Goal: Task Accomplishment & Management: Manage account settings

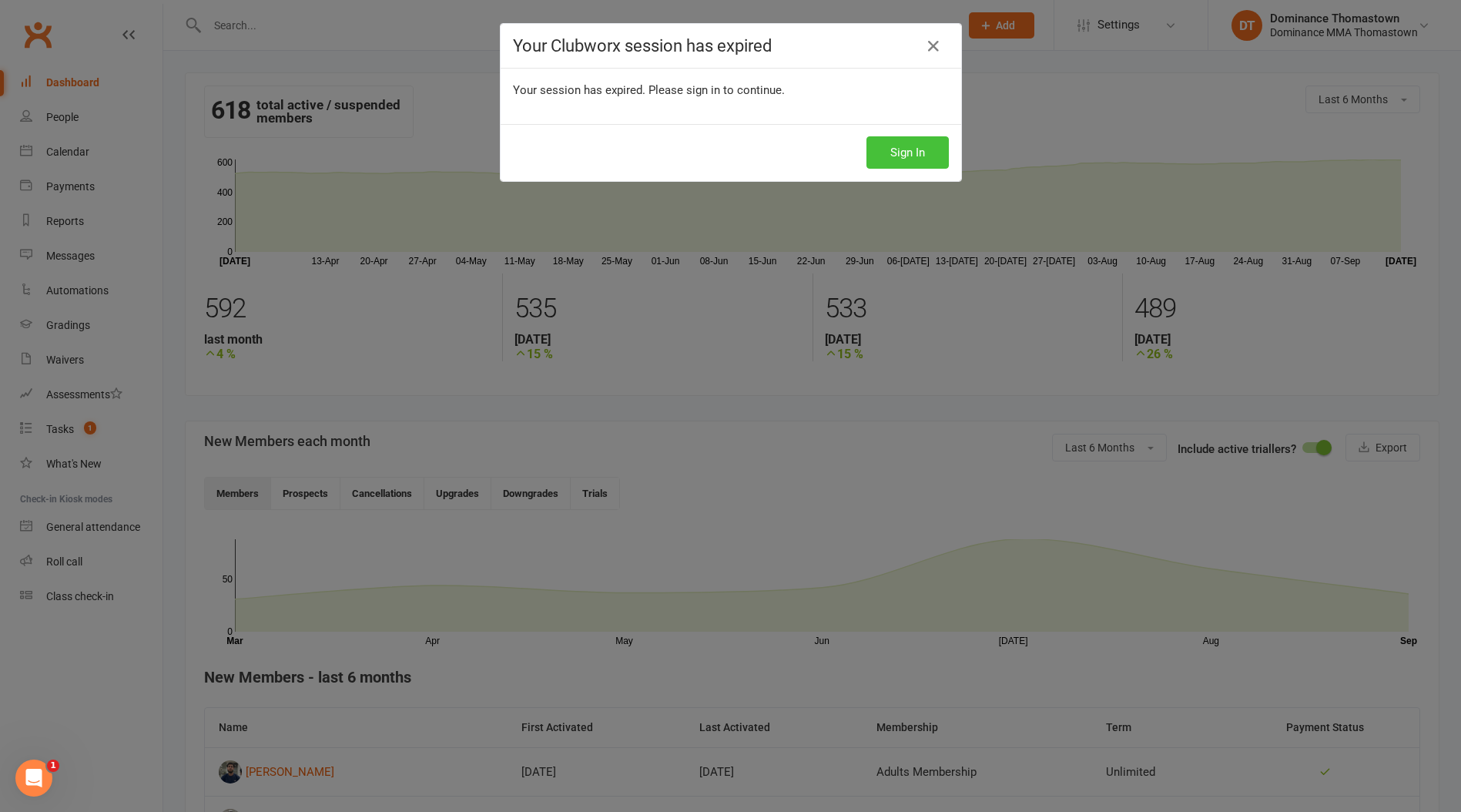
click at [893, 158] on button "Sign In" at bounding box center [907, 152] width 83 height 32
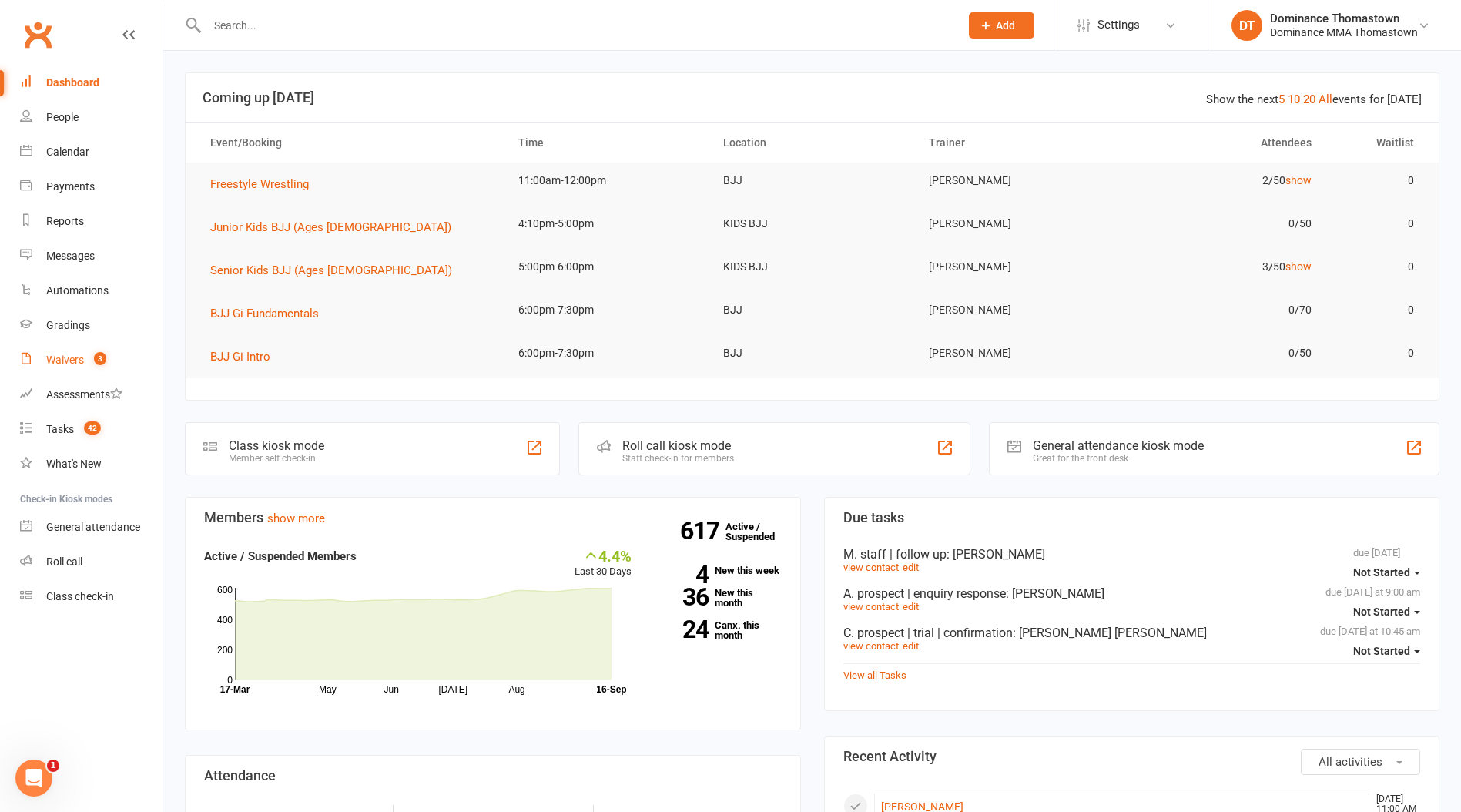
click at [62, 362] on div "Waivers" at bounding box center [65, 360] width 38 height 13
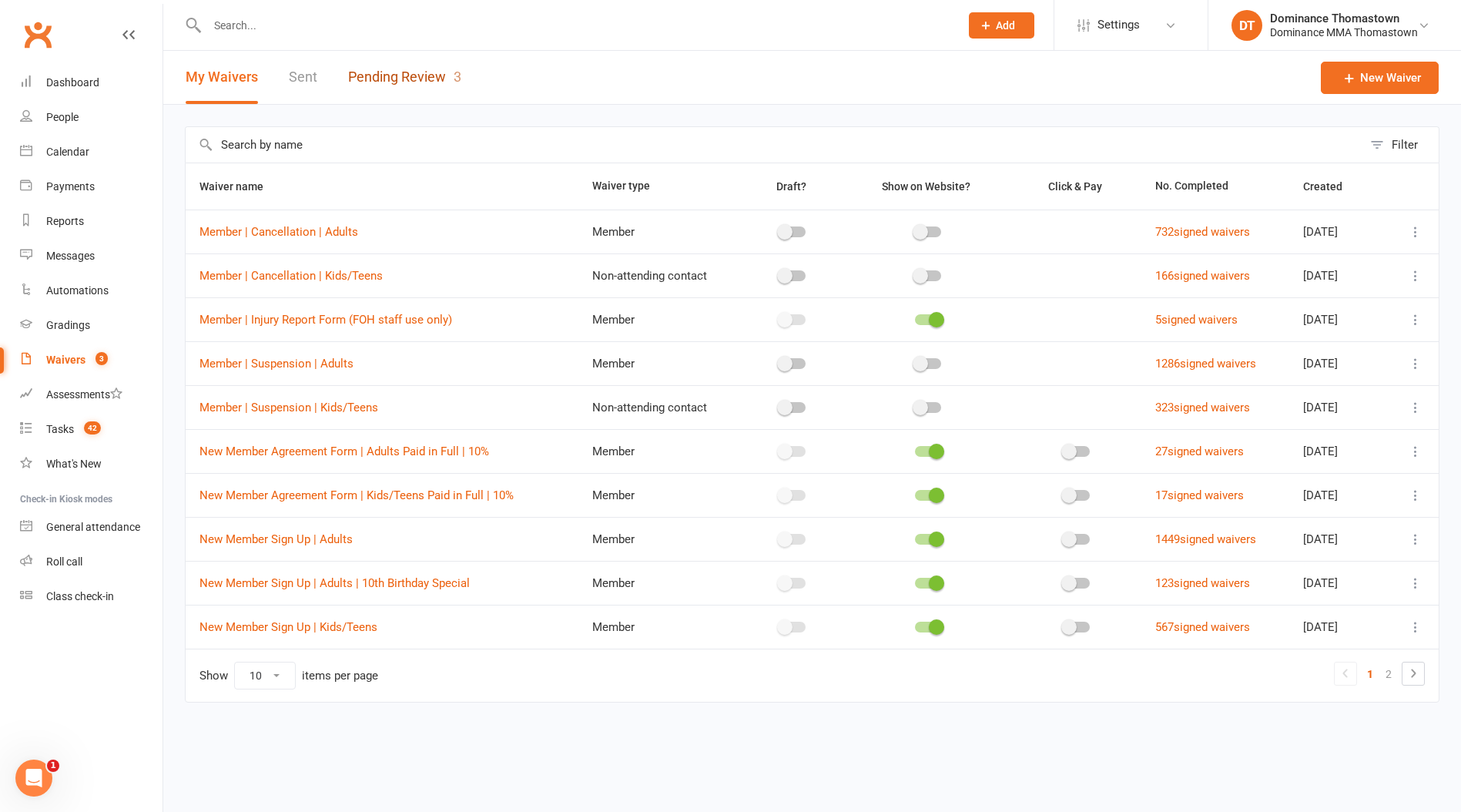
click at [397, 81] on link "Pending Review 3" at bounding box center [405, 77] width 113 height 53
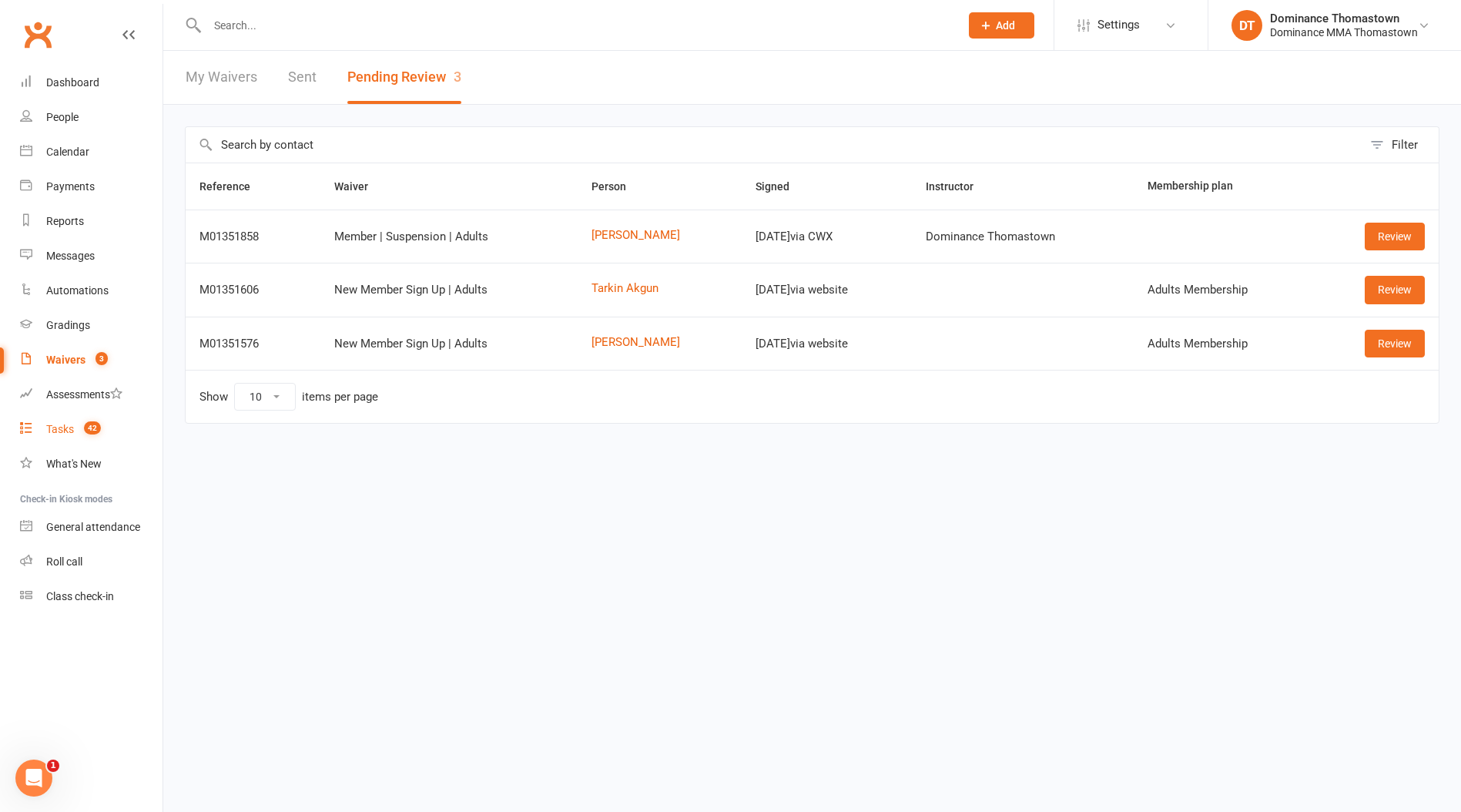
click at [60, 434] on div "Tasks" at bounding box center [59, 429] width 28 height 13
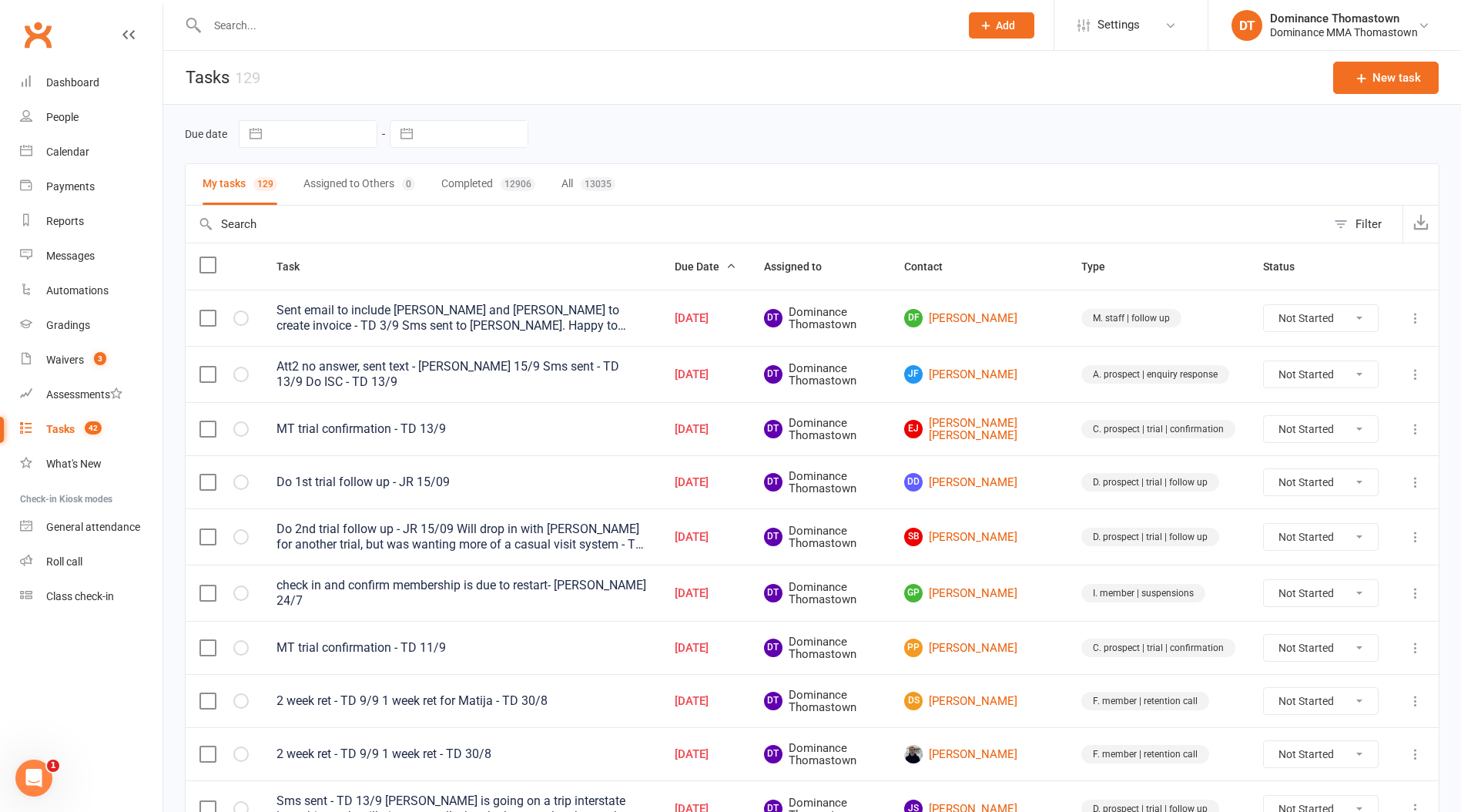
click at [223, 28] on input "text" at bounding box center [575, 25] width 746 height 22
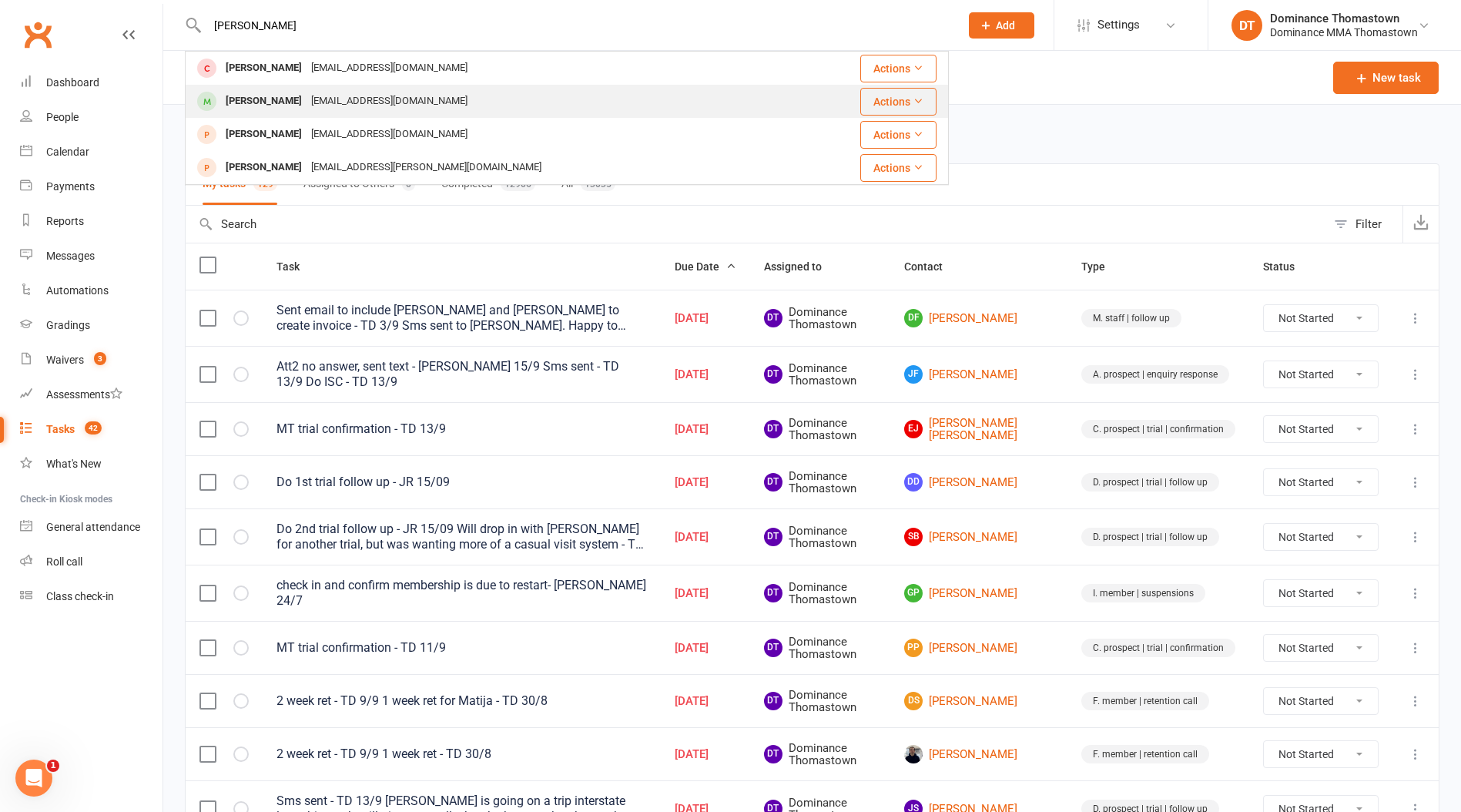
type input "aadit"
click at [306, 94] on div "[EMAIL_ADDRESS][DOMAIN_NAME]" at bounding box center [389, 101] width 166 height 23
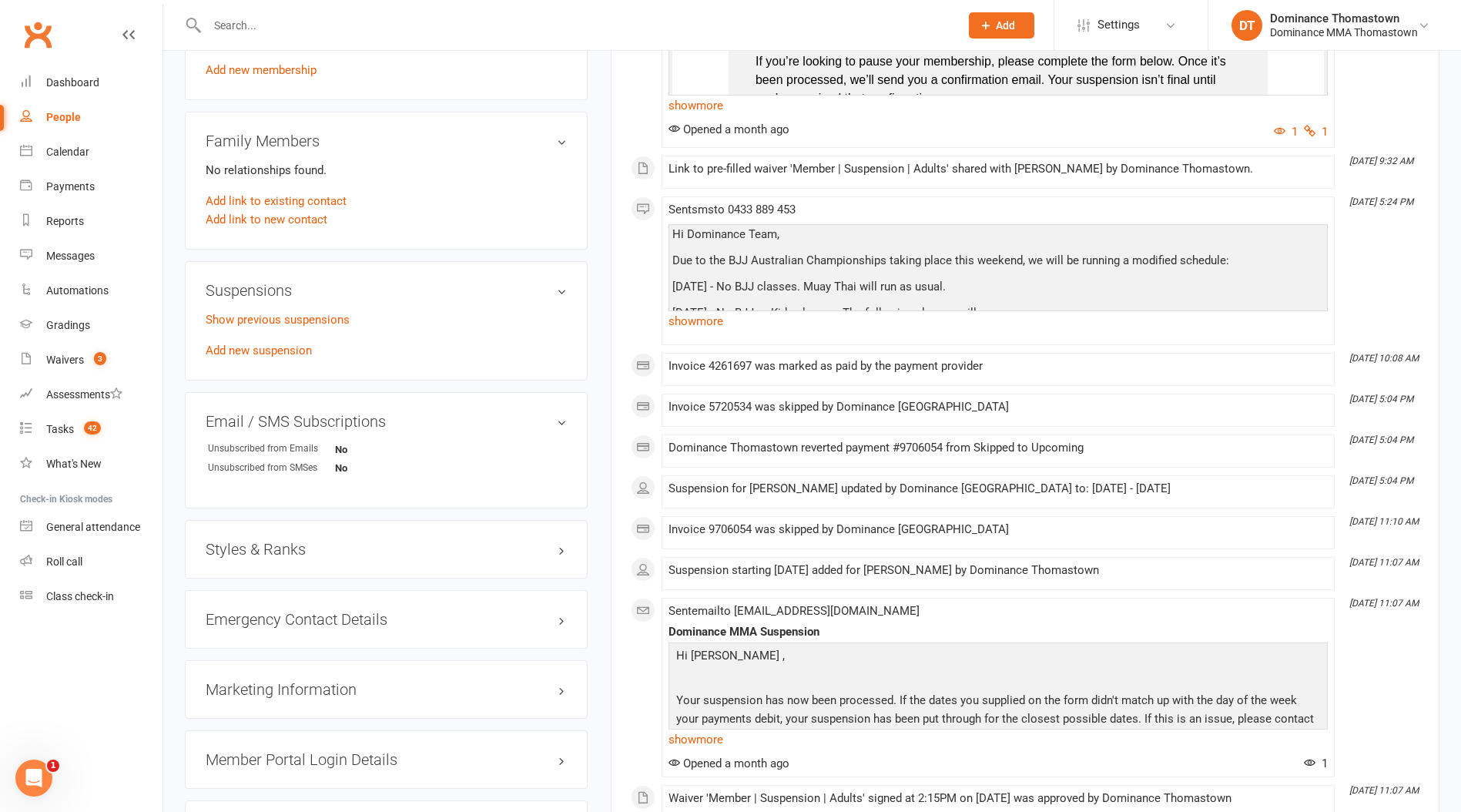
scroll to position [918, 0]
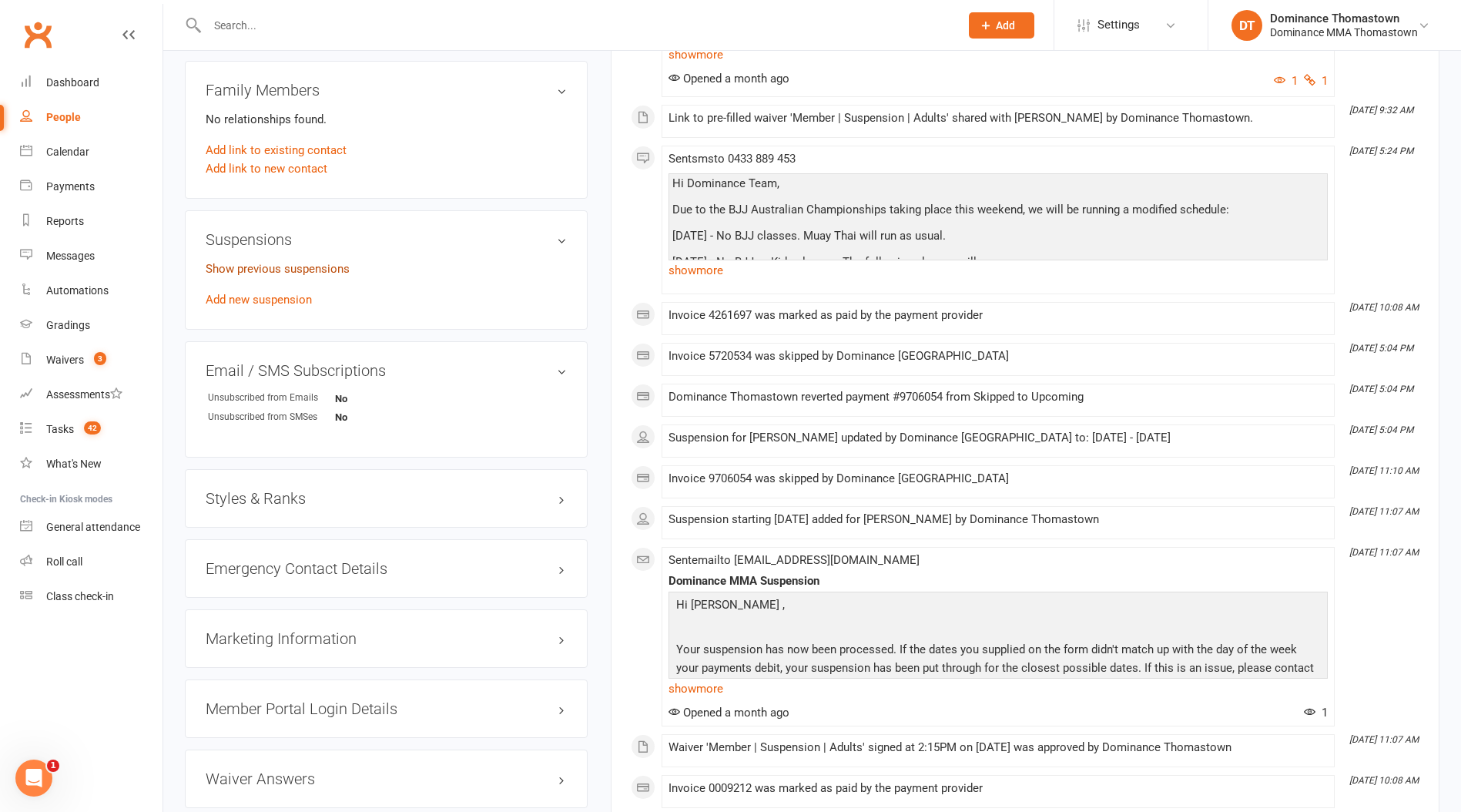
click at [273, 270] on link "Show previous suspensions" at bounding box center [277, 268] width 144 height 14
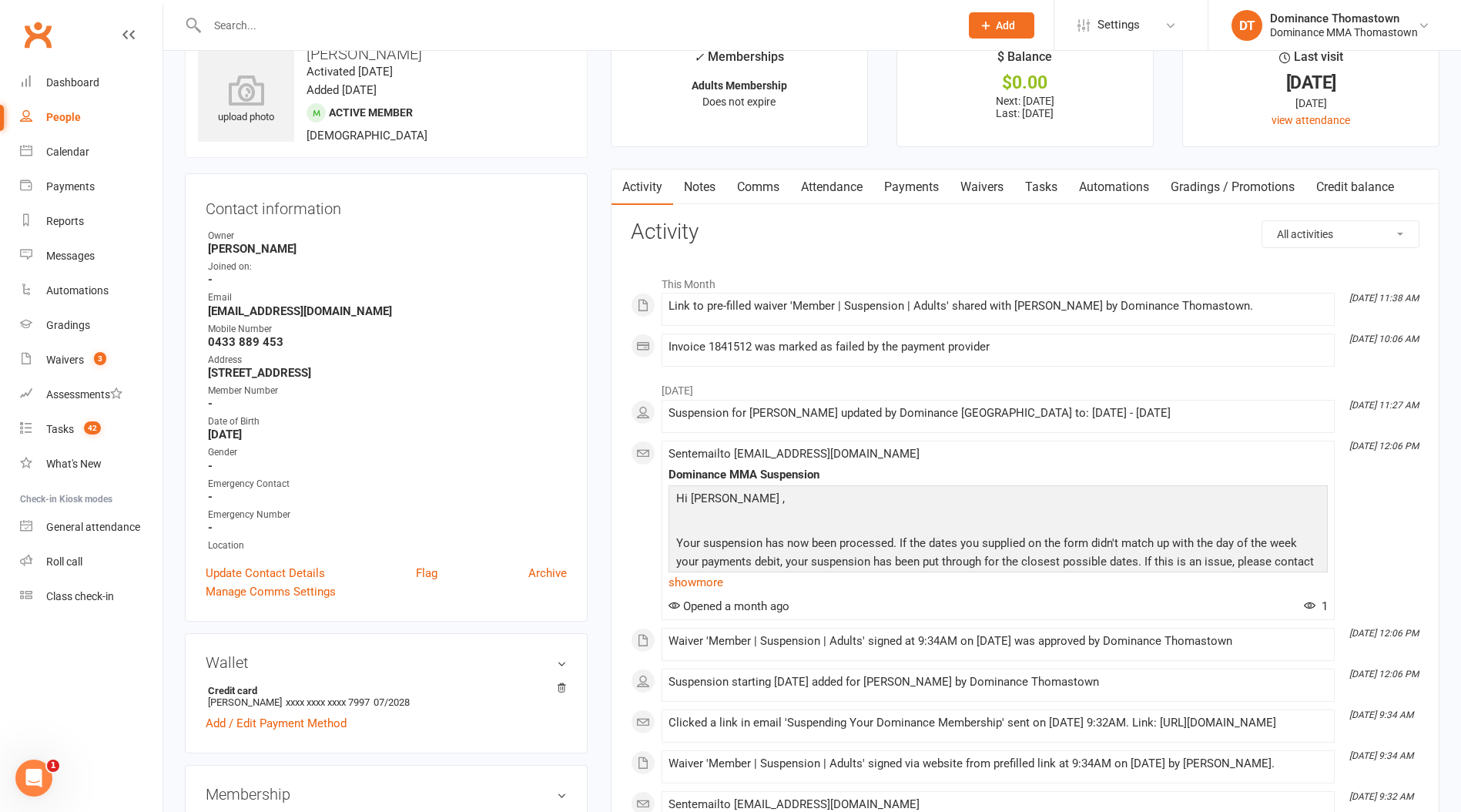
scroll to position [0, 0]
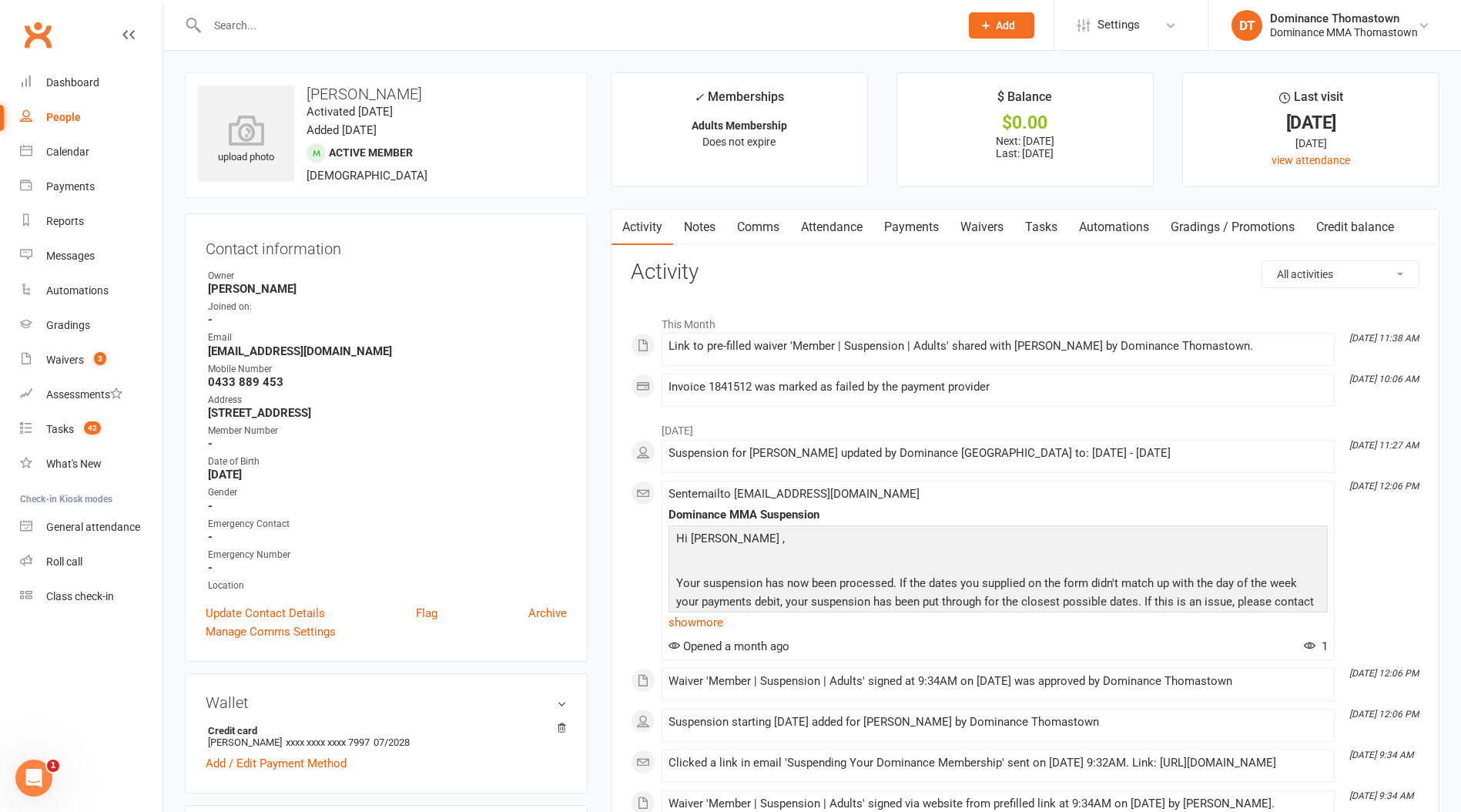
click at [1105, 230] on link "Automations" at bounding box center [1114, 227] width 92 height 35
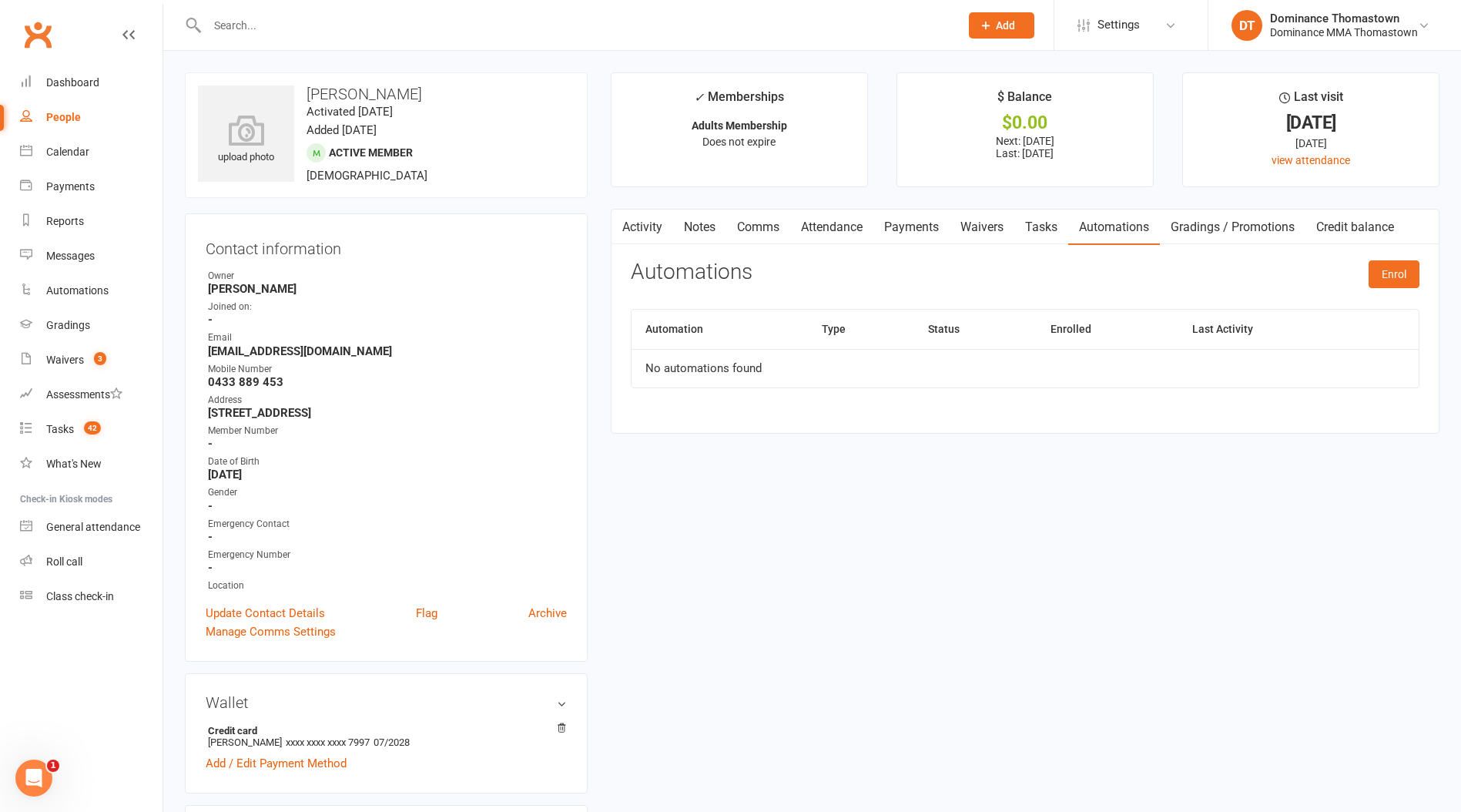
click at [1068, 229] on link "Tasks" at bounding box center [1042, 227] width 54 height 35
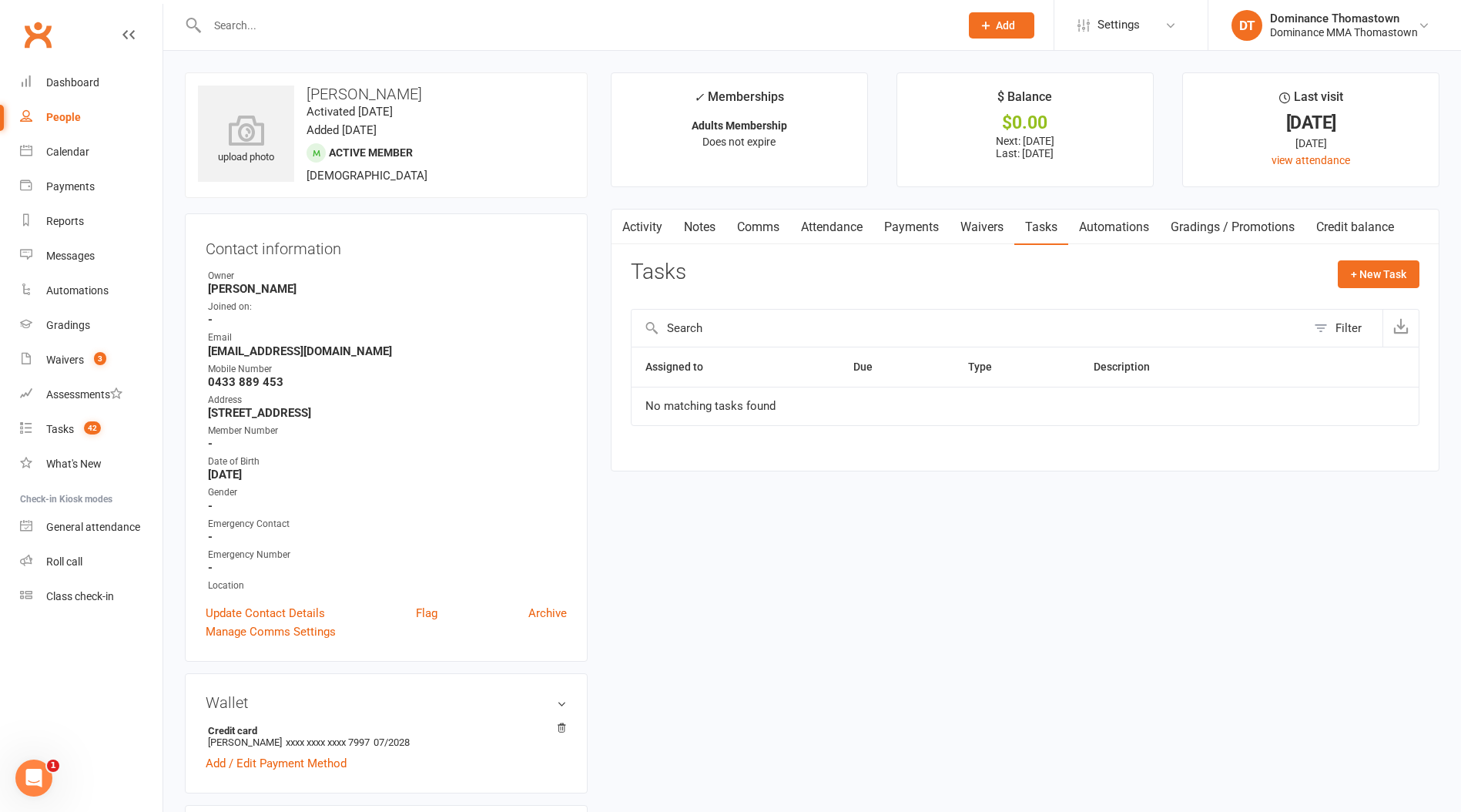
click at [993, 227] on link "Waivers" at bounding box center [982, 227] width 65 height 35
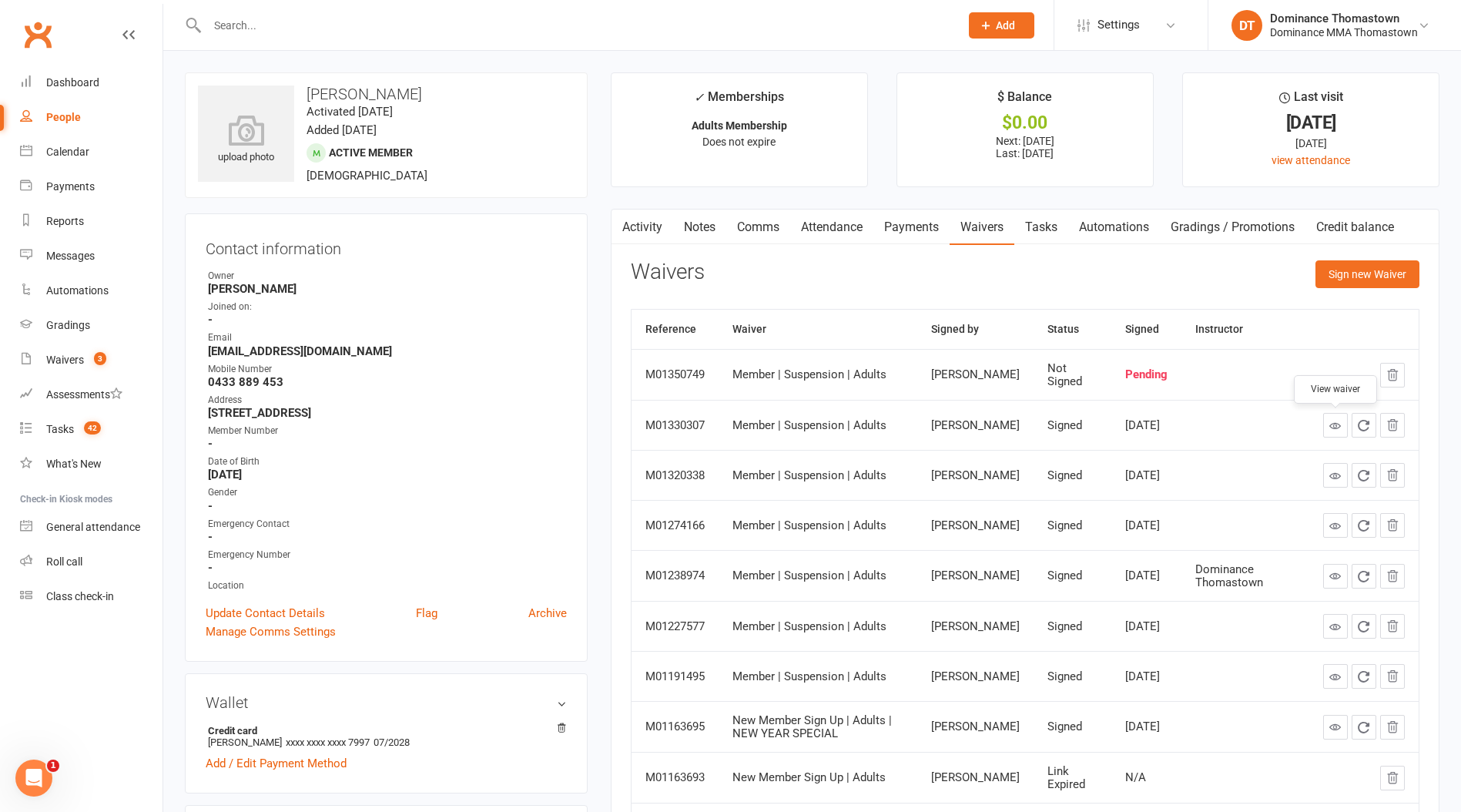
click at [1339, 431] on link at bounding box center [1335, 424] width 24 height 24
click at [231, 21] on input "text" at bounding box center [575, 25] width 746 height 22
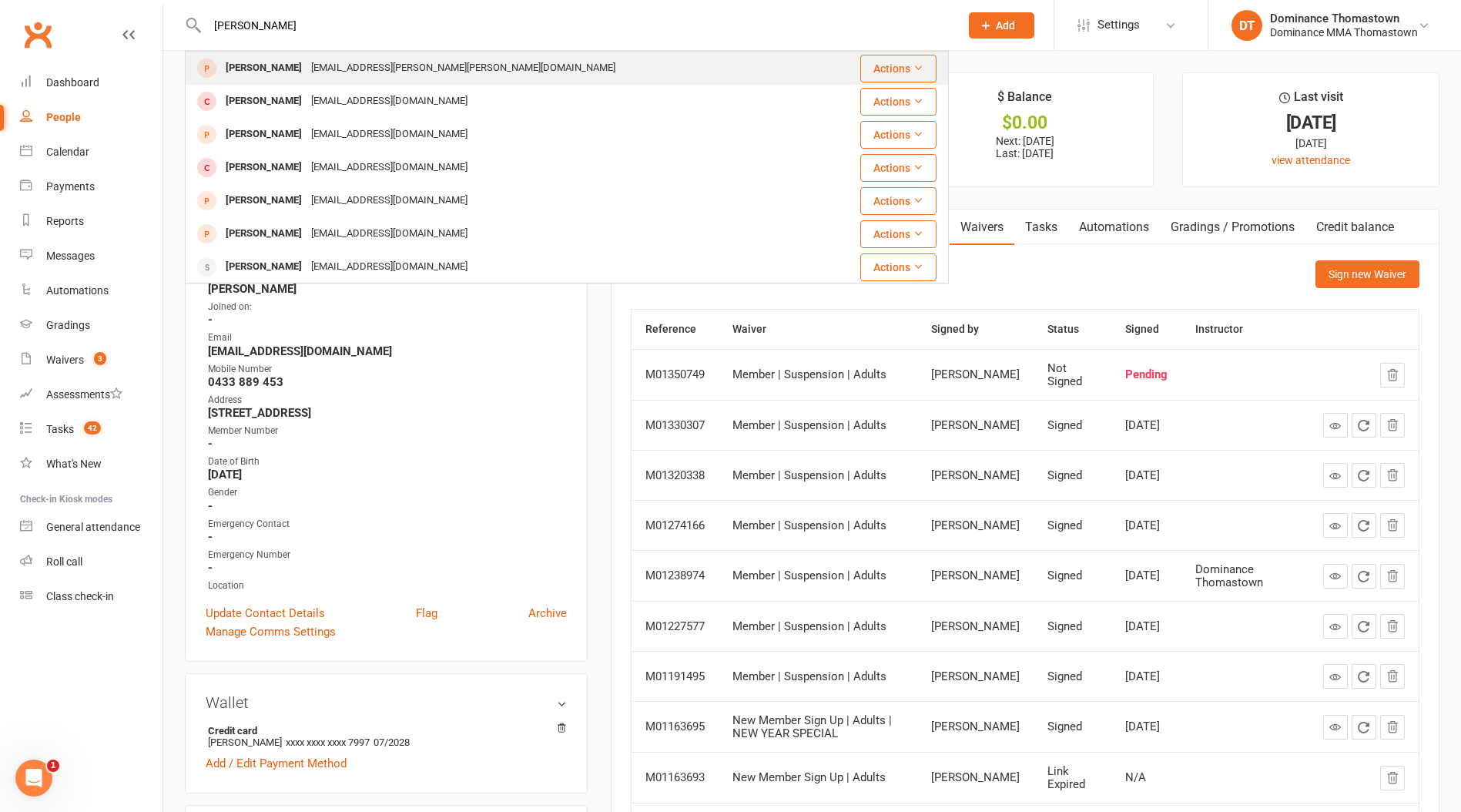
type input "jack fly"
click at [278, 66] on div "[PERSON_NAME]" at bounding box center [263, 68] width 86 height 23
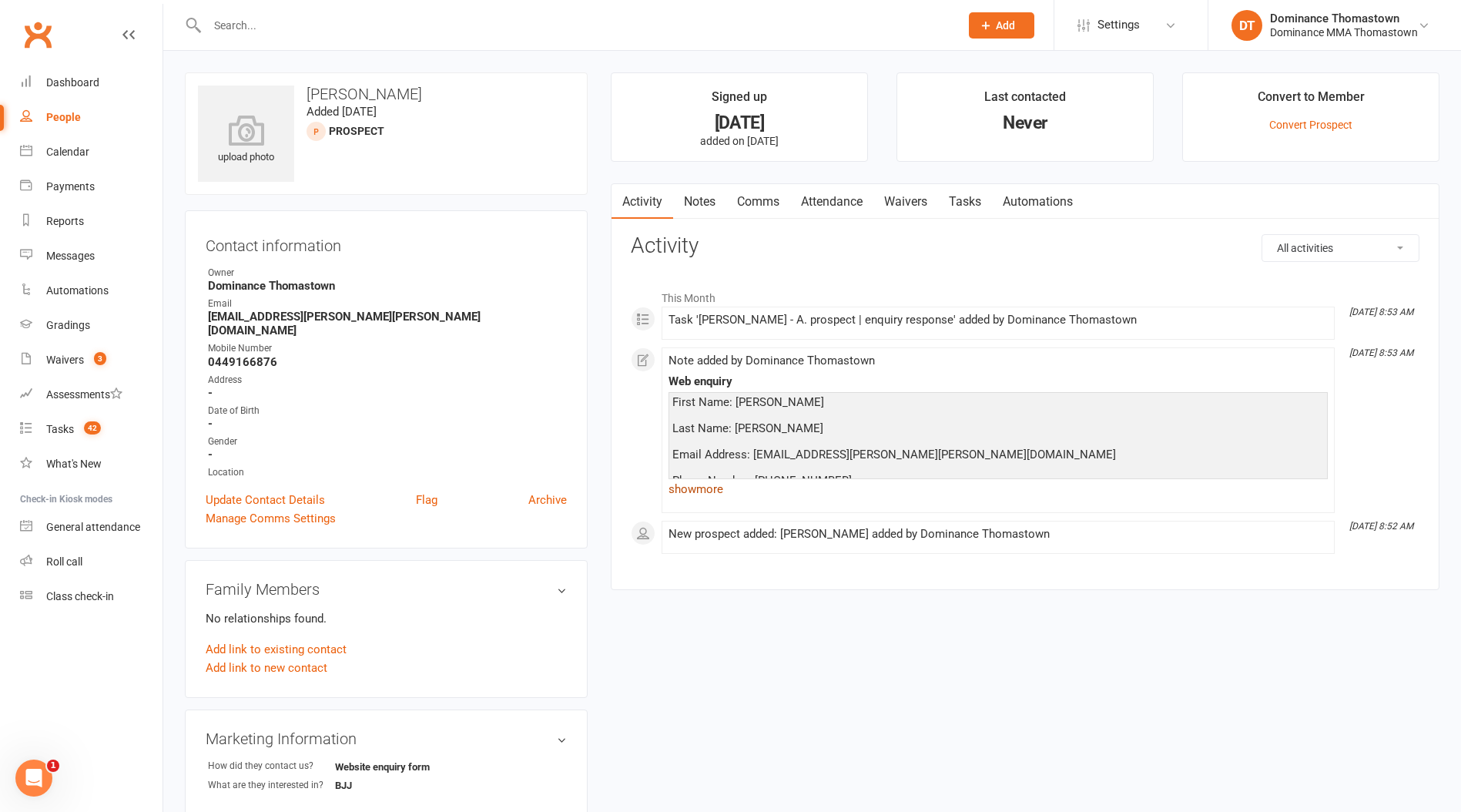
click at [708, 496] on link "show more" at bounding box center [997, 489] width 659 height 22
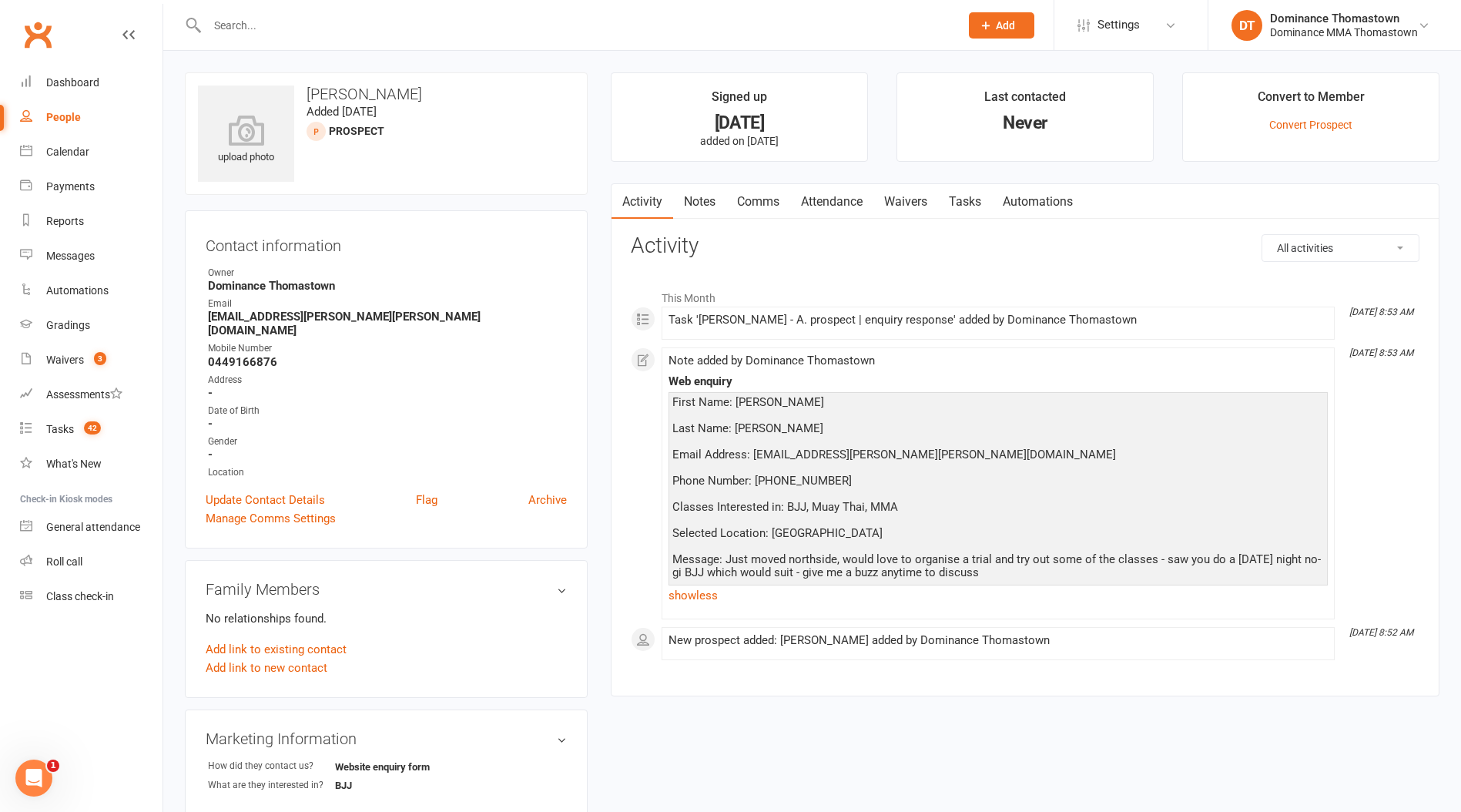
click at [820, 200] on link "Attendance" at bounding box center [832, 201] width 83 height 35
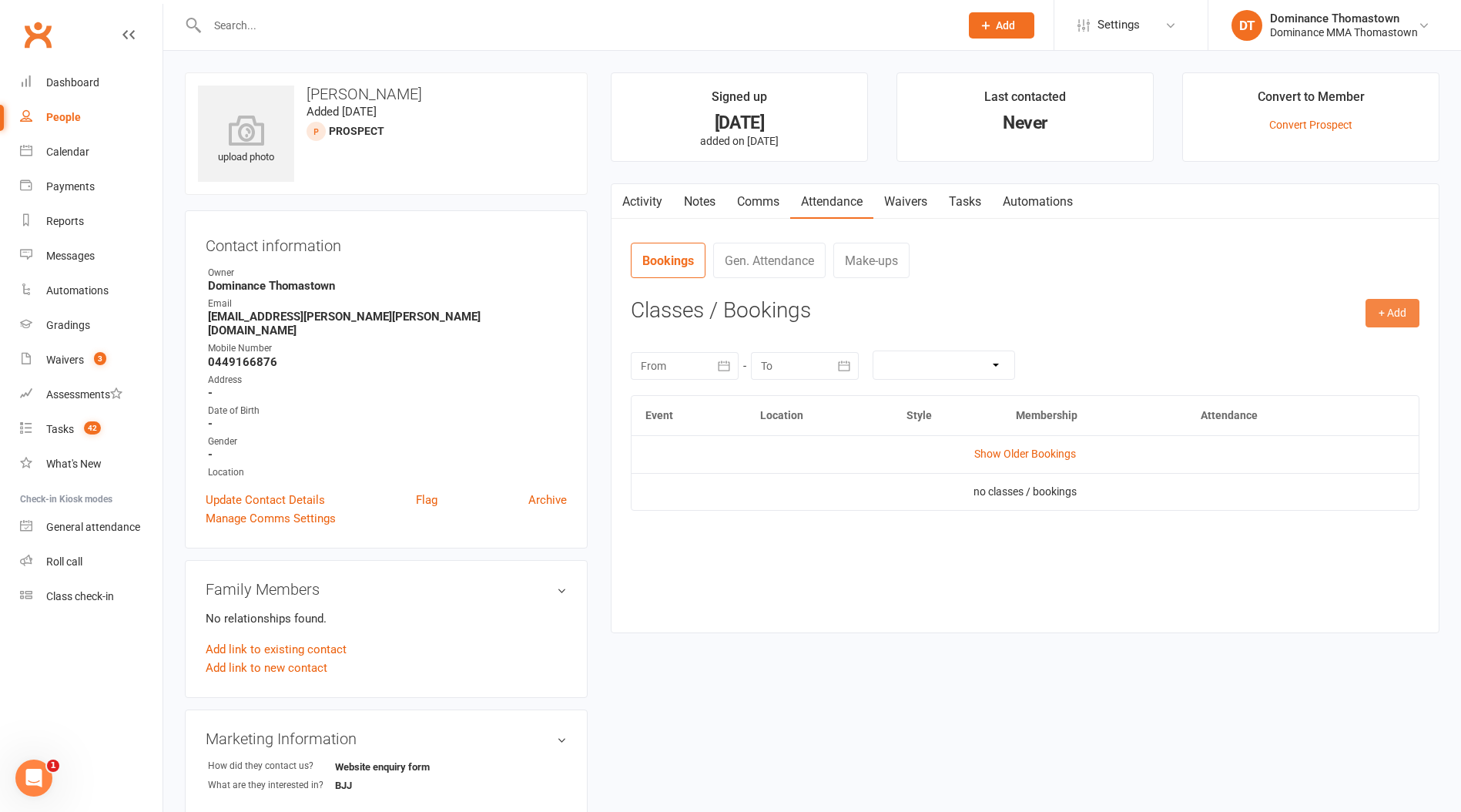
click at [1382, 323] on button "+ Add" at bounding box center [1393, 312] width 54 height 28
click at [1287, 349] on link "Book Event" at bounding box center [1341, 348] width 152 height 31
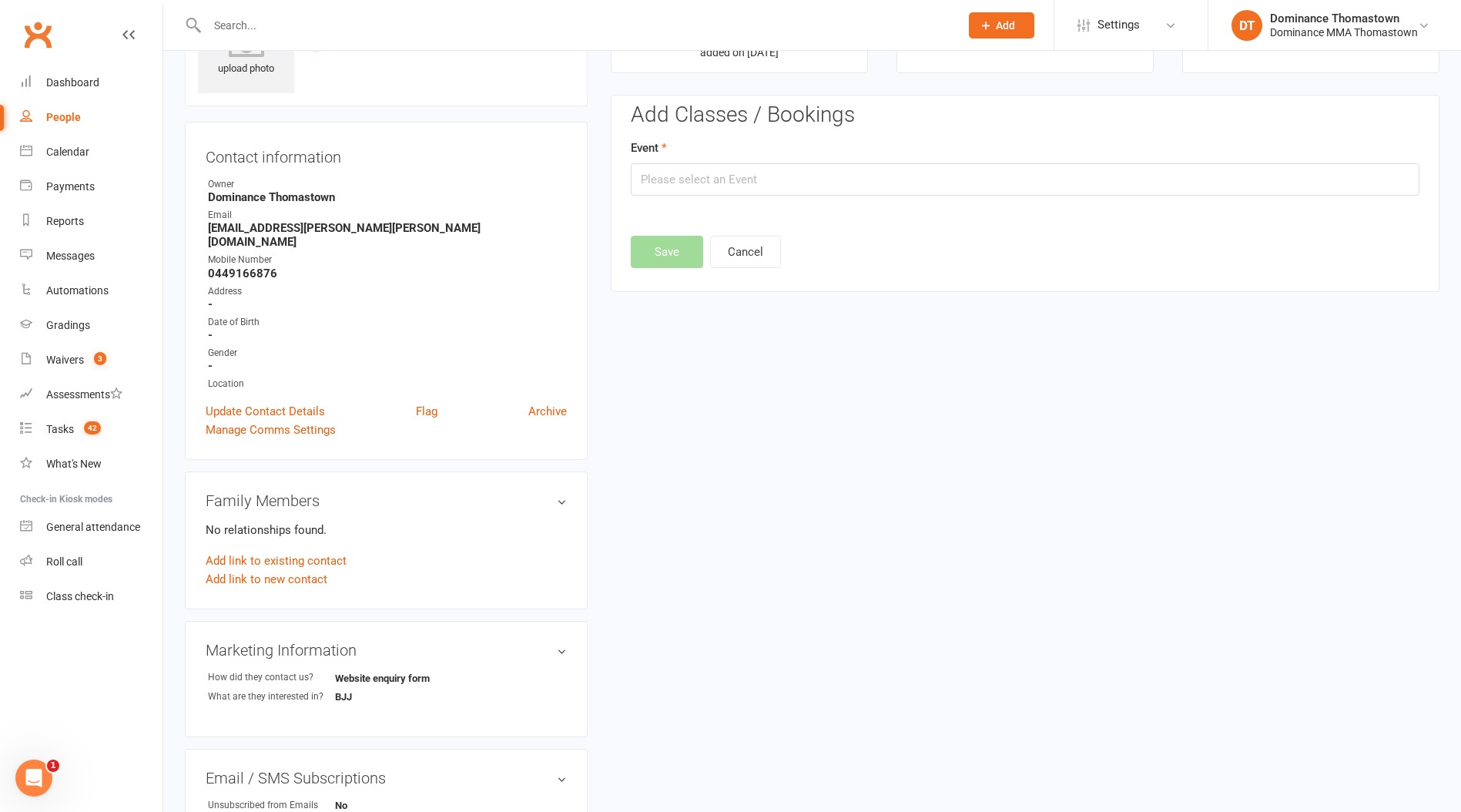
scroll to position [105, 0]
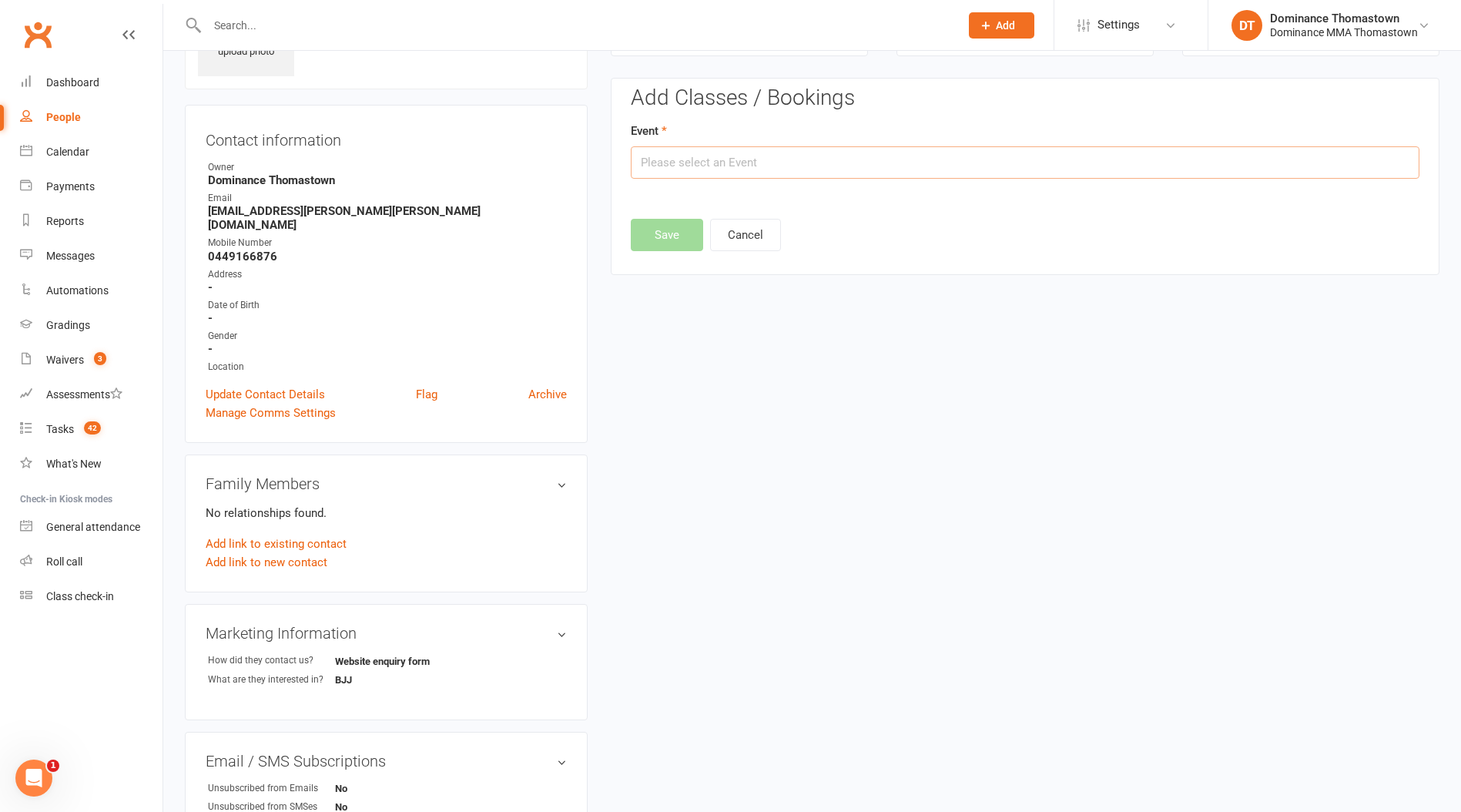
click at [839, 177] on input "text" at bounding box center [1025, 163] width 789 height 32
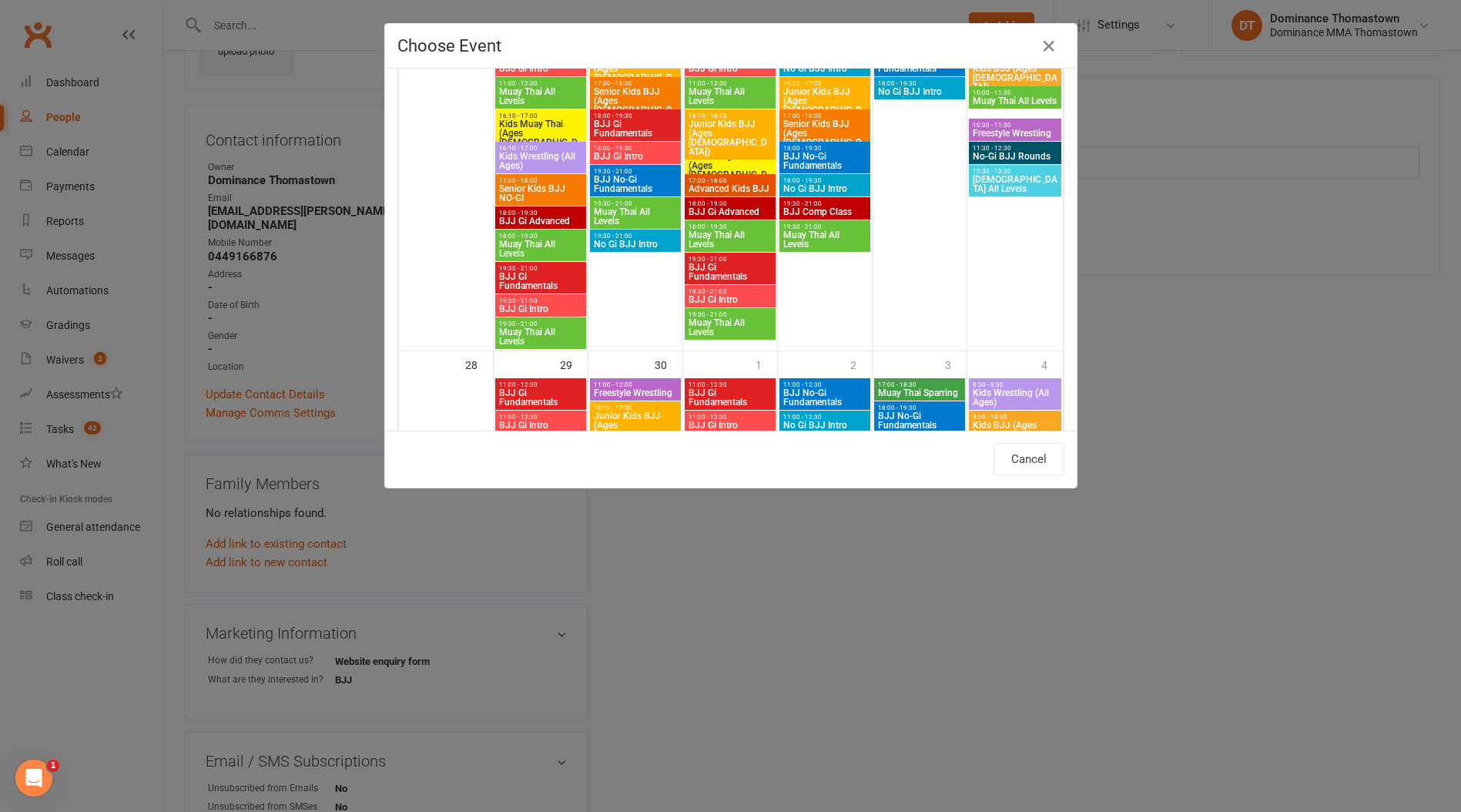
scroll to position [1287, 0]
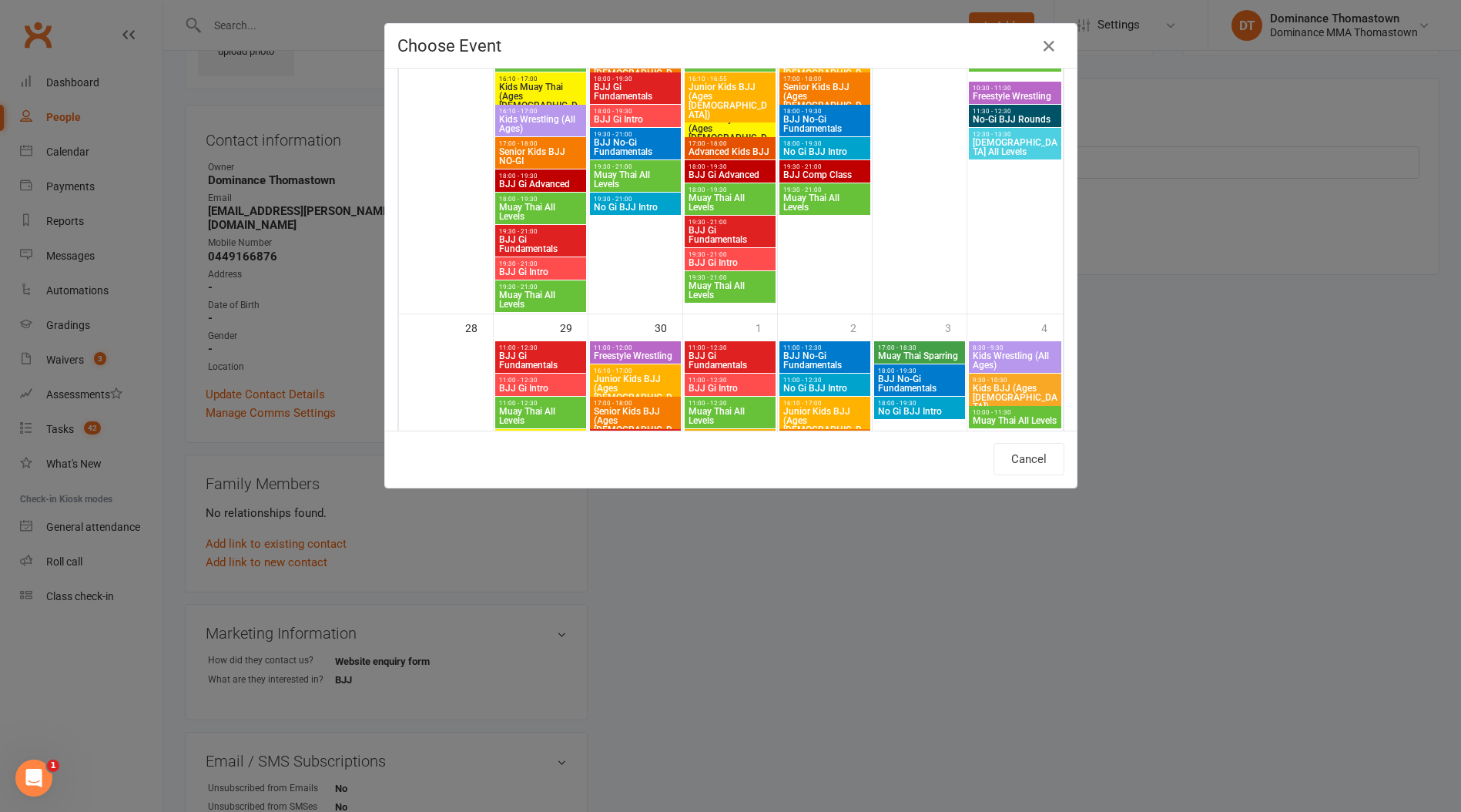
click at [627, 207] on span "No Gi BJJ Intro" at bounding box center [636, 207] width 85 height 9
type input "No Gi BJJ Intro - Sep 23, 2025 7:30:00 PM"
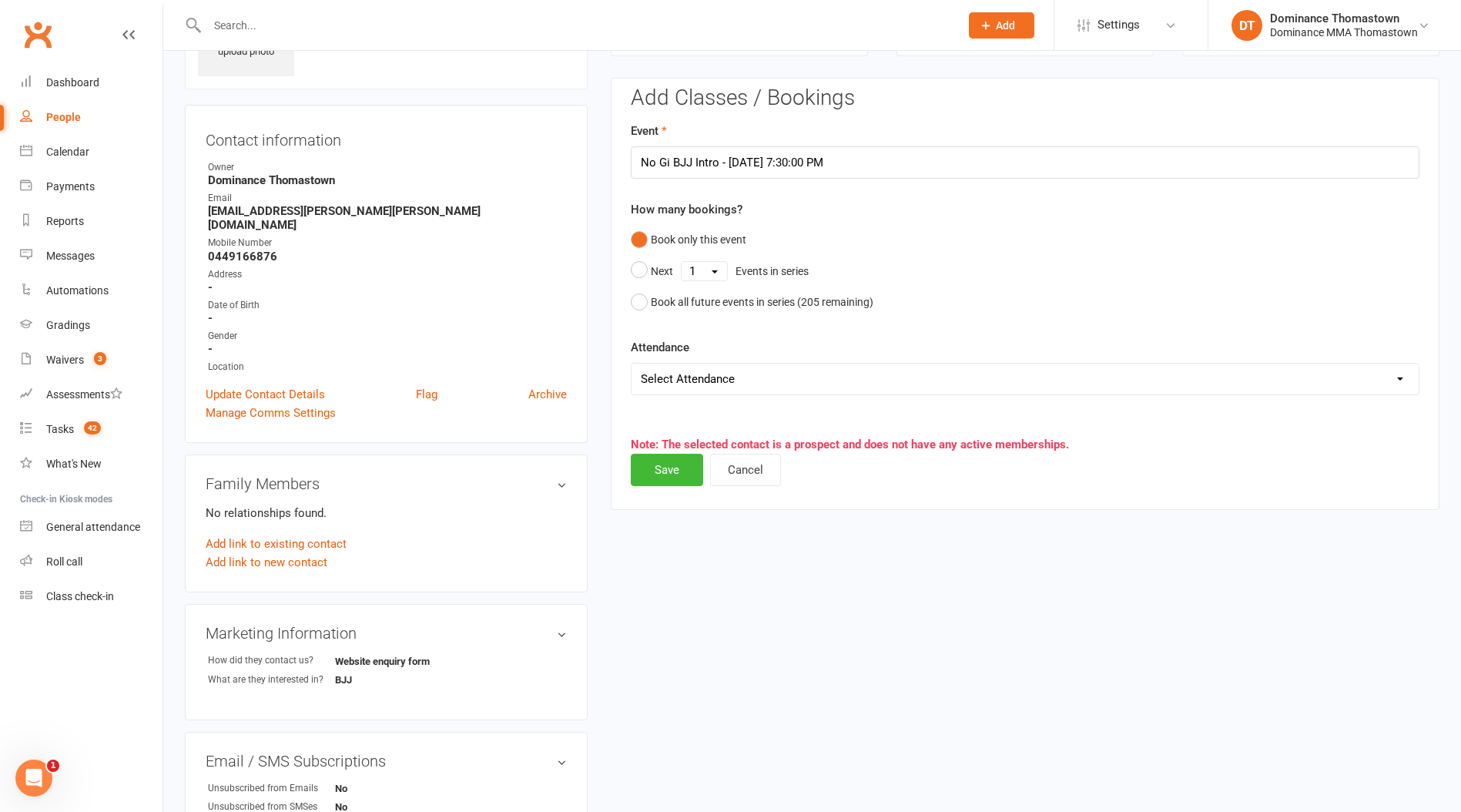
click at [688, 383] on select "Select Attendance Attended Absent" at bounding box center [1024, 379] width 787 height 31
click at [662, 468] on button "Save" at bounding box center [667, 470] width 72 height 32
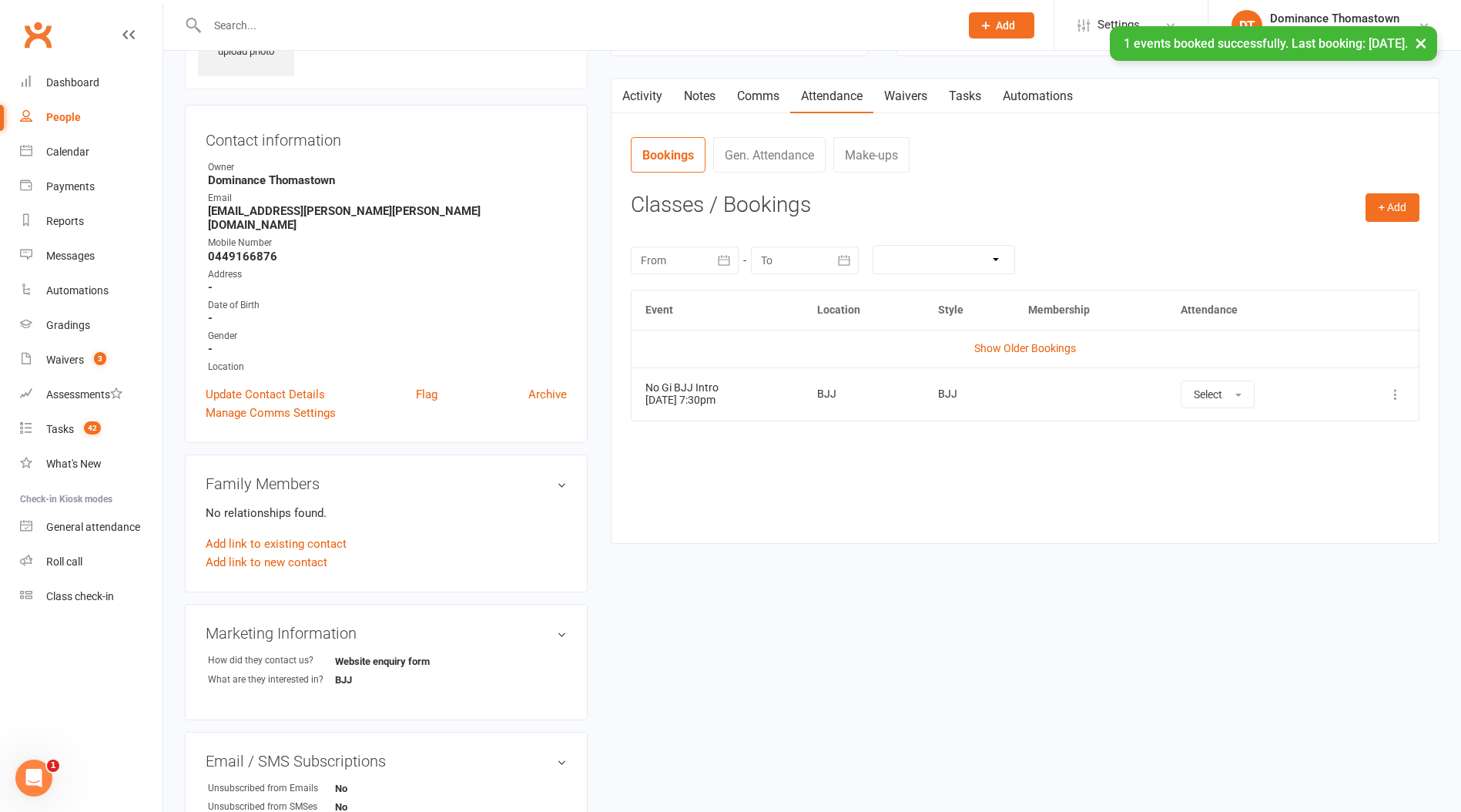
click at [699, 96] on link "Notes" at bounding box center [699, 95] width 53 height 35
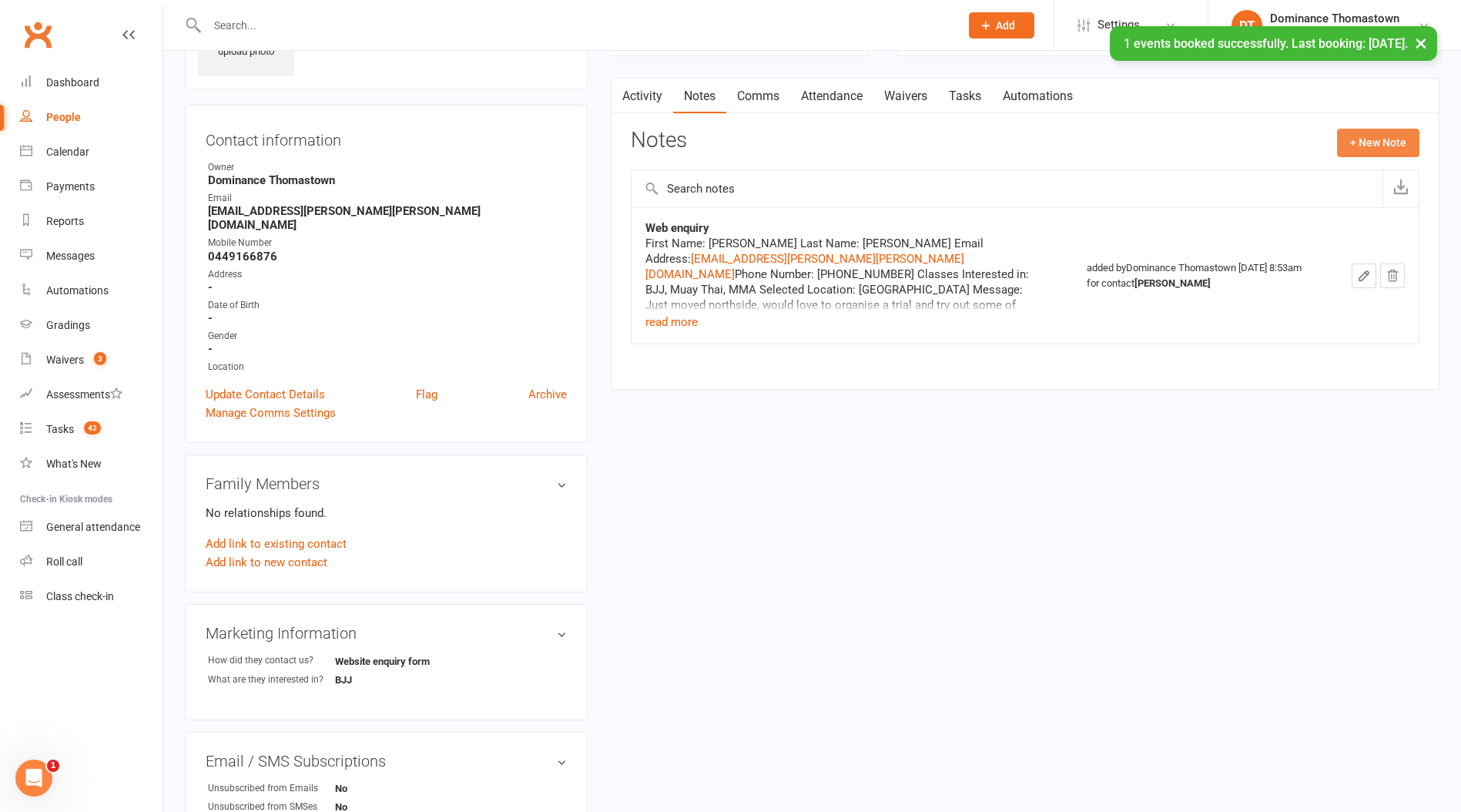
click at [1360, 142] on button "+ New Note" at bounding box center [1378, 142] width 83 height 28
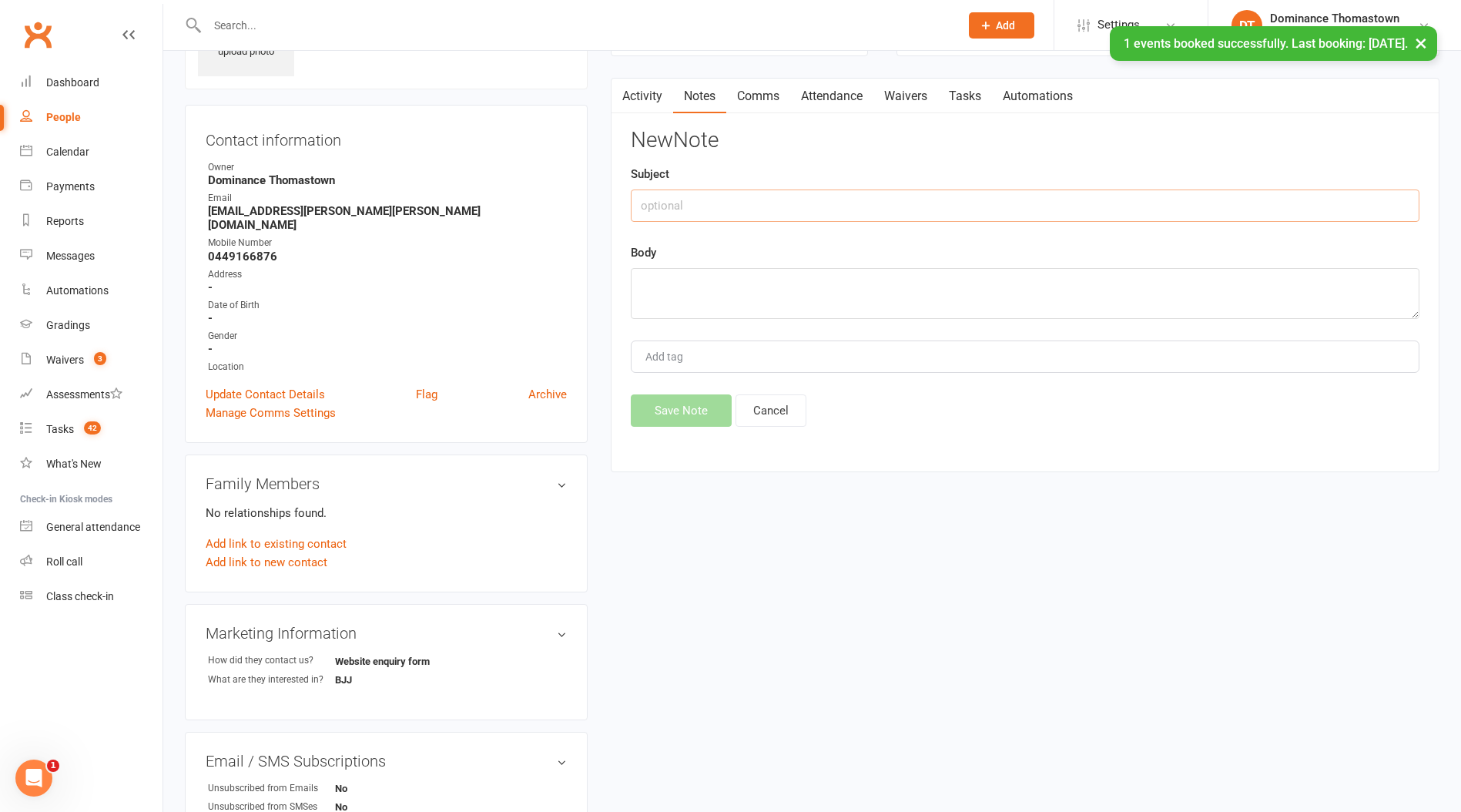
click at [779, 194] on input "text" at bounding box center [1025, 205] width 789 height 32
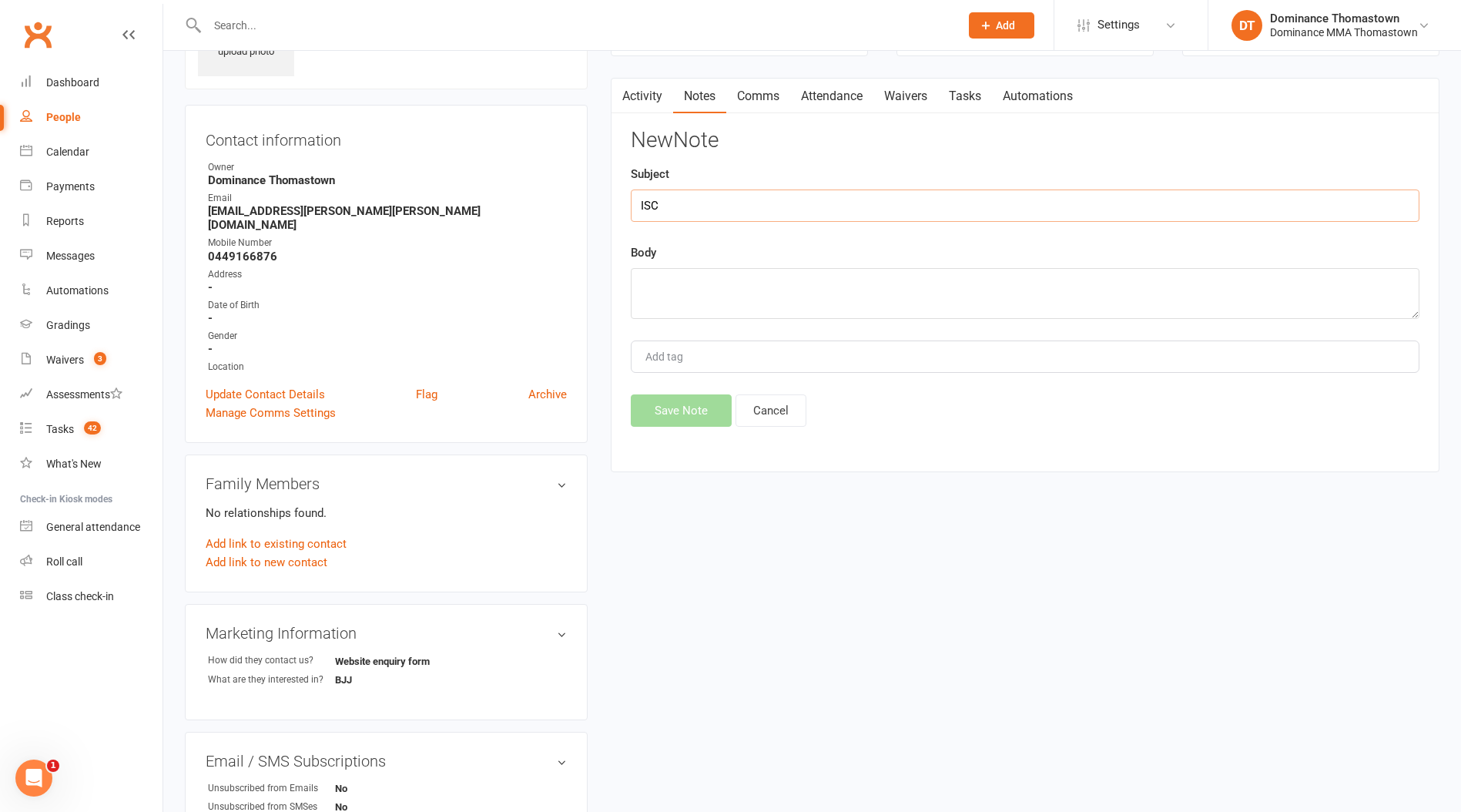
type input "ISC"
click at [753, 275] on textarea at bounding box center [1025, 293] width 789 height 50
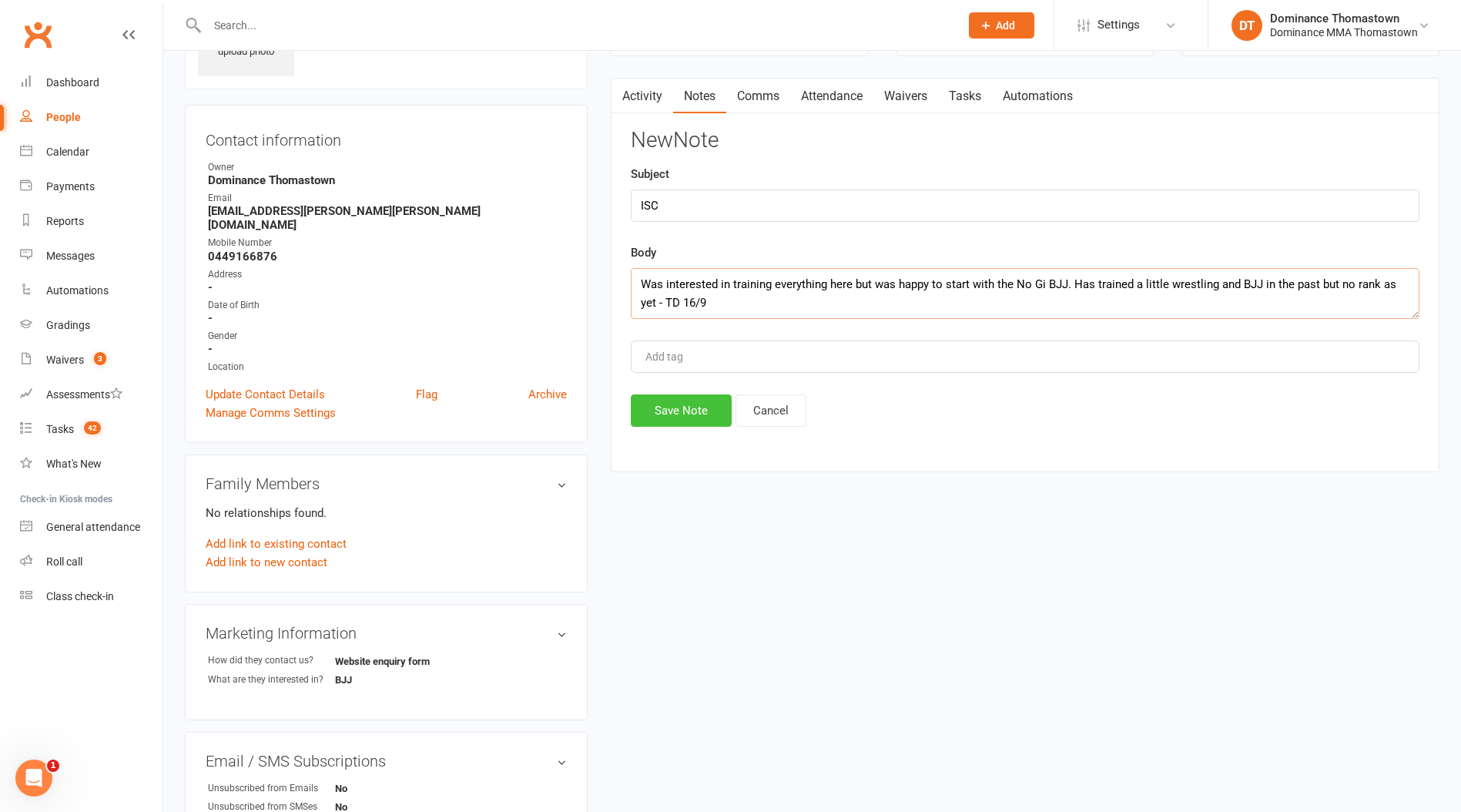
type textarea "Was interested in training everything here but was happy to start with the No G…"
click at [690, 411] on button "Save Note" at bounding box center [681, 411] width 101 height 32
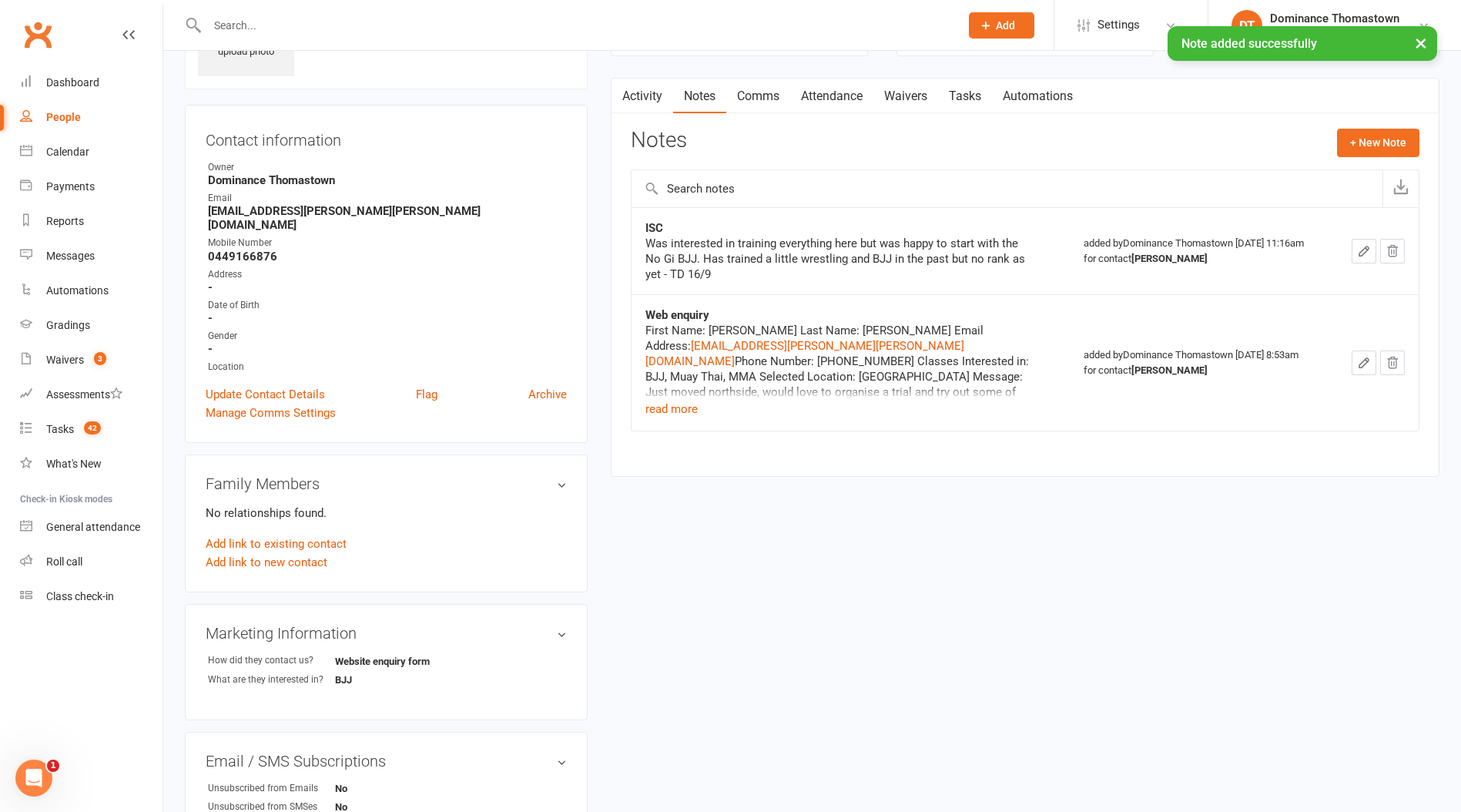
click at [892, 95] on link "Waivers" at bounding box center [906, 95] width 65 height 35
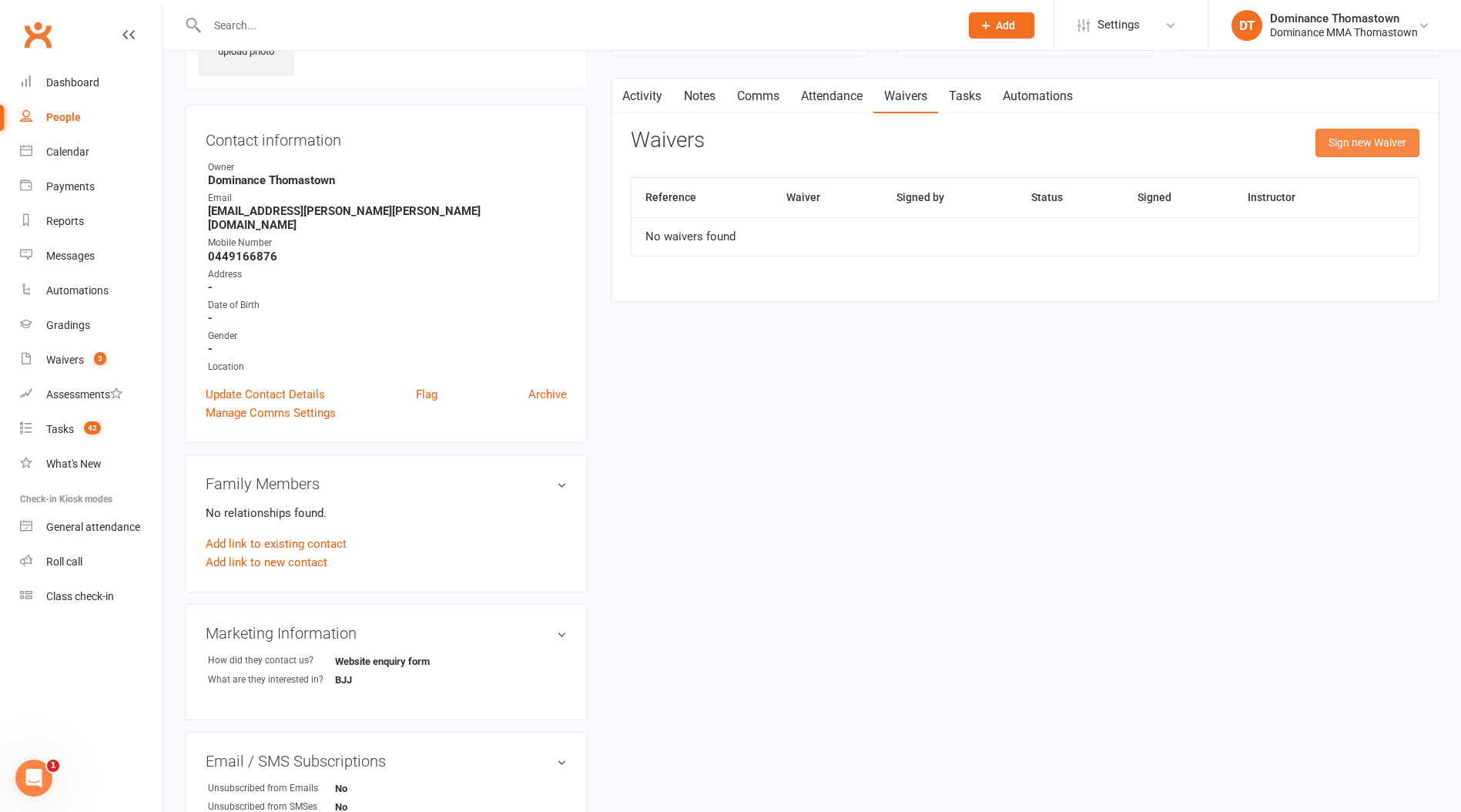
click at [1353, 147] on button "Sign new Waiver" at bounding box center [1366, 142] width 104 height 28
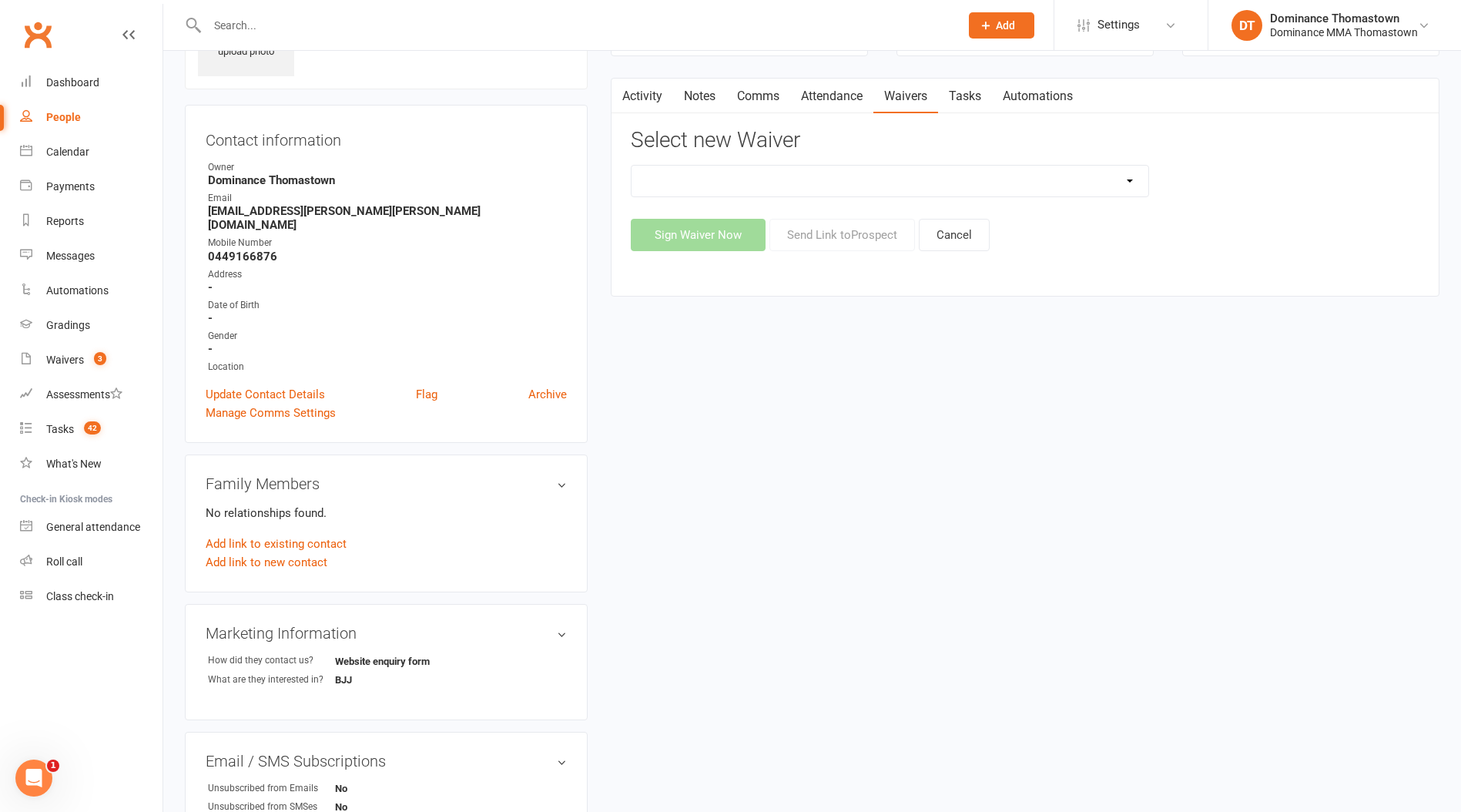
click at [954, 174] on select "Member | Cancellation | Adults Member | Injury Report Form (FOH staff use only)…" at bounding box center [889, 181] width 517 height 31
select select "375"
click at [631, 166] on select "Member | Cancellation | Adults Member | Injury Report Form (FOH staff use only)…" at bounding box center [889, 181] width 517 height 31
click at [832, 242] on button "Send Link to Prospect" at bounding box center [843, 235] width 146 height 32
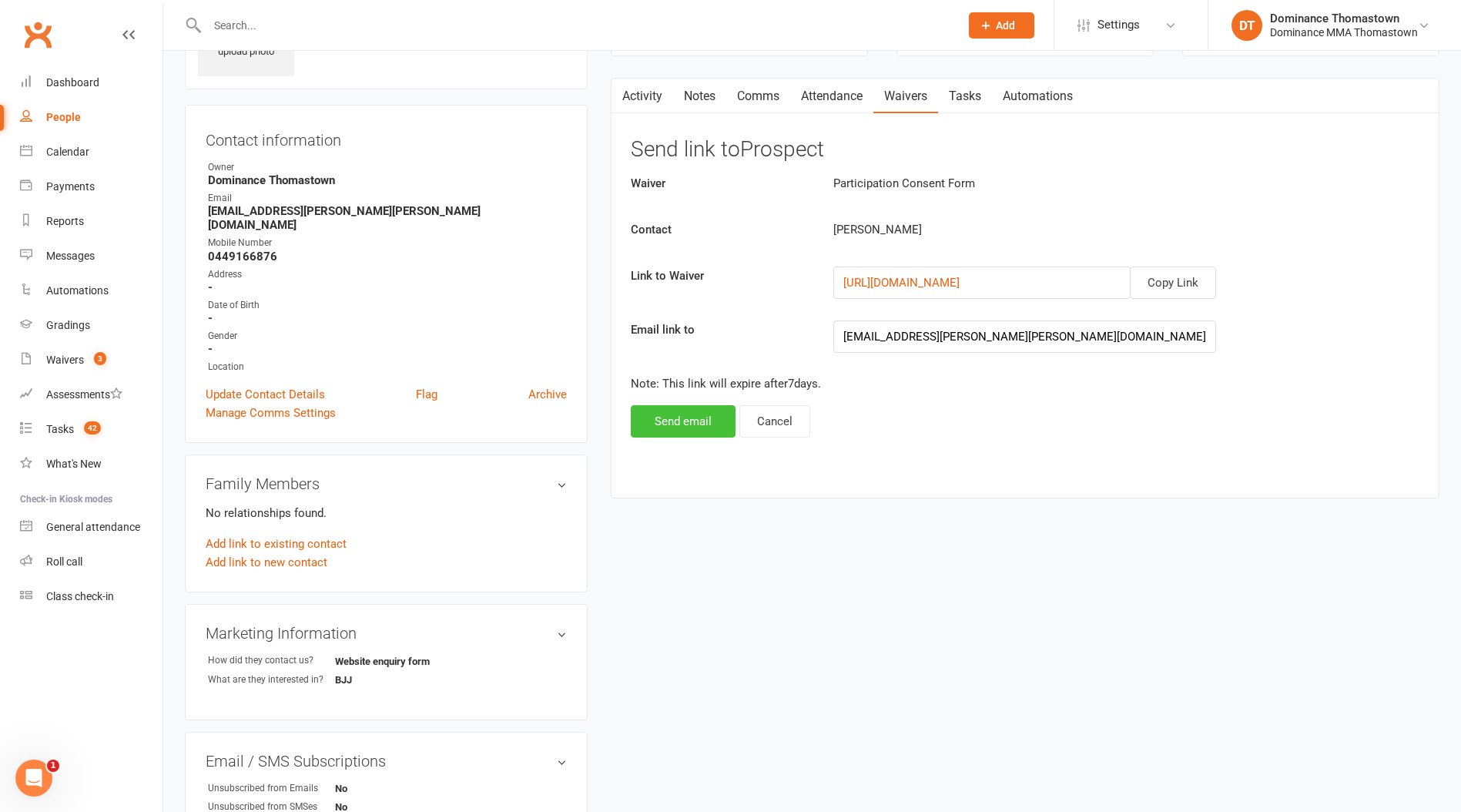
click at [694, 428] on button "Send email" at bounding box center [683, 421] width 104 height 32
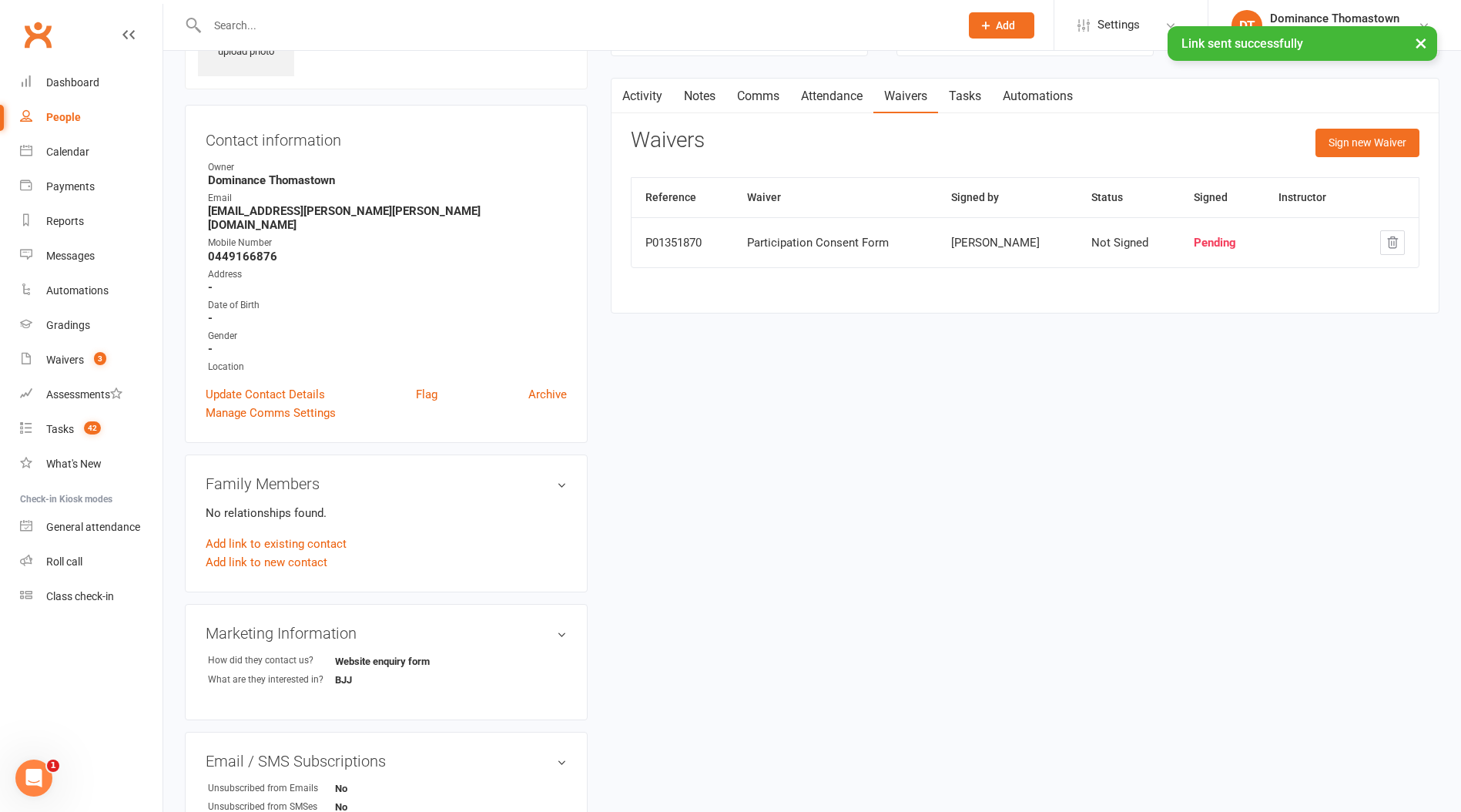
click at [963, 93] on link "Tasks" at bounding box center [965, 95] width 54 height 35
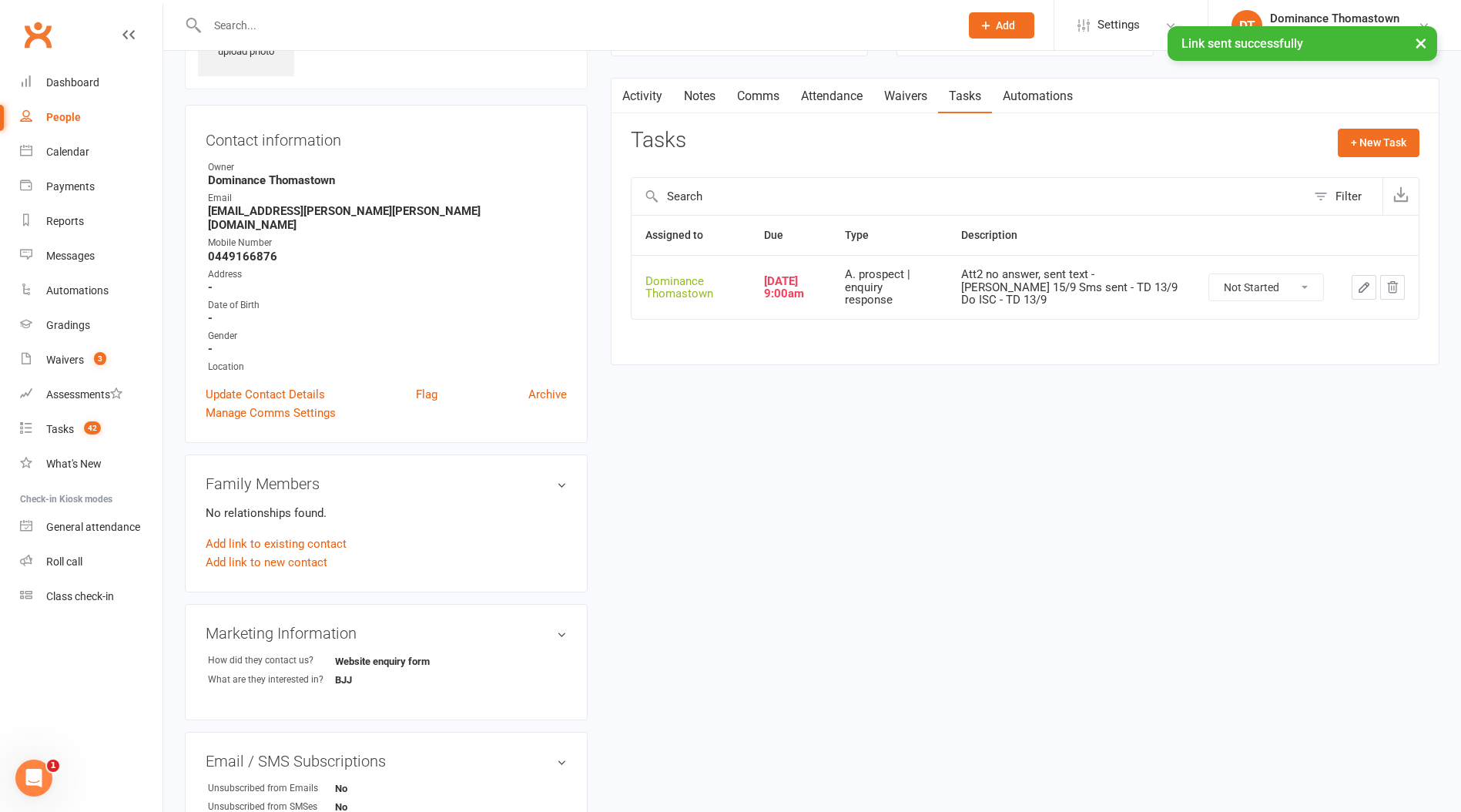
click at [1240, 278] on select "Not Started In Progress Waiting Complete" at bounding box center [1266, 287] width 114 height 26
click at [1209, 275] on select "Not Started In Progress Waiting Complete" at bounding box center [1266, 287] width 114 height 26
select select "unstarted"
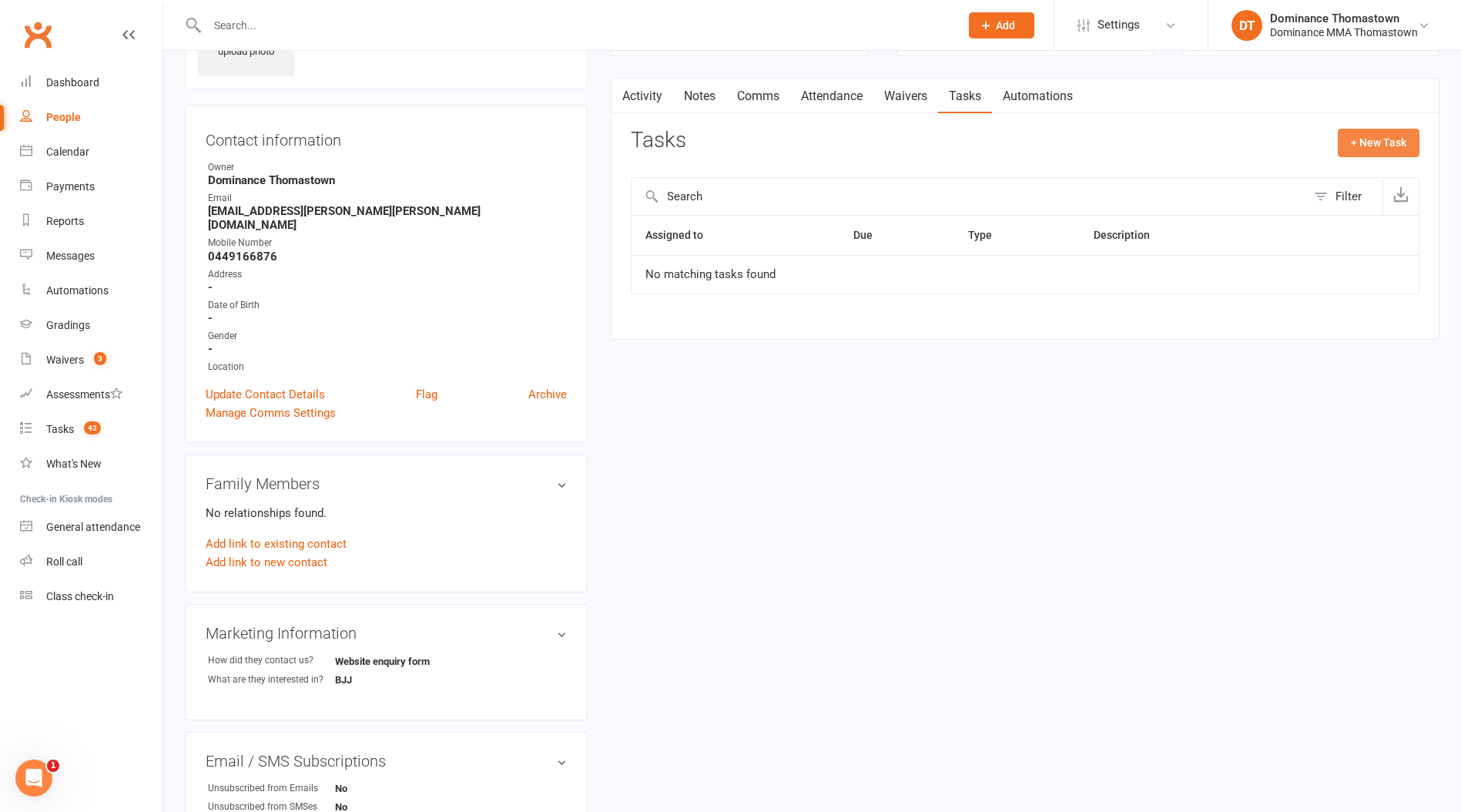
click at [1377, 139] on button "+ New Task" at bounding box center [1378, 142] width 82 height 28
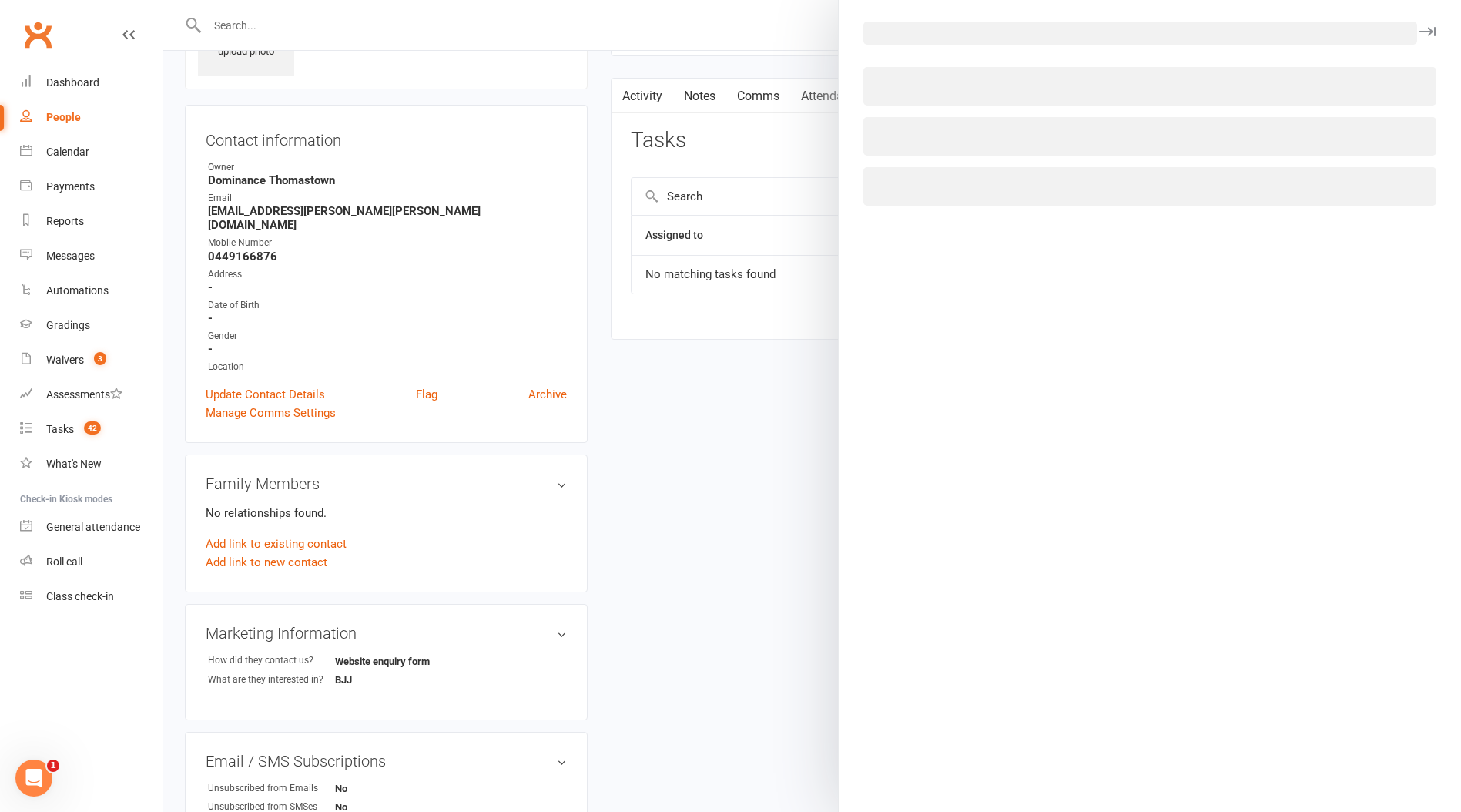
select select "12547"
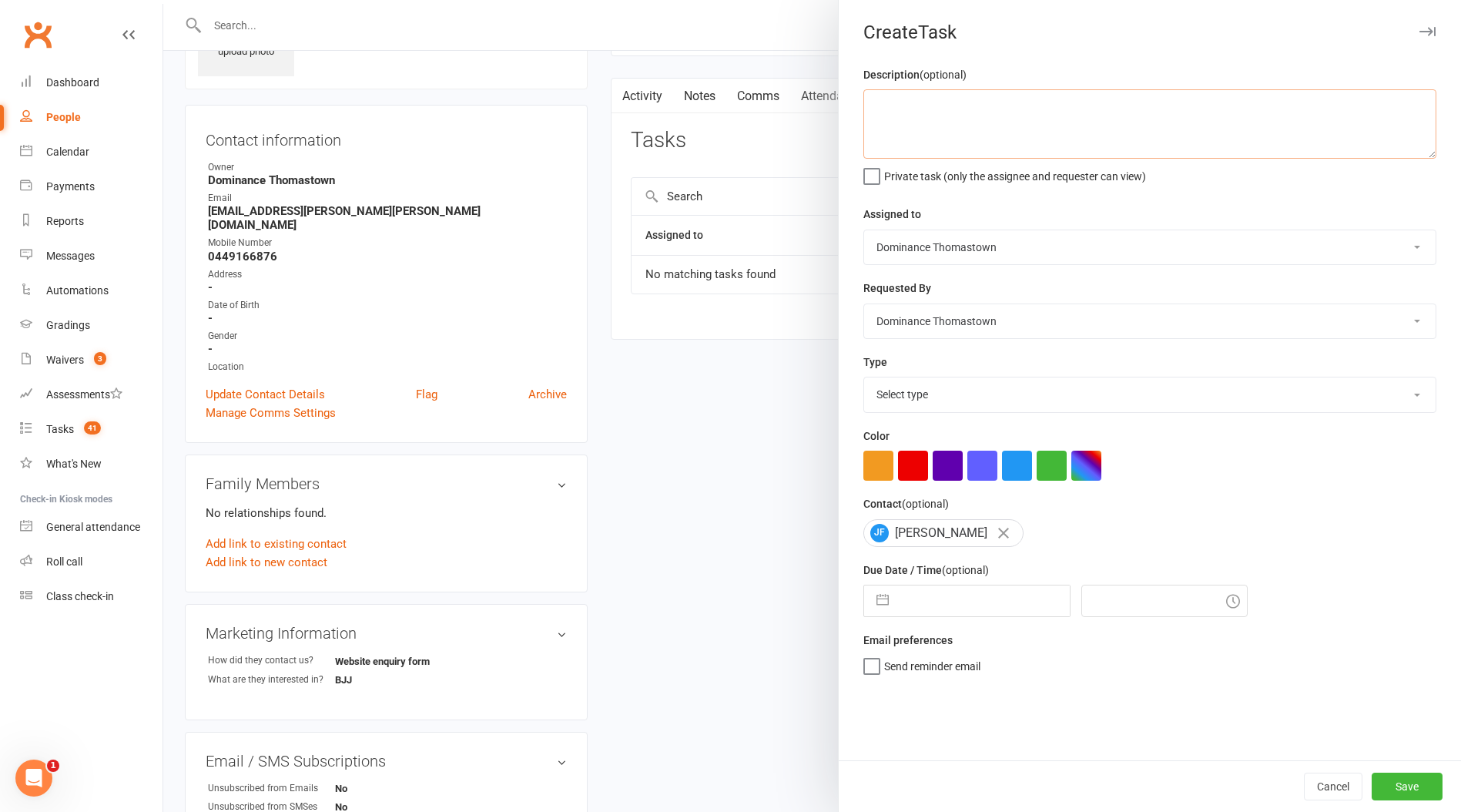
click at [978, 126] on textarea at bounding box center [1150, 123] width 573 height 69
type textarea "No gi BJJ trial confirmation - TD 16/9"
click at [933, 397] on select "Select type A. prospect | enquiry response B. prospect | trial | booking C. pro…" at bounding box center [1150, 394] width 572 height 34
select select "3811"
click at [864, 379] on select "Select type A. prospect | enquiry response B. prospect | trial | booking C. pro…" at bounding box center [1150, 394] width 572 height 34
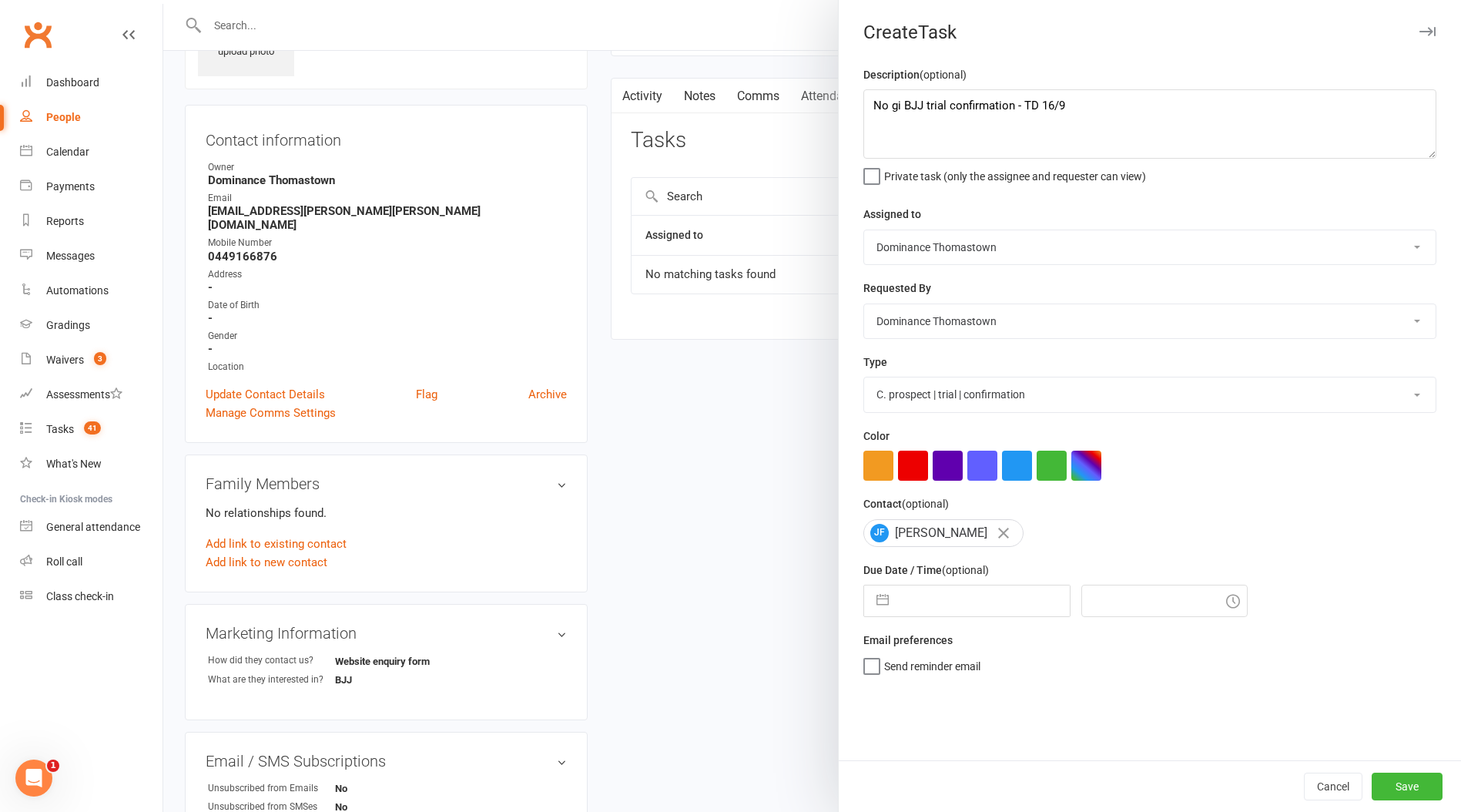
select select "7"
select select "2025"
select select "8"
select select "2025"
select select "9"
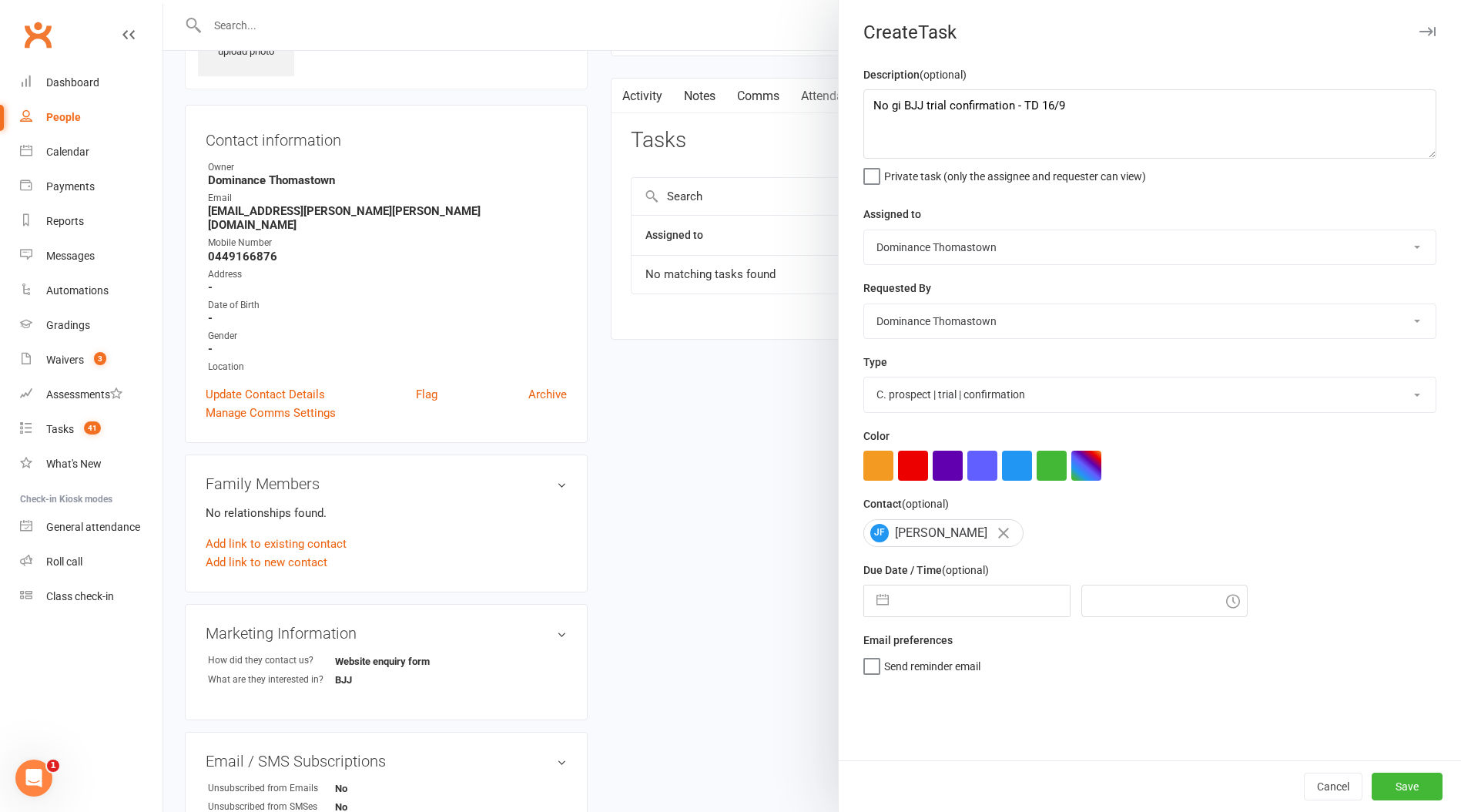
select select "2025"
click at [906, 613] on input "text" at bounding box center [983, 600] width 173 height 31
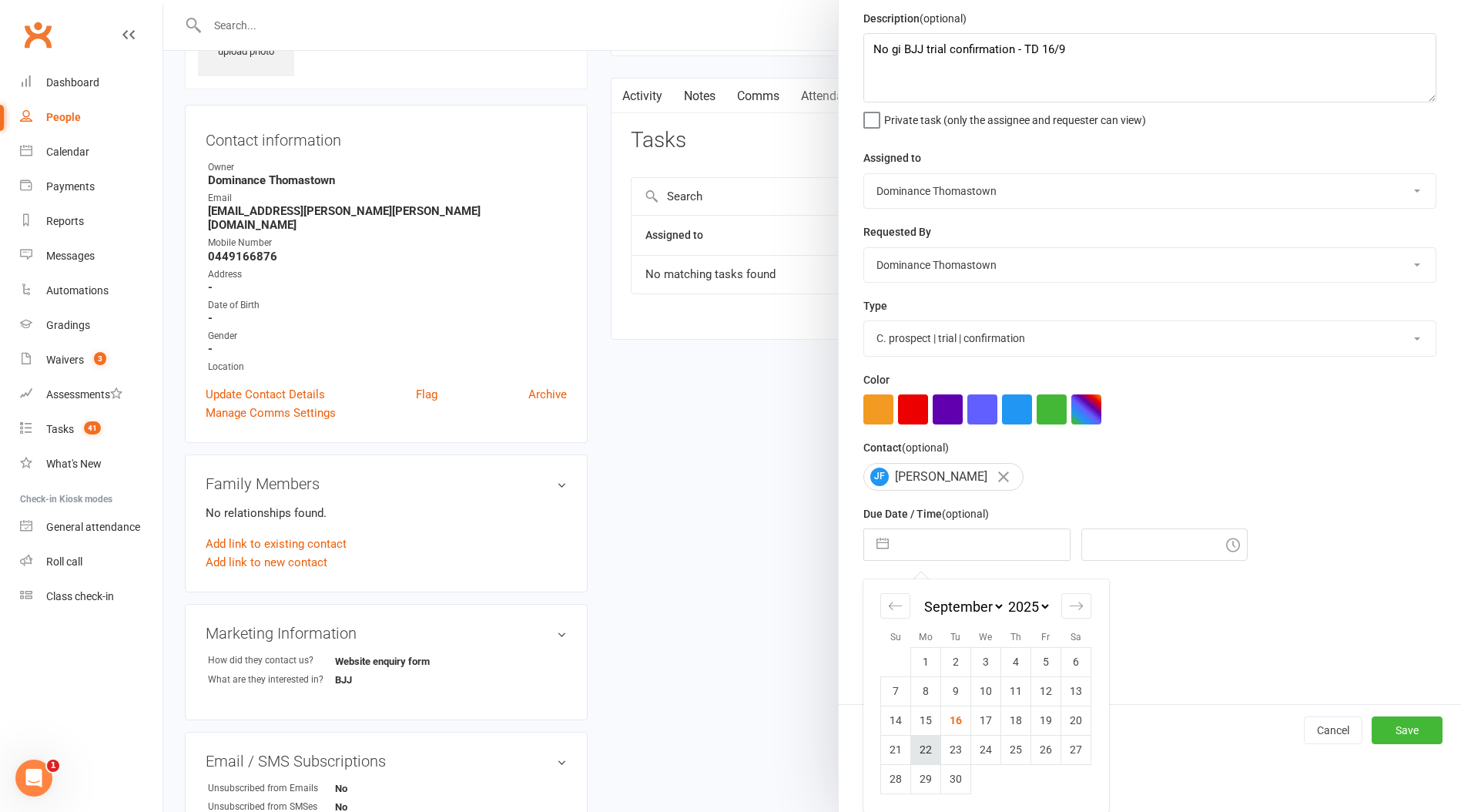
click at [929, 746] on td "22" at bounding box center [925, 749] width 30 height 30
type input "22 Sep 2025"
type input "11:30am"
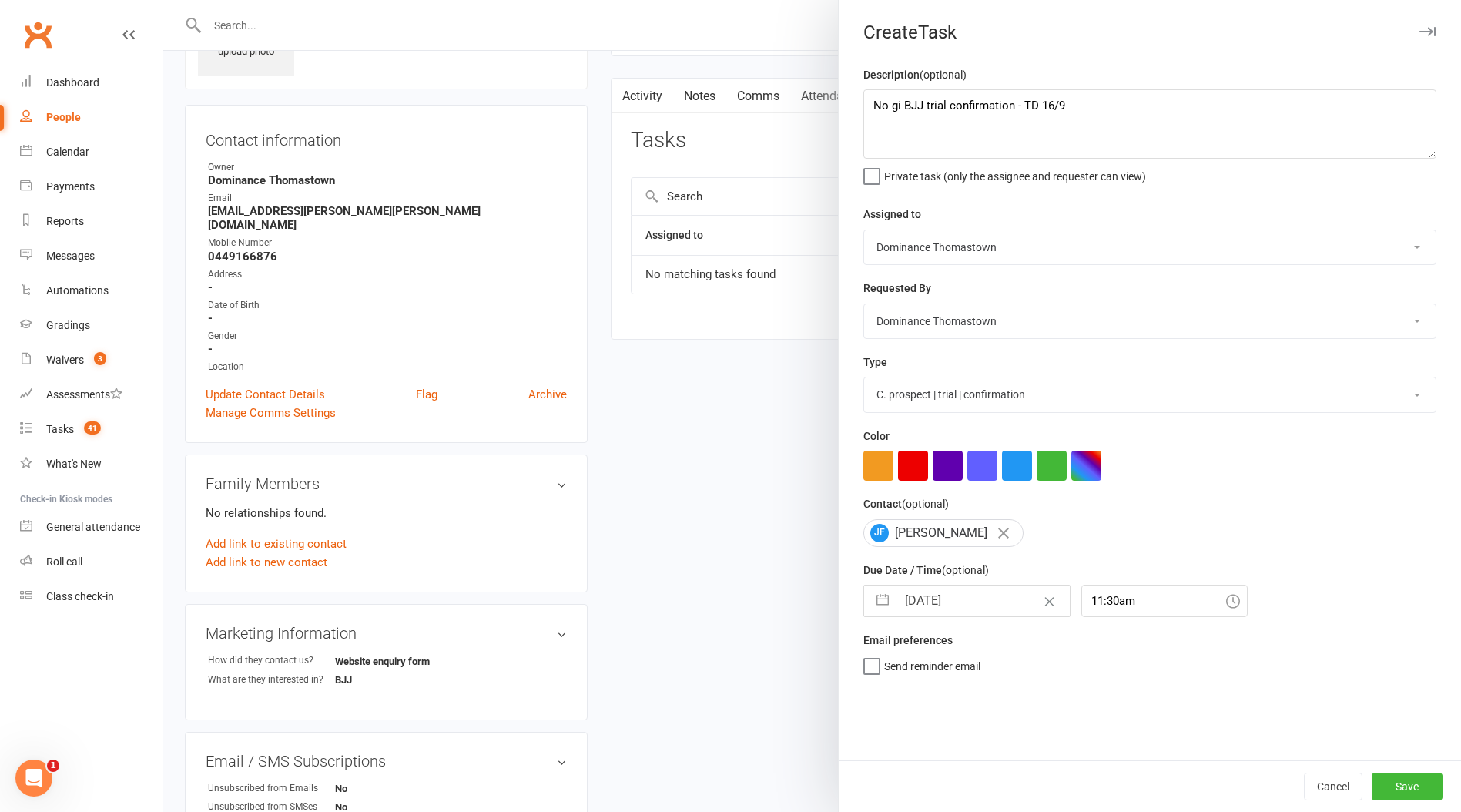
scroll to position [0, 0]
click at [1402, 786] on button "Save" at bounding box center [1406, 786] width 71 height 28
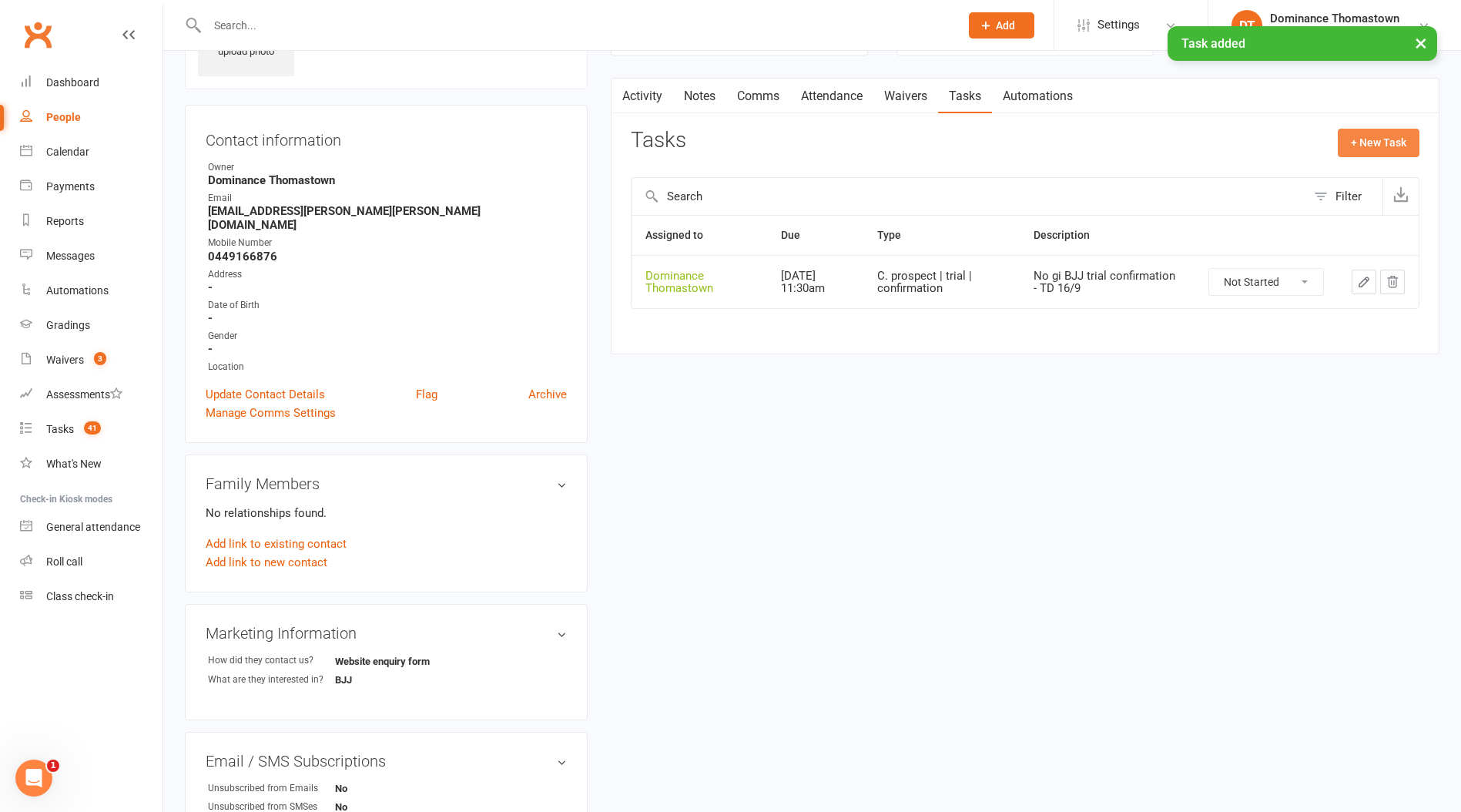
click at [1384, 144] on button "+ New Task" at bounding box center [1378, 142] width 82 height 28
select select "12547"
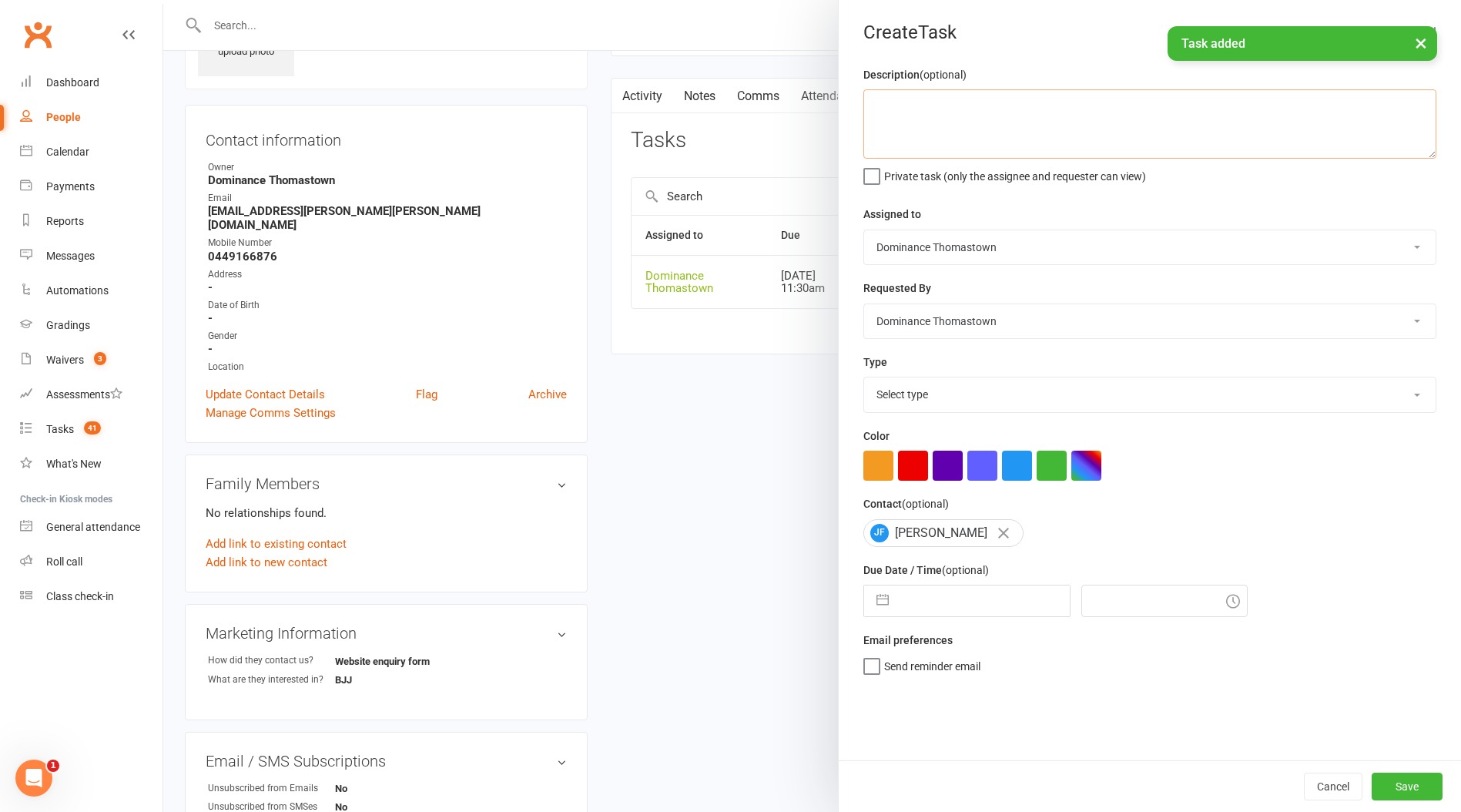
click at [948, 127] on textarea at bounding box center [1150, 123] width 573 height 69
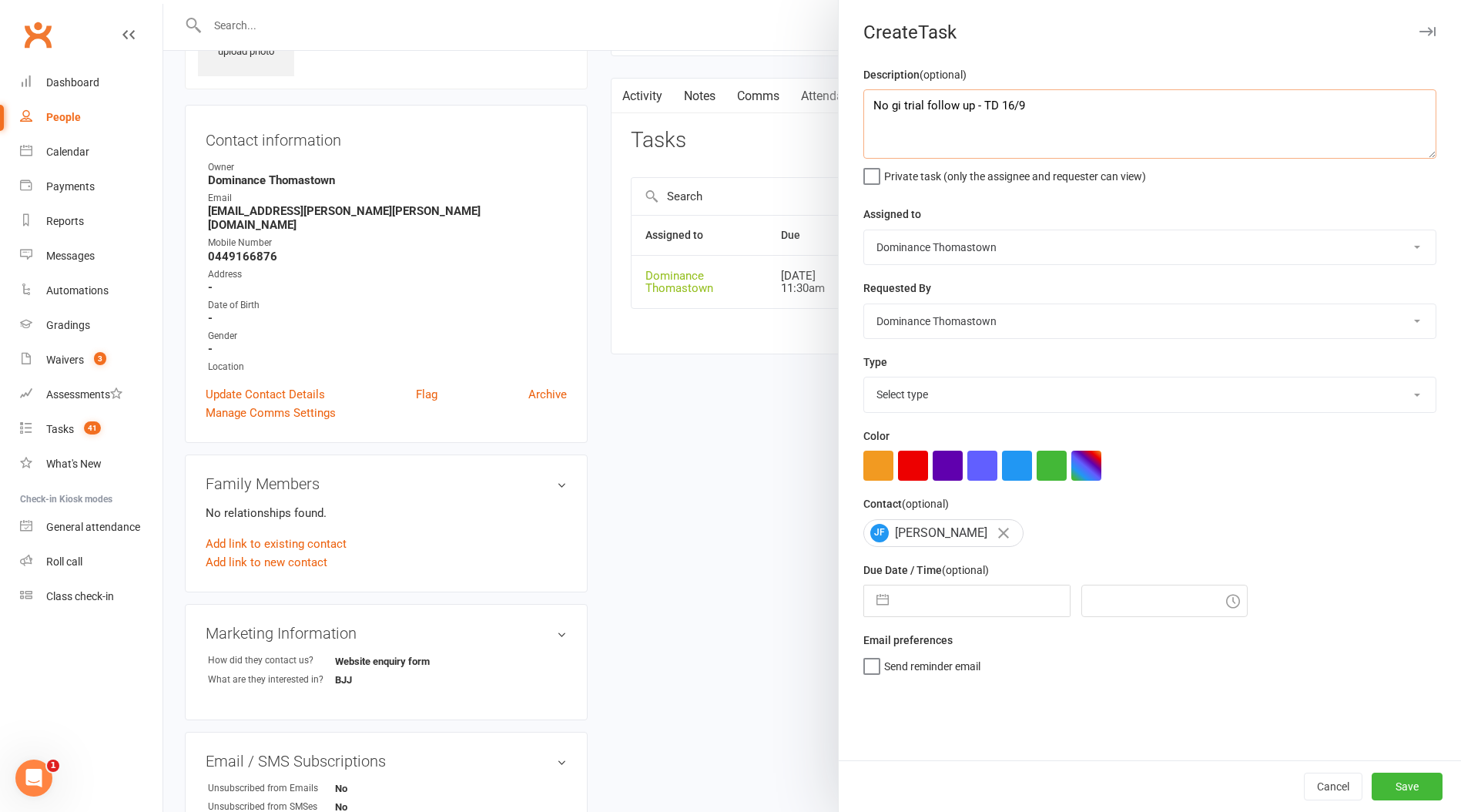
type textarea "No gi trial follow up - TD 16/9"
click at [947, 409] on select "Select type A. prospect | enquiry response B. prospect | trial | booking C. pro…" at bounding box center [1150, 394] width 572 height 34
select select "3812"
click at [864, 379] on select "Select type A. prospect | enquiry response B. prospect | trial | booking C. pro…" at bounding box center [1150, 394] width 572 height 34
click at [936, 605] on input "text" at bounding box center [983, 600] width 173 height 31
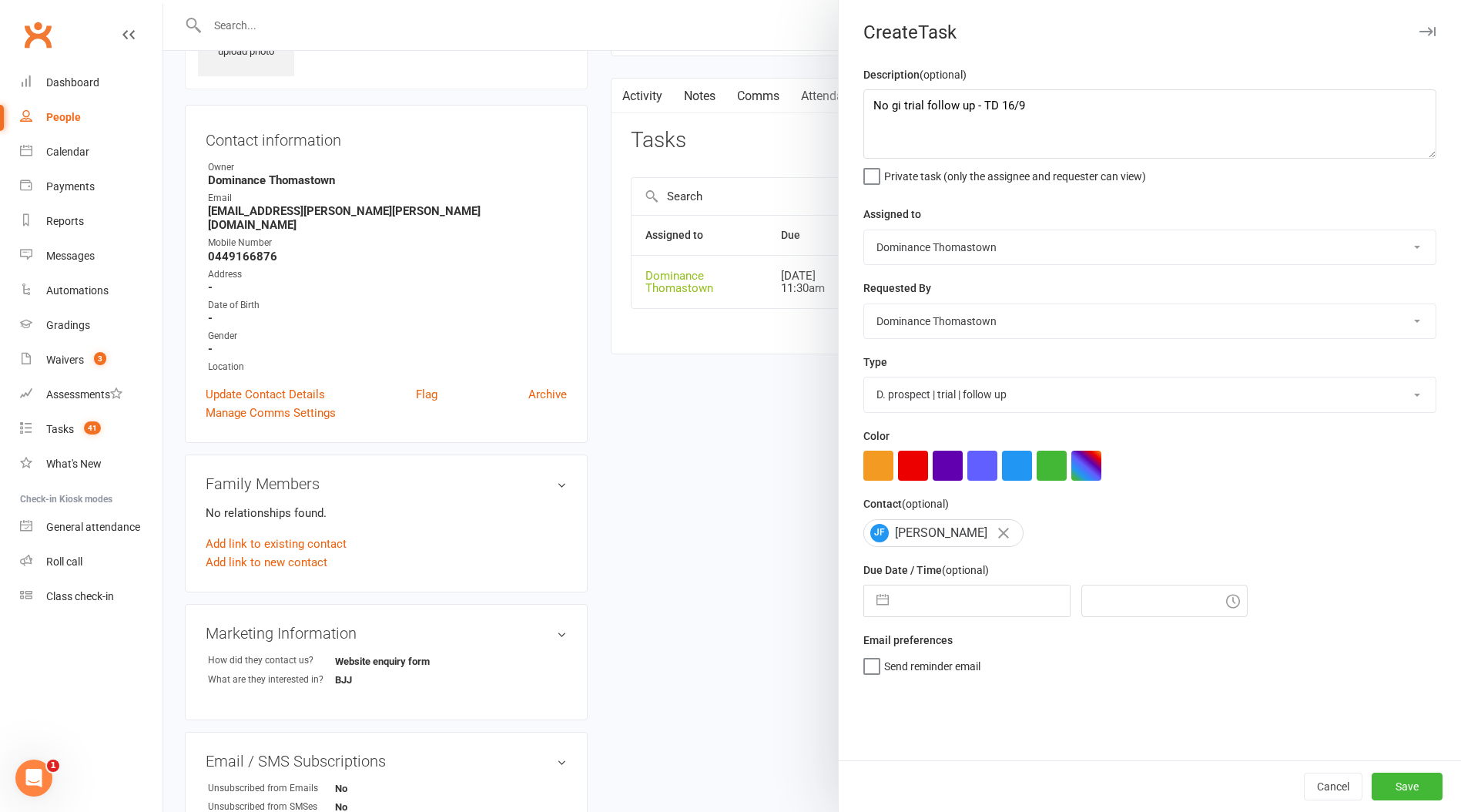
select select "7"
select select "2025"
select select "8"
select select "2025"
select select "9"
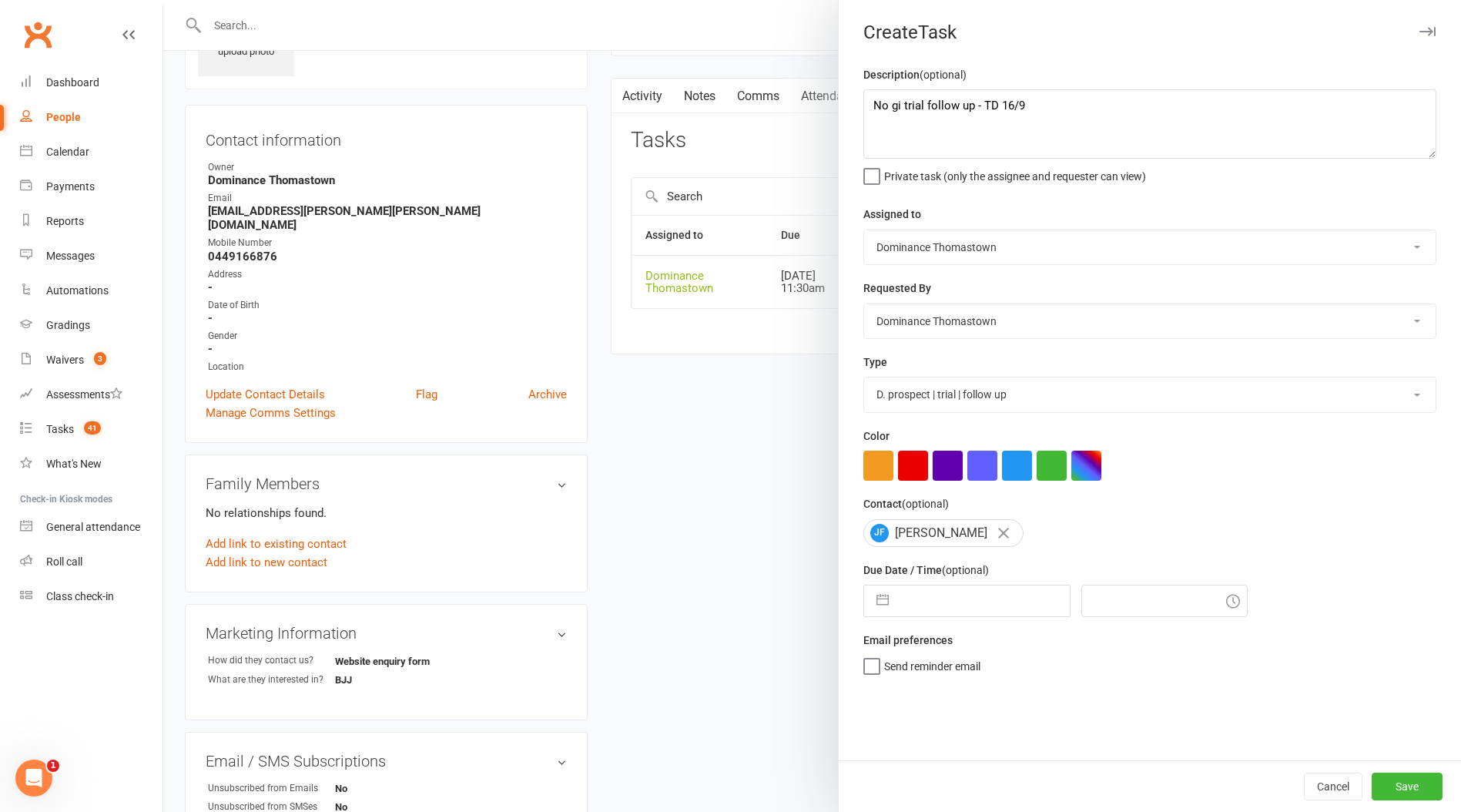
select select "2025"
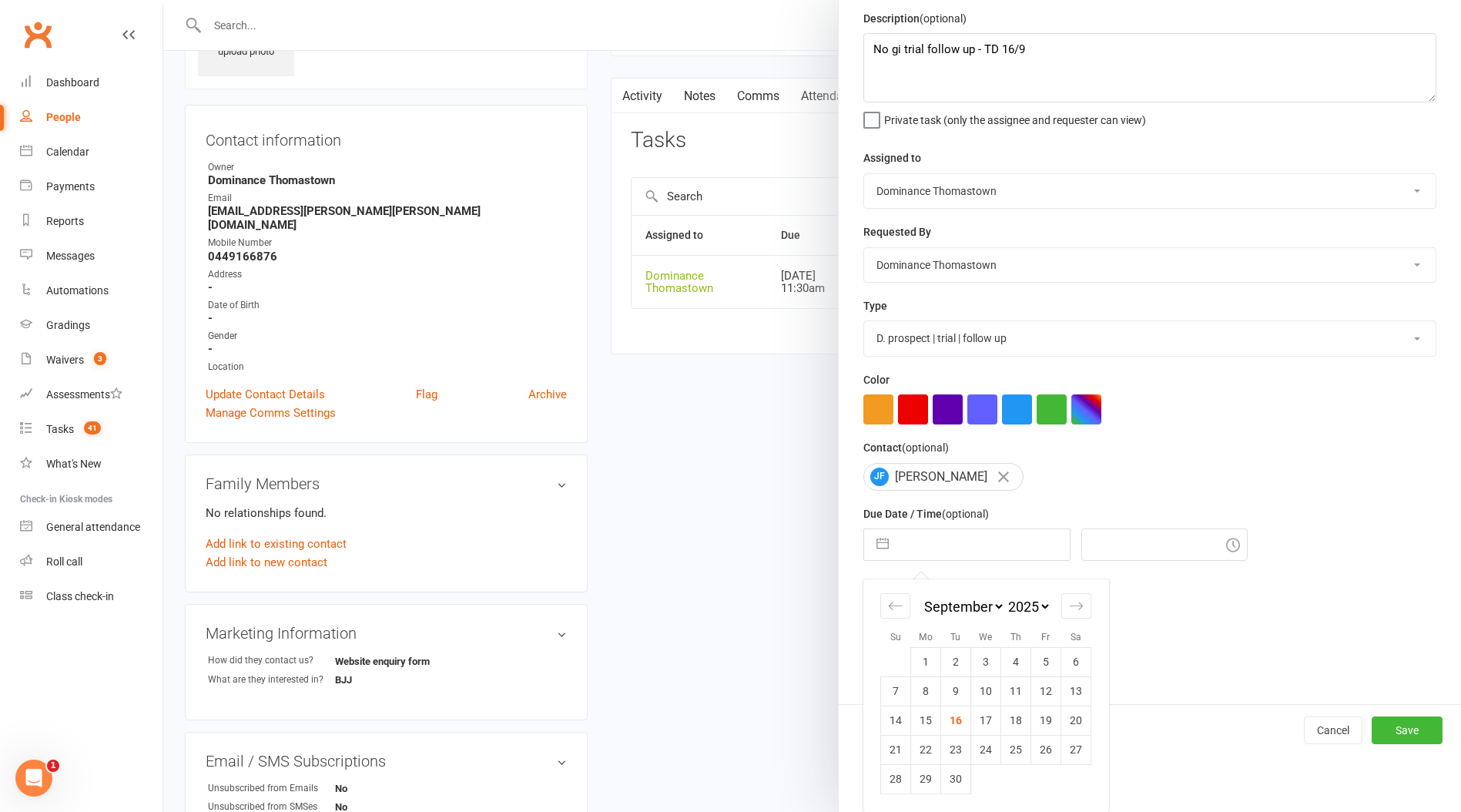
click at [983, 753] on td "24" at bounding box center [986, 749] width 30 height 30
type input "24 Sep 2025"
type input "11:30am"
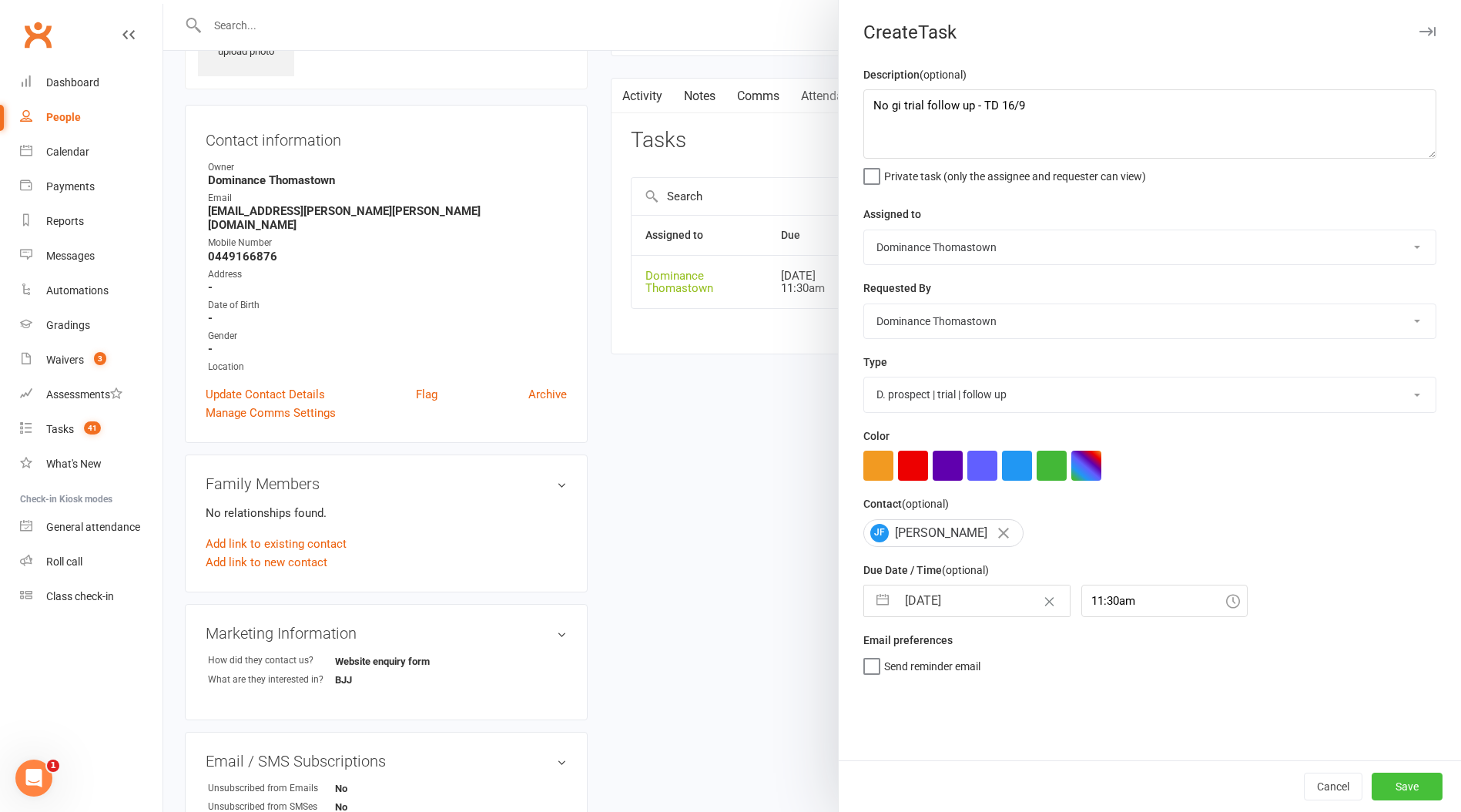
click at [1406, 790] on button "Save" at bounding box center [1406, 786] width 71 height 28
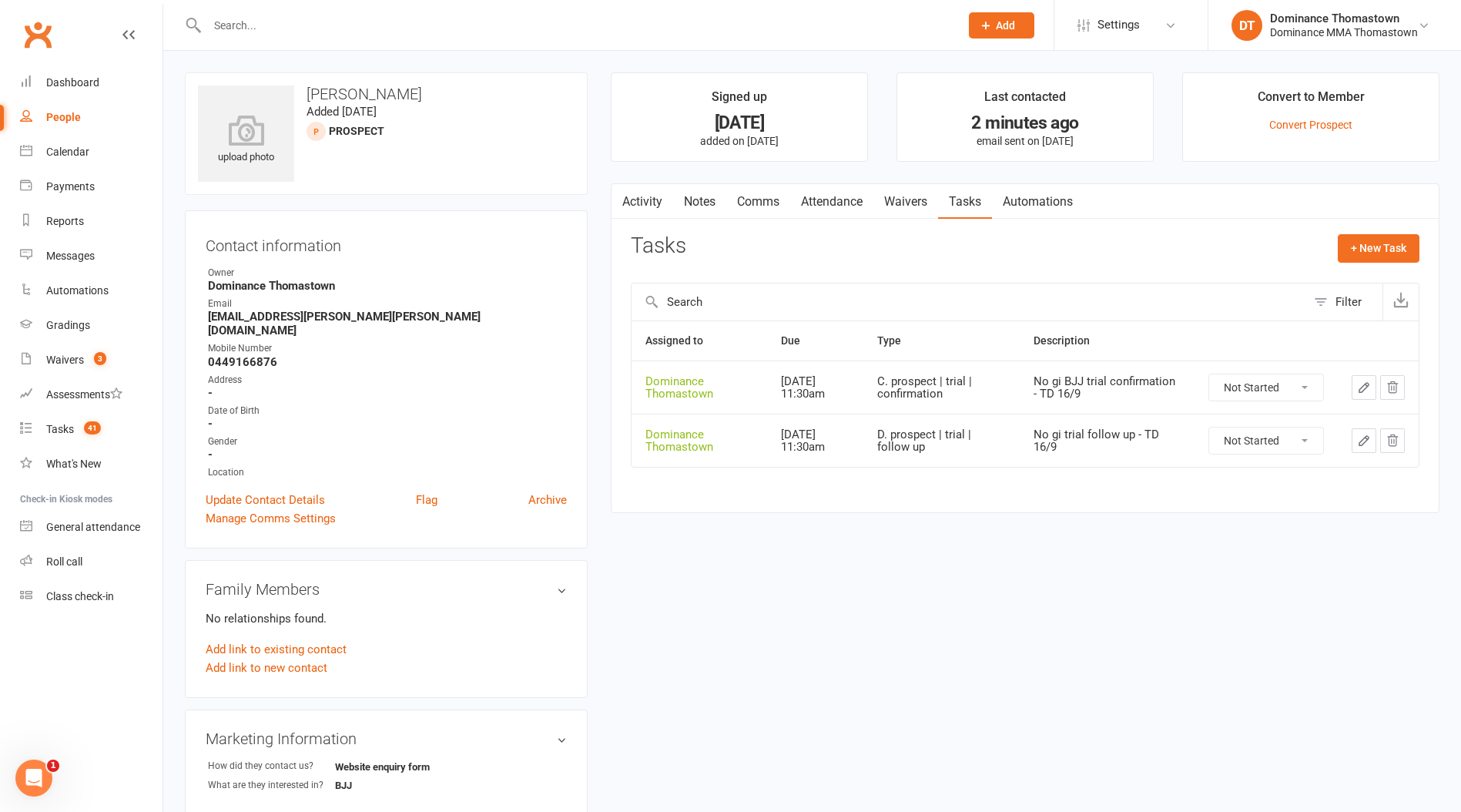
click at [779, 208] on link "Comms" at bounding box center [758, 201] width 64 height 35
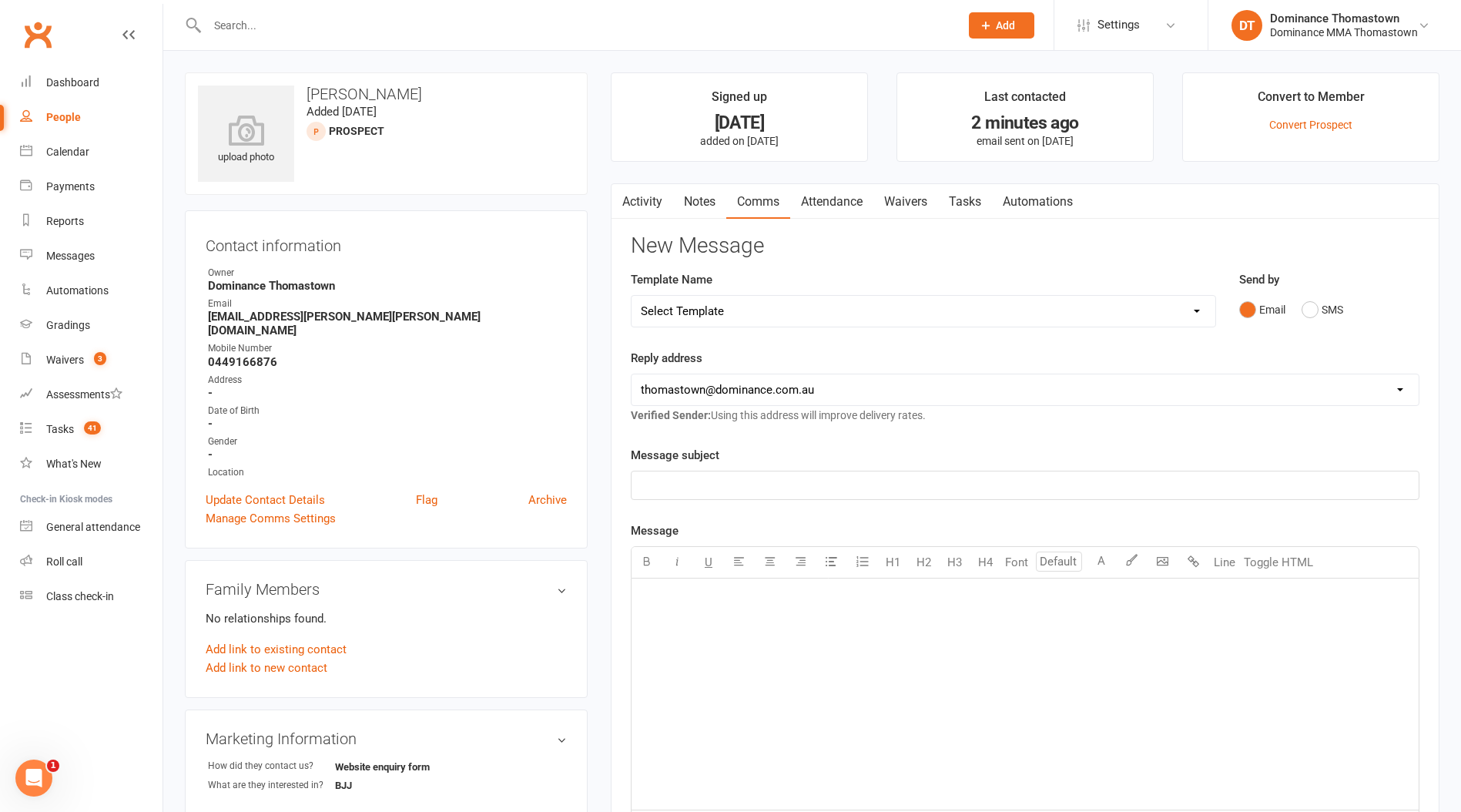
click at [819, 313] on select "Select Template [Email] MARKETING | 10TH BIRTHDAY SPECIAL | CANCELLED MEMBERS […" at bounding box center [923, 311] width 583 height 31
select select "13"
click at [631, 295] on select "Select Template [Email] MARKETING | 10TH BIRTHDAY SPECIAL | CANCELLED MEMBERS […" at bounding box center [923, 311] width 583 height 31
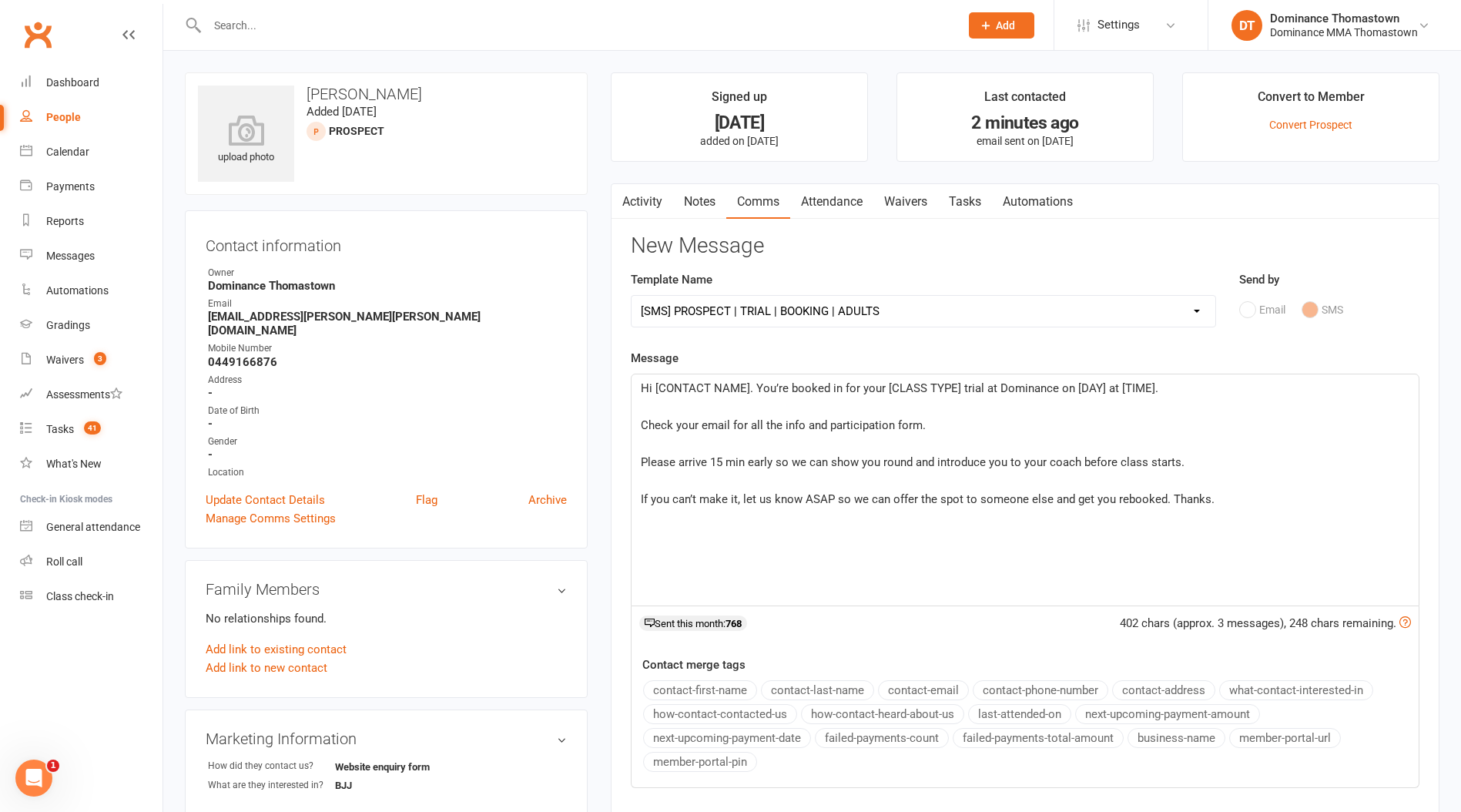
click at [749, 388] on span "Hi [CONTACT NAME]. You’re booked in for your [CLASS TYPE] trial at Dominance on…" at bounding box center [899, 387] width 518 height 14
click at [888, 387] on span "Hi Jack. You’re booked in for your [CLASS TYPE] trial at Dominance on [DAY] at …" at bounding box center [897, 387] width 511 height 14
click at [1014, 387] on span "Hi Jack. You’re booked in for your No Gi BJJ trial at Dominance on [DAY] at [TI…" at bounding box center [886, 387] width 491 height 14
drag, startPoint x: 1110, startPoint y: 384, endPoint x: 1125, endPoint y: 383, distance: 15.0
click at [1111, 384] on p "Hi Jack. You’re booked in for your No Gi BJJ trial at Dominance on Tuesday (23/…" at bounding box center [1025, 388] width 769 height 19
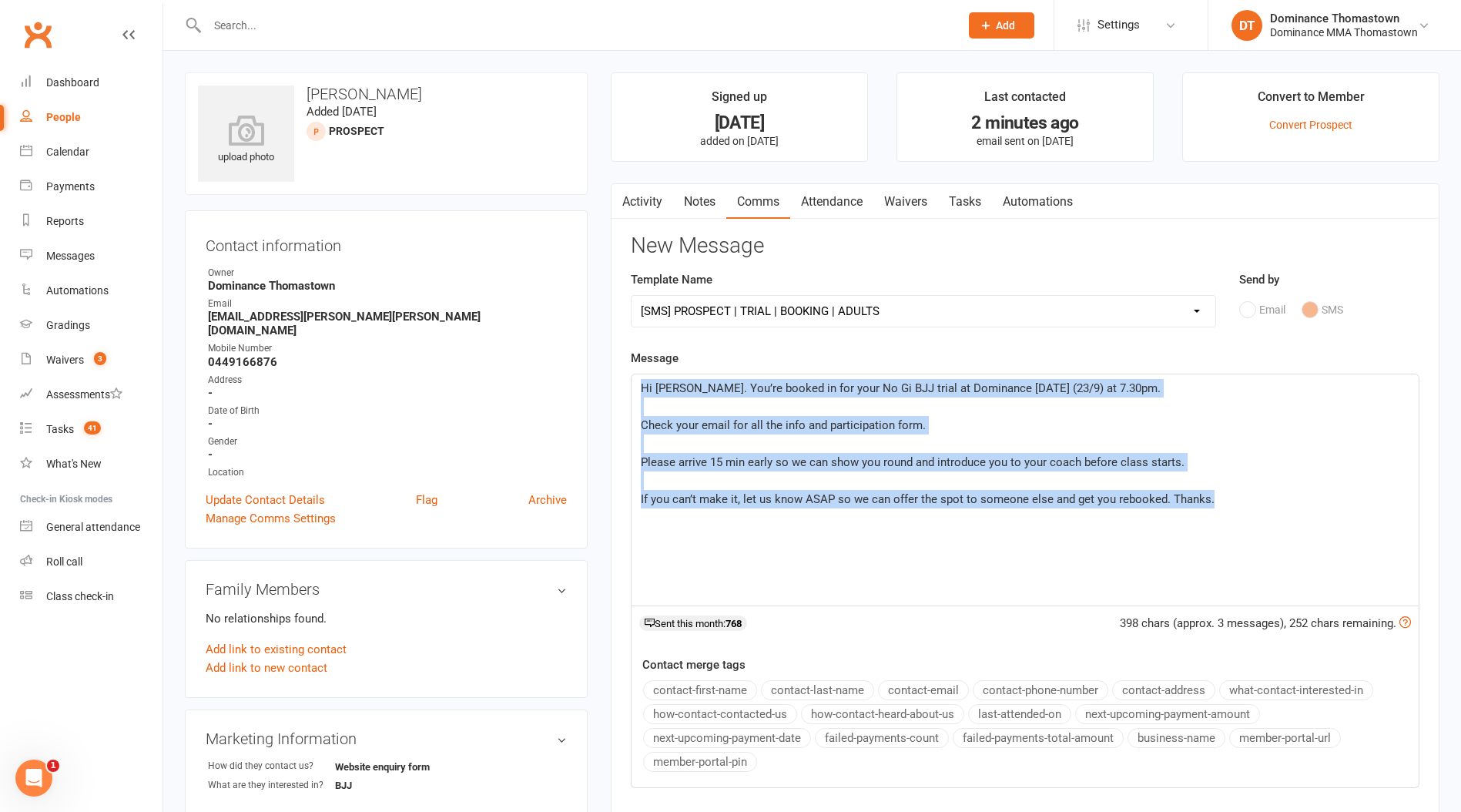
drag, startPoint x: 637, startPoint y: 386, endPoint x: 1164, endPoint y: 470, distance: 533.7
click at [1238, 498] on div "Hi Jack. You’re booked in for your No Gi BJJ trial at Dominance on Tuesday (23/…" at bounding box center [1024, 490] width 787 height 231
copy div "Hi Jack. You’re booked in for your No Gi BJJ trial at Dominance on Tuesday (23/…"
click at [794, 306] on select "Select Template [Email] MARKETING | 10TH BIRTHDAY SPECIAL | CANCELLED MEMBERS […" at bounding box center [923, 311] width 583 height 31
select select "14"
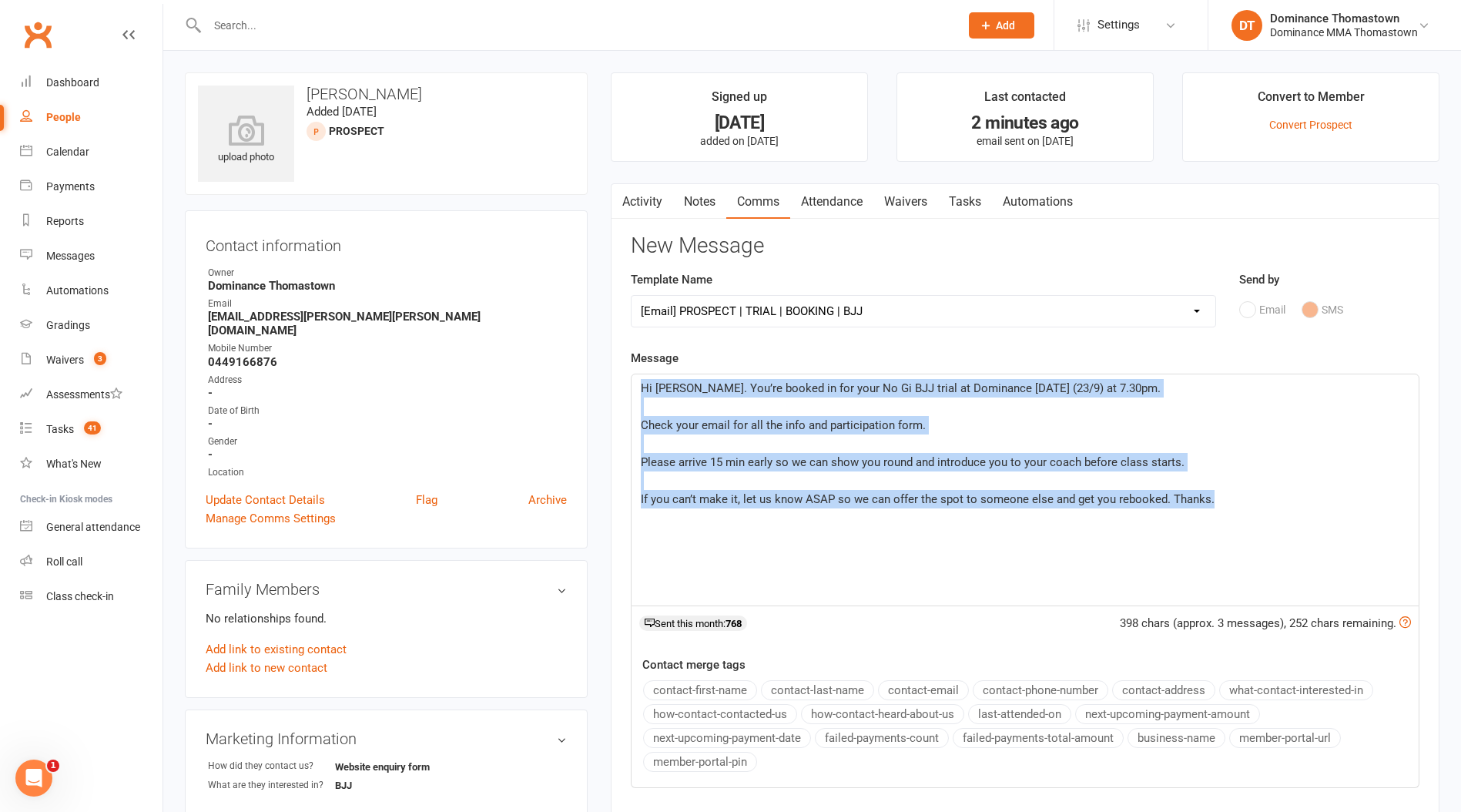
click at [631, 295] on select "Select Template [Email] MARKETING | 10TH BIRTHDAY SPECIAL | CANCELLED MEMBERS […" at bounding box center [923, 311] width 583 height 31
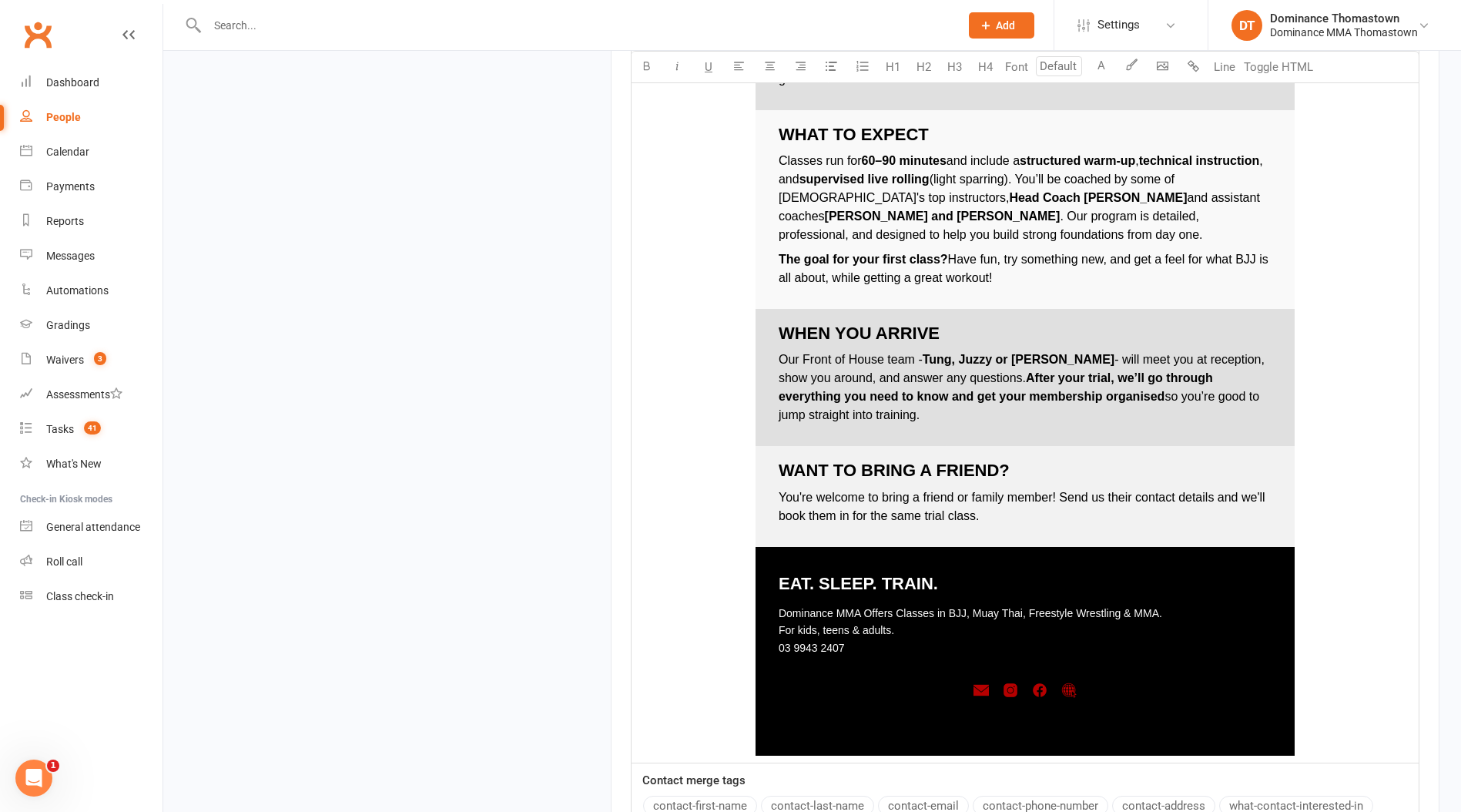
scroll to position [2109, 0]
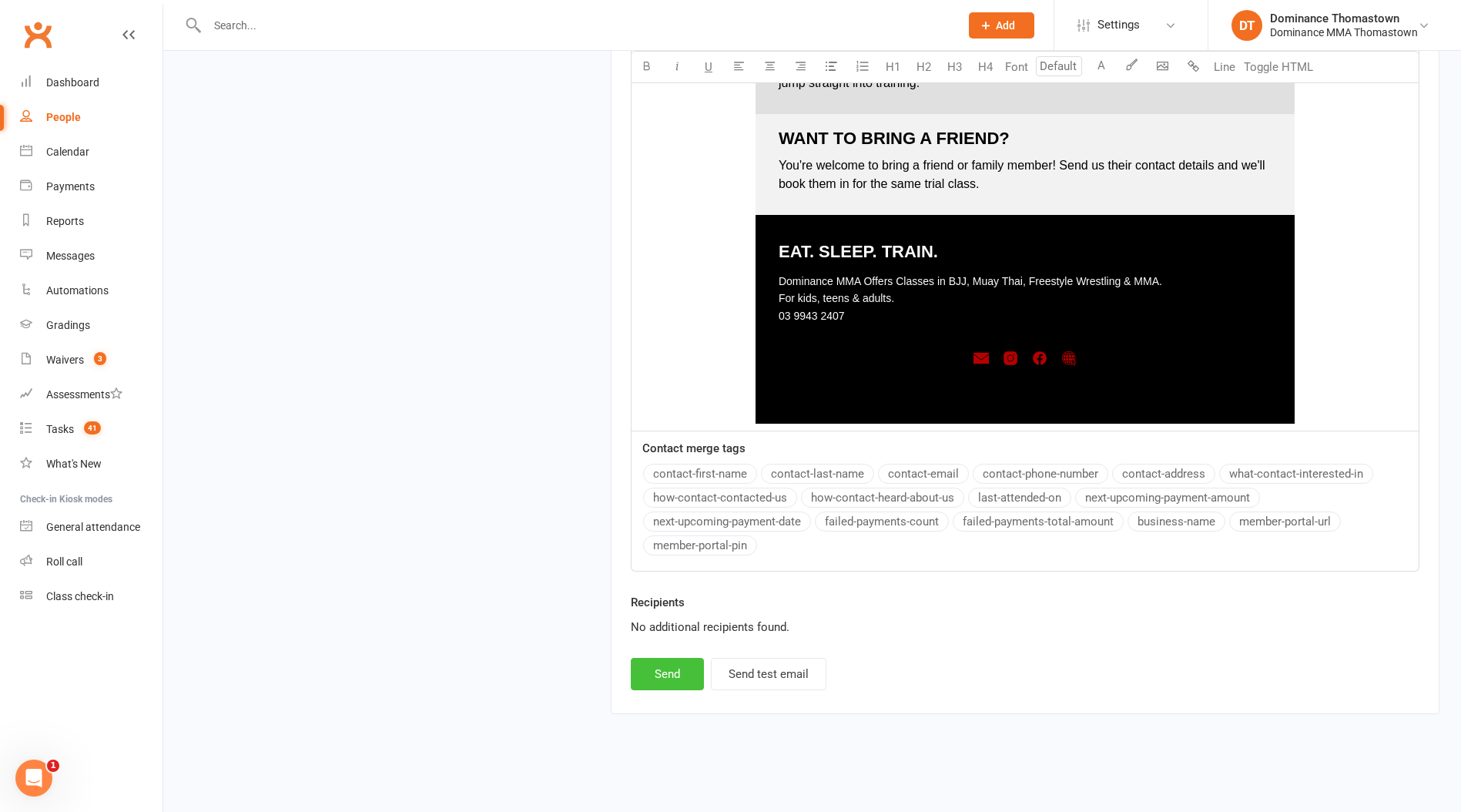
click at [684, 679] on button "Send" at bounding box center [667, 674] width 73 height 32
select select
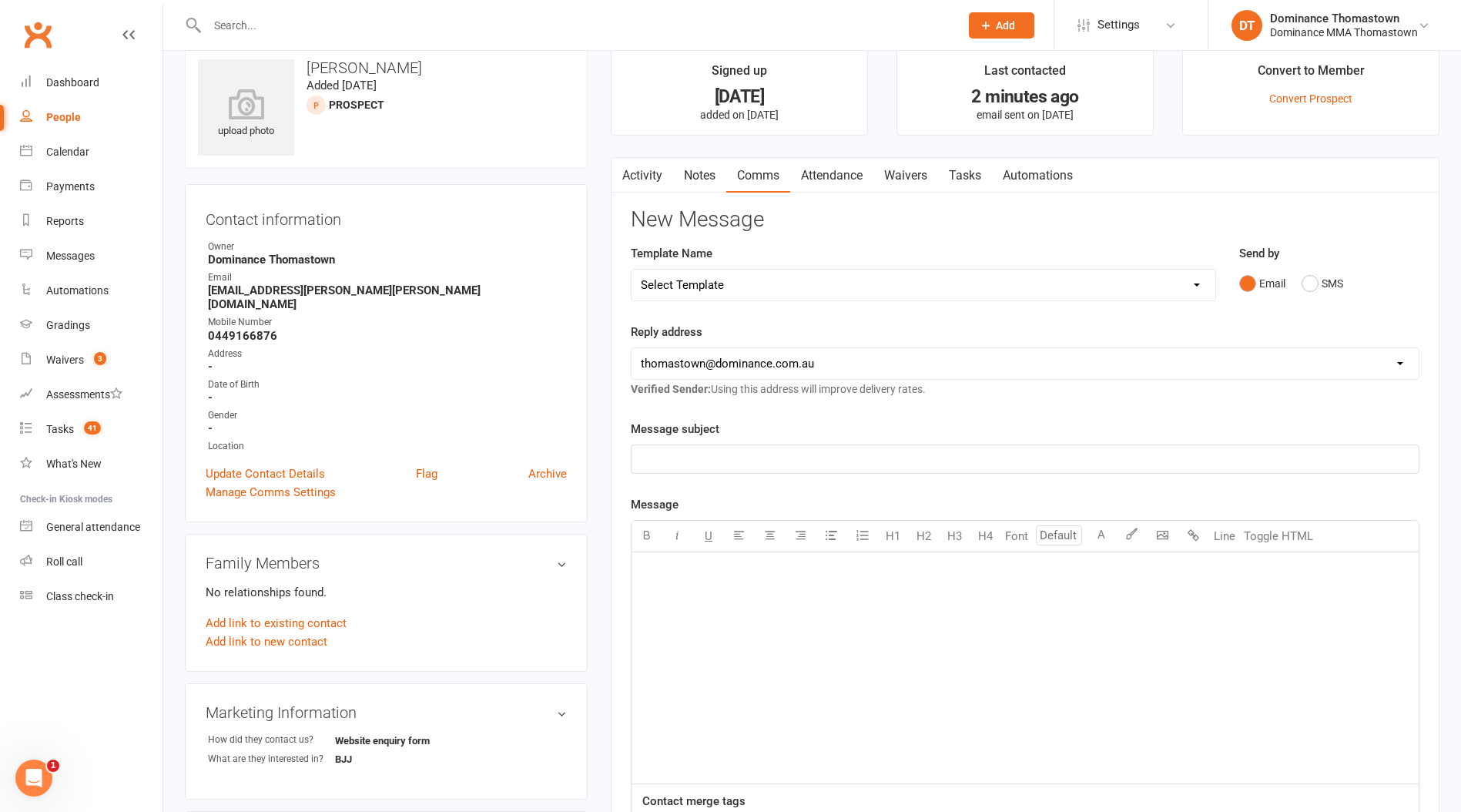
scroll to position [0, 0]
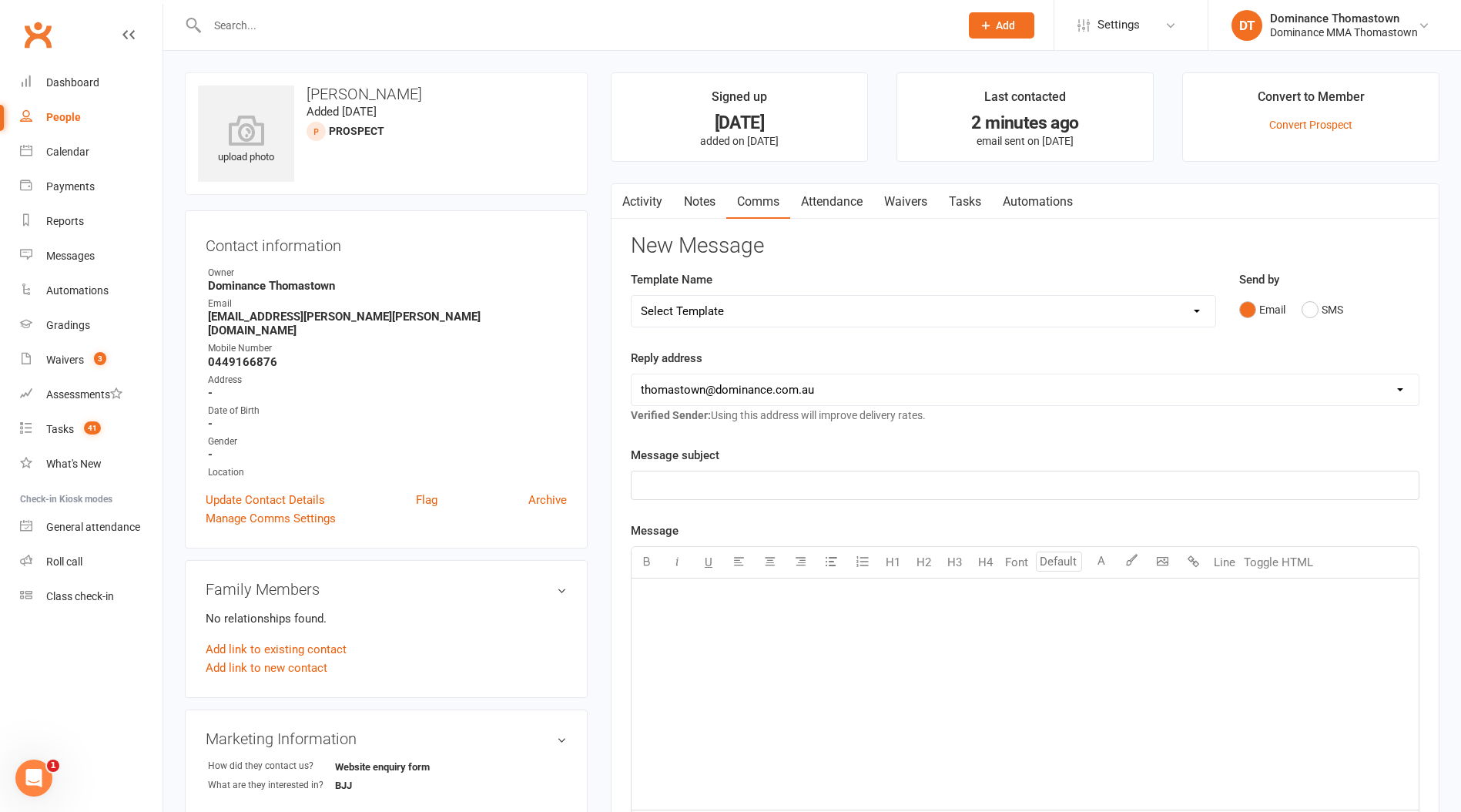
click at [355, 33] on input "text" at bounding box center [575, 25] width 746 height 22
type input "aadit"
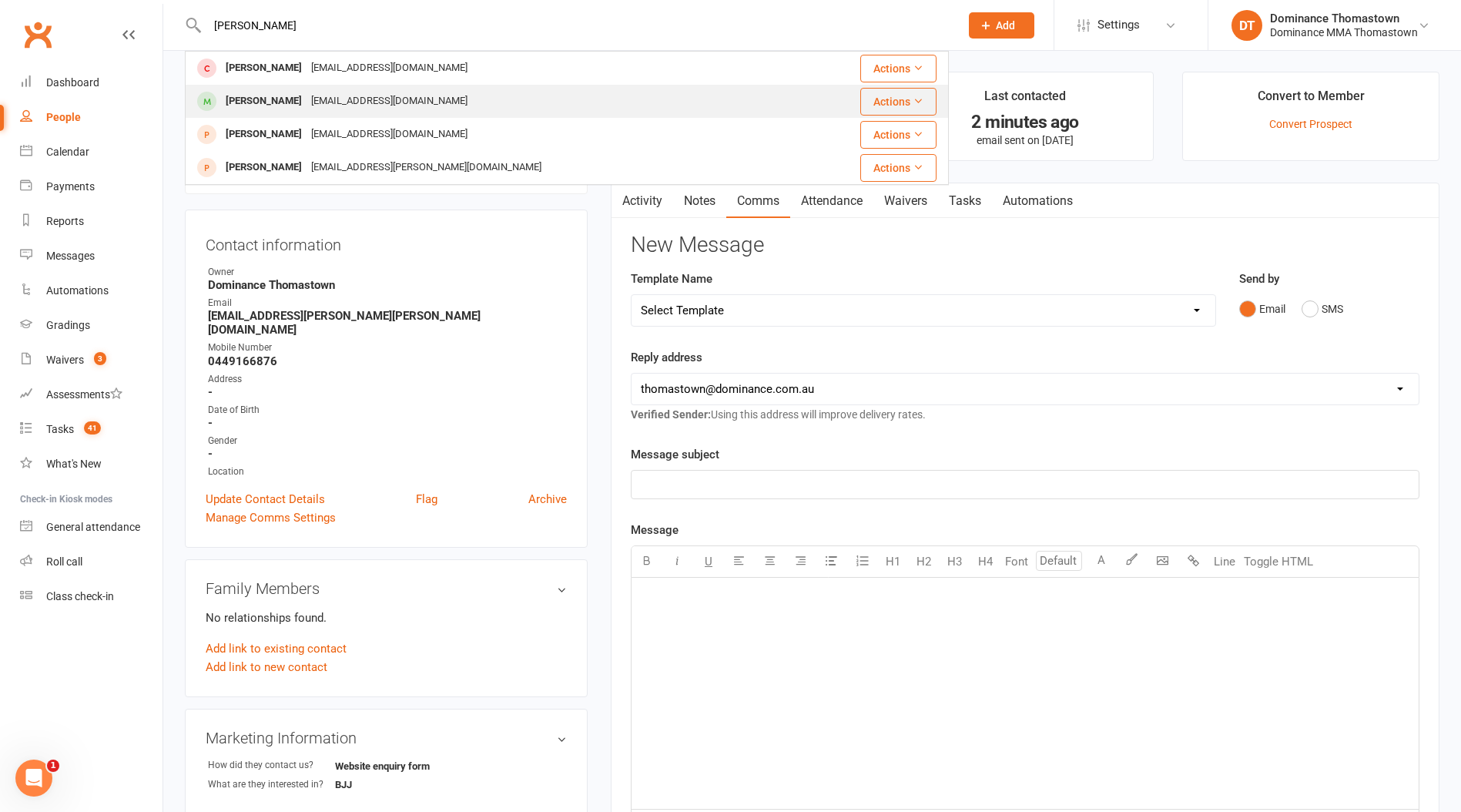
click at [317, 94] on div "[EMAIL_ADDRESS][DOMAIN_NAME]" at bounding box center [389, 101] width 166 height 23
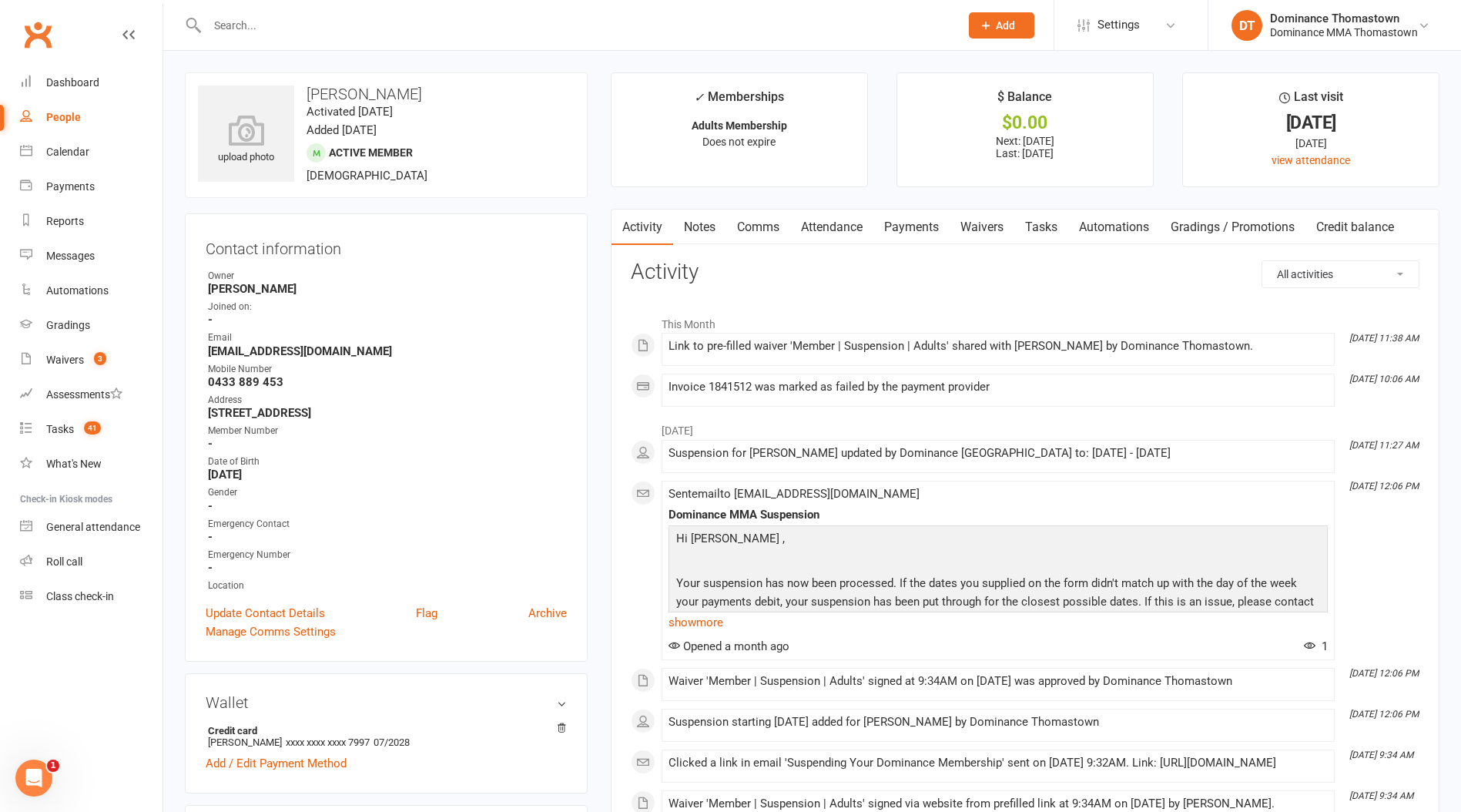
click at [984, 230] on link "Waivers" at bounding box center [982, 227] width 65 height 35
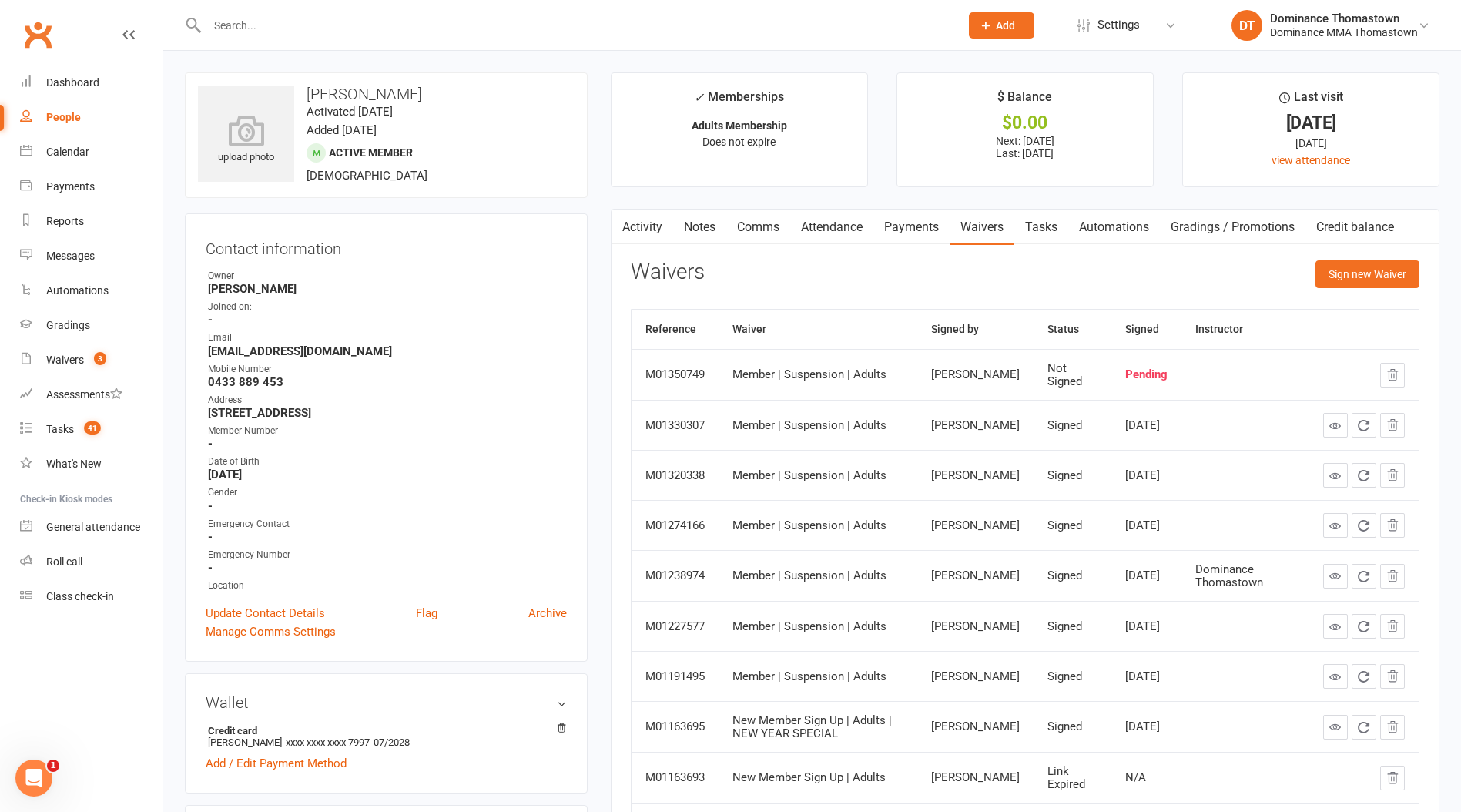
click at [918, 221] on link "Payments" at bounding box center [911, 227] width 77 height 35
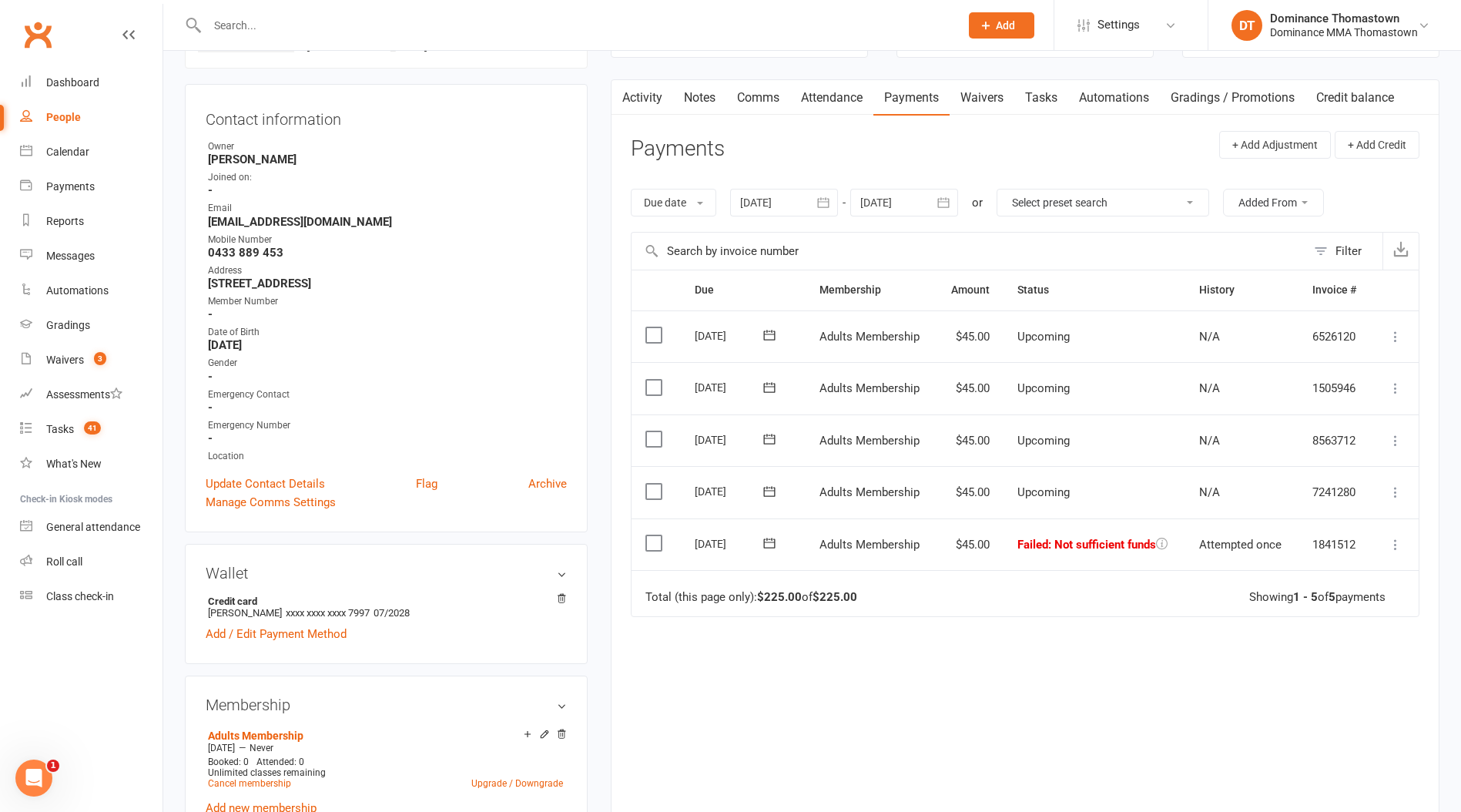
scroll to position [244, 0]
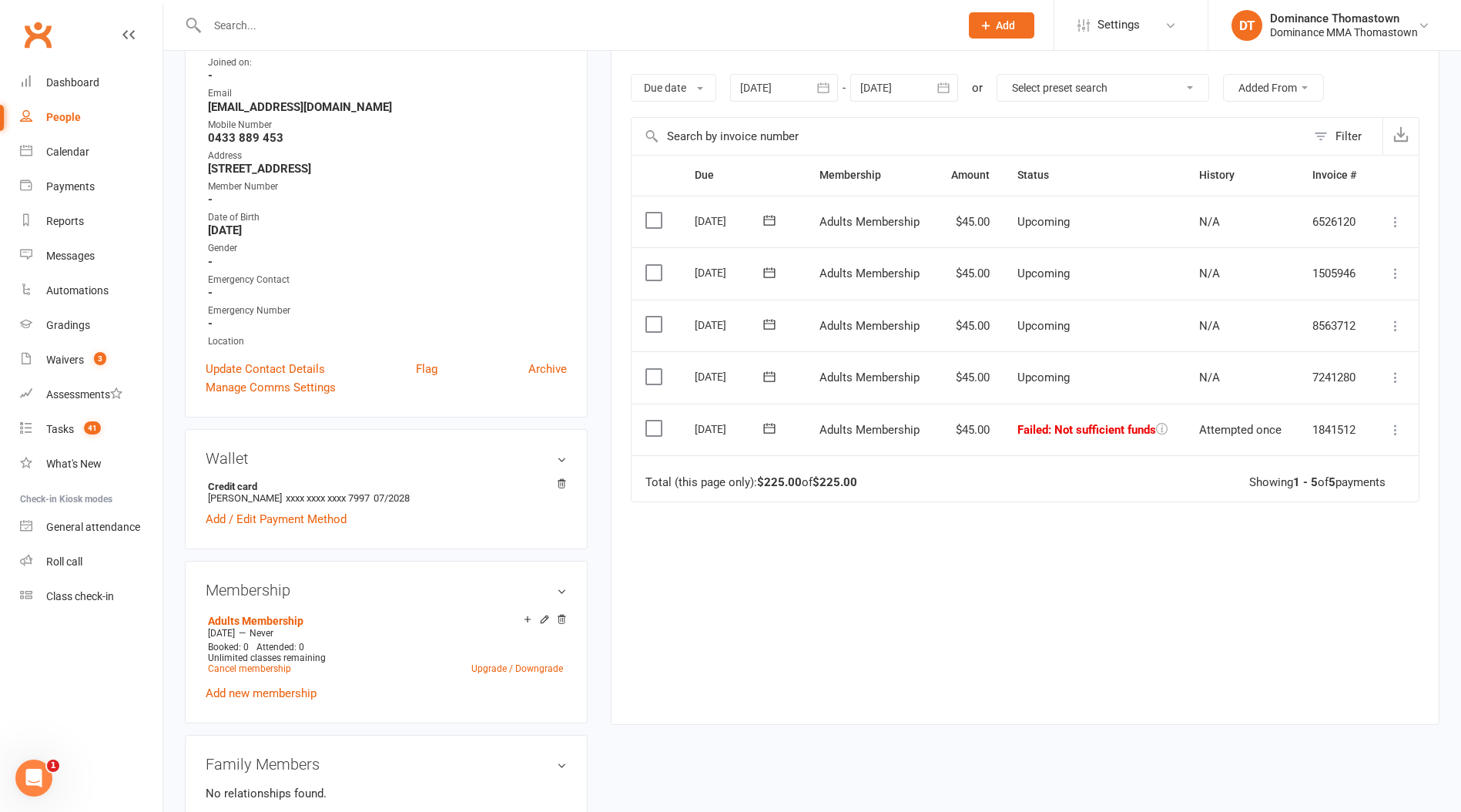
click at [1393, 432] on icon at bounding box center [1394, 429] width 15 height 15
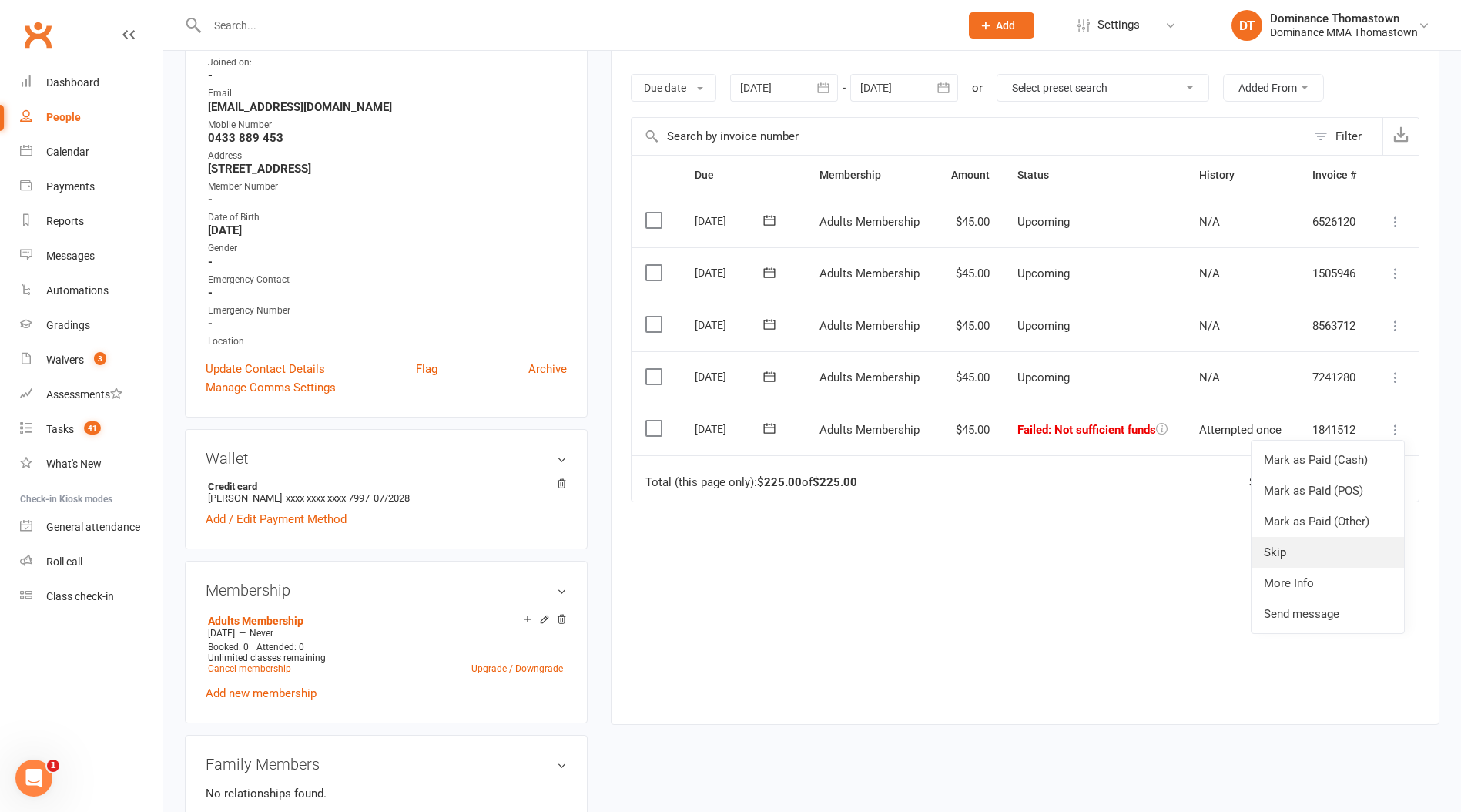
click at [1297, 546] on link "Skip" at bounding box center [1327, 552] width 152 height 31
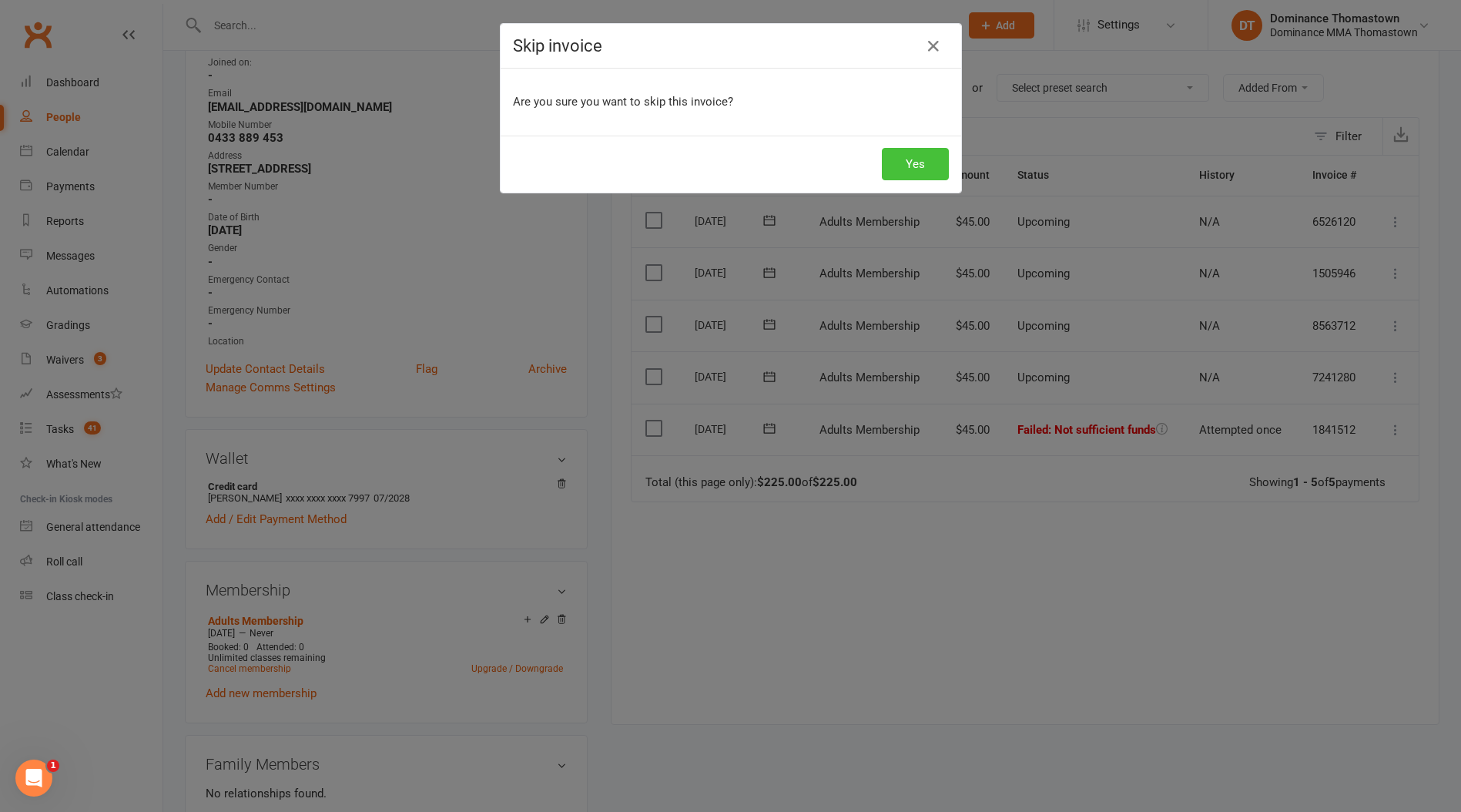
click at [885, 172] on button "Yes" at bounding box center [915, 164] width 67 height 32
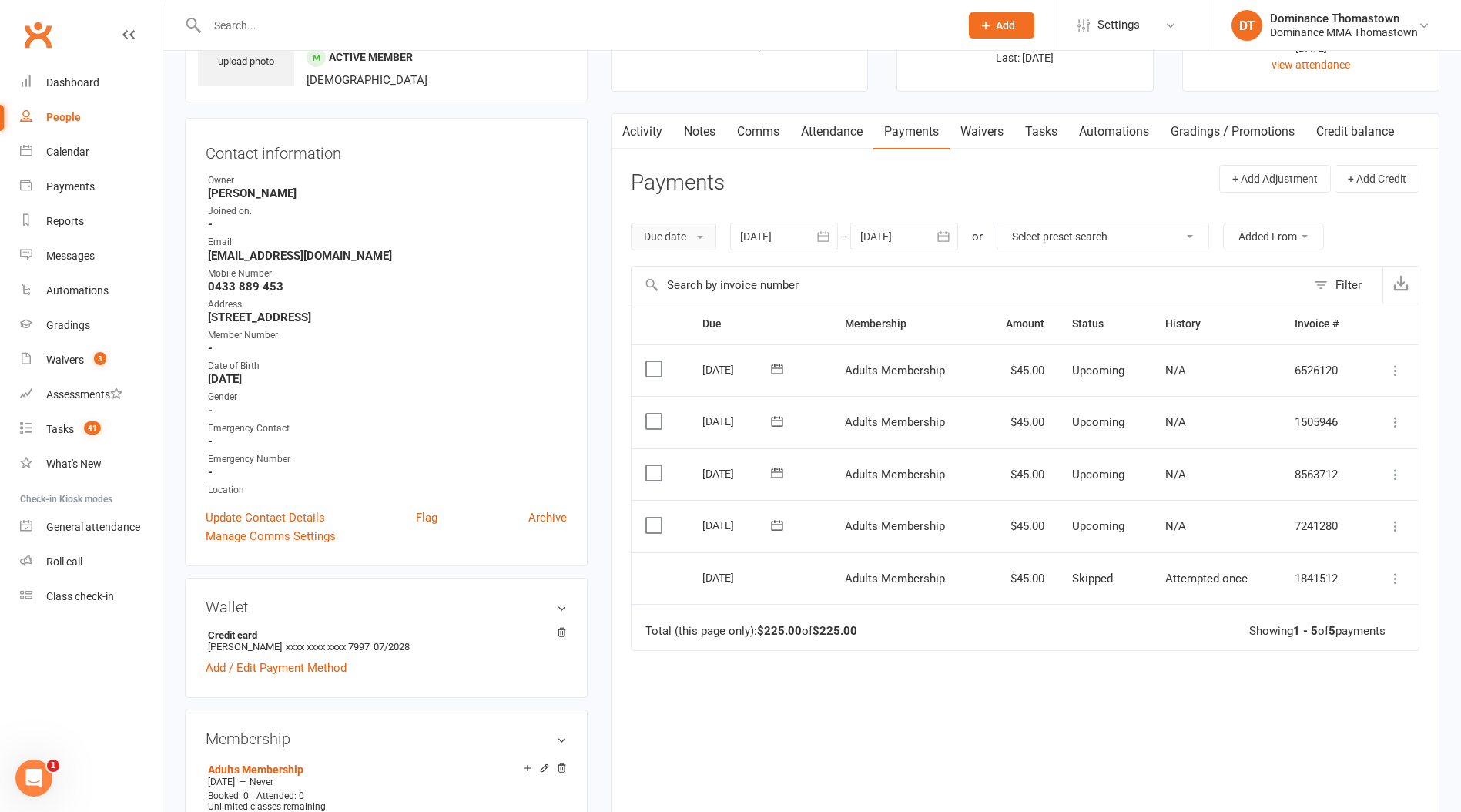
scroll to position [0, 0]
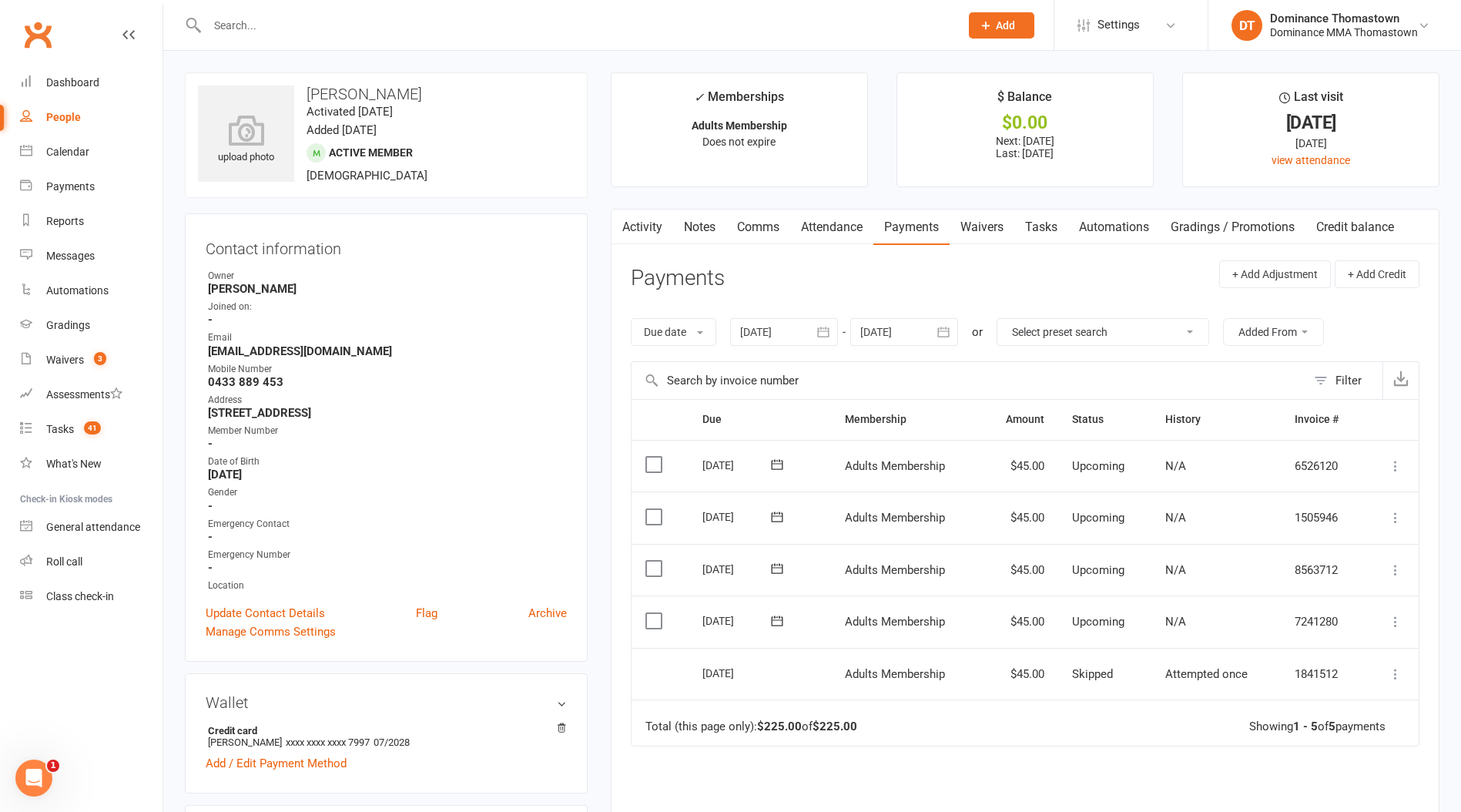
click at [1054, 230] on link "Tasks" at bounding box center [1042, 227] width 54 height 35
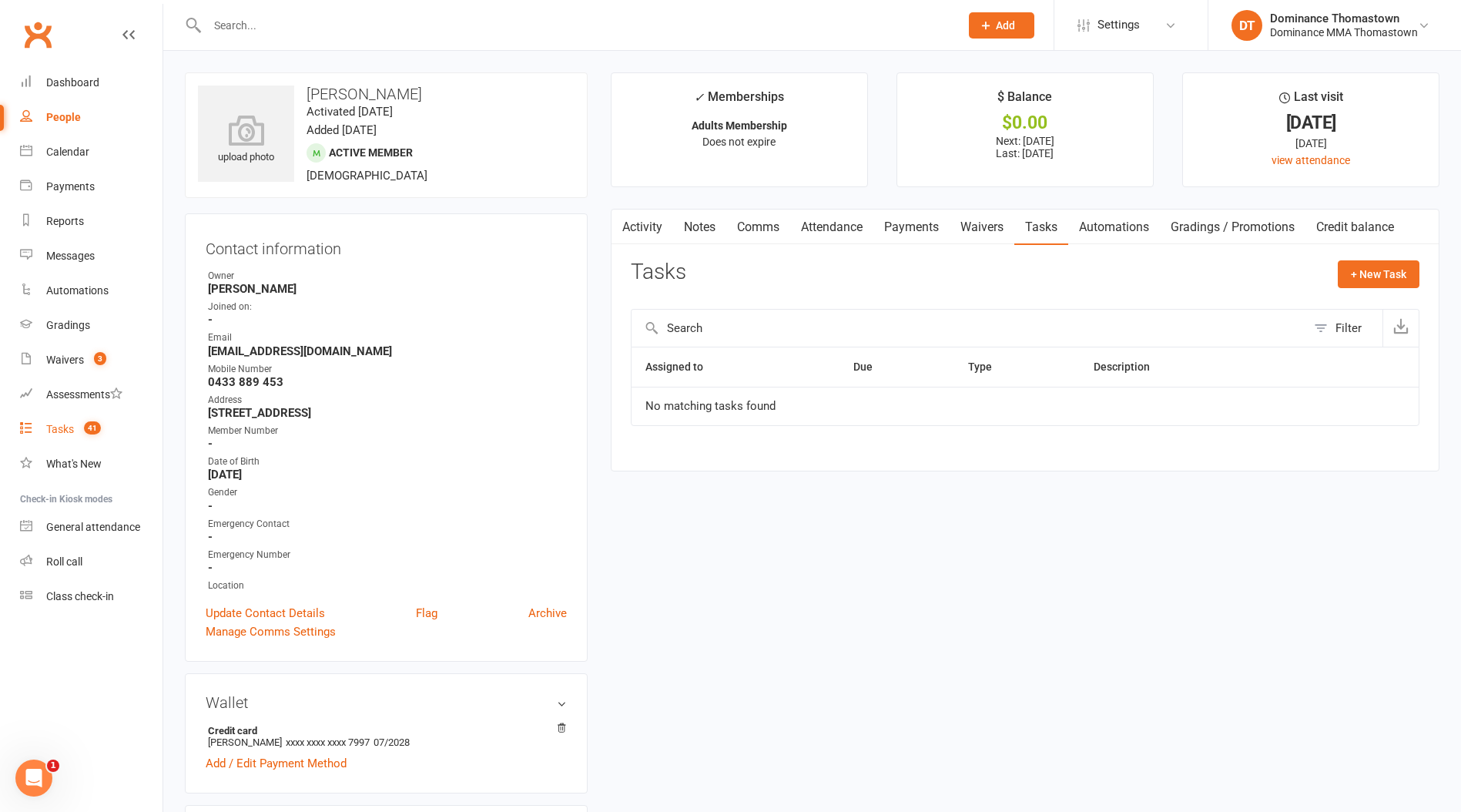
click at [67, 427] on div "Tasks" at bounding box center [59, 429] width 28 height 13
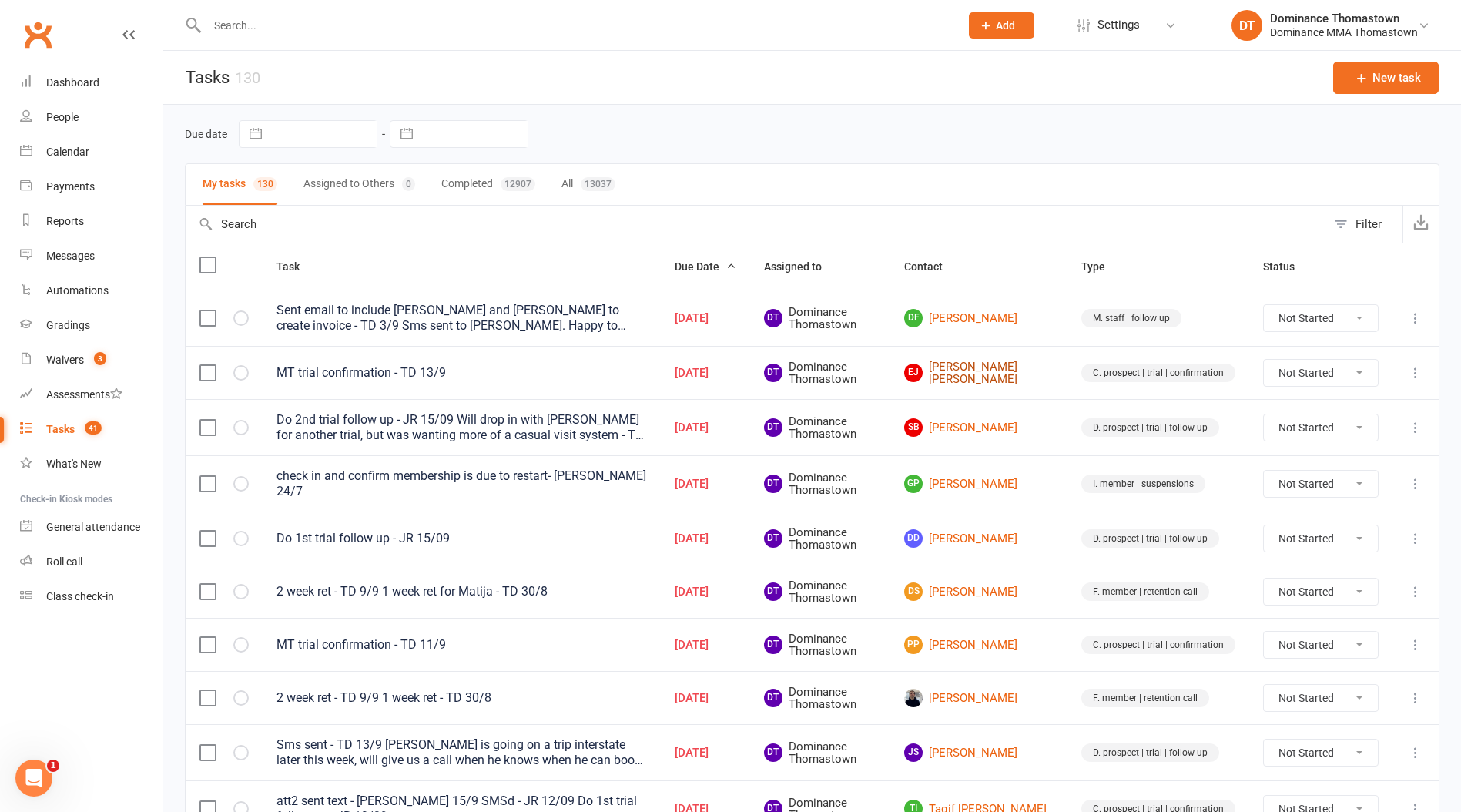
click at [1018, 374] on link "EJ Eric Jonathan" at bounding box center [979, 373] width 149 height 25
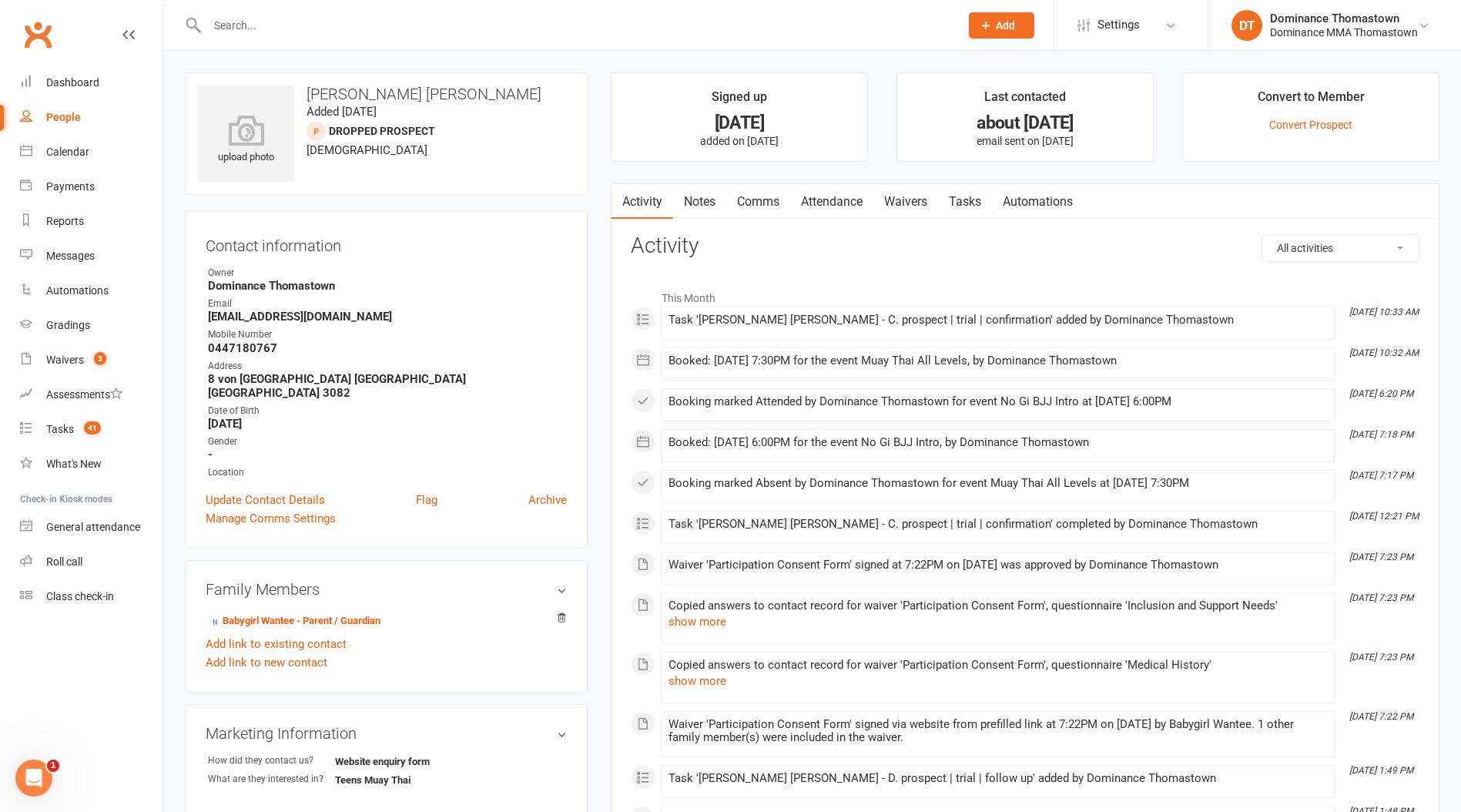
click at [820, 201] on link "Attendance" at bounding box center [832, 201] width 83 height 35
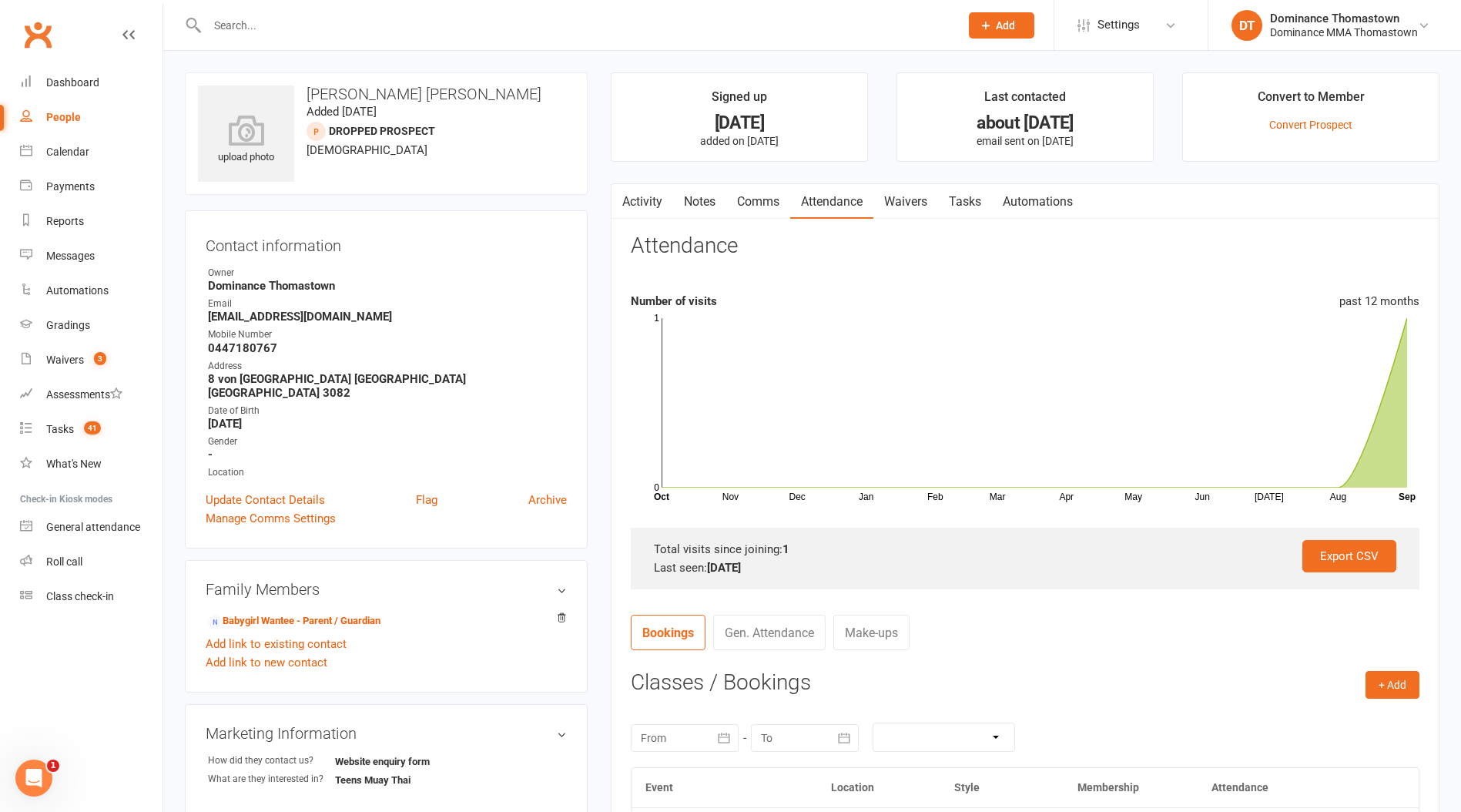
click at [287, 24] on input "text" at bounding box center [575, 25] width 746 height 22
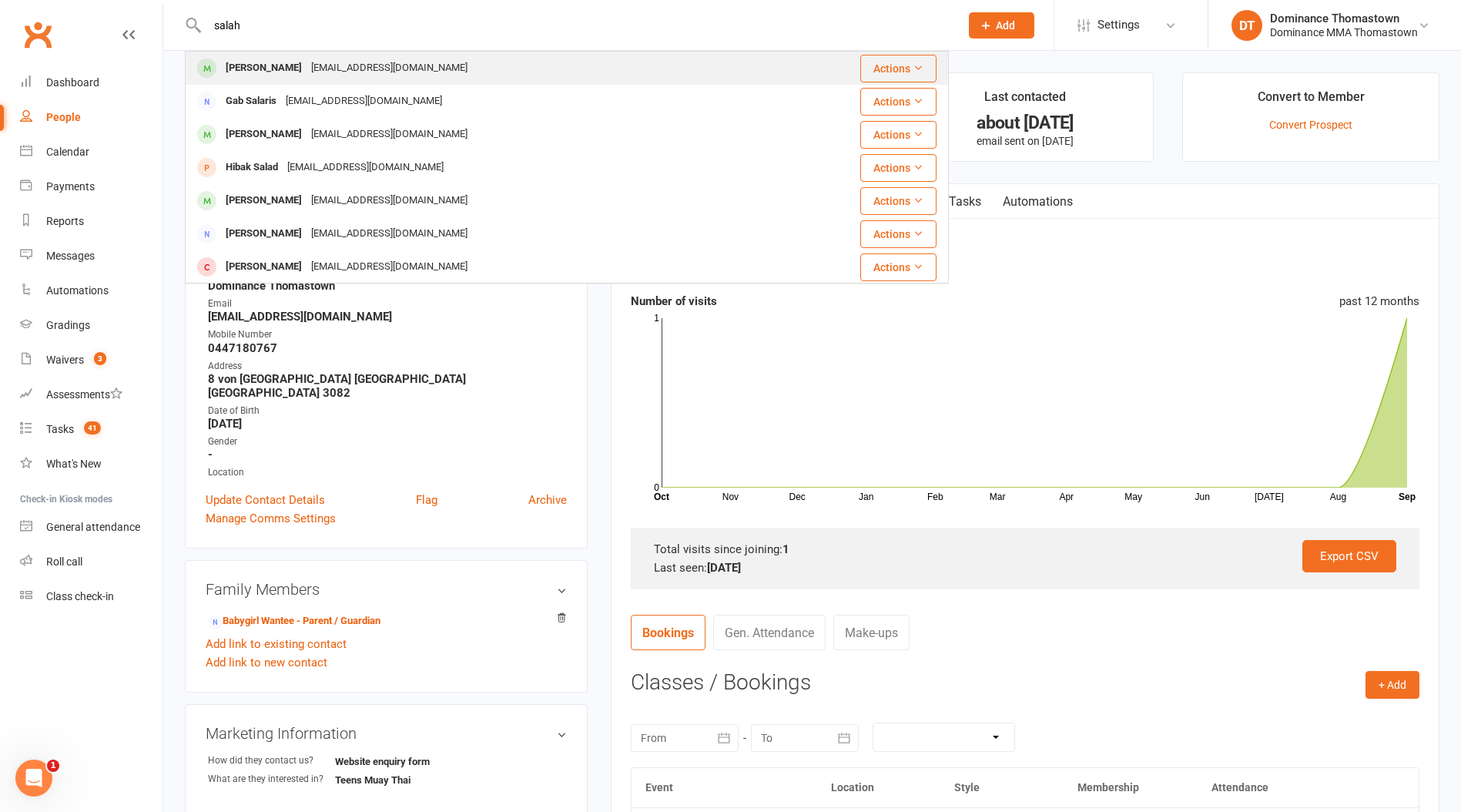
type input "salah"
click at [284, 67] on div "[PERSON_NAME]" at bounding box center [263, 68] width 86 height 23
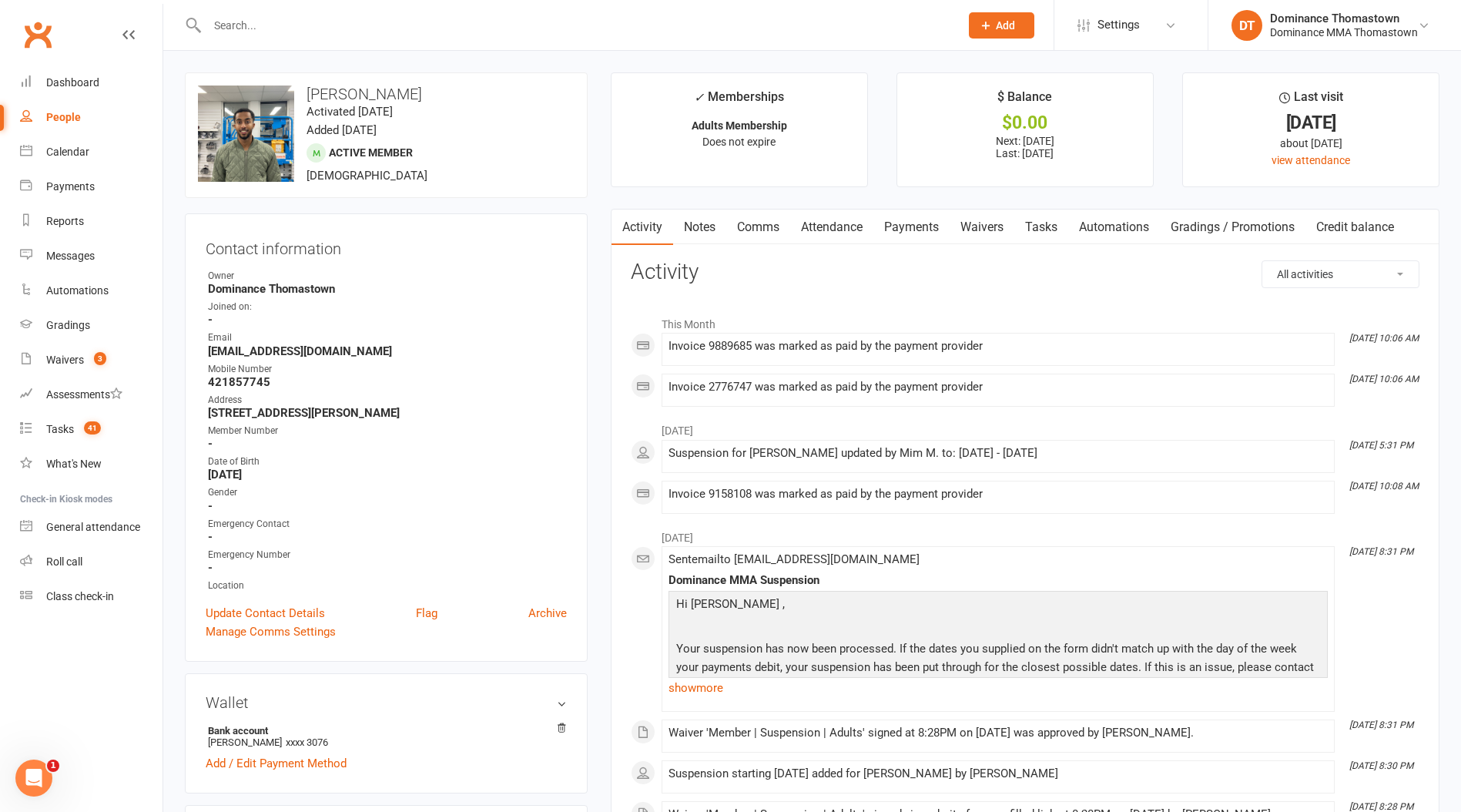
click at [975, 230] on link "Waivers" at bounding box center [982, 227] width 65 height 35
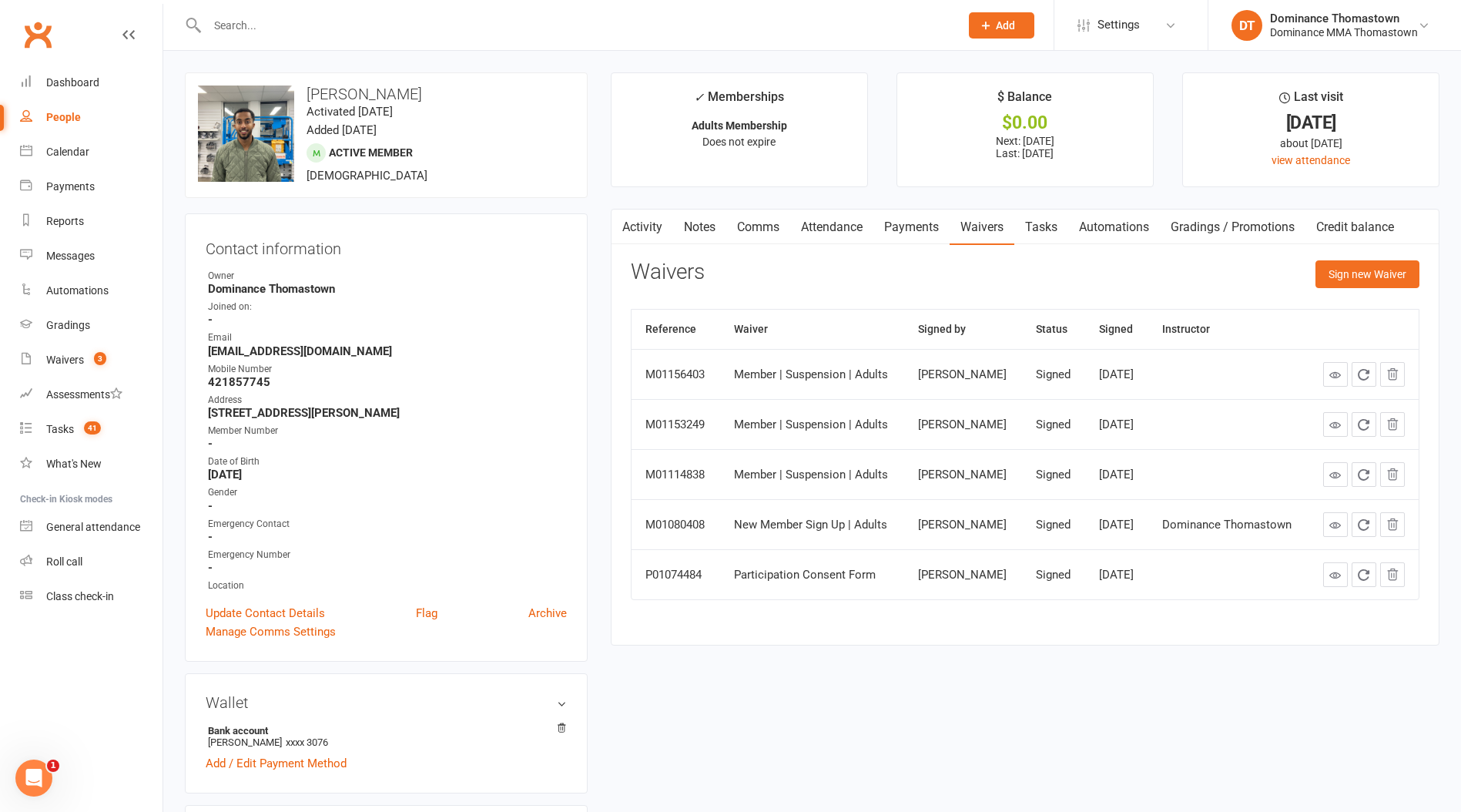
click at [906, 234] on link "Payments" at bounding box center [911, 227] width 77 height 35
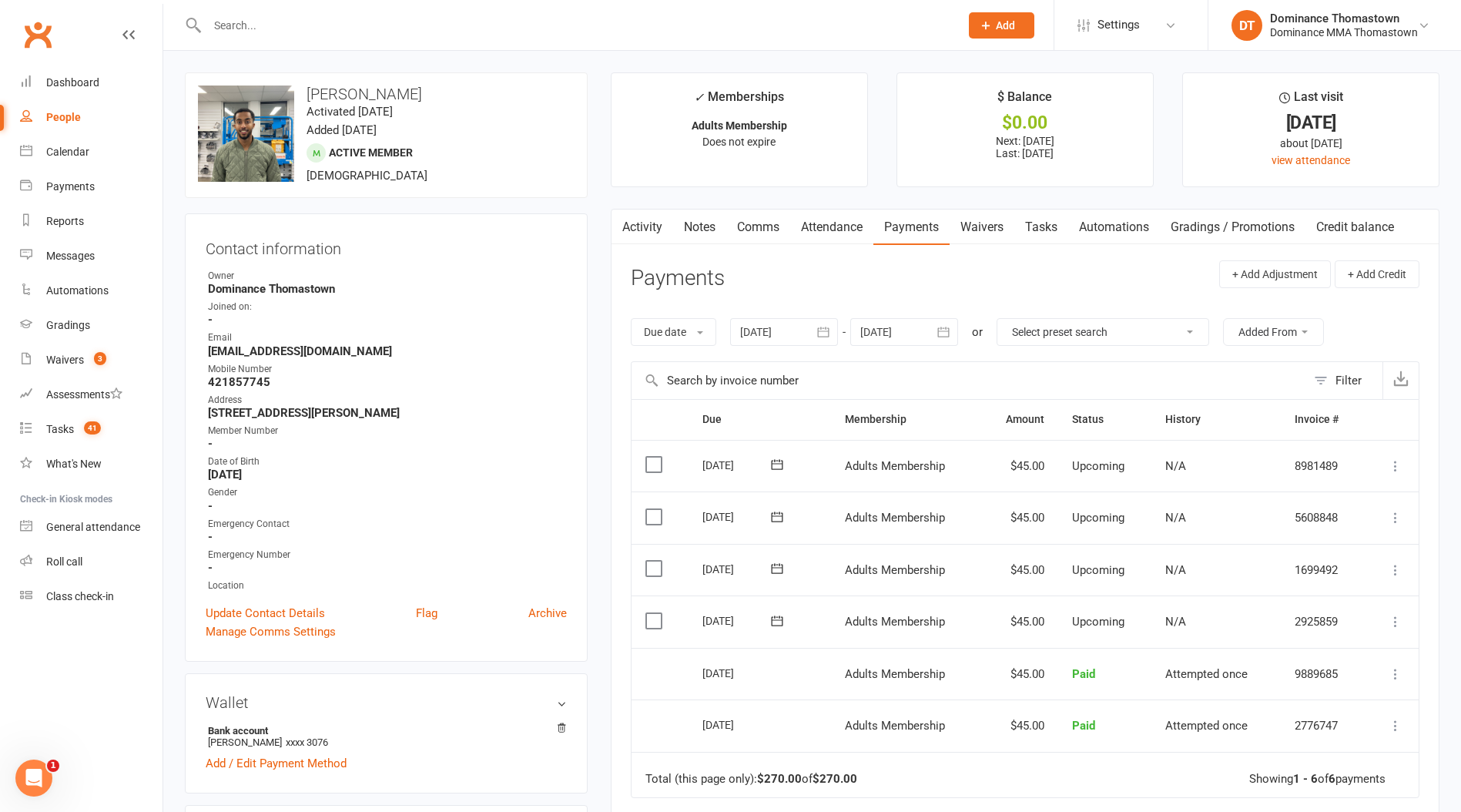
click at [980, 230] on link "Waivers" at bounding box center [982, 227] width 65 height 35
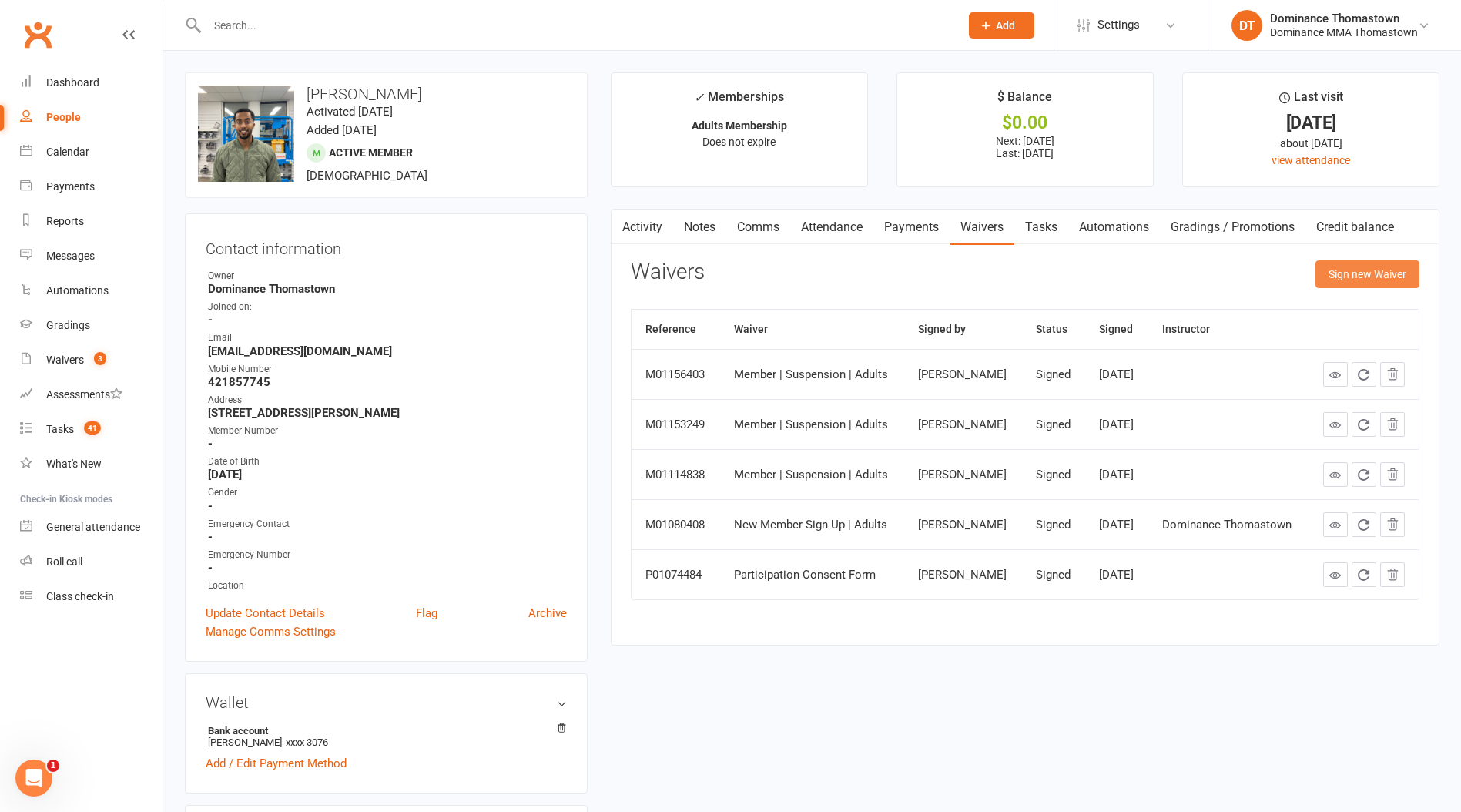
drag, startPoint x: 1337, startPoint y: 275, endPoint x: 1302, endPoint y: 274, distance: 35.0
click at [1336, 275] on button "Sign new Waiver" at bounding box center [1366, 274] width 104 height 28
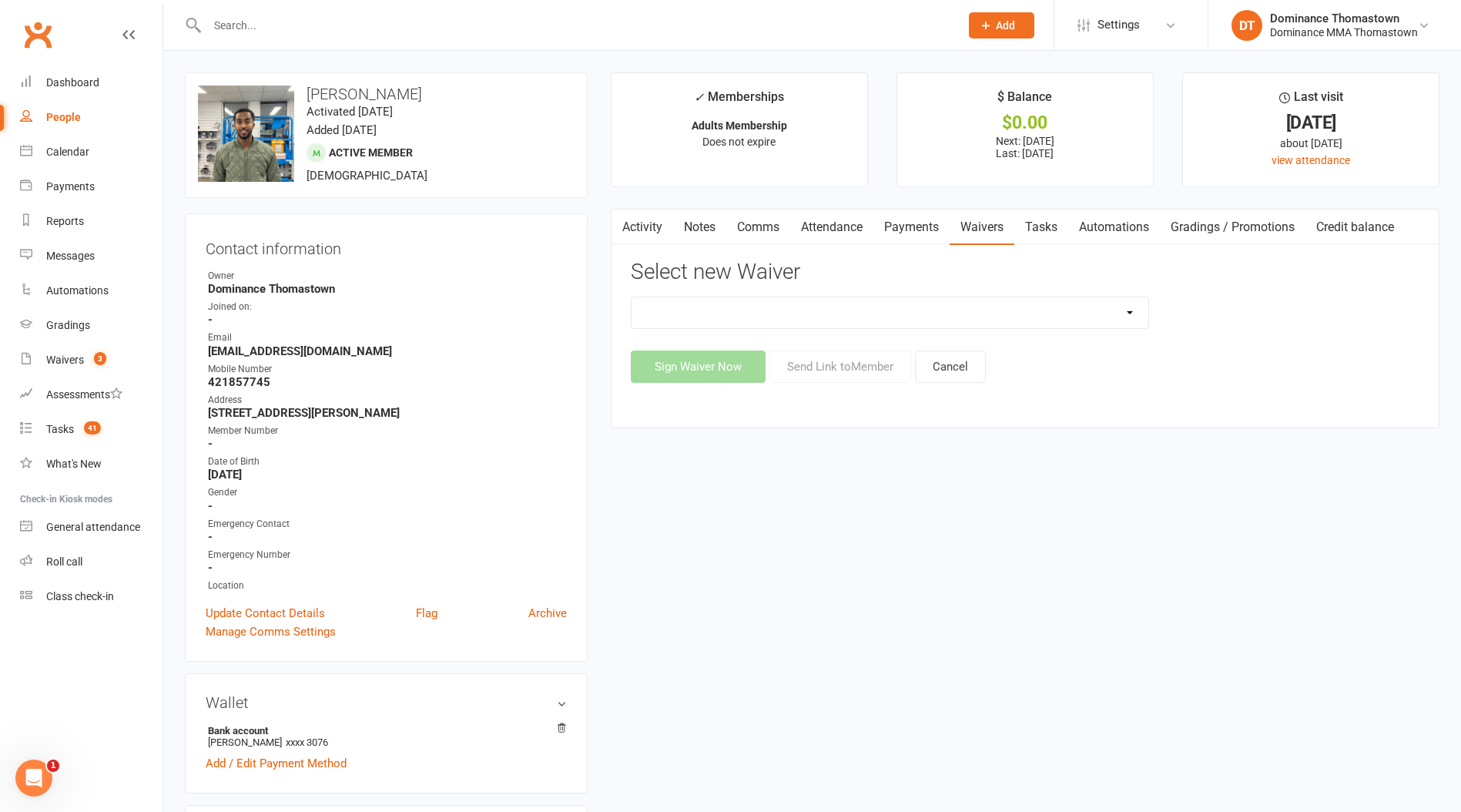
click at [989, 316] on select "Member | Cancellation | Adults Member | Injury Report Form (FOH staff use only)…" at bounding box center [889, 312] width 517 height 31
select select "8152"
click at [631, 297] on select "Member | Cancellation | Adults Member | Injury Report Form (FOH staff use only)…" at bounding box center [889, 312] width 517 height 31
click at [816, 365] on button "Send Link to Member" at bounding box center [840, 366] width 141 height 32
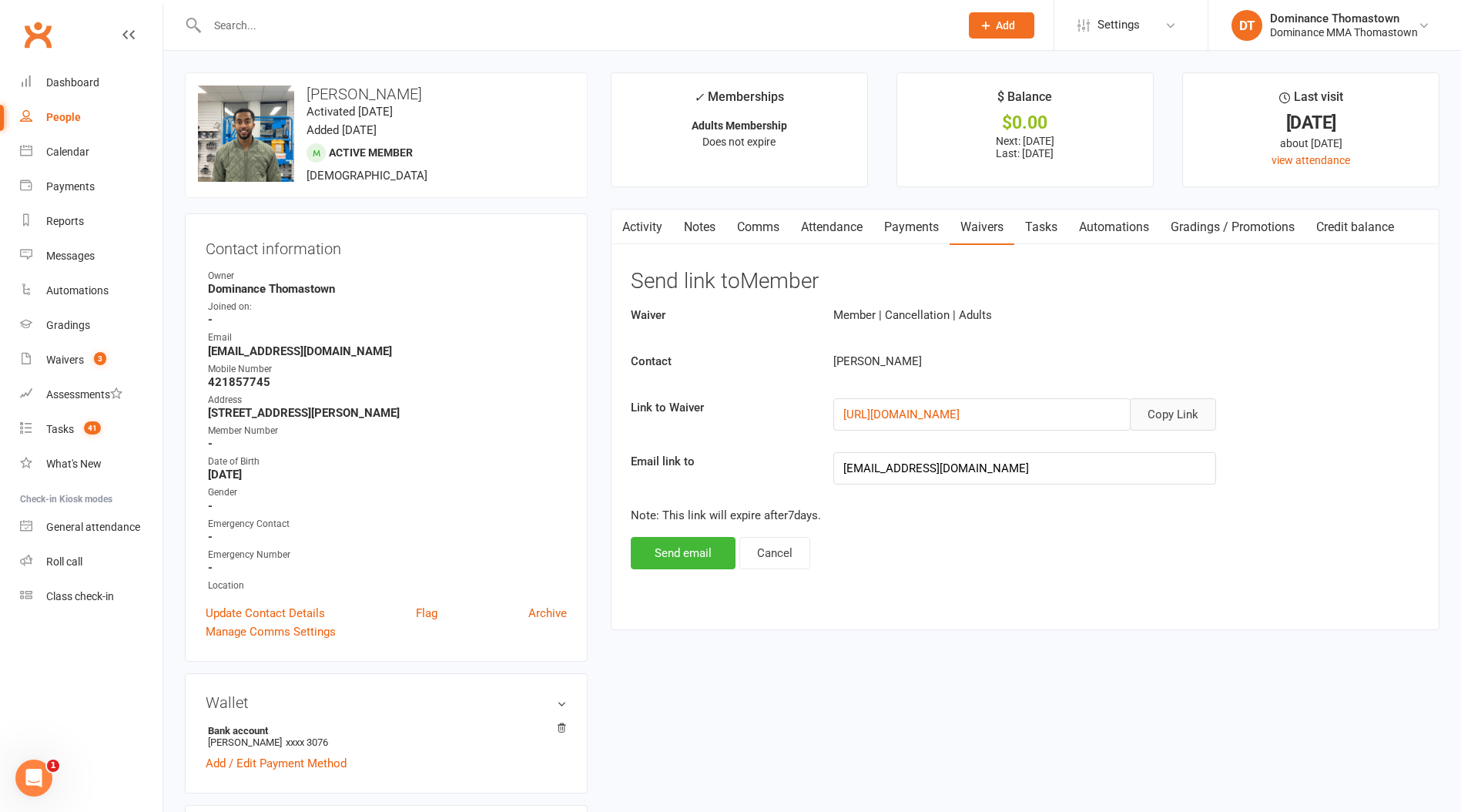
click at [1159, 411] on button "Copy Link" at bounding box center [1173, 414] width 86 height 32
click at [776, 228] on link "Comms" at bounding box center [758, 227] width 64 height 35
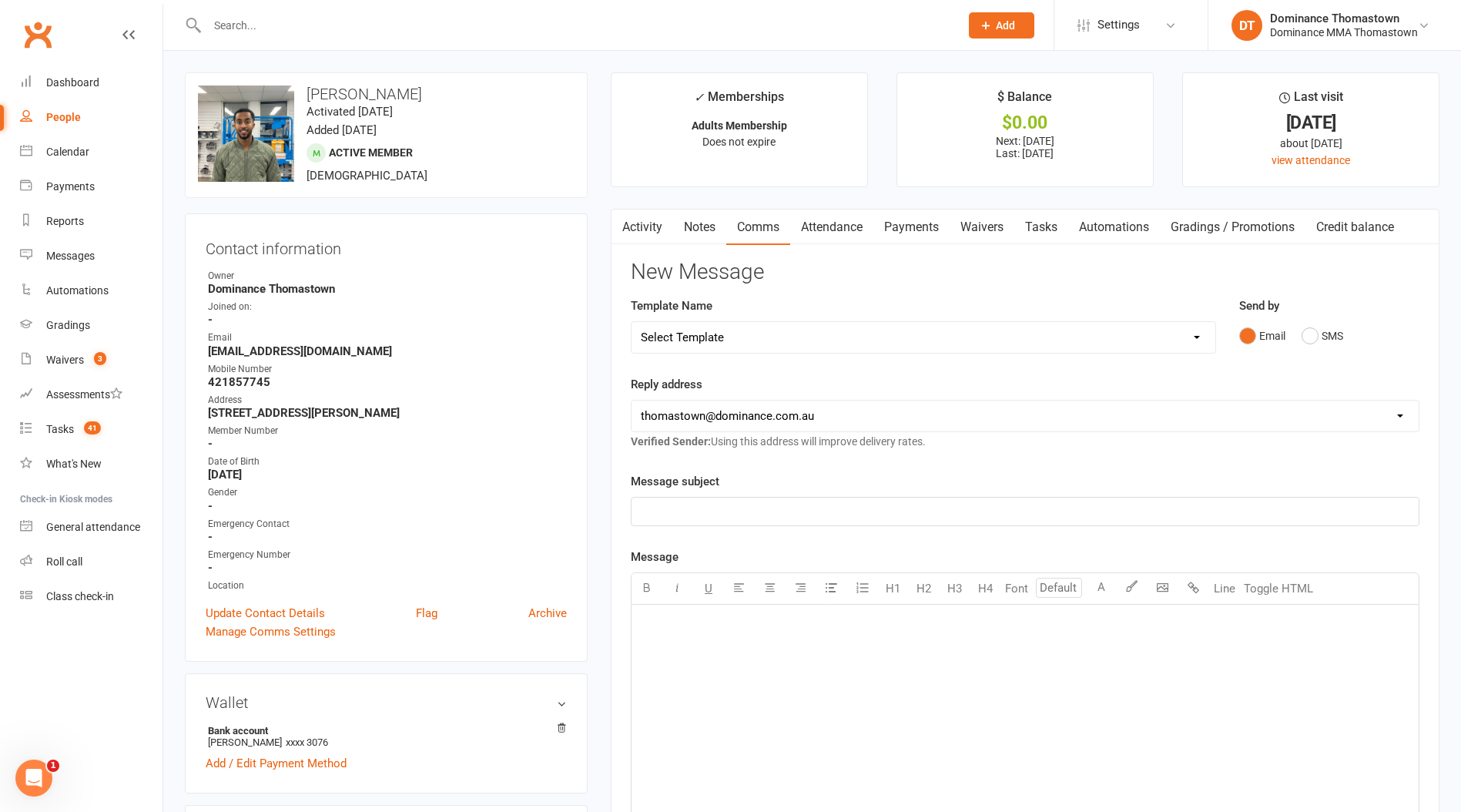
click at [801, 325] on select "Select Template [Email] MARKETING | 10TH BIRTHDAY SPECIAL | CANCELLED MEMBERS […" at bounding box center [923, 338] width 583 height 31
select select "6"
click at [631, 322] on select "Select Template [Email] MARKETING | 10TH BIRTHDAY SPECIAL | CANCELLED MEMBERS […" at bounding box center [923, 338] width 583 height 31
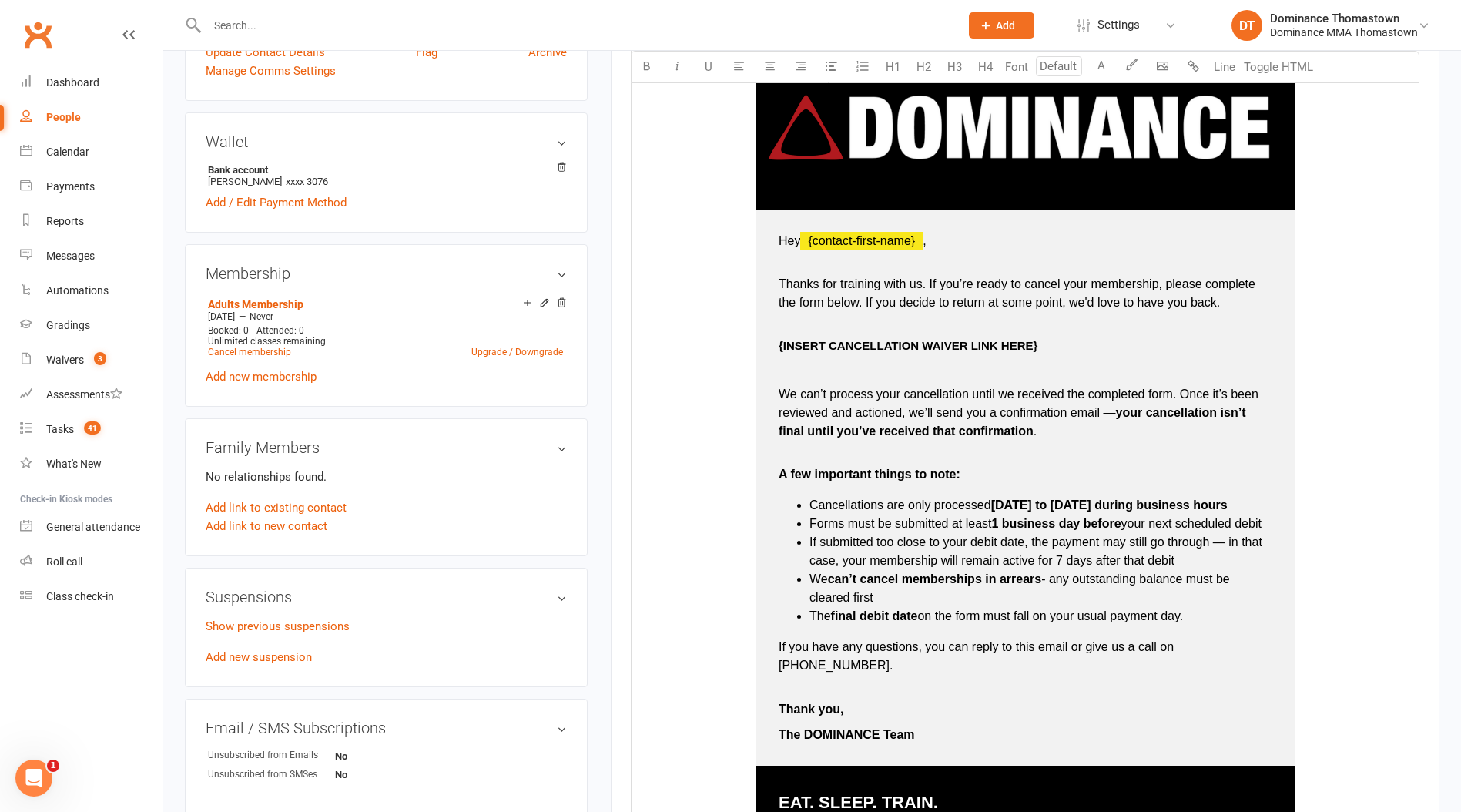
scroll to position [588, 0]
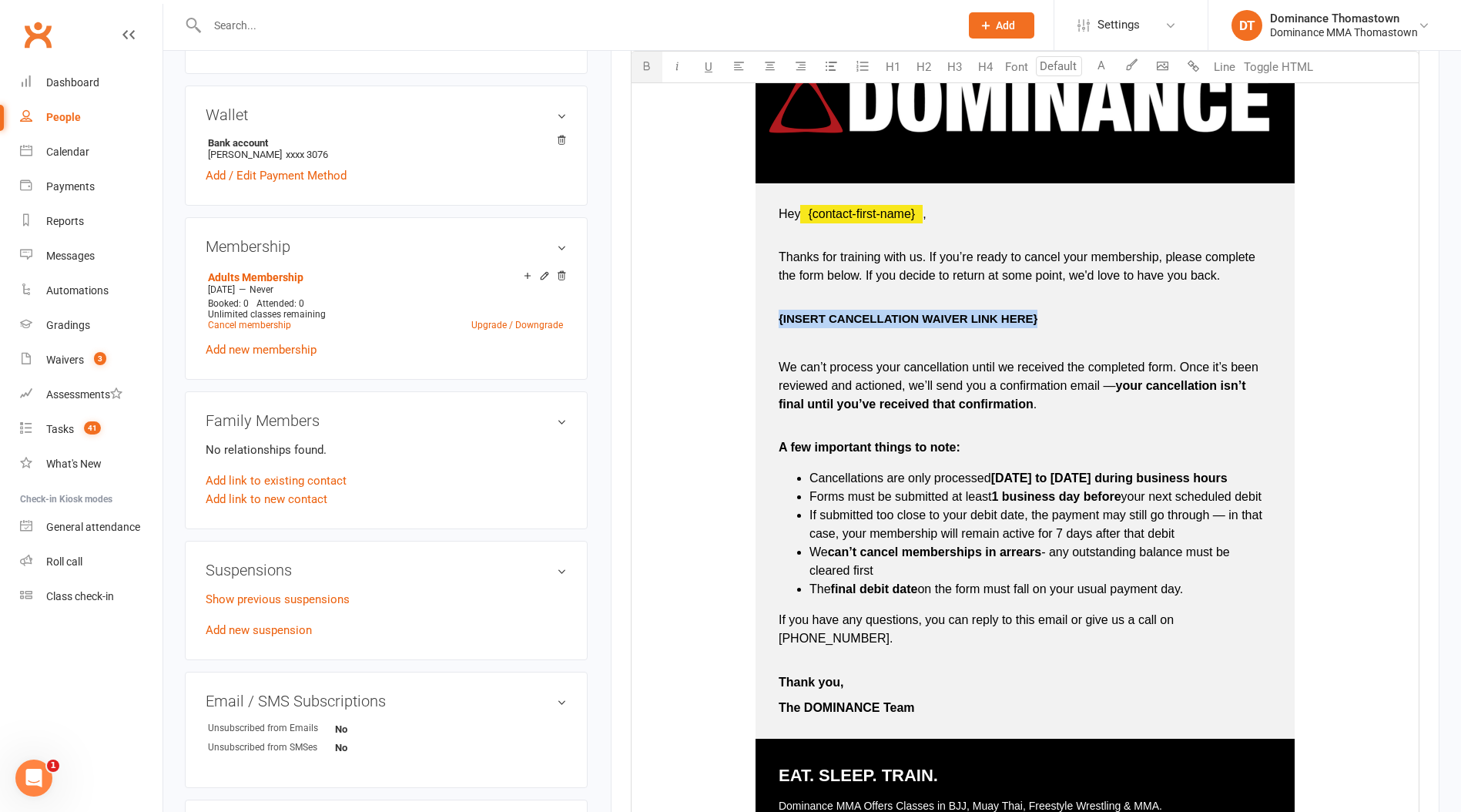
drag, startPoint x: 775, startPoint y: 318, endPoint x: 1044, endPoint y: 320, distance: 269.0
click at [1058, 320] on td "Hey ﻿ {contact-first-name} , Thanks for training with us. If you’re ready to ca…" at bounding box center [1024, 462] width 539 height 556
drag, startPoint x: 776, startPoint y: 317, endPoint x: 1032, endPoint y: 323, distance: 256.1
click at [1032, 323] on td "Hey ﻿ {contact-first-name} , Thanks for training with us. If you’re ready to ca…" at bounding box center [1024, 462] width 539 height 556
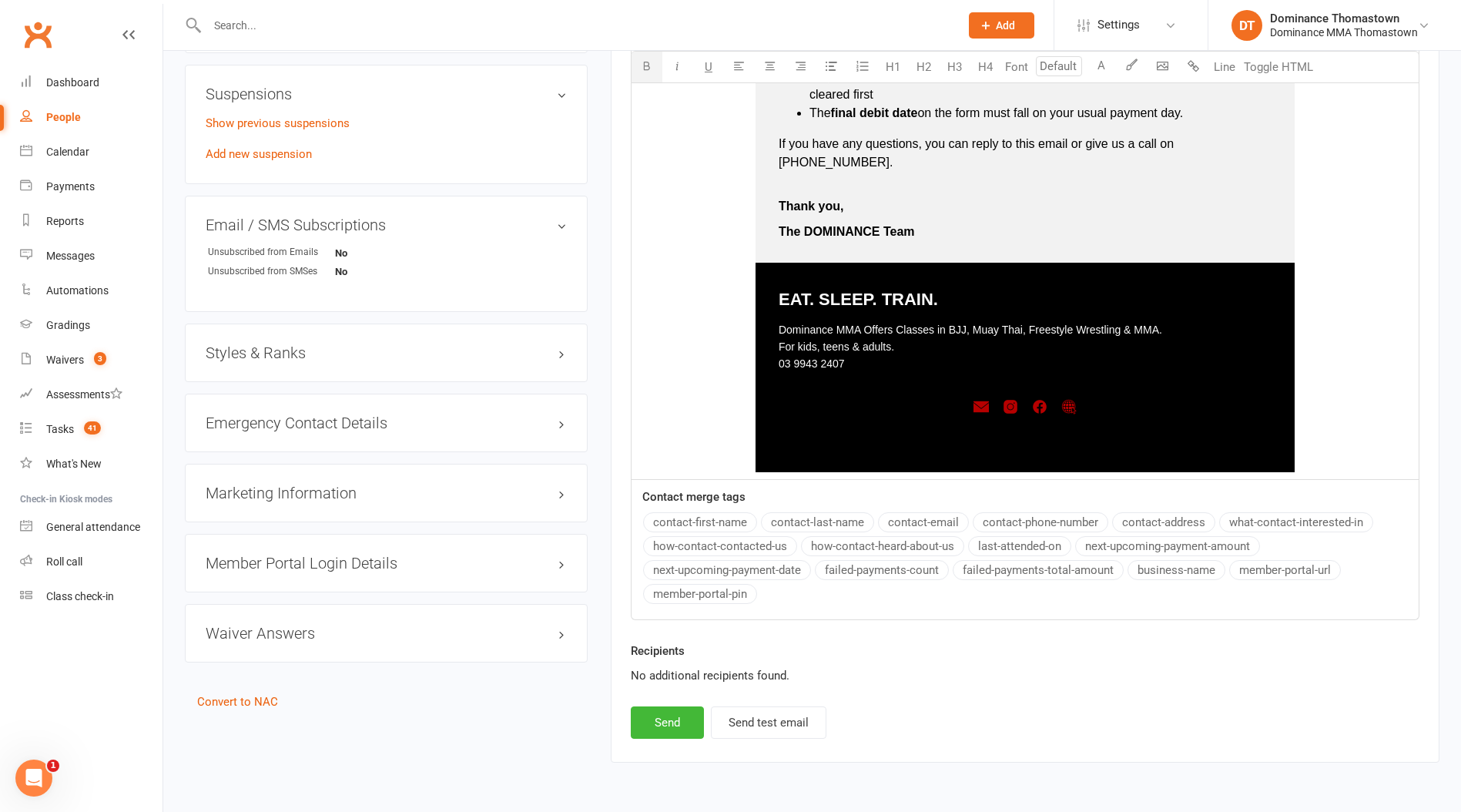
scroll to position [1094, 0]
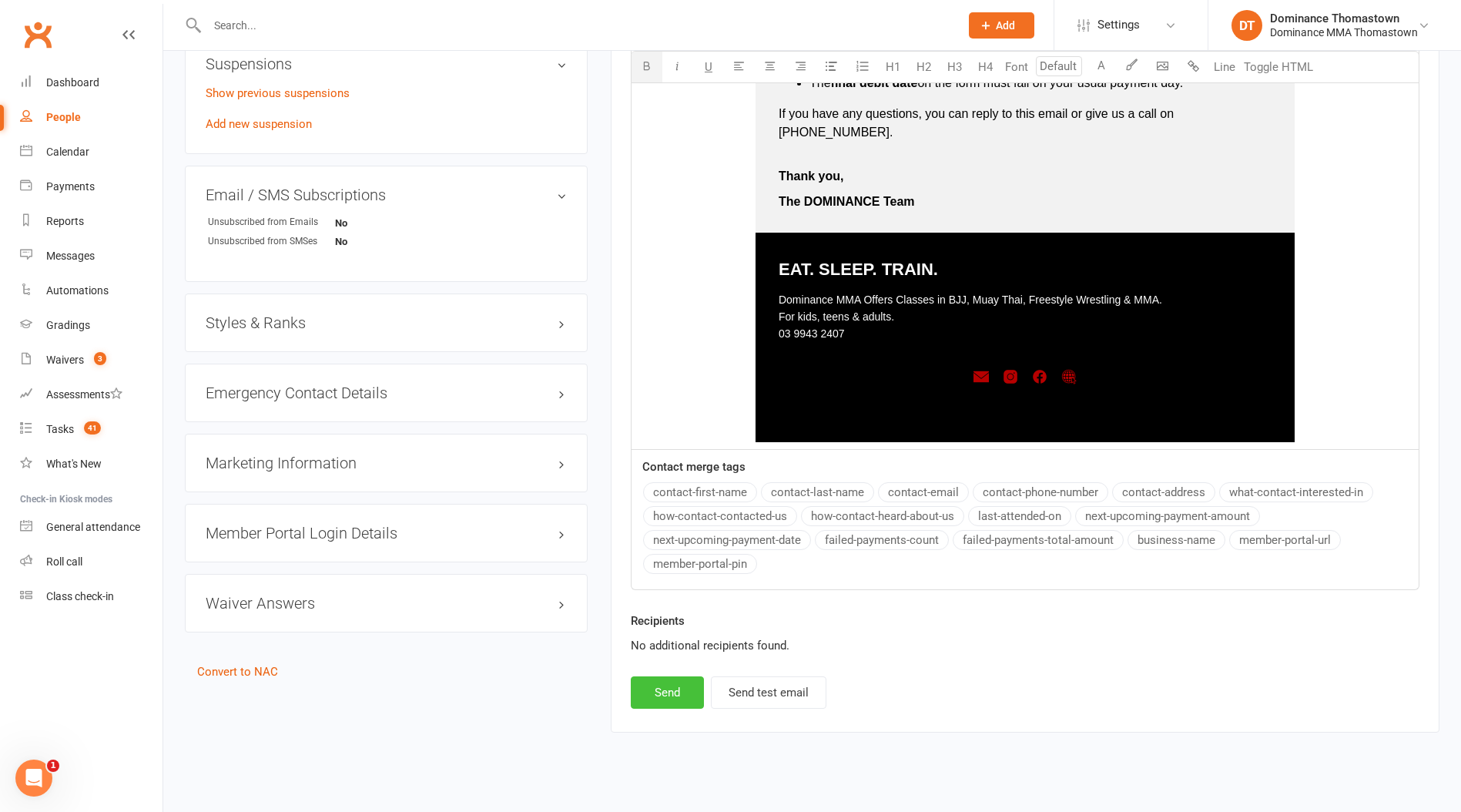
click at [656, 679] on button "Send" at bounding box center [667, 692] width 73 height 32
select select
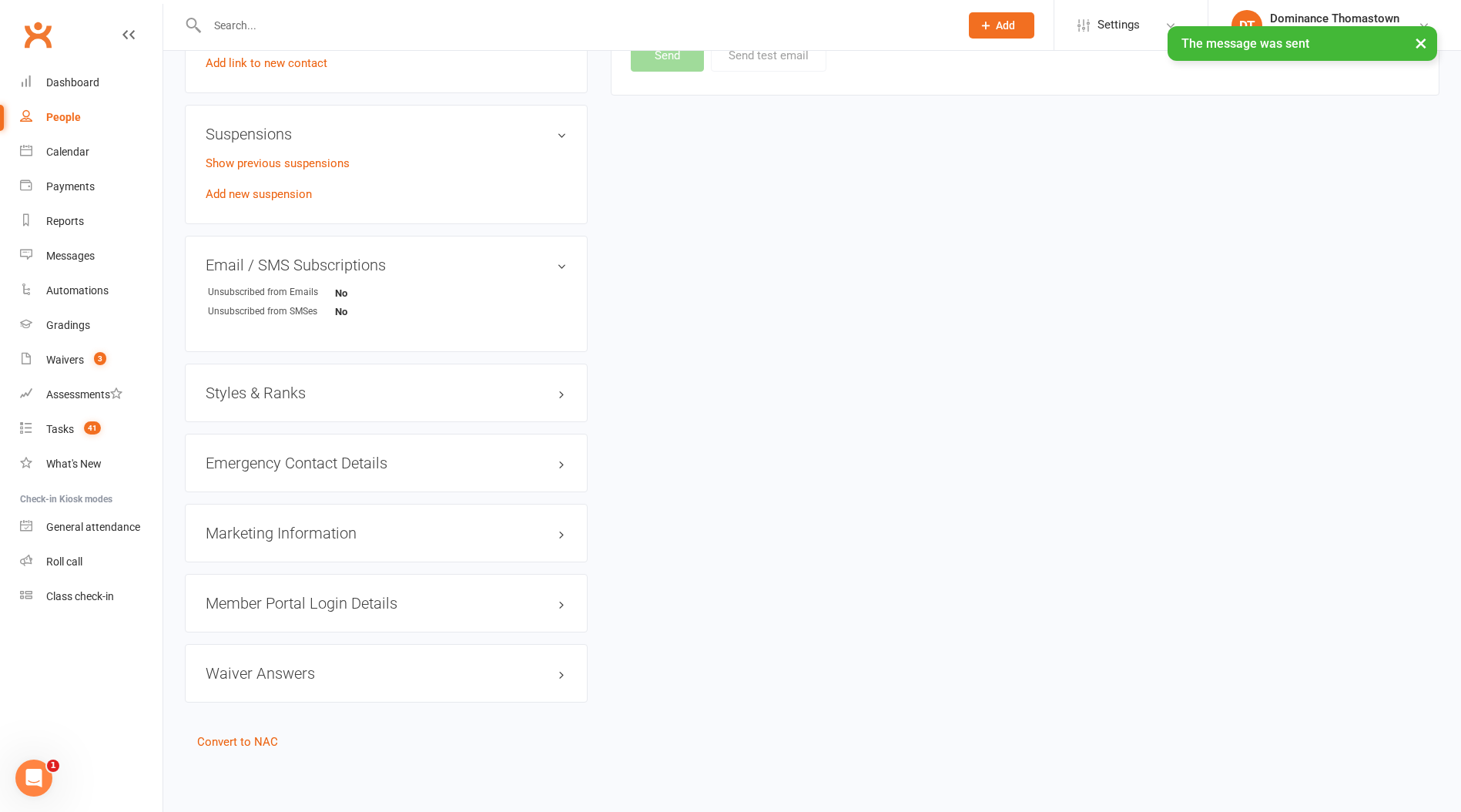
scroll to position [1019, 0]
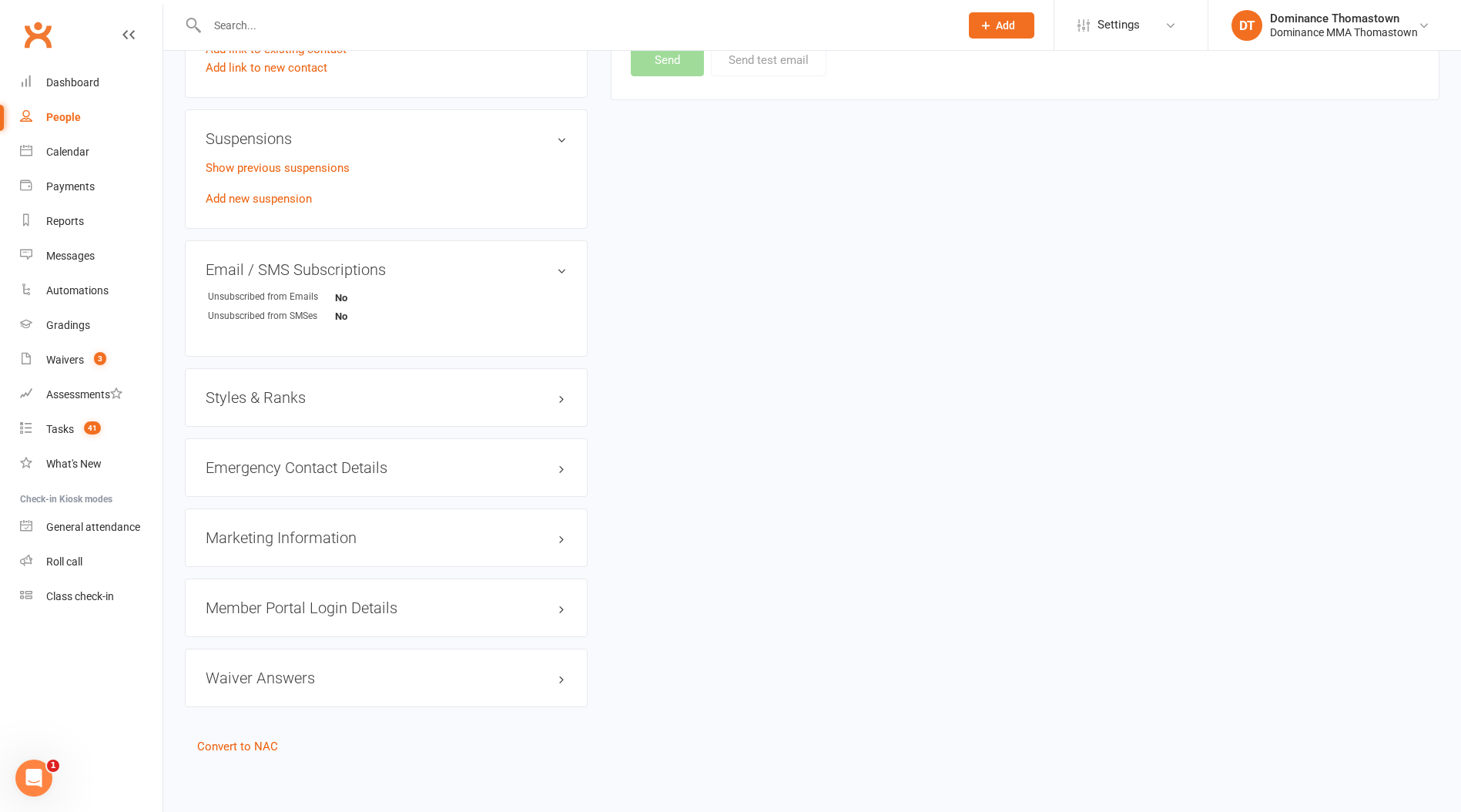
click at [229, 14] on input "text" at bounding box center [575, 25] width 746 height 22
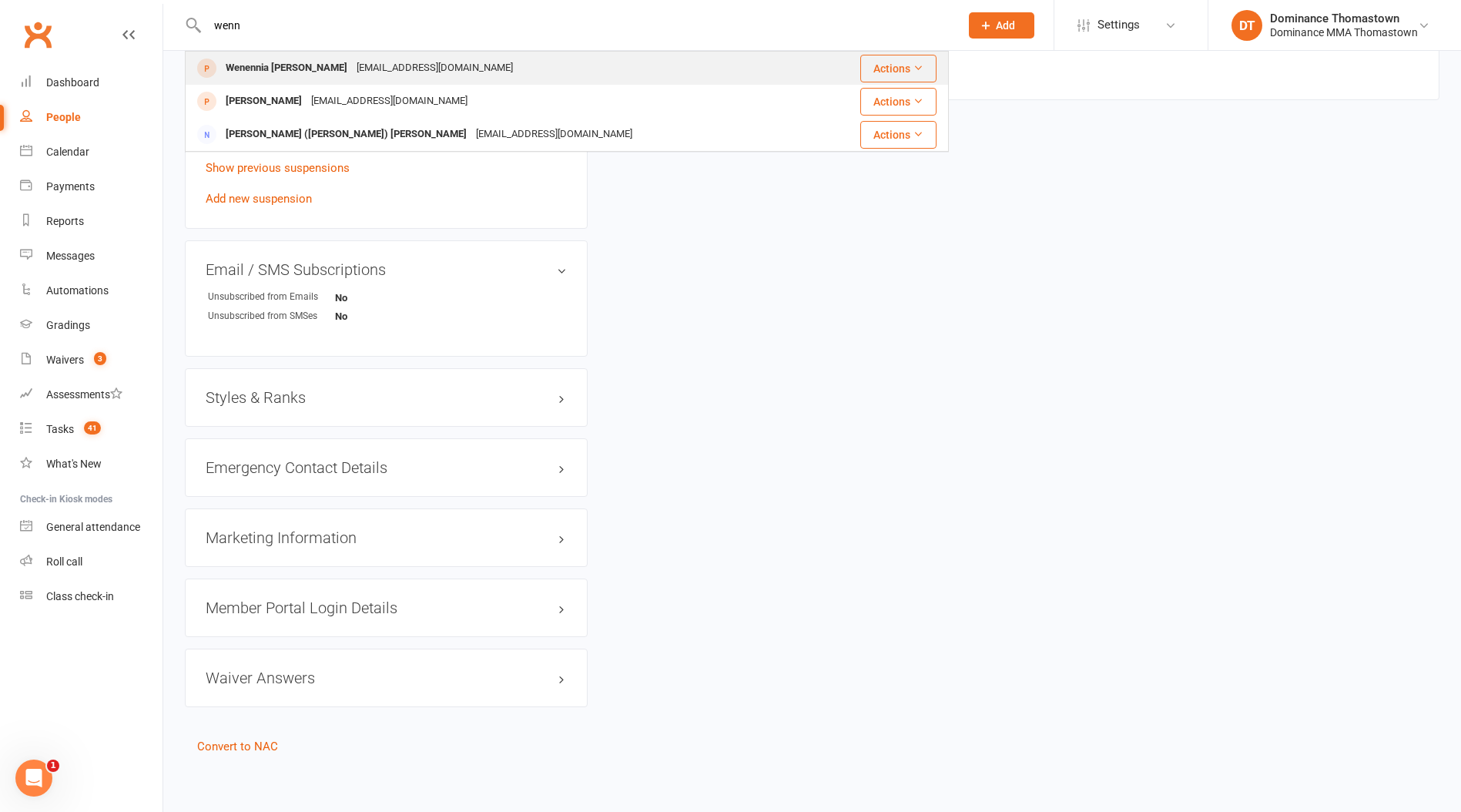
type input "wenn"
click at [284, 68] on div "Wenennia Bukky Worgu" at bounding box center [285, 68] width 131 height 23
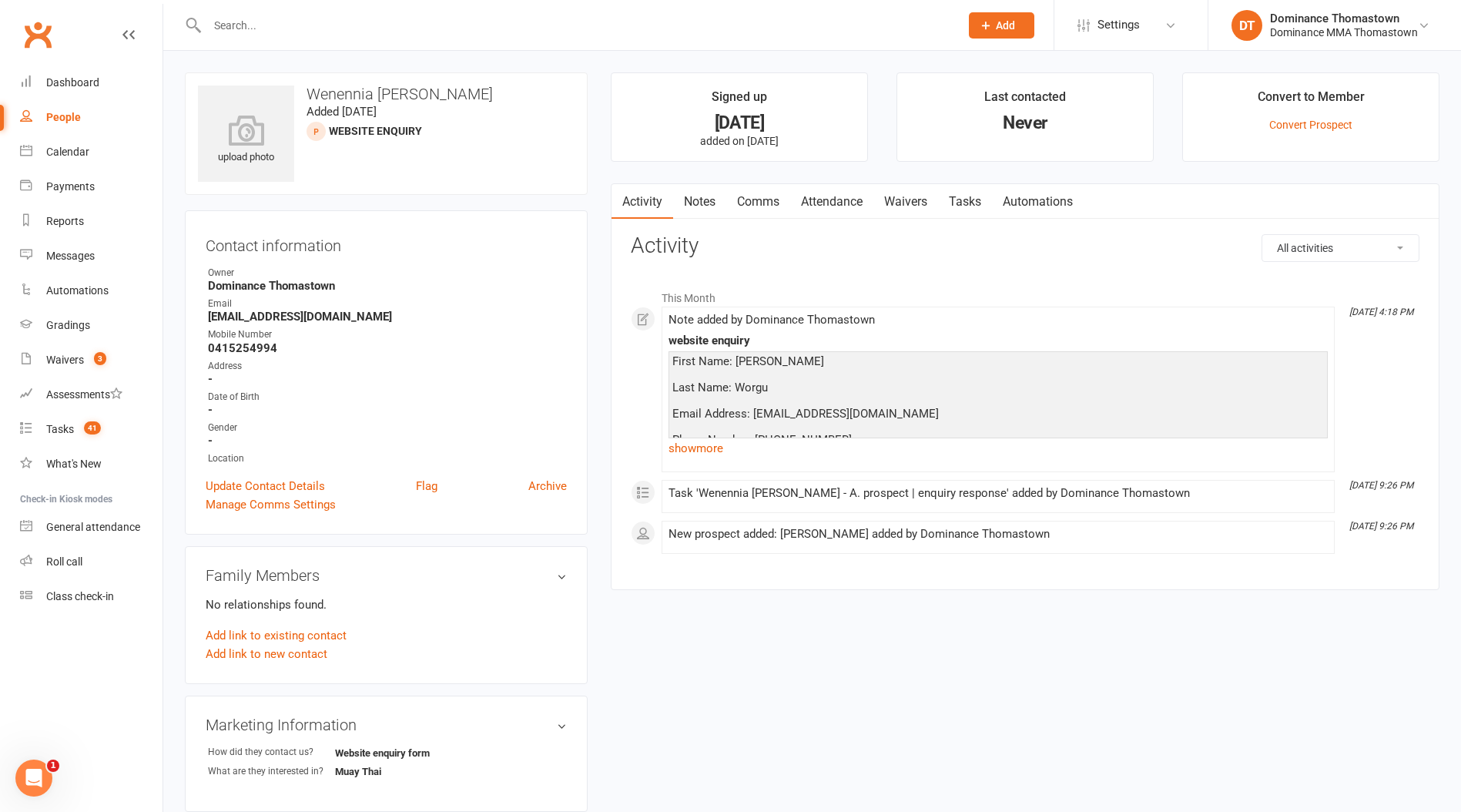
click at [956, 200] on link "Tasks" at bounding box center [965, 201] width 54 height 35
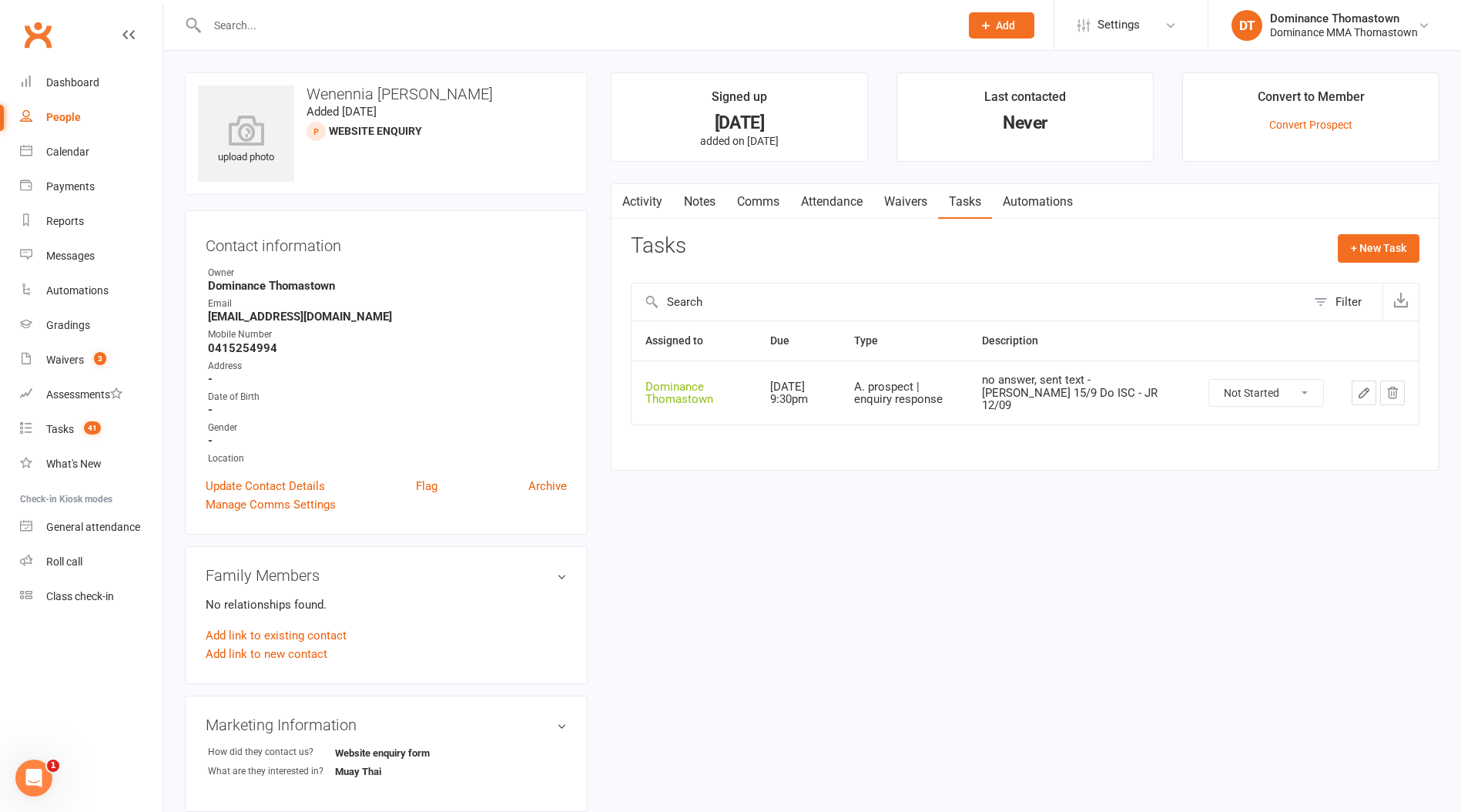
click at [1360, 386] on icon "button" at bounding box center [1363, 392] width 14 height 14
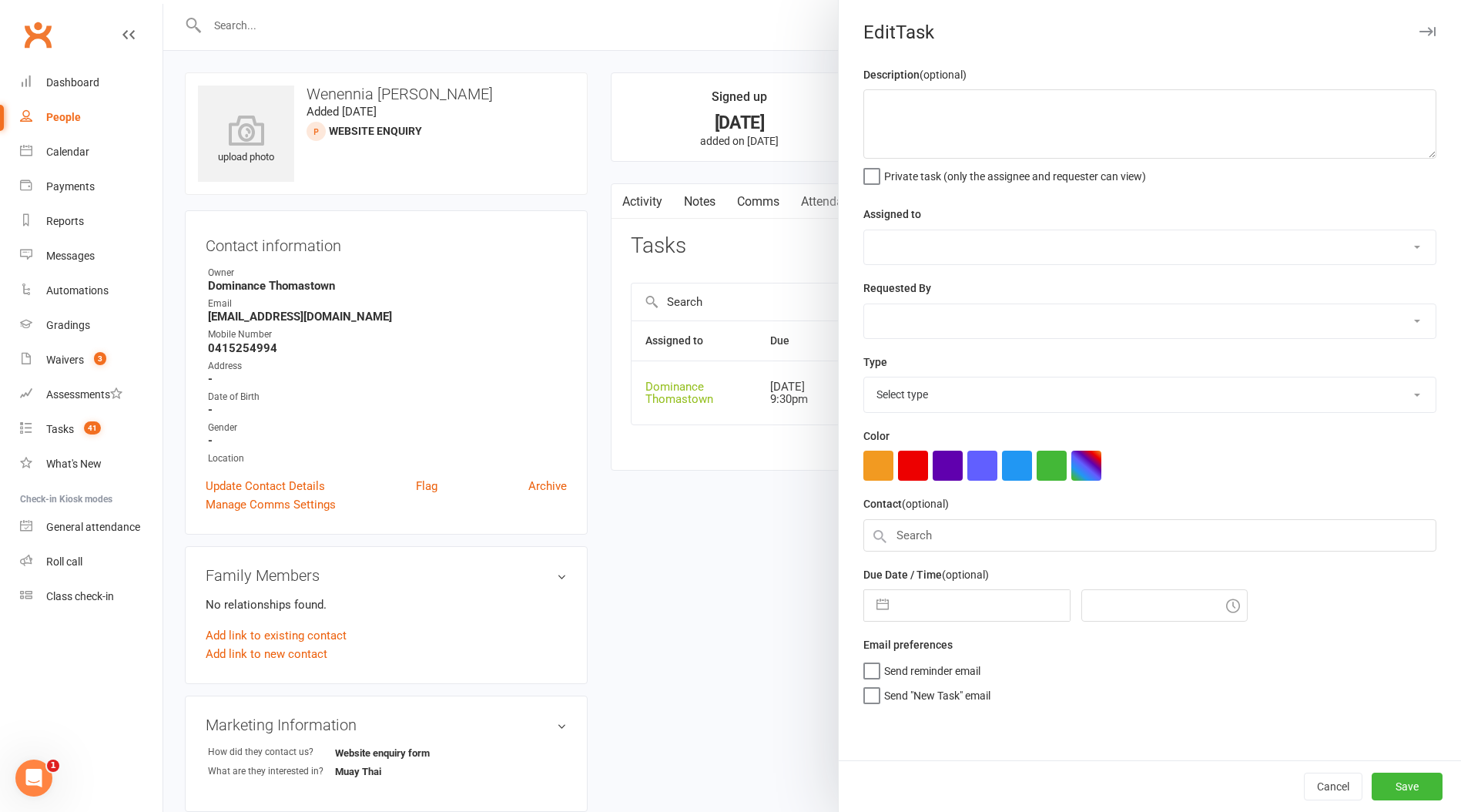
type textarea "no answer, sent text - Ellen 15/9 Do ISC - JR 12/09"
select select "12547"
type input "[DATE]"
type input "9:30pm"
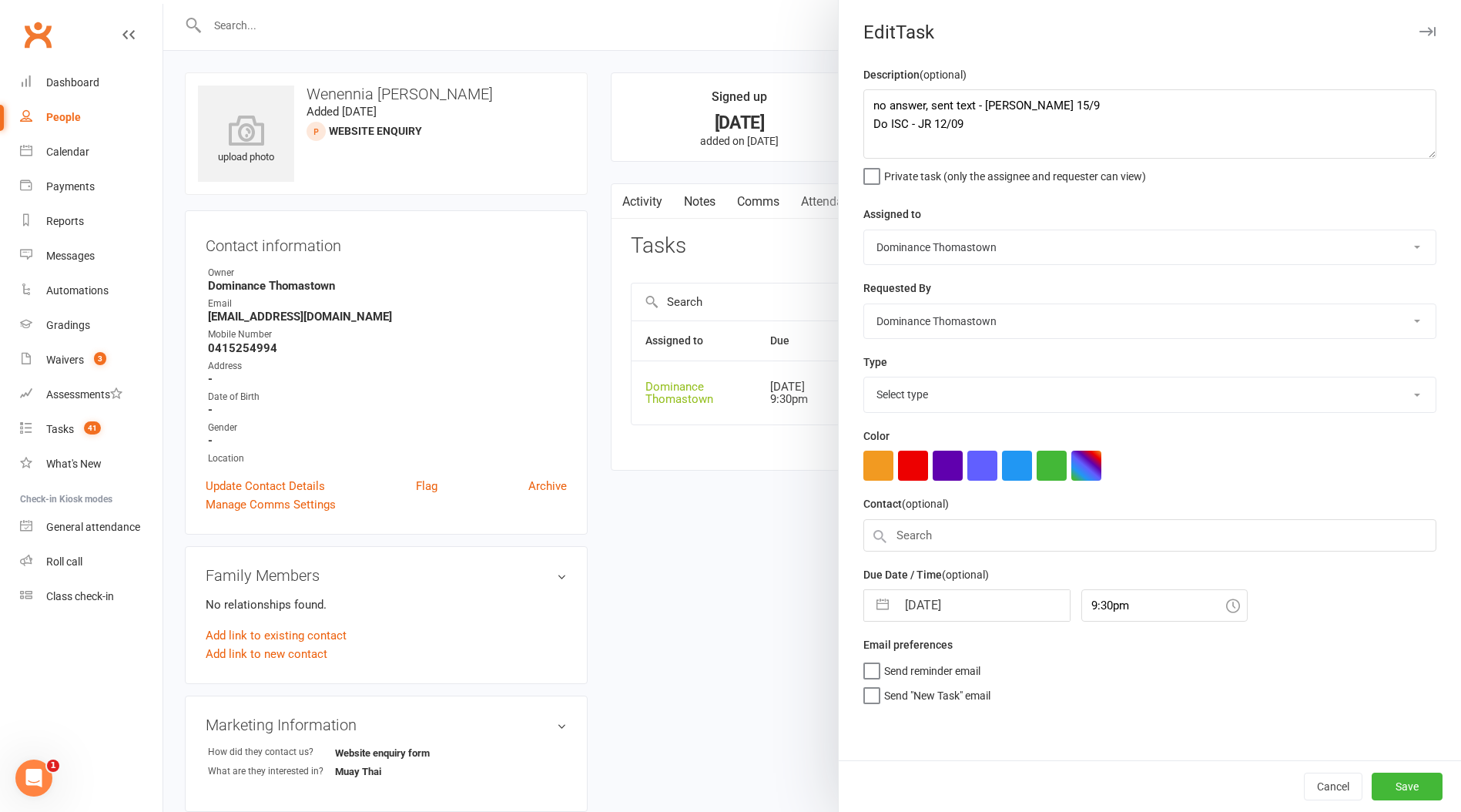
select select "3809"
drag, startPoint x: 870, startPoint y: 107, endPoint x: 878, endPoint y: 105, distance: 8.2
click at [870, 107] on textarea "no answer, sent text - Ellen 15/9 Do ISC - JR 12/09" at bounding box center [1150, 123] width 573 height 69
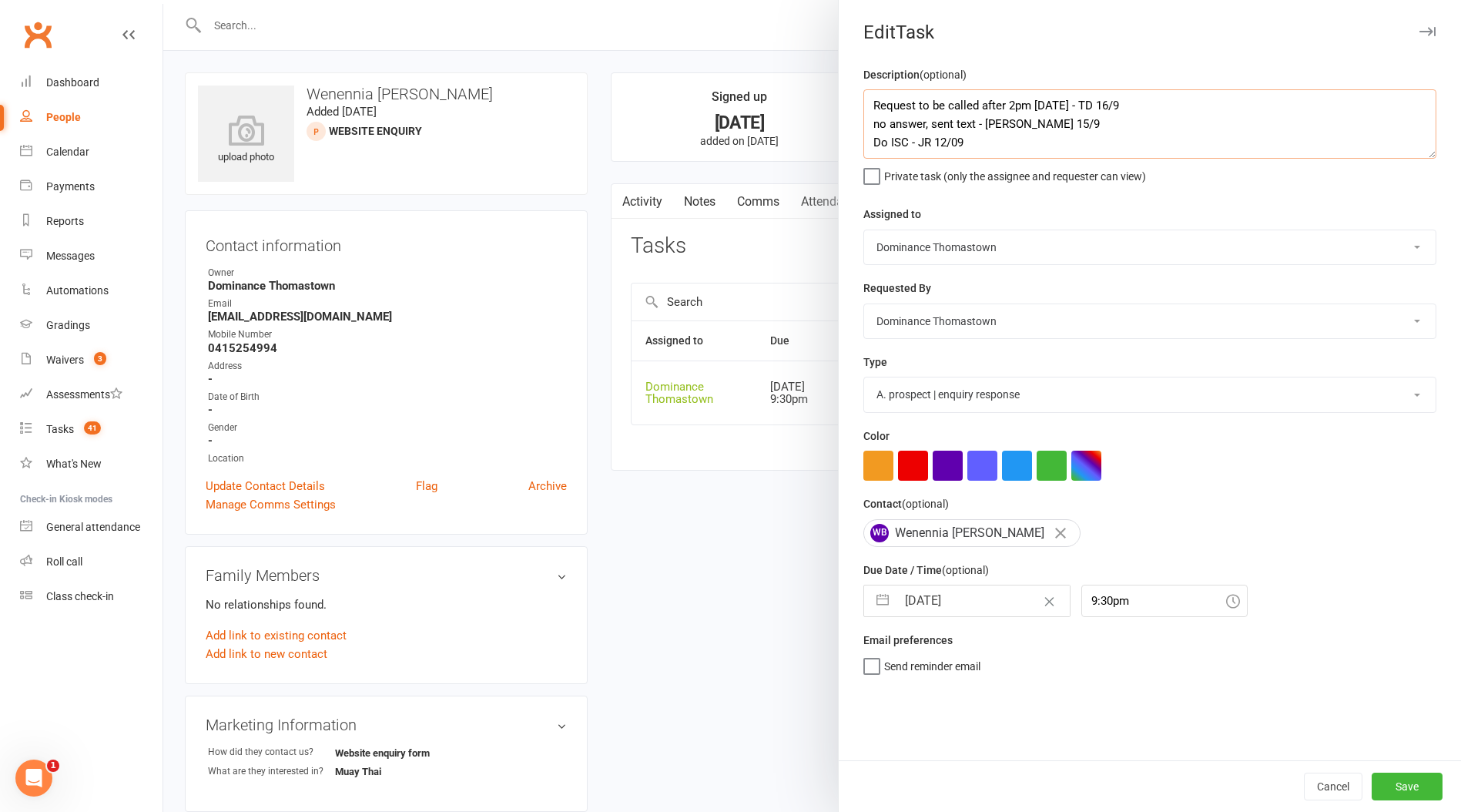
type textarea "Request to be called after 2pm today - TD 16/9 no answer, sent text - Ellen 15/…"
click at [1109, 604] on input "9:30pm" at bounding box center [1164, 600] width 167 height 32
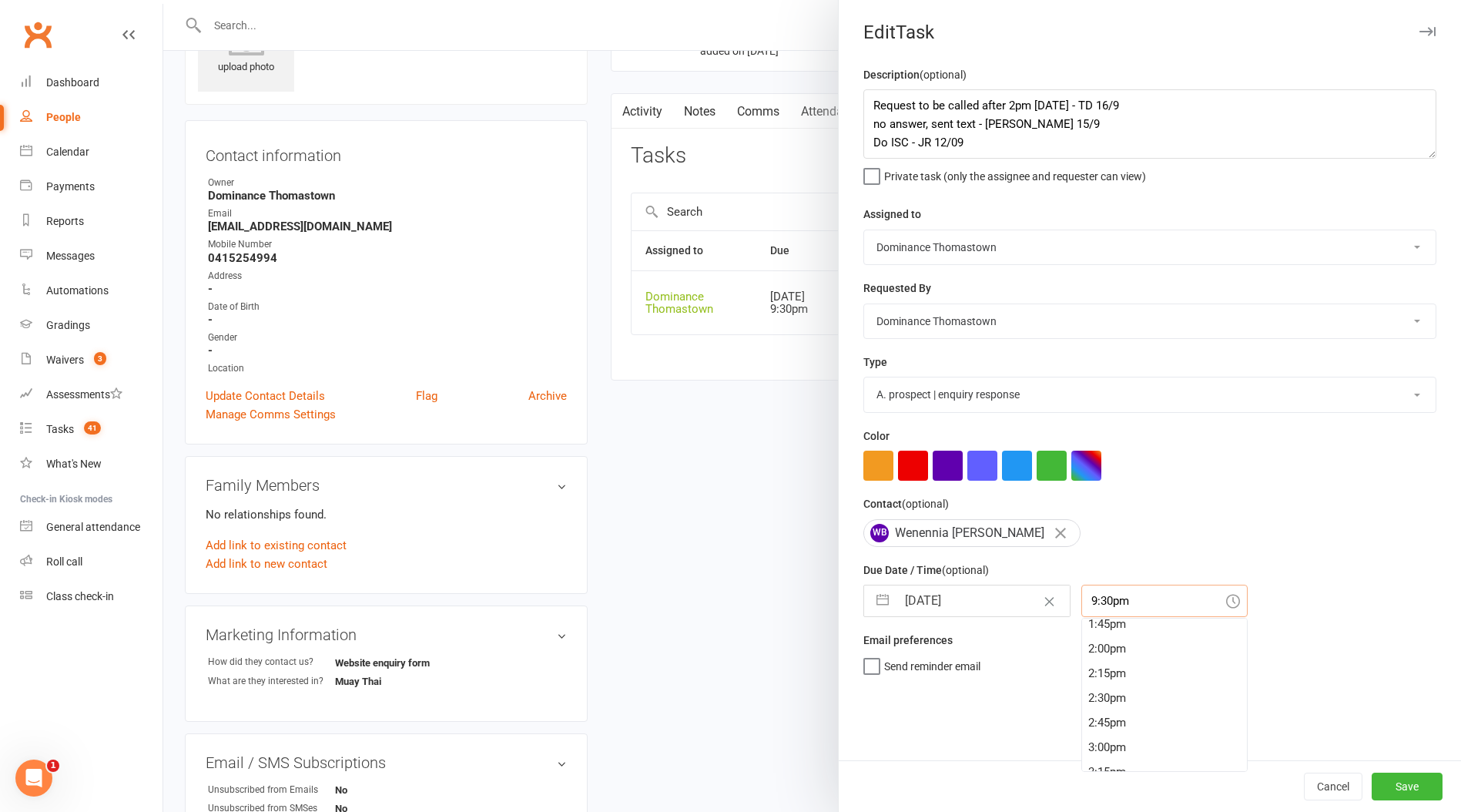
scroll to position [1361, 0]
click at [1082, 656] on div "2:00pm" at bounding box center [1164, 648] width 165 height 24
type input "2:00pm"
click at [1409, 783] on button "Save" at bounding box center [1406, 786] width 71 height 28
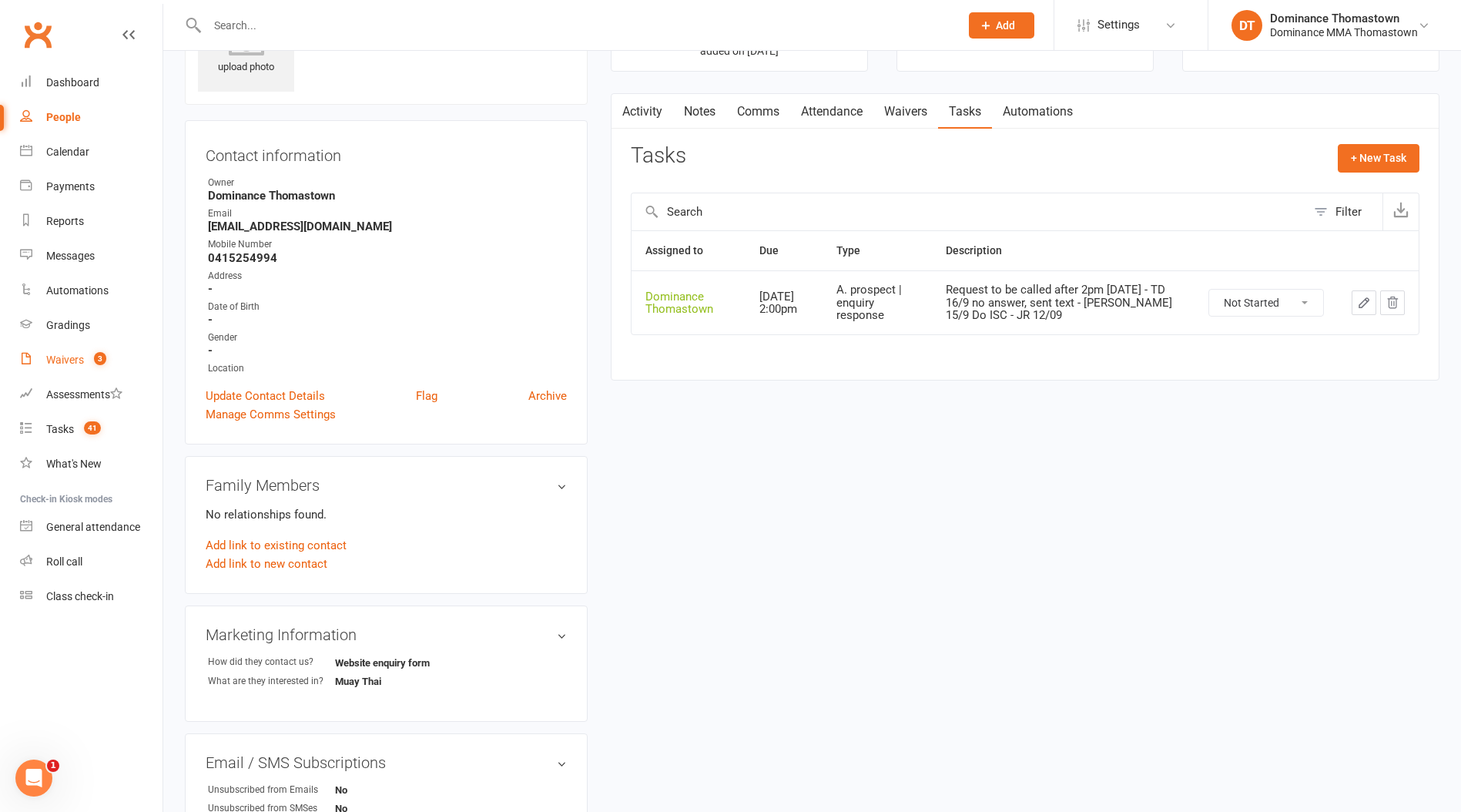
click at [81, 357] on div "Waivers" at bounding box center [65, 360] width 38 height 13
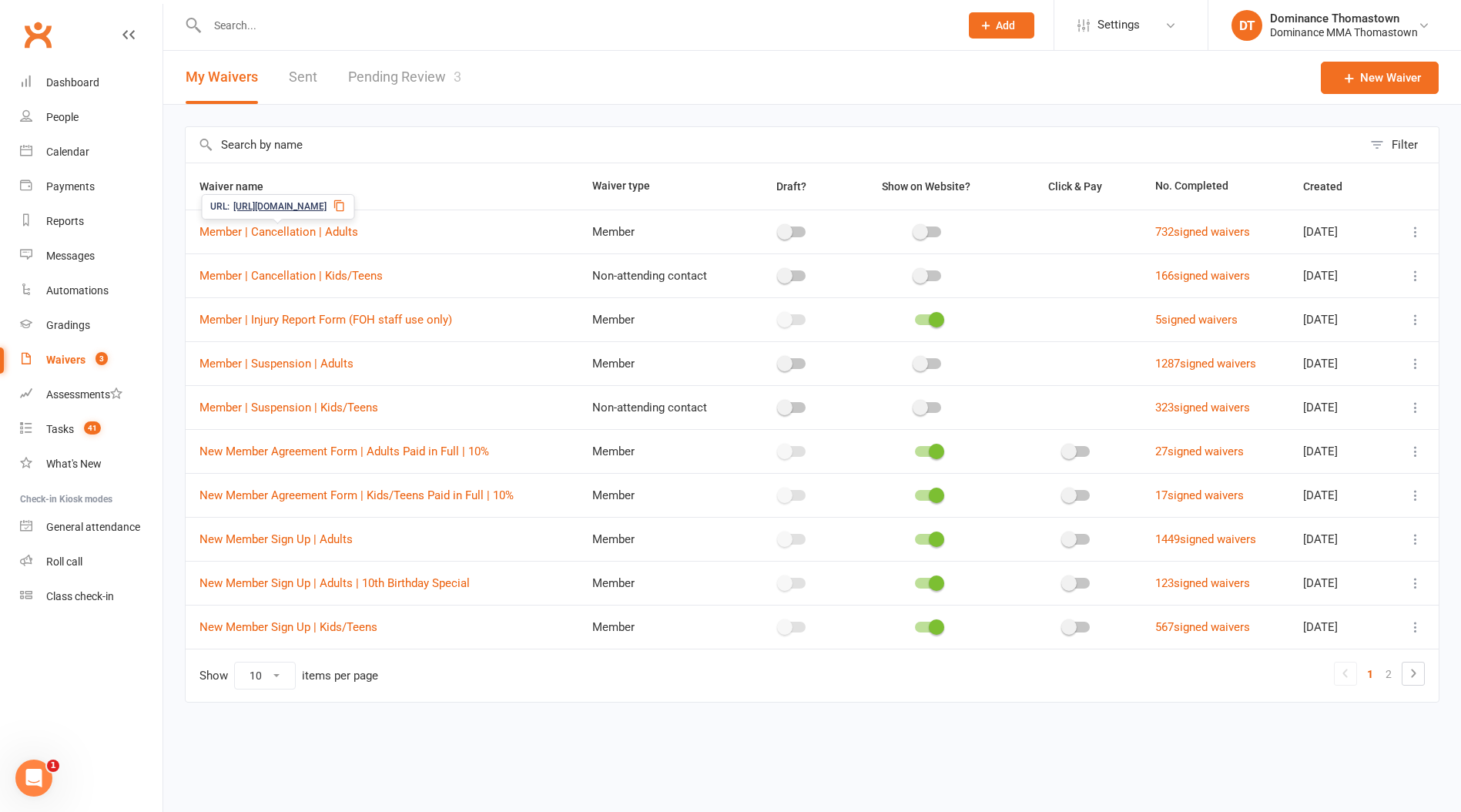
click at [392, 82] on link "Pending Review 3" at bounding box center [405, 77] width 113 height 53
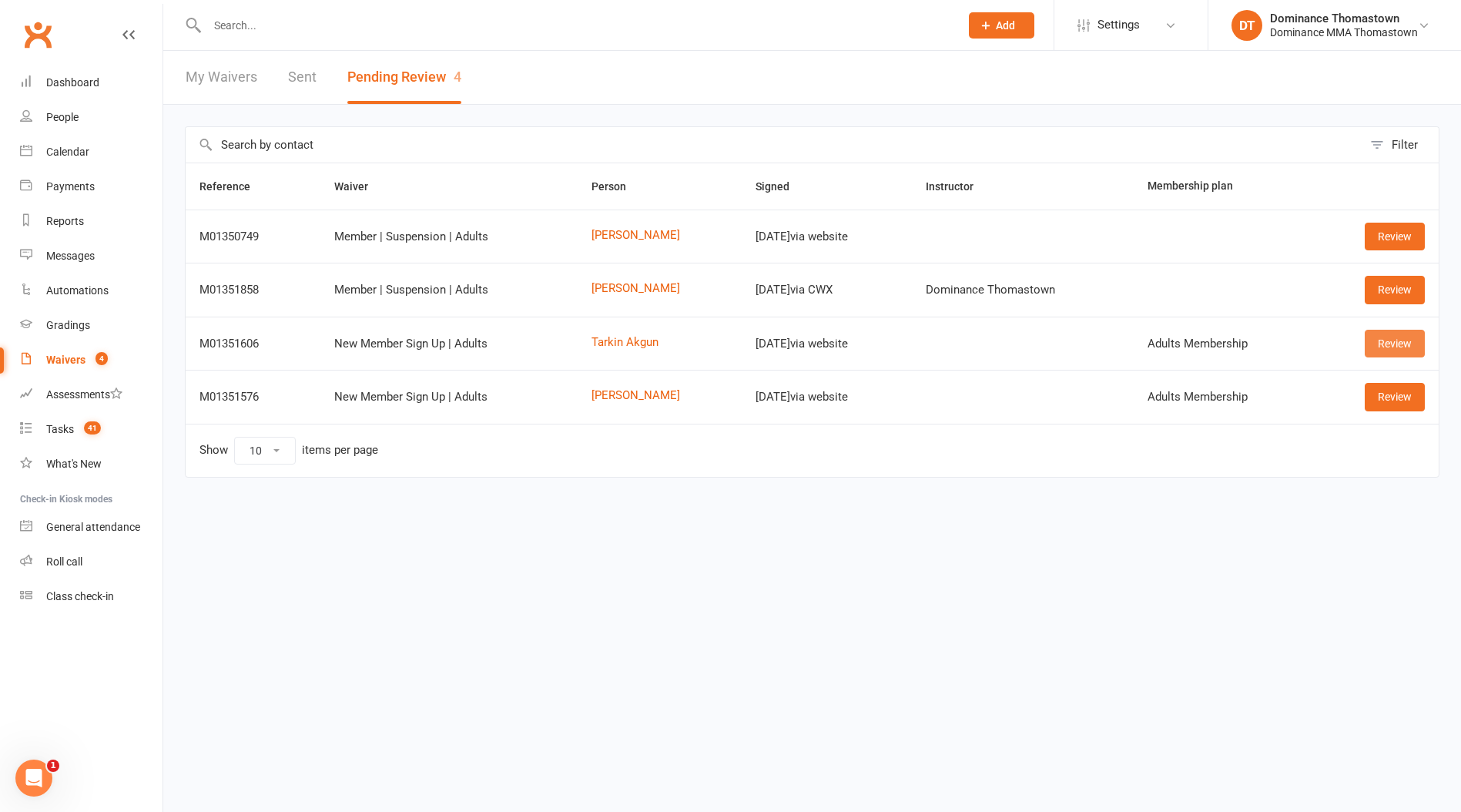
click at [1386, 347] on link "Review" at bounding box center [1394, 343] width 60 height 28
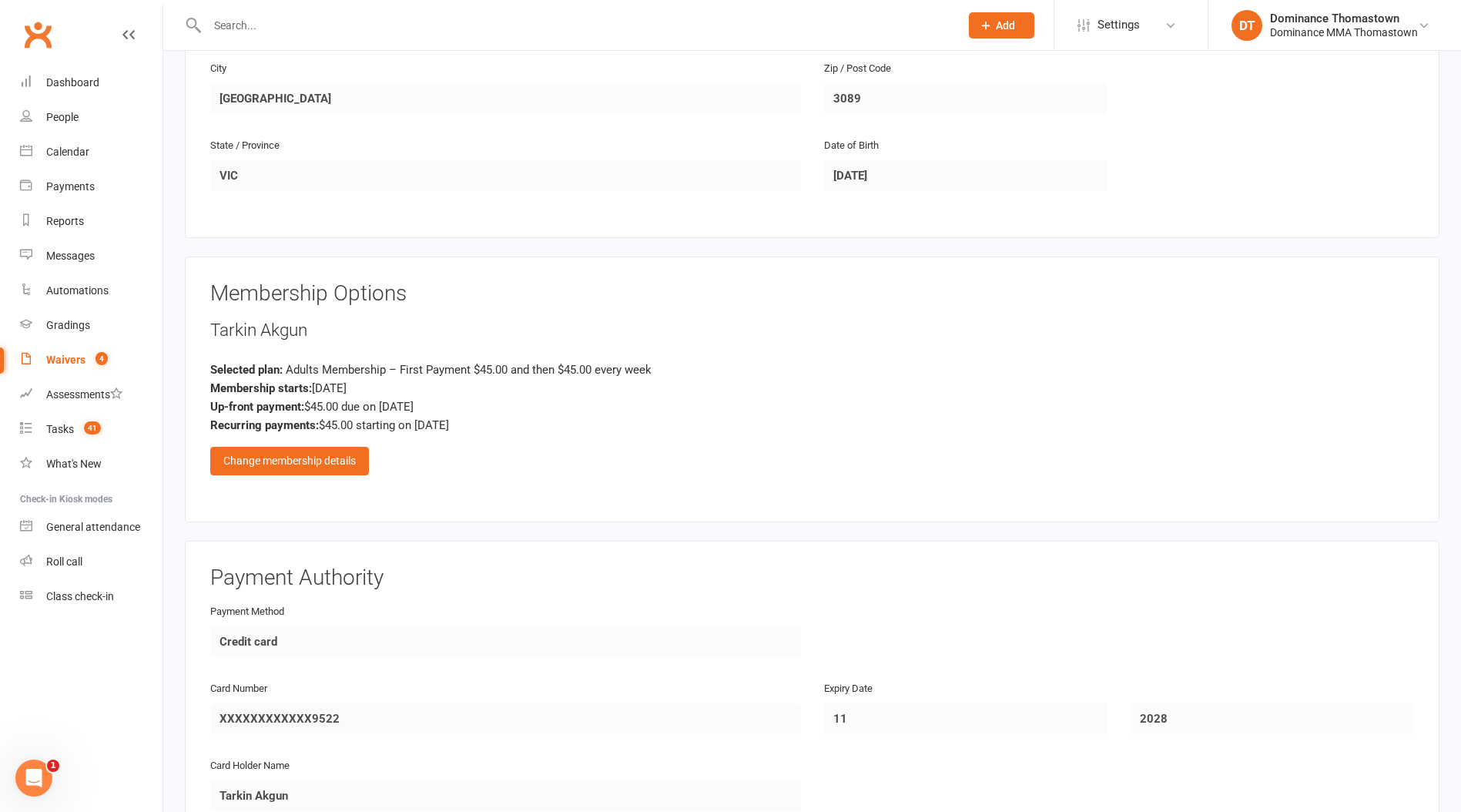
scroll to position [502, 0]
click at [328, 456] on div "Change membership details" at bounding box center [290, 459] width 158 height 28
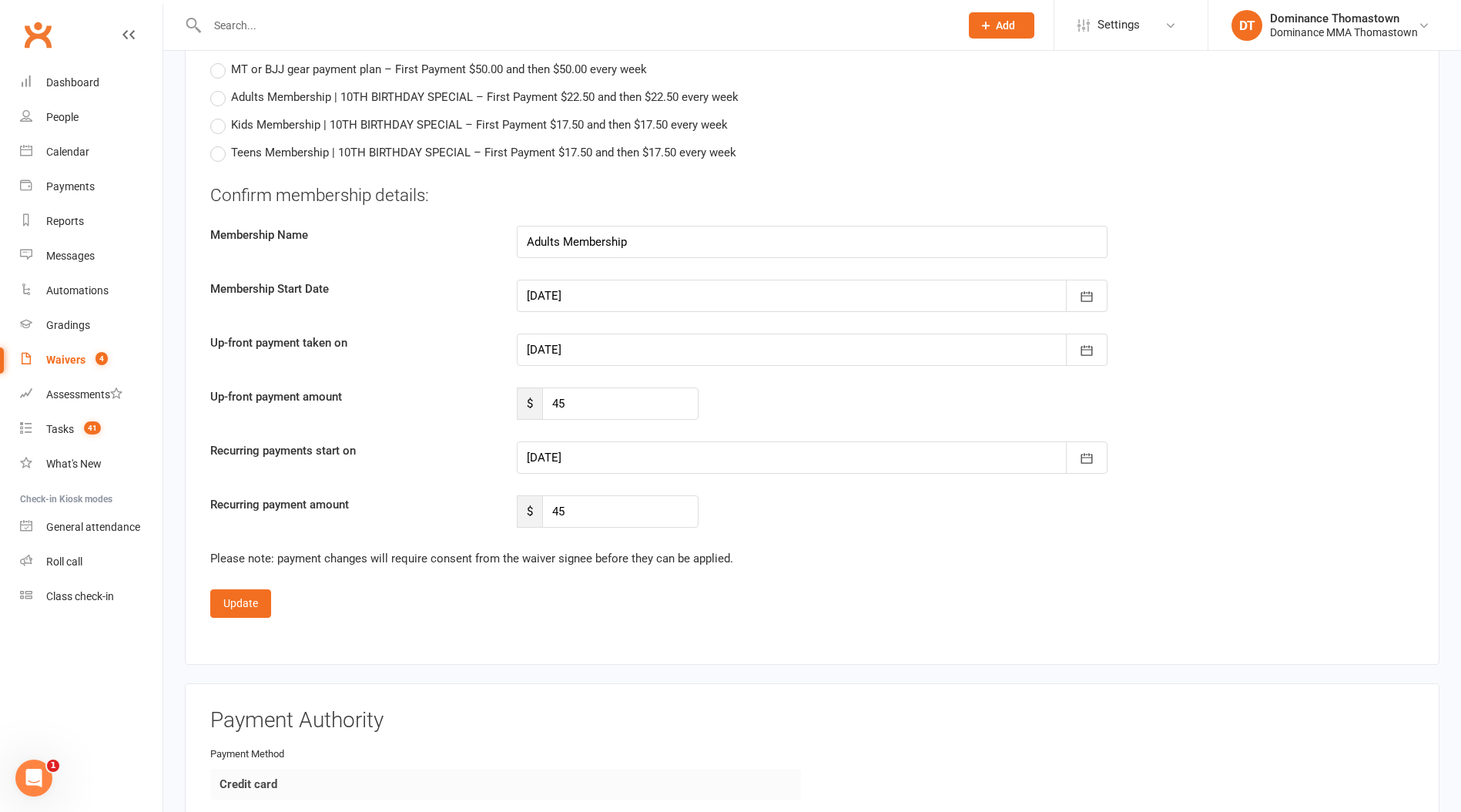
scroll to position [1079, 0]
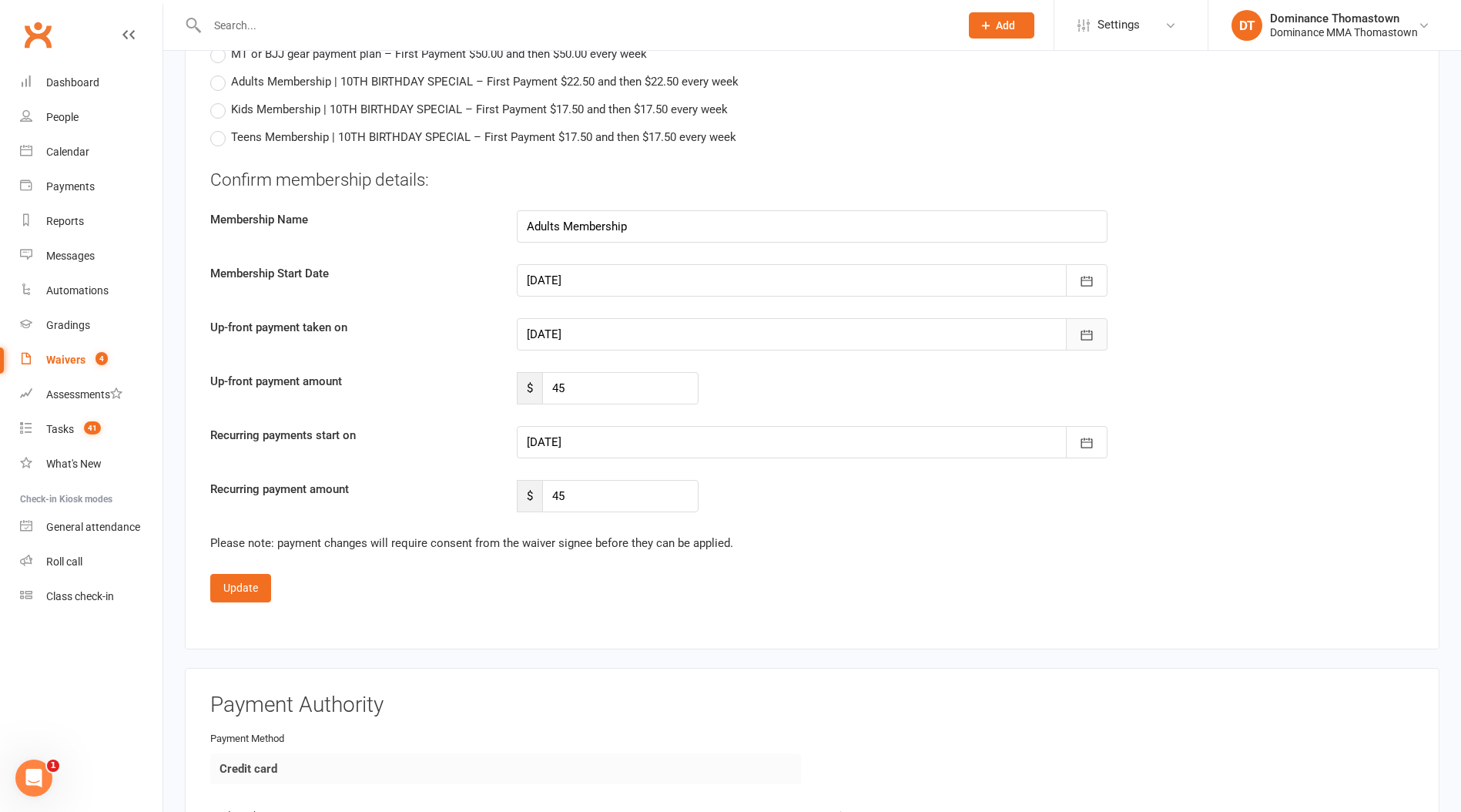
click at [1087, 333] on icon "button" at bounding box center [1086, 335] width 15 height 15
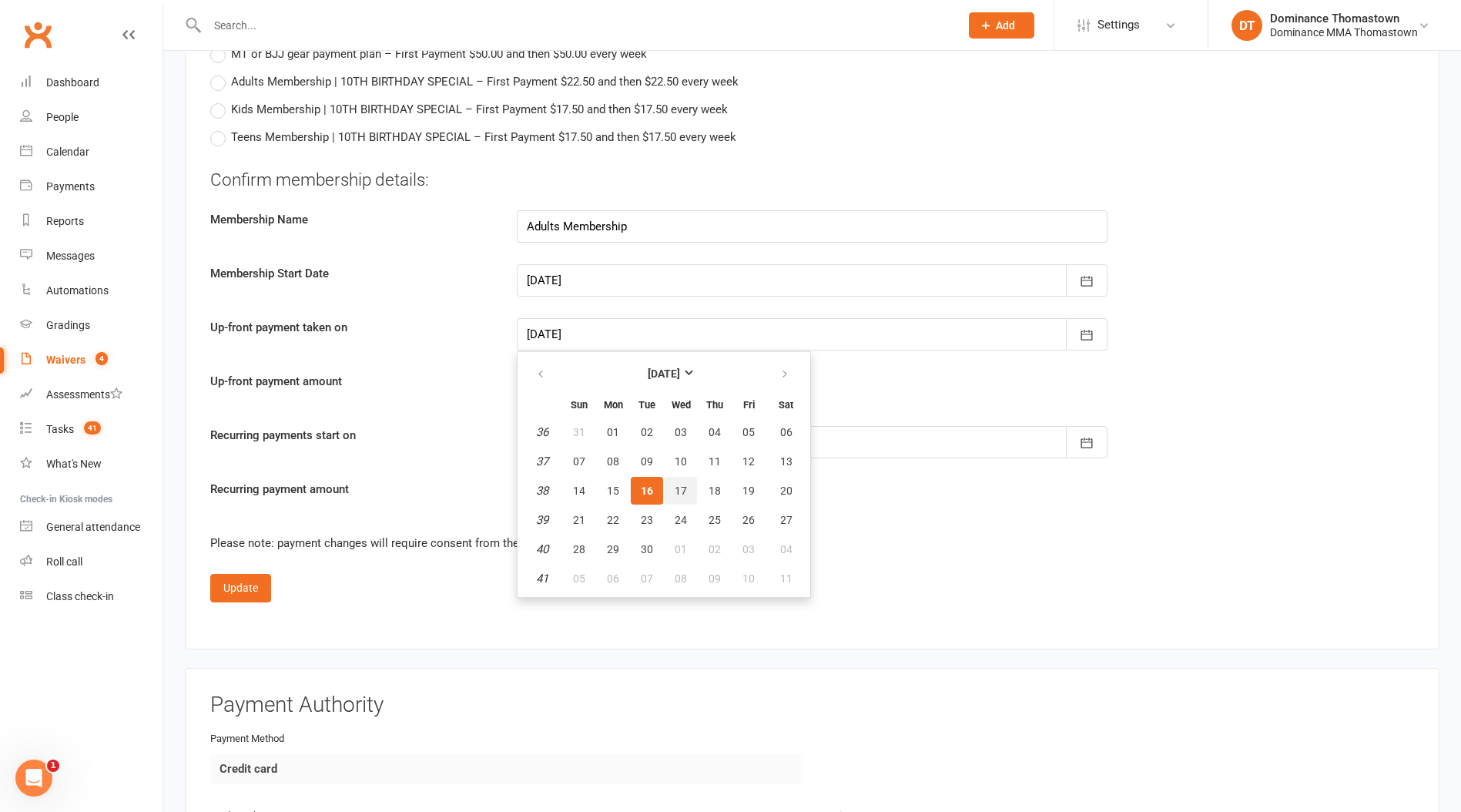
click at [681, 489] on span "17" at bounding box center [681, 491] width 13 height 13
type input "17 Sep 2025"
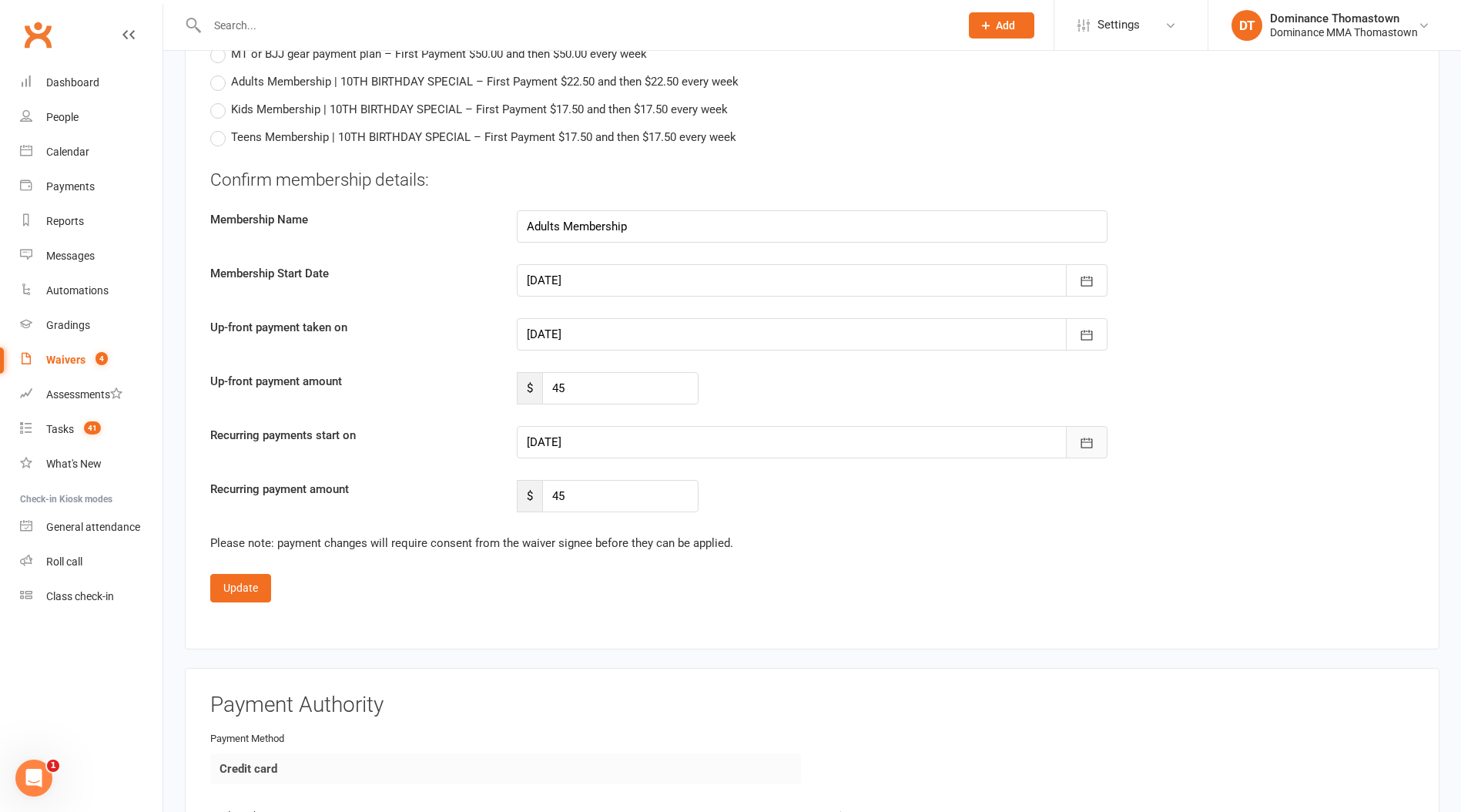
click at [1084, 444] on icon "button" at bounding box center [1086, 442] width 15 height 15
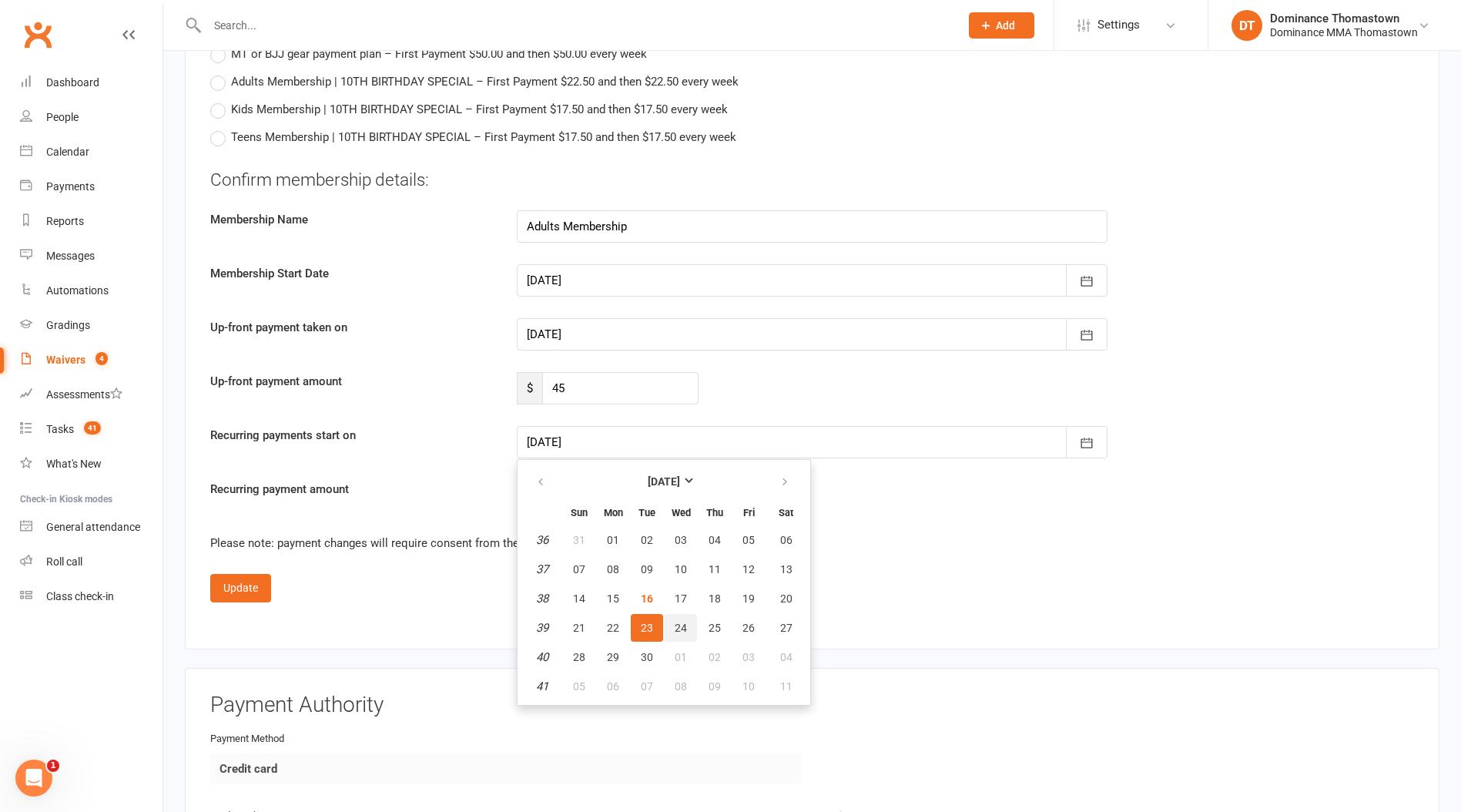
click at [686, 620] on button "24" at bounding box center [681, 627] width 32 height 28
type input "24 Sep 2025"
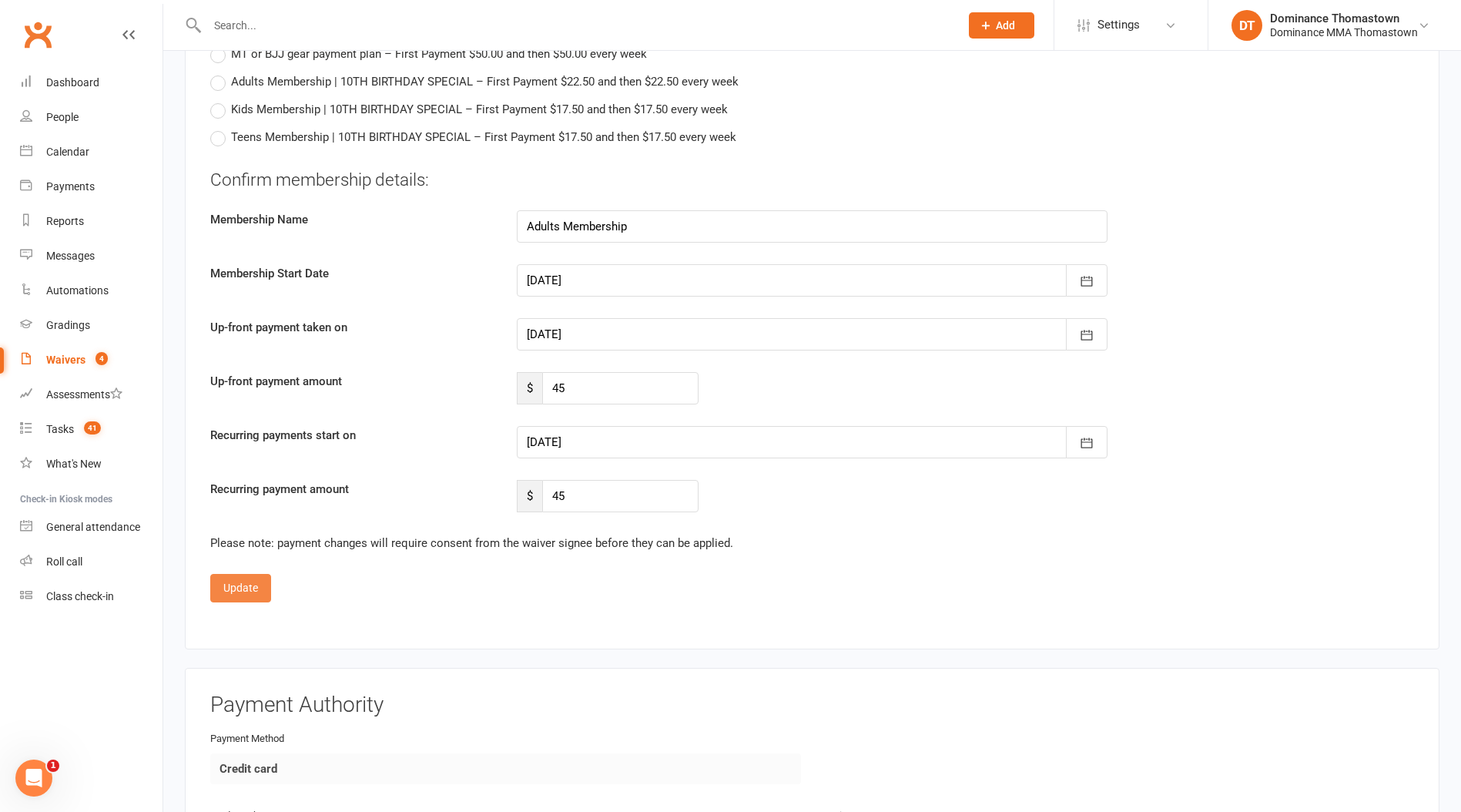
click at [247, 584] on button "Update" at bounding box center [241, 587] width 61 height 28
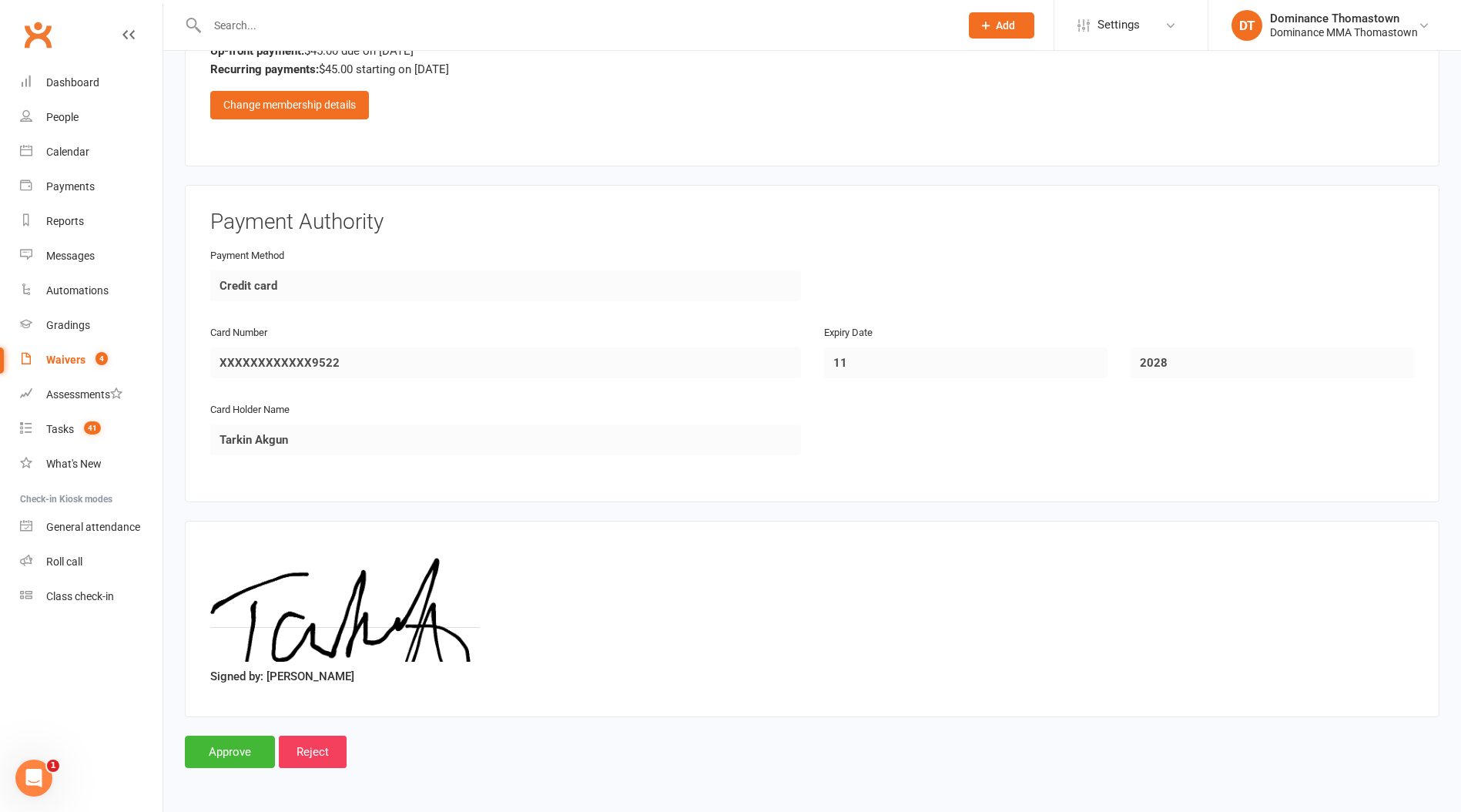
scroll to position [854, 0]
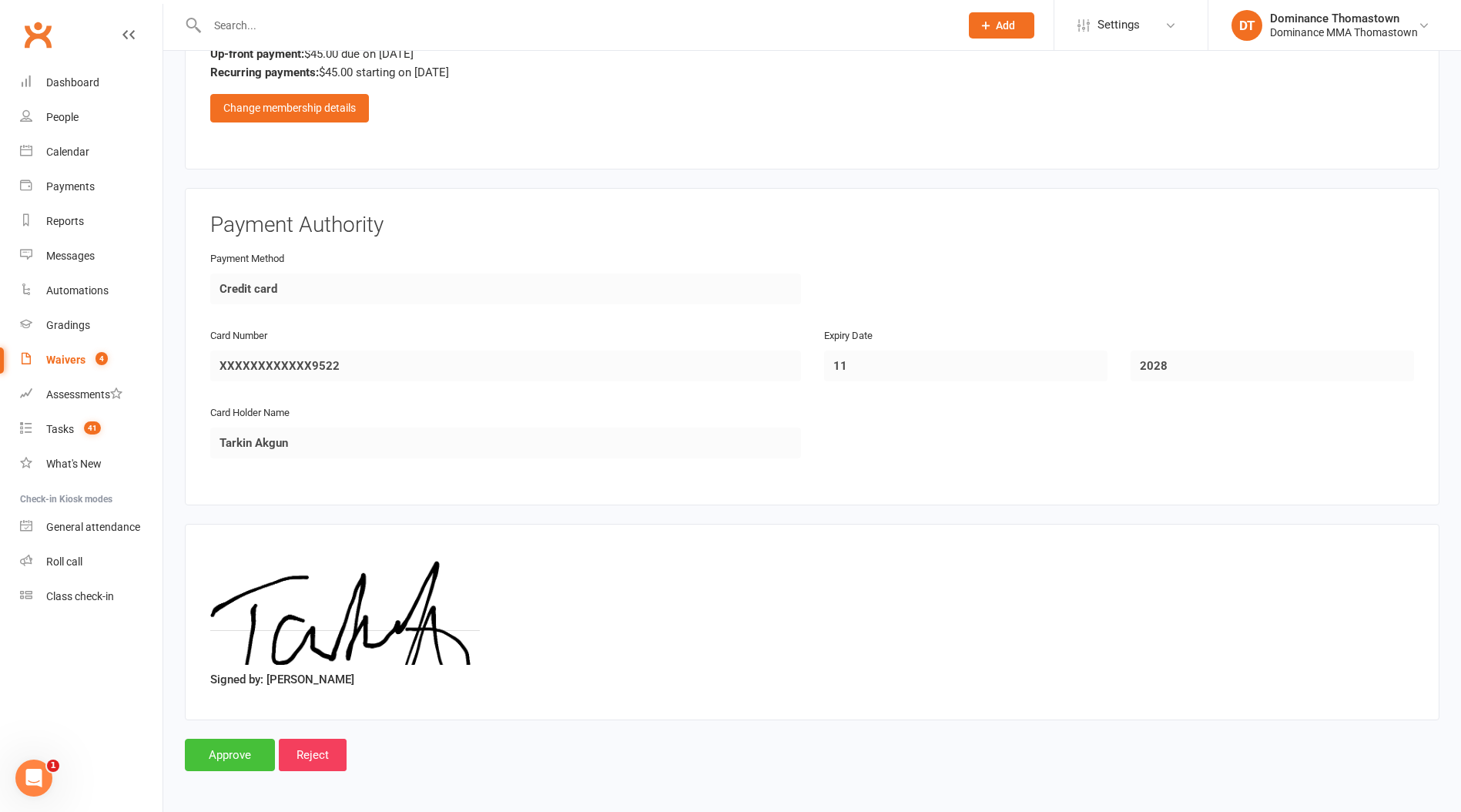
click at [240, 755] on input "Approve" at bounding box center [230, 754] width 90 height 32
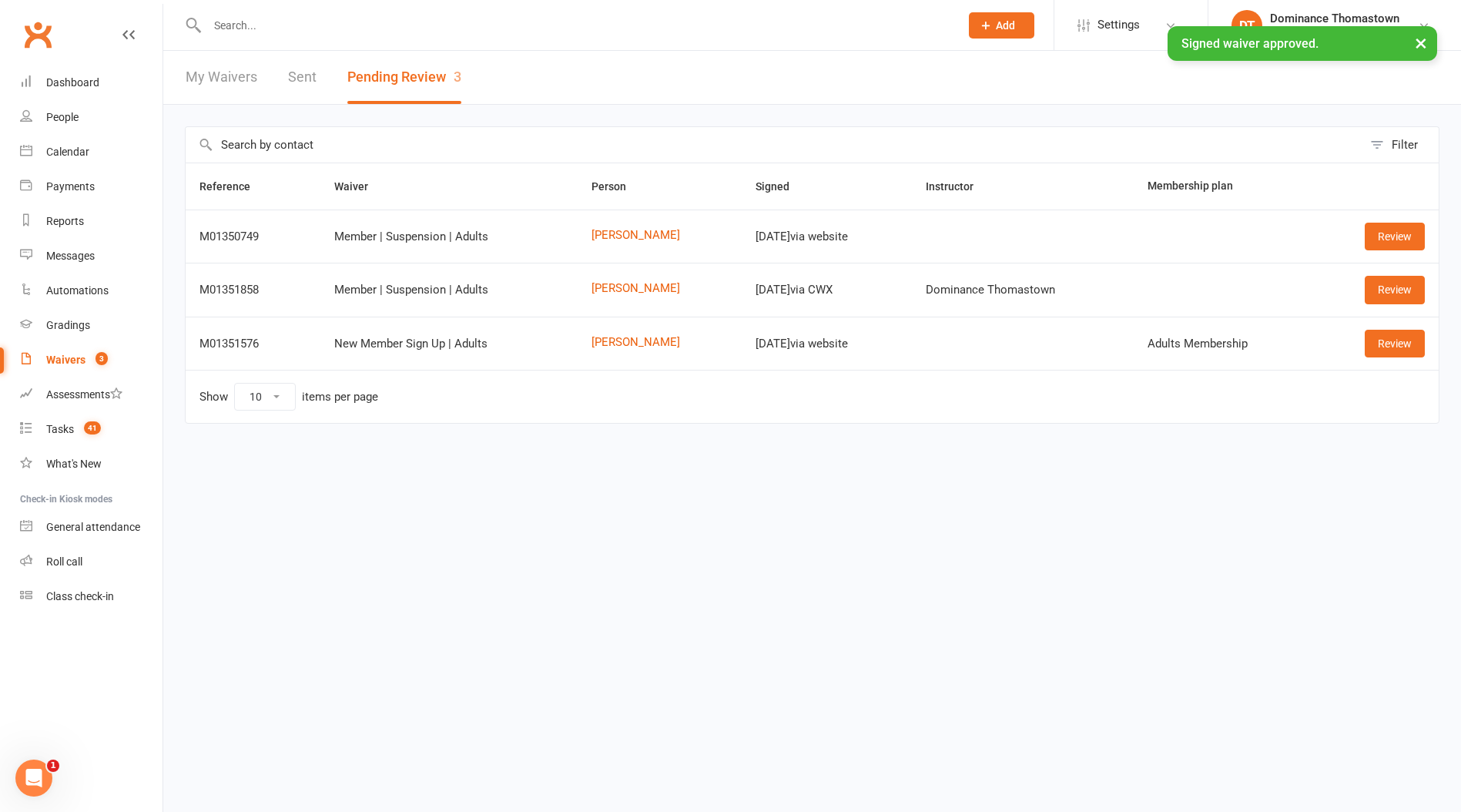
click at [305, 18] on input "text" at bounding box center [575, 25] width 746 height 22
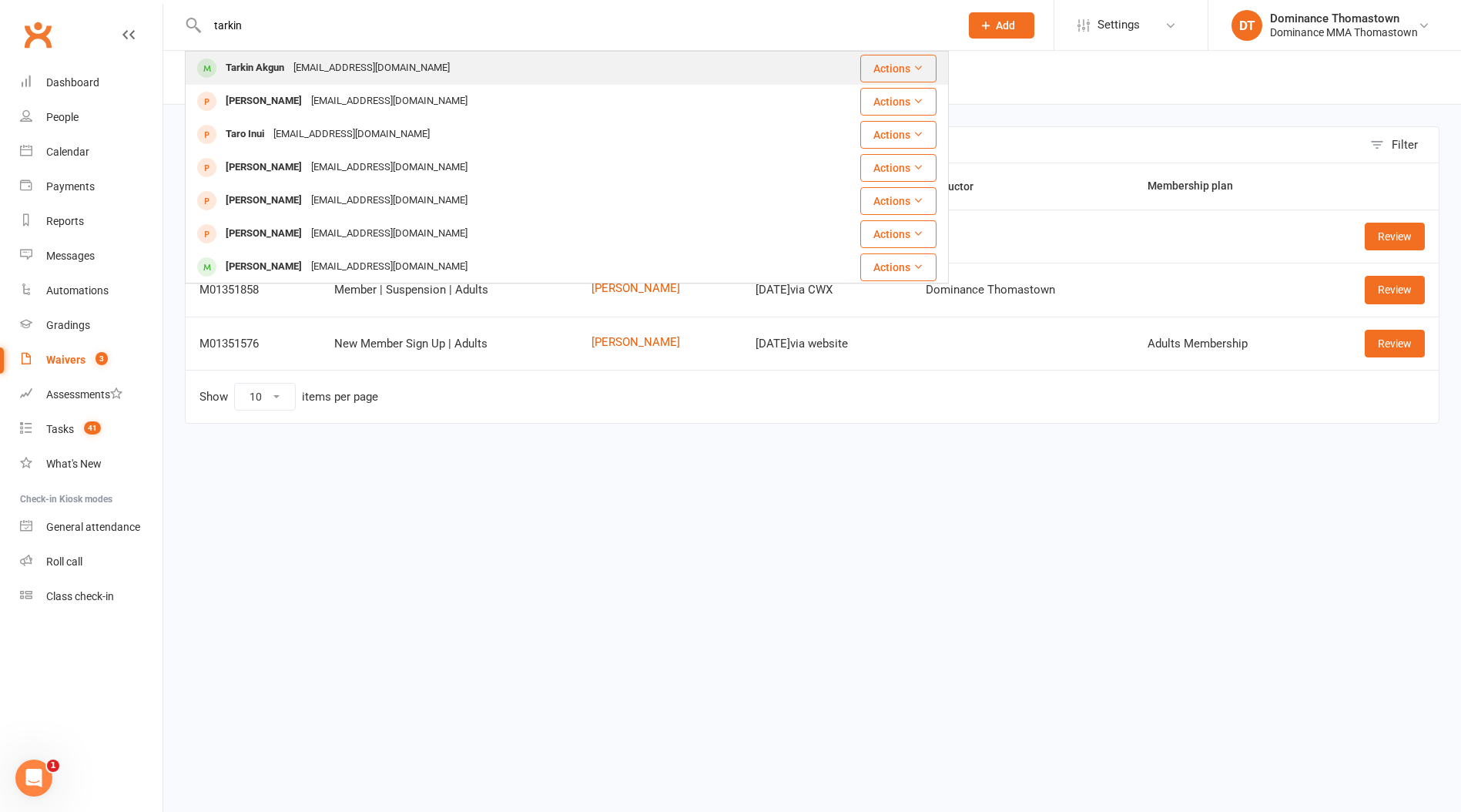
type input "tarkin"
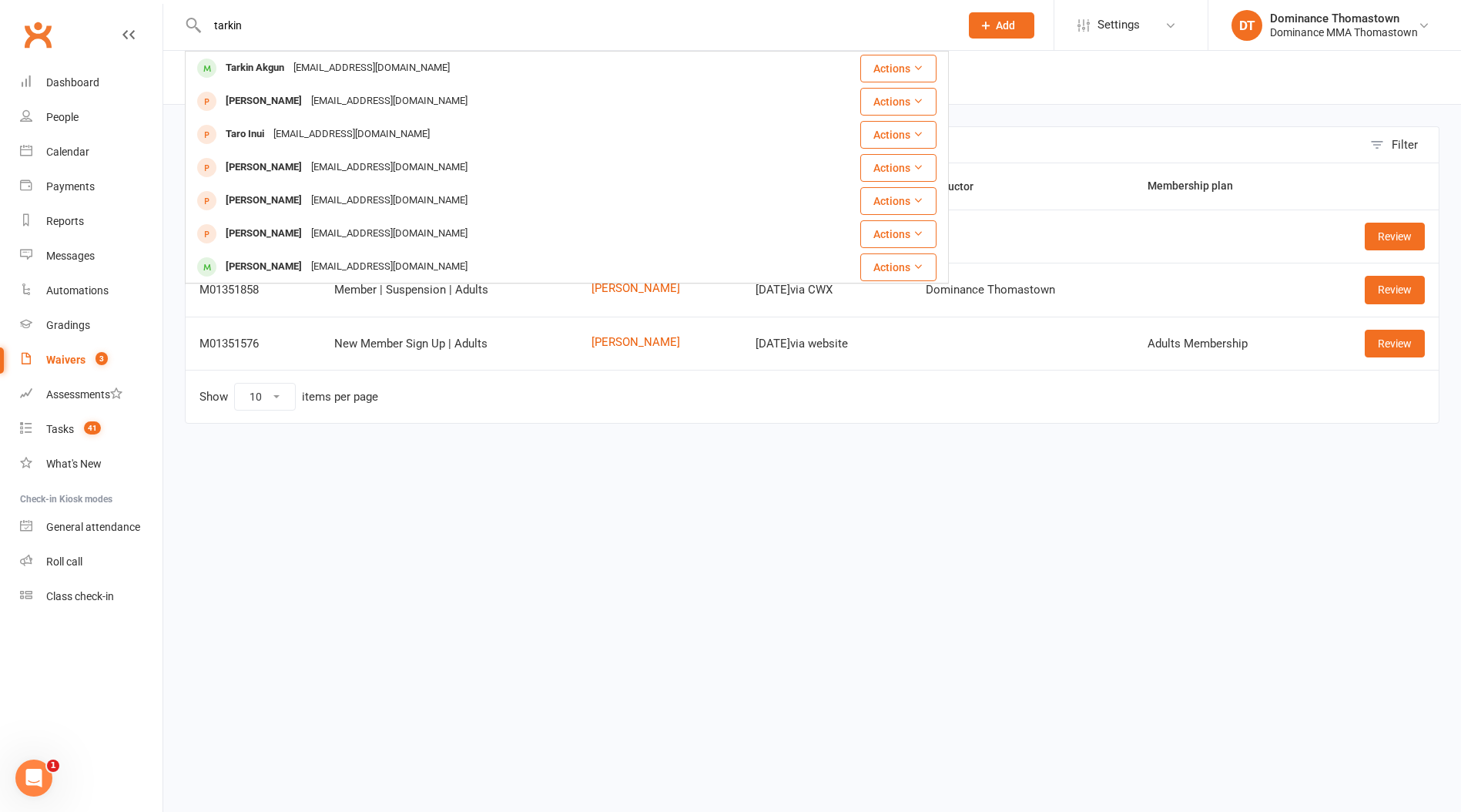
click at [316, 65] on div "tarkinakgun06@gmail.com" at bounding box center [372, 68] width 166 height 23
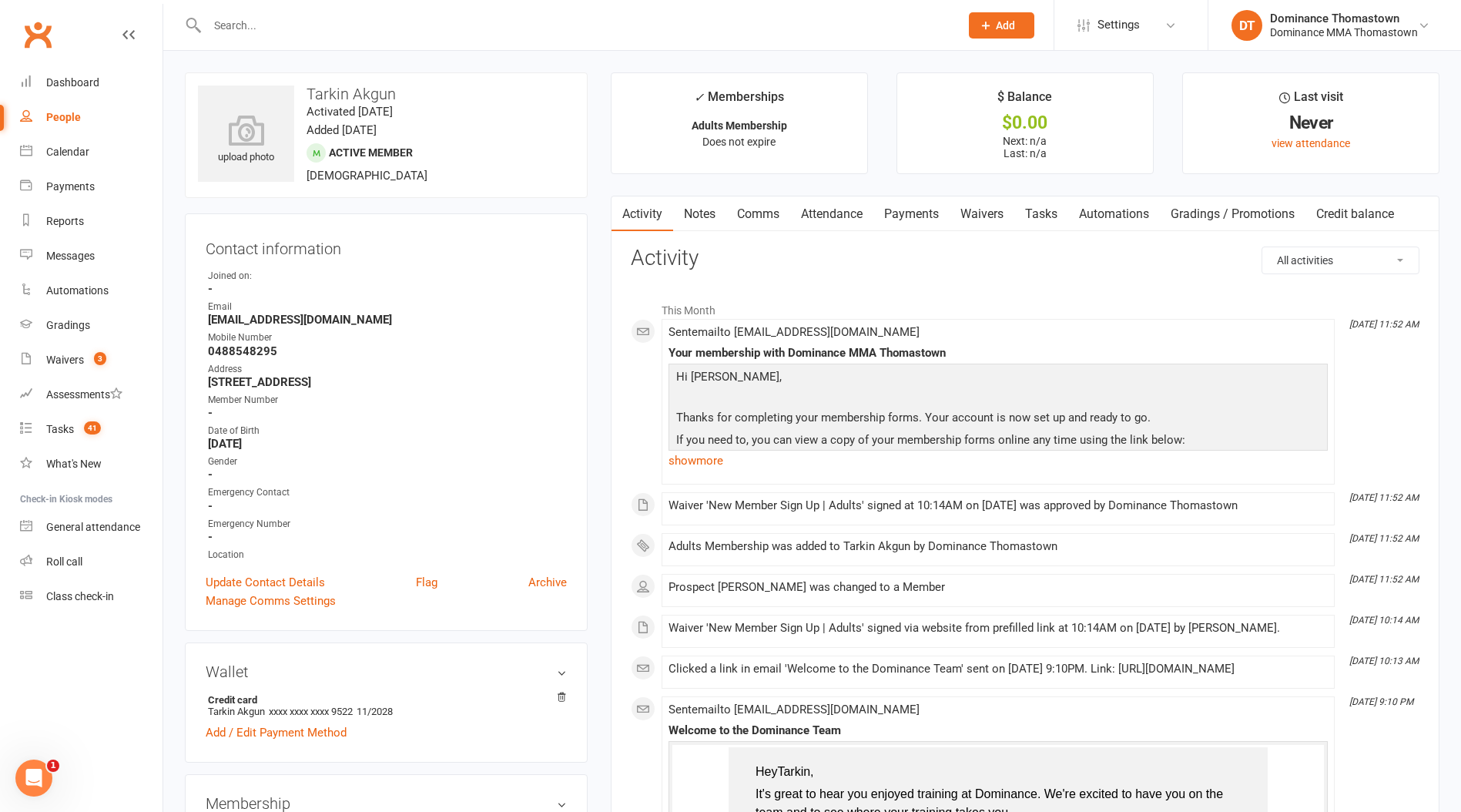
click at [1037, 221] on link "Tasks" at bounding box center [1042, 213] width 54 height 35
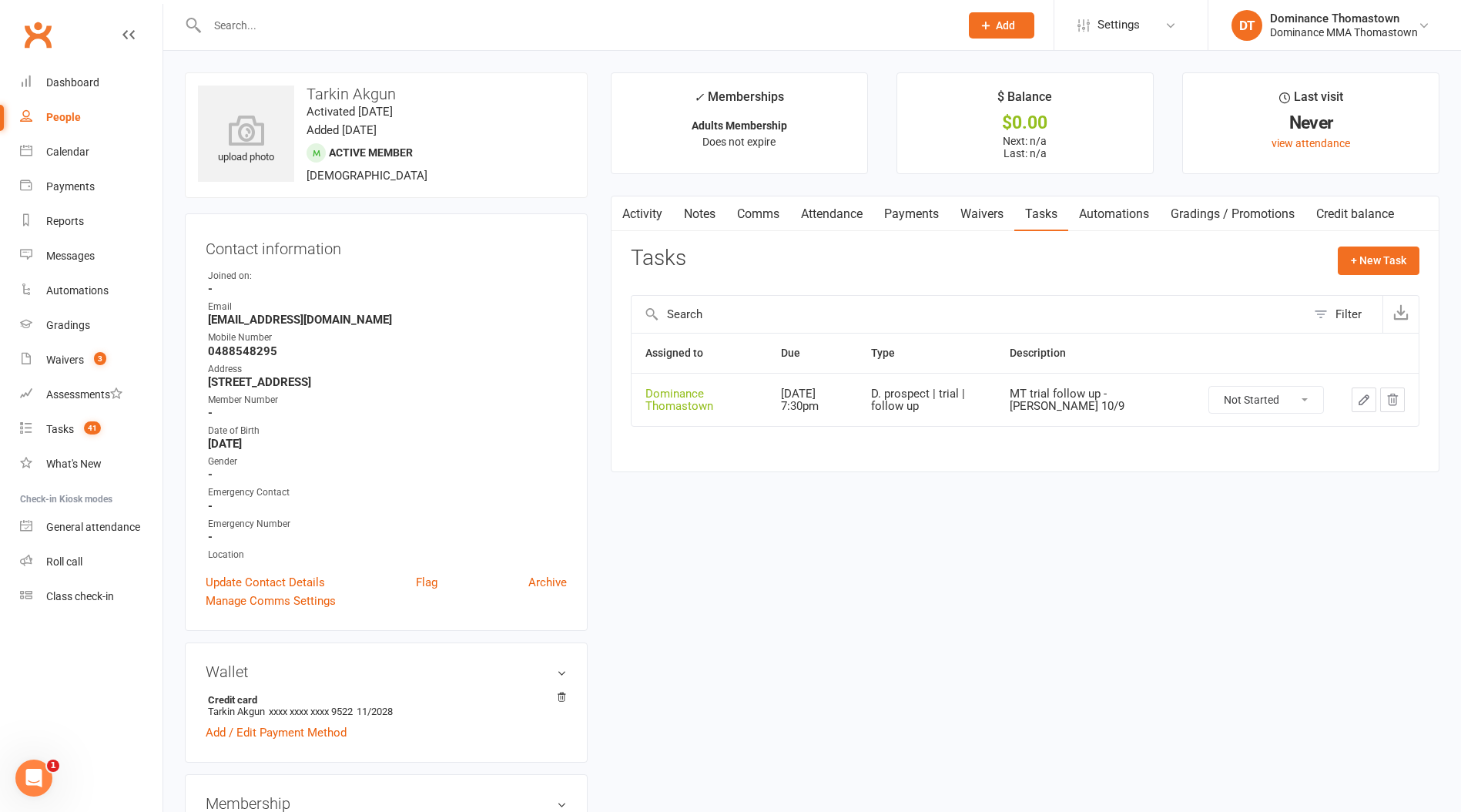
click at [1246, 401] on select "Not Started In Progress Waiting Complete" at bounding box center [1266, 399] width 114 height 26
click at [1209, 386] on select "Not Started In Progress Waiting Complete" at bounding box center [1266, 399] width 114 height 26
select select "unstarted"
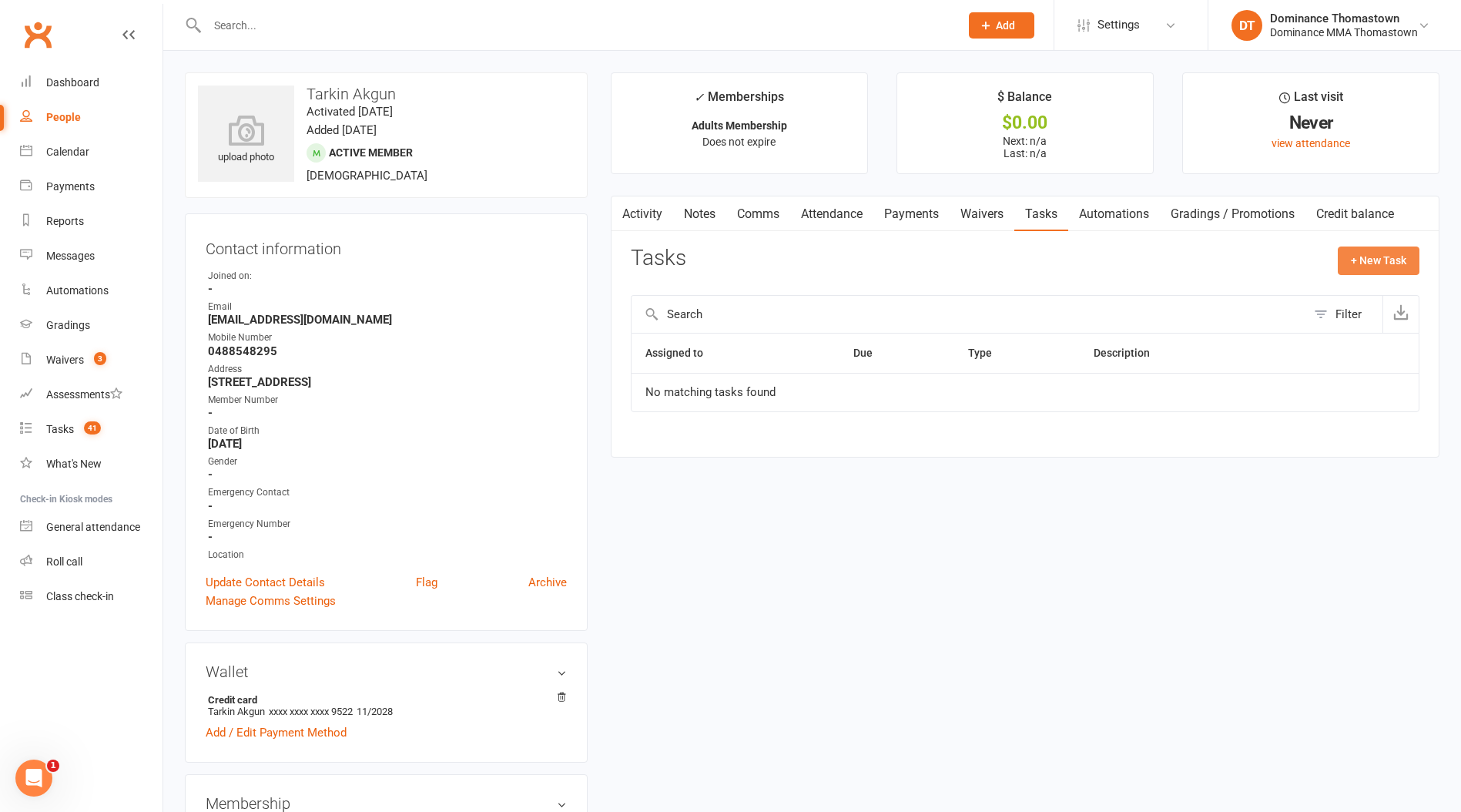
click at [1386, 262] on button "+ New Task" at bounding box center [1378, 260] width 82 height 28
select select "12547"
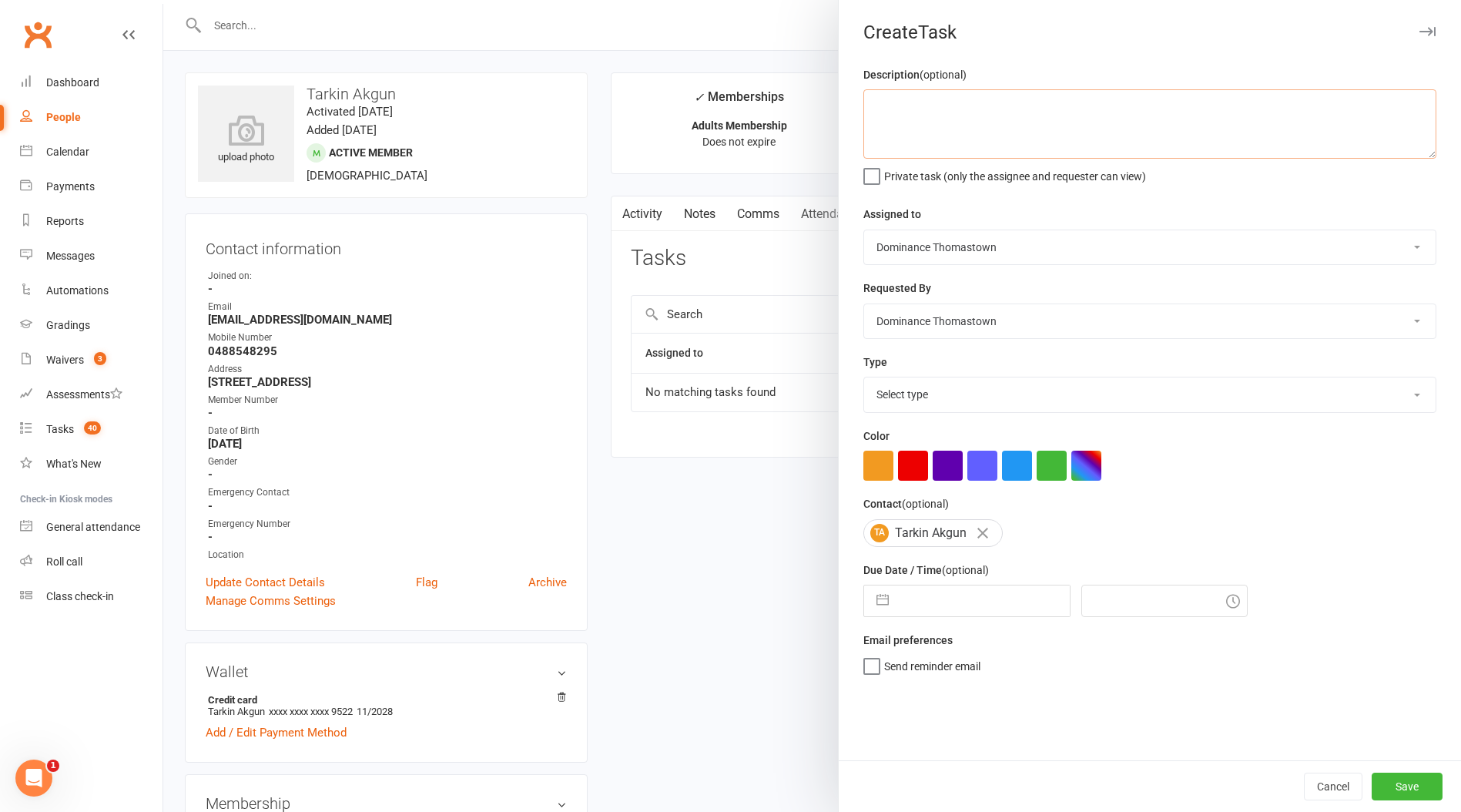
click at [951, 138] on textarea at bounding box center [1150, 123] width 573 height 69
type textarea "1 week ret - TD 16/9"
click at [929, 398] on select "Select type A. prospect | enquiry response B. prospect | trial | booking C. pro…" at bounding box center [1150, 394] width 572 height 34
select select "3814"
click at [864, 379] on select "Select type A. prospect | enquiry response B. prospect | trial | booking C. pro…" at bounding box center [1150, 394] width 572 height 34
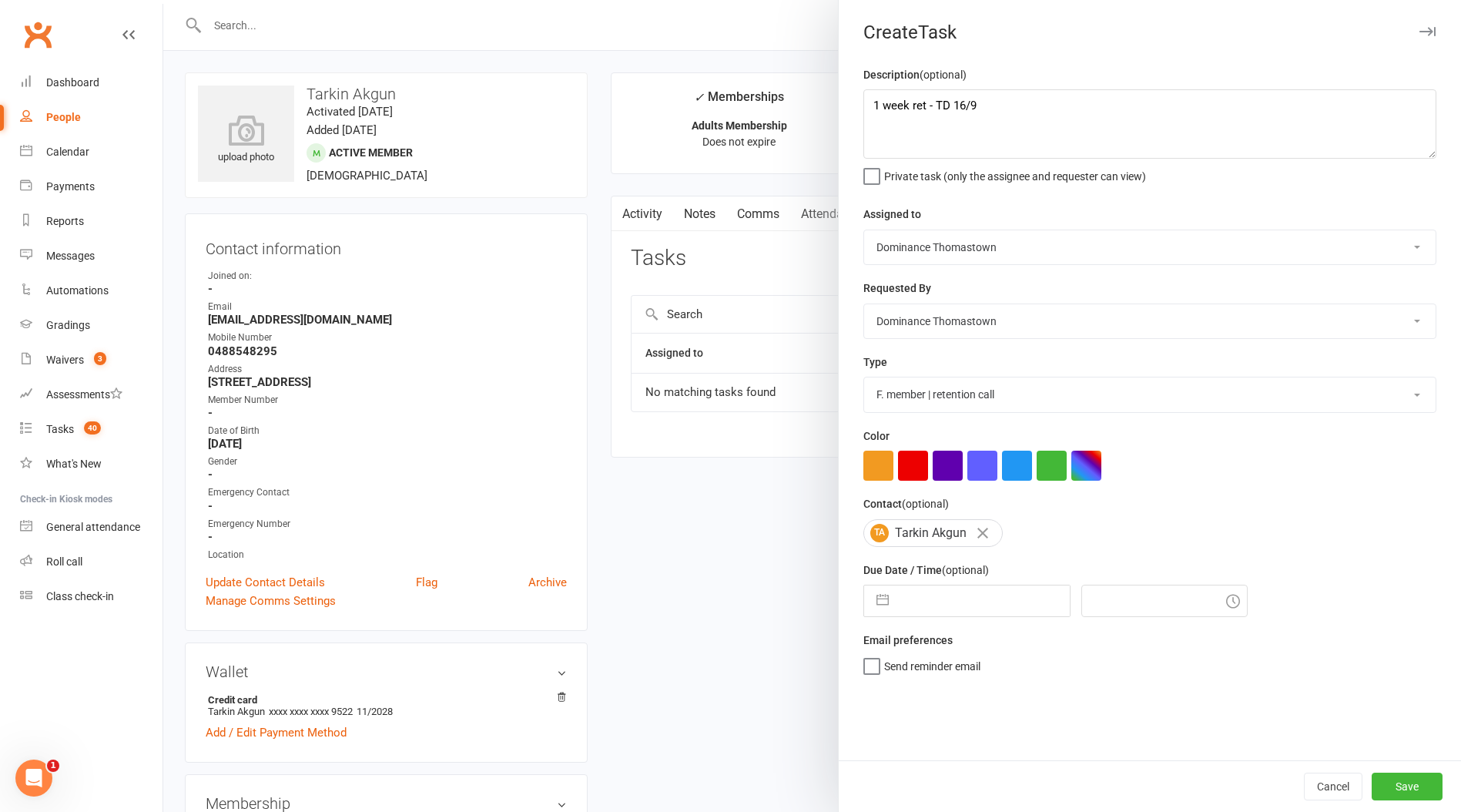
click at [960, 612] on input "text" at bounding box center [983, 600] width 173 height 31
select select "7"
select select "2025"
select select "8"
select select "2025"
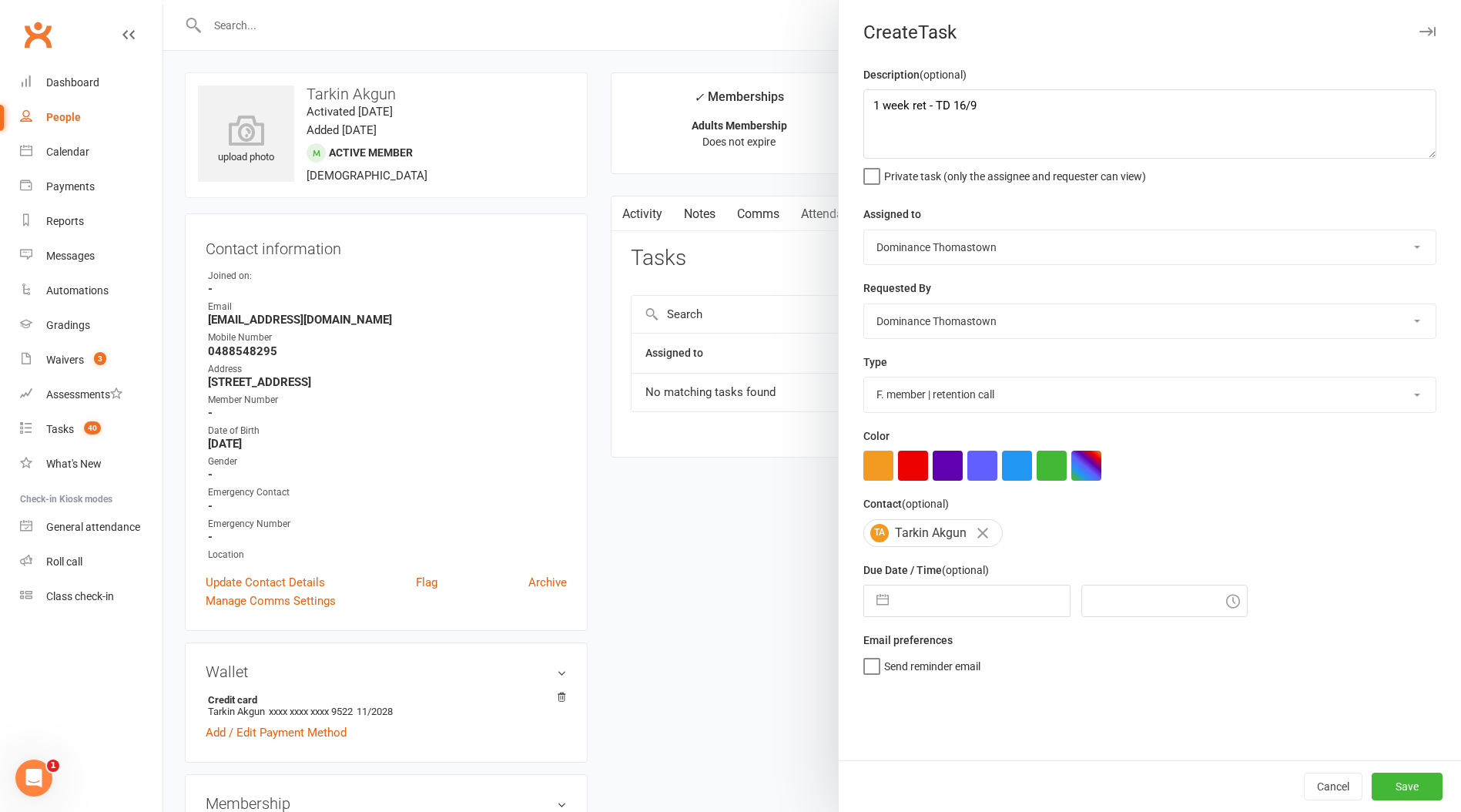
select select "9"
select select "2025"
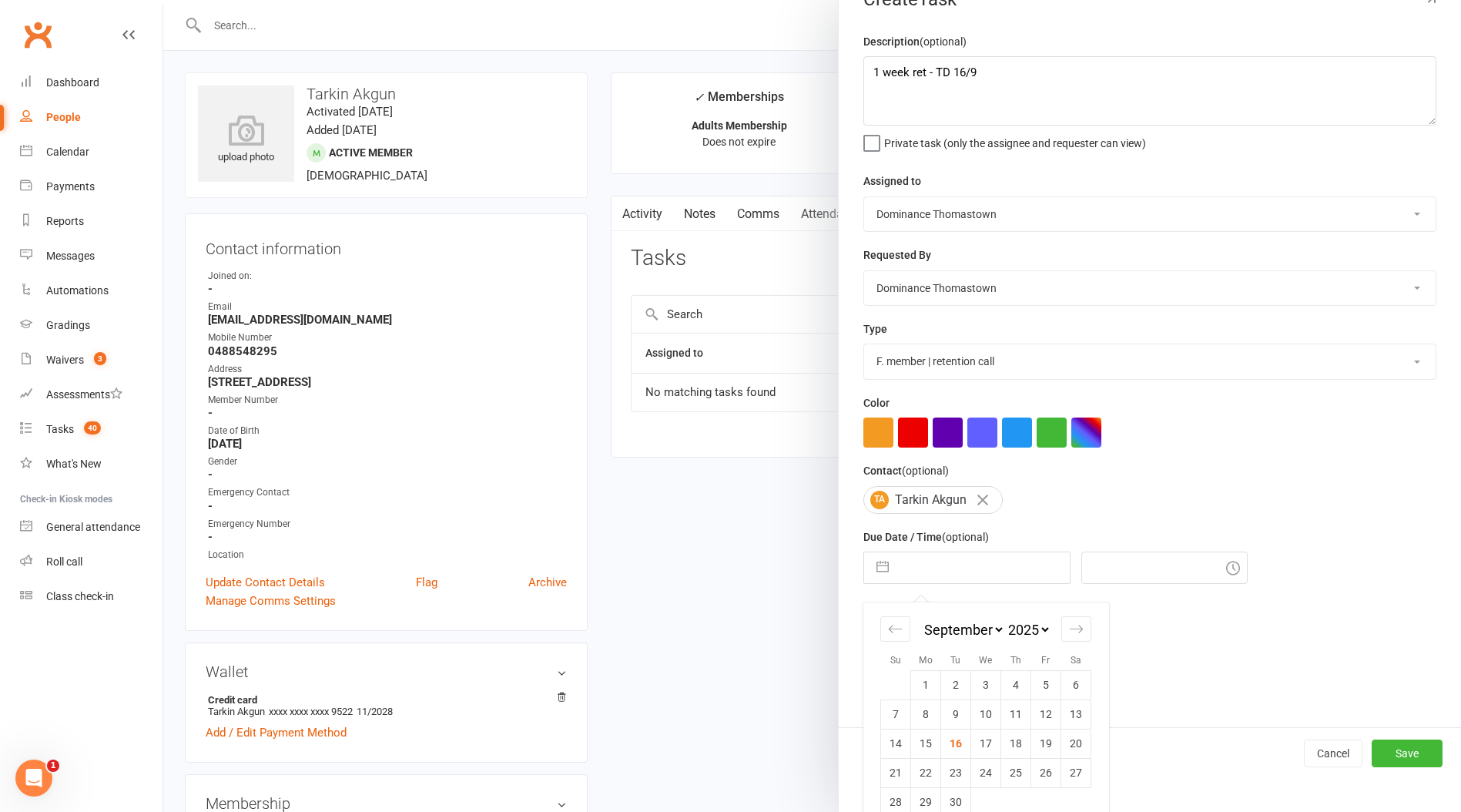
scroll to position [59, 0]
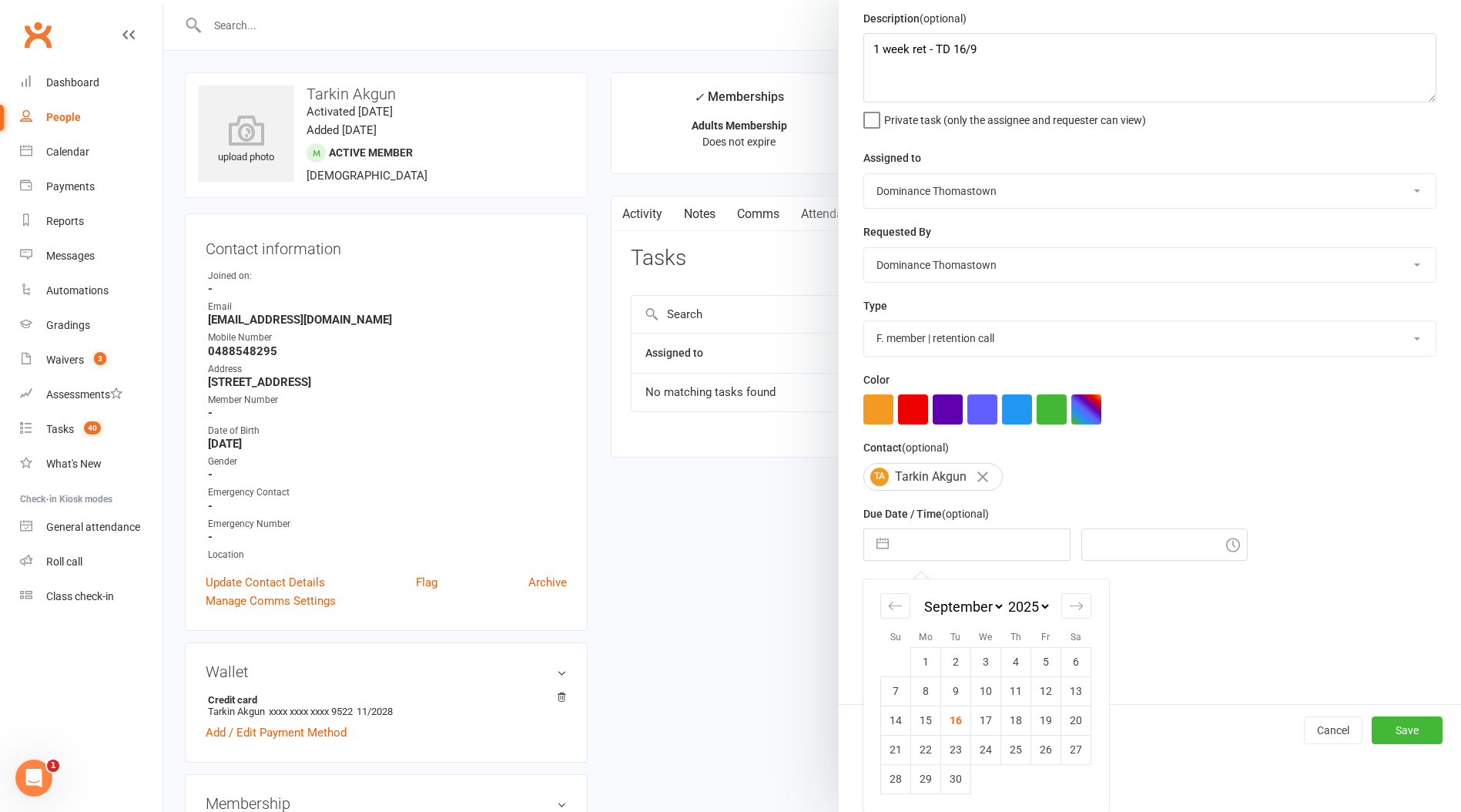
click at [986, 747] on td "24" at bounding box center [986, 749] width 30 height 30
type input "24 Sep 2025"
type input "12:00pm"
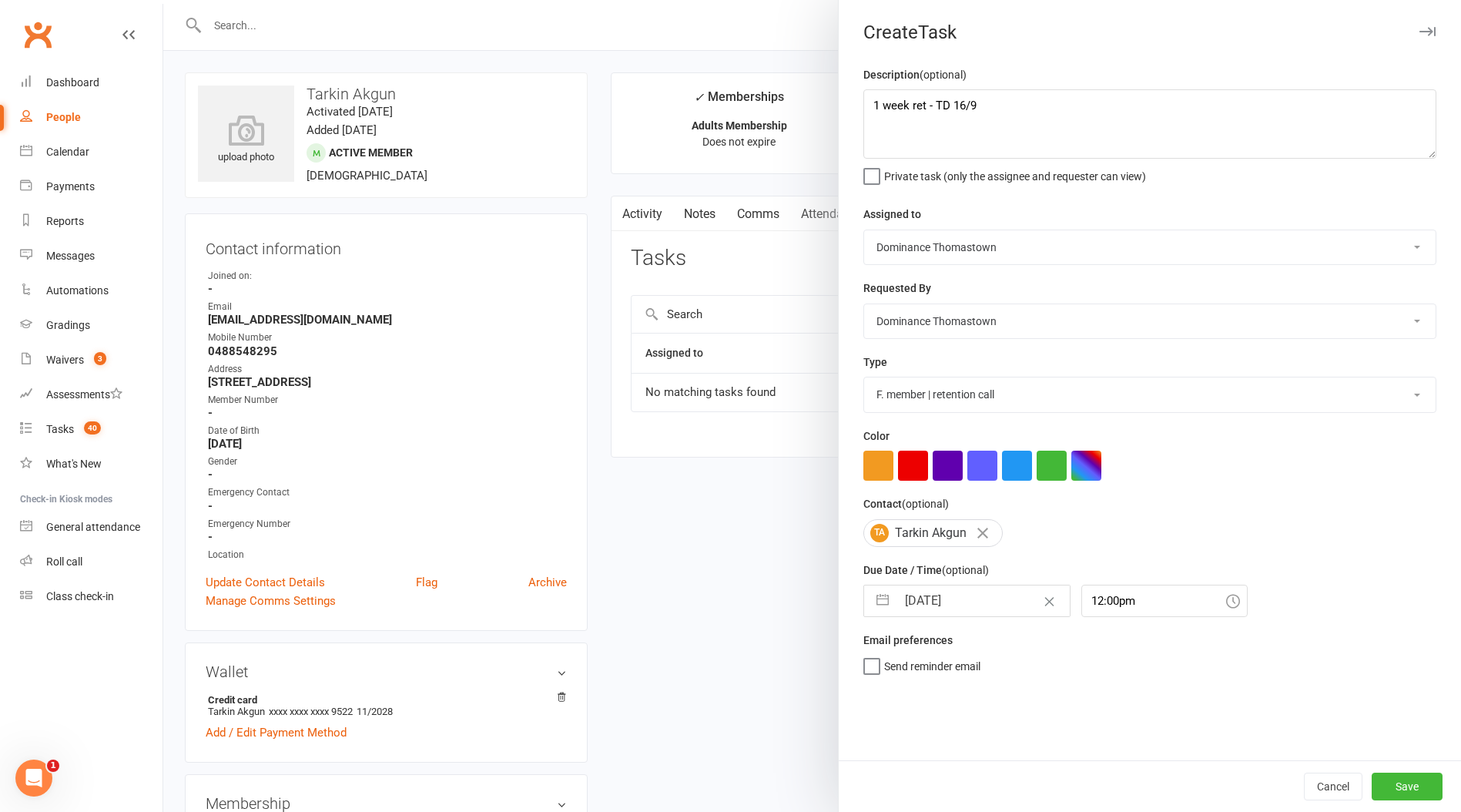
scroll to position [0, 0]
drag, startPoint x: 1398, startPoint y: 789, endPoint x: 1386, endPoint y: 788, distance: 12.0
click at [1398, 789] on button "Save" at bounding box center [1406, 786] width 71 height 28
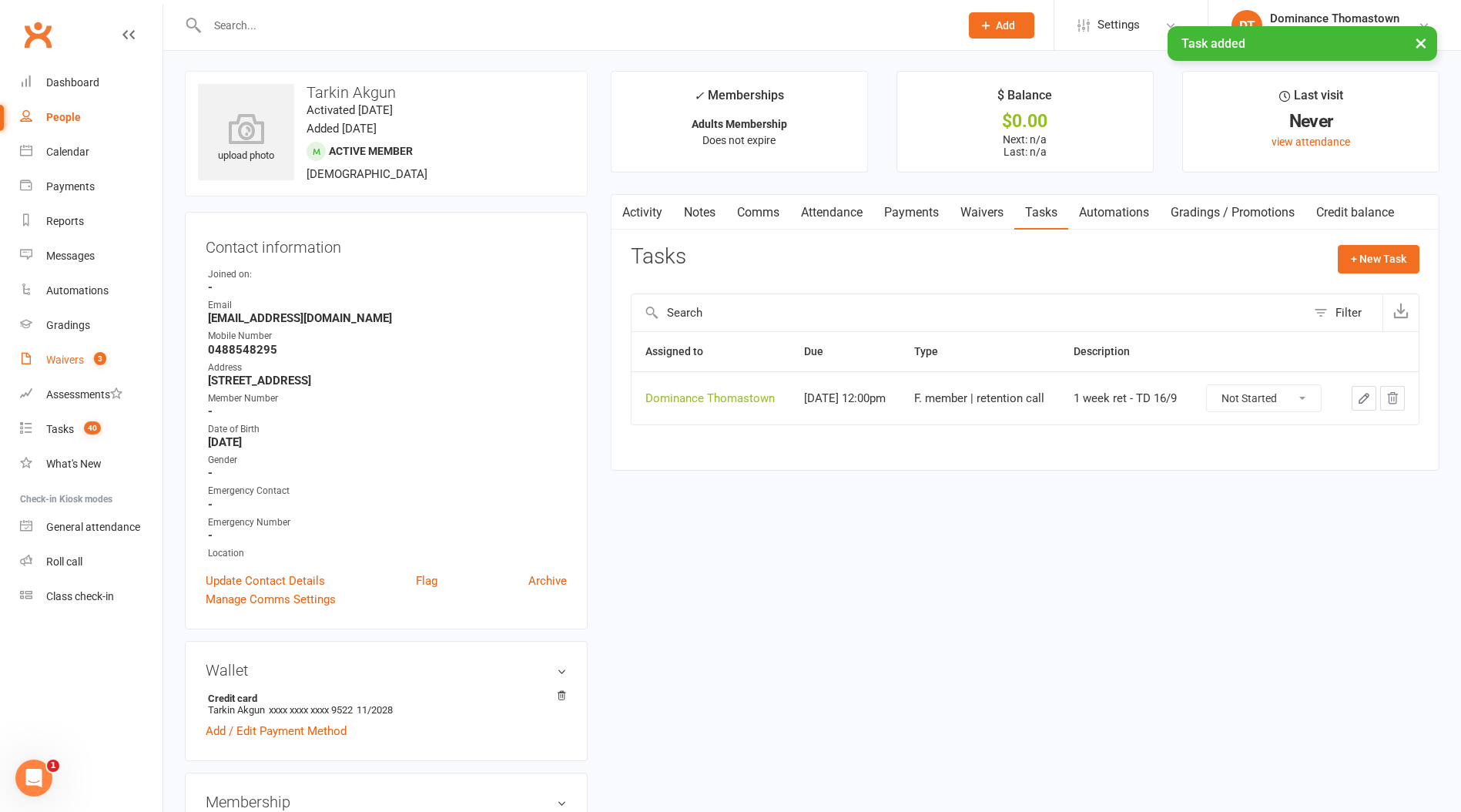
scroll to position [7, 0]
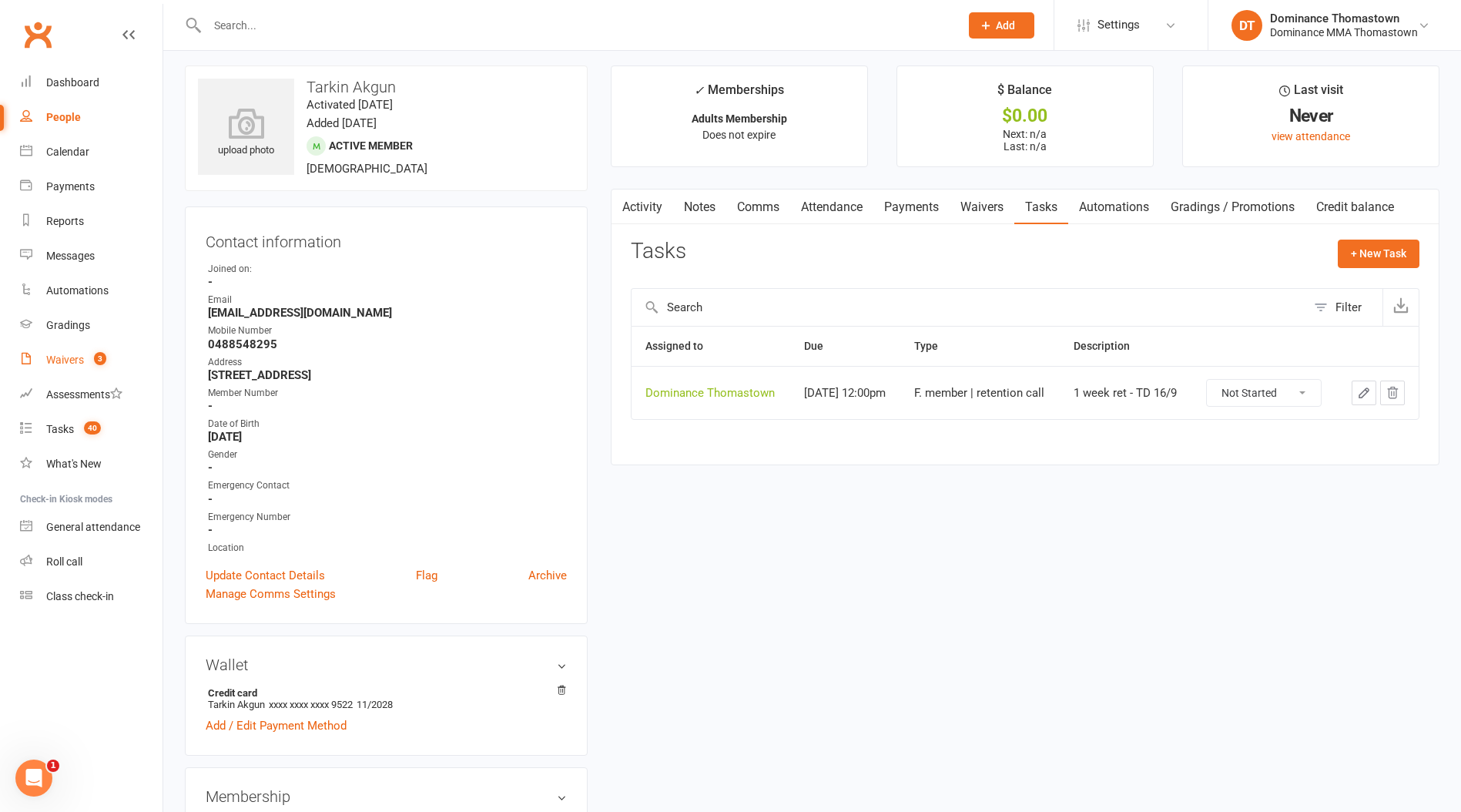
click at [64, 359] on div "Waivers" at bounding box center [65, 360] width 38 height 13
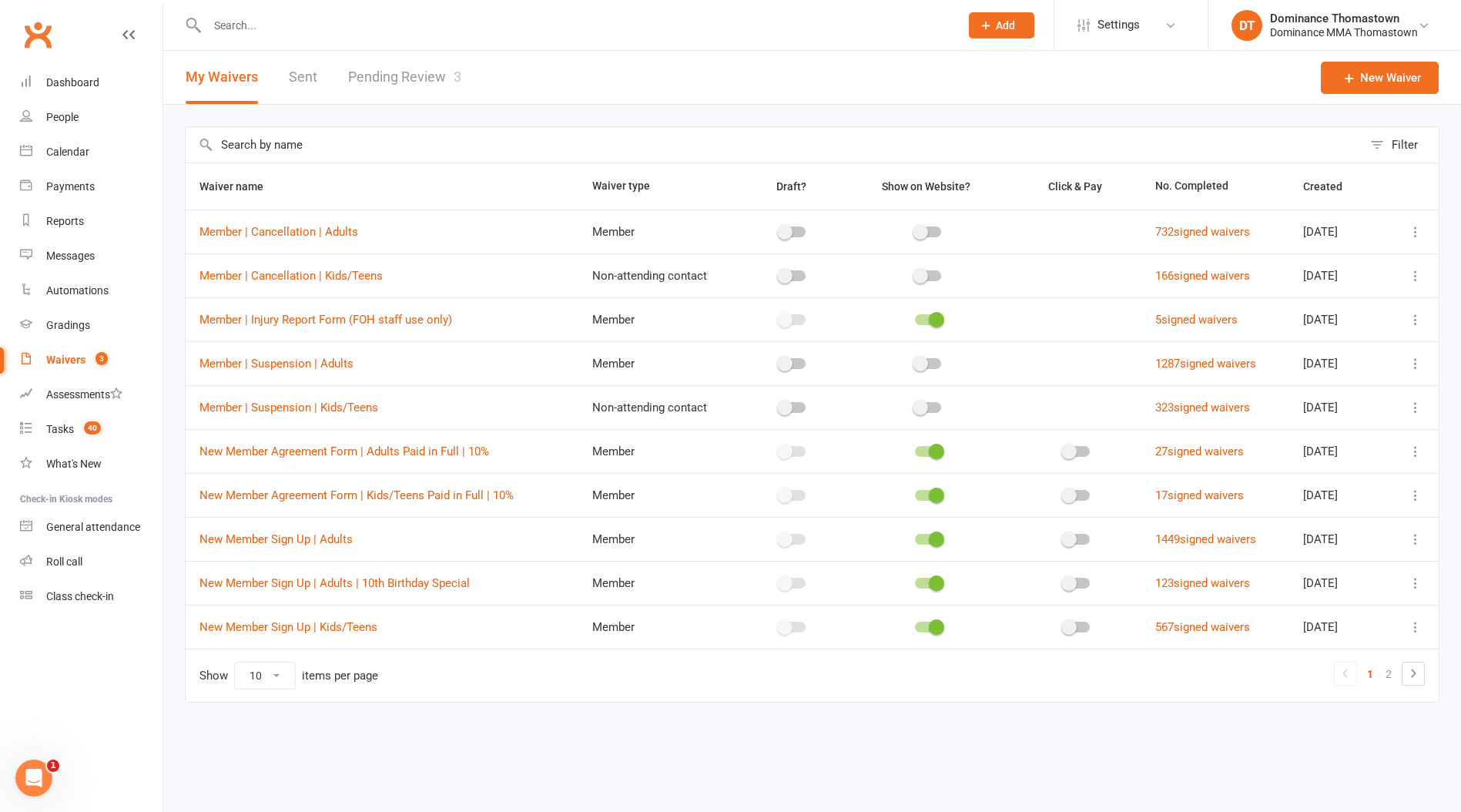
click at [389, 77] on link "Pending Review 3" at bounding box center [405, 77] width 113 height 53
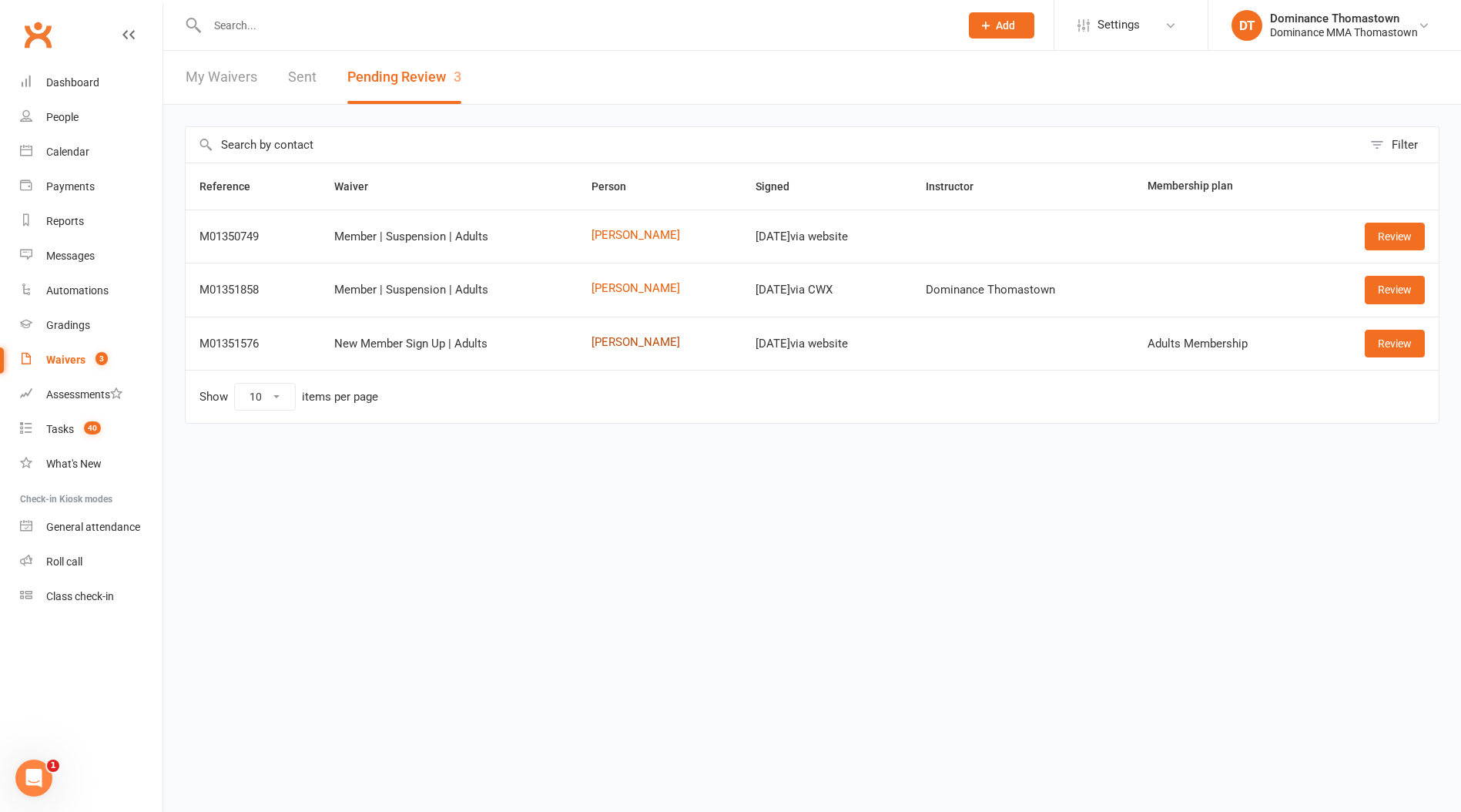
click at [624, 341] on link "Randy Nyema" at bounding box center [659, 342] width 136 height 14
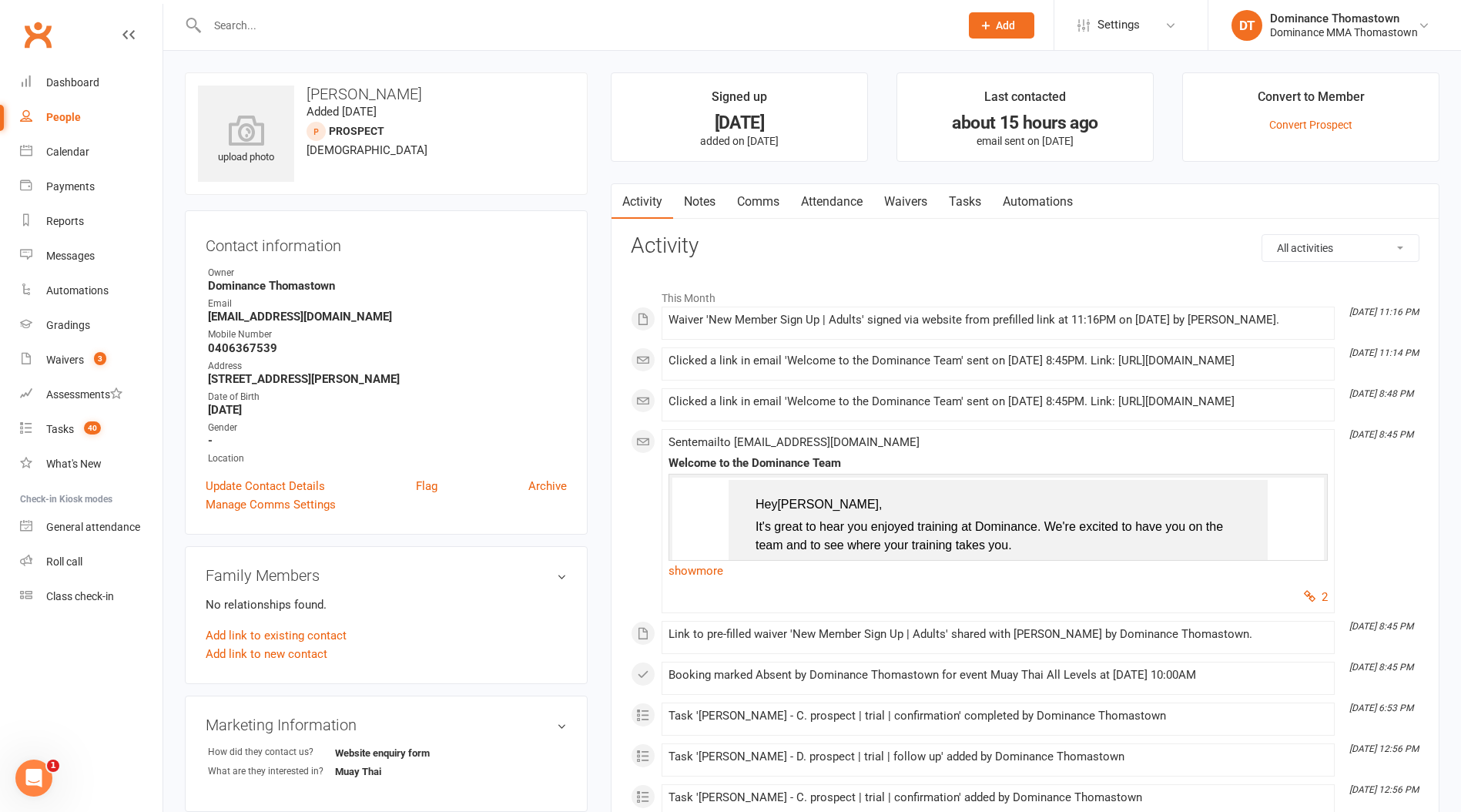
click at [971, 203] on link "Tasks" at bounding box center [965, 201] width 54 height 35
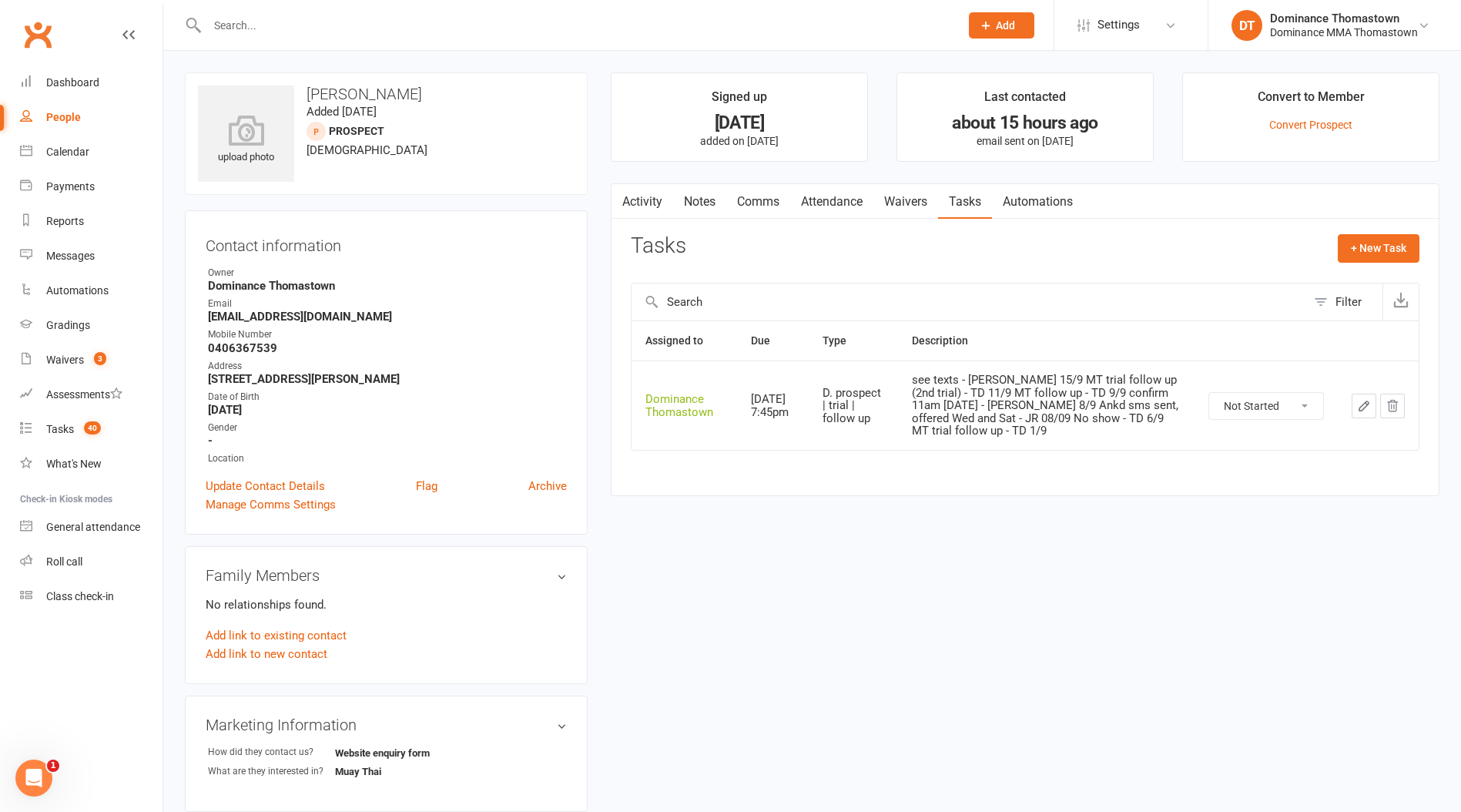
click at [906, 205] on link "Waivers" at bounding box center [906, 201] width 65 height 35
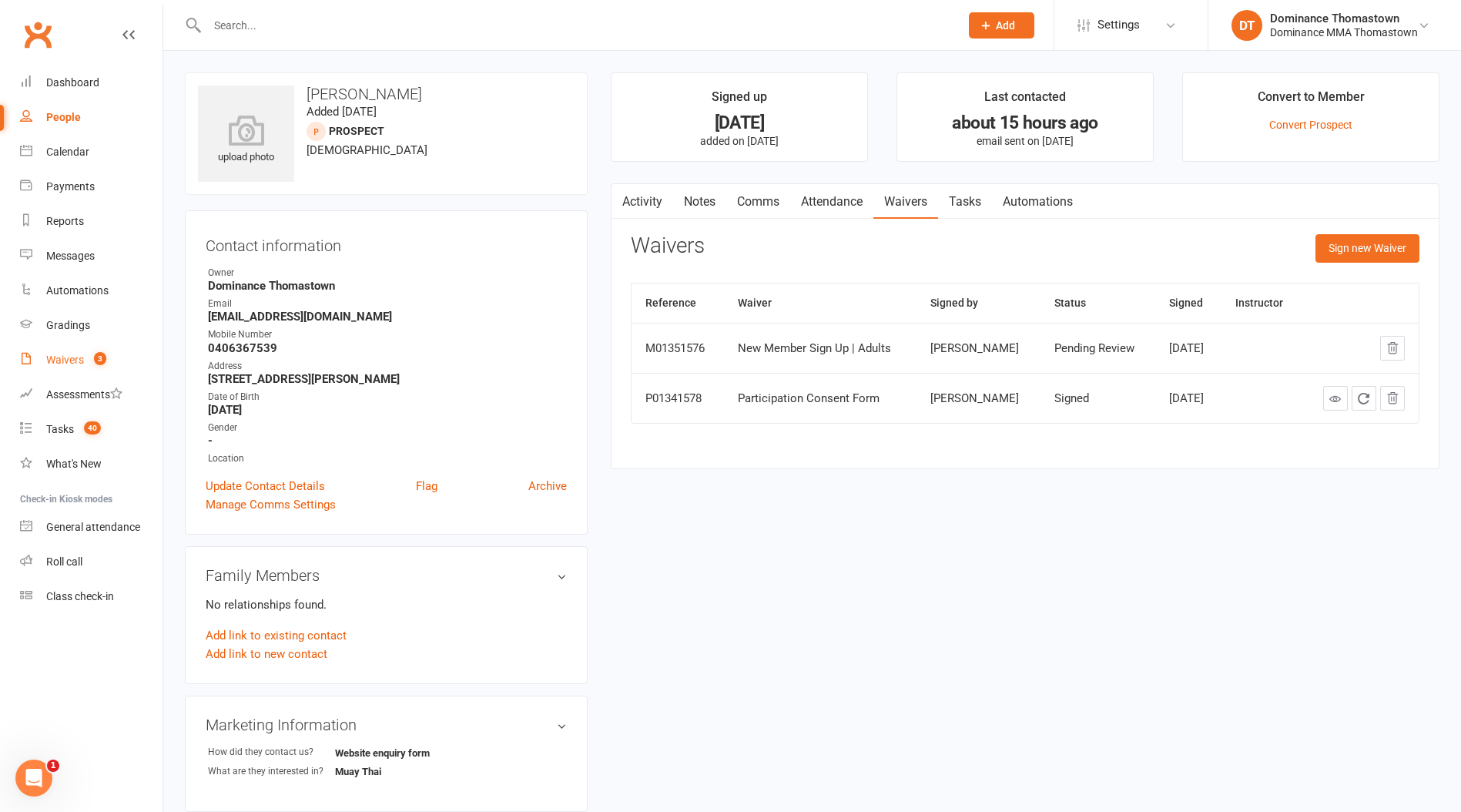
click at [49, 363] on div "Waivers" at bounding box center [65, 360] width 38 height 13
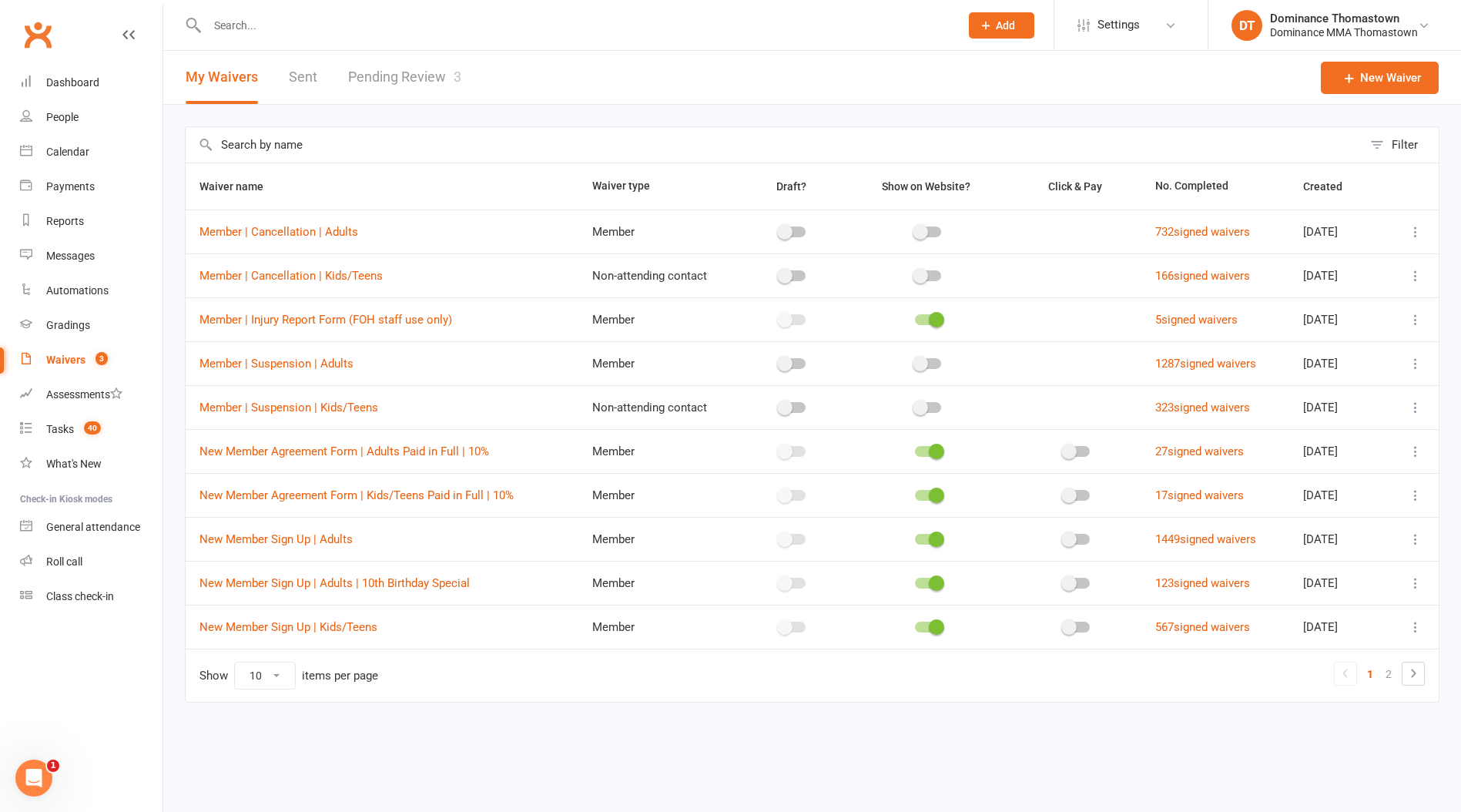
click at [409, 78] on link "Pending Review 3" at bounding box center [405, 77] width 113 height 53
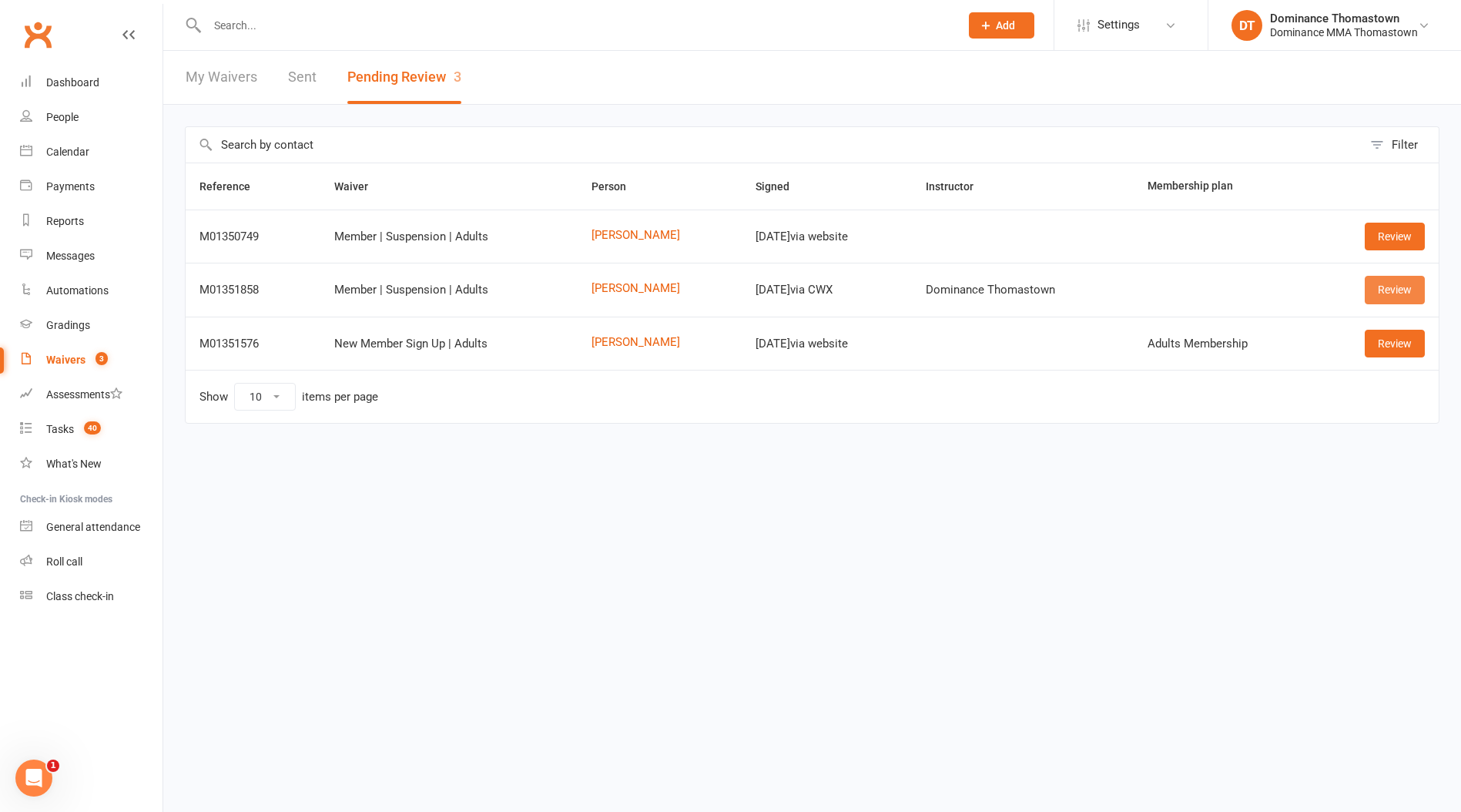
click at [1387, 293] on link "Review" at bounding box center [1394, 289] width 60 height 28
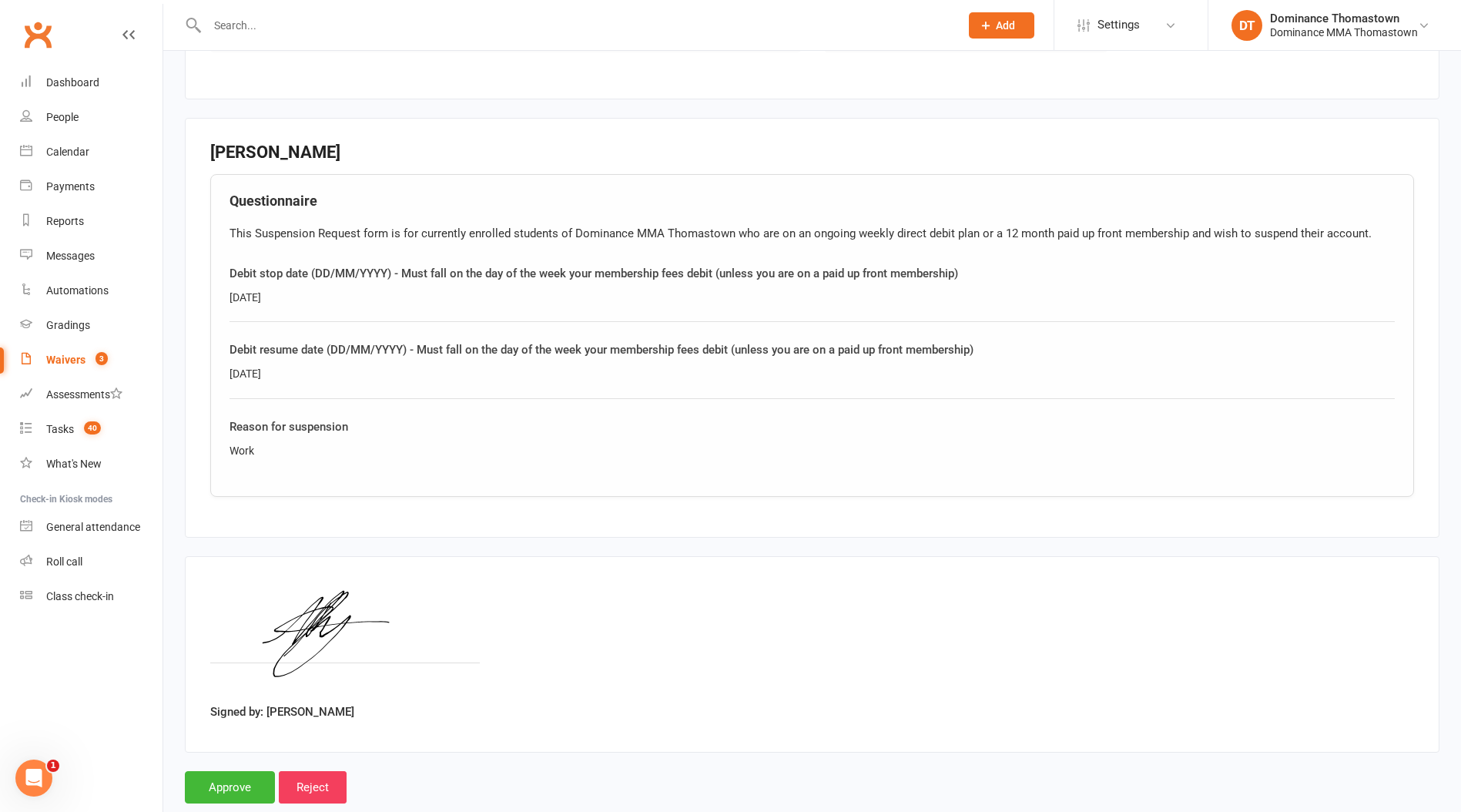
scroll to position [673, 0]
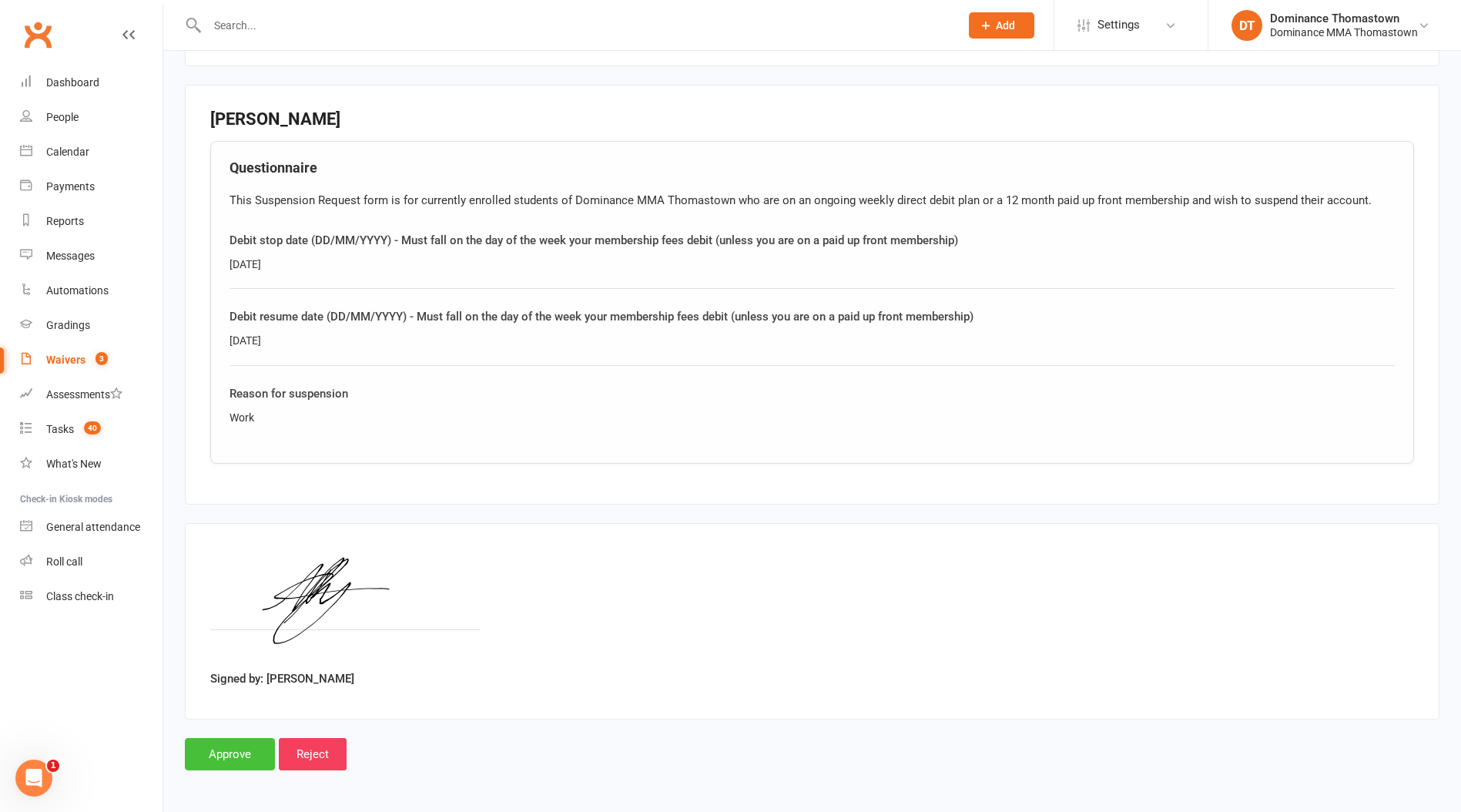
drag, startPoint x: 225, startPoint y: 743, endPoint x: 230, endPoint y: 735, distance: 9.4
click at [226, 743] on input "Approve" at bounding box center [230, 753] width 90 height 32
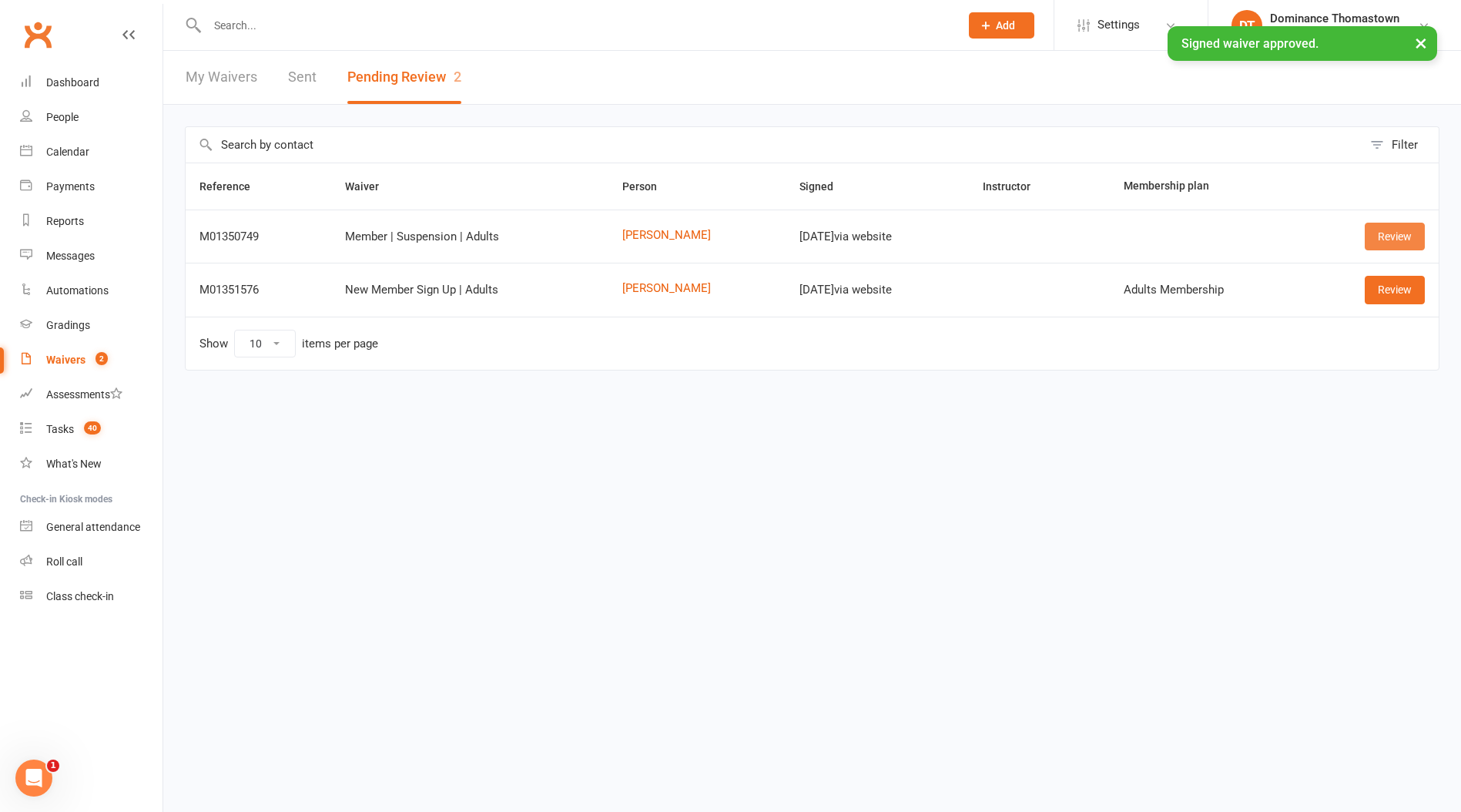
click at [1397, 237] on link "Review" at bounding box center [1394, 236] width 60 height 28
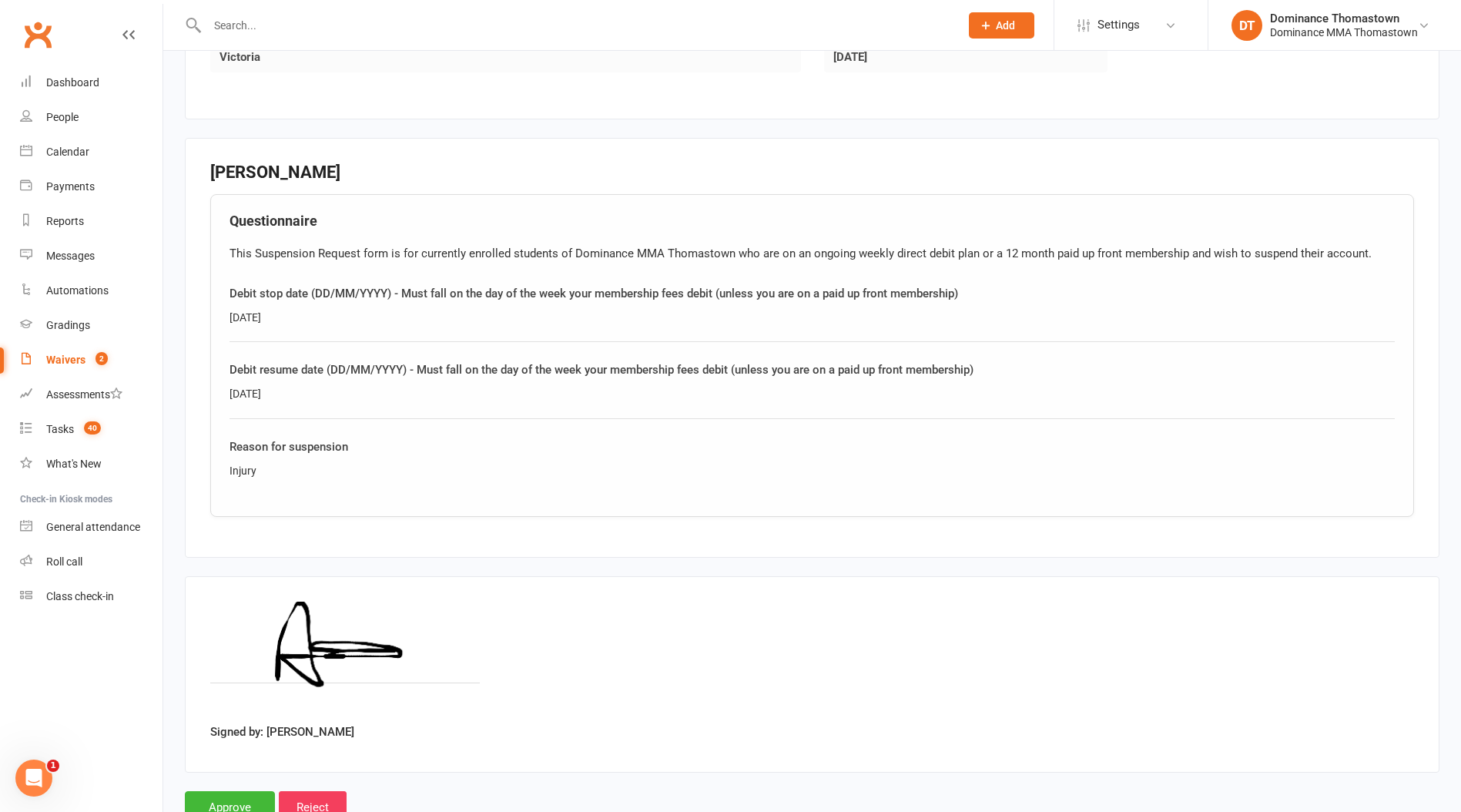
scroll to position [673, 0]
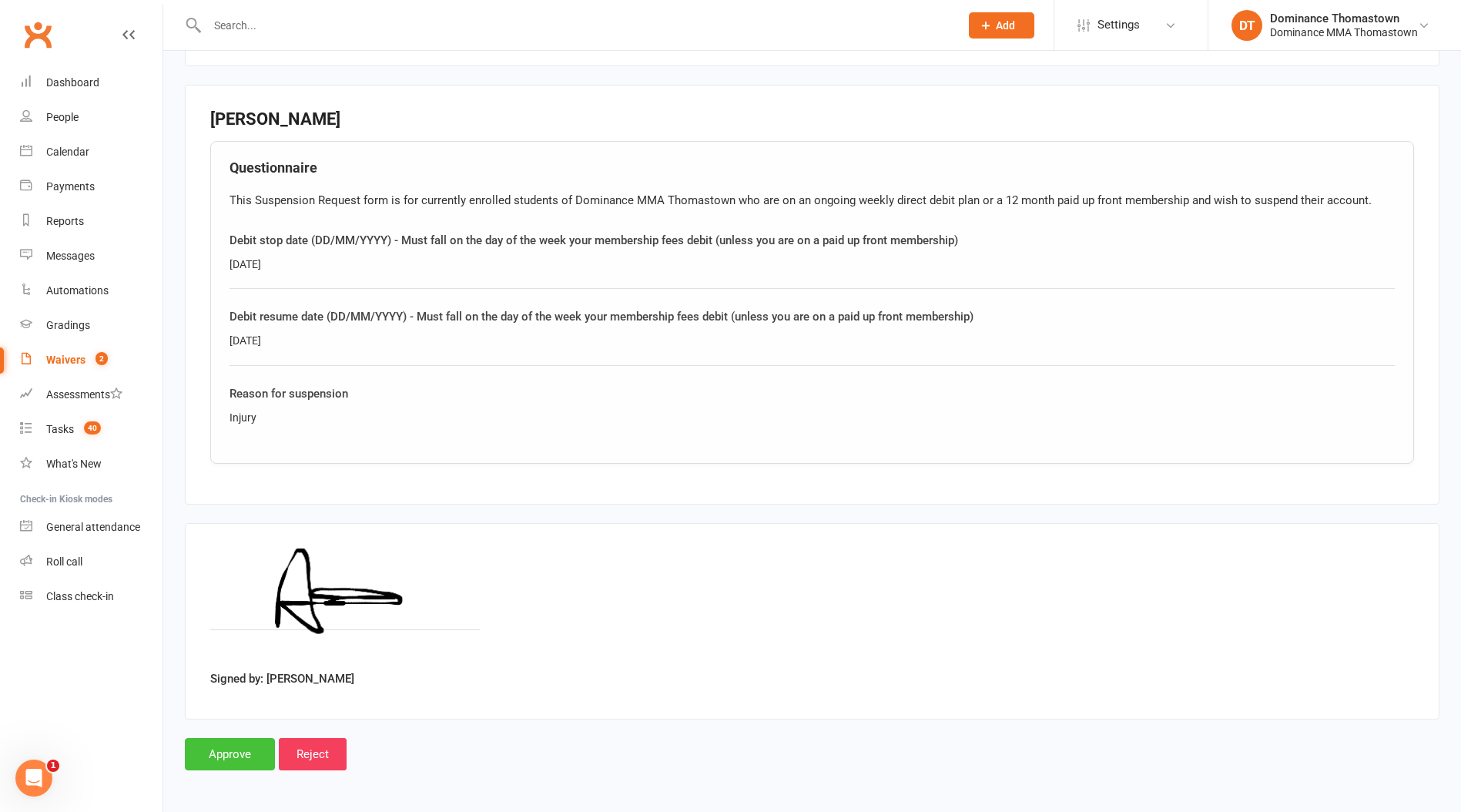
click at [223, 748] on input "Approve" at bounding box center [230, 753] width 90 height 32
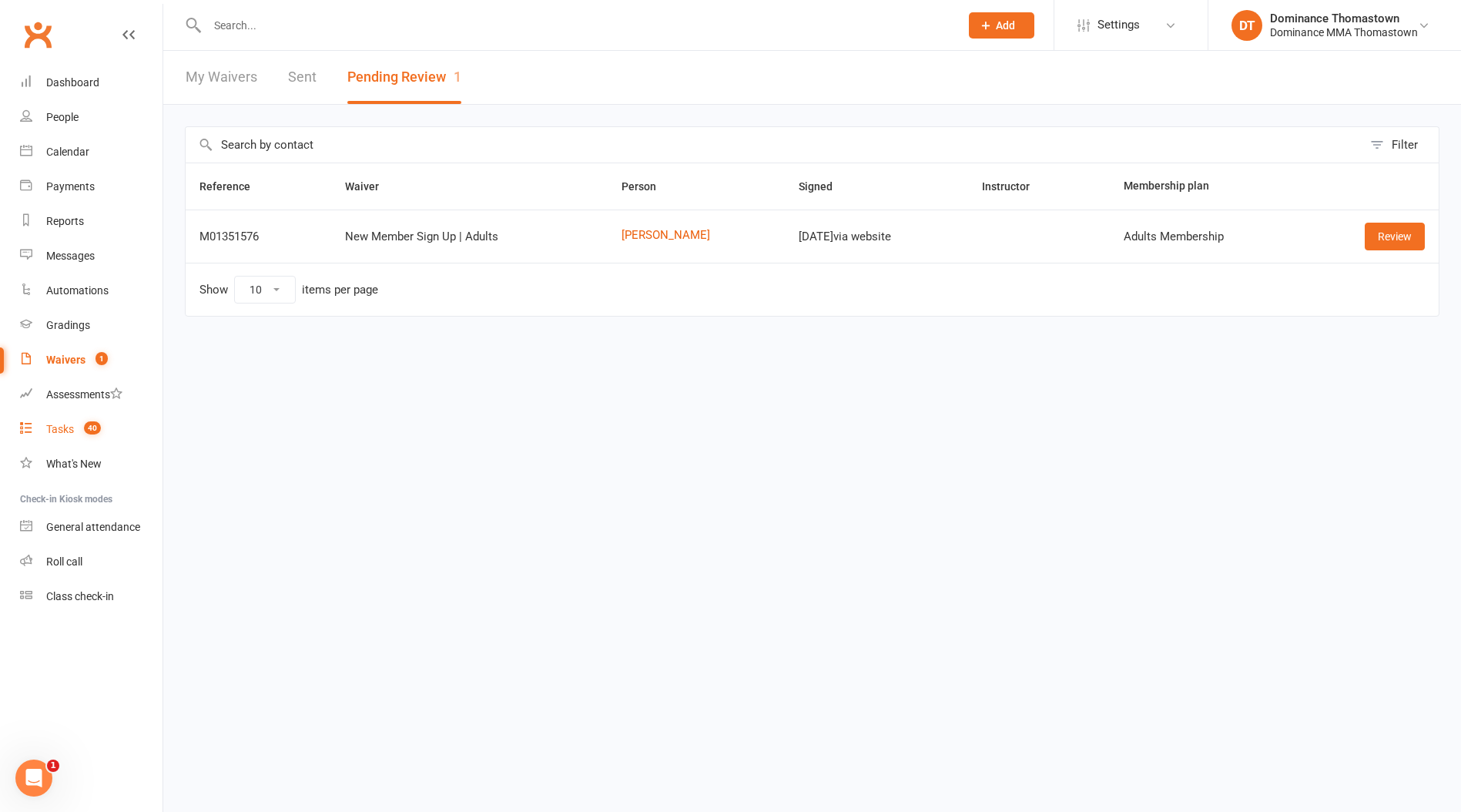
click at [57, 434] on div "Tasks" at bounding box center [59, 429] width 28 height 13
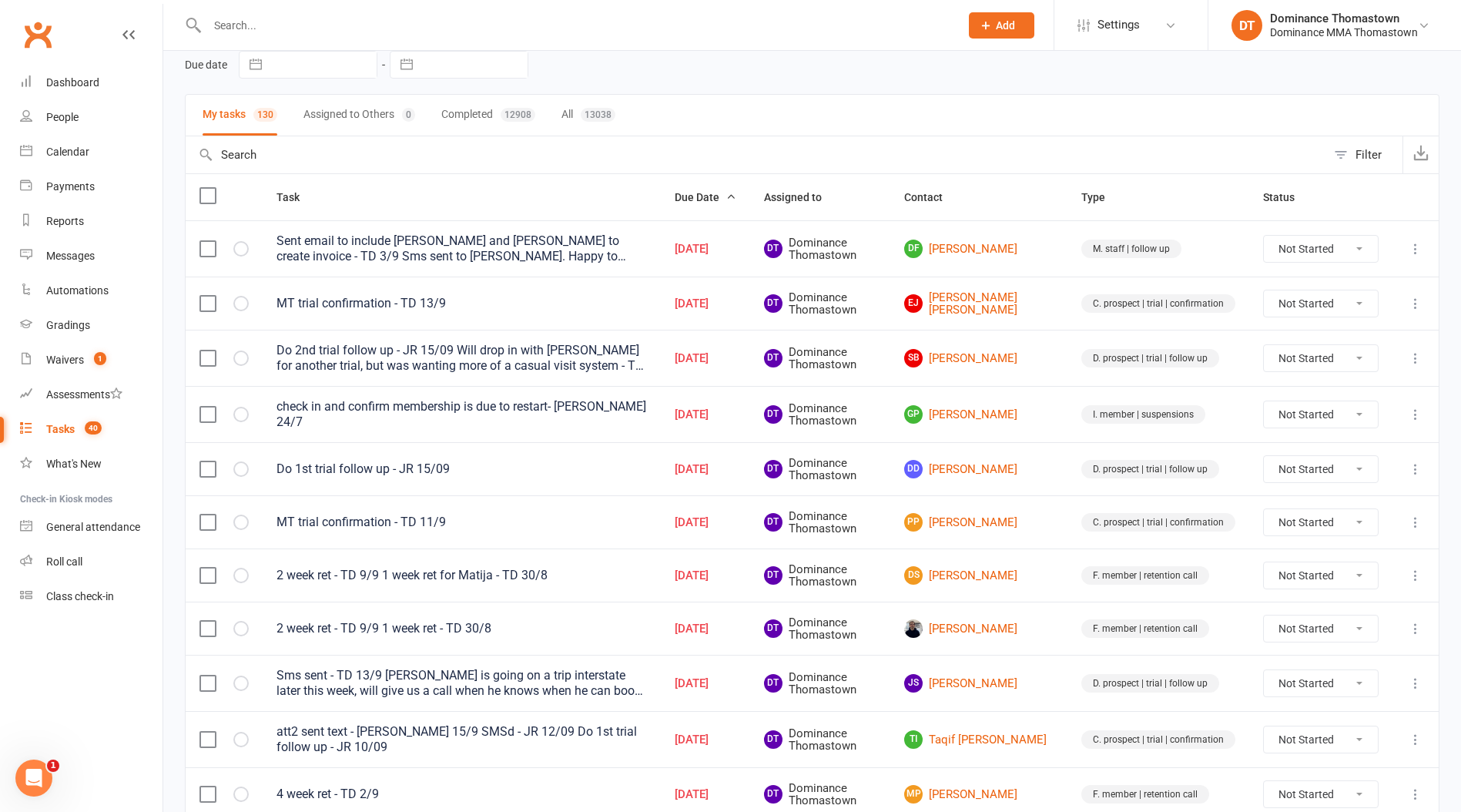
scroll to position [71, 0]
click at [995, 302] on link "EJ Eric Jonathan" at bounding box center [979, 302] width 149 height 25
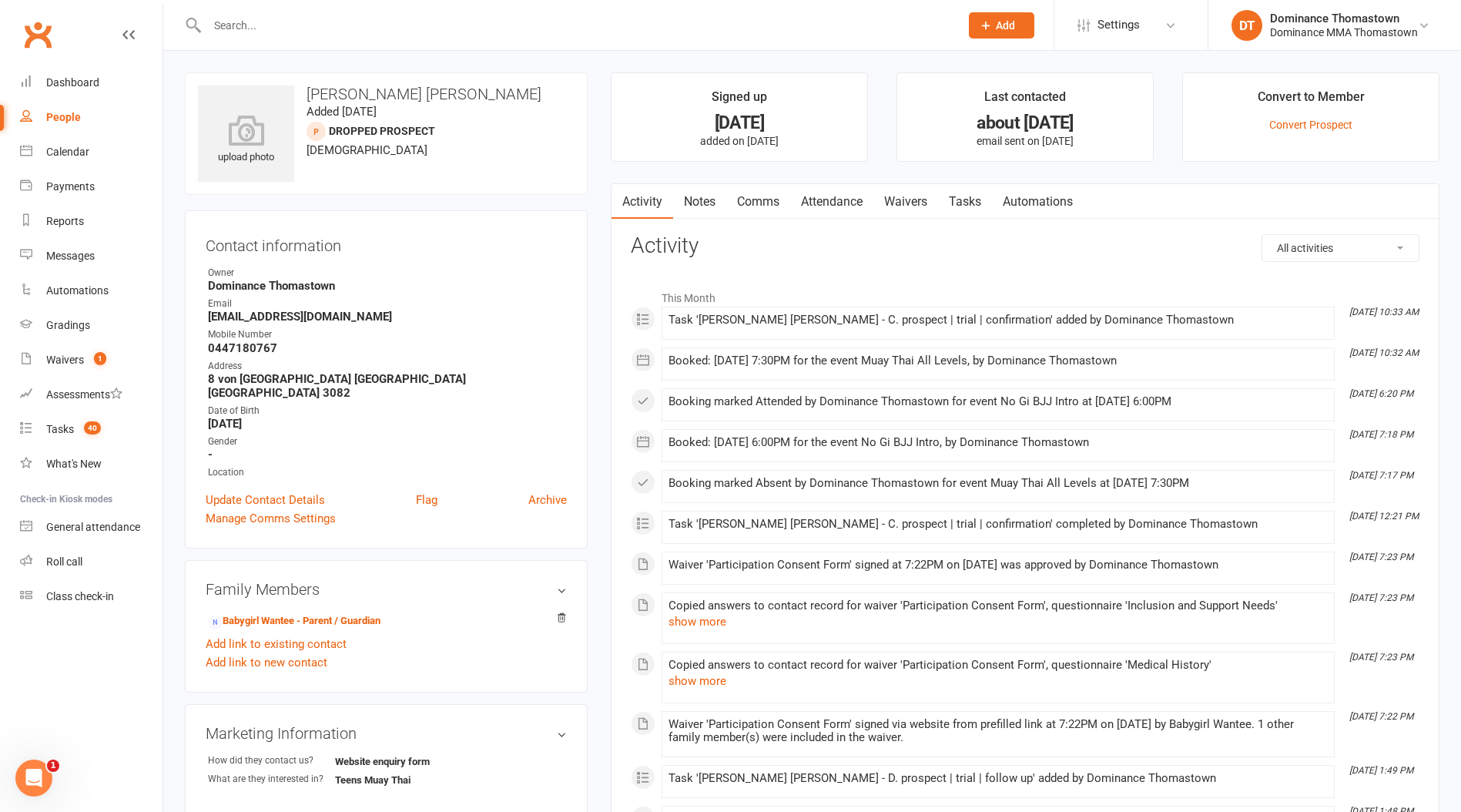
click at [975, 205] on link "Tasks" at bounding box center [965, 201] width 54 height 35
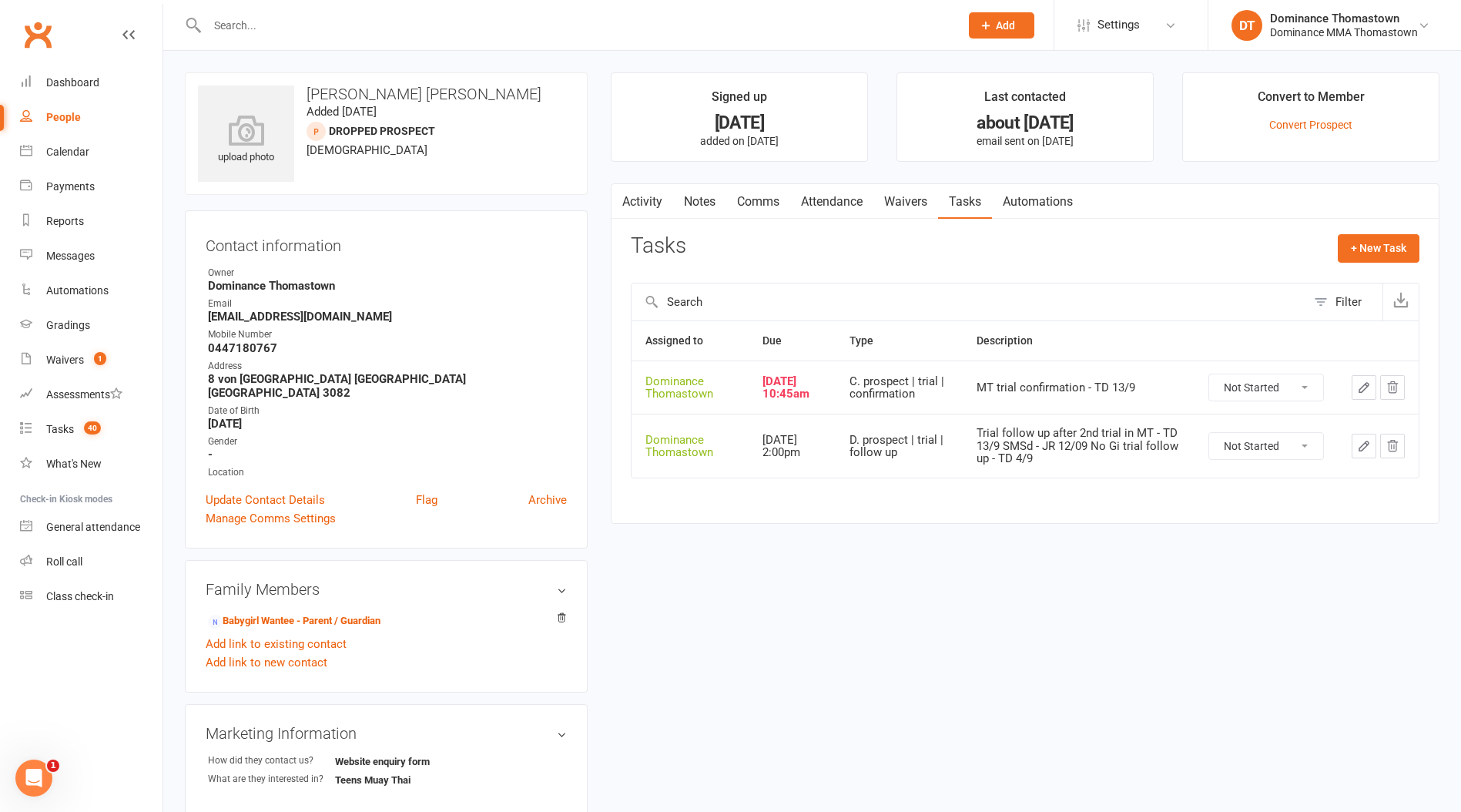
click at [1276, 391] on select "Not Started In Progress Waiting Complete" at bounding box center [1266, 387] width 114 height 26
click at [1209, 374] on select "Not Started In Progress Waiting Complete" at bounding box center [1266, 387] width 114 height 26
select select "unstarted"
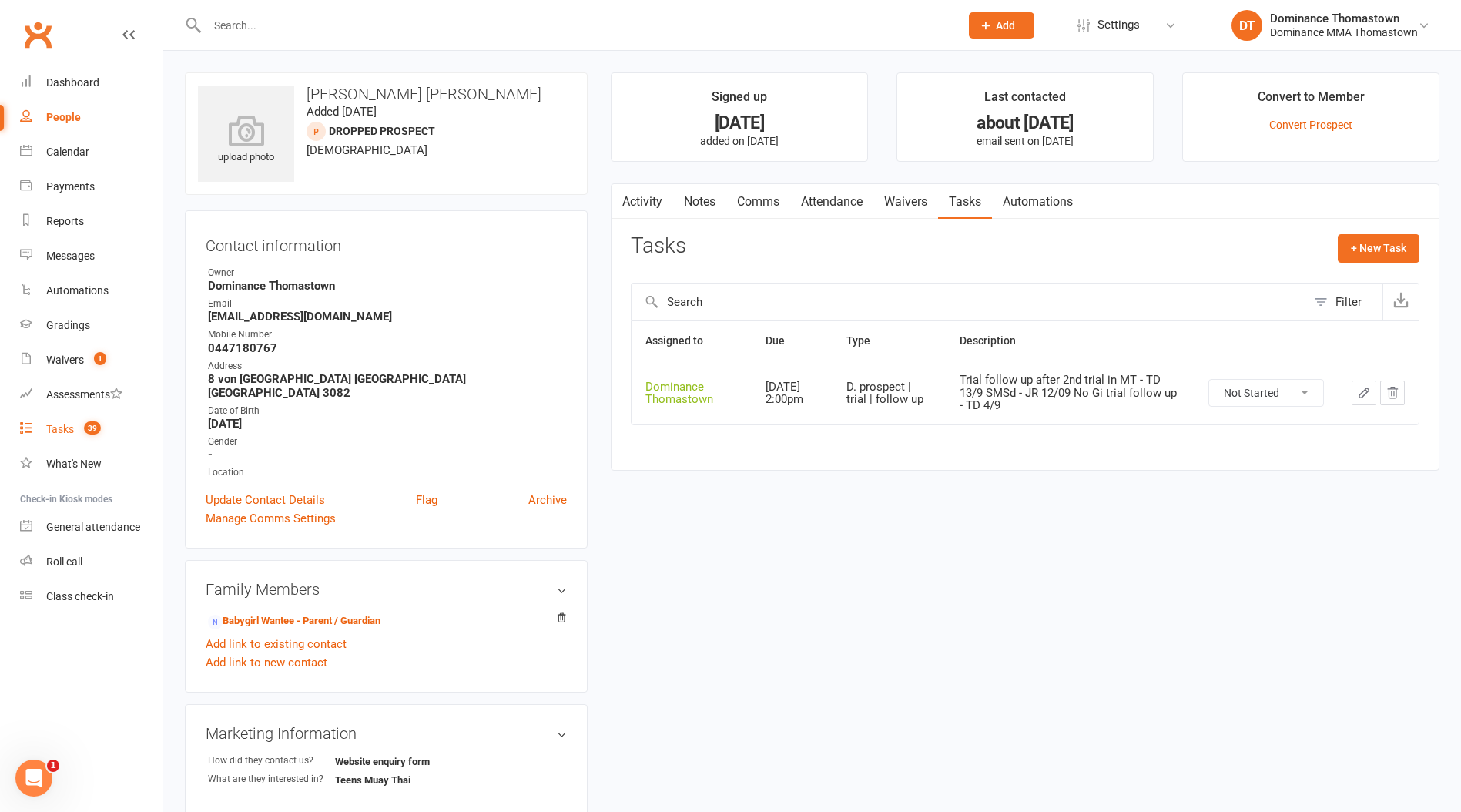
click at [59, 431] on div "Tasks" at bounding box center [59, 429] width 28 height 13
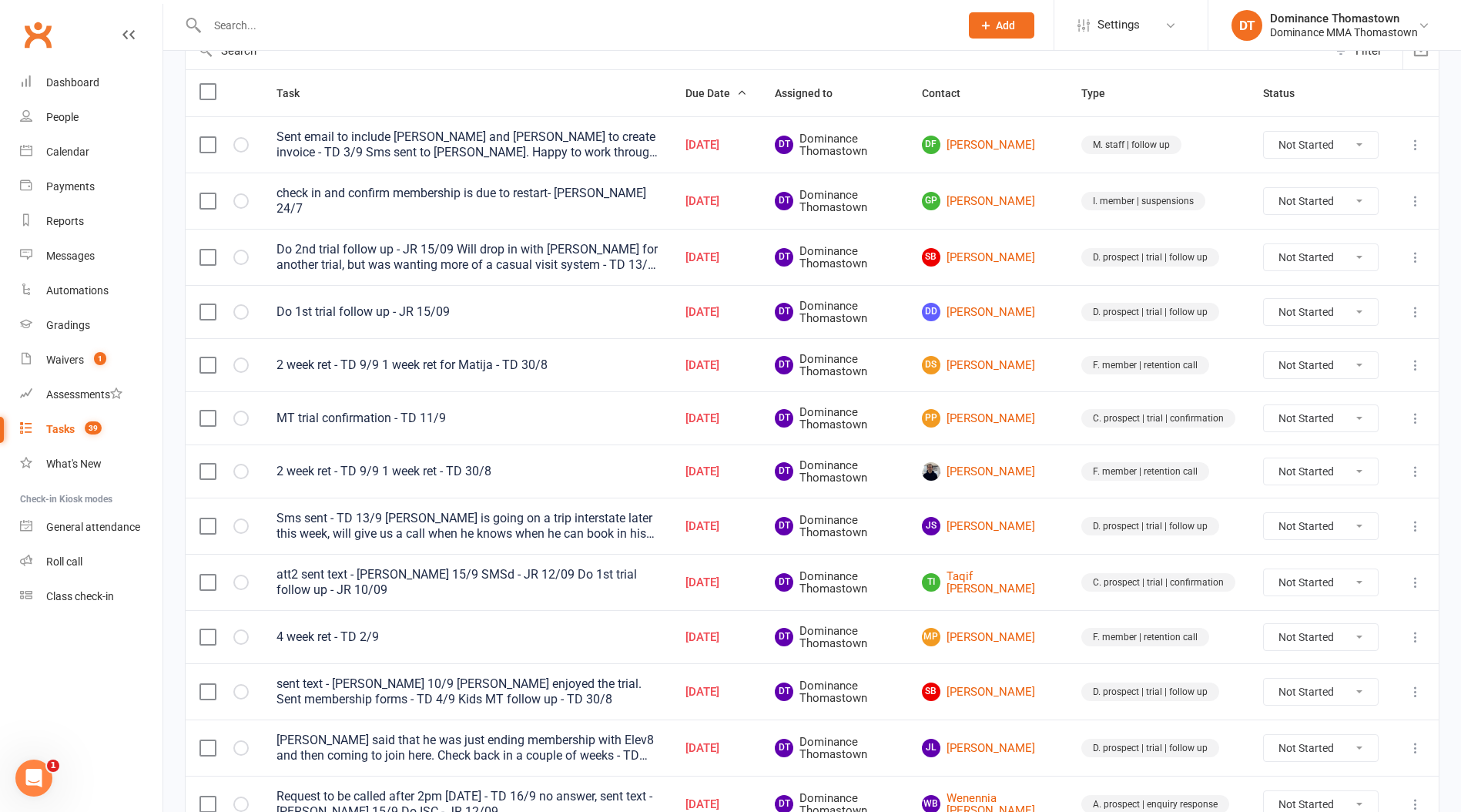
scroll to position [202, 0]
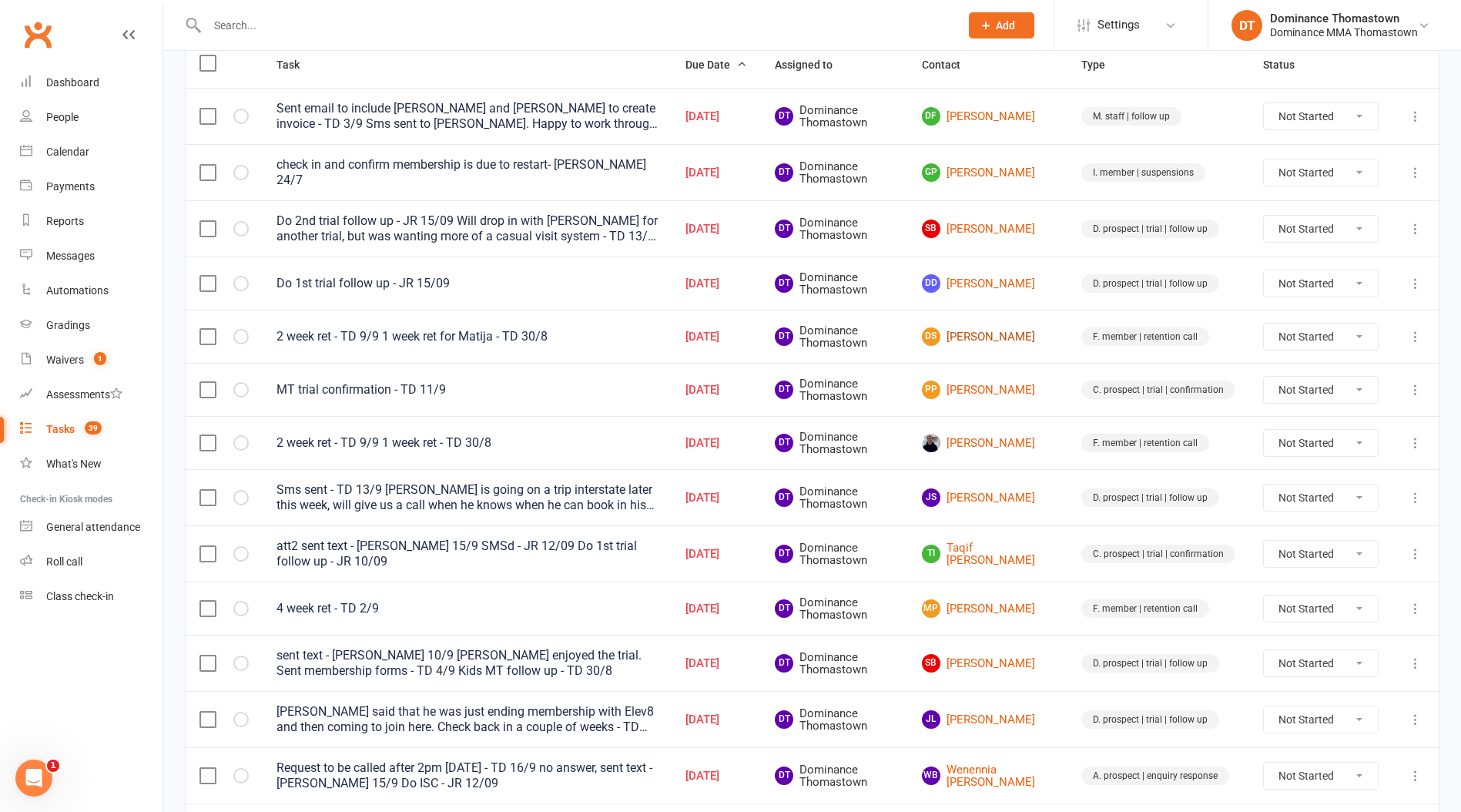
click at [998, 344] on link "DS Dragana Stojimirov" at bounding box center [988, 337] width 131 height 19
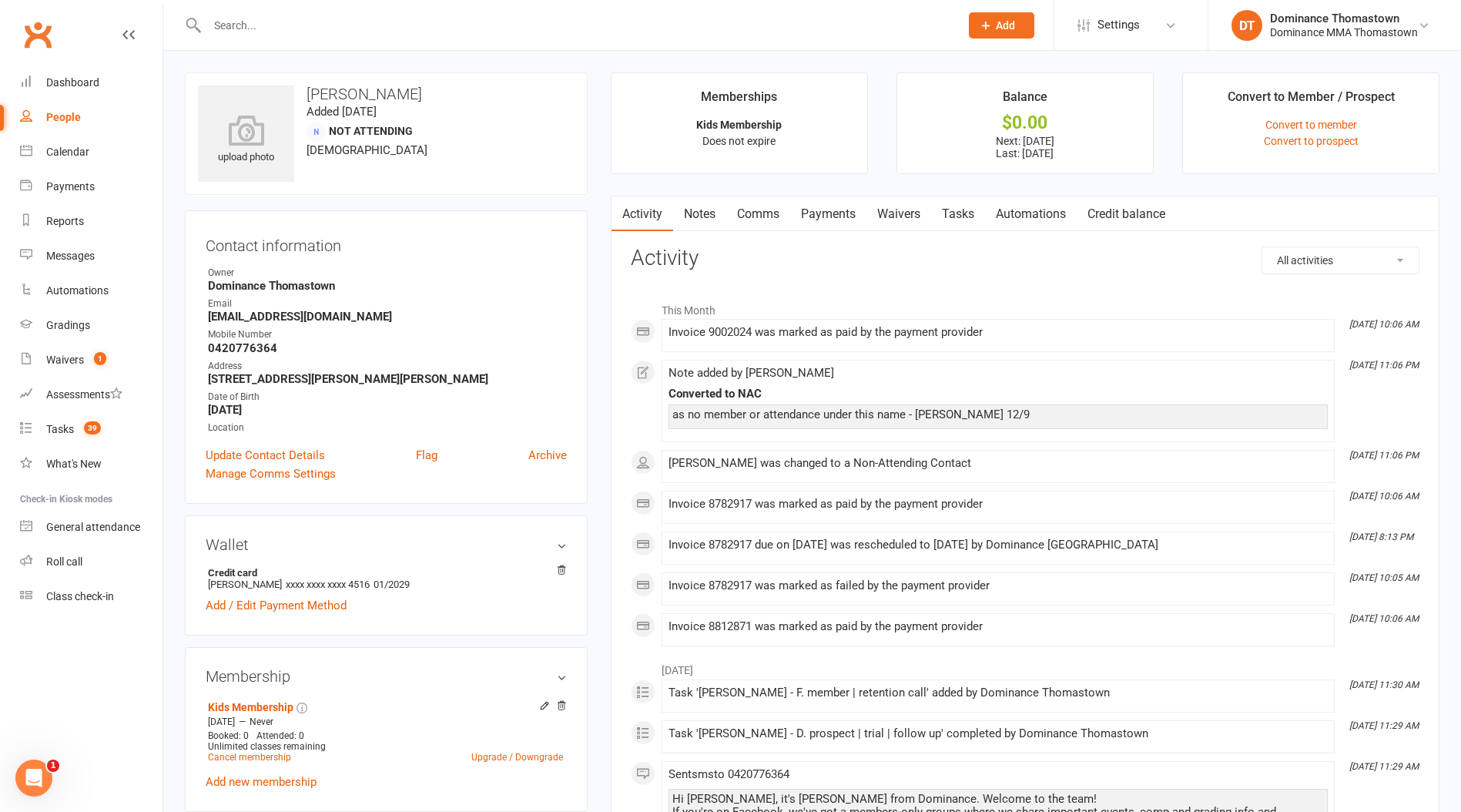
click at [959, 212] on link "Tasks" at bounding box center [958, 213] width 54 height 35
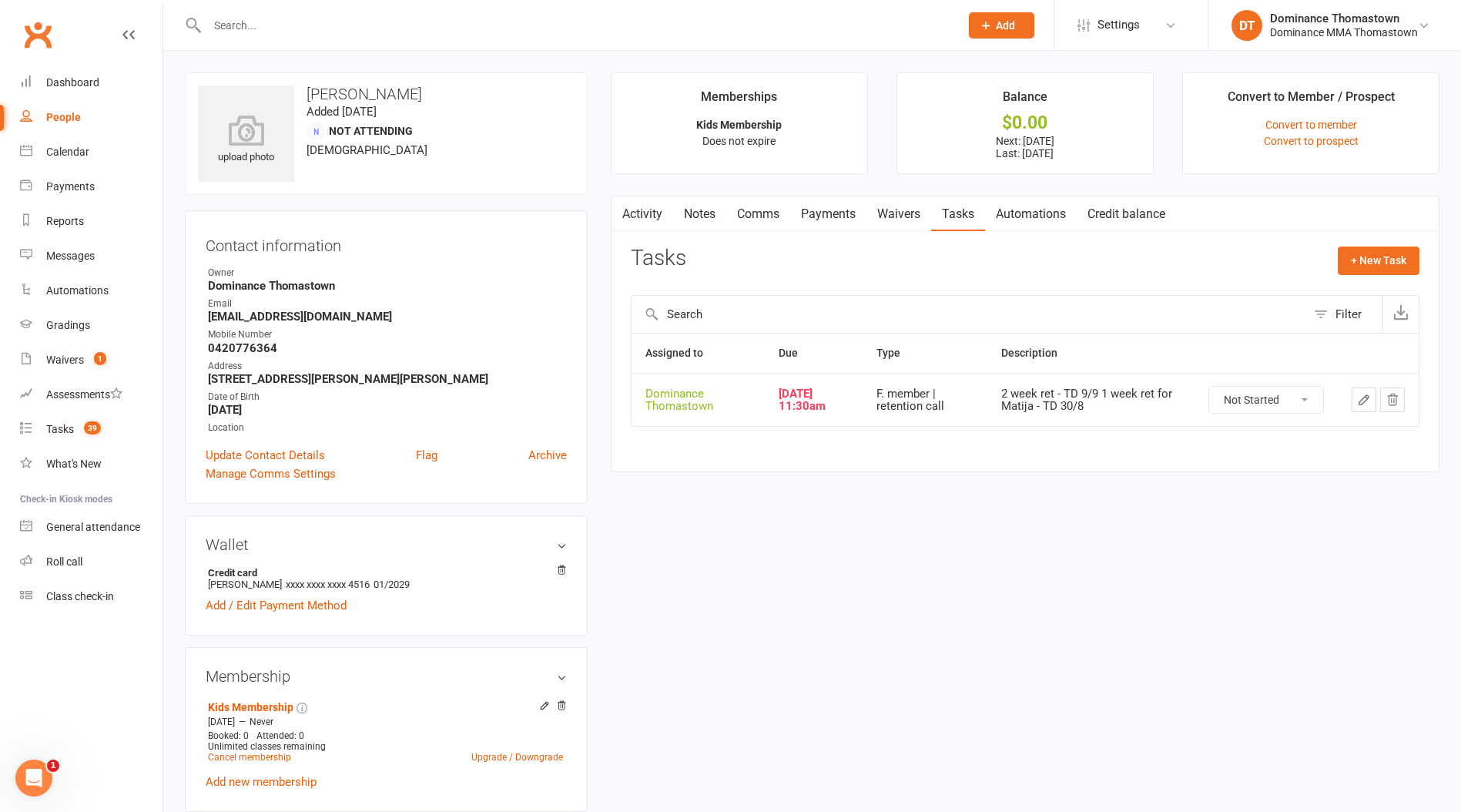
click at [1371, 401] on button "button" at bounding box center [1363, 399] width 24 height 24
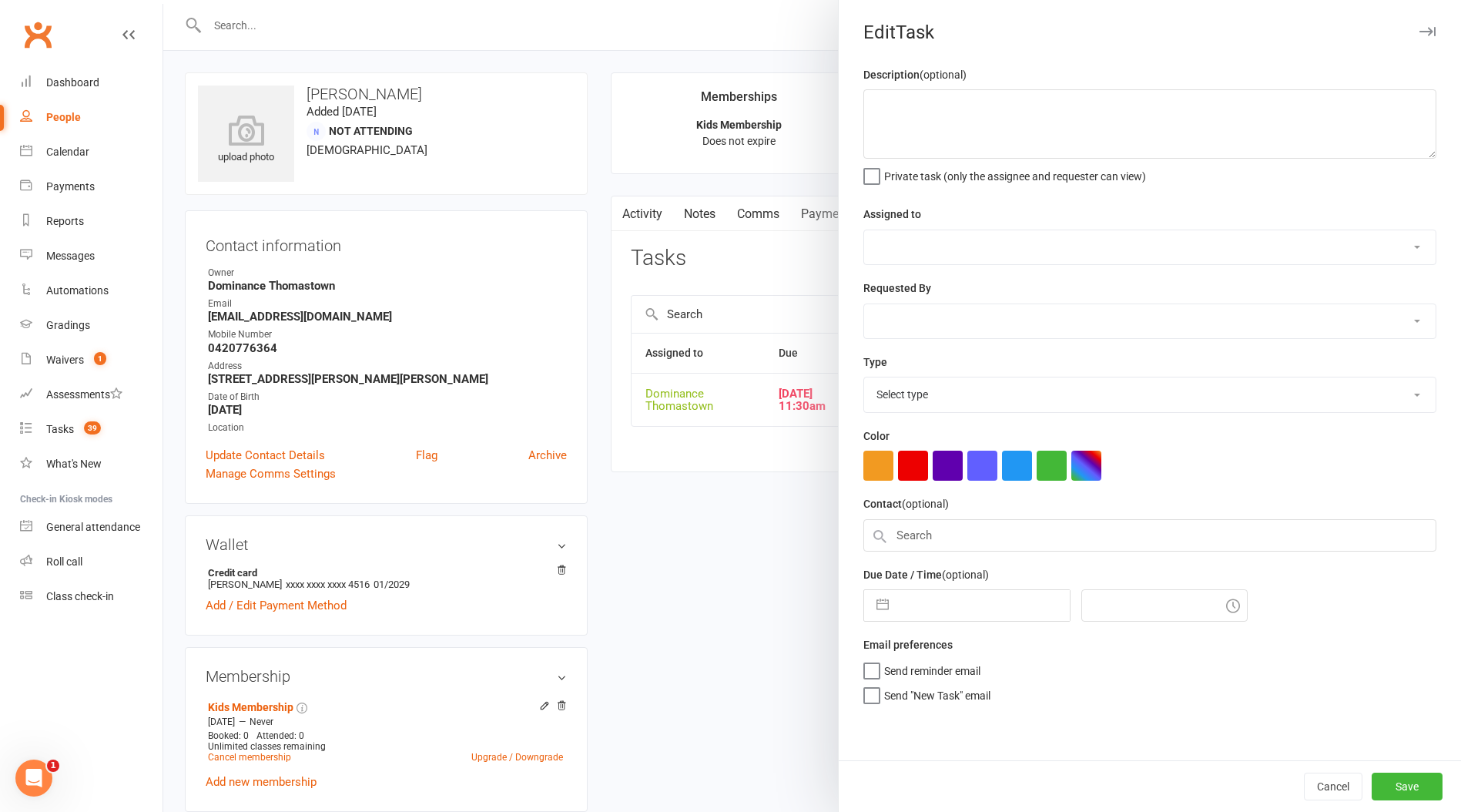
type textarea "2 week ret - TD 9/9 1 week ret for Matija - TD 30/8"
select select "12547"
type input "[DATE]"
type input "11:30am"
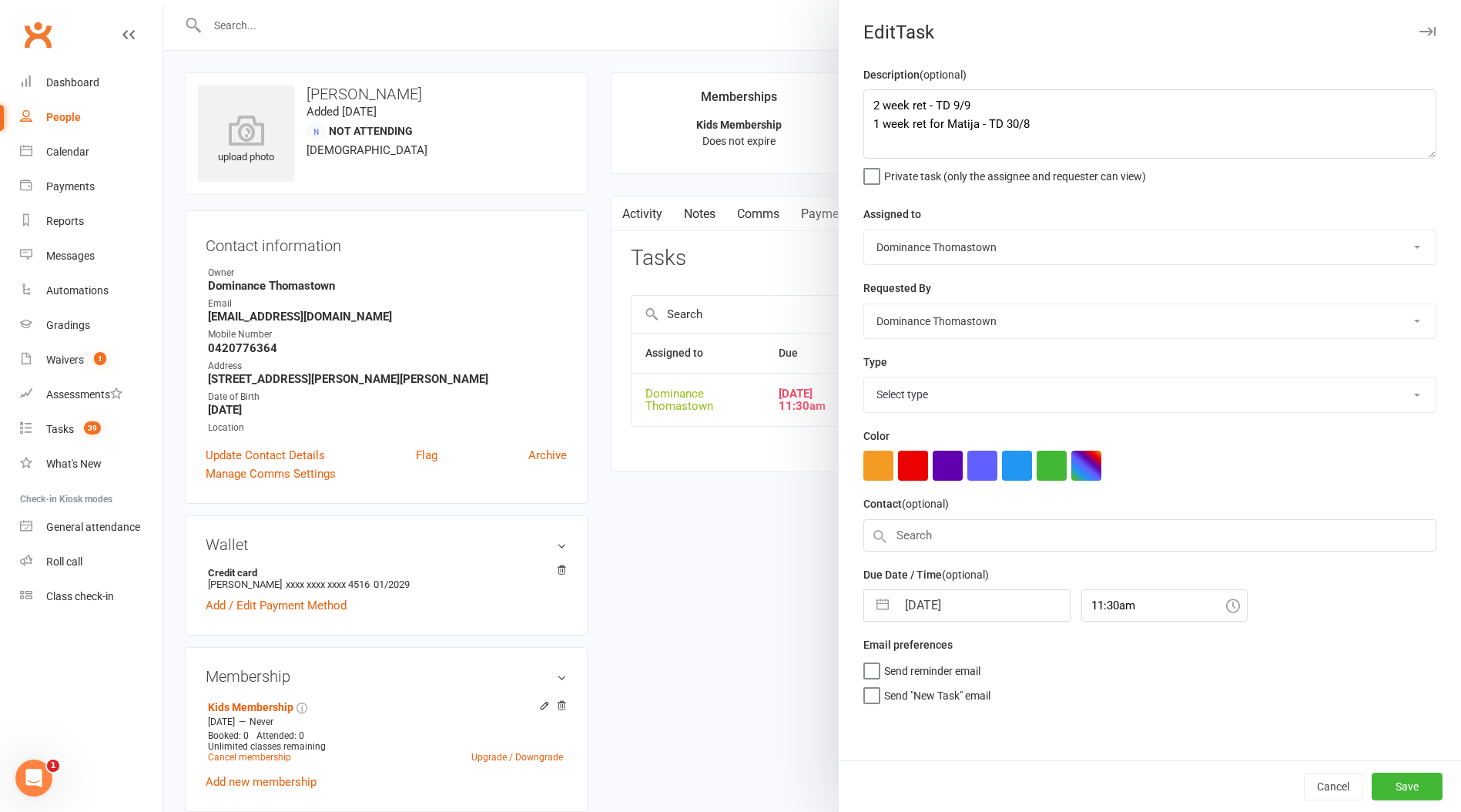
select select "3814"
click at [870, 104] on textarea "2 week ret - TD 9/9 1 week ret for Matija - TD 30/8" at bounding box center [1150, 123] width 573 height 69
type textarea "4 week ret - TD 16/9 2 week ret - TD 9/9 1 week ret for Matija - TD 30/8"
click at [921, 614] on input "[DATE]" at bounding box center [983, 600] width 173 height 31
select select "7"
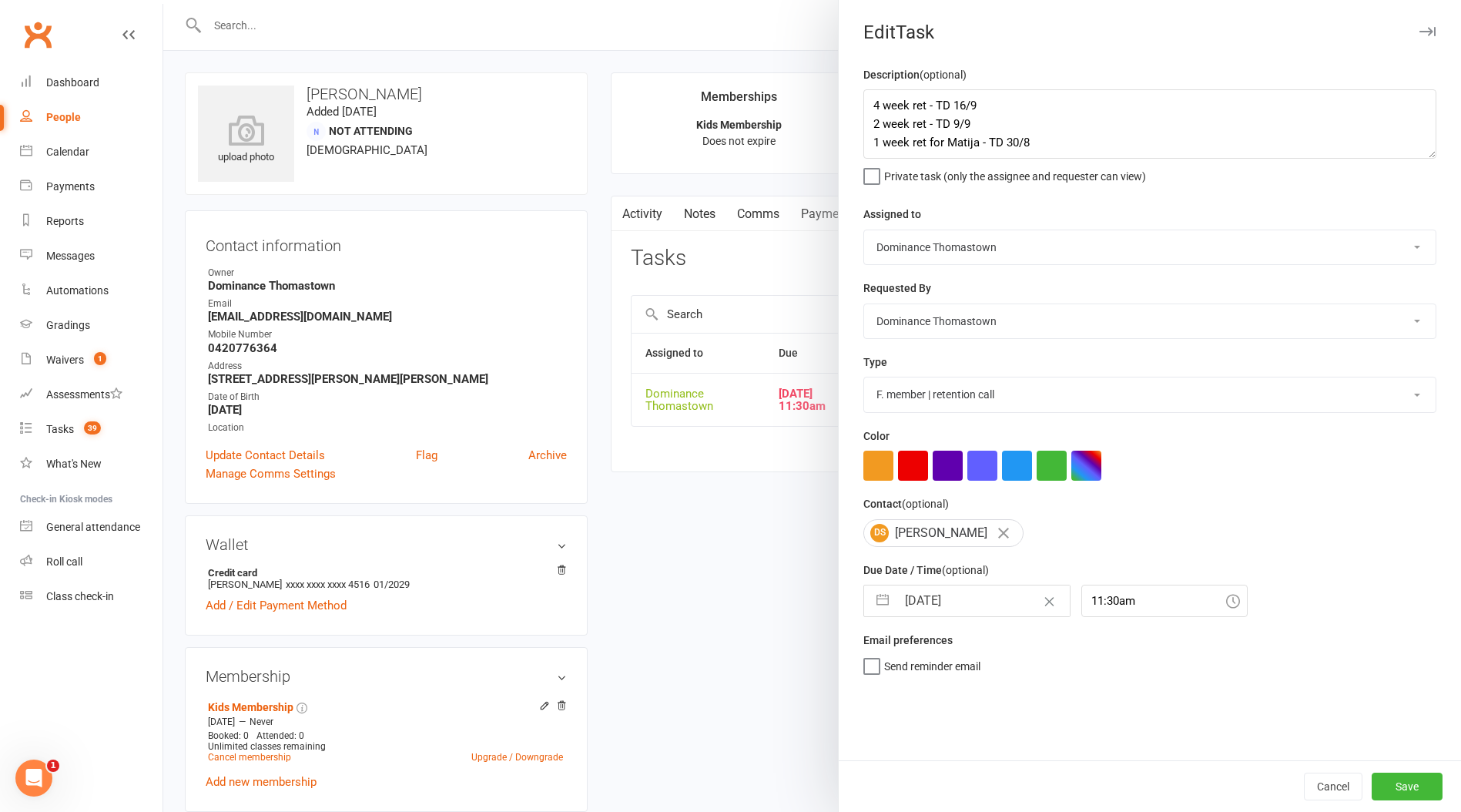
select select "2025"
select select "8"
select select "2025"
select select "9"
select select "2025"
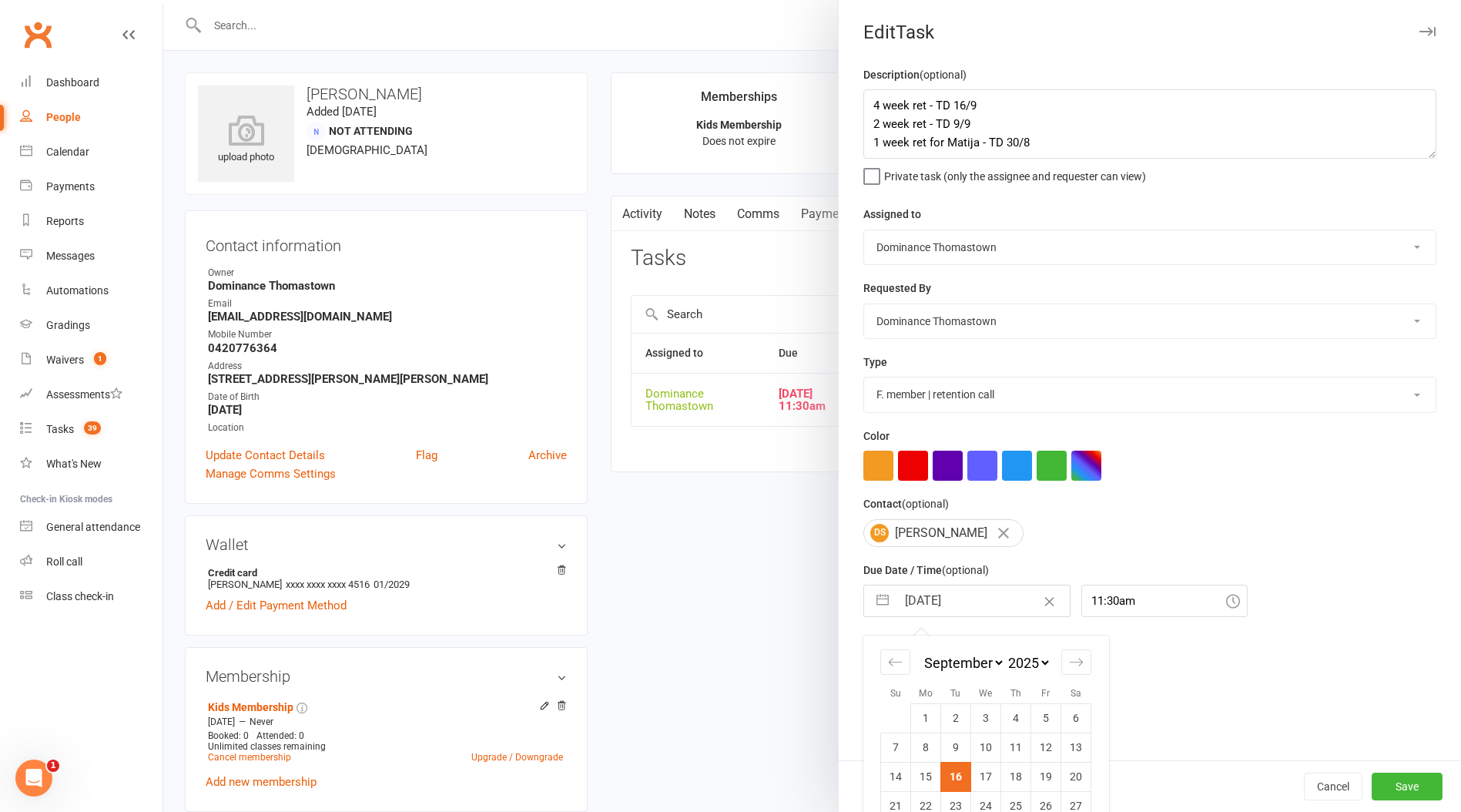
scroll to position [59, 0]
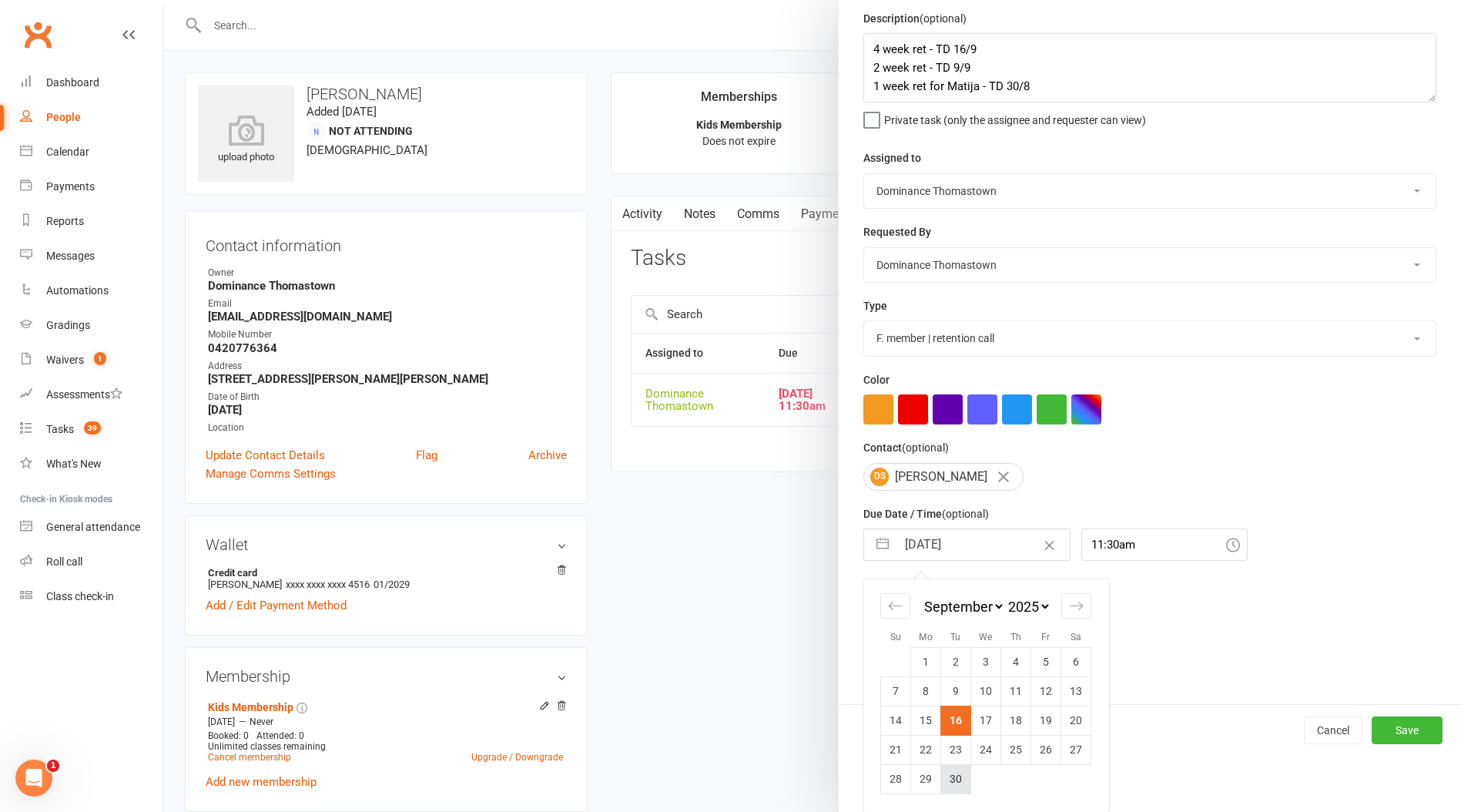
click at [951, 782] on td "30" at bounding box center [955, 779] width 30 height 30
type input "30 Sep 2025"
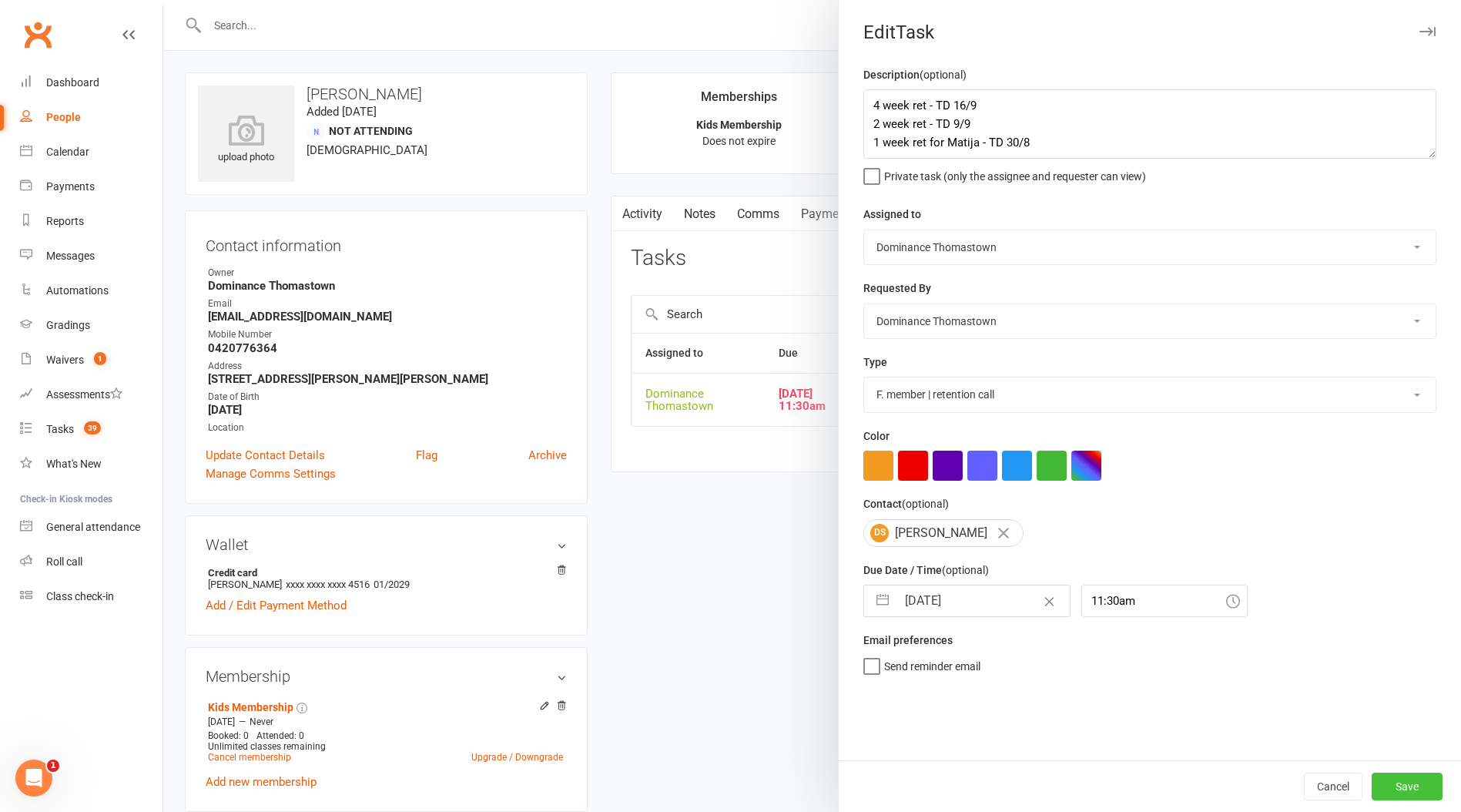
click at [1389, 786] on button "Save" at bounding box center [1406, 786] width 71 height 28
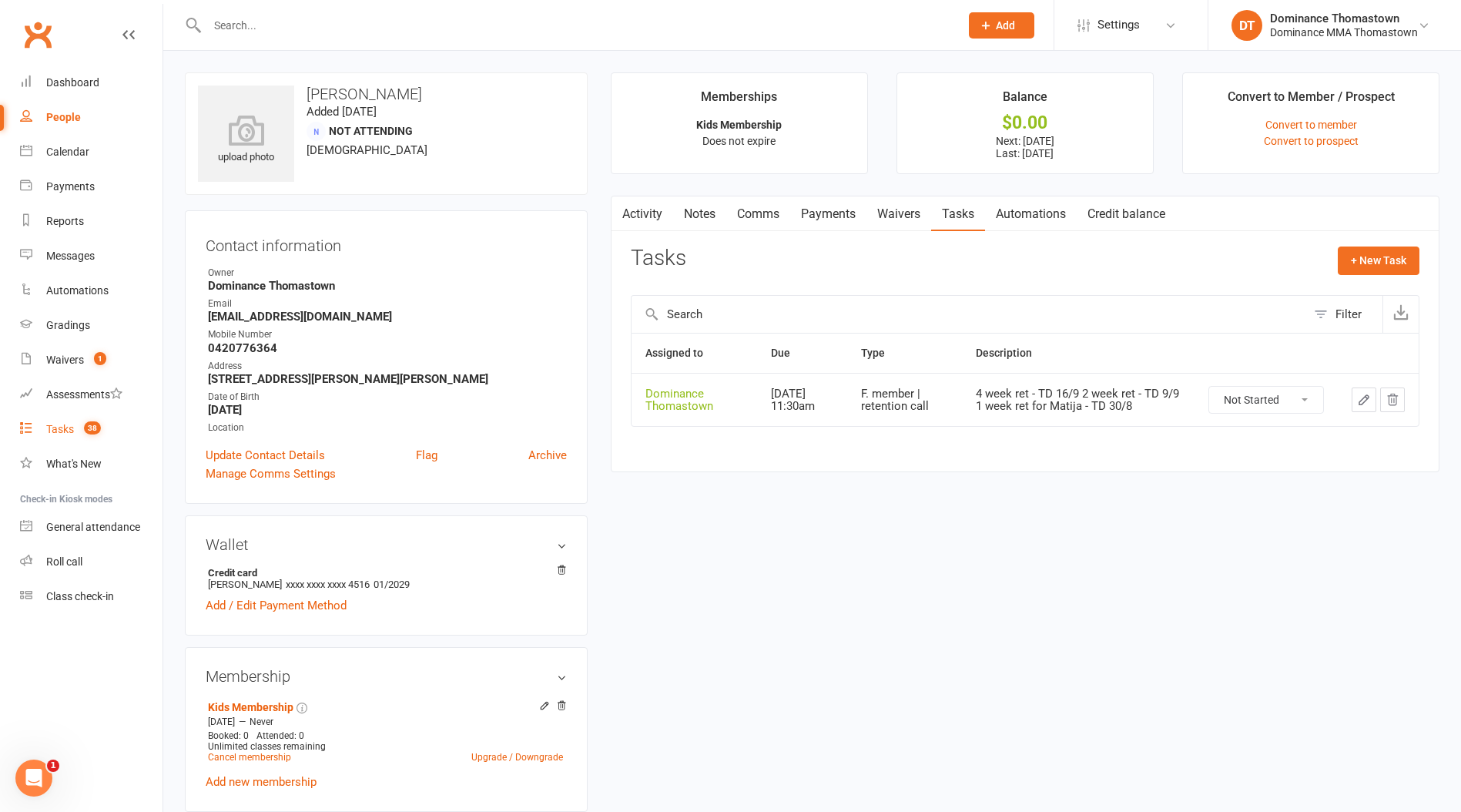
click at [61, 433] on div "Tasks" at bounding box center [59, 429] width 28 height 13
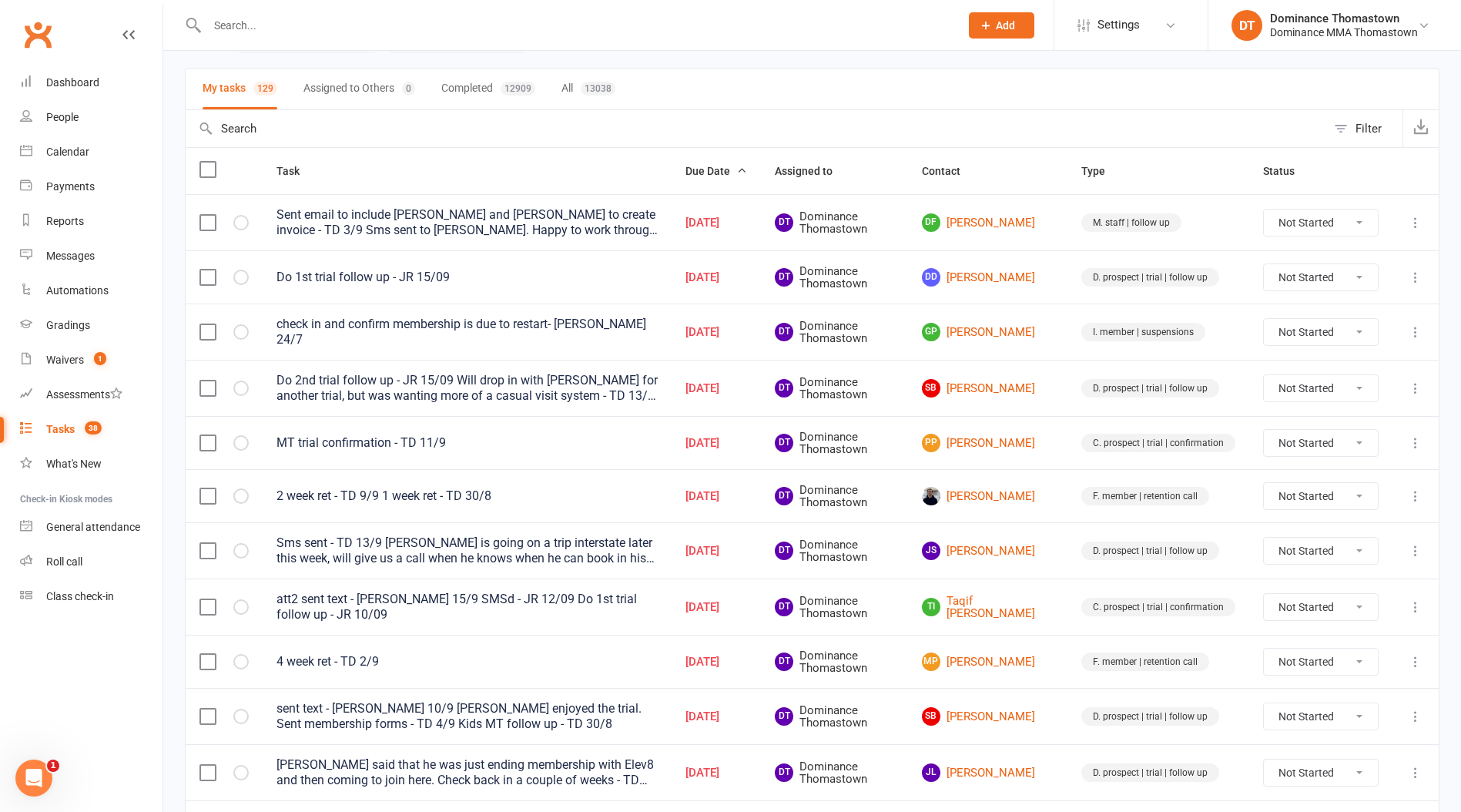
scroll to position [140, 0]
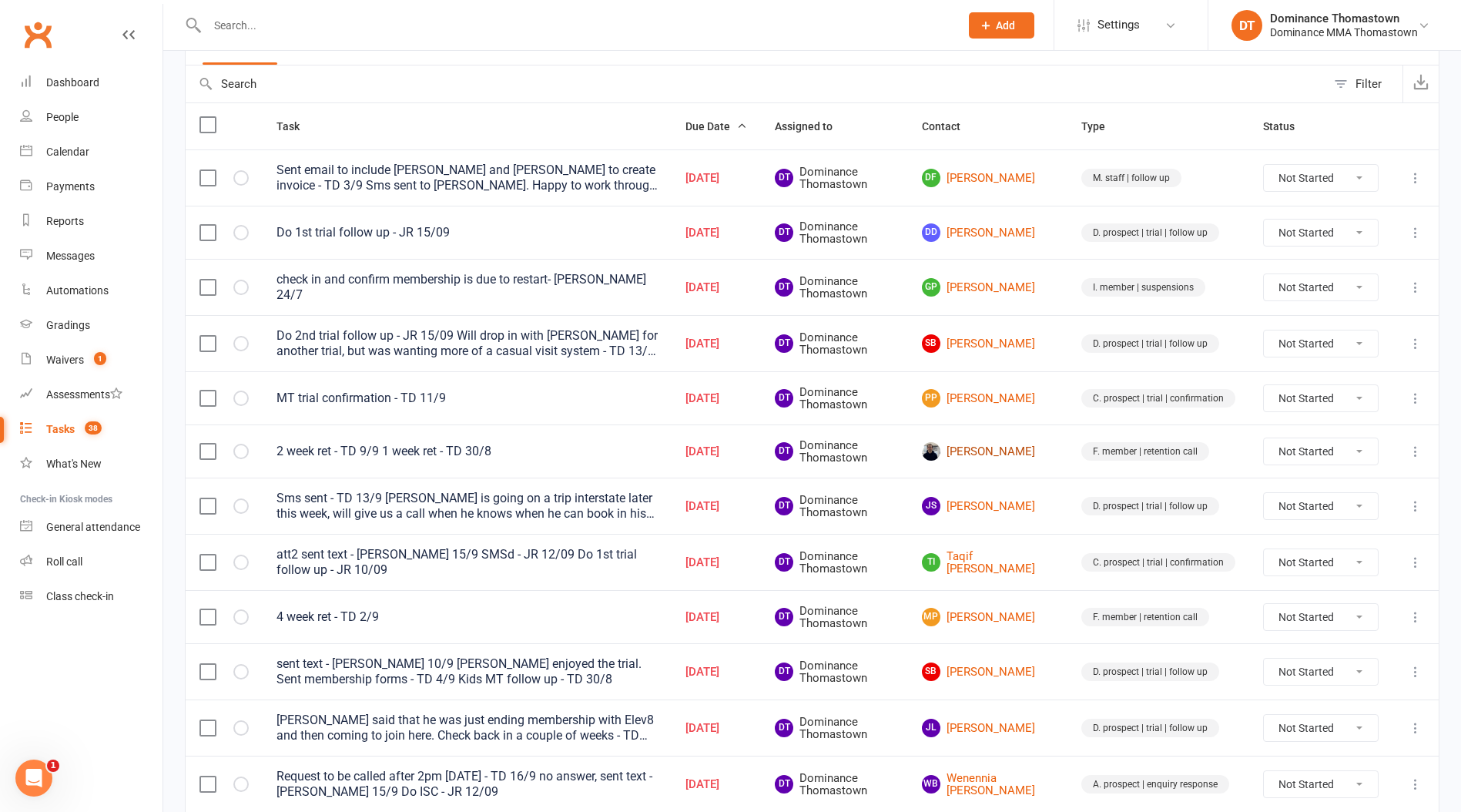
click at [991, 450] on link "Isaac Brasher" at bounding box center [988, 451] width 131 height 19
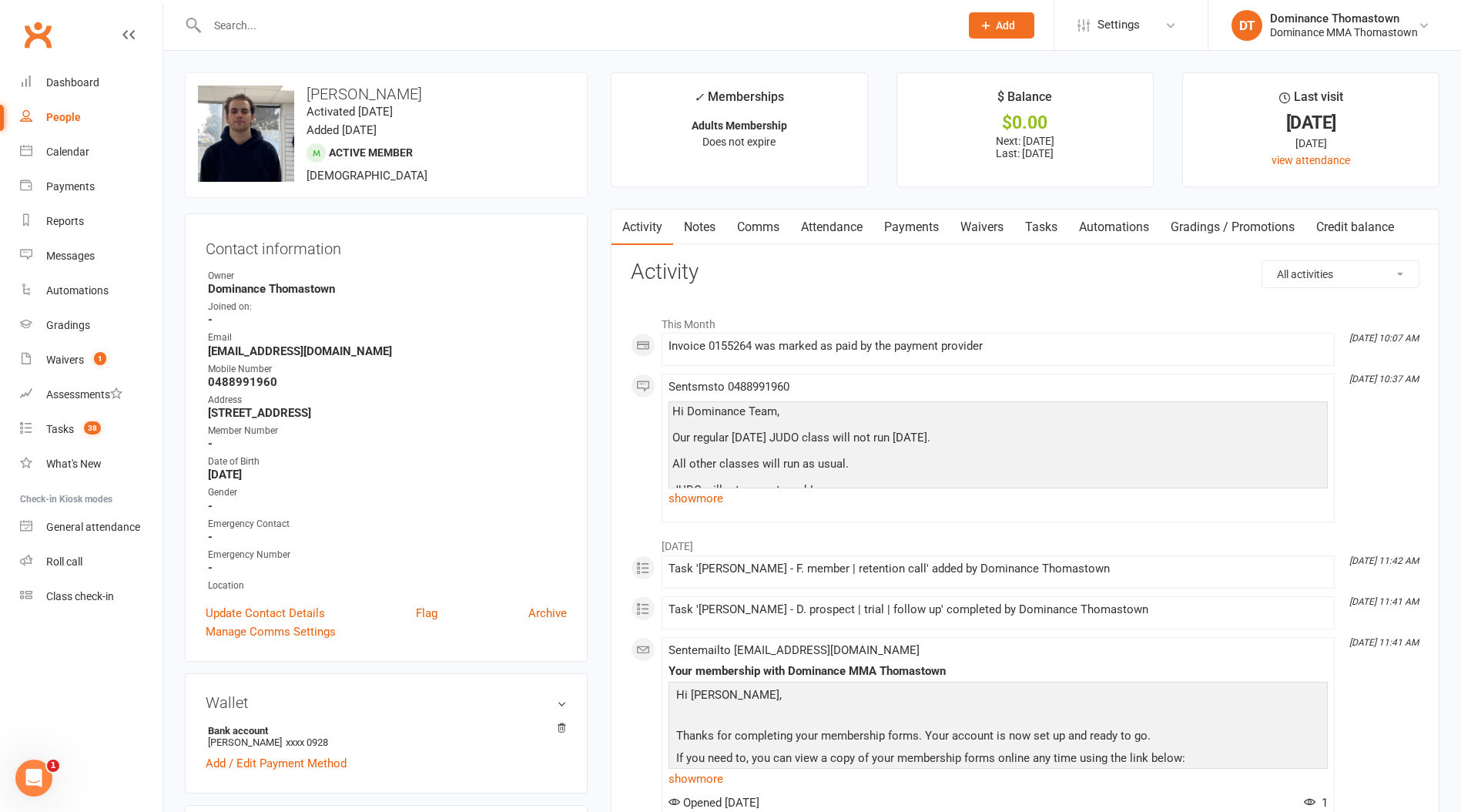
click at [1027, 228] on link "Tasks" at bounding box center [1042, 227] width 54 height 35
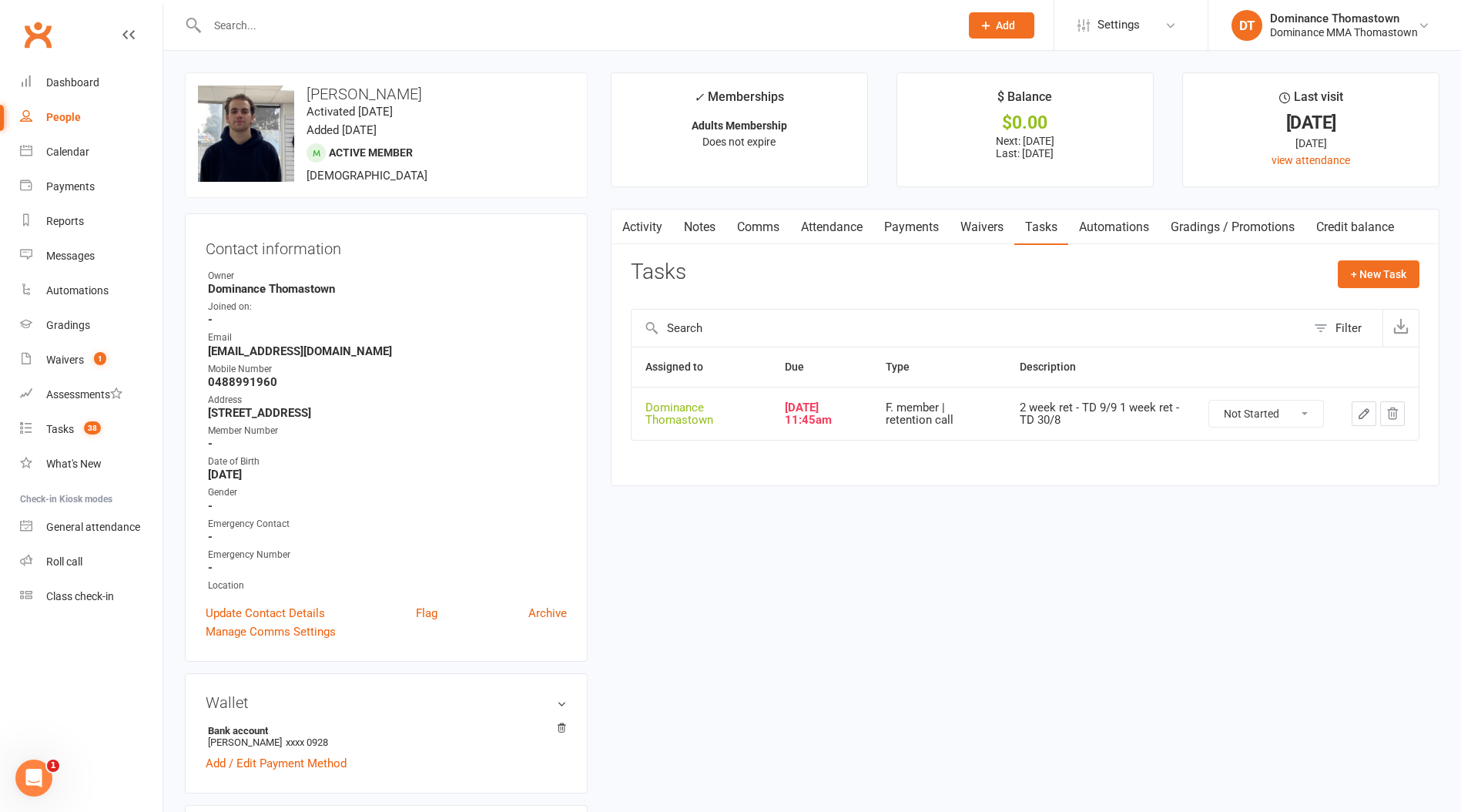
click at [1363, 412] on icon "button" at bounding box center [1364, 413] width 9 height 9
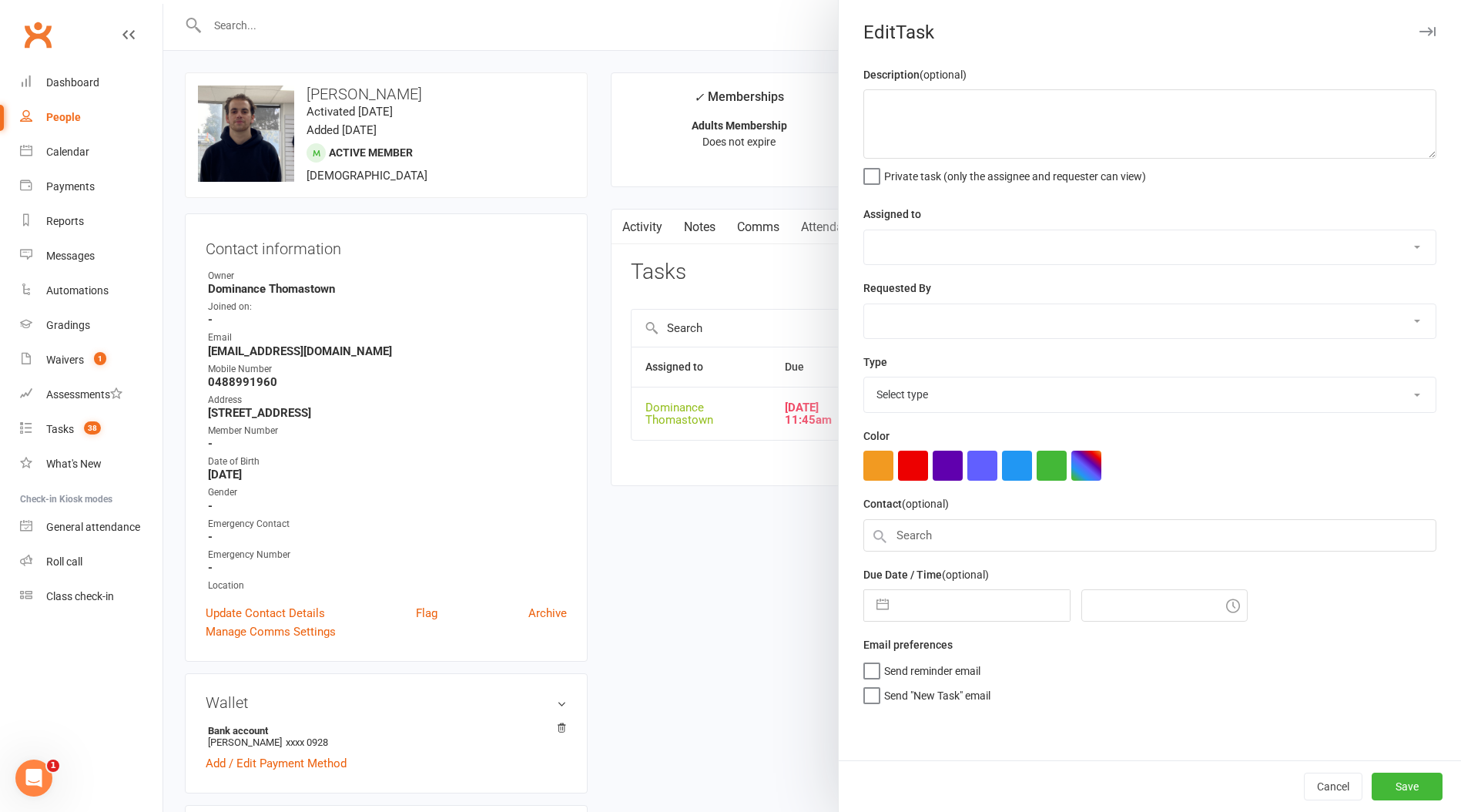
type textarea "2 week ret - TD 9/9 1 week ret - TD 30/8"
select select "12547"
type input "[DATE]"
type input "11:45am"
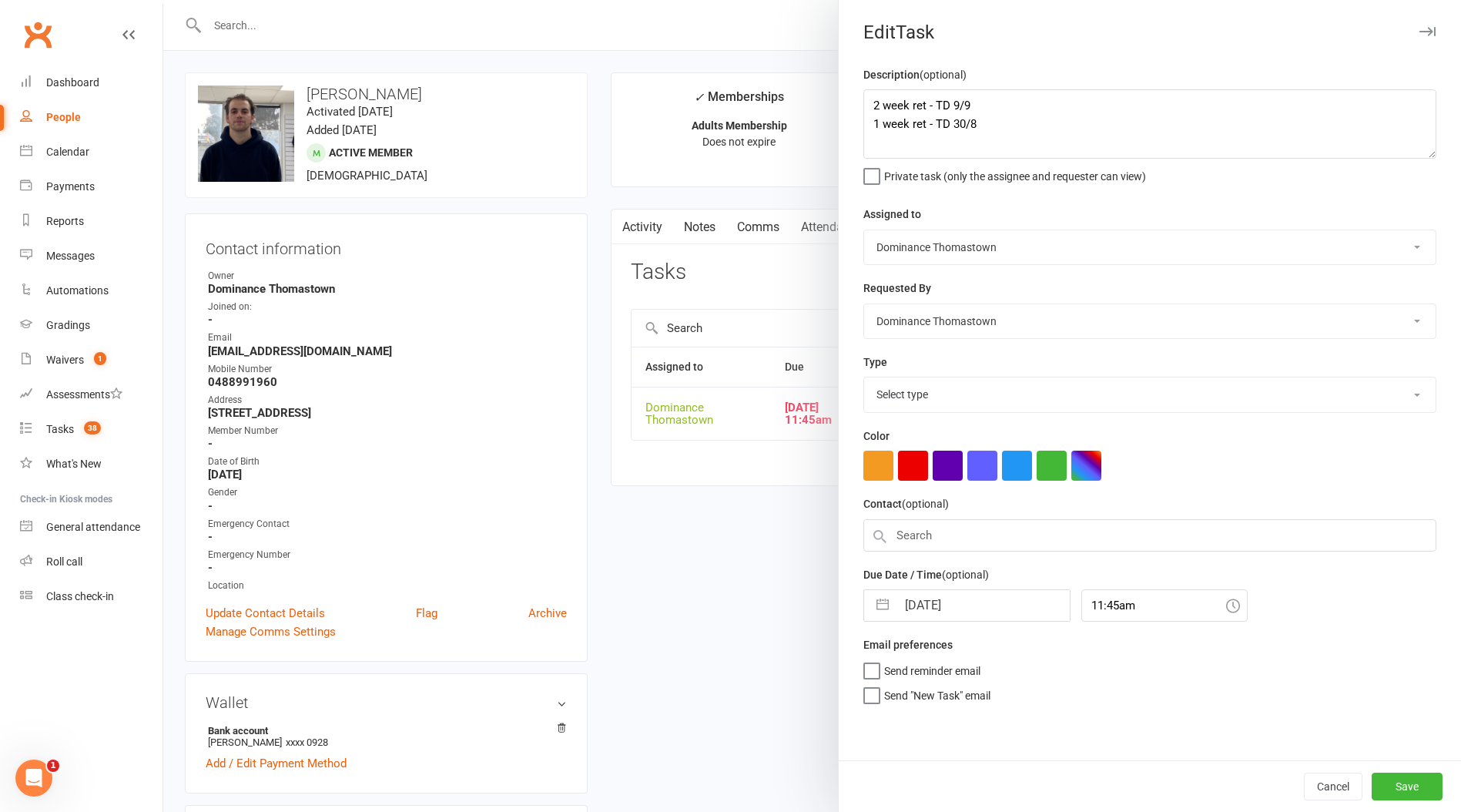
select select "3814"
click at [876, 104] on textarea "2 week ret - TD 9/9 1 week ret - TD 30/8" at bounding box center [1150, 123] width 573 height 69
type textarea "4 week ret - TD 16/9 2 week ret - TD 9/9 1 week ret - TD 30/8"
click at [943, 613] on input "[DATE]" at bounding box center [983, 601] width 173 height 31
select select "7"
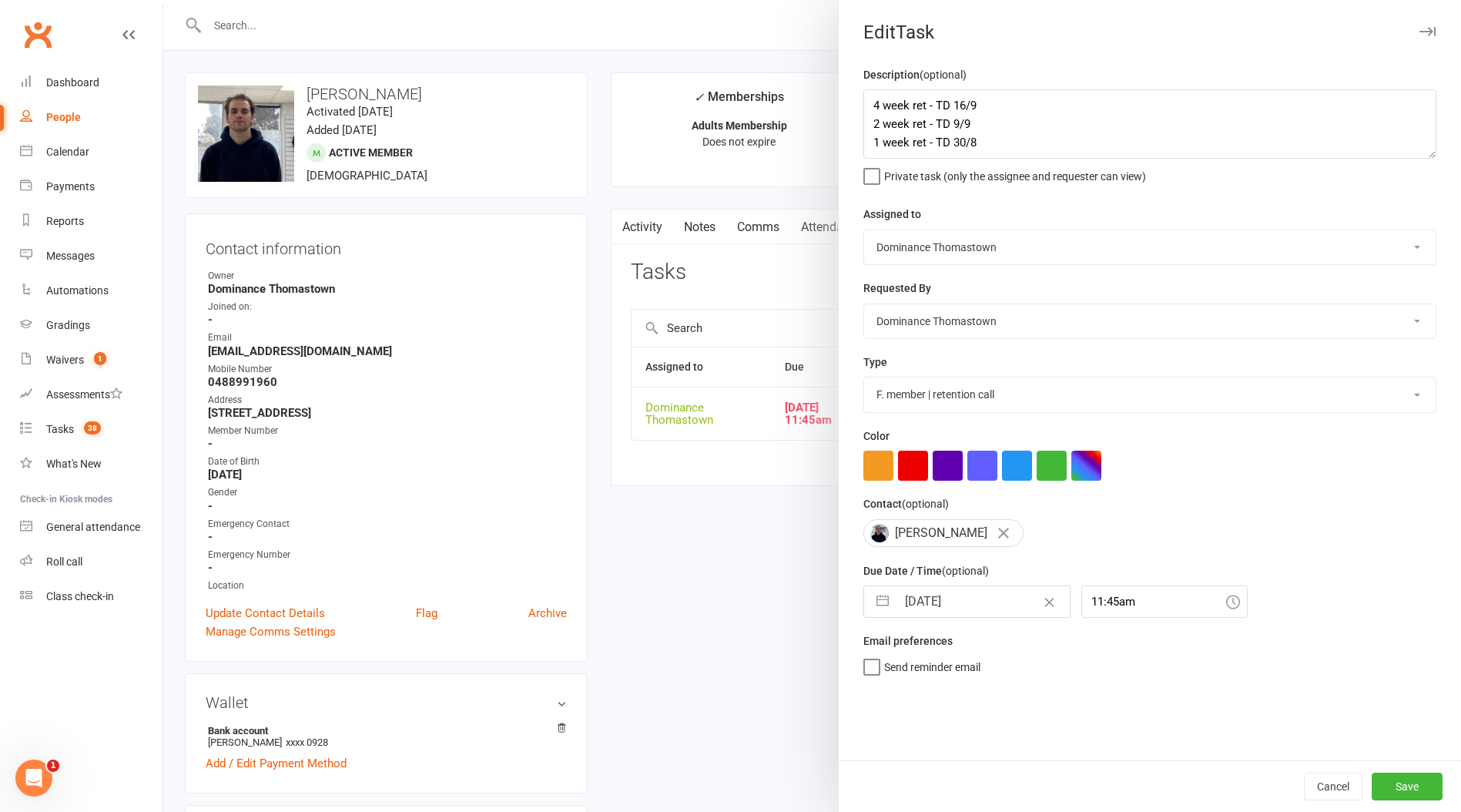
select select "2025"
select select "8"
select select "2025"
select select "9"
select select "2025"
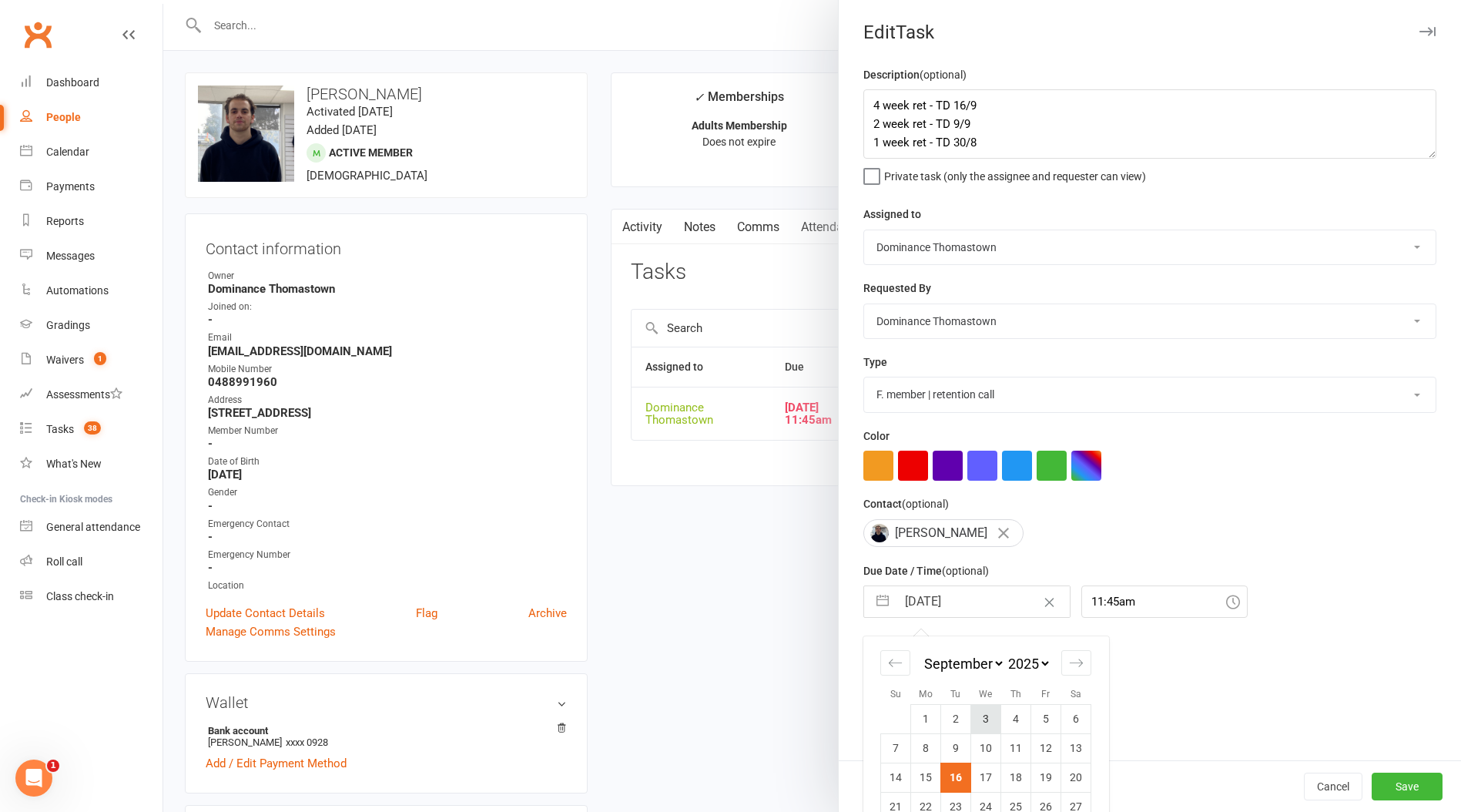
scroll to position [59, 0]
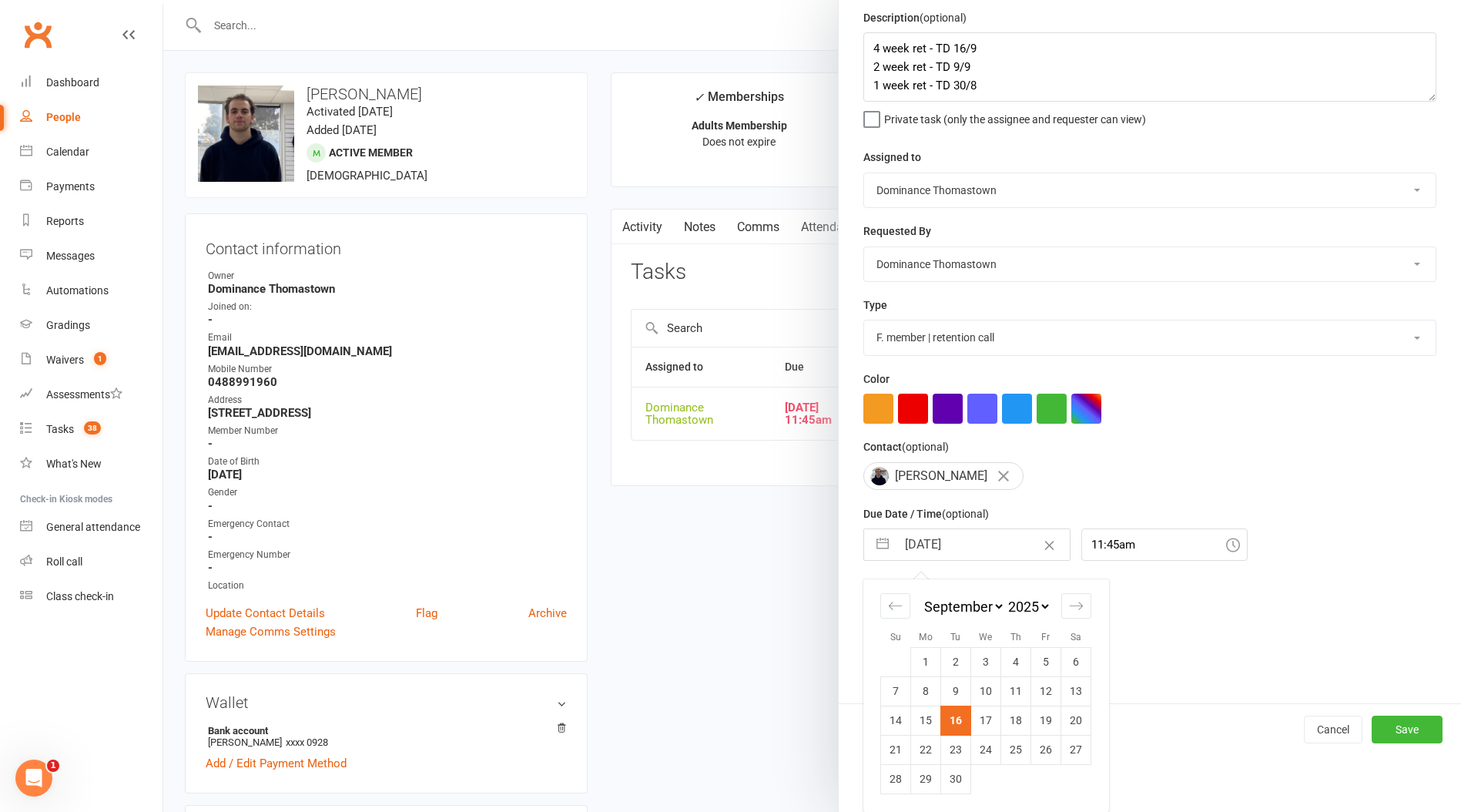
click at [959, 771] on td "30" at bounding box center [955, 779] width 30 height 30
type input "30 Sep 2025"
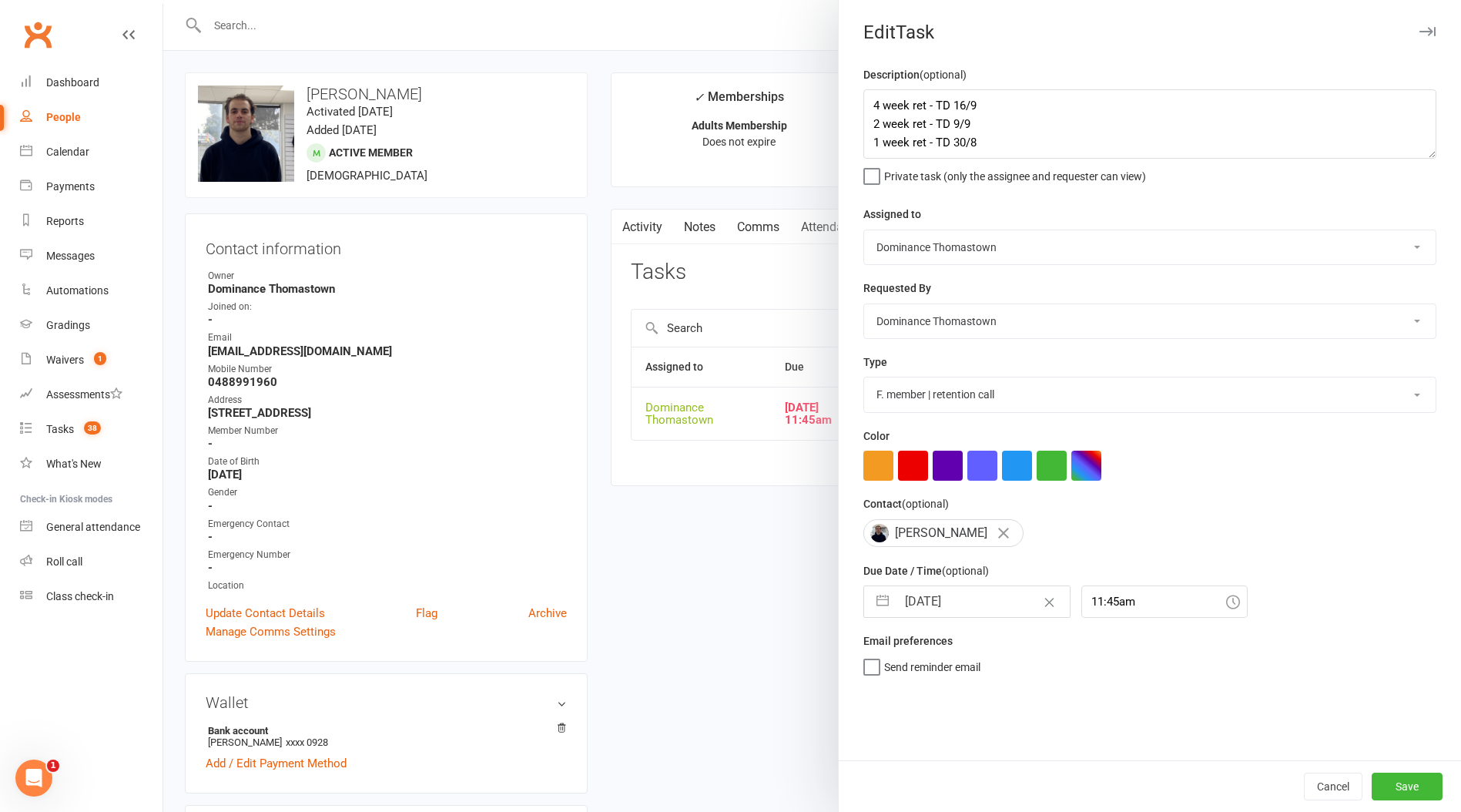
scroll to position [0, 0]
click at [1400, 784] on button "Save" at bounding box center [1406, 786] width 71 height 28
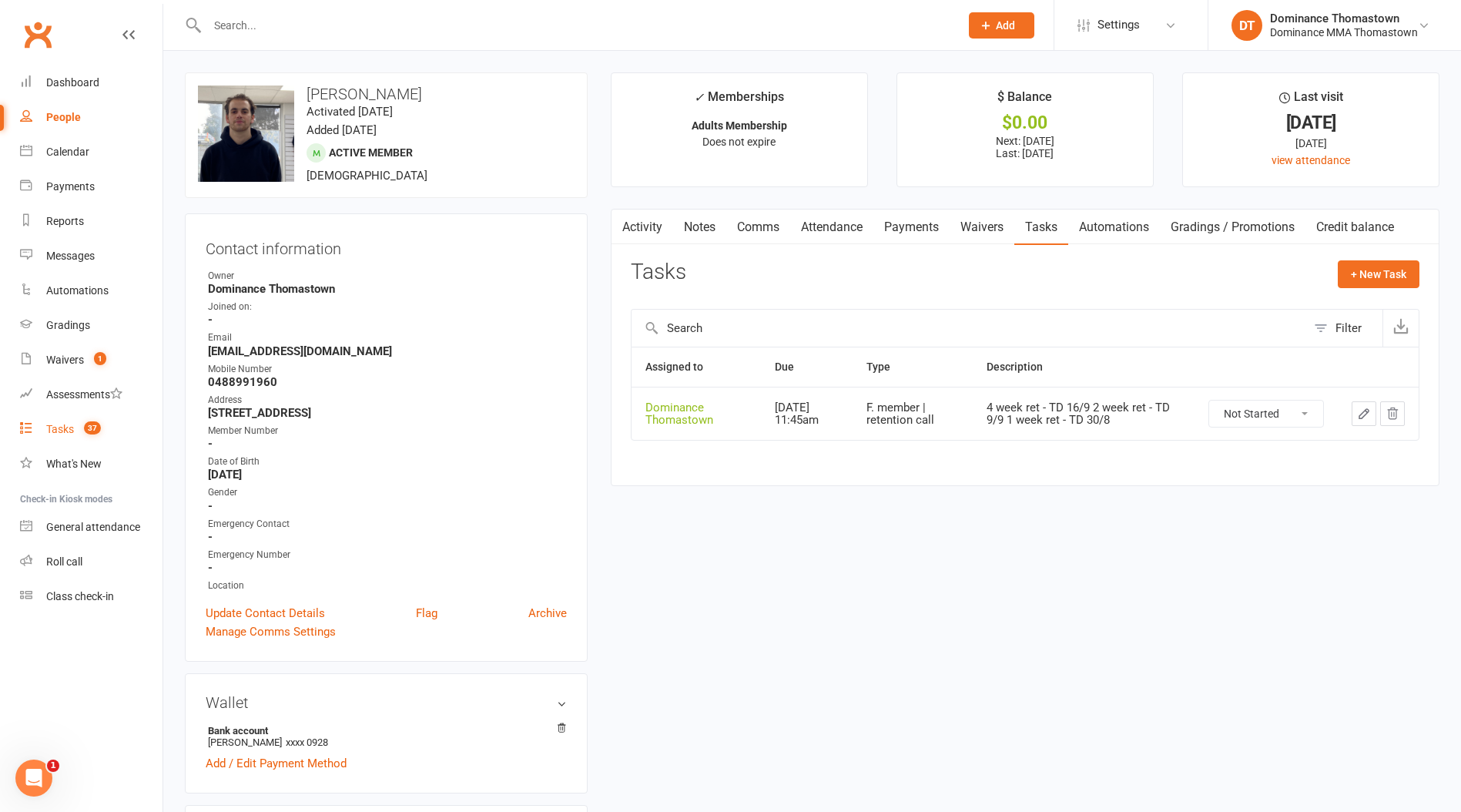
click at [64, 431] on div "Tasks" at bounding box center [59, 429] width 28 height 13
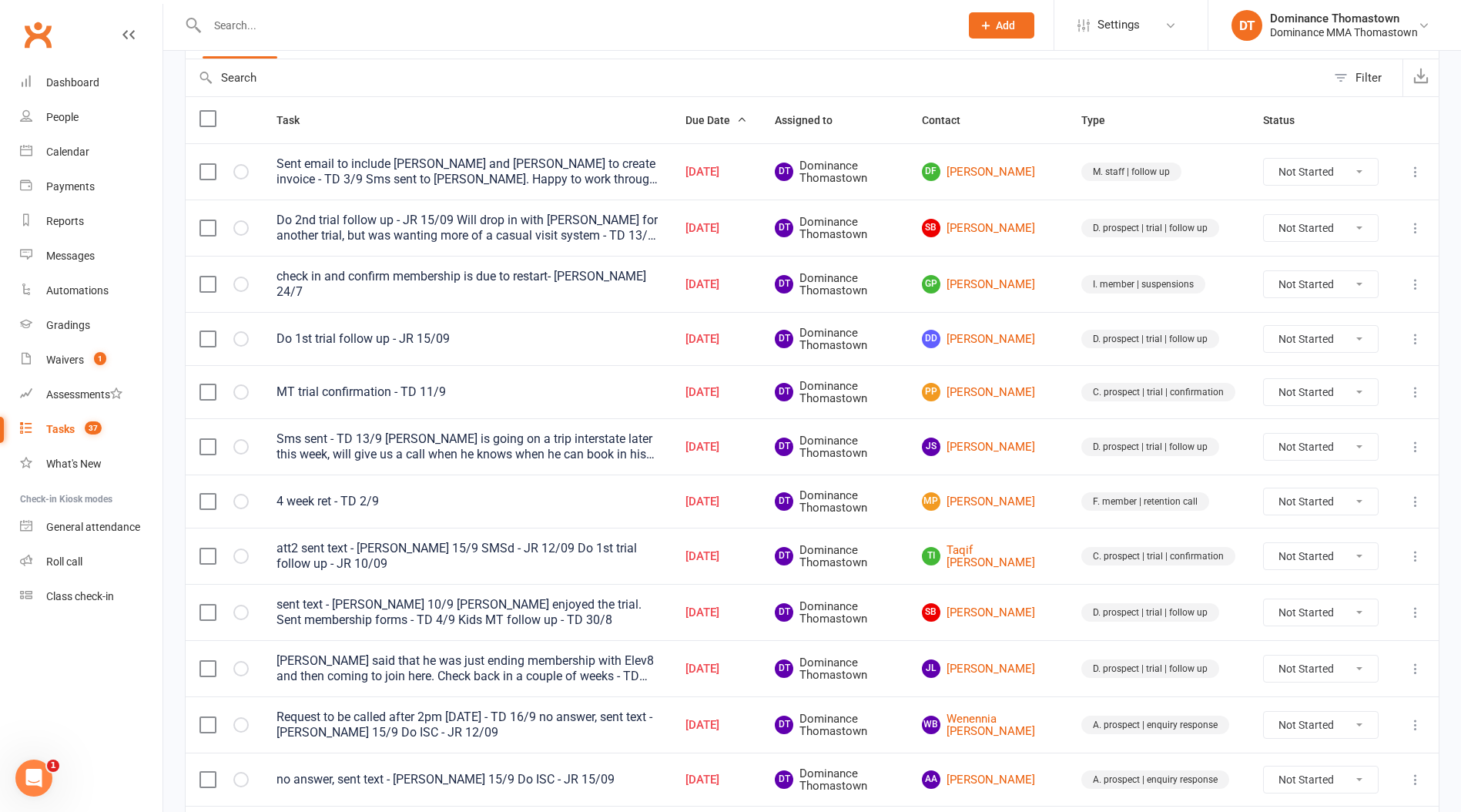
scroll to position [172, 0]
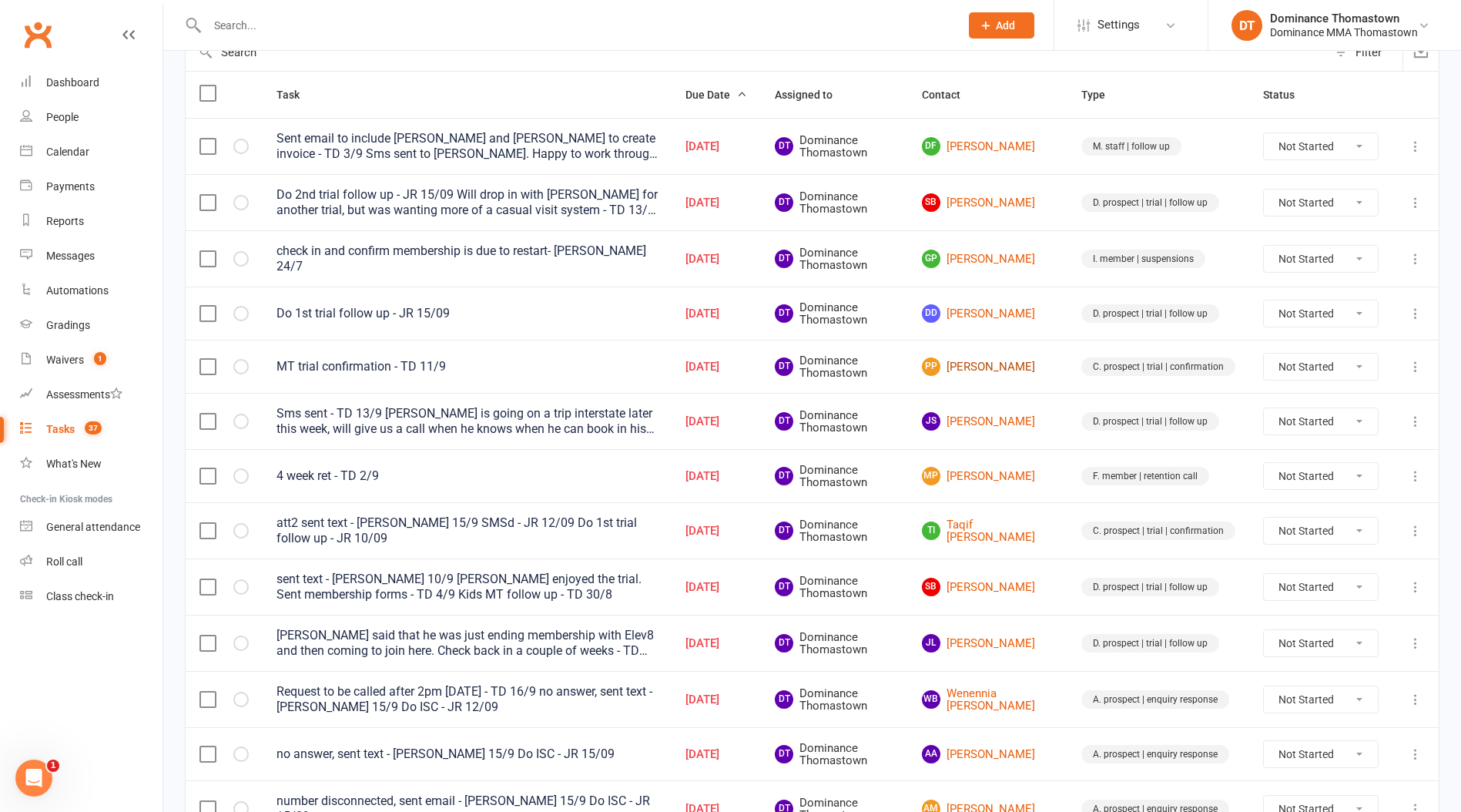
click at [1000, 365] on link "PP Priya Prasad" at bounding box center [988, 366] width 131 height 19
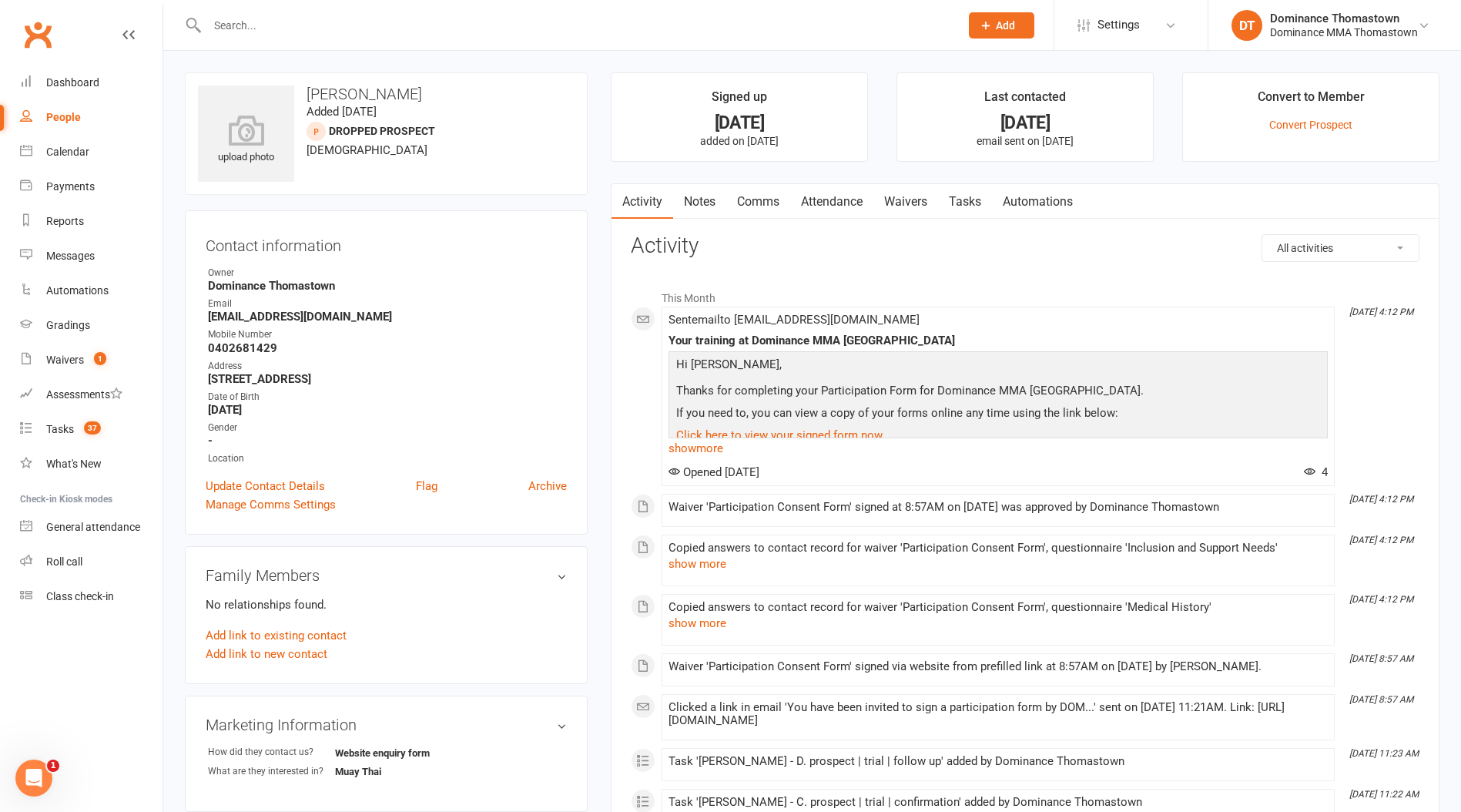
click at [915, 205] on link "Waivers" at bounding box center [906, 201] width 65 height 35
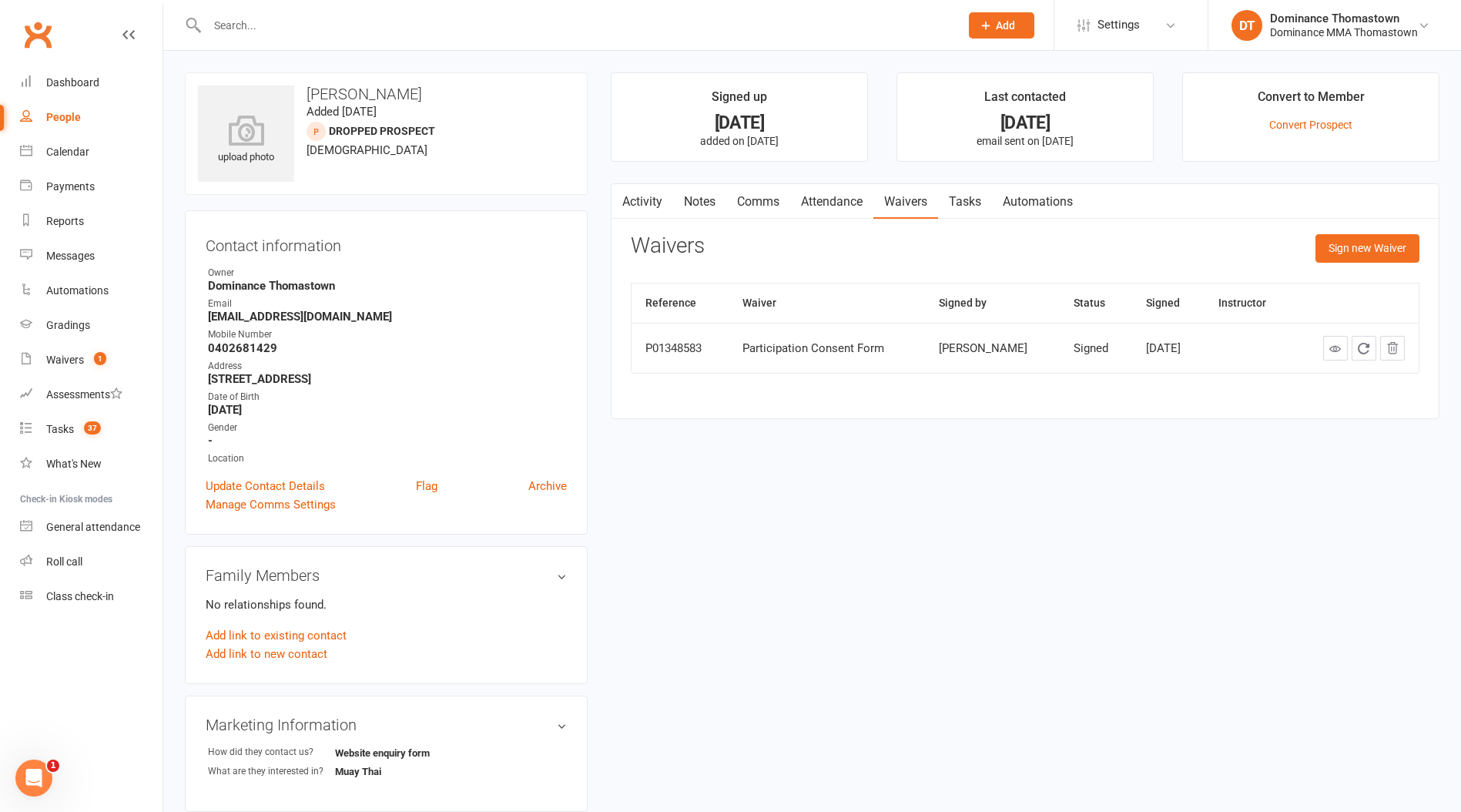
click at [960, 211] on link "Tasks" at bounding box center [965, 201] width 54 height 35
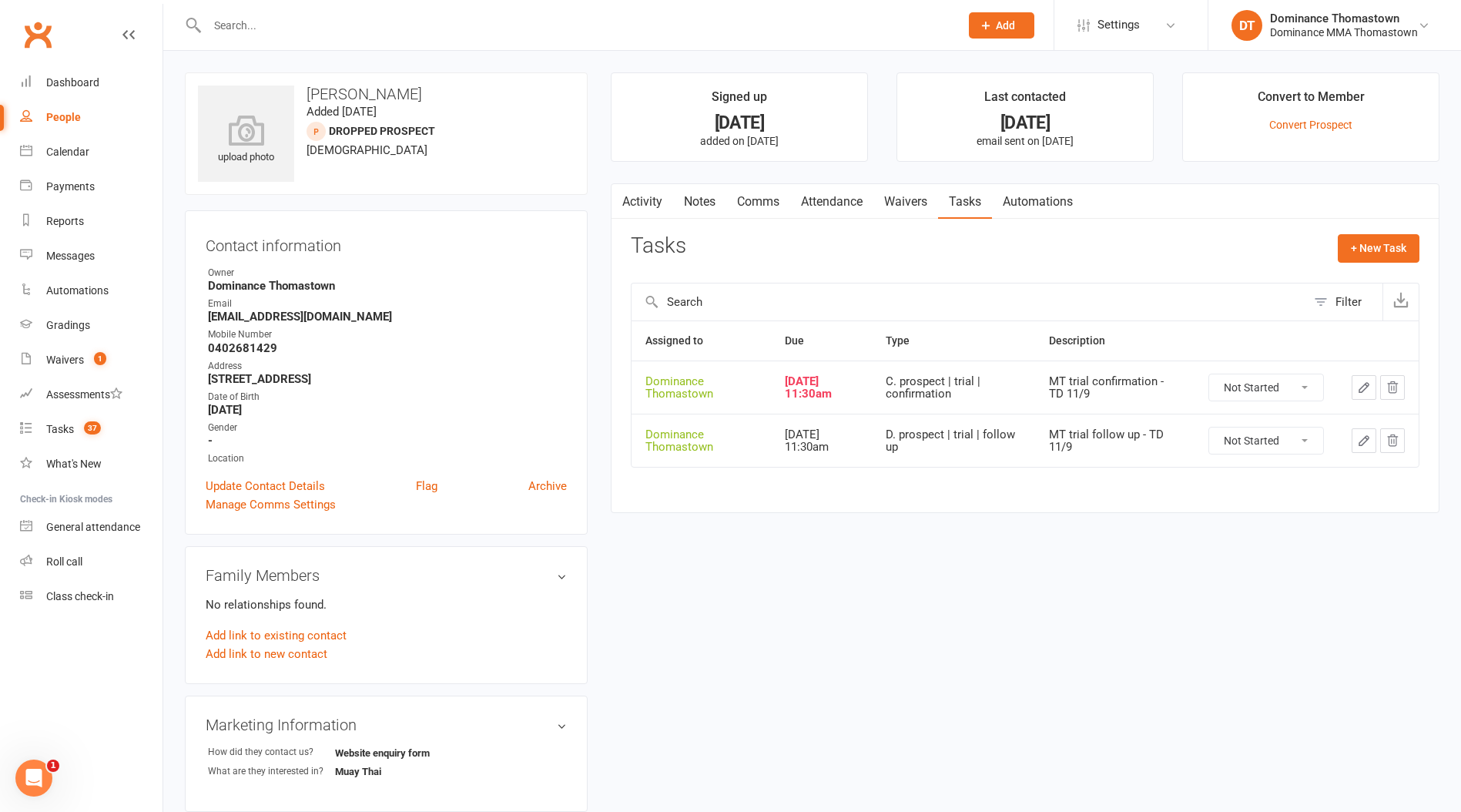
click at [1245, 386] on select "Not Started In Progress Waiting Complete" at bounding box center [1266, 387] width 114 height 26
click at [1209, 374] on select "Not Started In Progress Waiting Complete" at bounding box center [1266, 387] width 114 height 26
select select "unstarted"
click at [53, 430] on div "Tasks" at bounding box center [59, 429] width 28 height 13
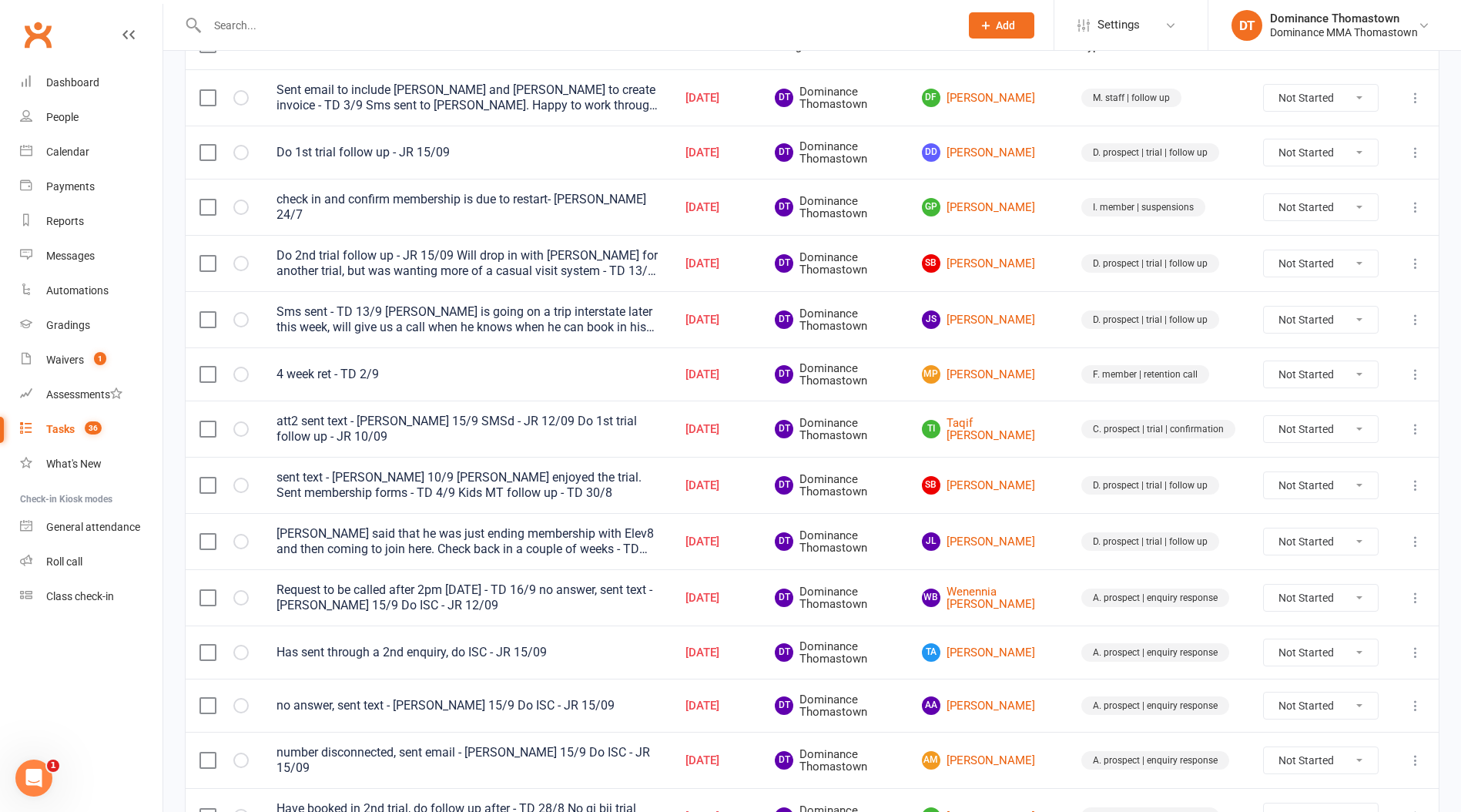
scroll to position [251, 0]
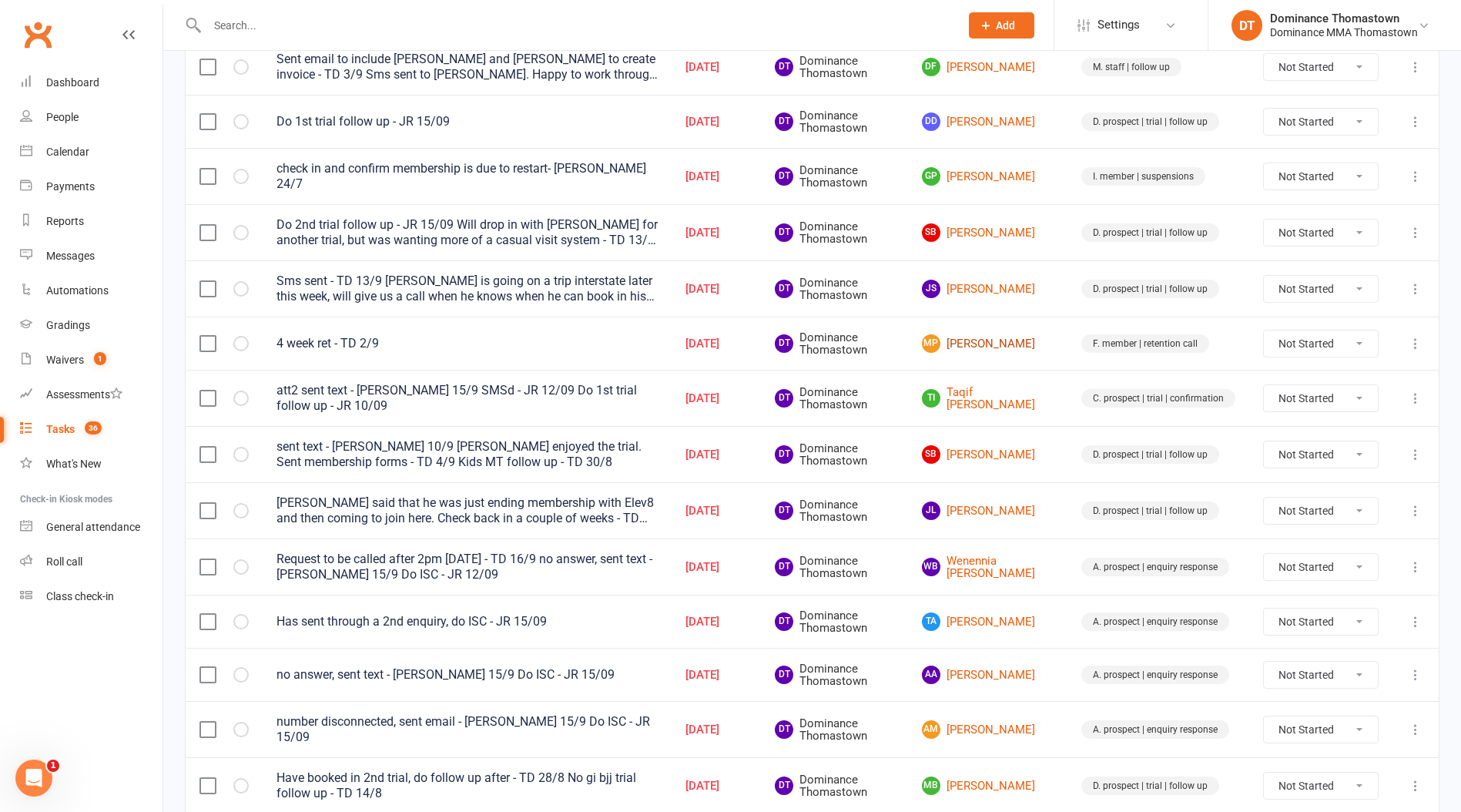
click at [997, 343] on link "MP Michael Pane" at bounding box center [988, 343] width 131 height 19
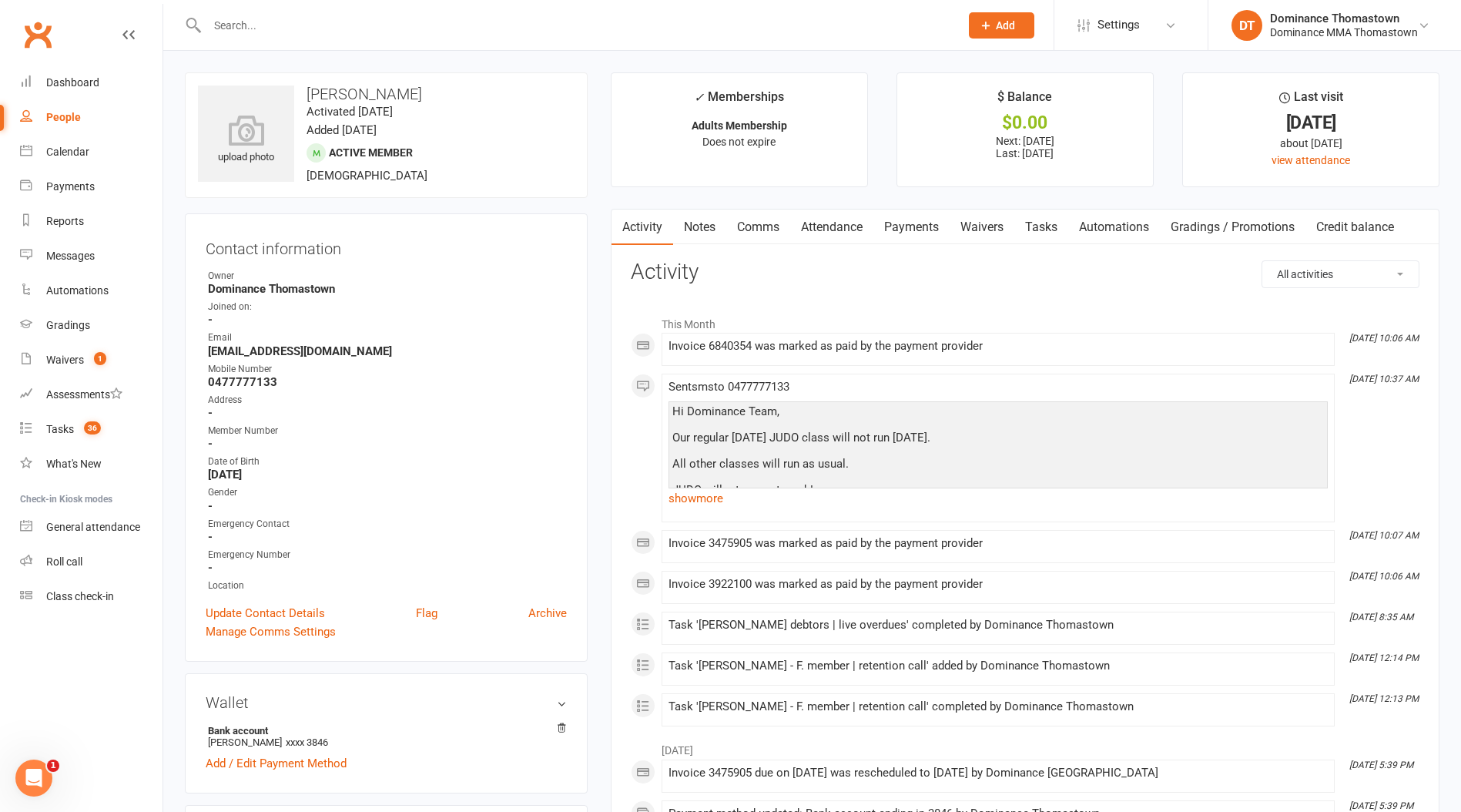
click at [850, 223] on link "Attendance" at bounding box center [832, 227] width 83 height 35
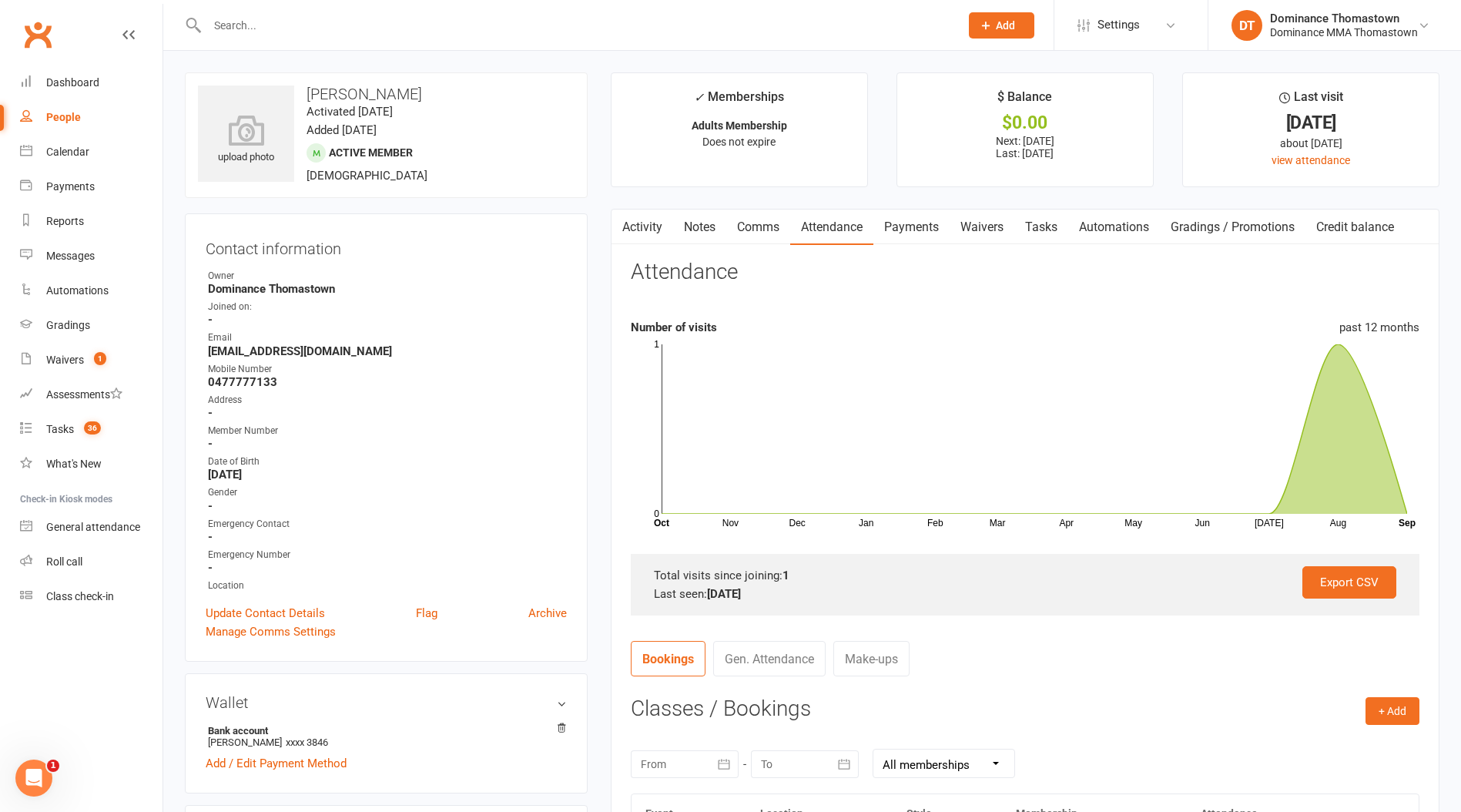
click at [972, 236] on link "Waivers" at bounding box center [982, 227] width 65 height 35
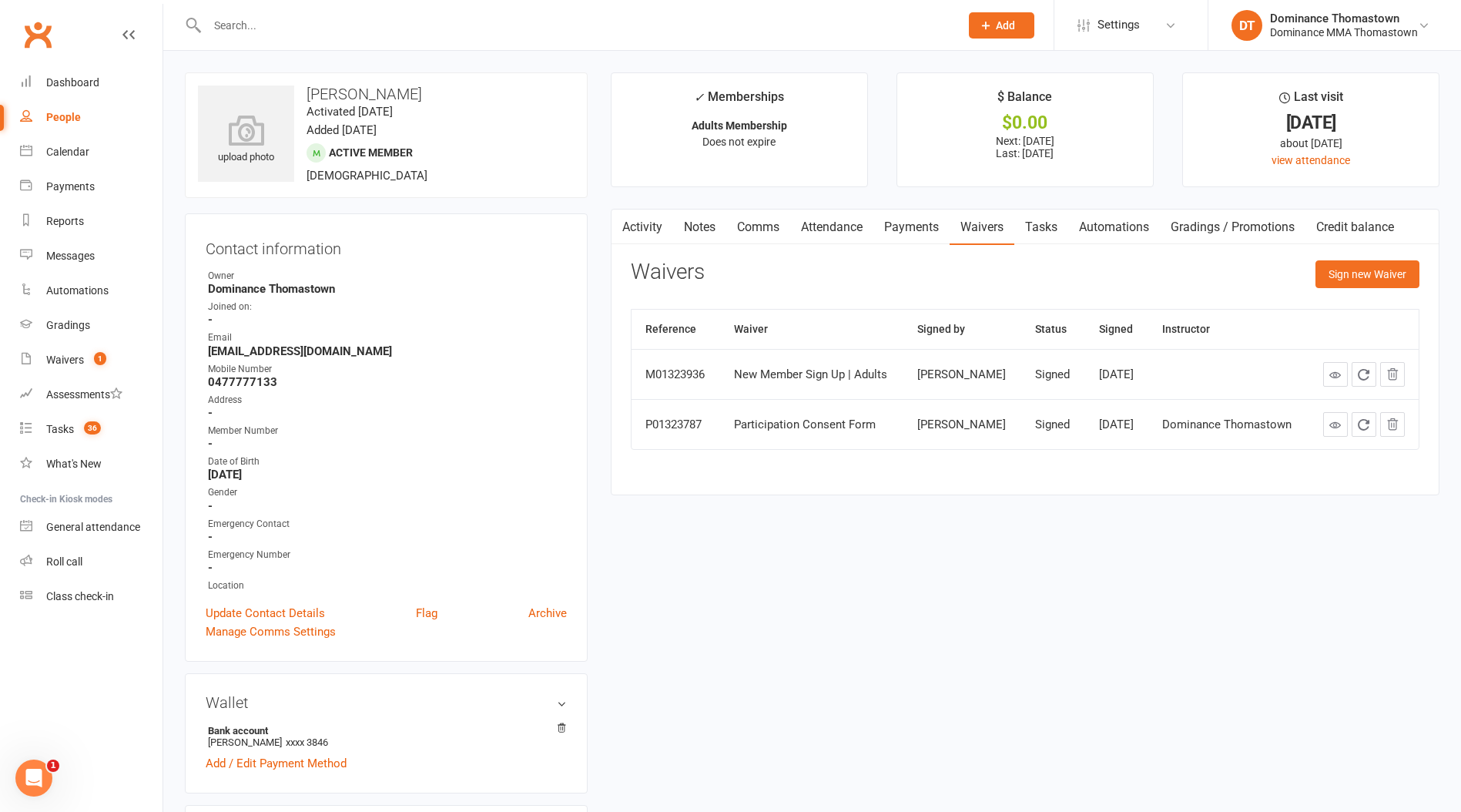
click at [1054, 224] on link "Tasks" at bounding box center [1042, 227] width 54 height 35
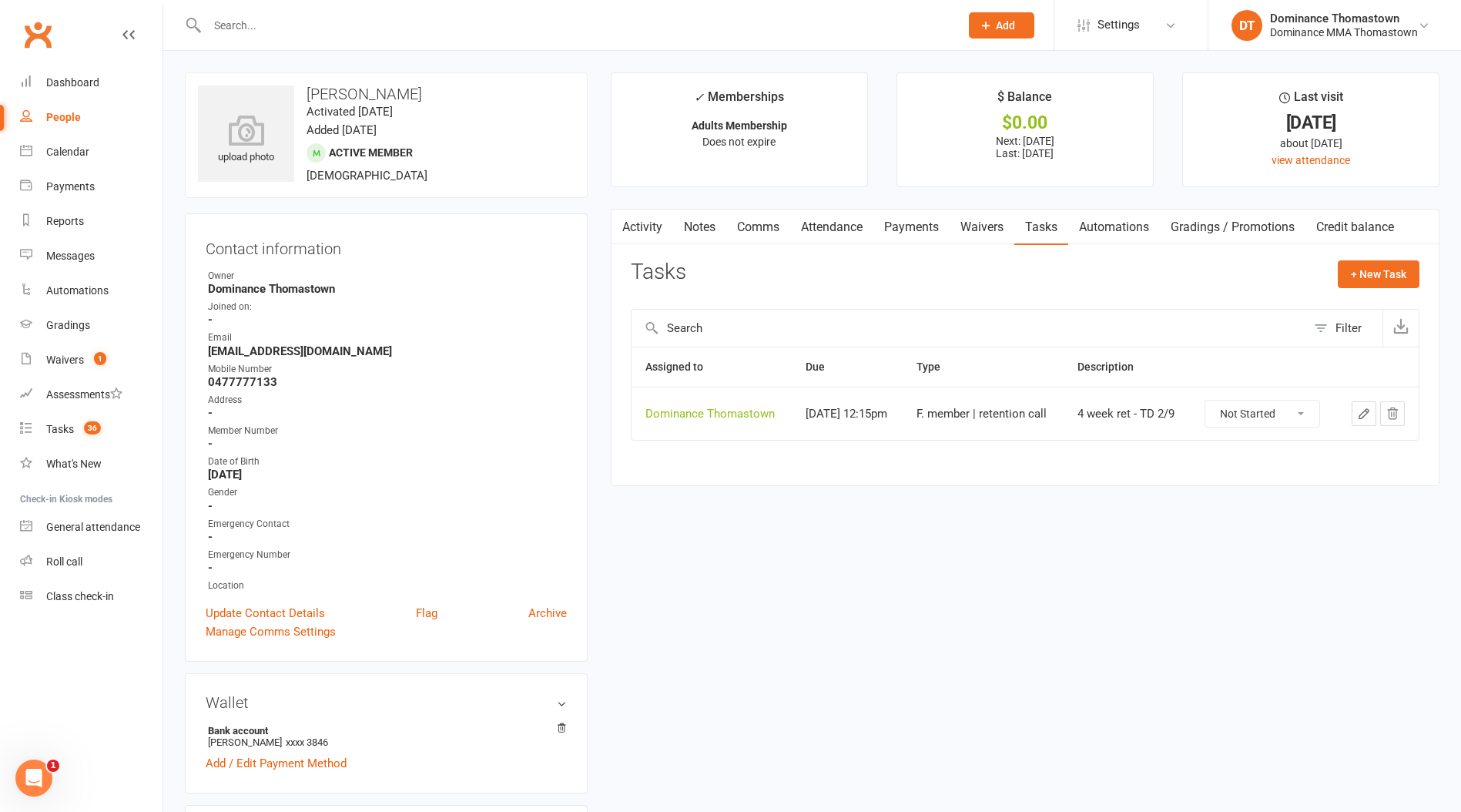
click at [1243, 413] on select "Not Started In Progress Waiting Complete" at bounding box center [1262, 413] width 114 height 26
click at [1208, 401] on select "Not Started In Progress Waiting Complete" at bounding box center [1262, 413] width 114 height 26
select select "unstarted"
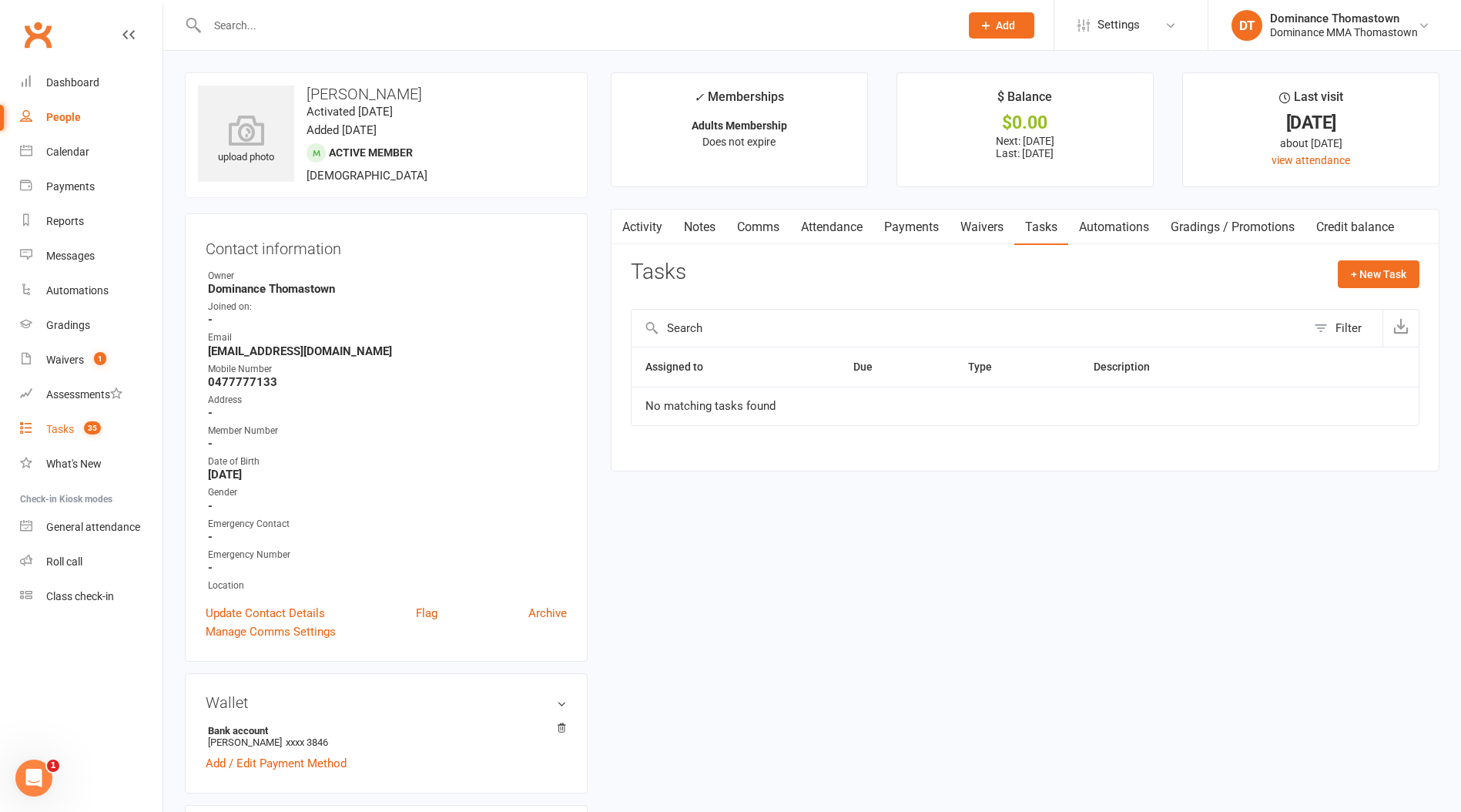
click at [56, 429] on div "Tasks" at bounding box center [59, 429] width 28 height 13
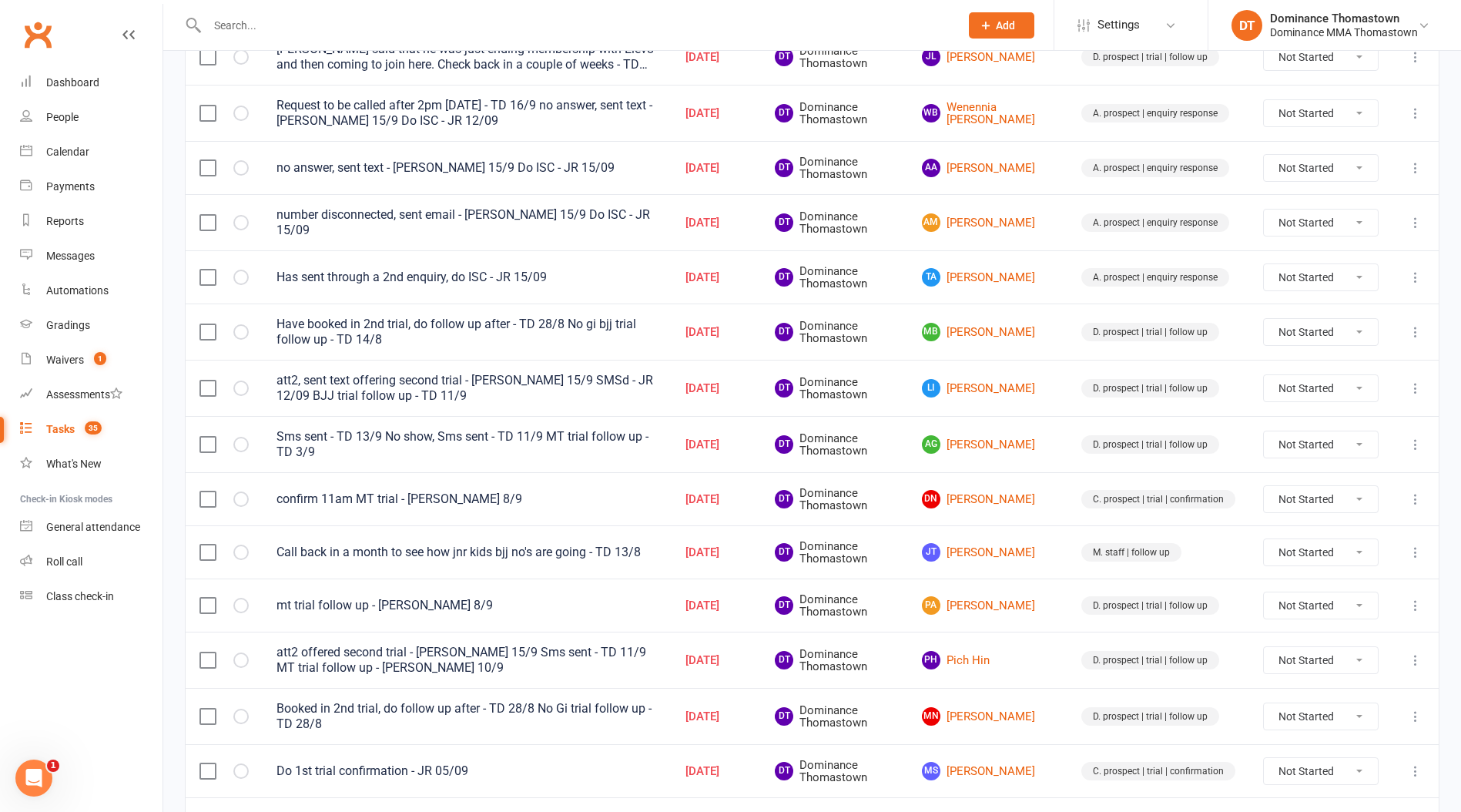
scroll to position [653, 0]
click at [981, 491] on link "DN Daniel Nguyen" at bounding box center [988, 498] width 131 height 19
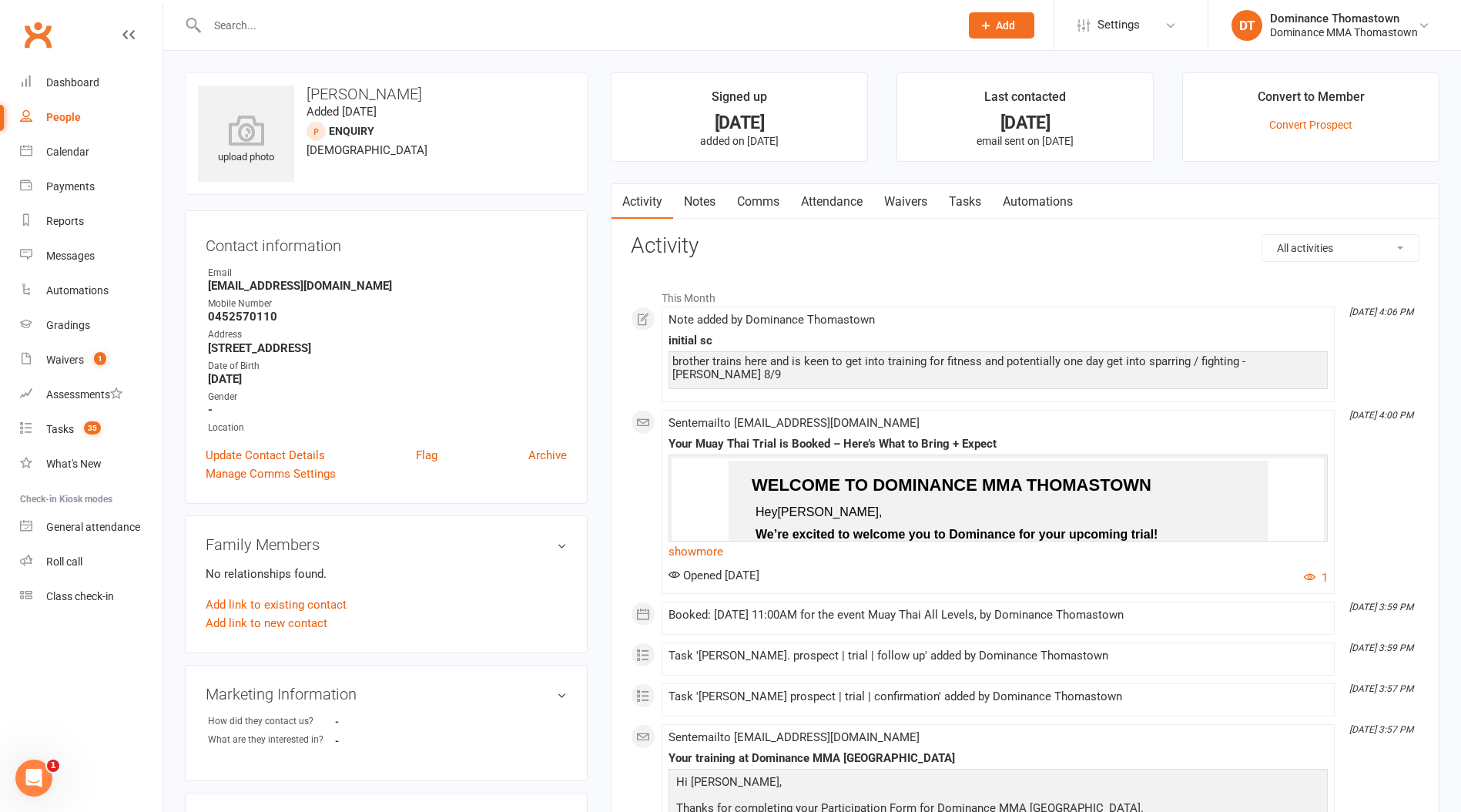
click at [906, 222] on div "Activity Notes Comms Attendance Waivers Tasks Automations All activities Bookin…" at bounding box center [1024, 703] width 828 height 1039
click at [910, 211] on link "Waivers" at bounding box center [906, 201] width 65 height 35
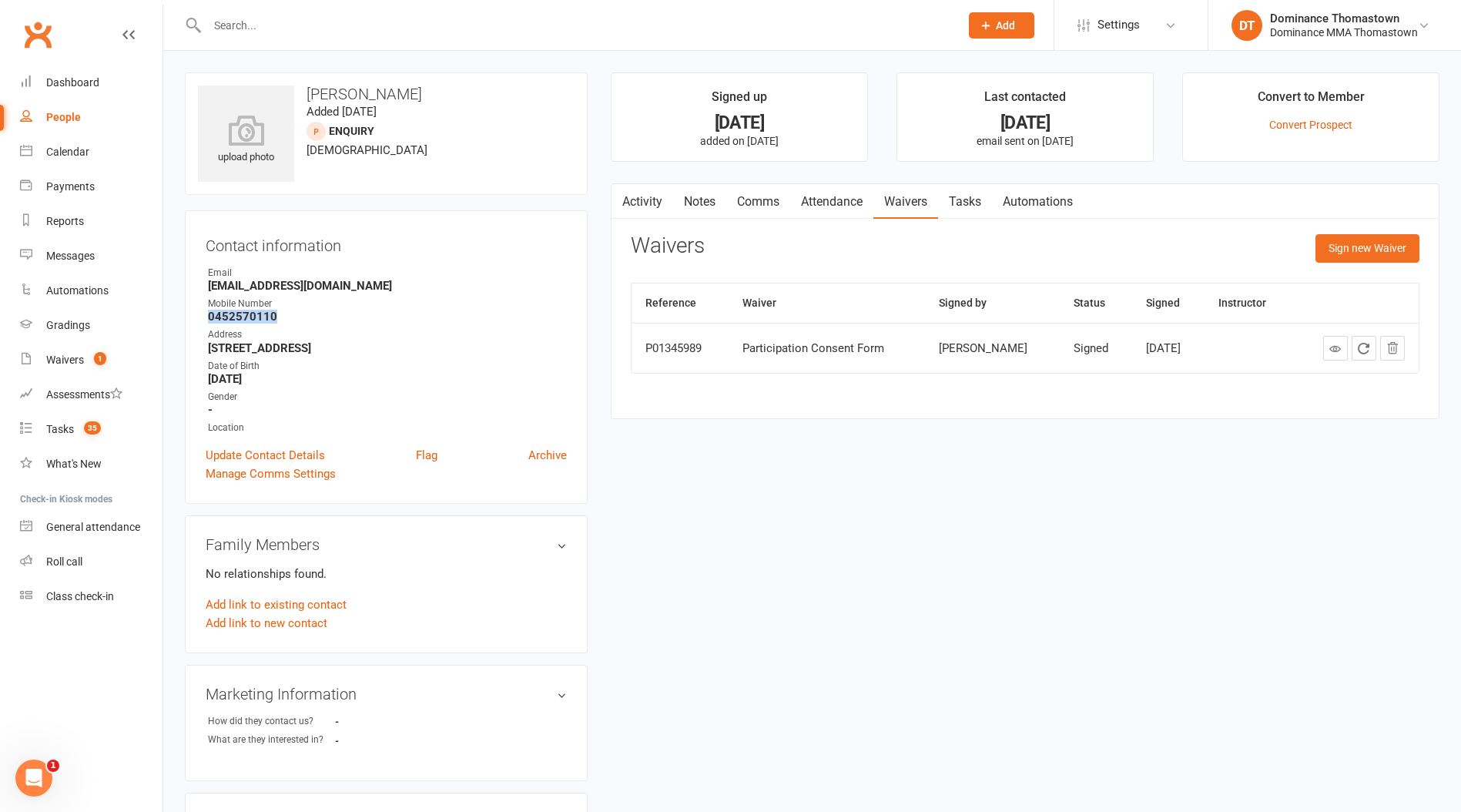
click at [969, 203] on link "Tasks" at bounding box center [965, 201] width 54 height 35
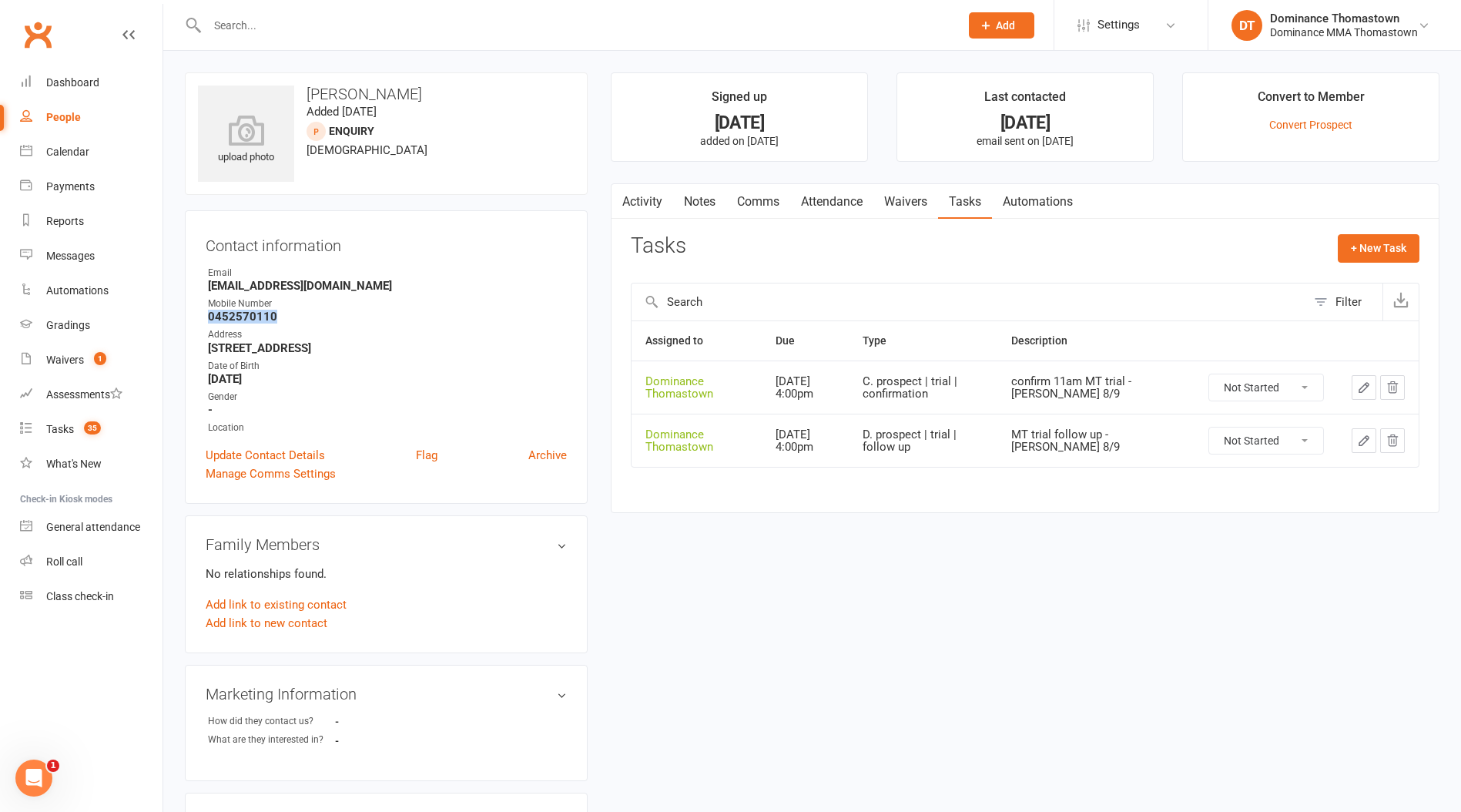
click at [1254, 387] on select "Not Started In Progress Waiting Complete" at bounding box center [1266, 387] width 114 height 26
click at [1209, 374] on select "Not Started In Progress Waiting Complete" at bounding box center [1266, 387] width 114 height 26
select select "unstarted"
click at [57, 428] on div "Tasks" at bounding box center [59, 429] width 28 height 13
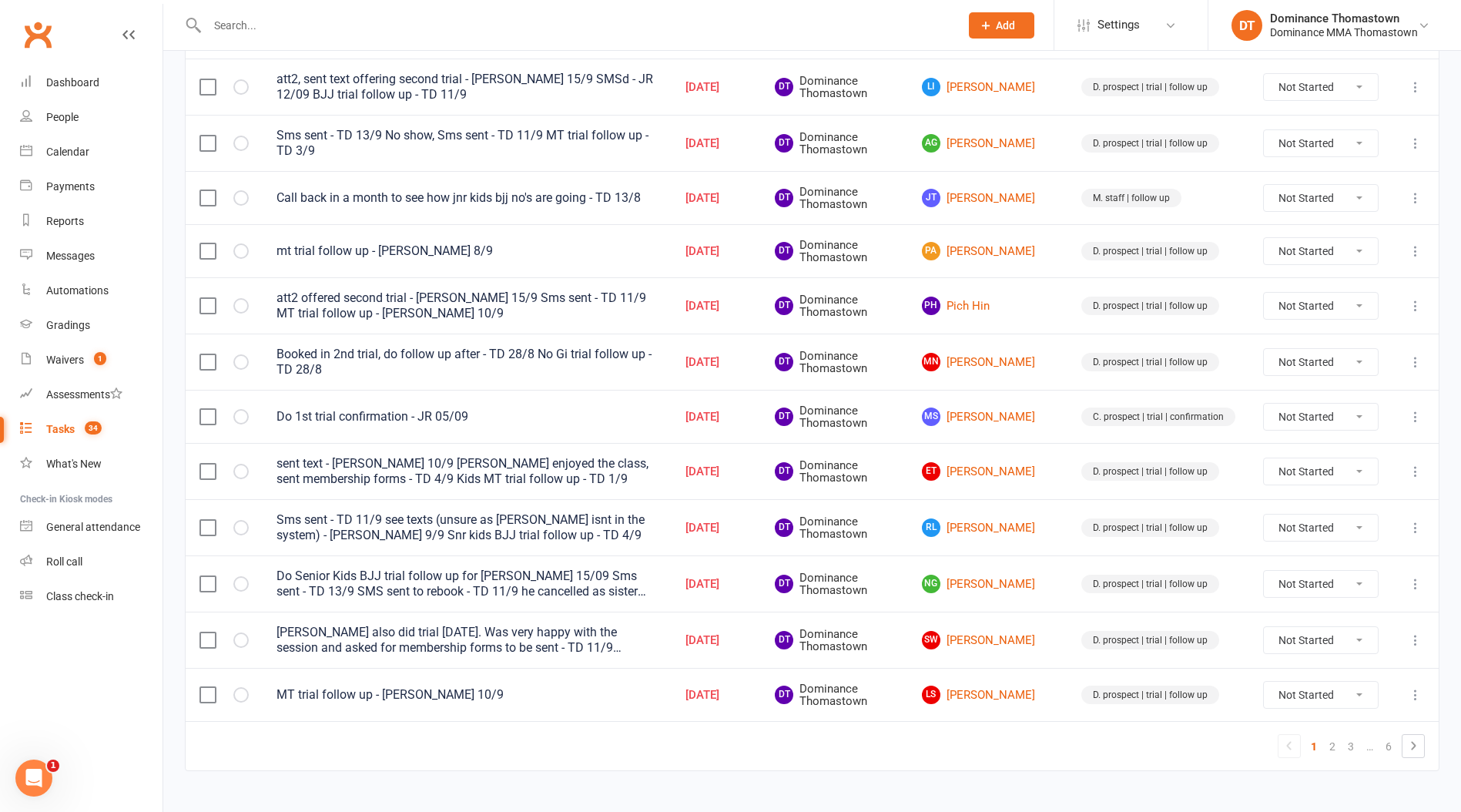
scroll to position [961, 0]
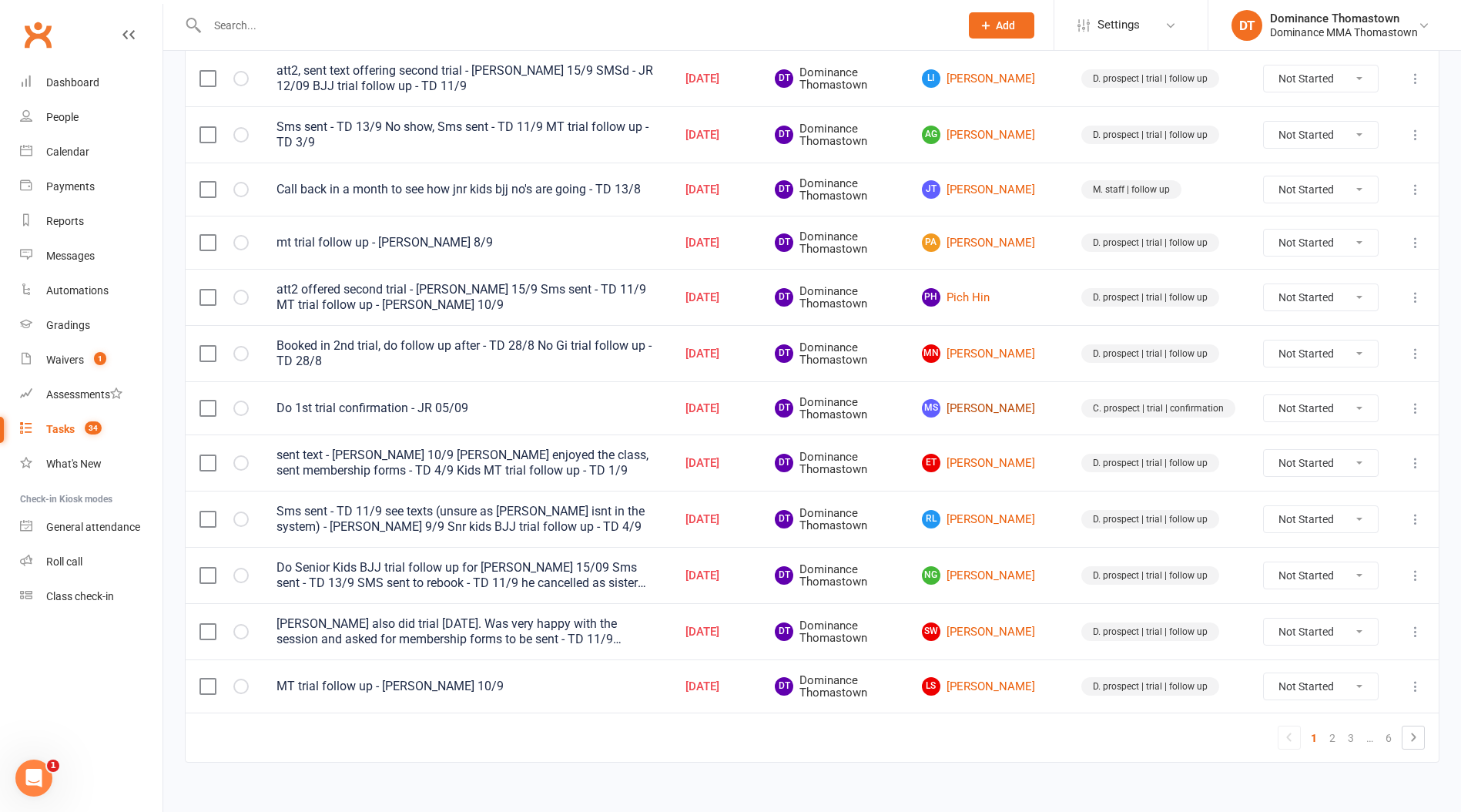
click at [993, 404] on link "MS Max Skaro" at bounding box center [988, 408] width 131 height 19
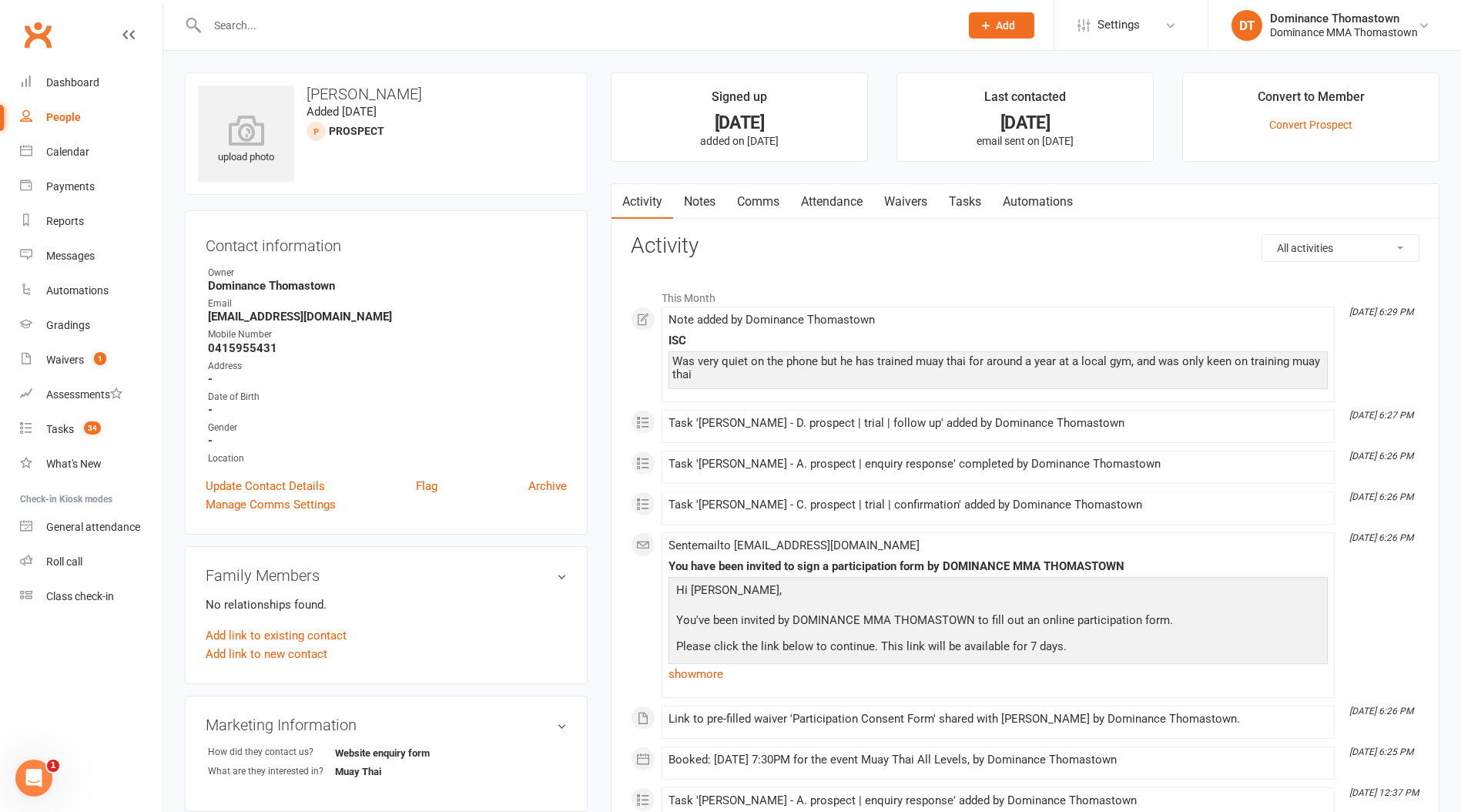
click at [821, 200] on link "Attendance" at bounding box center [832, 201] width 83 height 35
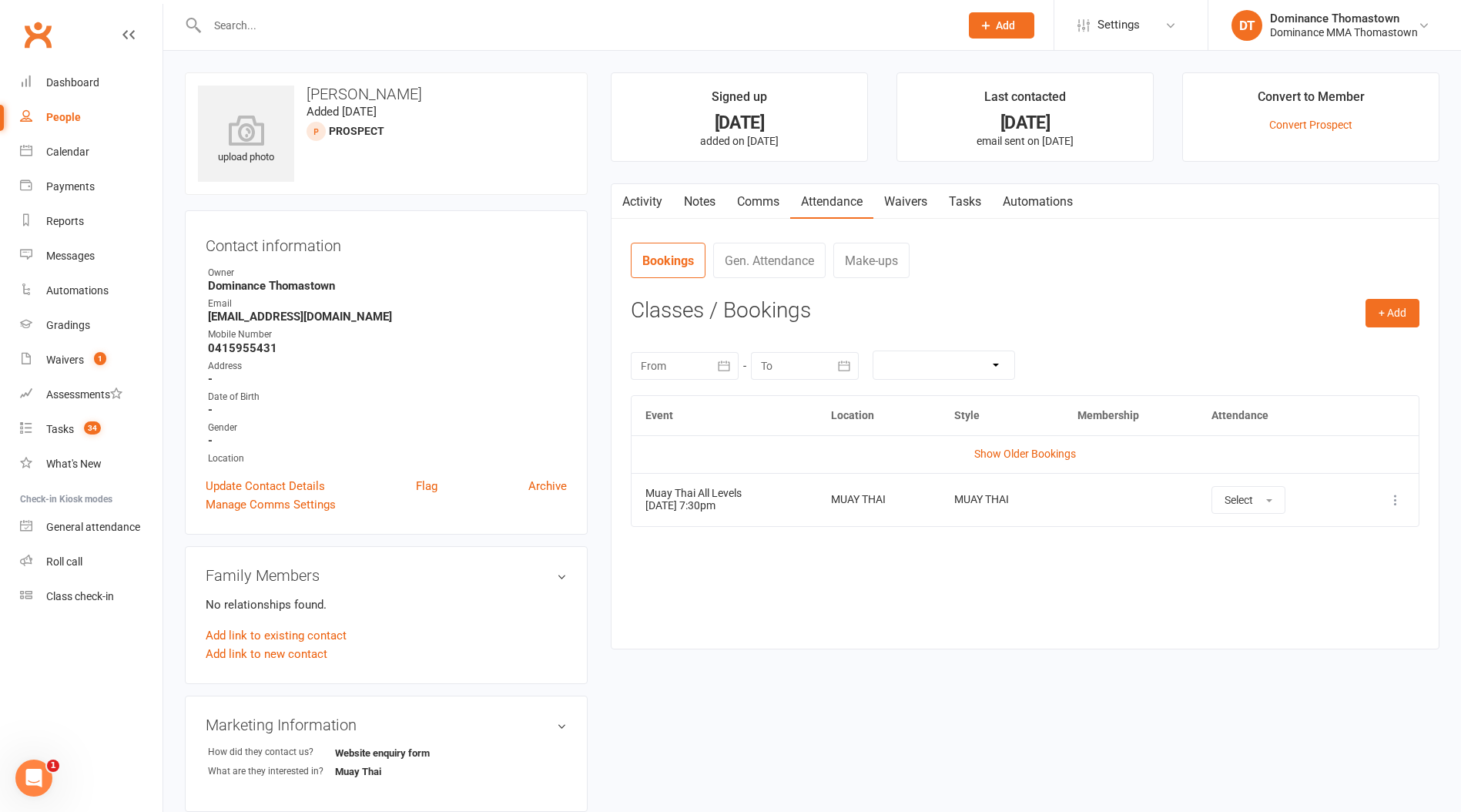
click at [972, 203] on link "Tasks" at bounding box center [965, 201] width 54 height 35
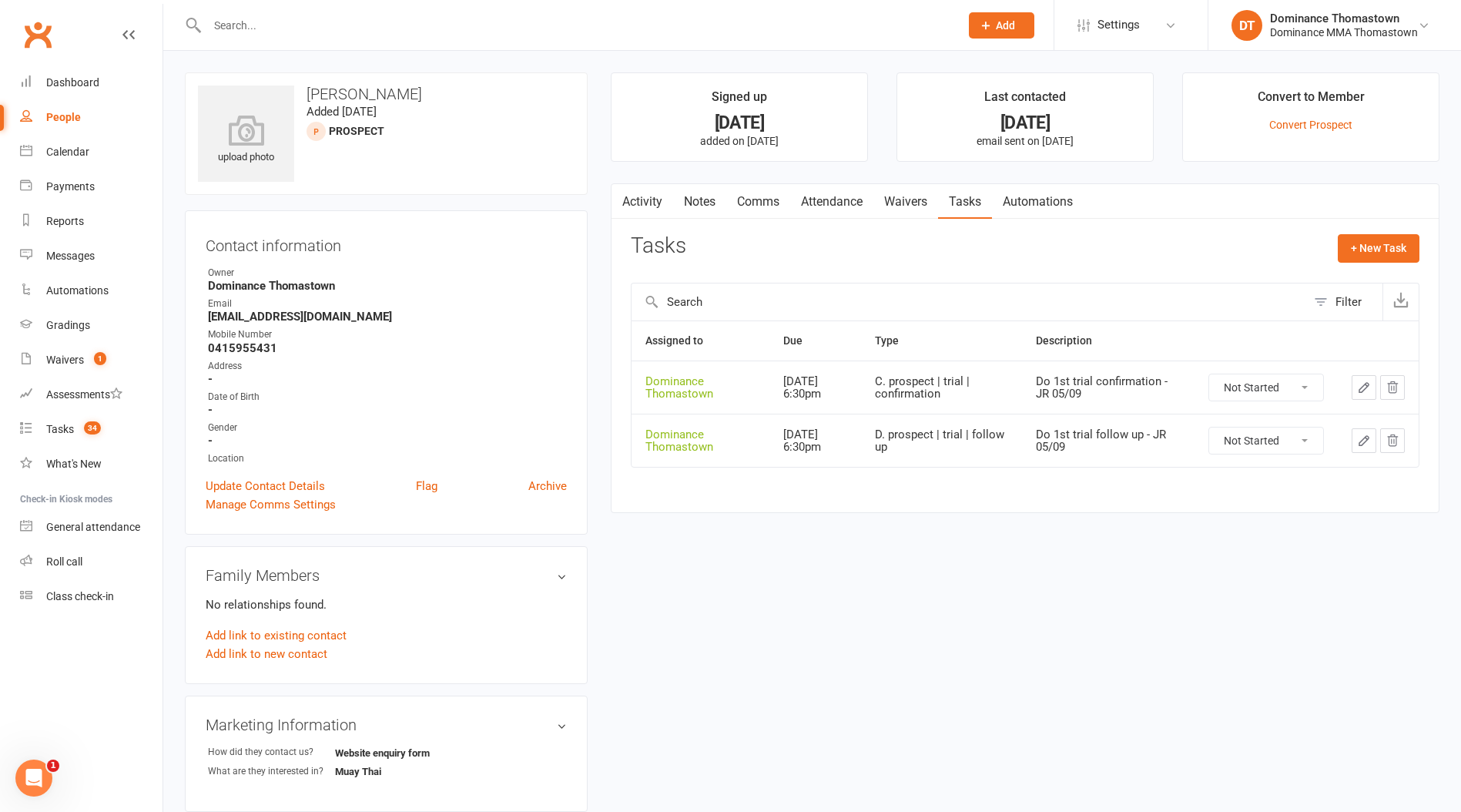
click at [892, 203] on link "Waivers" at bounding box center [906, 201] width 65 height 35
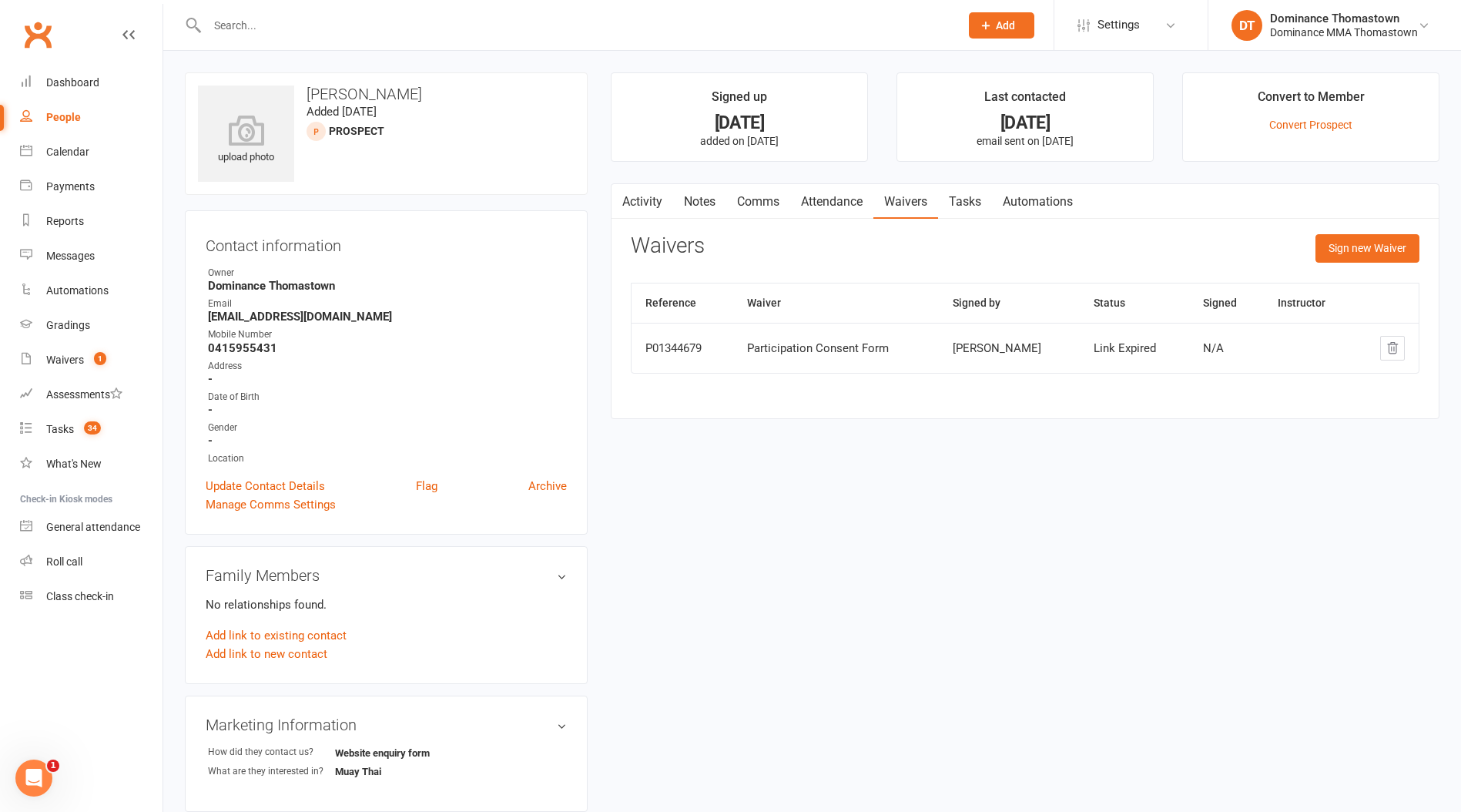
click at [833, 203] on link "Attendance" at bounding box center [832, 201] width 83 height 35
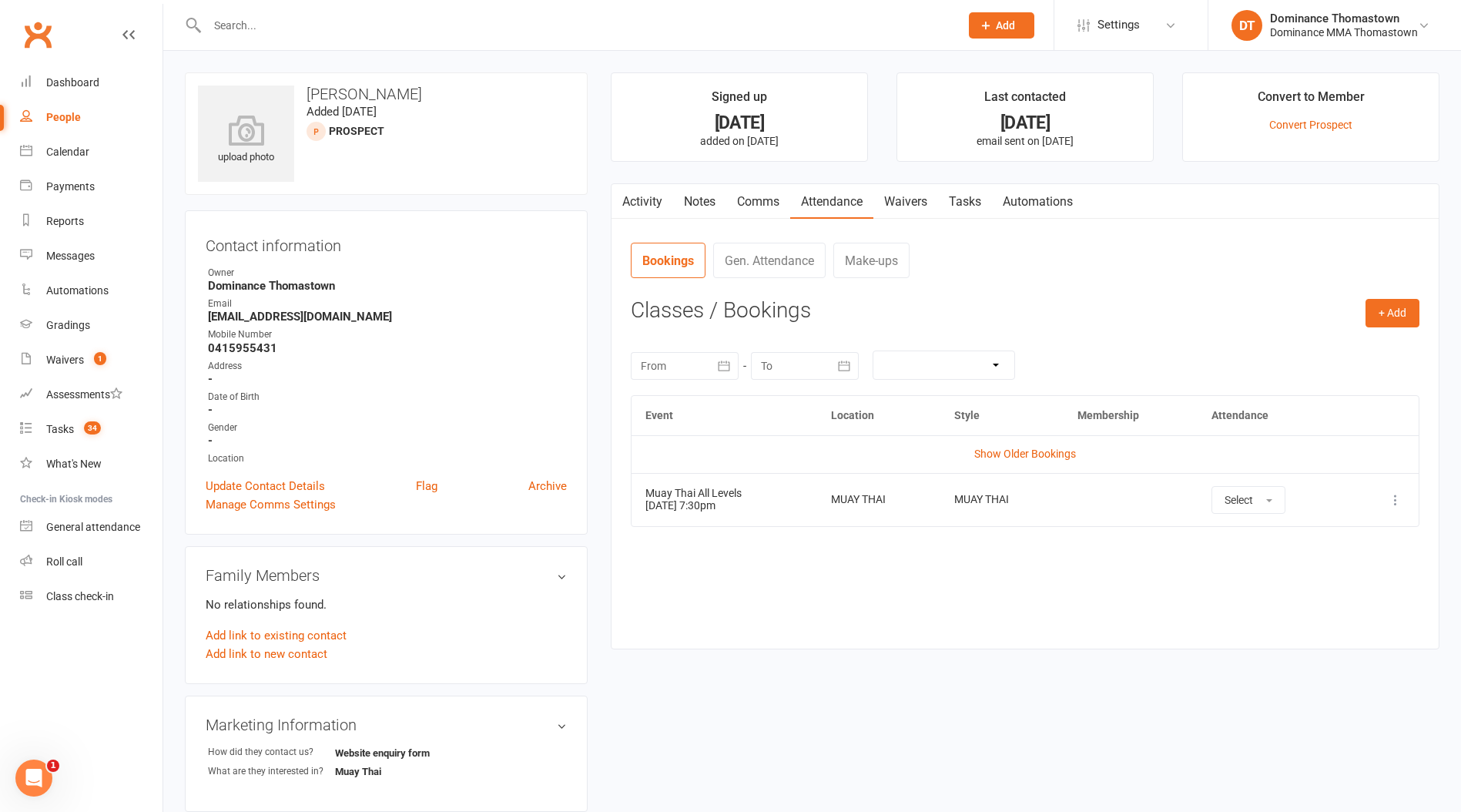
click at [910, 209] on link "Waivers" at bounding box center [906, 201] width 65 height 35
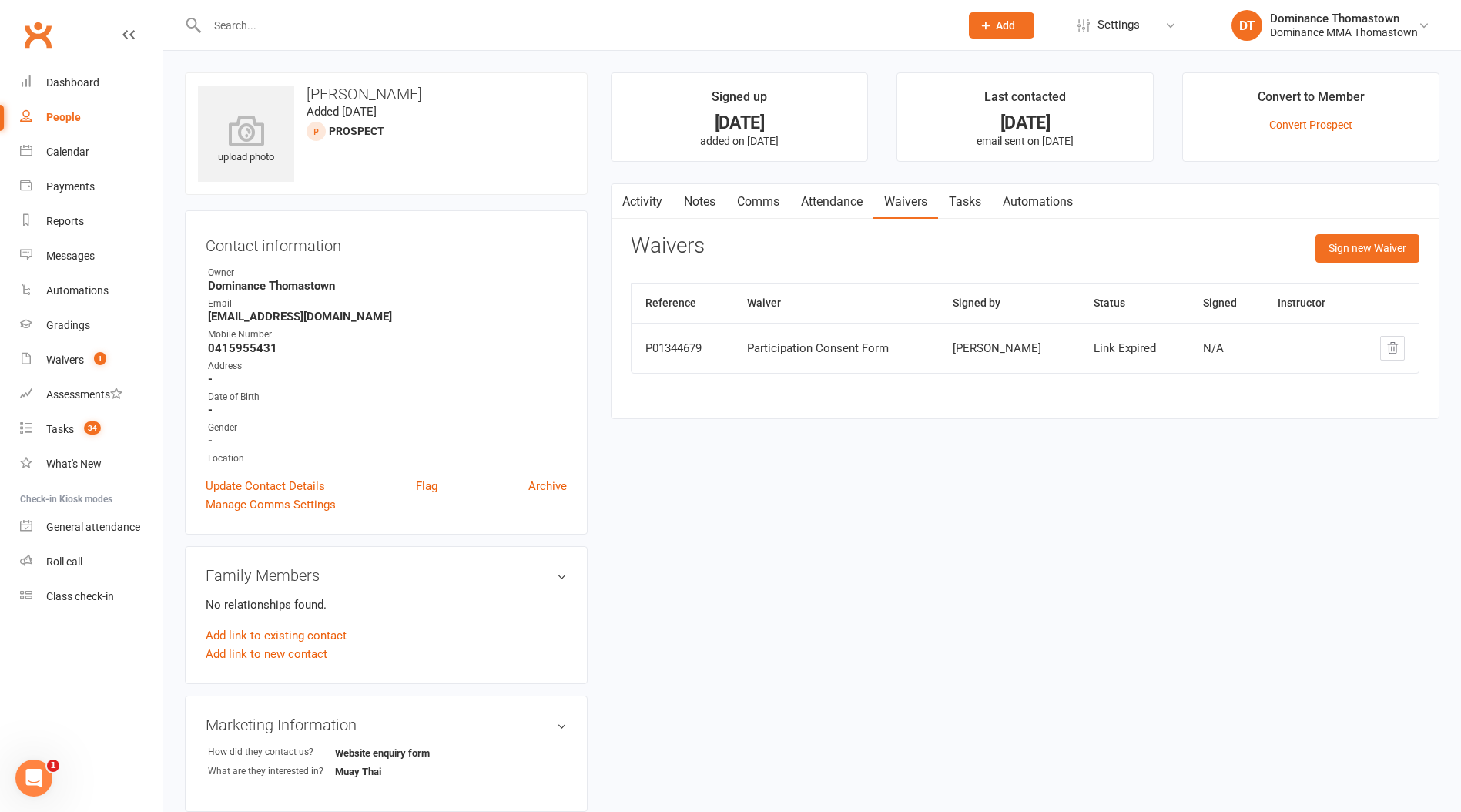
click at [819, 205] on link "Attendance" at bounding box center [832, 201] width 83 height 35
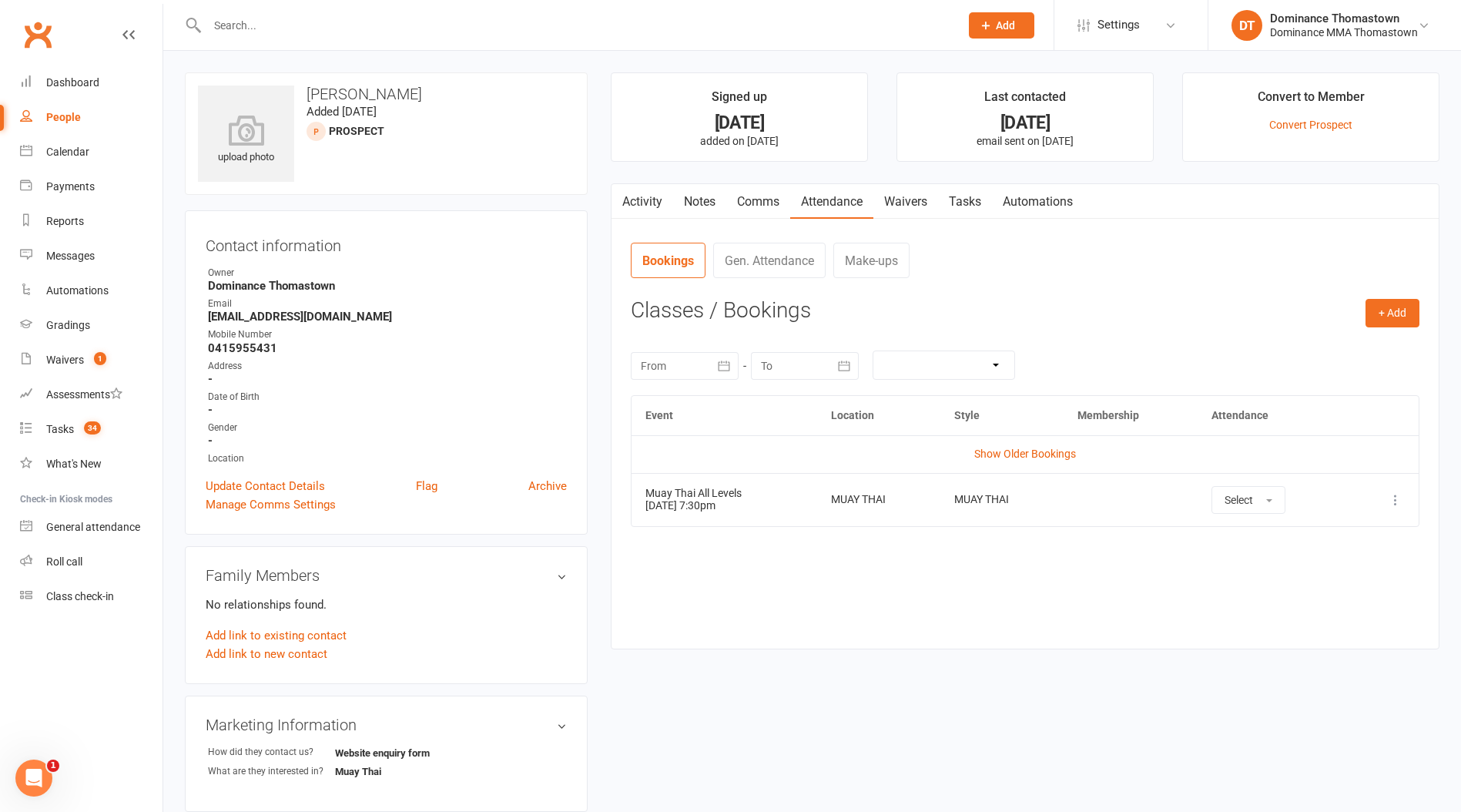
click at [765, 203] on link "Comms" at bounding box center [758, 201] width 64 height 35
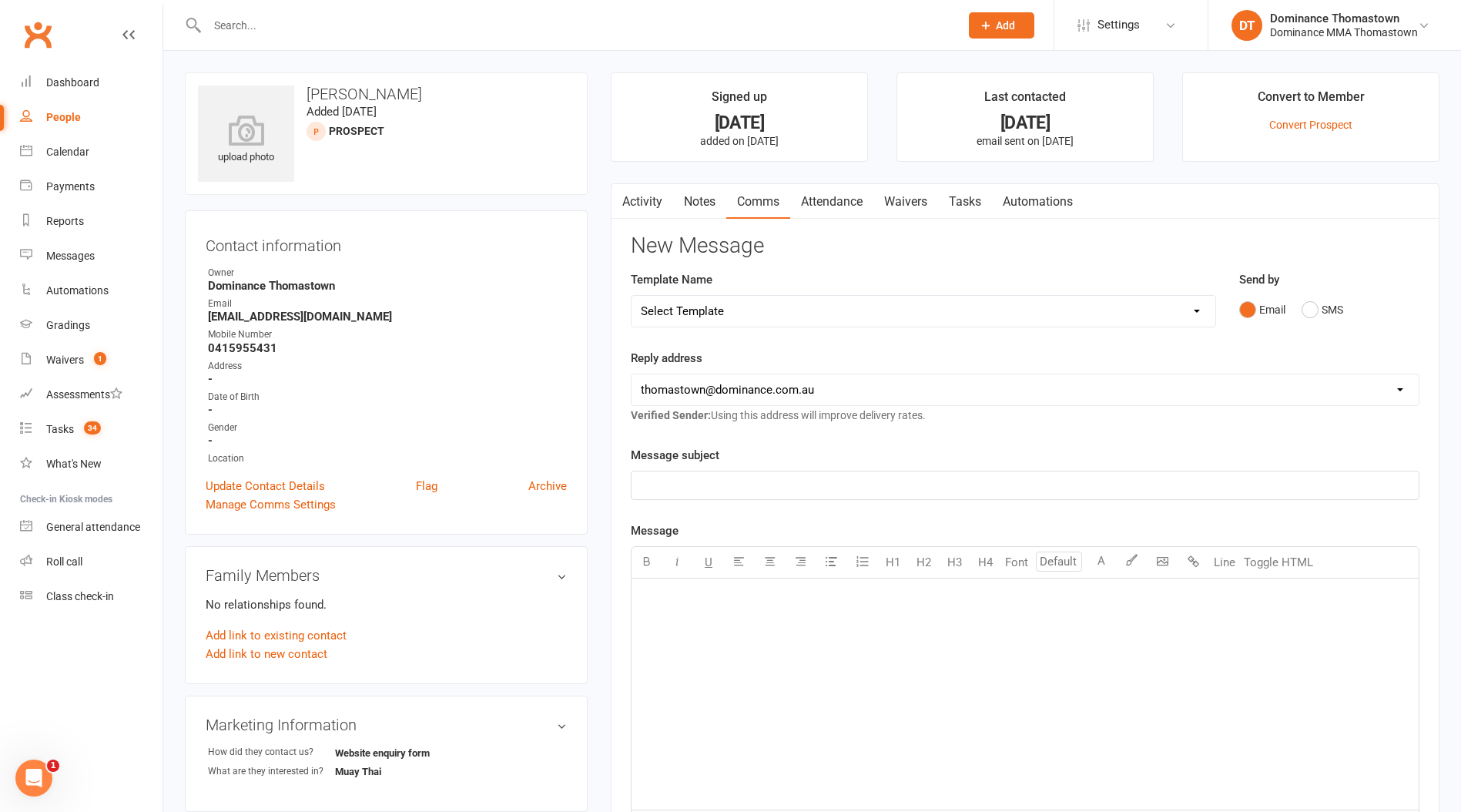
click at [700, 201] on link "Notes" at bounding box center [699, 201] width 53 height 35
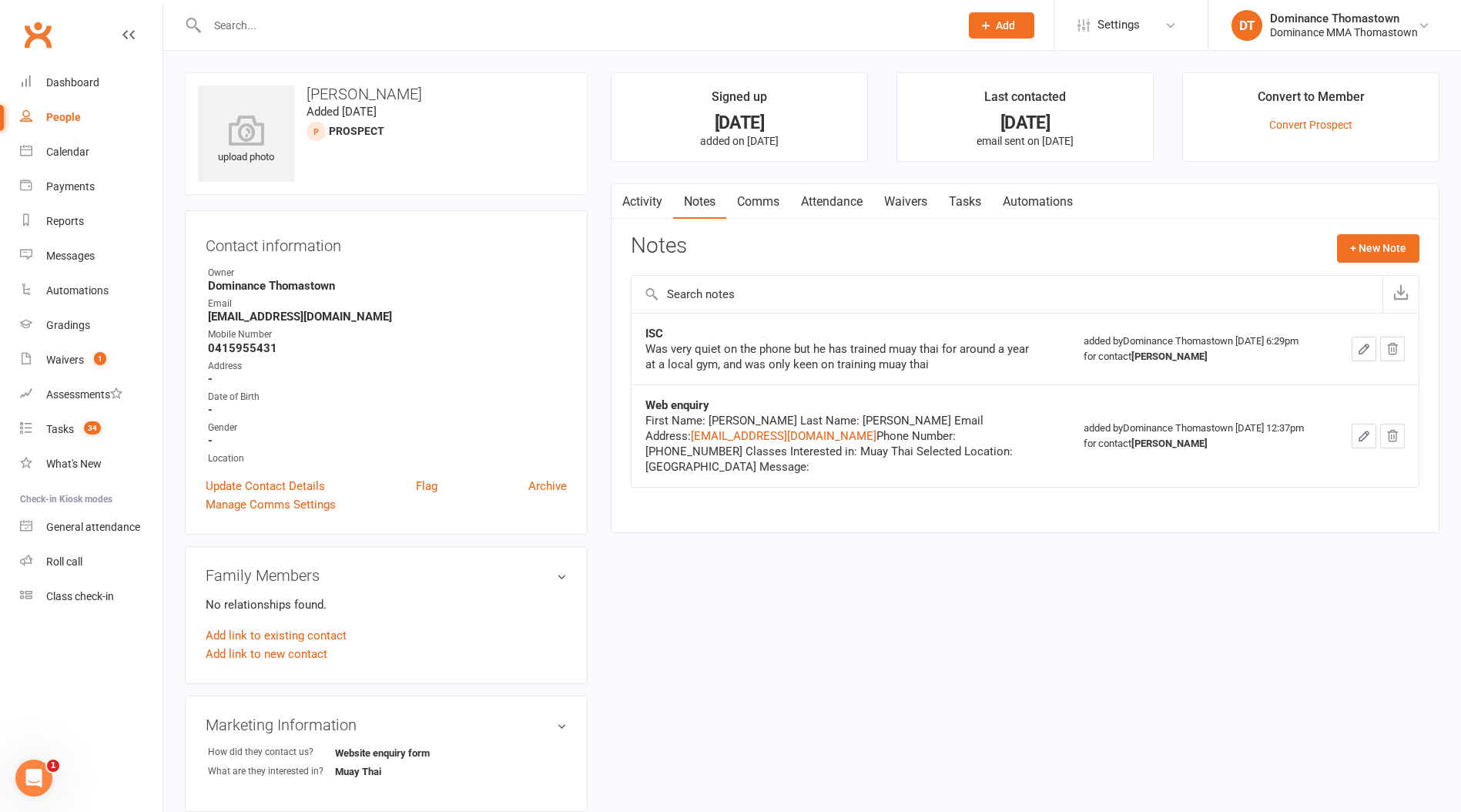
click at [901, 205] on link "Waivers" at bounding box center [906, 201] width 65 height 35
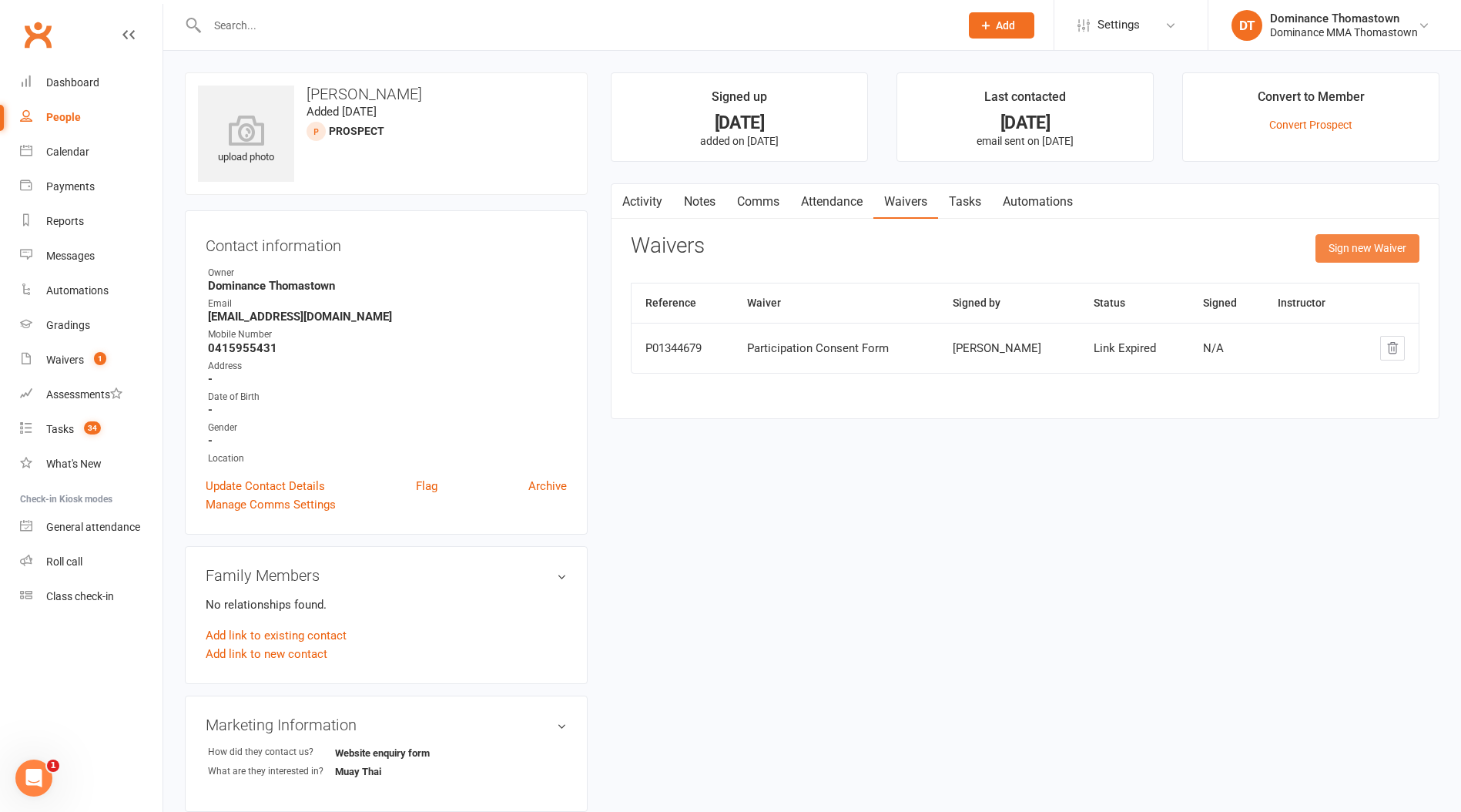
click at [1357, 253] on button "Sign new Waiver" at bounding box center [1366, 248] width 104 height 28
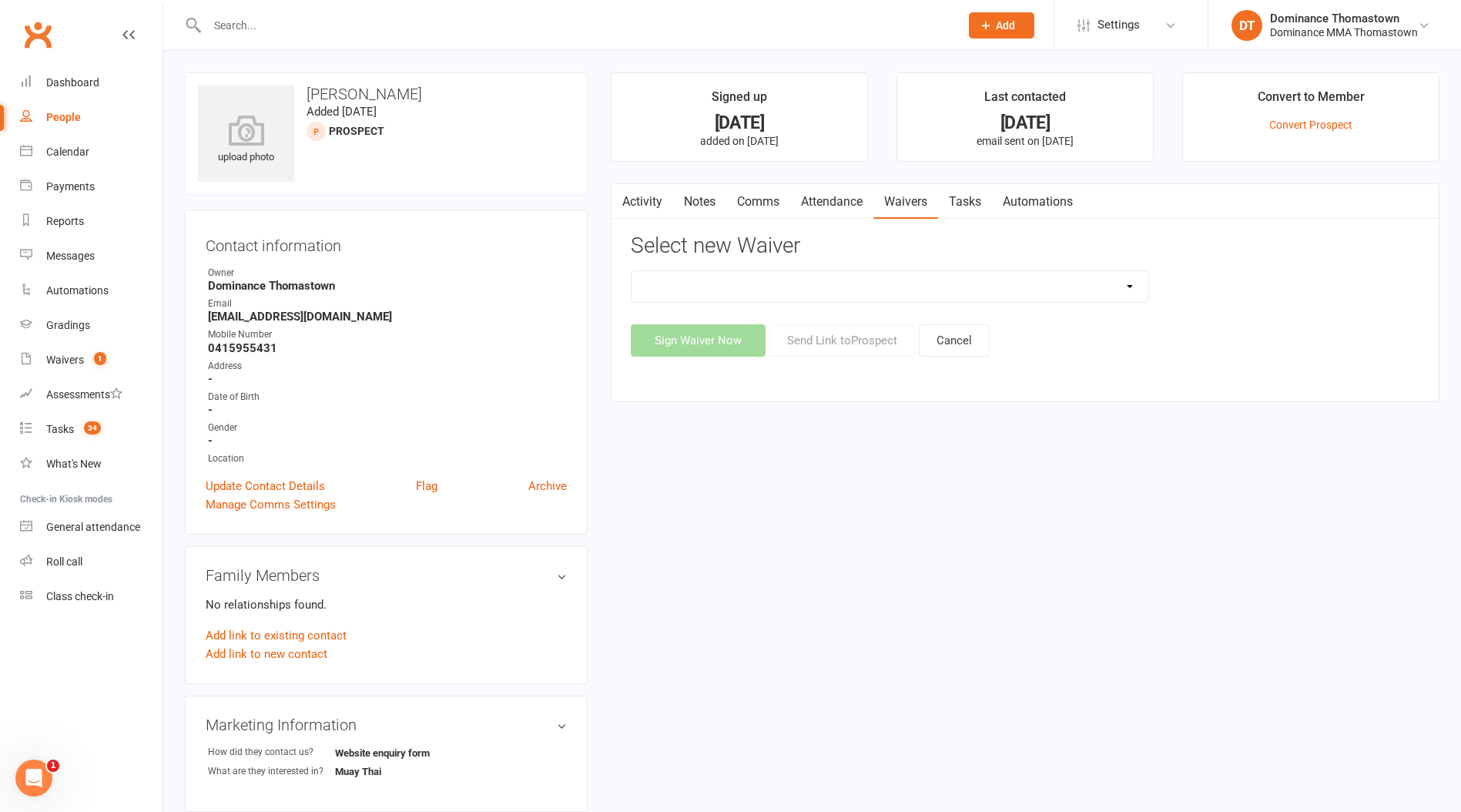
click at [952, 281] on select "Member | Cancellation | Adults Member | Injury Report Form (FOH staff use only)…" at bounding box center [889, 286] width 517 height 31
select select "375"
click at [631, 271] on select "Member | Cancellation | Adults Member | Injury Report Form (FOH staff use only)…" at bounding box center [889, 286] width 517 height 31
click at [842, 340] on button "Send Link to Prospect" at bounding box center [843, 340] width 146 height 32
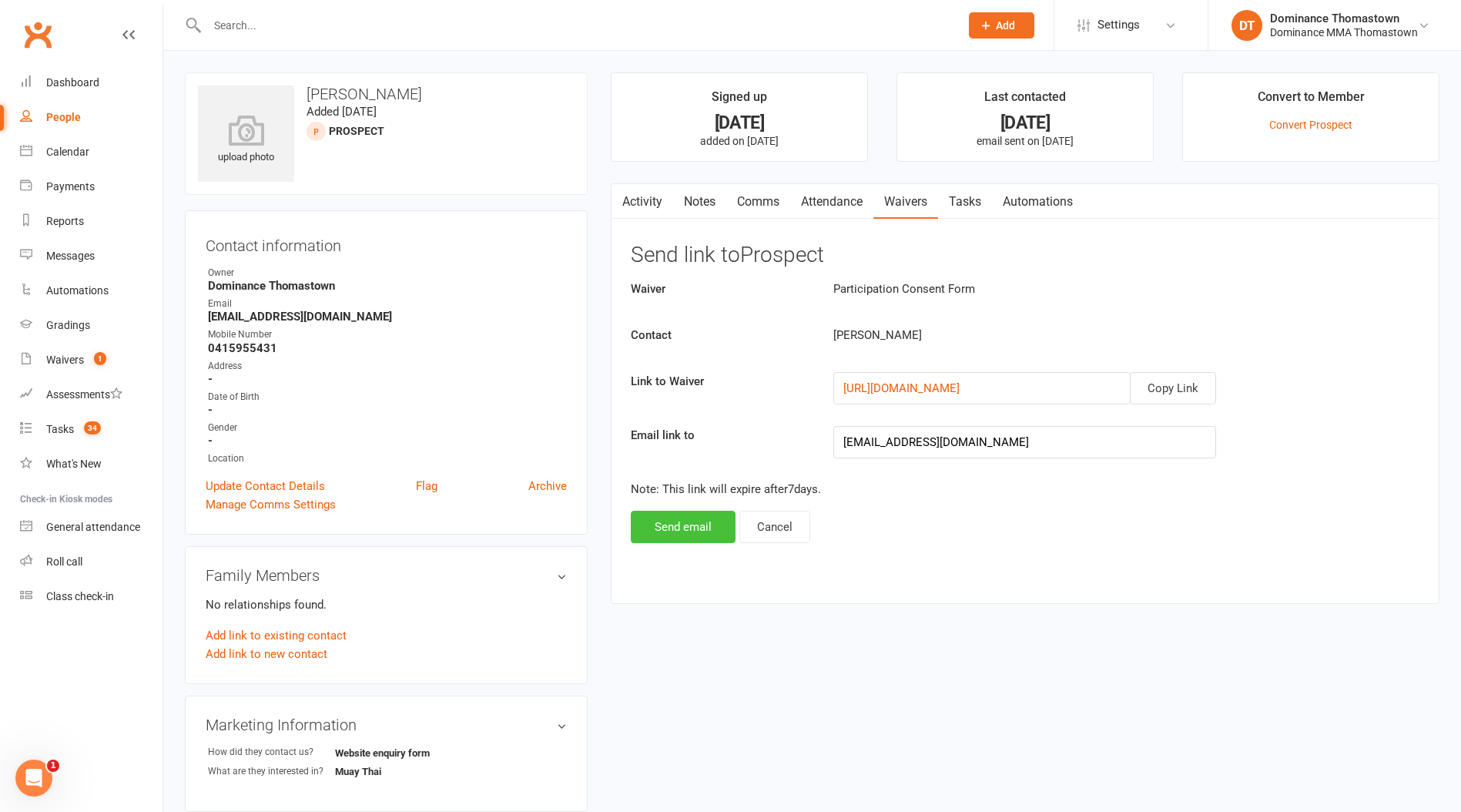
click at [708, 519] on button "Send email" at bounding box center [683, 527] width 104 height 32
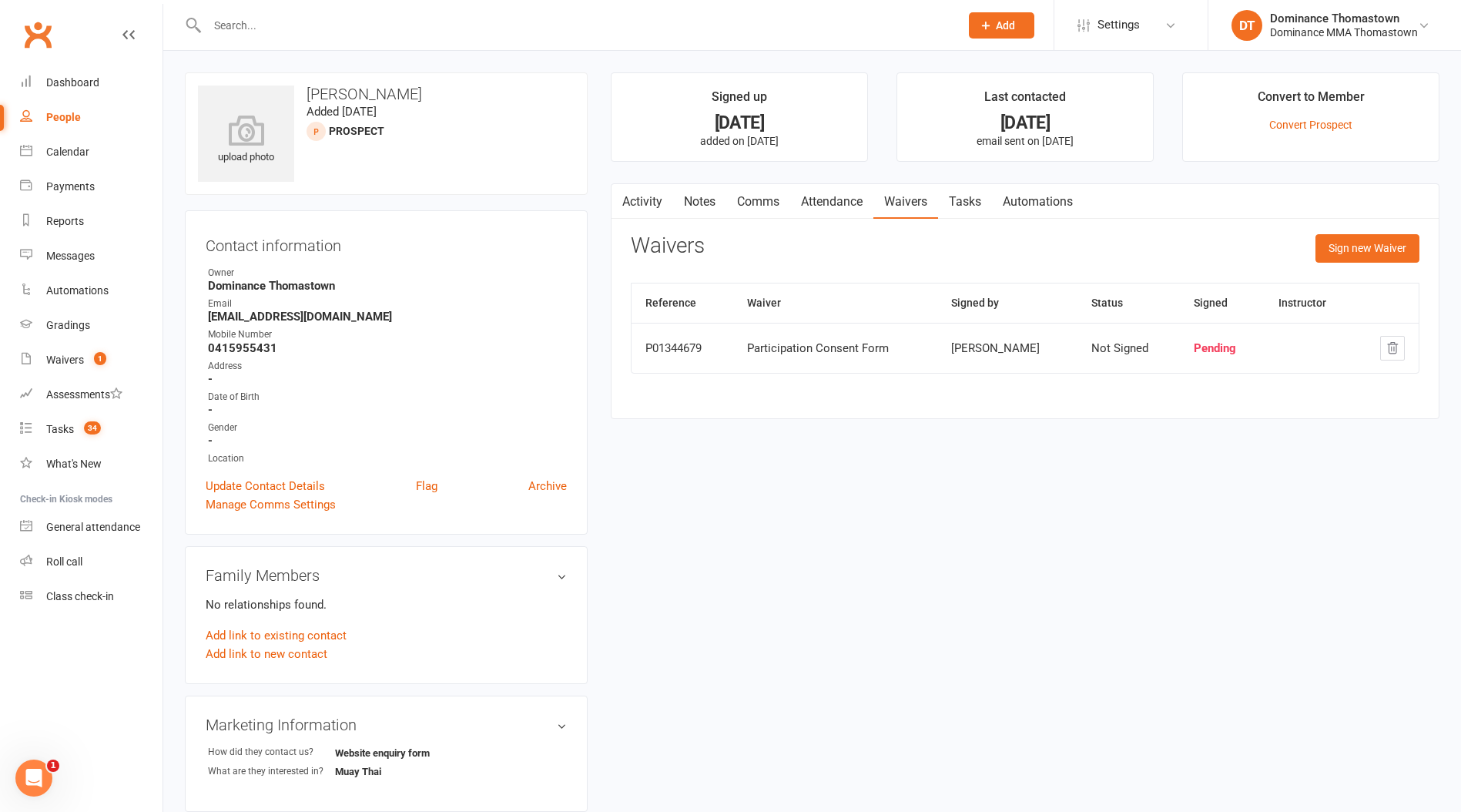
click at [969, 209] on link "Tasks" at bounding box center [965, 201] width 54 height 35
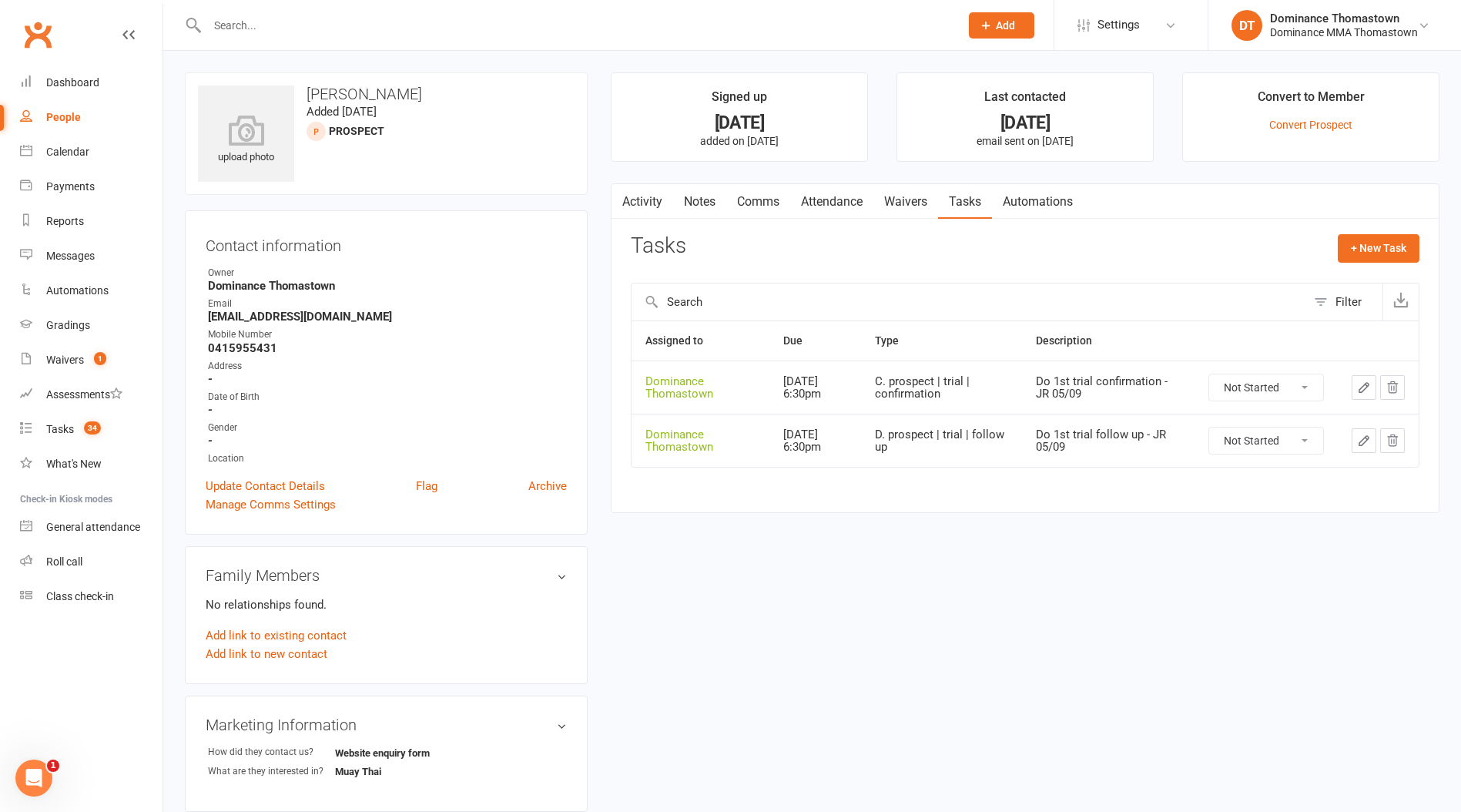
click at [1254, 391] on select "Not Started In Progress Waiting Complete" at bounding box center [1266, 387] width 114 height 26
click at [1209, 374] on select "Not Started In Progress Waiting Complete" at bounding box center [1266, 387] width 114 height 26
select select "unstarted"
click at [50, 431] on div "Tasks" at bounding box center [59, 429] width 28 height 13
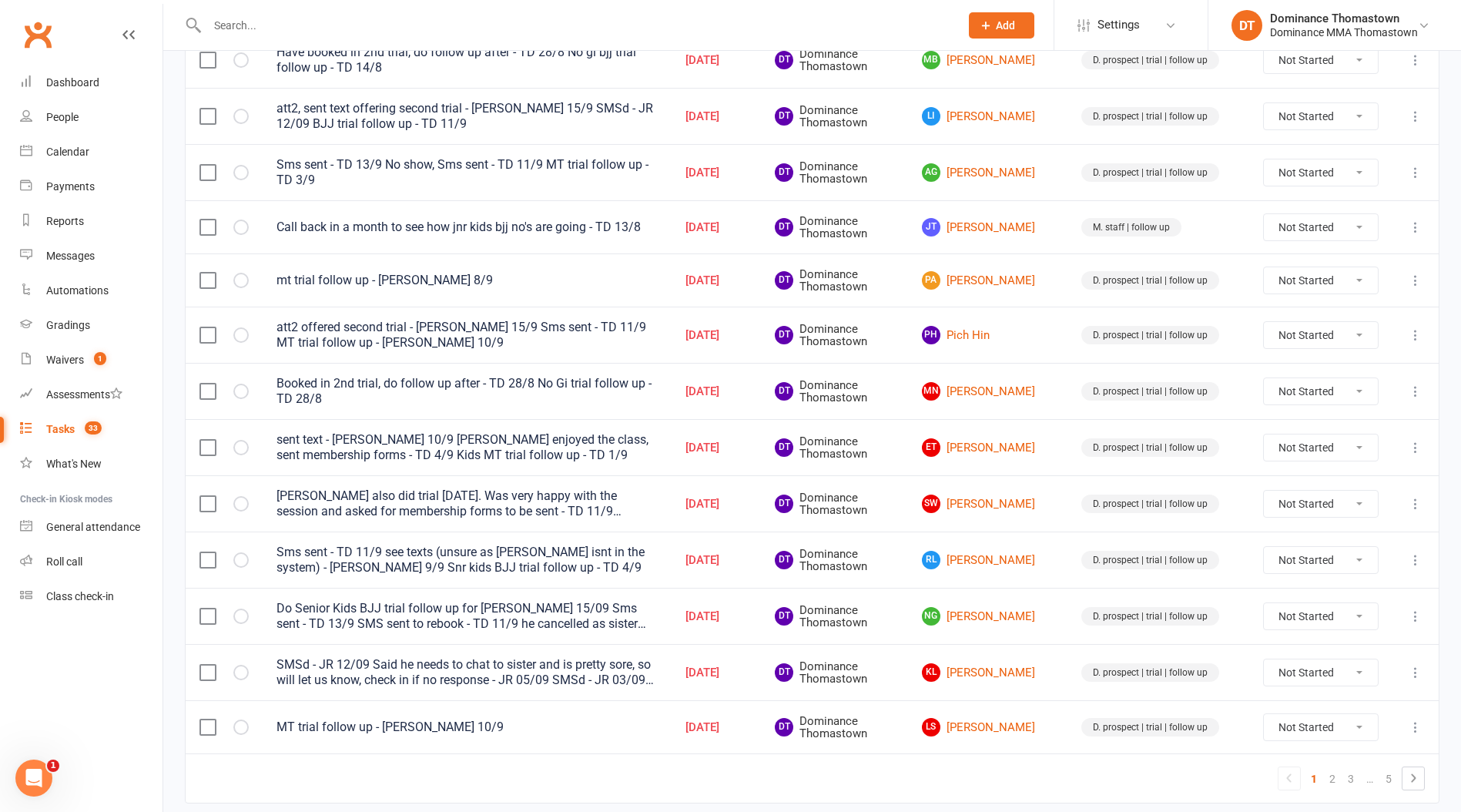
scroll to position [926, 0]
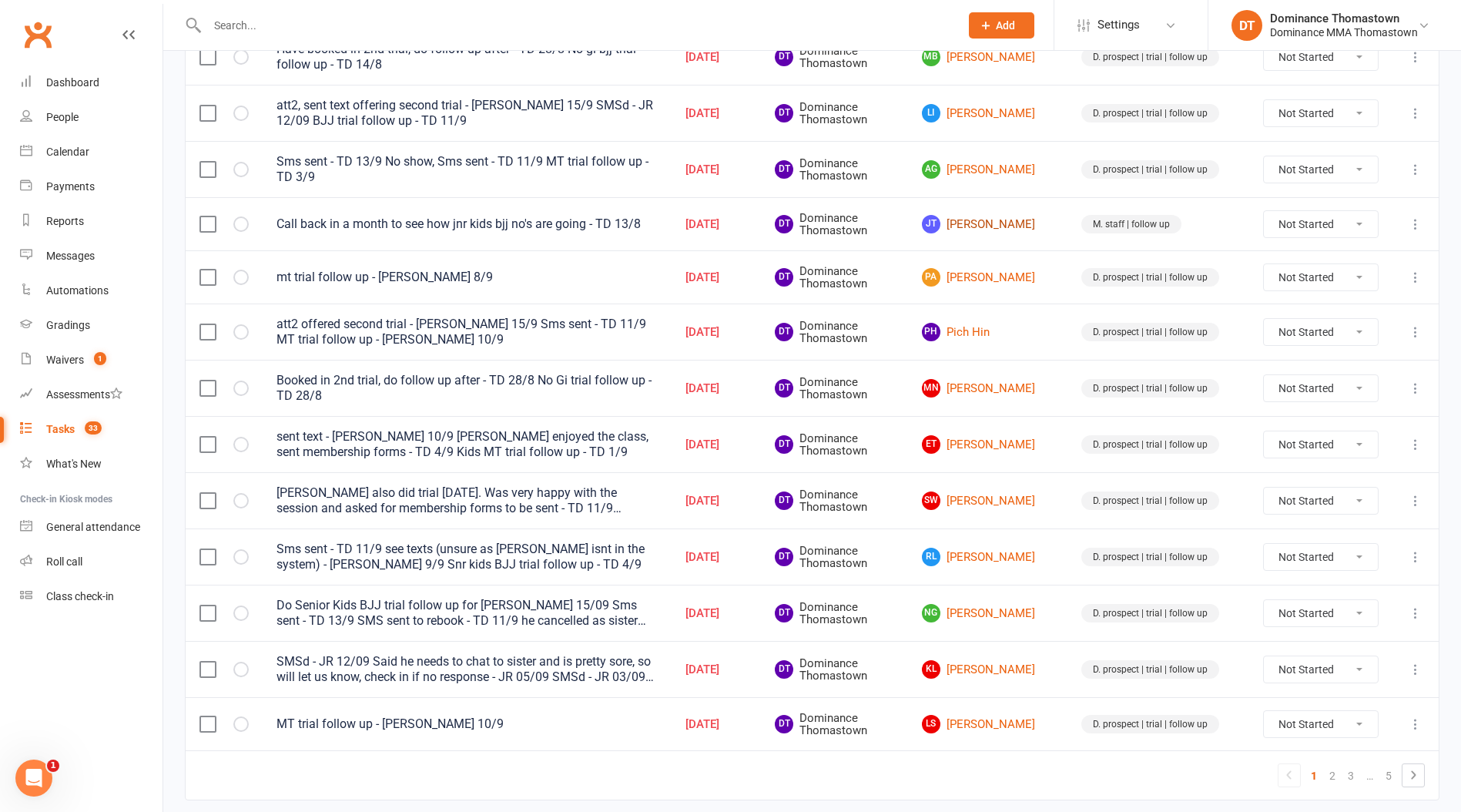
click at [980, 225] on link "JT Johnny TR" at bounding box center [988, 224] width 131 height 19
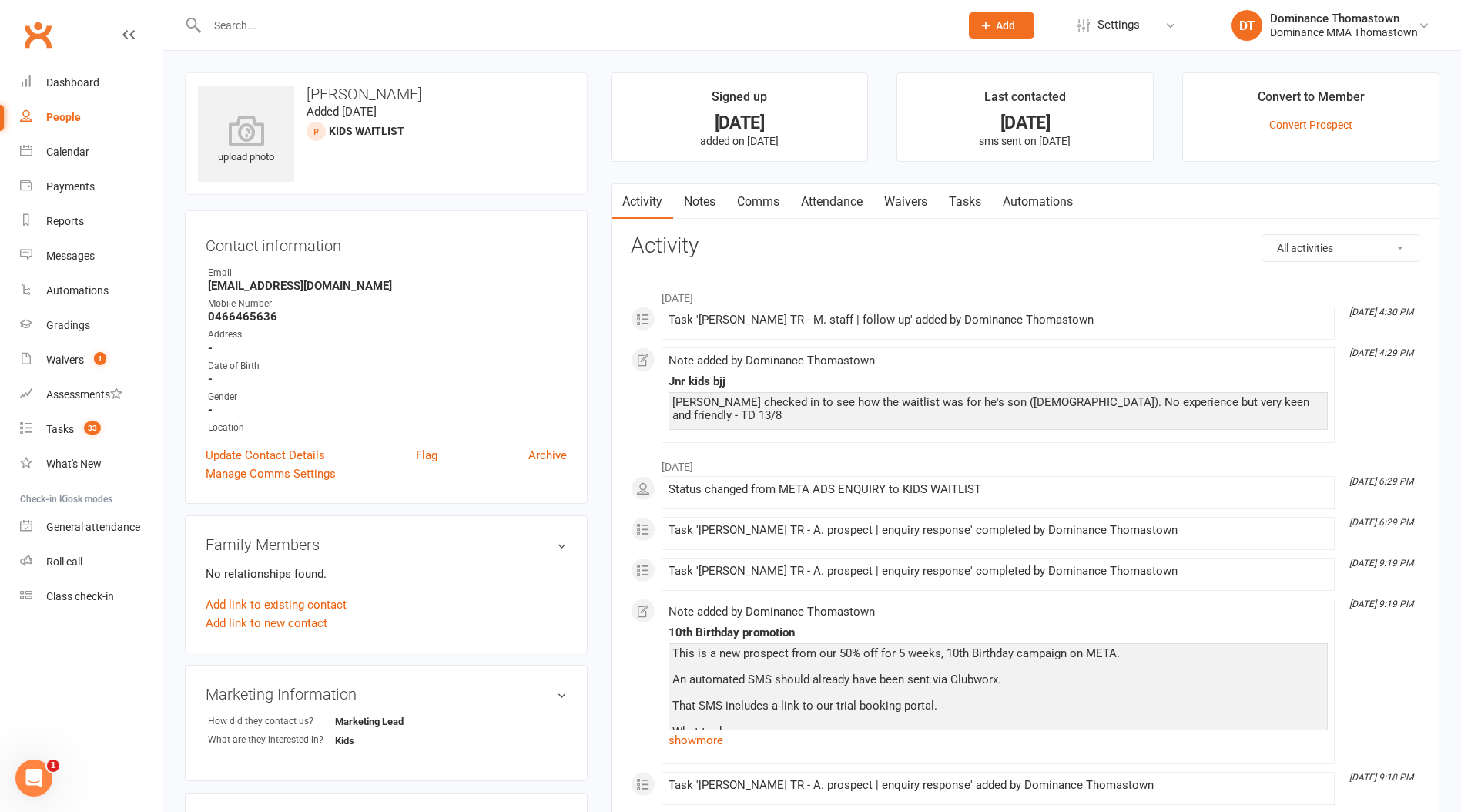
click at [701, 205] on link "Notes" at bounding box center [699, 201] width 53 height 35
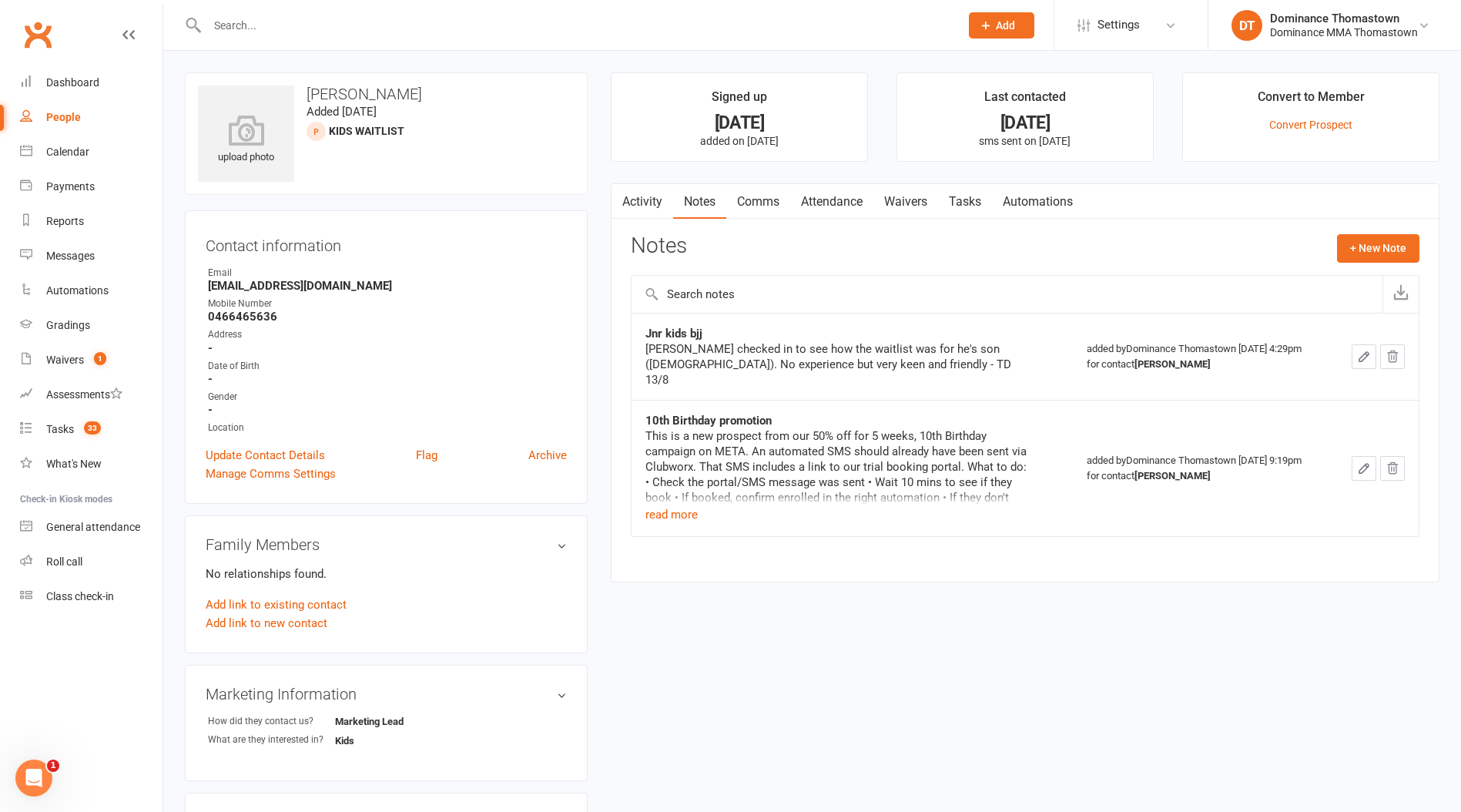
click at [951, 203] on link "Tasks" at bounding box center [965, 201] width 54 height 35
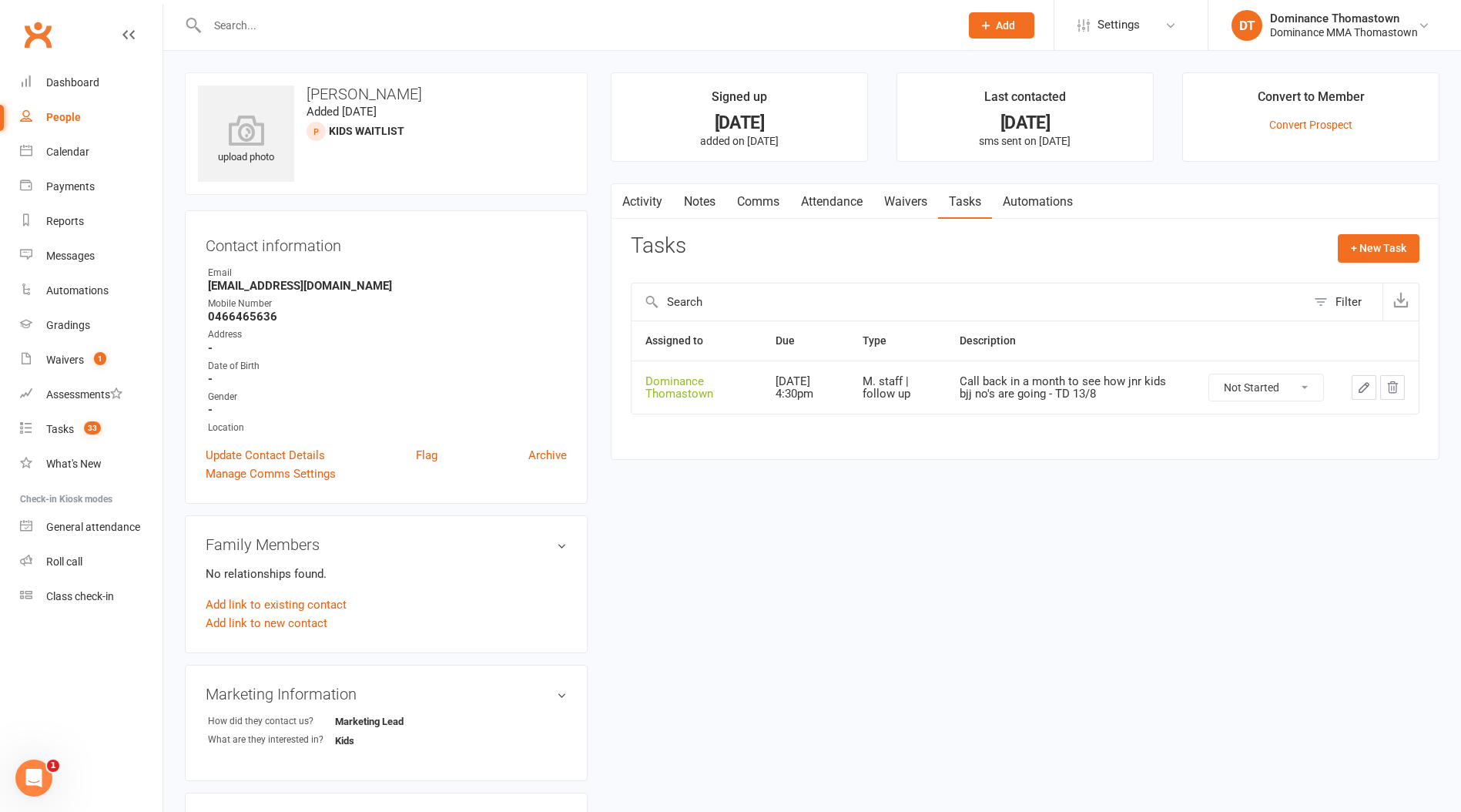
click at [1231, 391] on select "Not Started In Progress Waiting Complete" at bounding box center [1266, 387] width 114 height 26
click at [1209, 374] on select "Not Started In Progress Waiting Complete" at bounding box center [1266, 387] width 114 height 26
select select "unstarted"
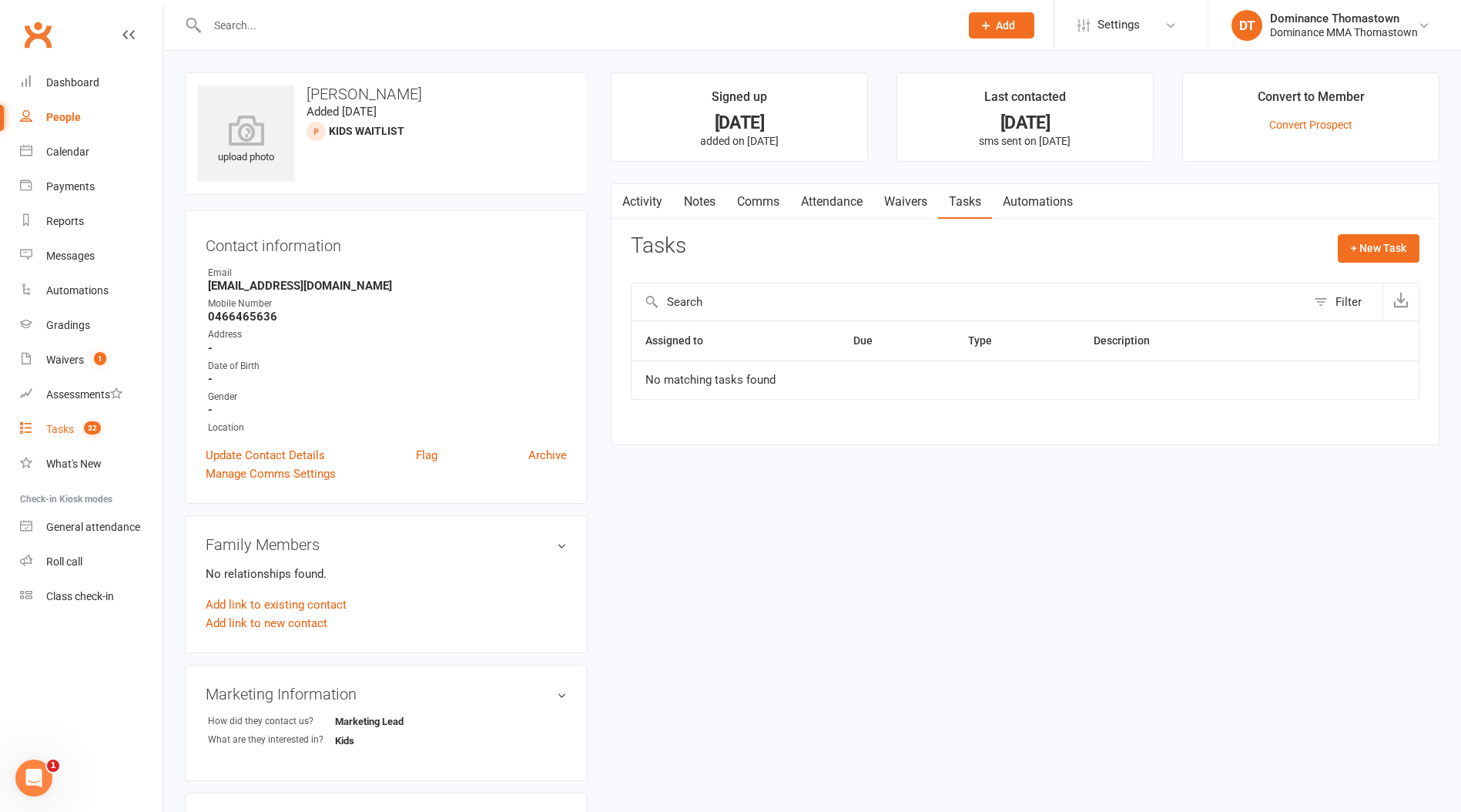
click at [56, 425] on div "Tasks" at bounding box center [59, 429] width 28 height 13
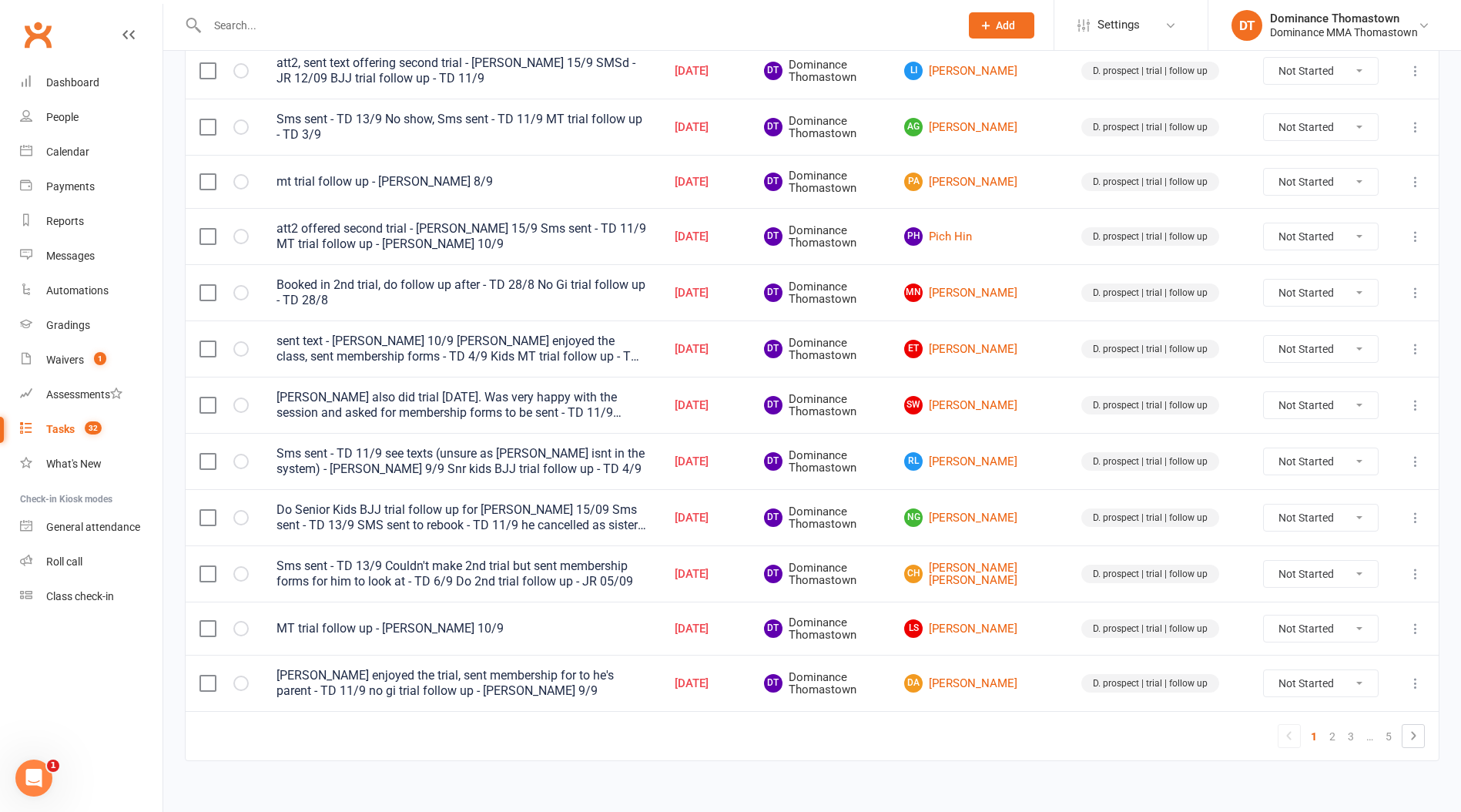
scroll to position [967, 0]
click at [1330, 730] on link "2" at bounding box center [1332, 737] width 19 height 22
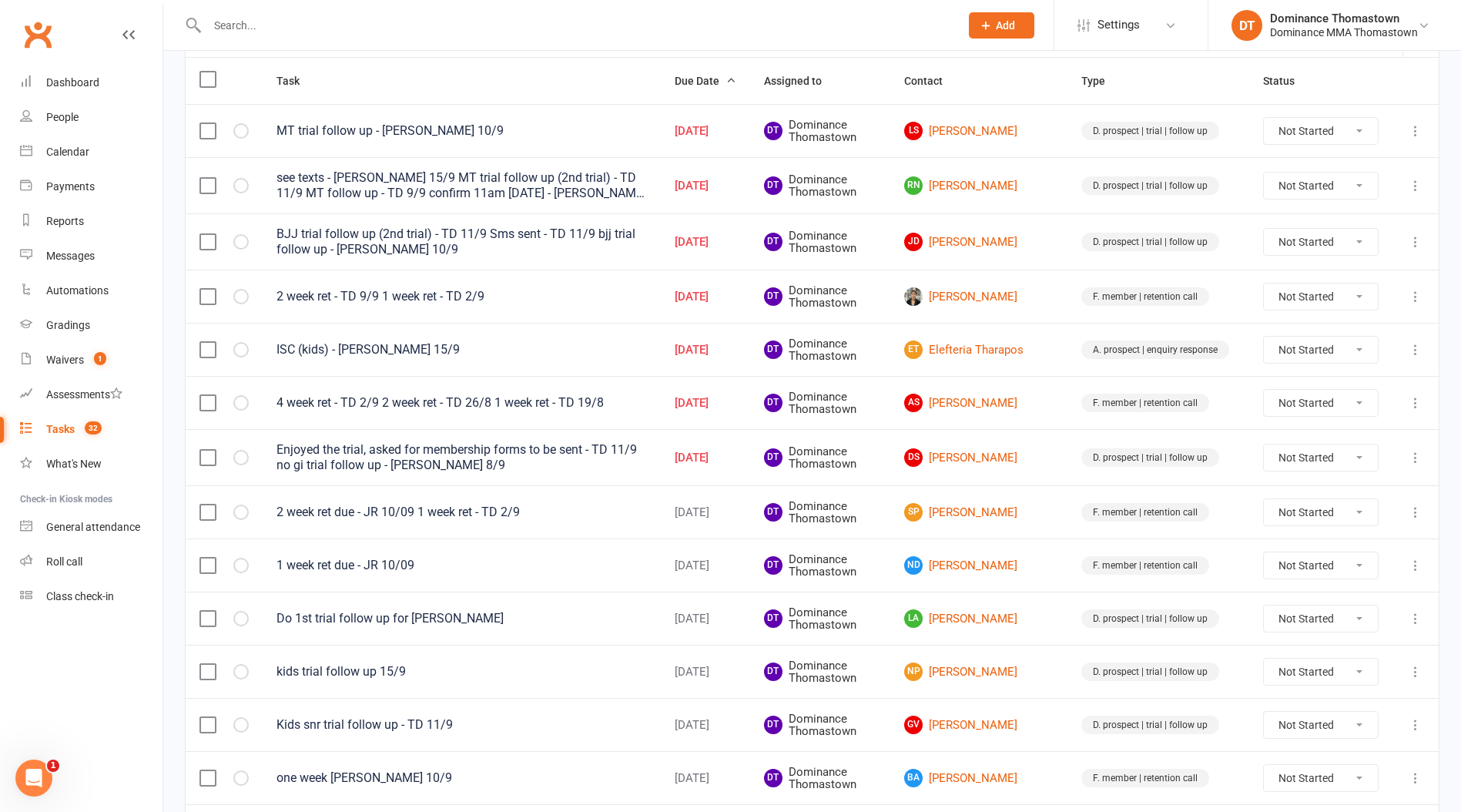
scroll to position [191, 0]
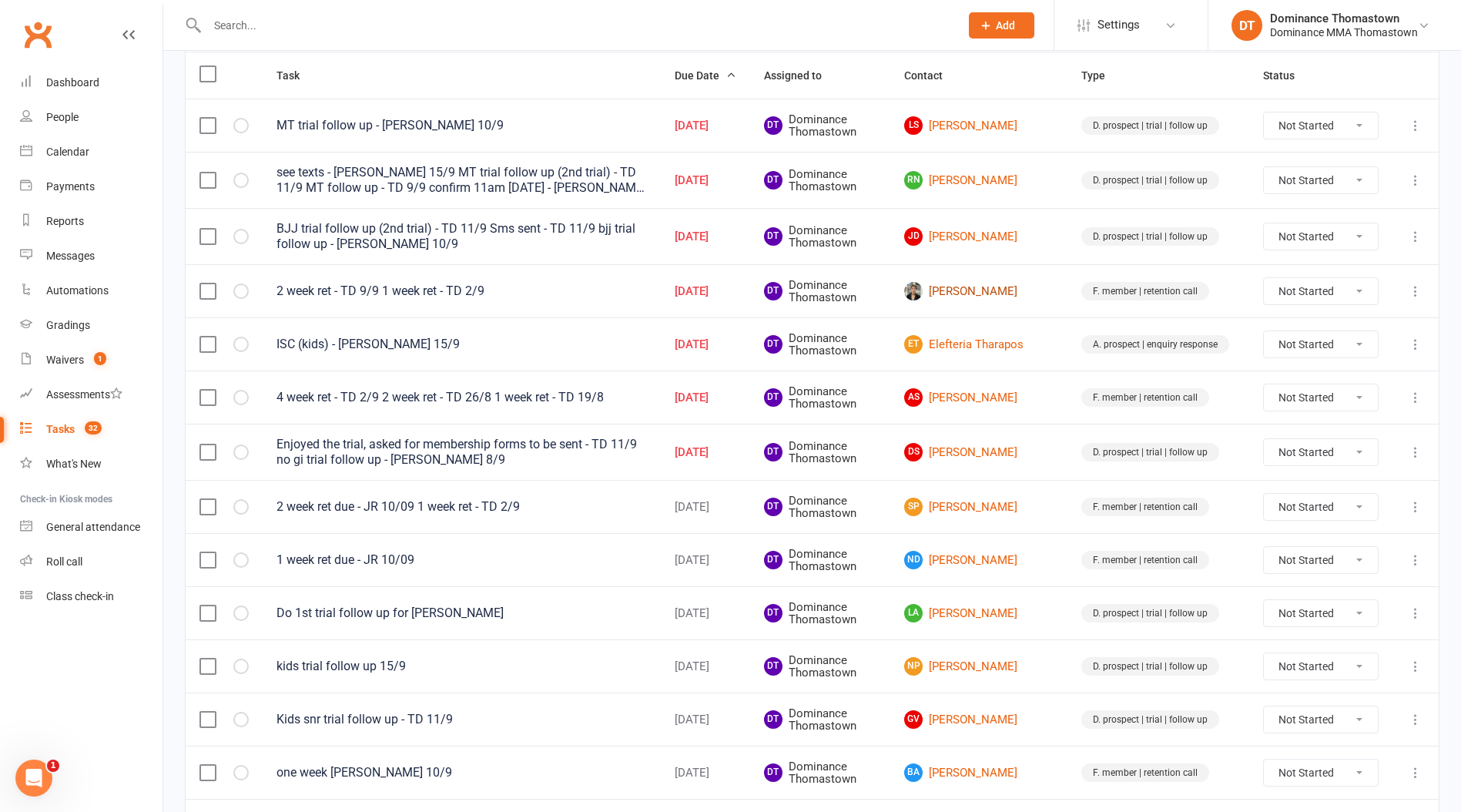
click at [997, 293] on link "Sommer Kamil" at bounding box center [979, 291] width 149 height 19
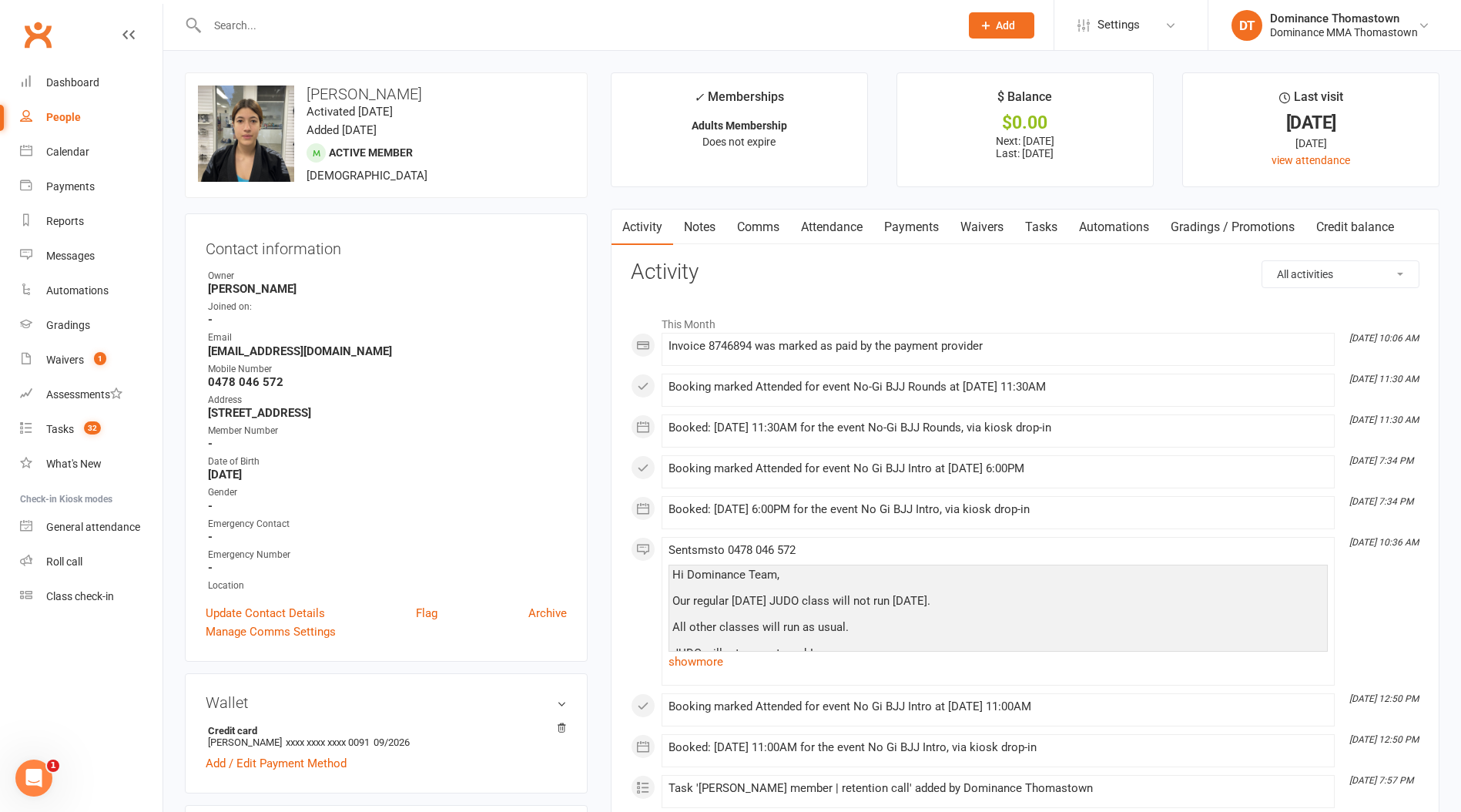
click at [918, 230] on link "Payments" at bounding box center [911, 227] width 77 height 35
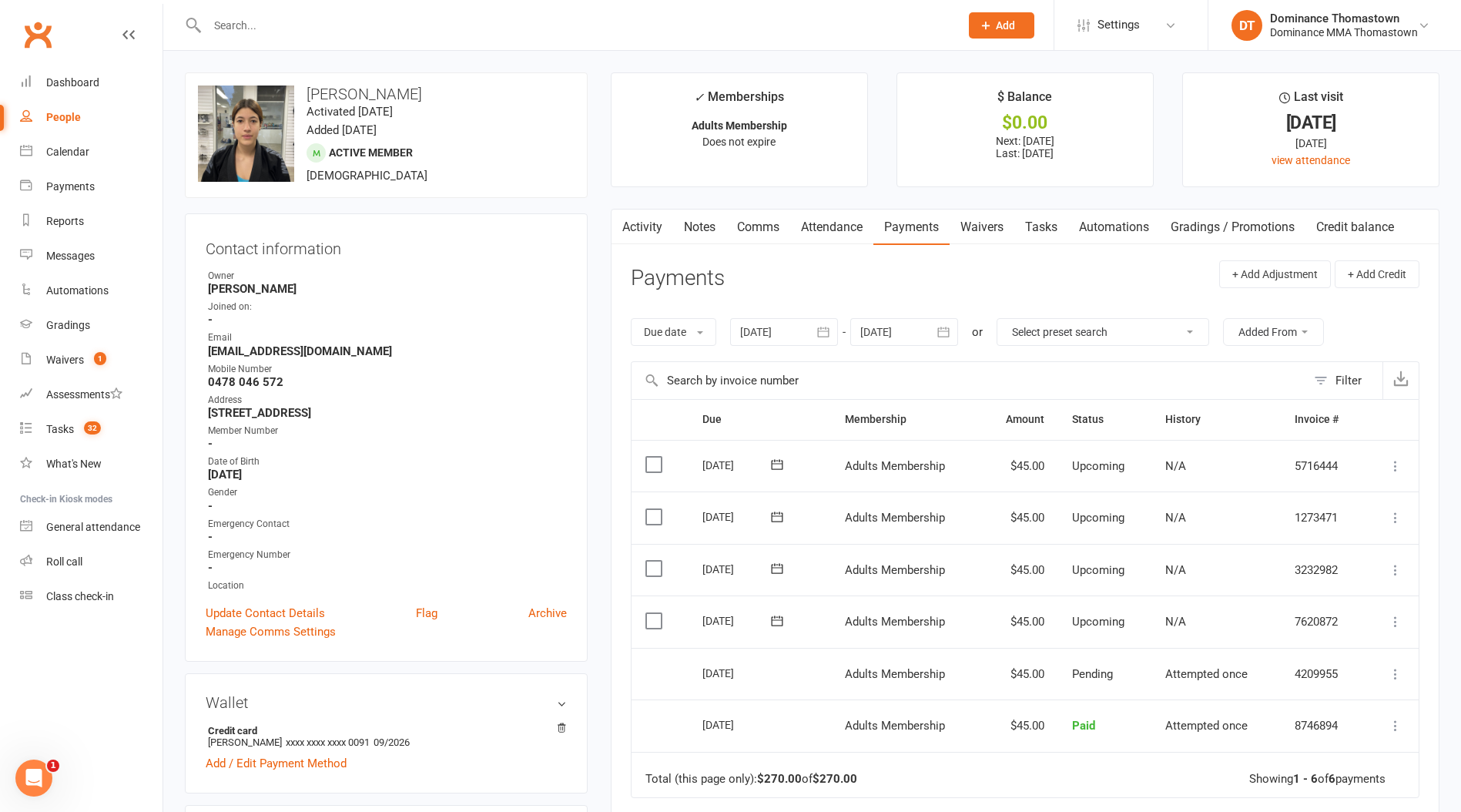
click at [979, 230] on link "Waivers" at bounding box center [982, 227] width 65 height 35
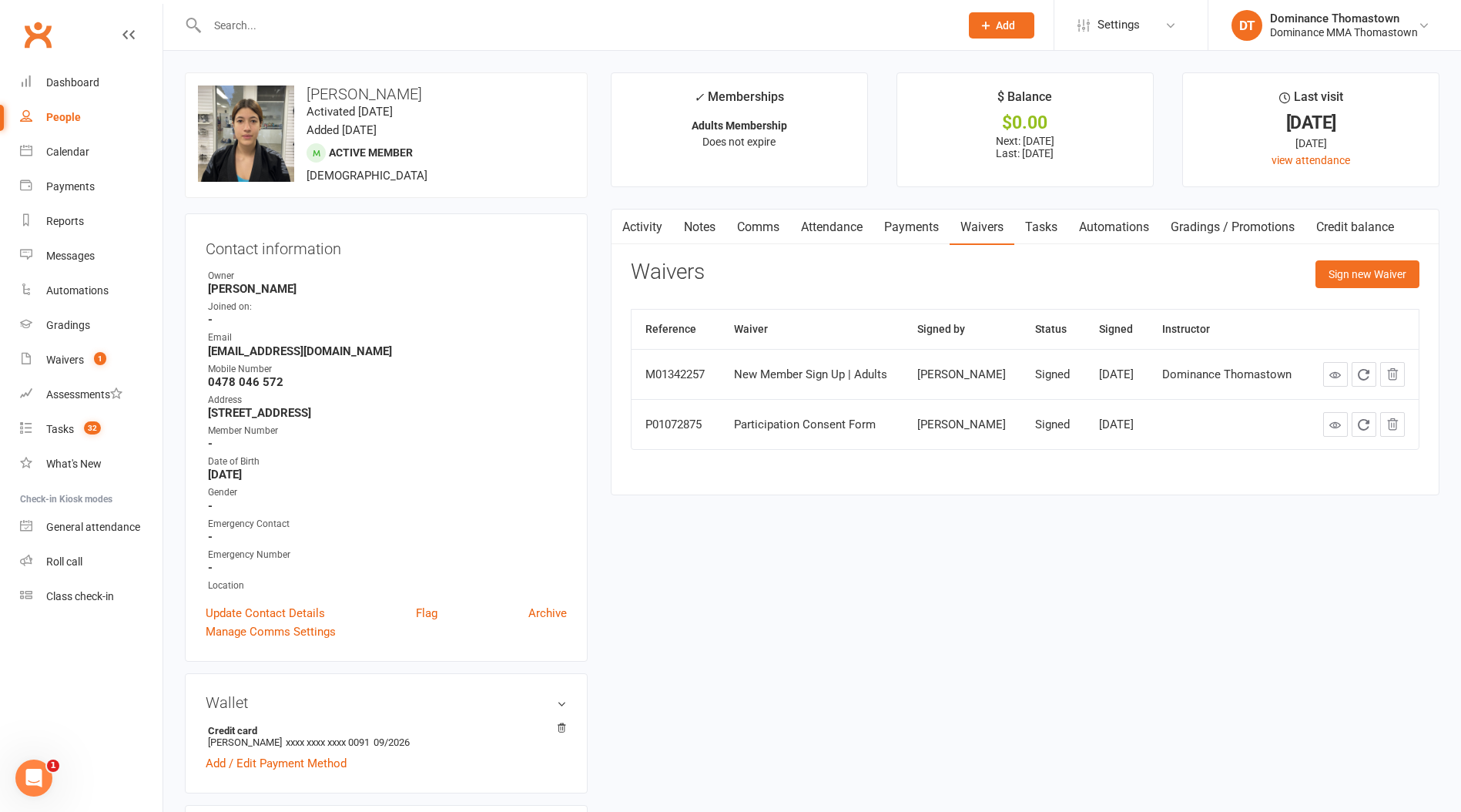
click at [1043, 232] on link "Tasks" at bounding box center [1042, 227] width 54 height 35
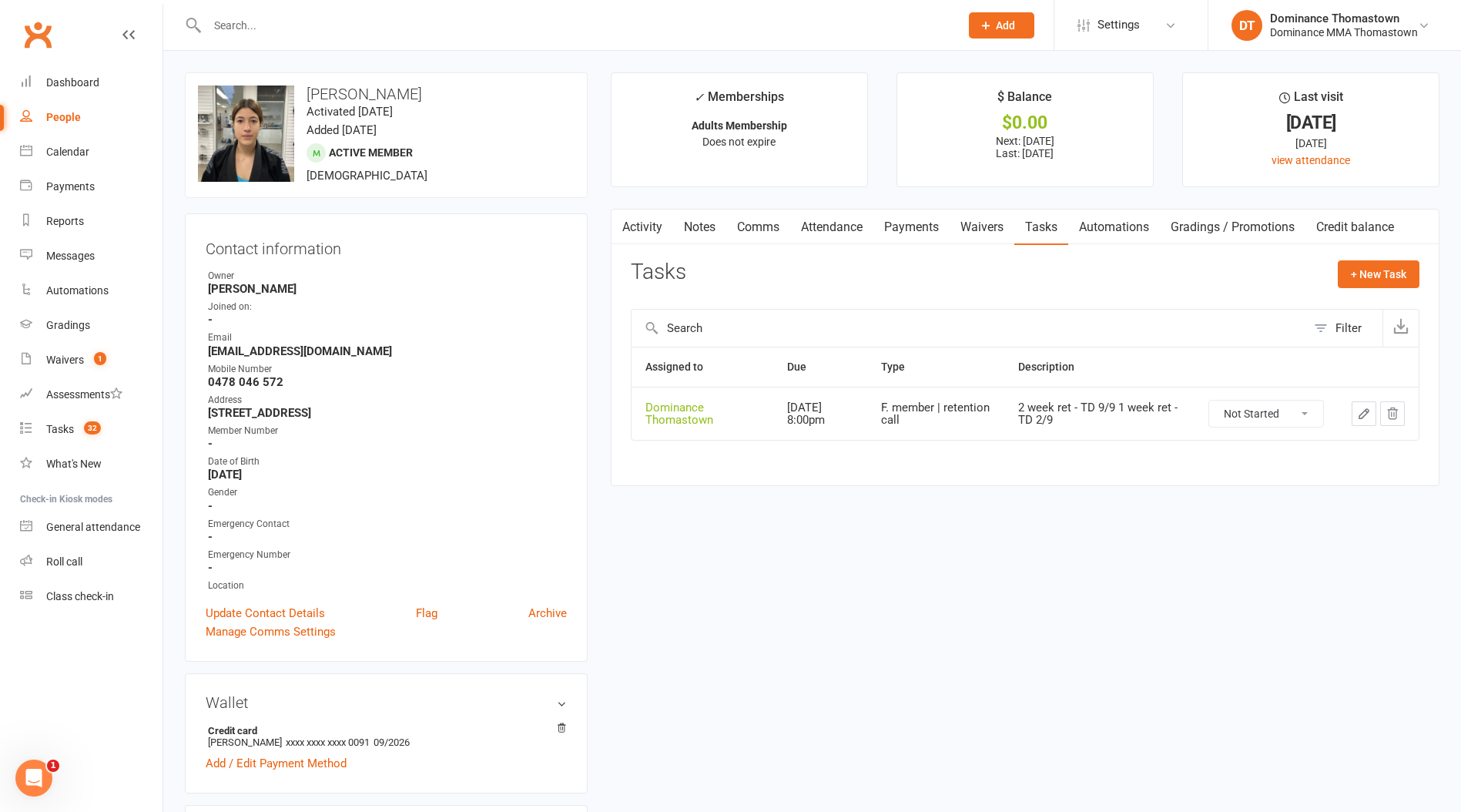
click at [1365, 412] on icon "button" at bounding box center [1363, 413] width 14 height 14
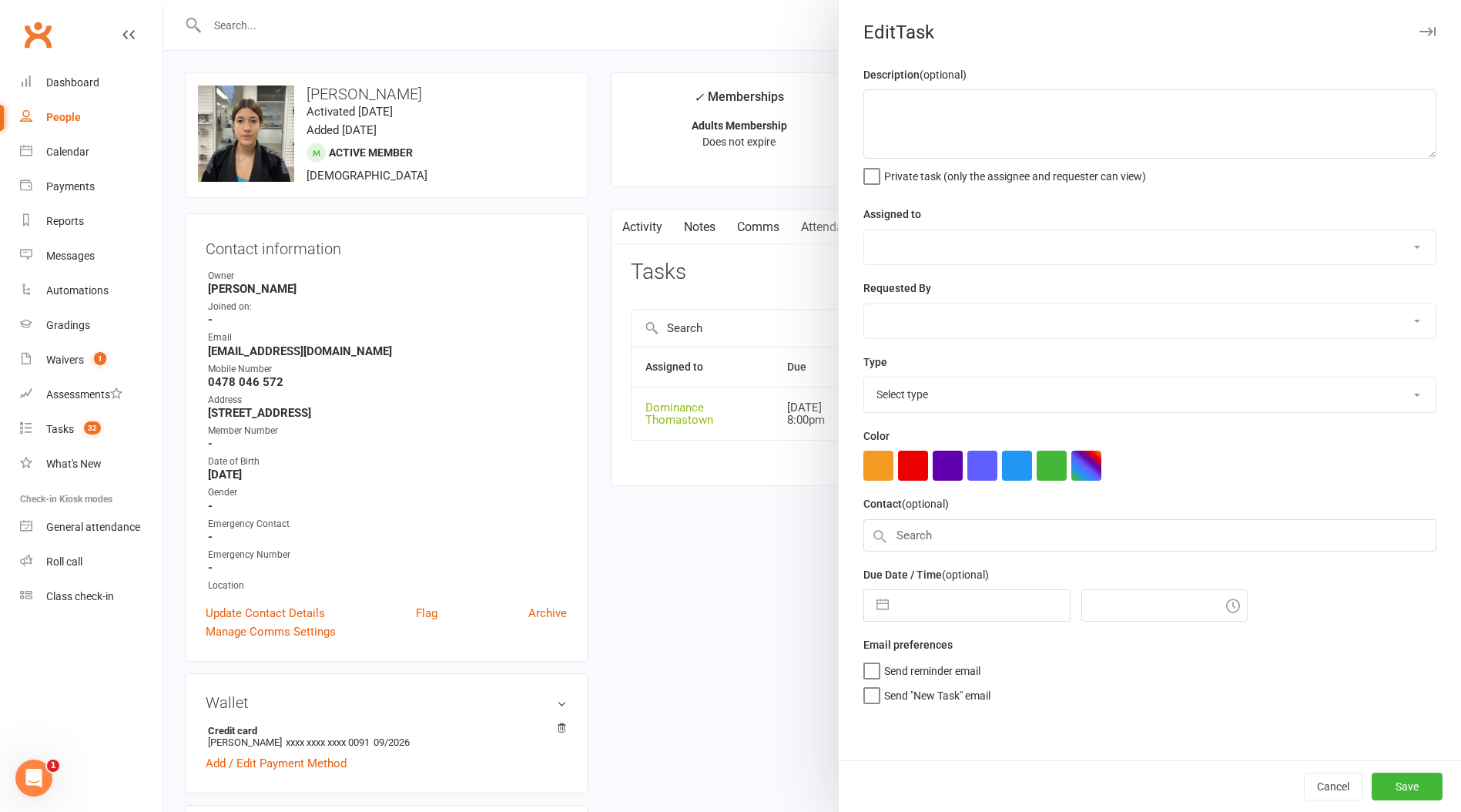
type textarea "2 week ret - TD 9/9 1 week ret - TD 2/9"
select select "12547"
type input "[DATE]"
type input "8:00pm"
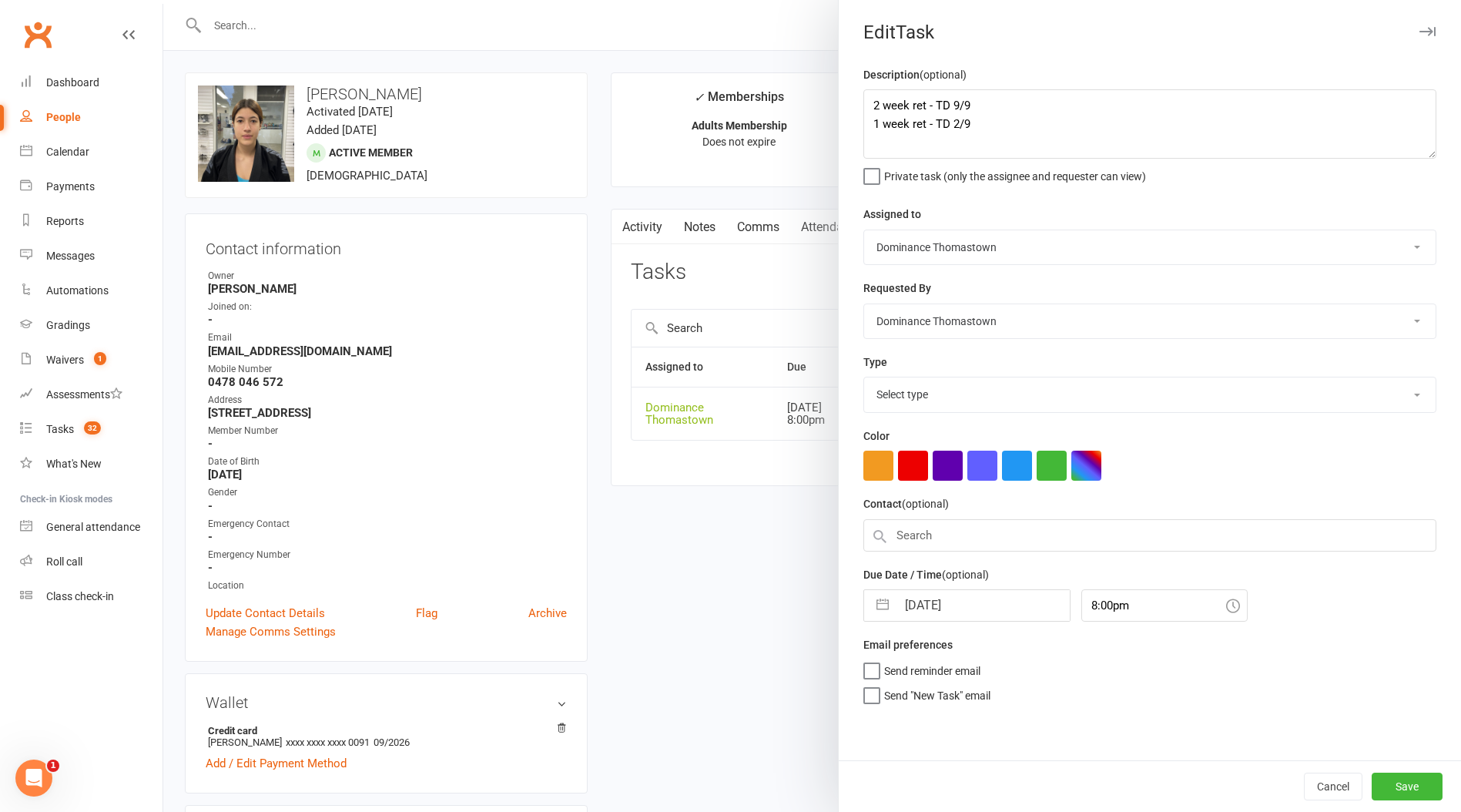
select select "3814"
click at [870, 104] on textarea "2 week ret - TD 9/9 1 week ret - TD 2/9" at bounding box center [1150, 123] width 573 height 69
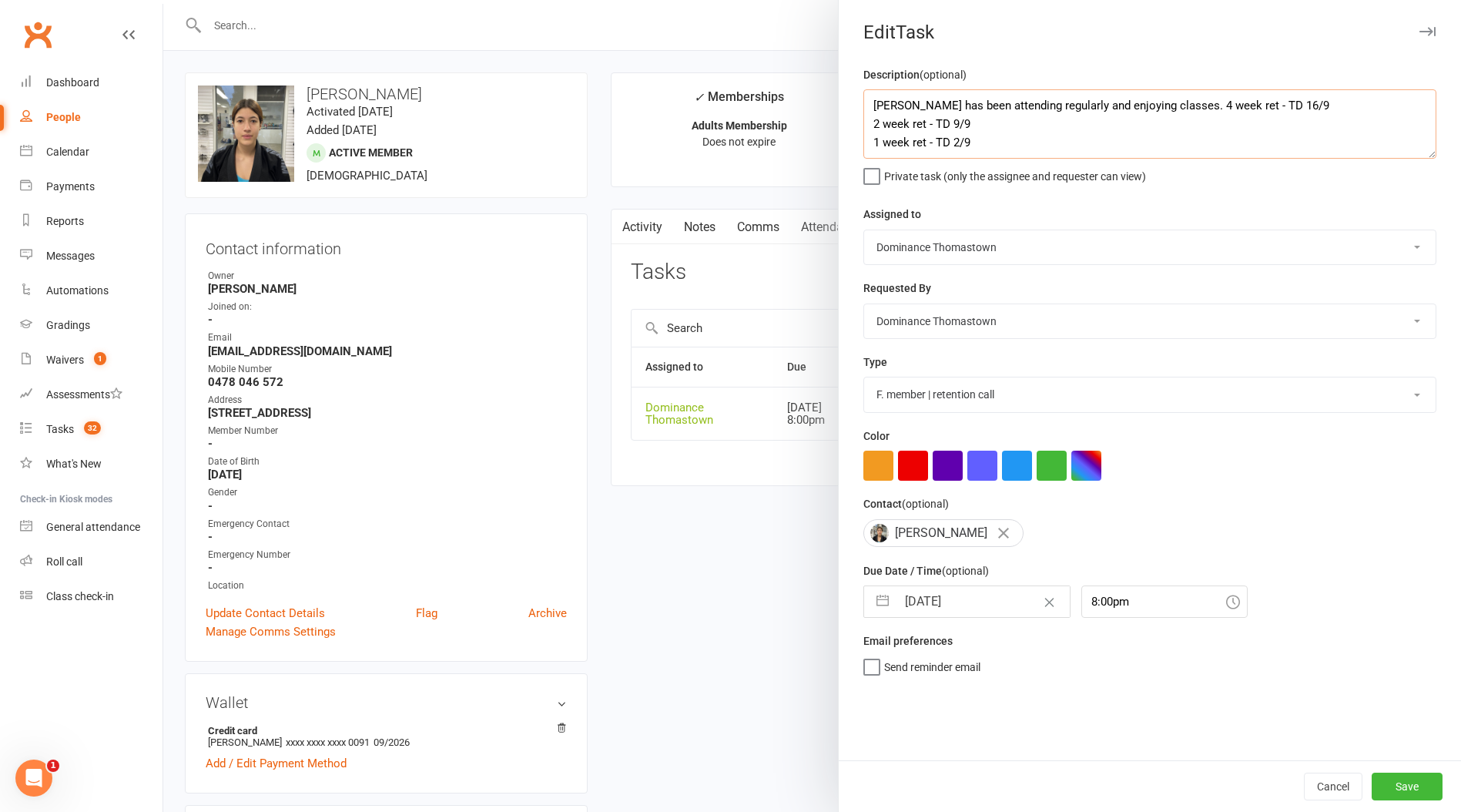
type textarea "Sommer has been attending regularly and enjoying classes. 4 week ret - TD 16/9 …"
select select "7"
select select "2025"
select select "8"
select select "2025"
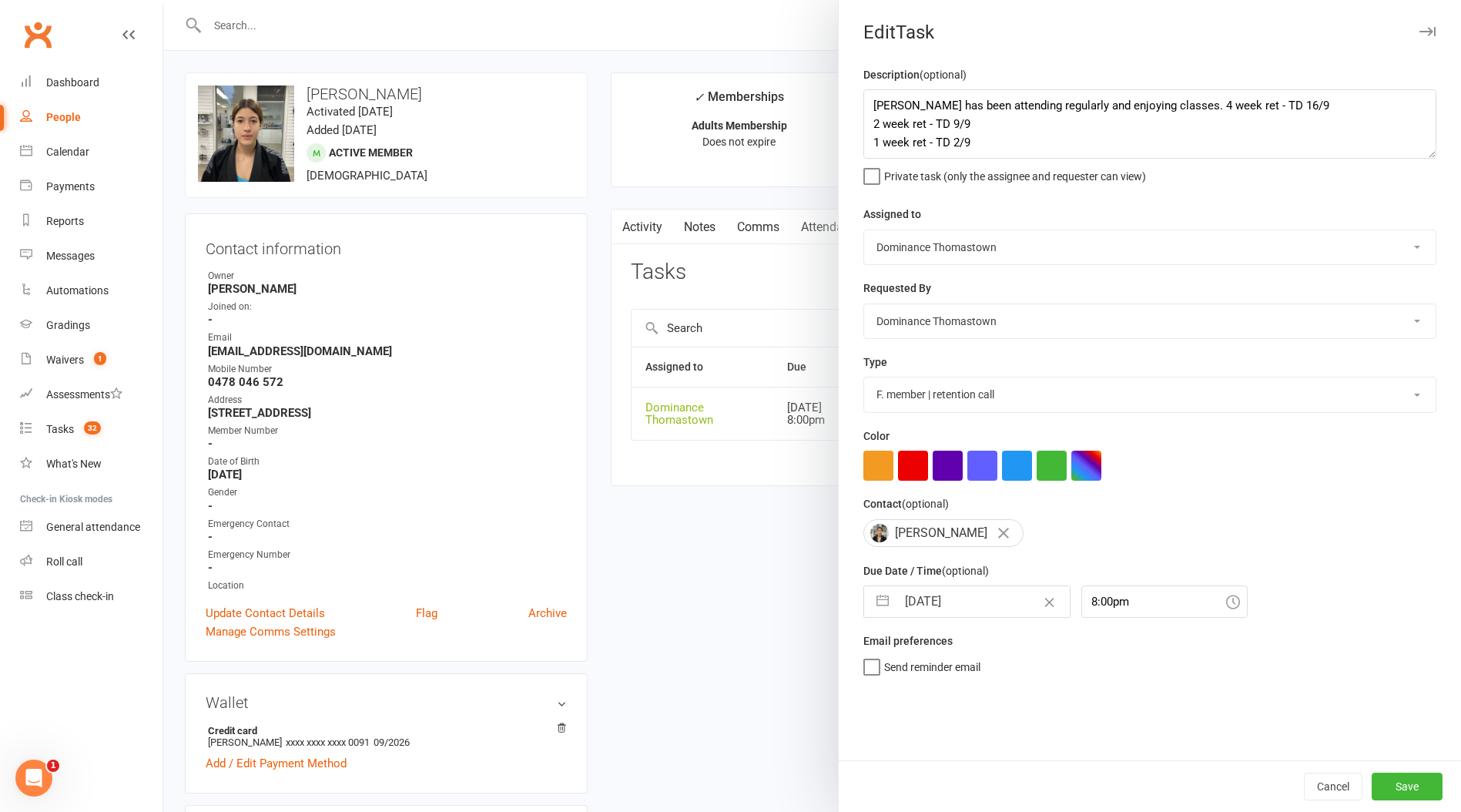
select select "9"
select select "2025"
click at [916, 613] on input "[DATE]" at bounding box center [983, 601] width 173 height 31
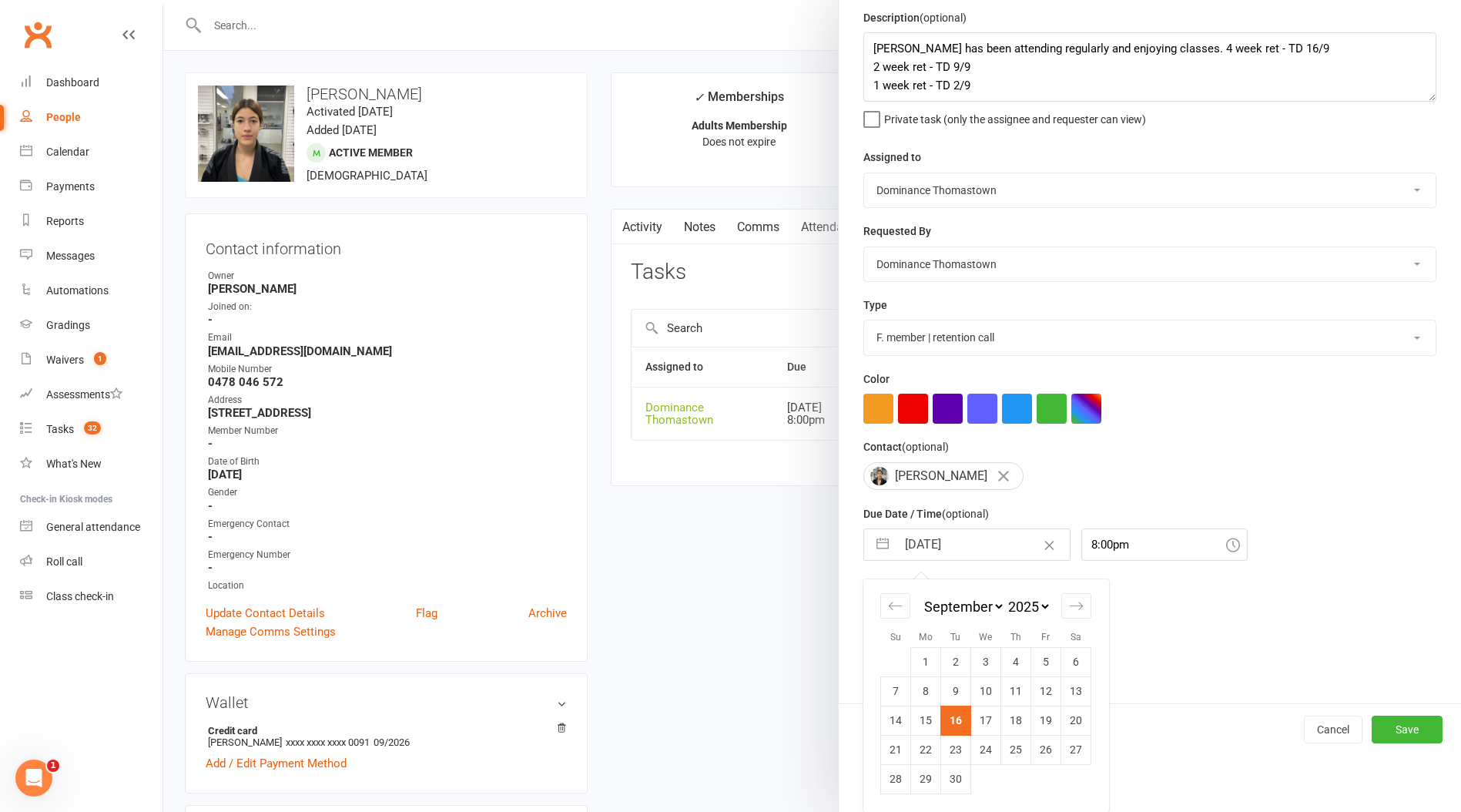
click at [961, 780] on td "30" at bounding box center [955, 779] width 30 height 30
type input "30 Sep 2025"
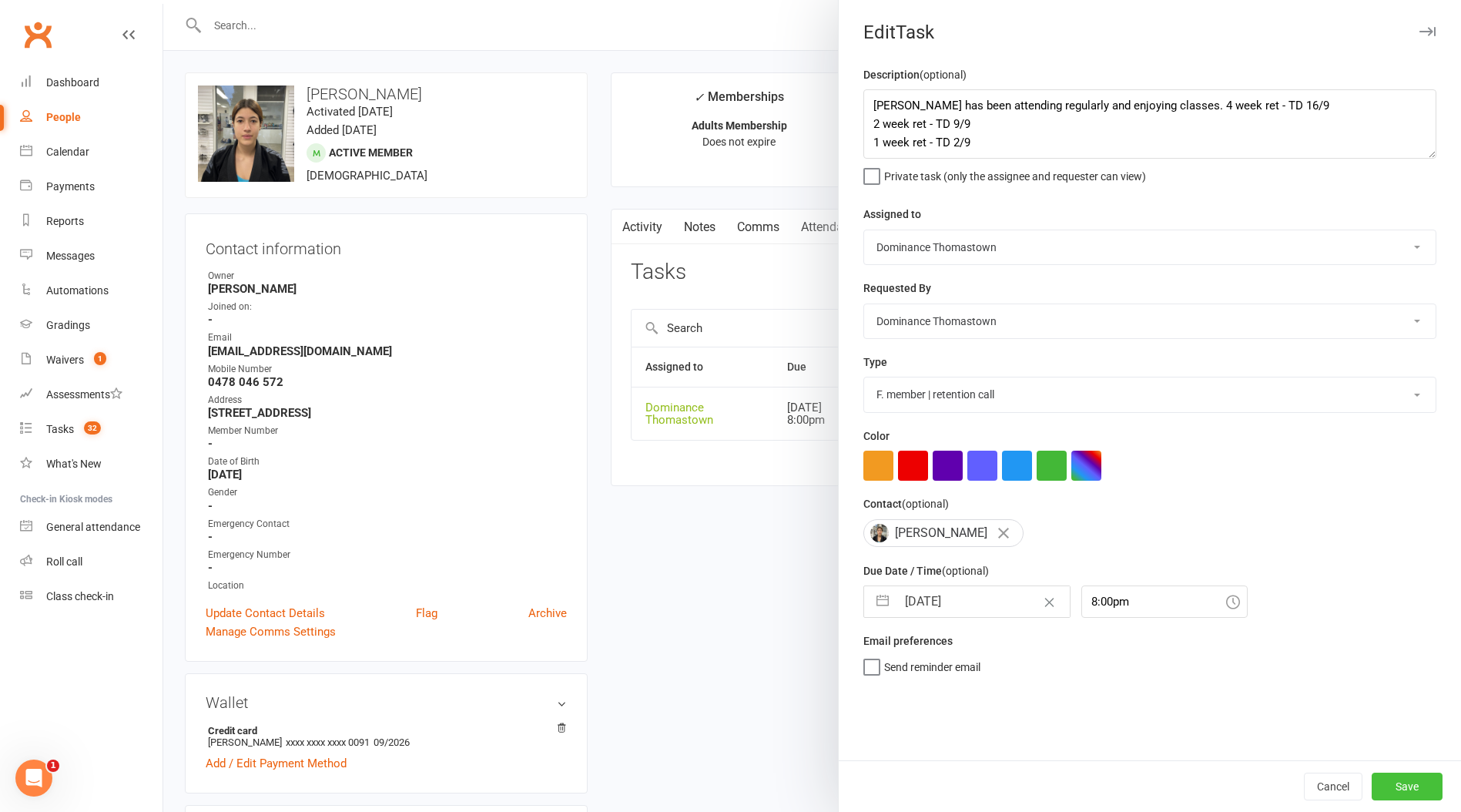
click at [1414, 789] on button "Save" at bounding box center [1406, 786] width 71 height 28
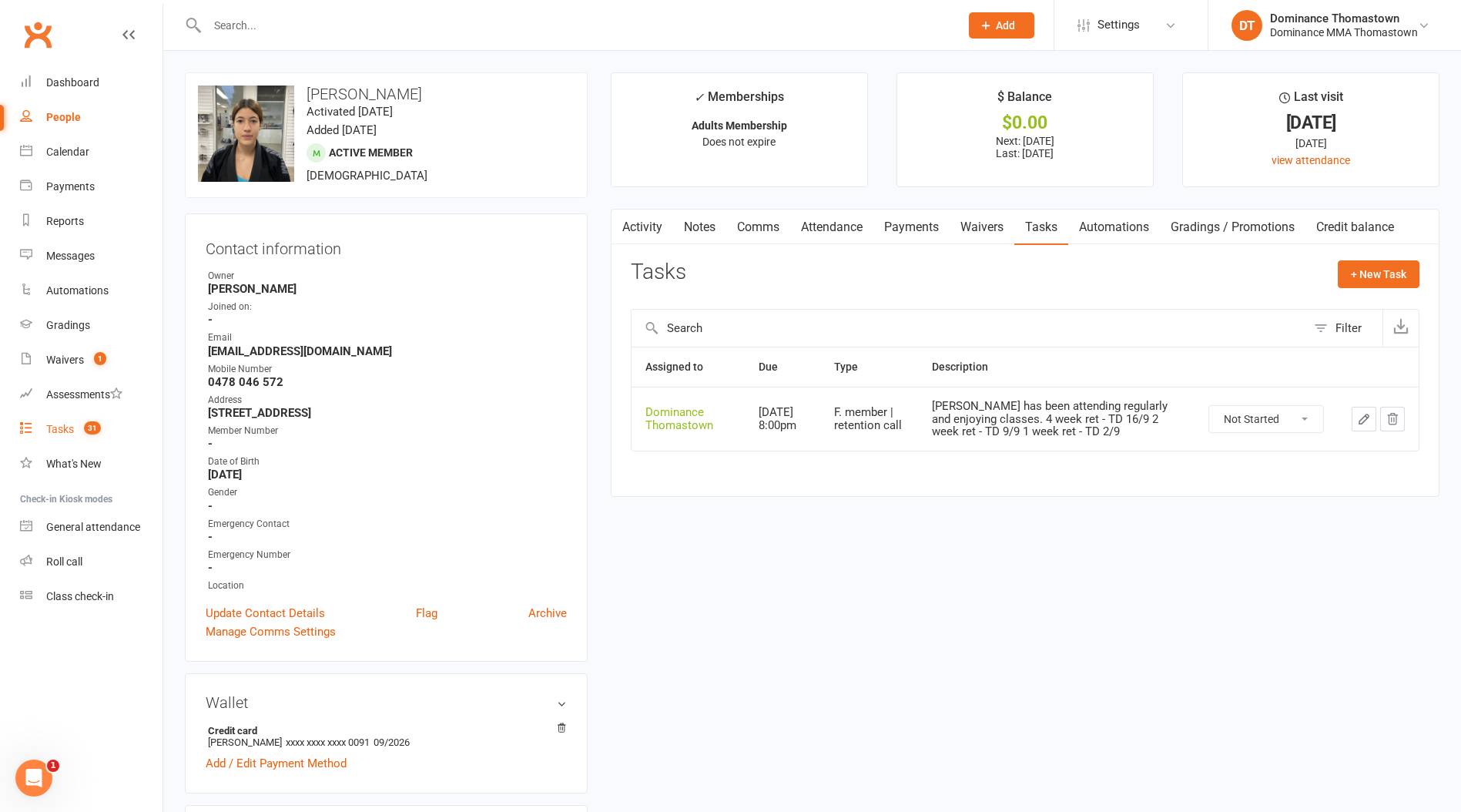
click at [54, 424] on div "Tasks" at bounding box center [59, 429] width 28 height 13
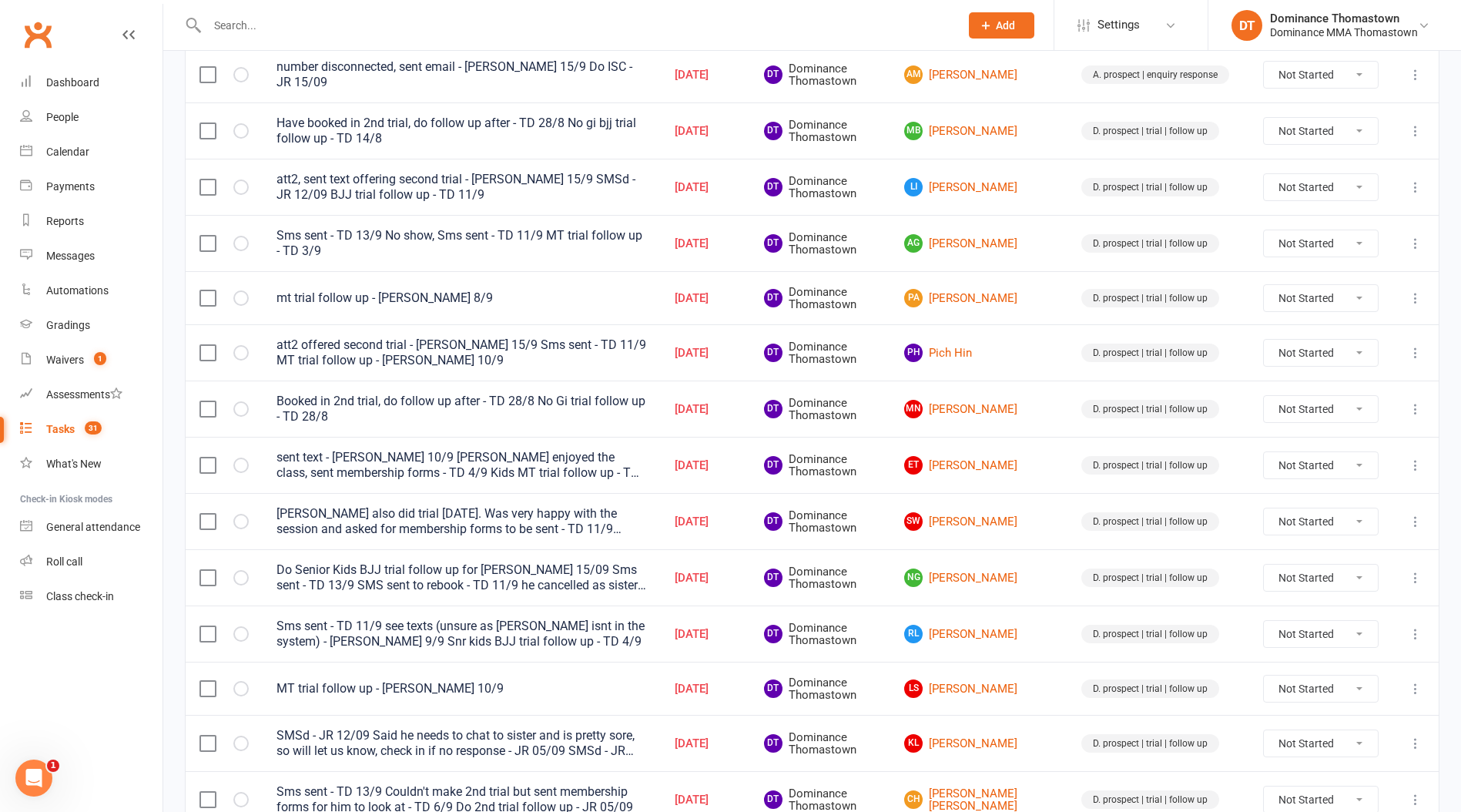
scroll to position [977, 0]
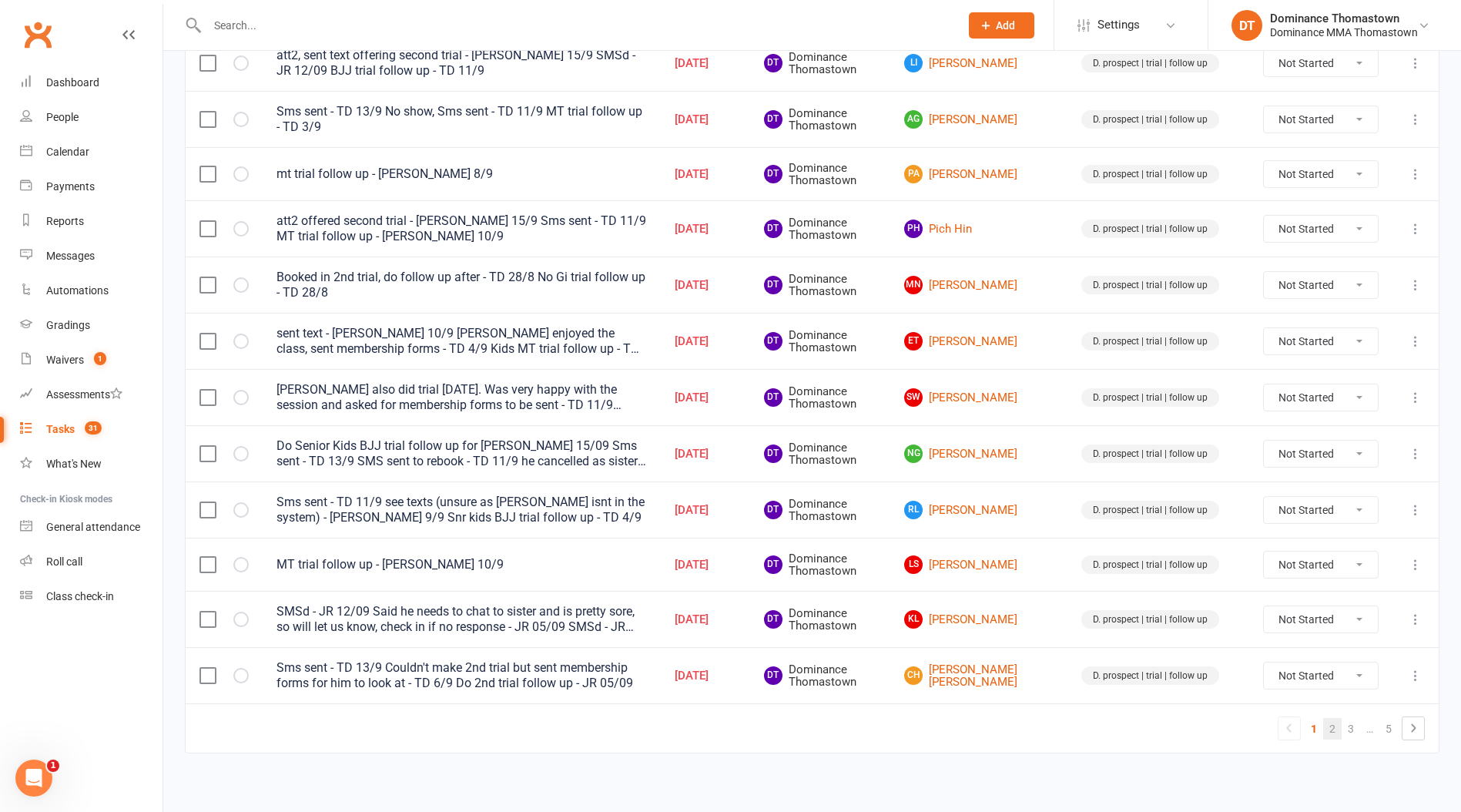
click at [1329, 719] on link "2" at bounding box center [1332, 728] width 19 height 22
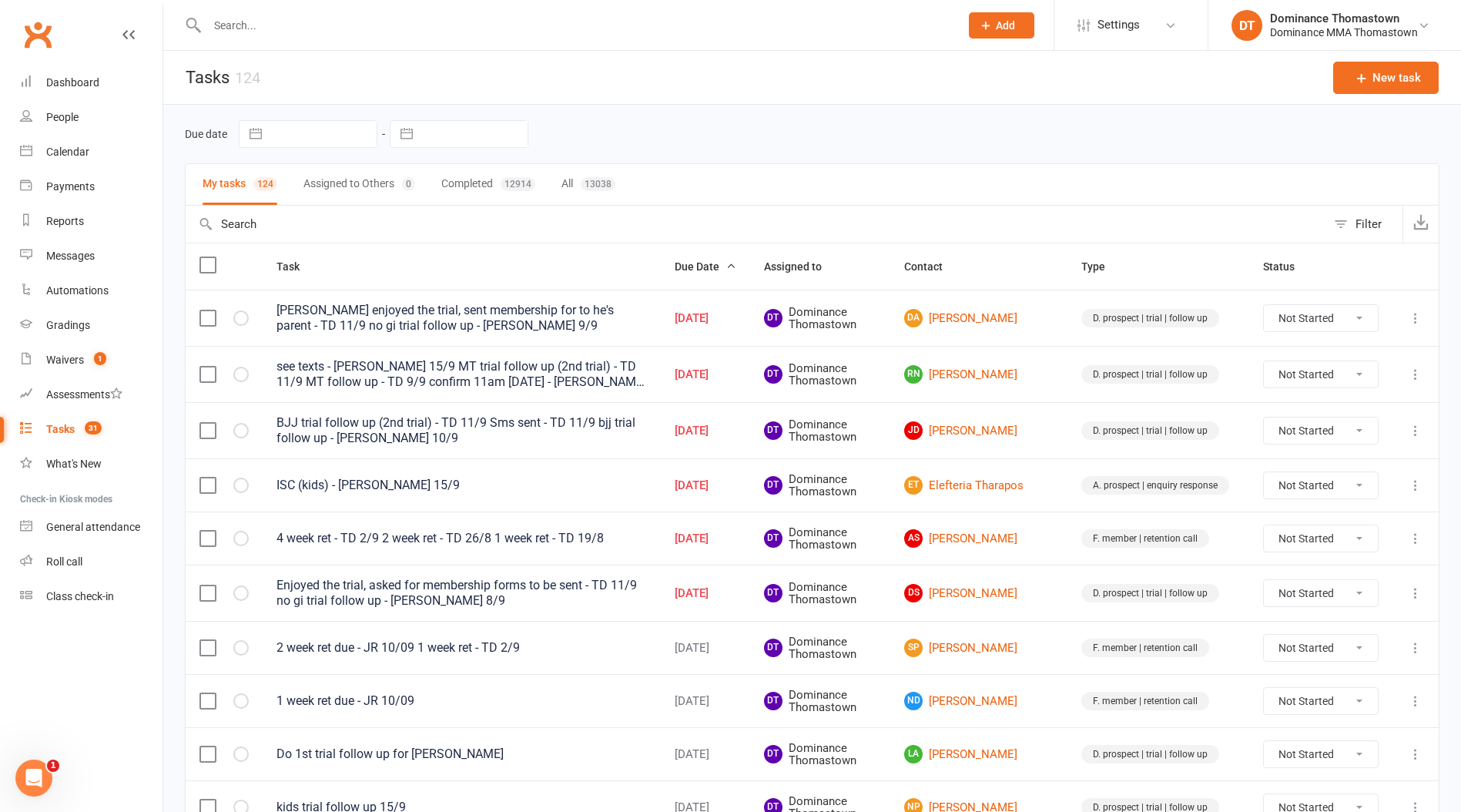
scroll to position [104, 0]
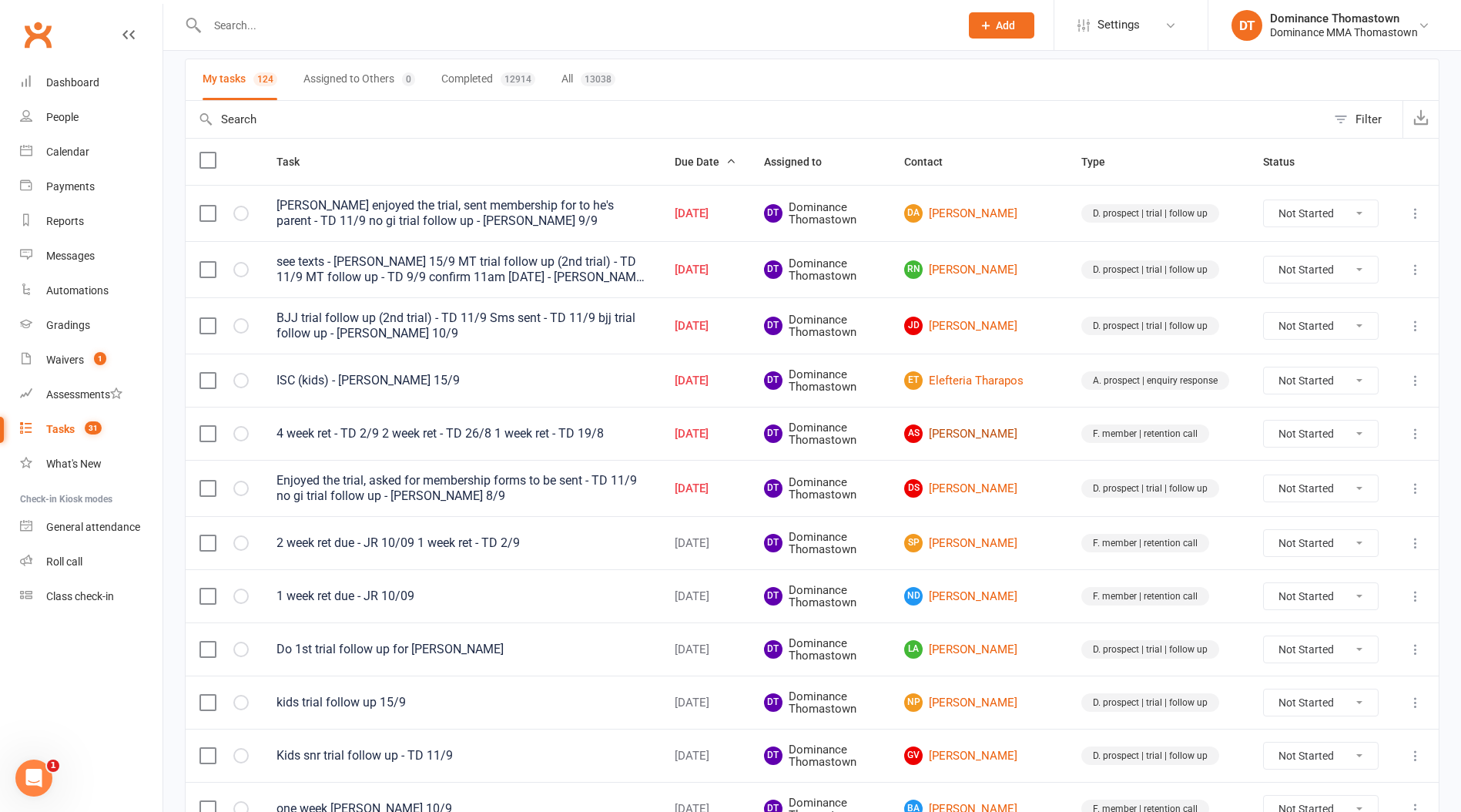
click at [1040, 437] on link "AS Aisha Sellami" at bounding box center [979, 433] width 149 height 19
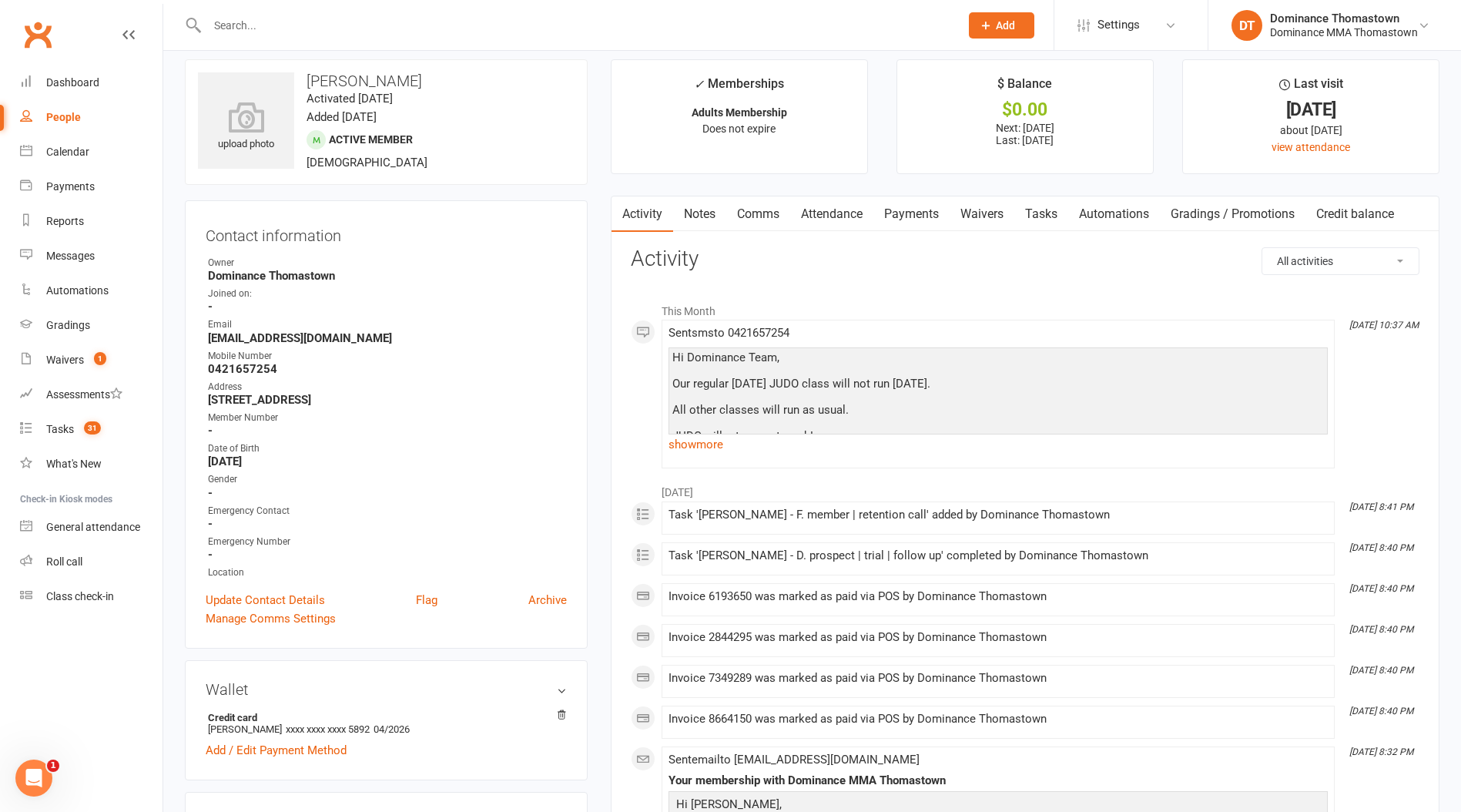
scroll to position [15, 0]
click at [989, 216] on link "Waivers" at bounding box center [982, 212] width 65 height 35
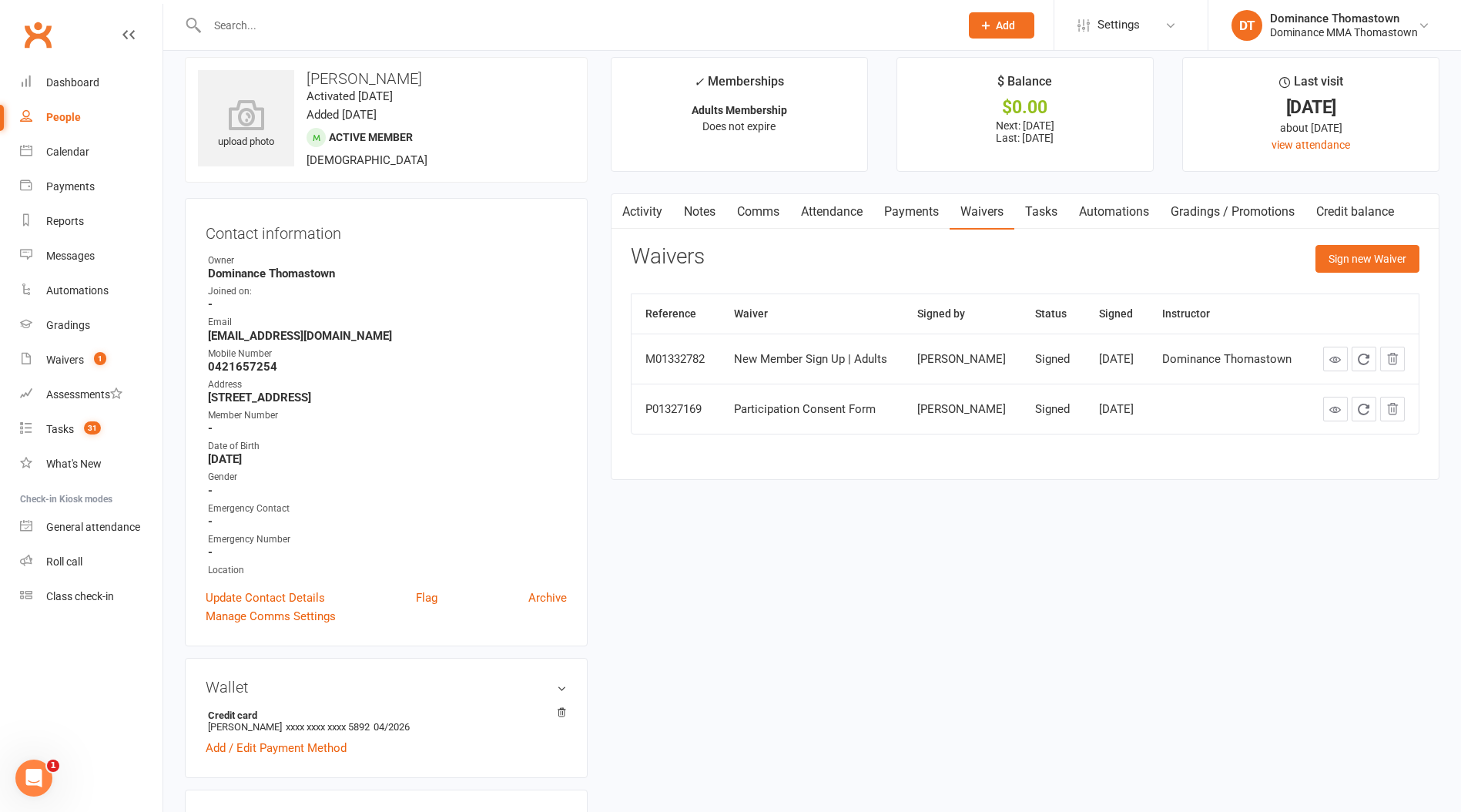
drag, startPoint x: 1036, startPoint y: 209, endPoint x: 1036, endPoint y: 223, distance: 14.0
click at [1036, 209] on link "Tasks" at bounding box center [1042, 212] width 54 height 35
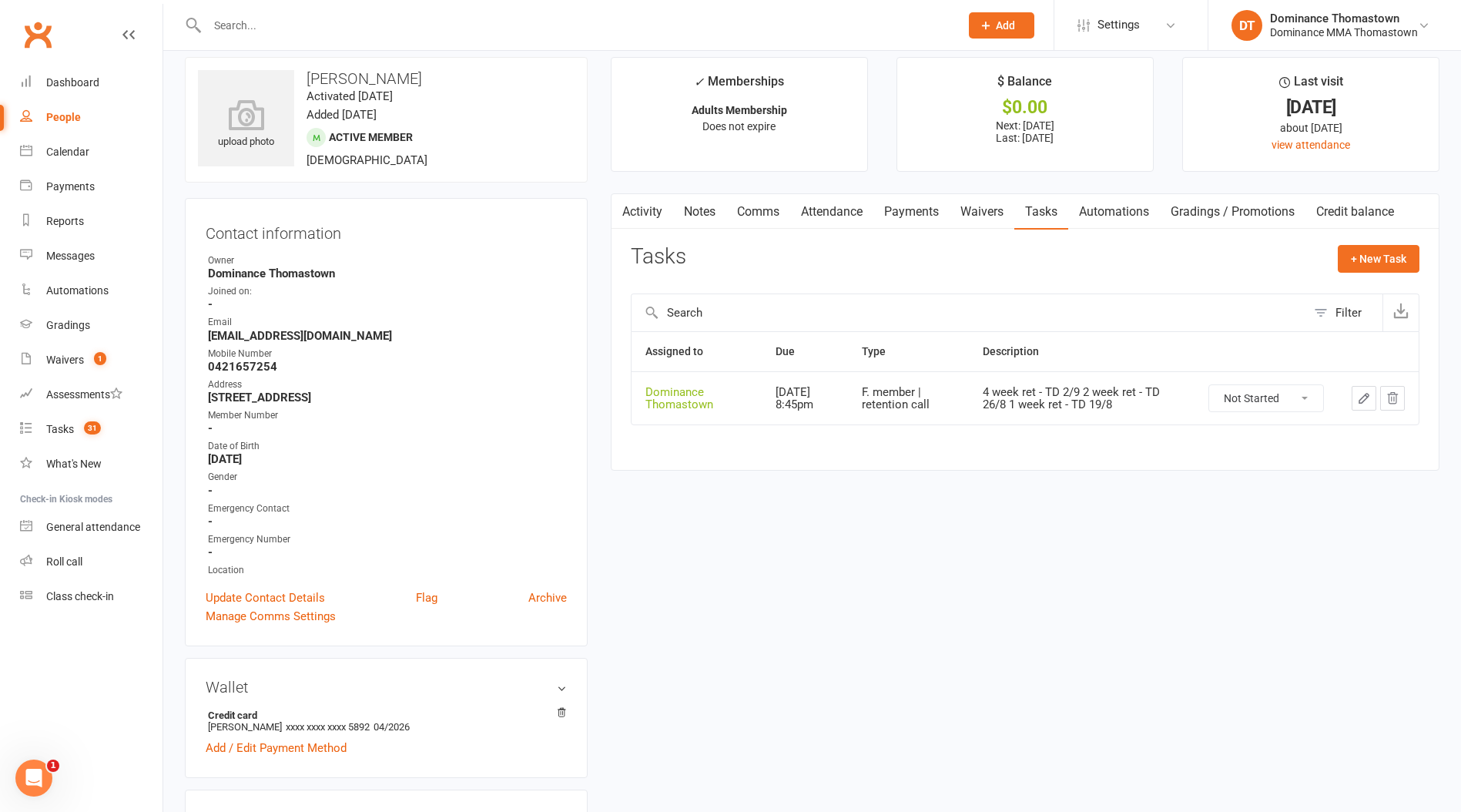
click at [1267, 397] on select "Not Started In Progress Waiting Complete" at bounding box center [1266, 398] width 114 height 26
click at [1209, 385] on select "Not Started In Progress Waiting Complete" at bounding box center [1266, 398] width 114 height 26
select select "unstarted"
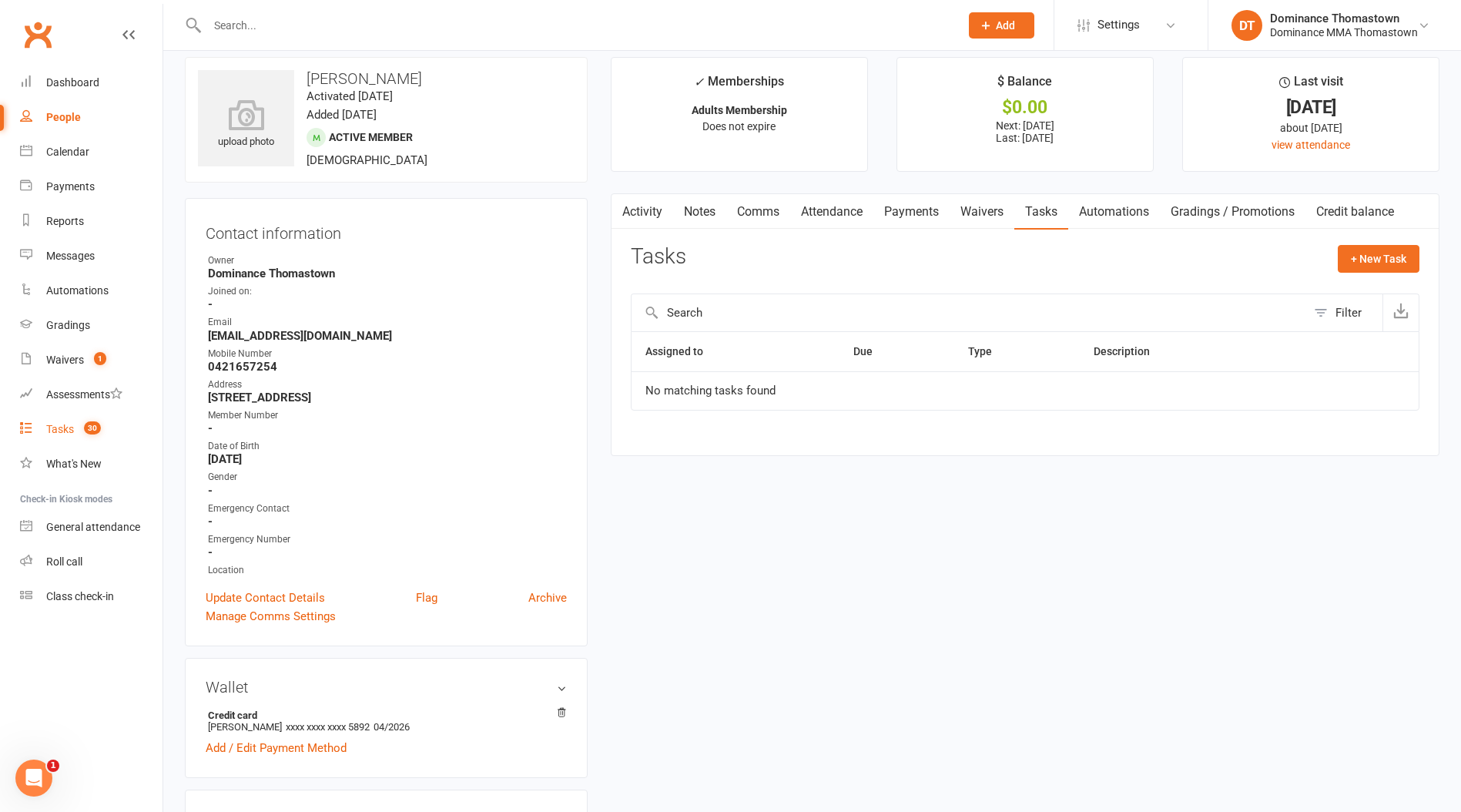
click at [61, 426] on div "Tasks" at bounding box center [59, 429] width 28 height 13
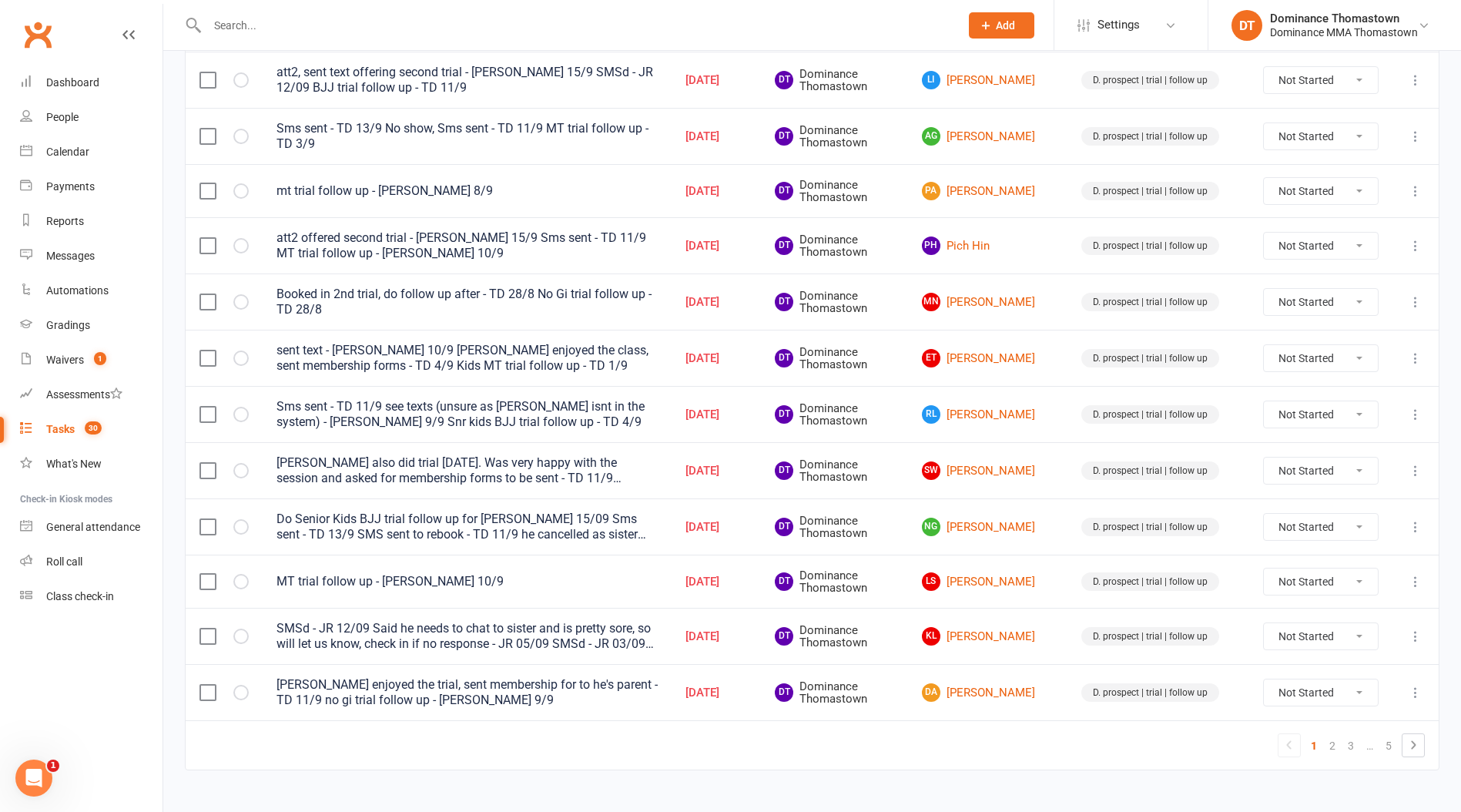
scroll to position [977, 0]
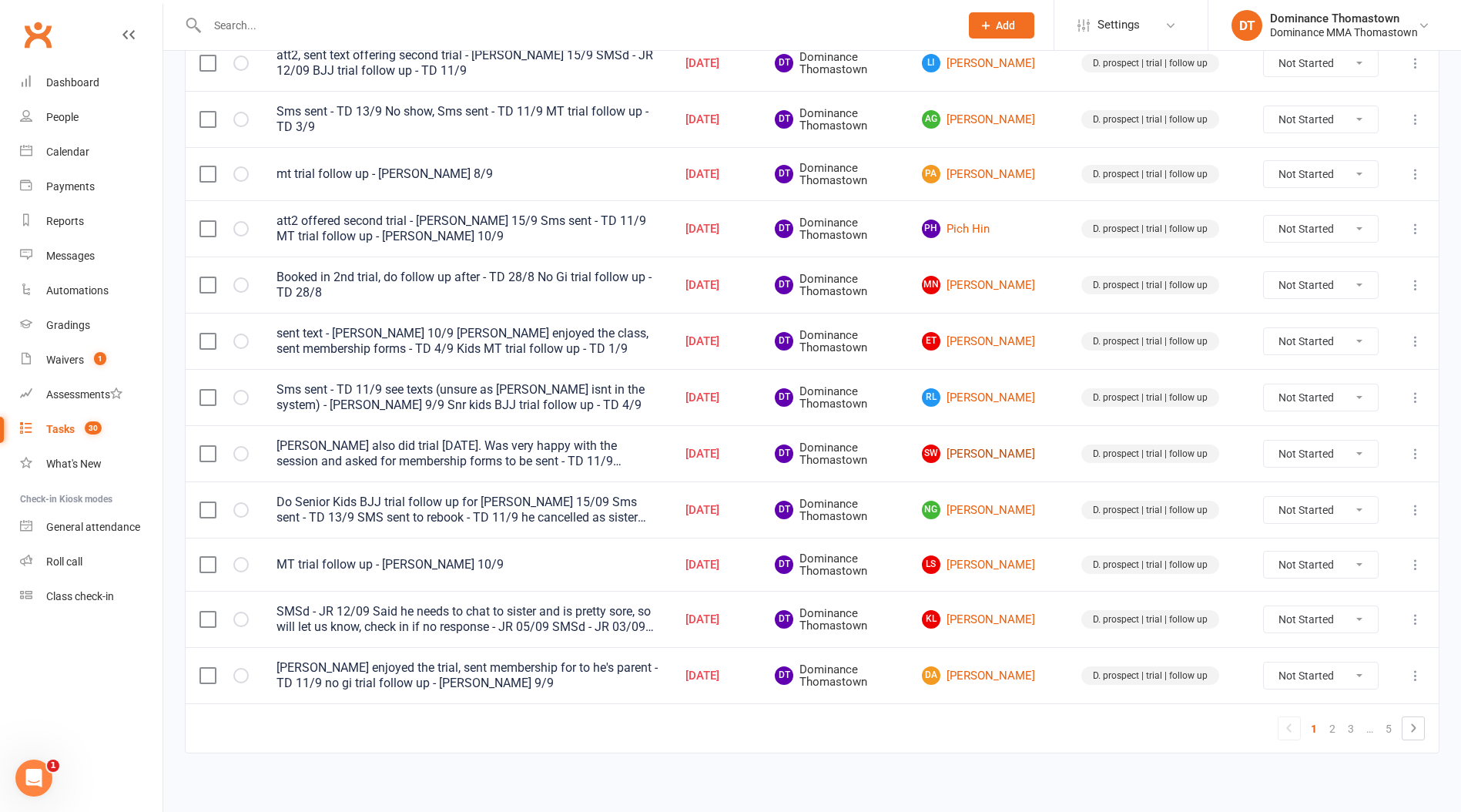
click at [988, 448] on link "SW Sarah Windsor" at bounding box center [988, 454] width 131 height 19
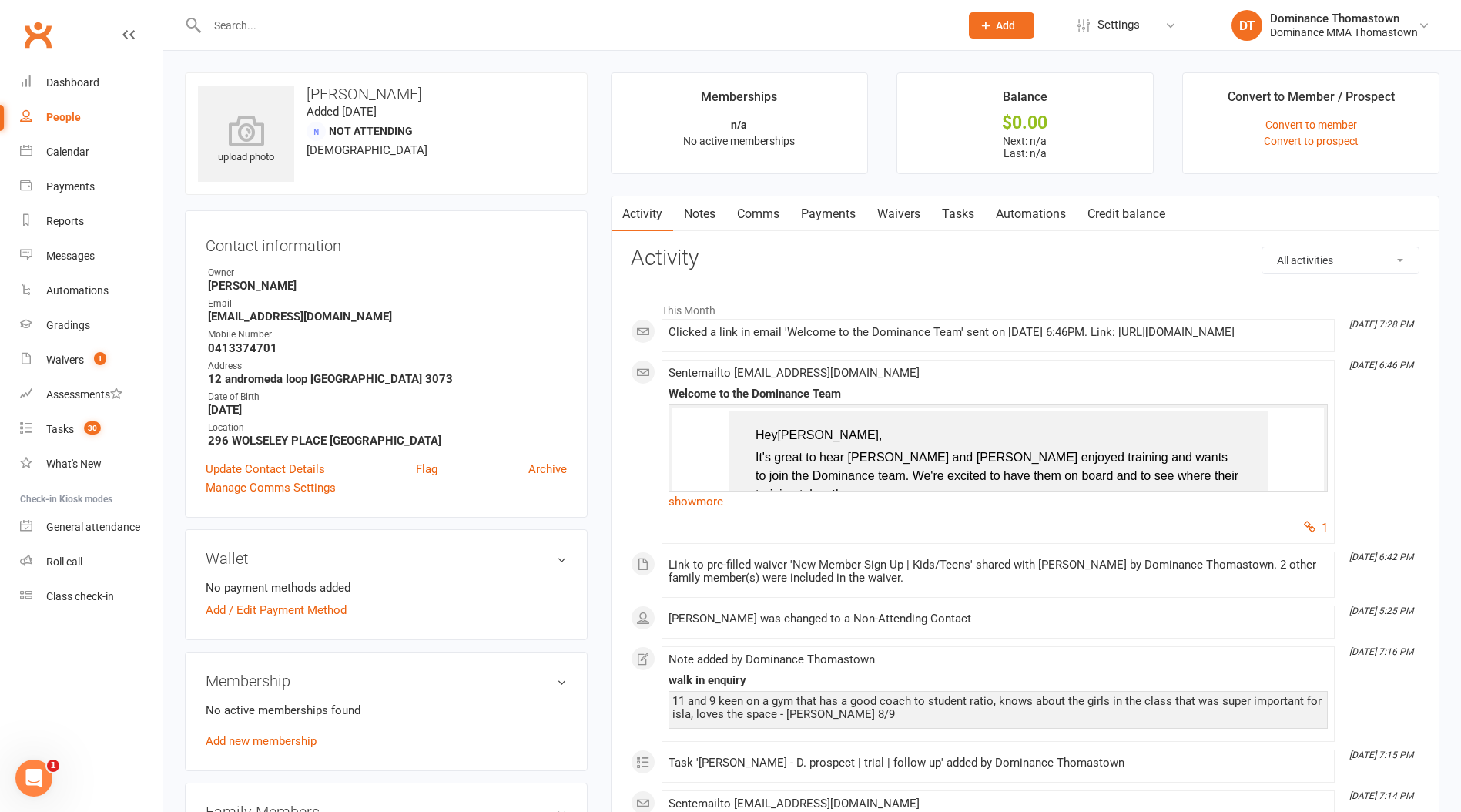
click at [907, 214] on link "Waivers" at bounding box center [898, 213] width 65 height 35
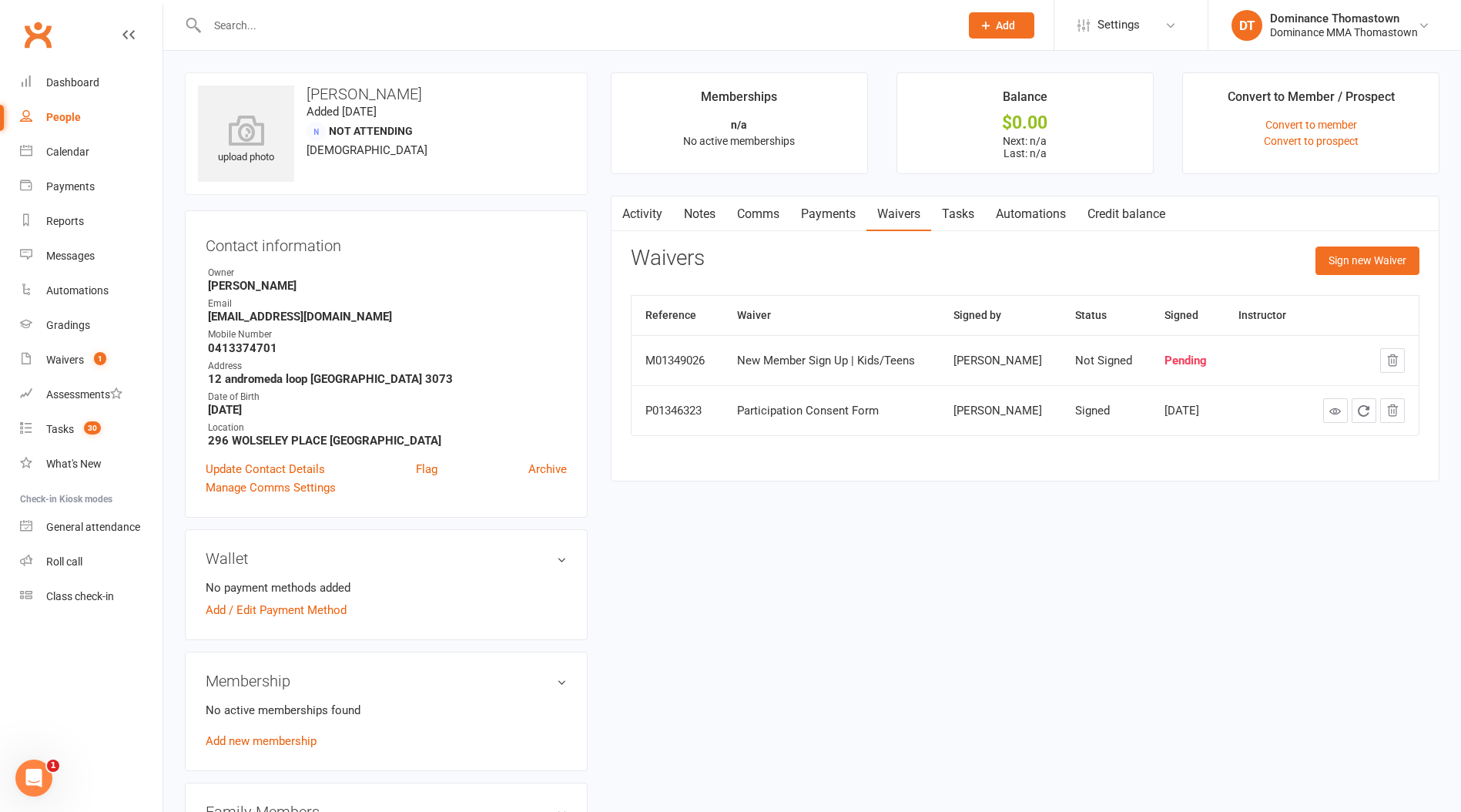
click at [956, 215] on link "Tasks" at bounding box center [958, 213] width 54 height 35
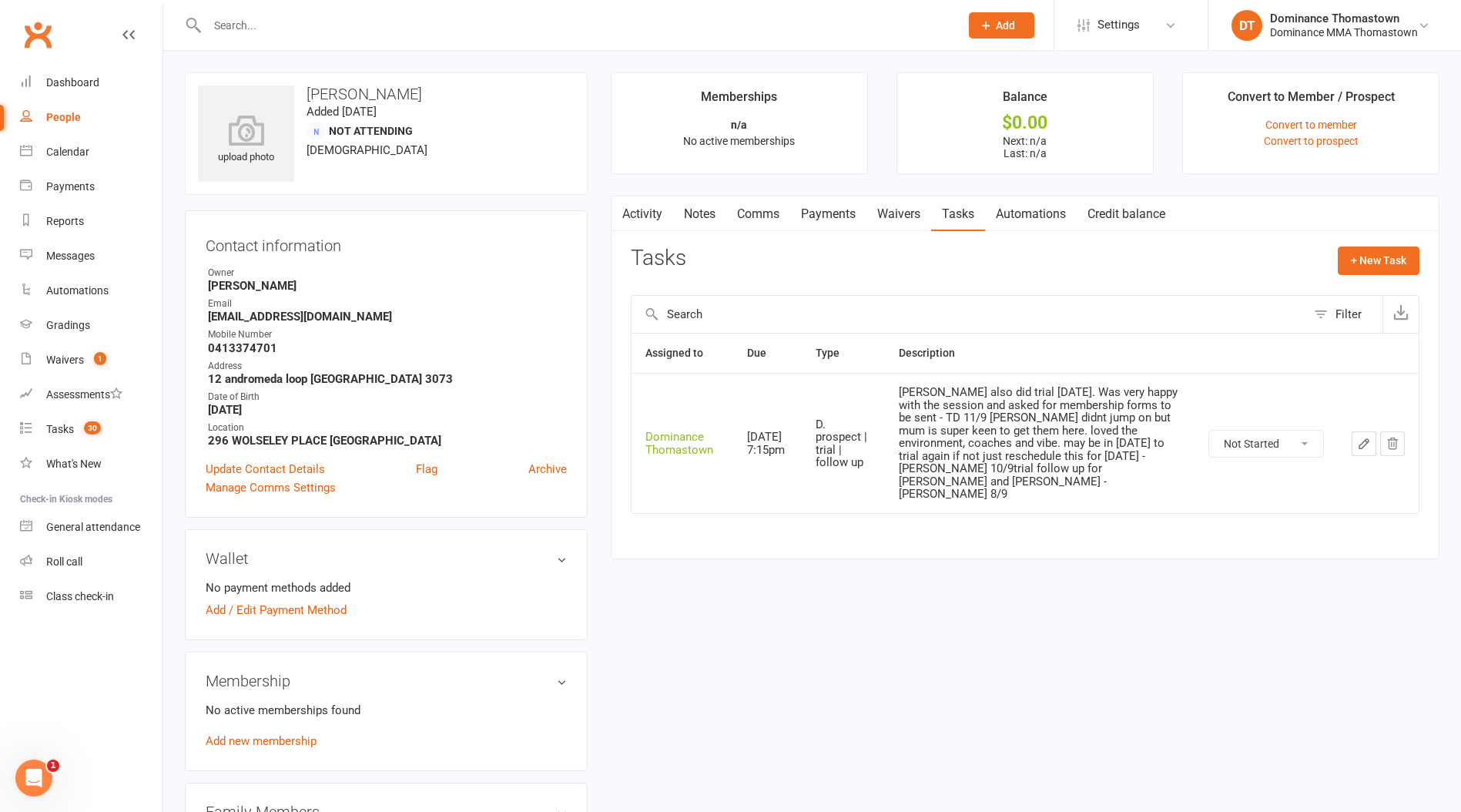
click at [901, 215] on link "Waivers" at bounding box center [898, 213] width 65 height 35
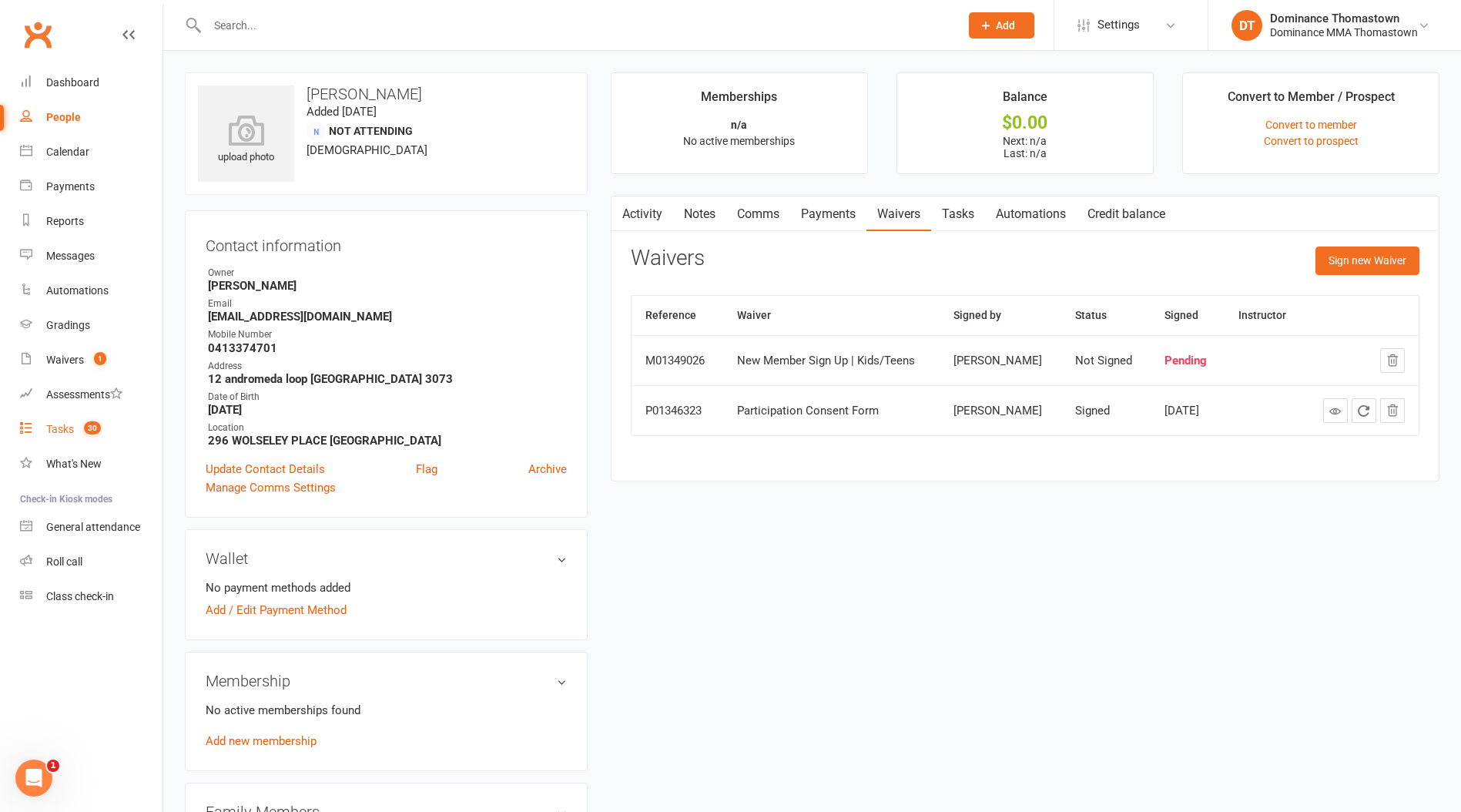
click at [58, 434] on div "Tasks" at bounding box center [59, 429] width 28 height 13
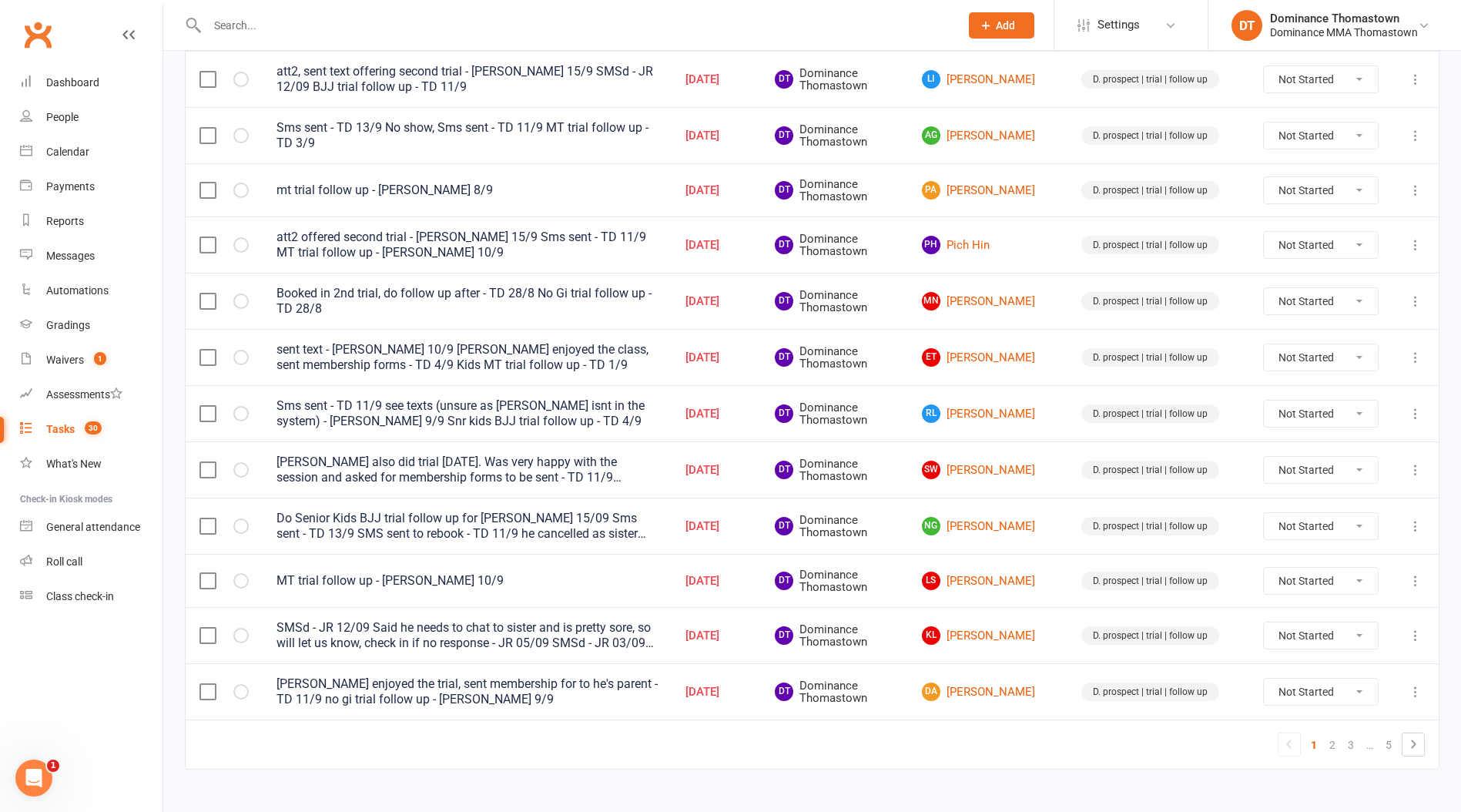
scroll to position [963, 0]
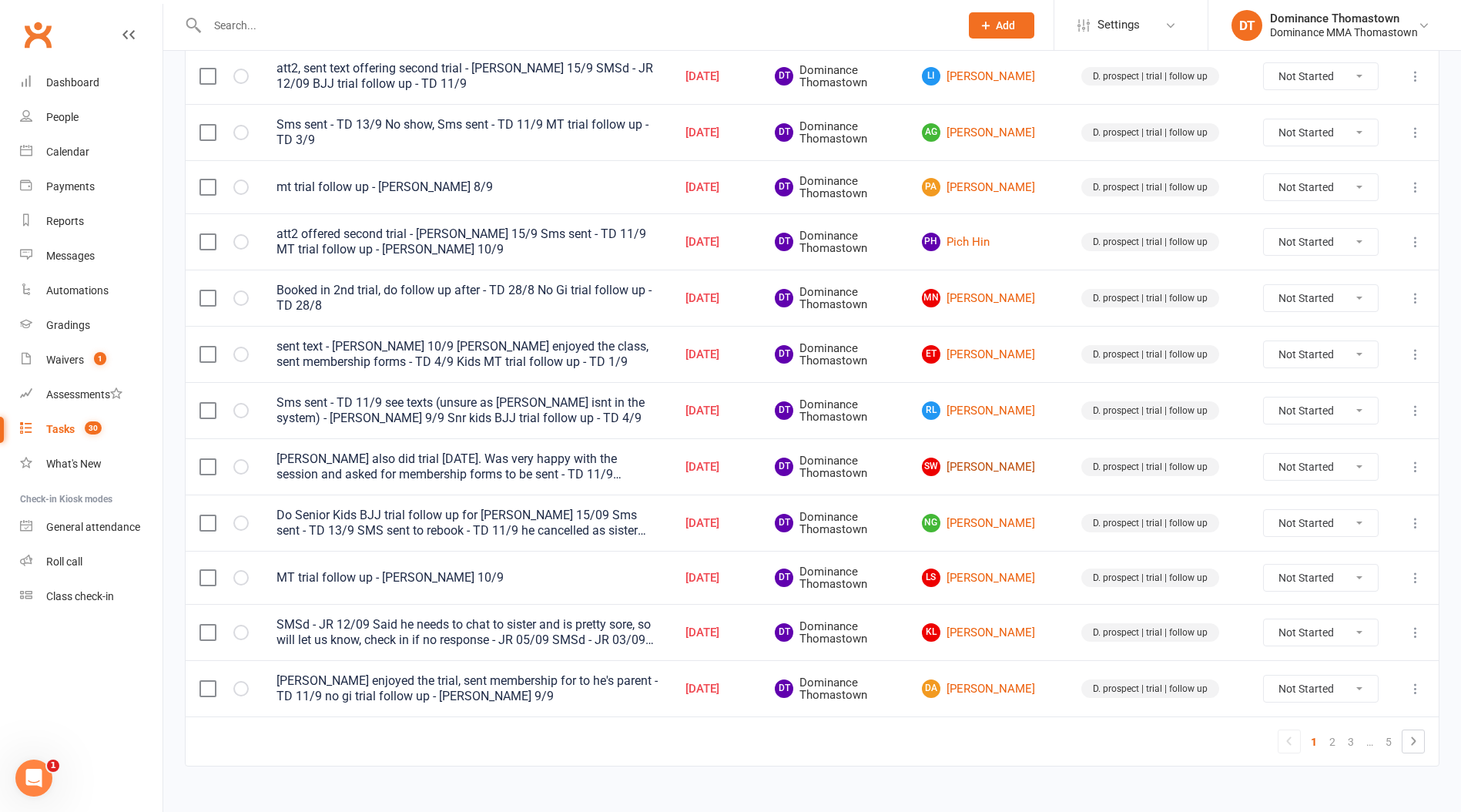
click at [993, 457] on link "SW Sarah Windsor" at bounding box center [988, 466] width 131 height 19
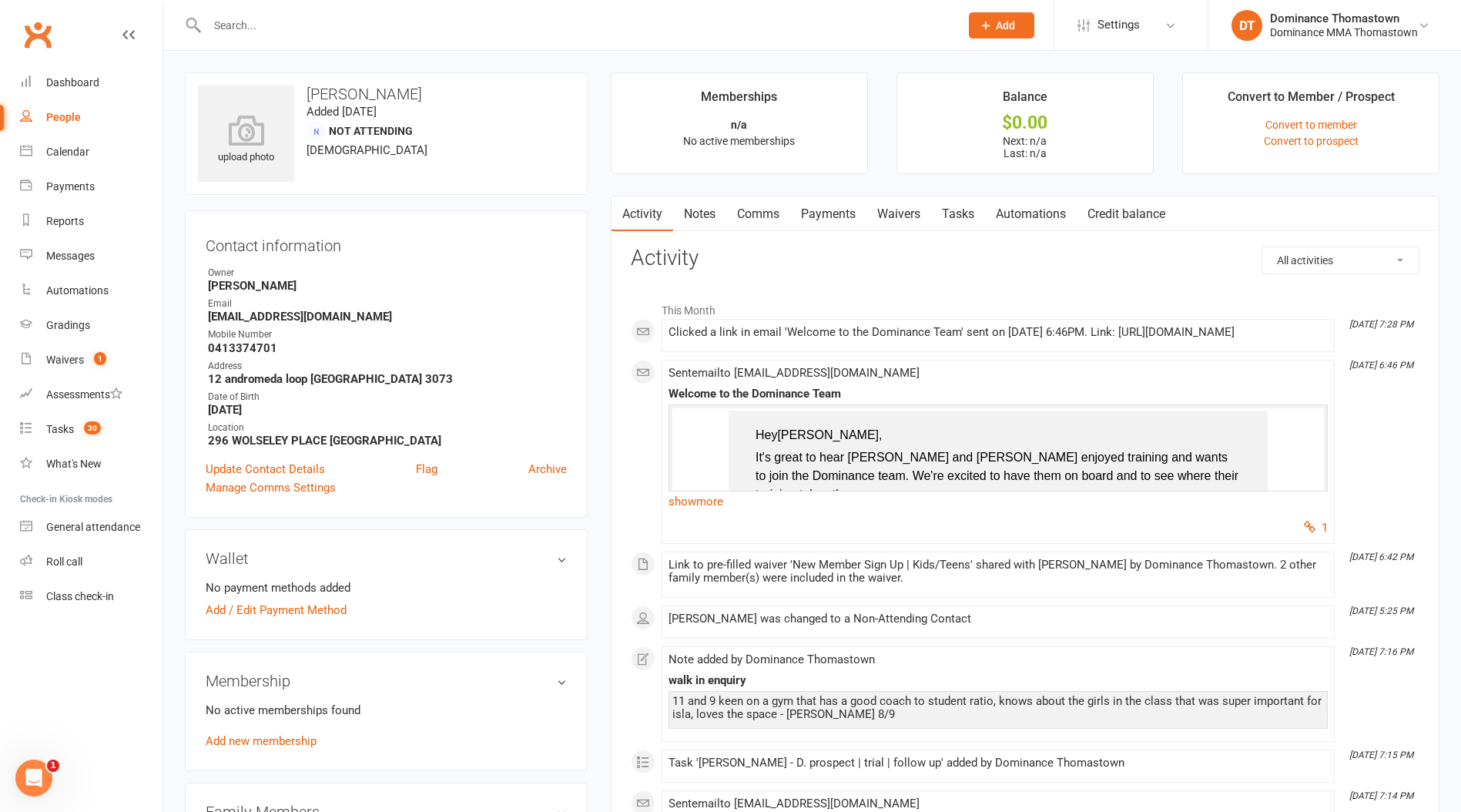
click at [972, 214] on link "Tasks" at bounding box center [958, 213] width 54 height 35
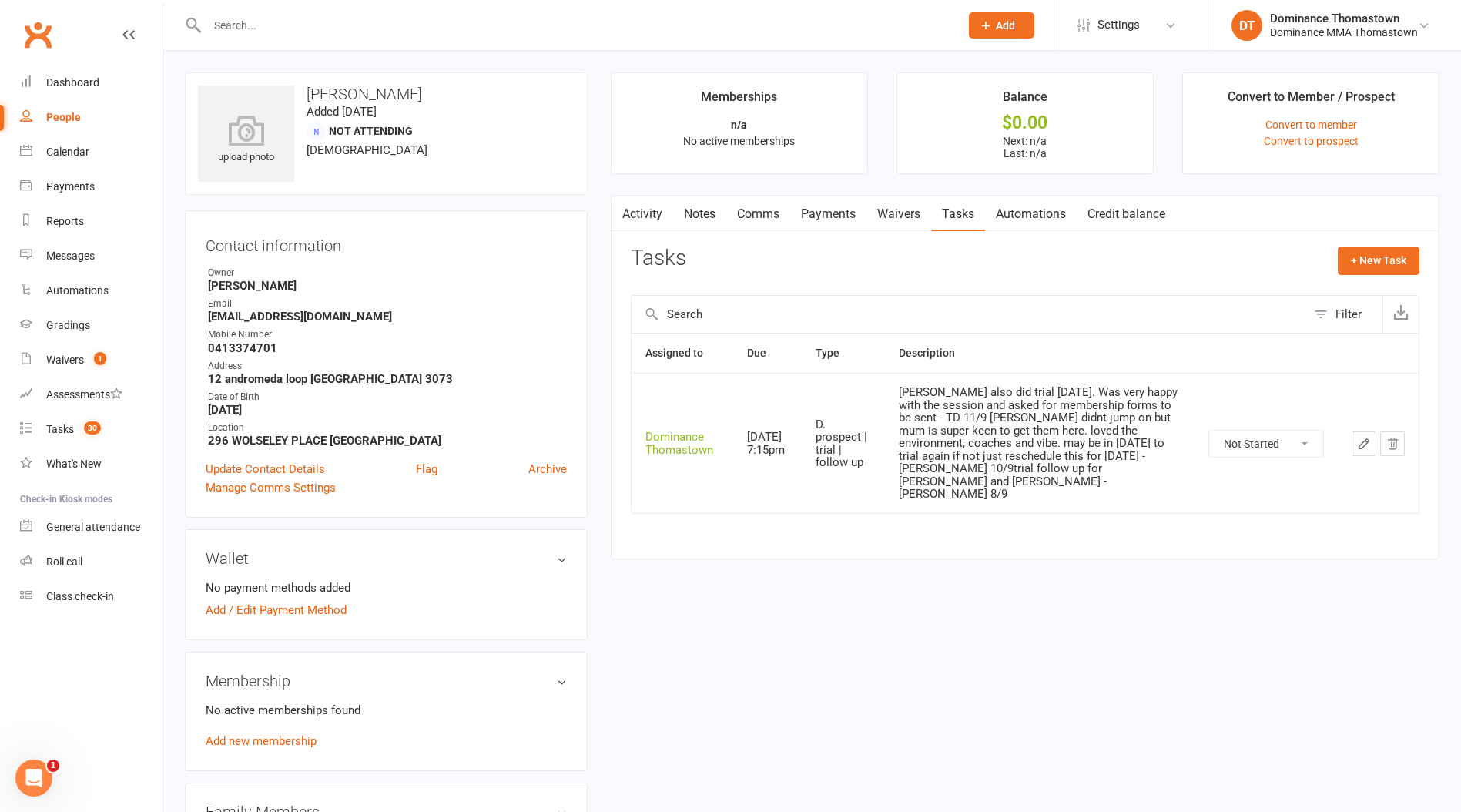
click at [1361, 437] on icon "button" at bounding box center [1363, 443] width 14 height 14
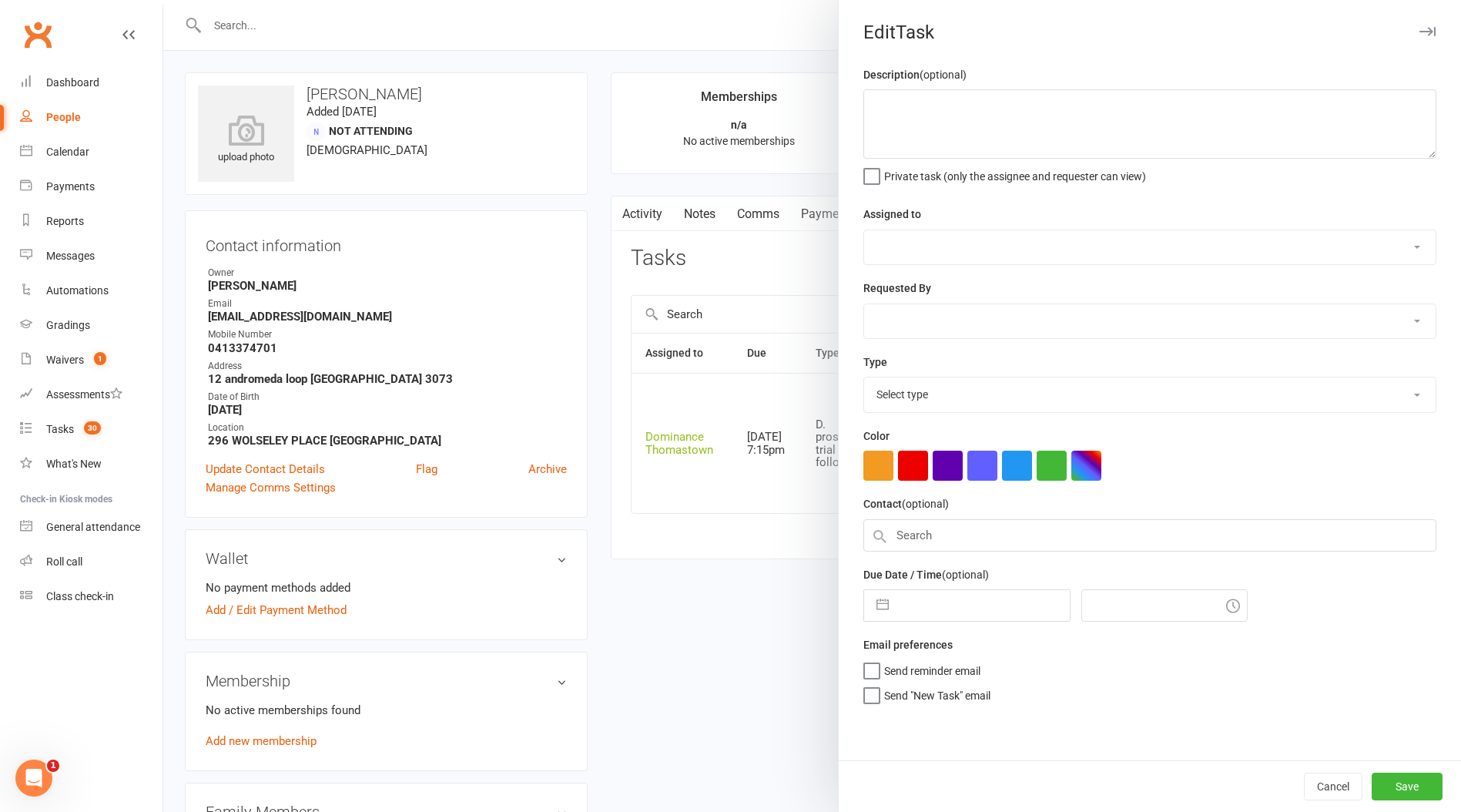
type textarea "Isla also did trial today. Was very happy with the session and asked for member…"
select select "12547"
type input "[DATE]"
type input "7:15pm"
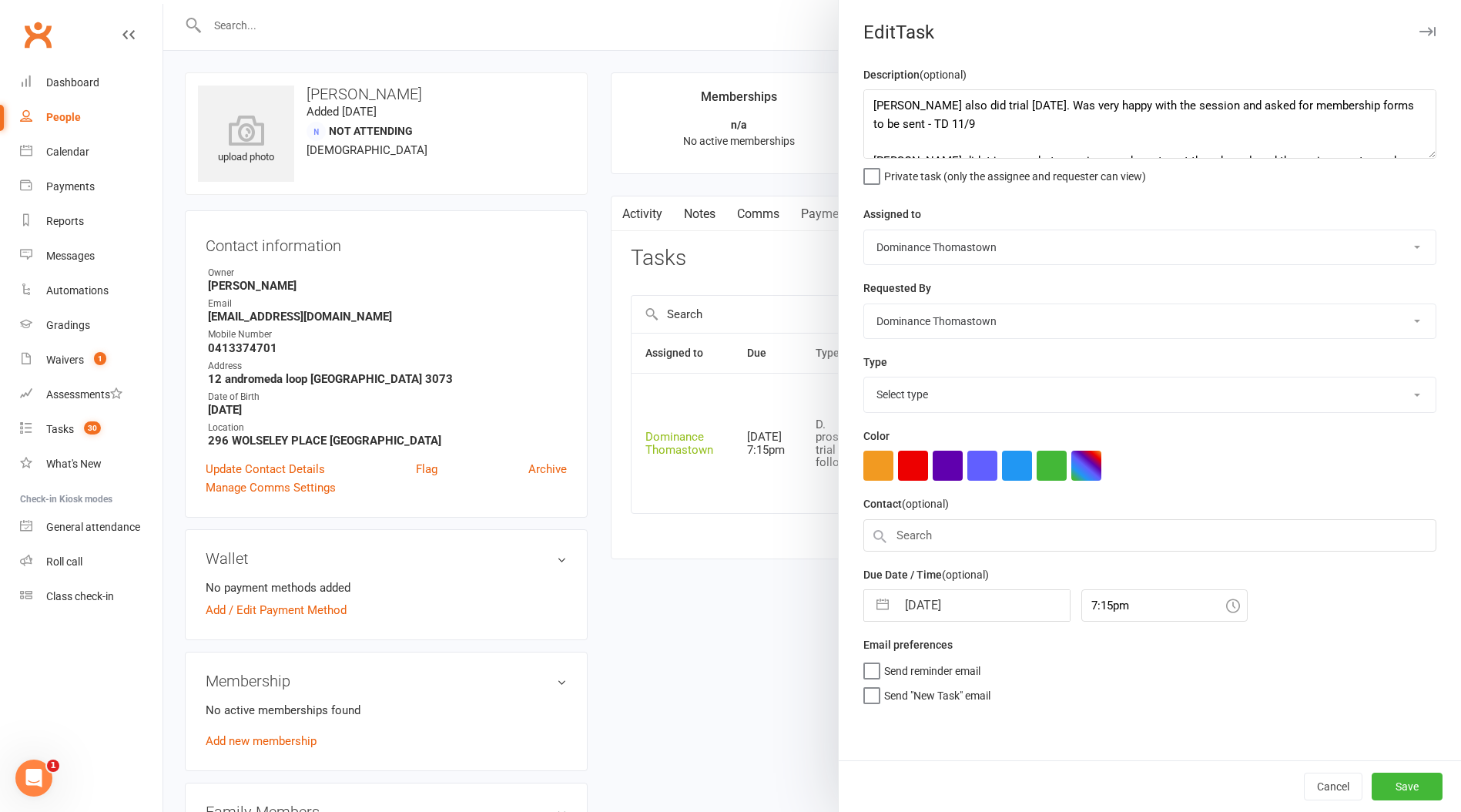
select select "3812"
click at [730, 198] on div at bounding box center [811, 406] width 1297 height 812
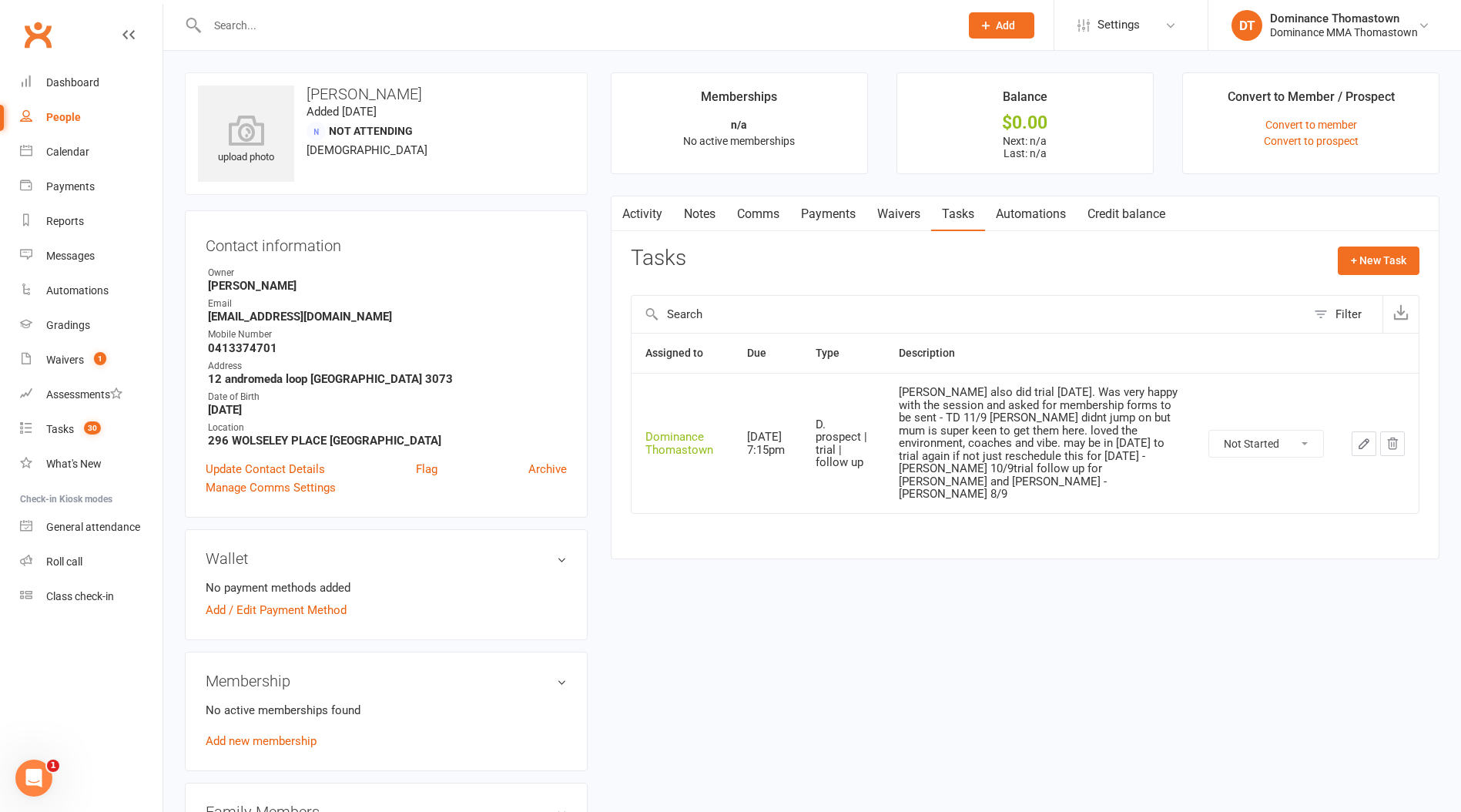
click at [905, 216] on link "Waivers" at bounding box center [898, 213] width 65 height 35
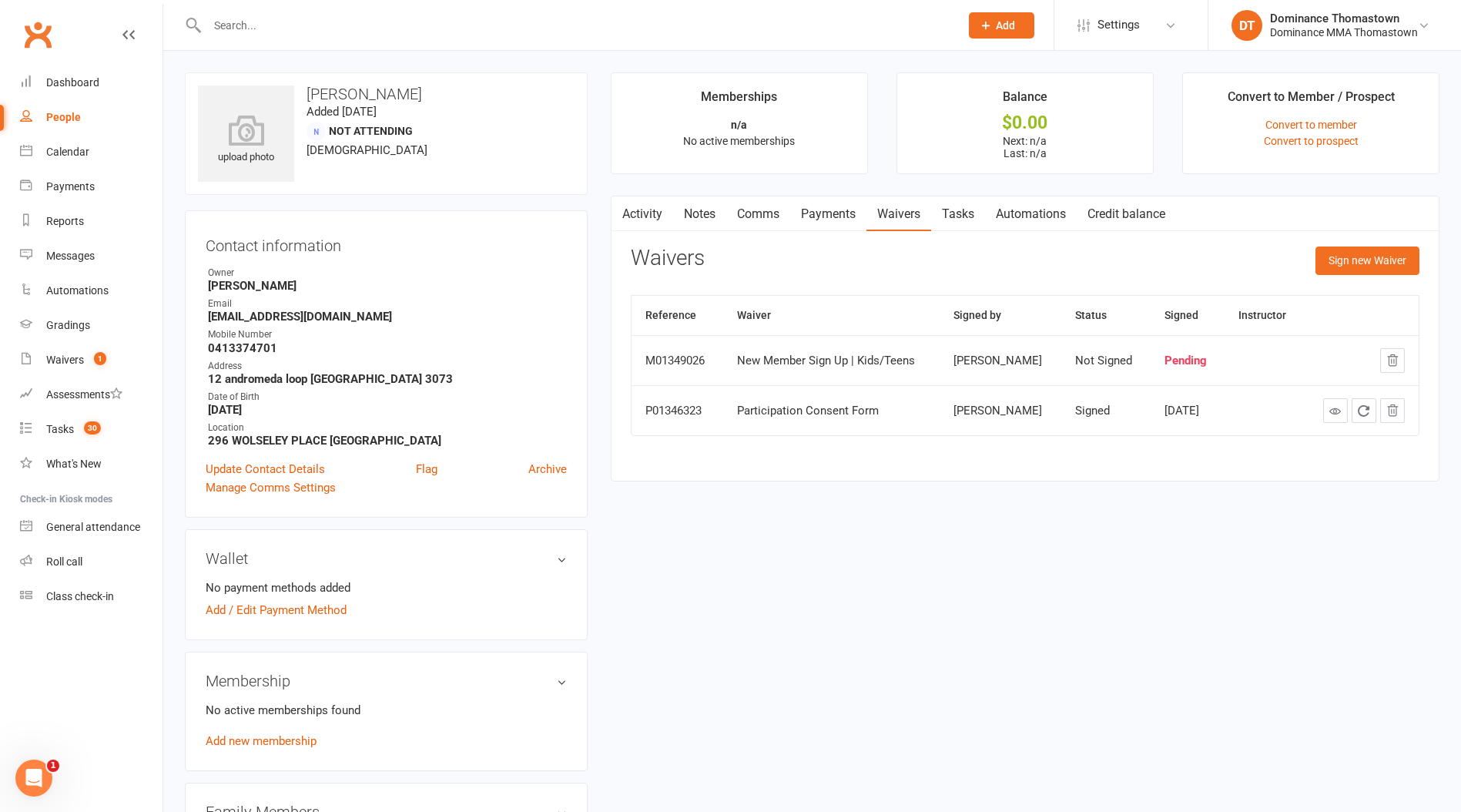
click at [964, 214] on link "Tasks" at bounding box center [958, 213] width 54 height 35
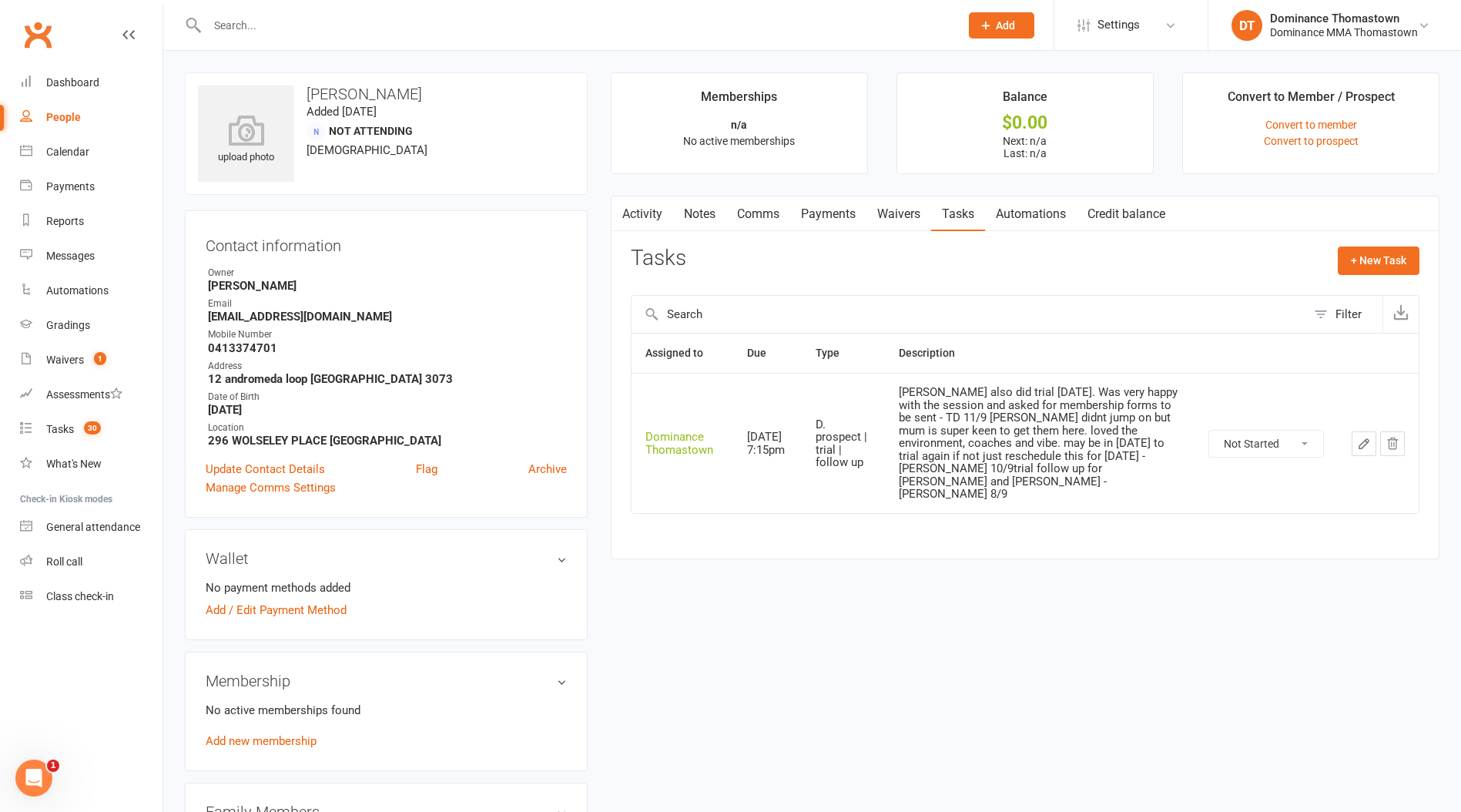
click at [1372, 433] on button "button" at bounding box center [1363, 443] width 24 height 24
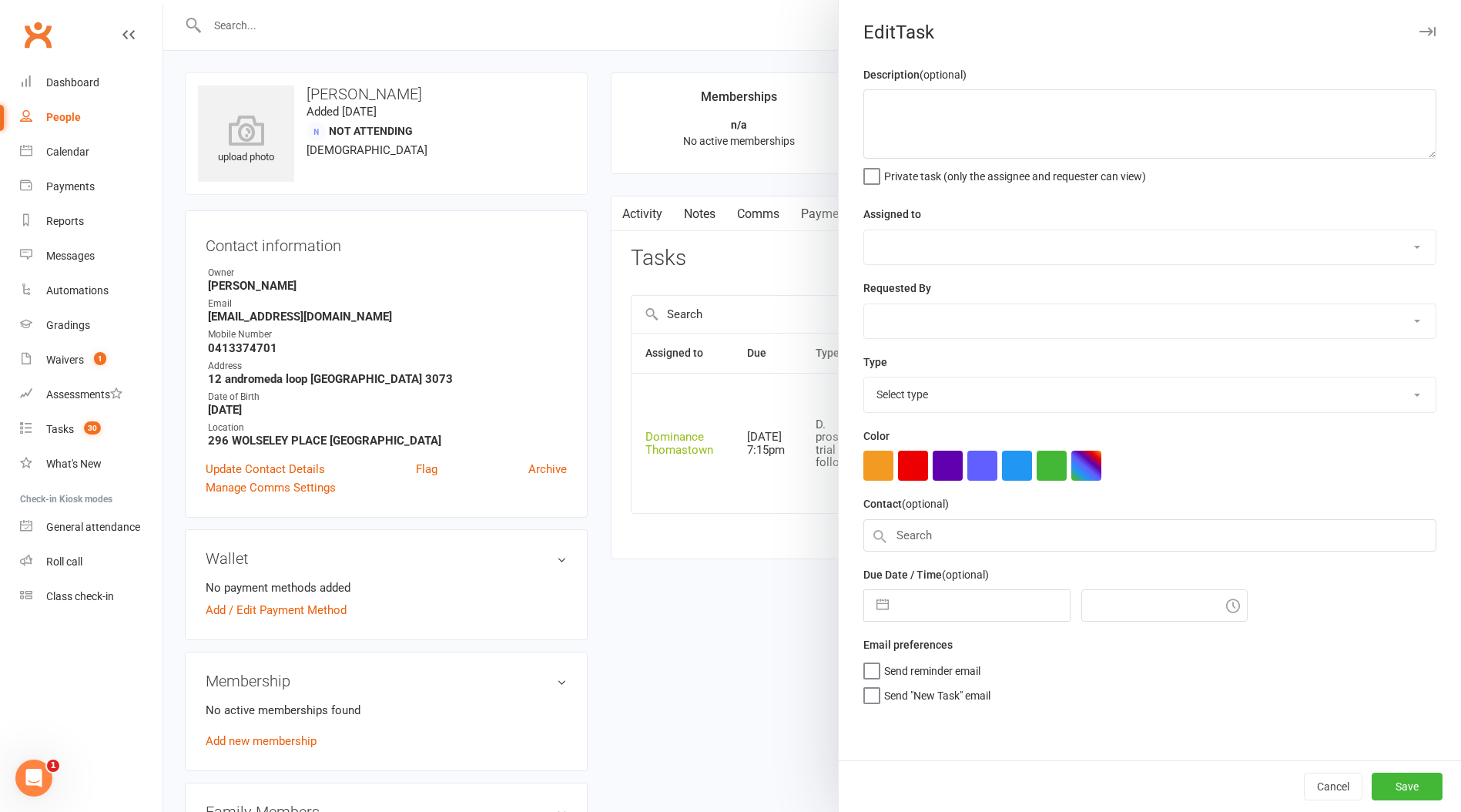
type textarea "Isla also did trial today. Was very happy with the session and asked for member…"
select select "12547"
type input "[DATE]"
type input "7:15pm"
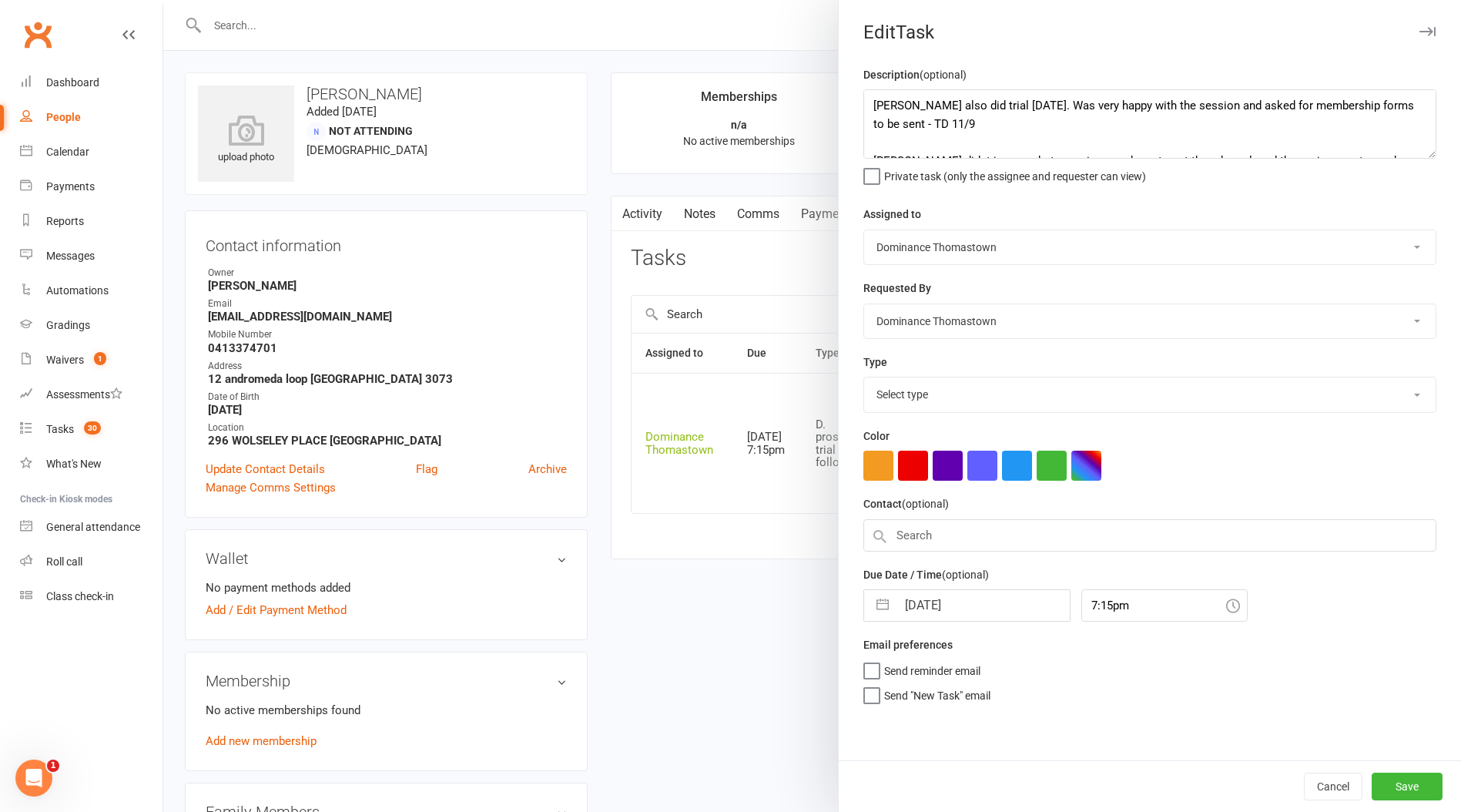
select select "3812"
drag, startPoint x: 871, startPoint y: 107, endPoint x: 1061, endPoint y: 103, distance: 190.0
click at [871, 107] on textarea "Isla also did trial today. Was very happy with the session and asked for member…" at bounding box center [1150, 123] width 573 height 69
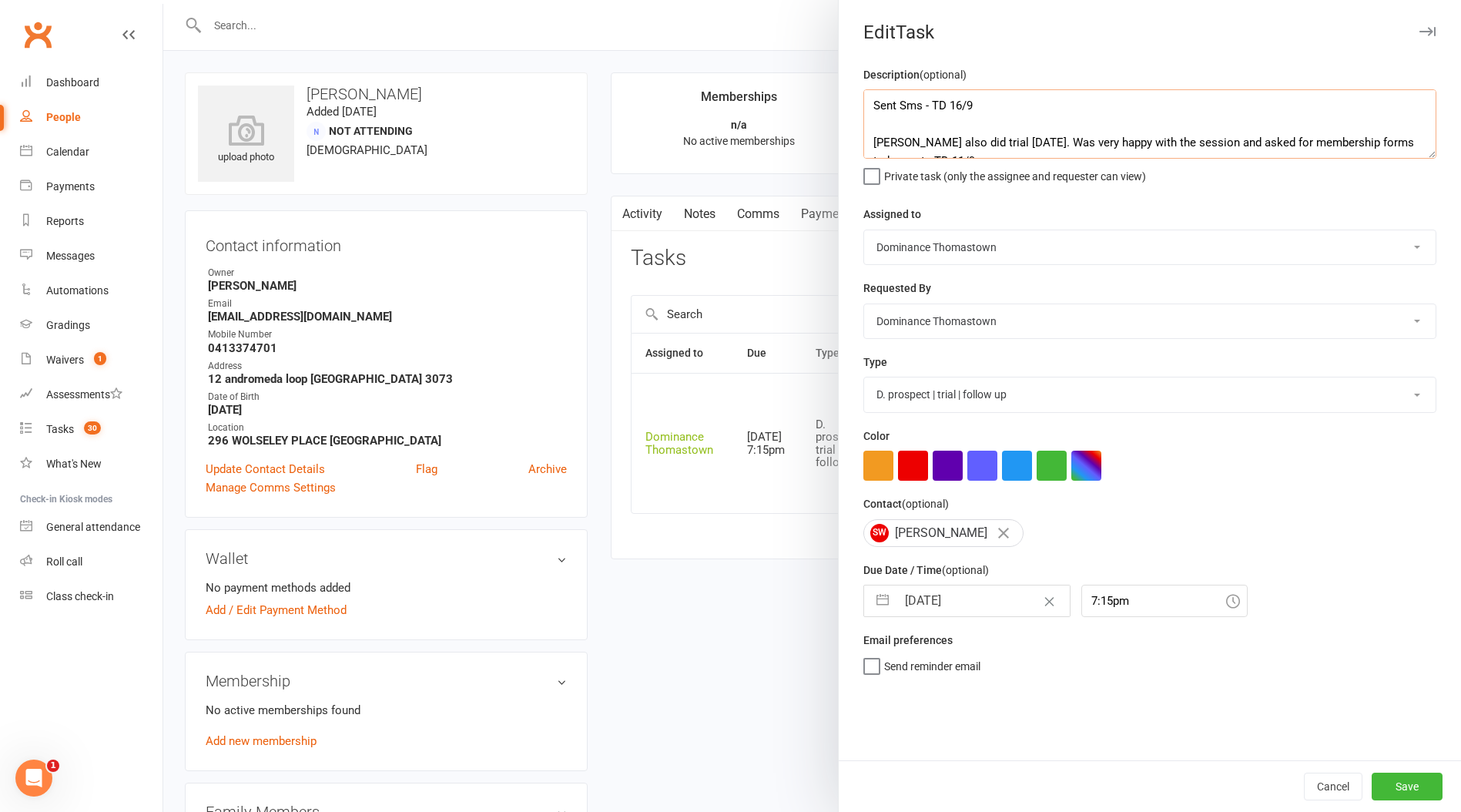
type textarea "Sent Sms - TD 16/9 Isla also did trial today. Was very happy with the session a…"
click at [965, 609] on input "[DATE]" at bounding box center [983, 600] width 173 height 31
select select "7"
select select "2025"
select select "8"
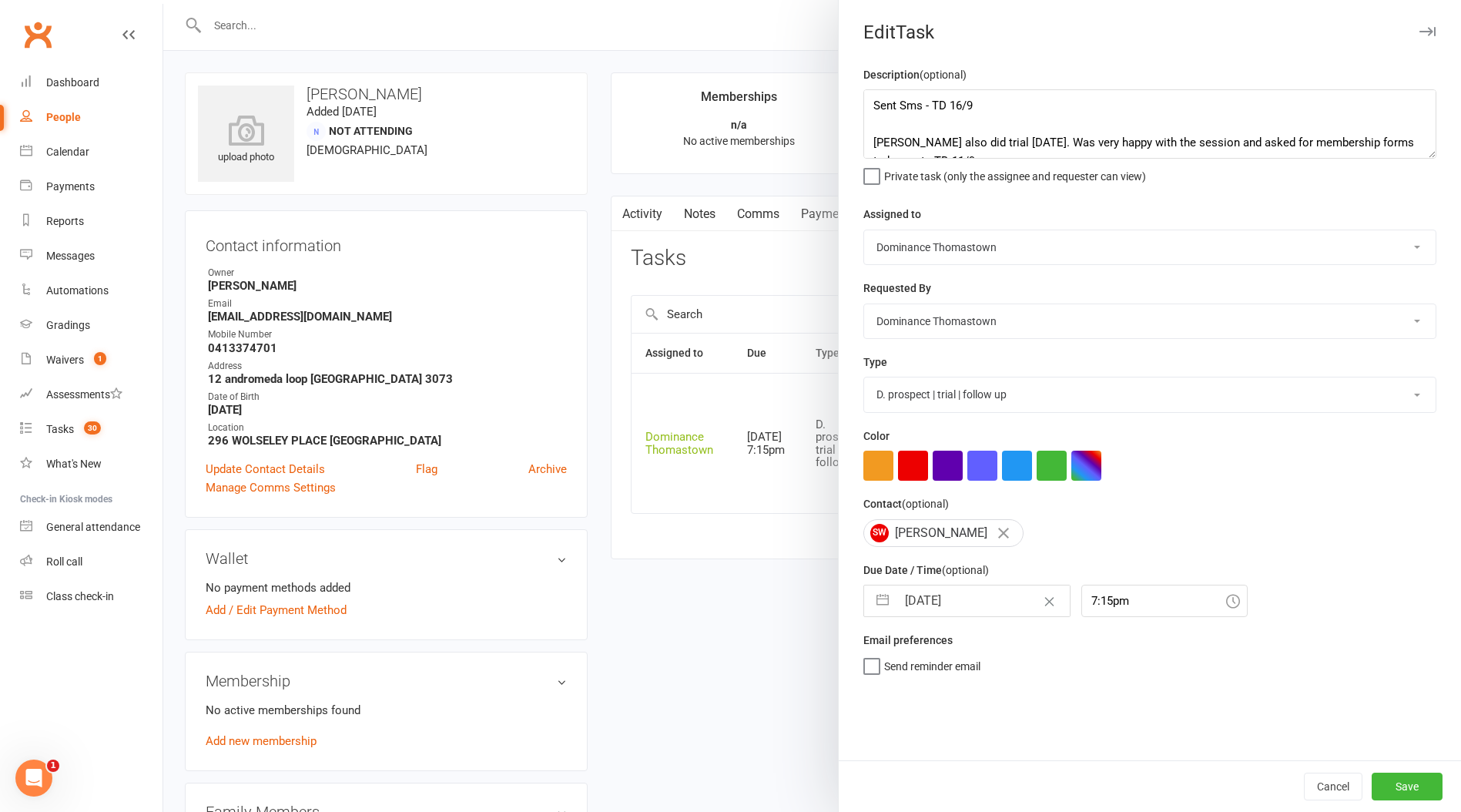
select select "2025"
select select "9"
select select "2025"
click at [1015, 780] on td "18" at bounding box center [1015, 776] width 30 height 30
type input "18 Sep 2025"
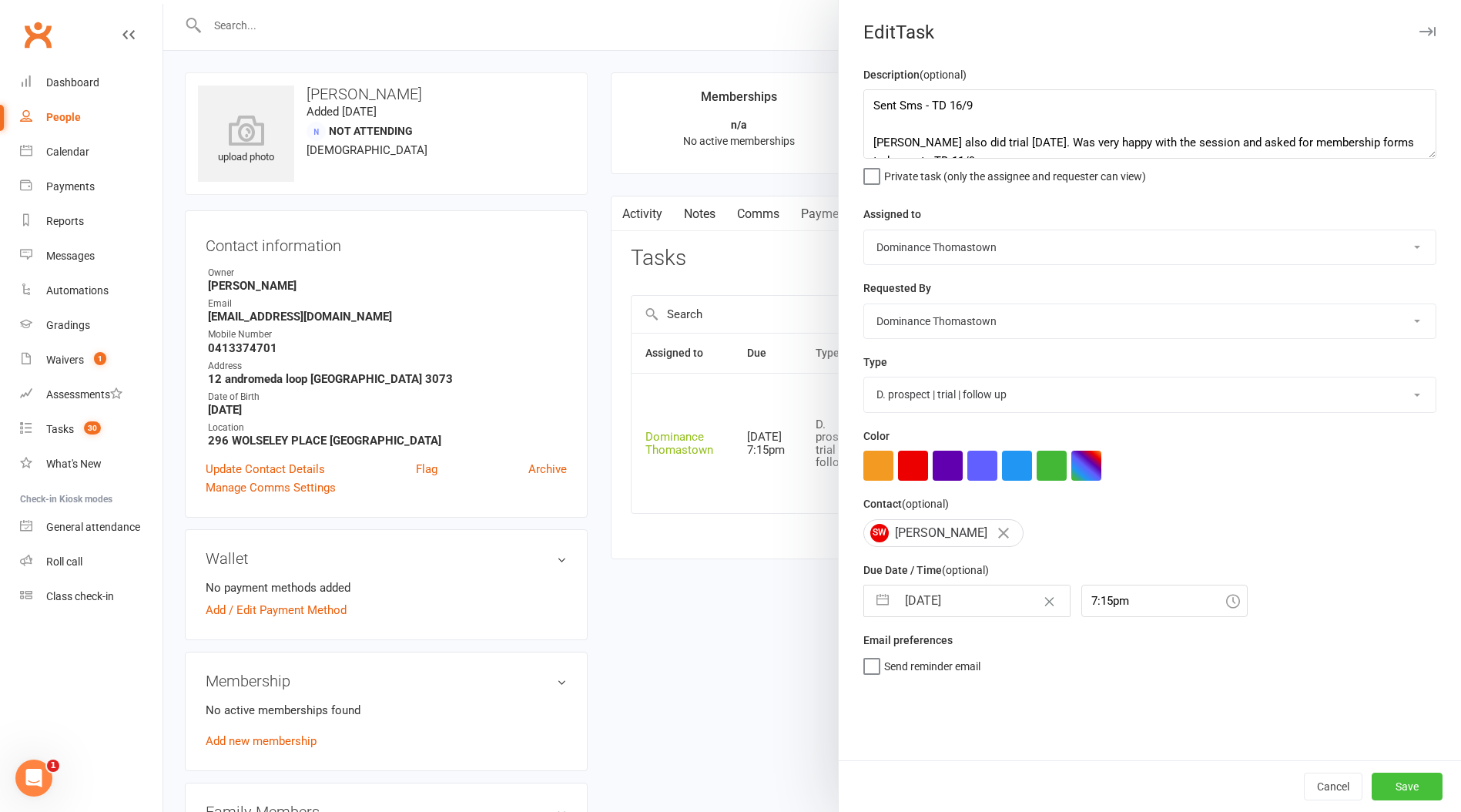
click at [1393, 785] on button "Save" at bounding box center [1406, 786] width 71 height 28
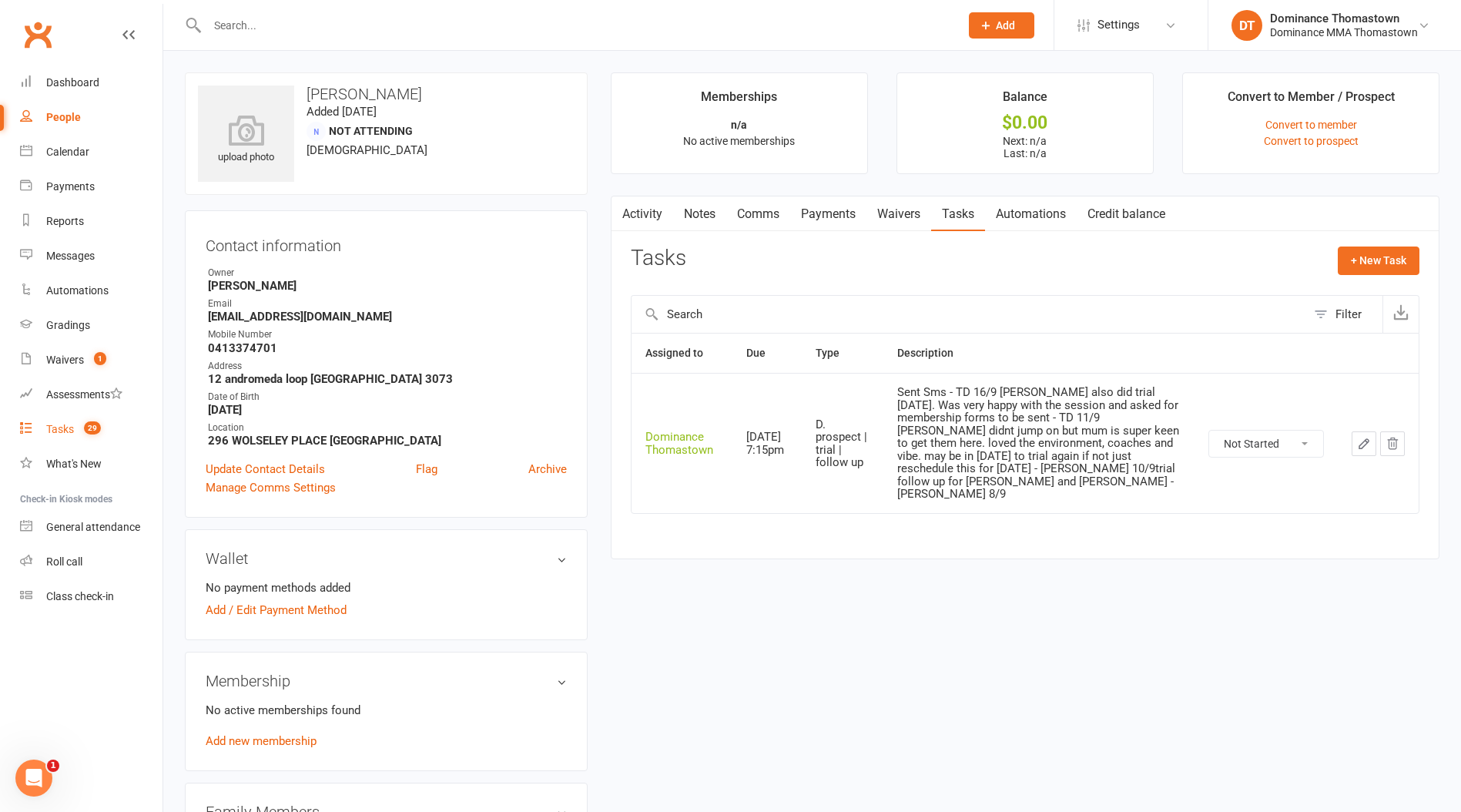
click at [55, 429] on div "Tasks" at bounding box center [59, 429] width 28 height 13
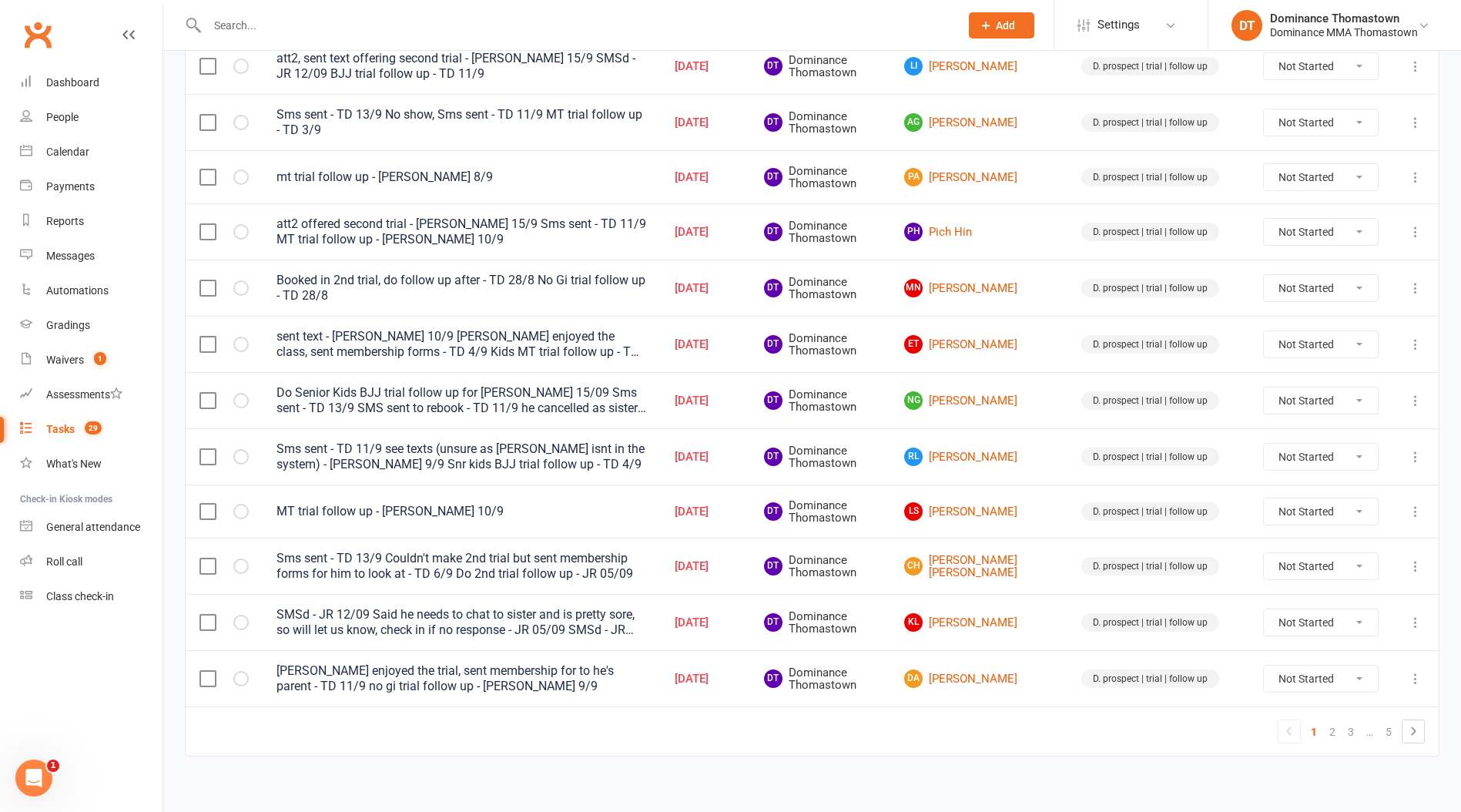
scroll to position [977, 0]
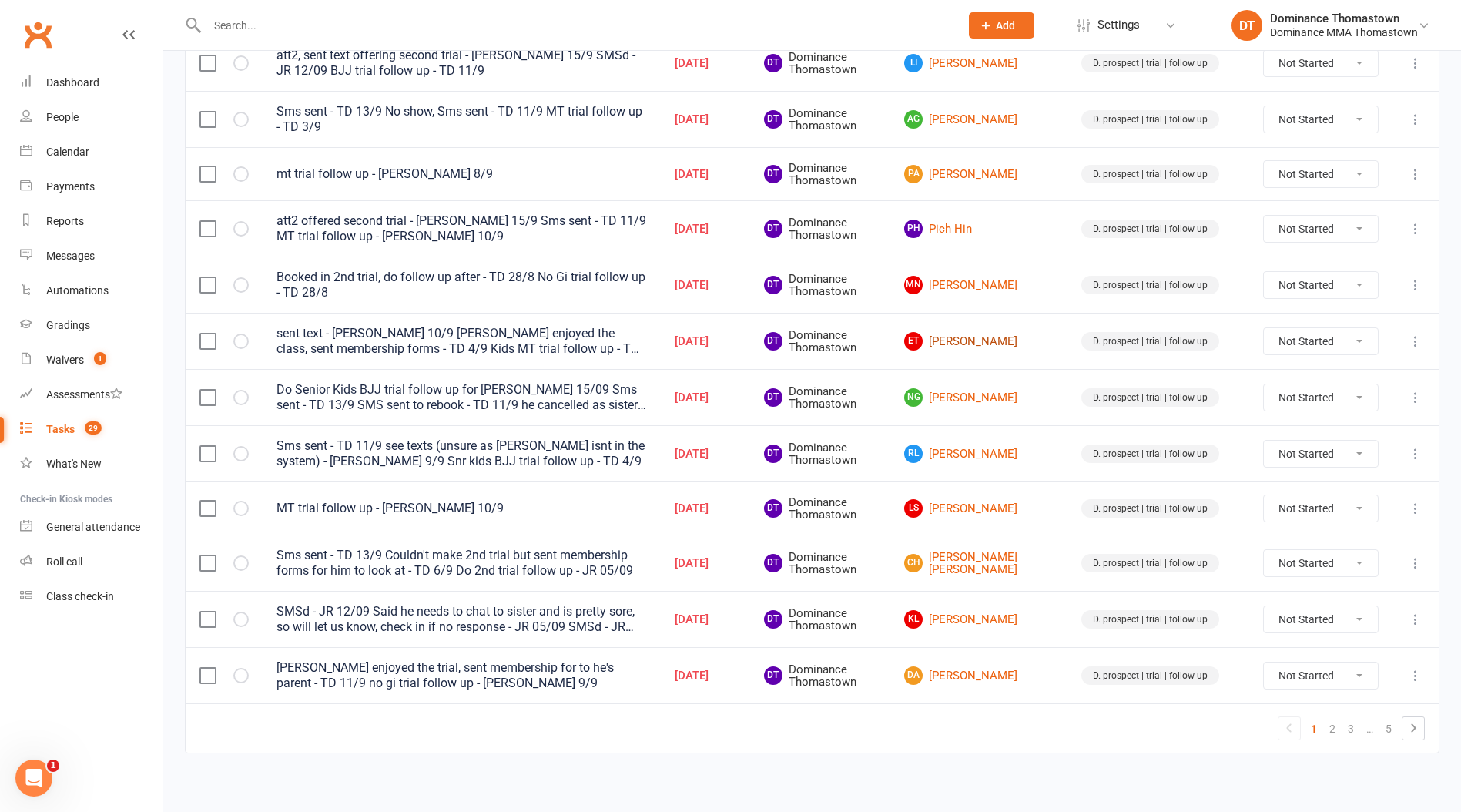
click at [993, 337] on link "ET Emily Thomson" at bounding box center [979, 341] width 149 height 19
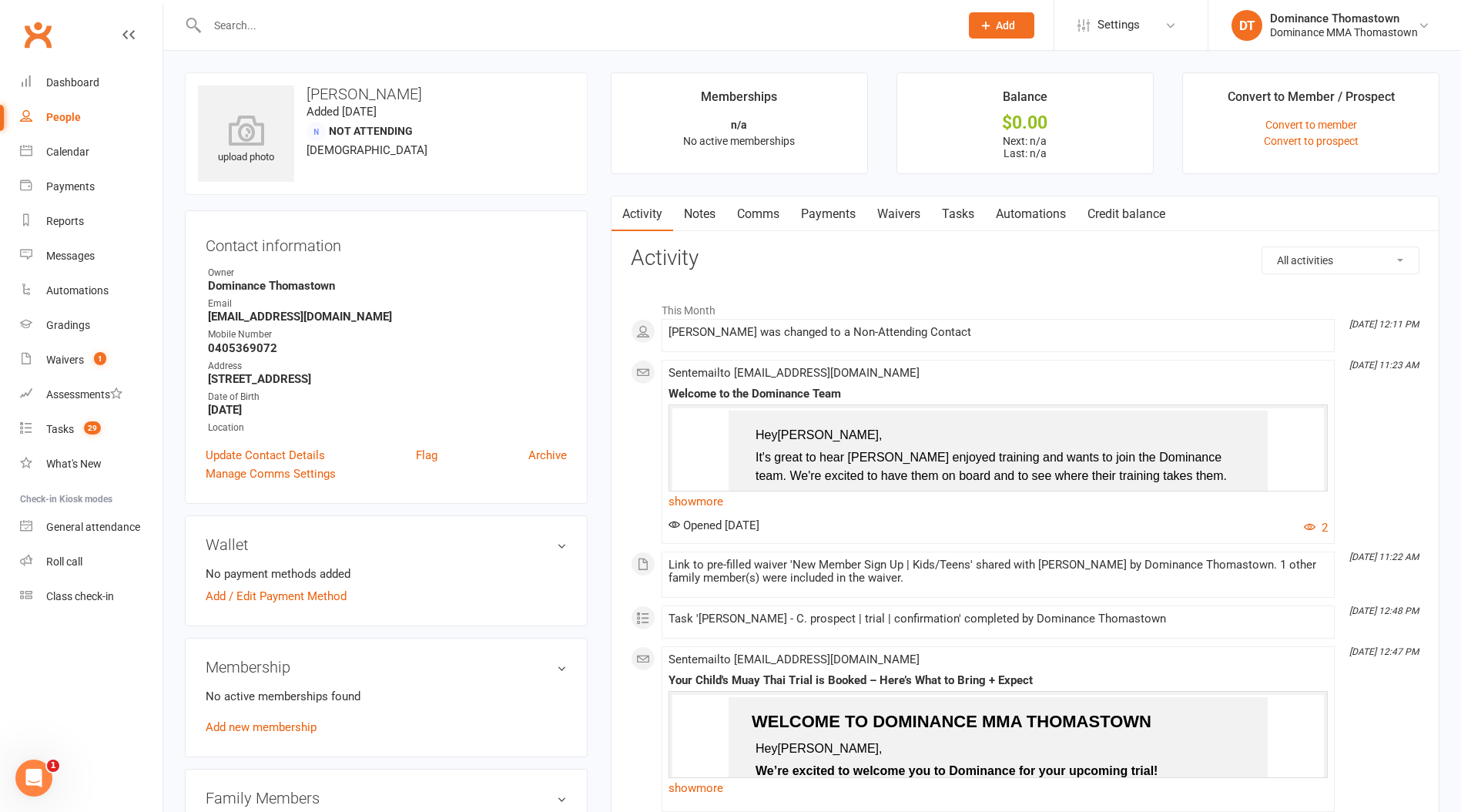
click at [957, 210] on link "Tasks" at bounding box center [958, 213] width 54 height 35
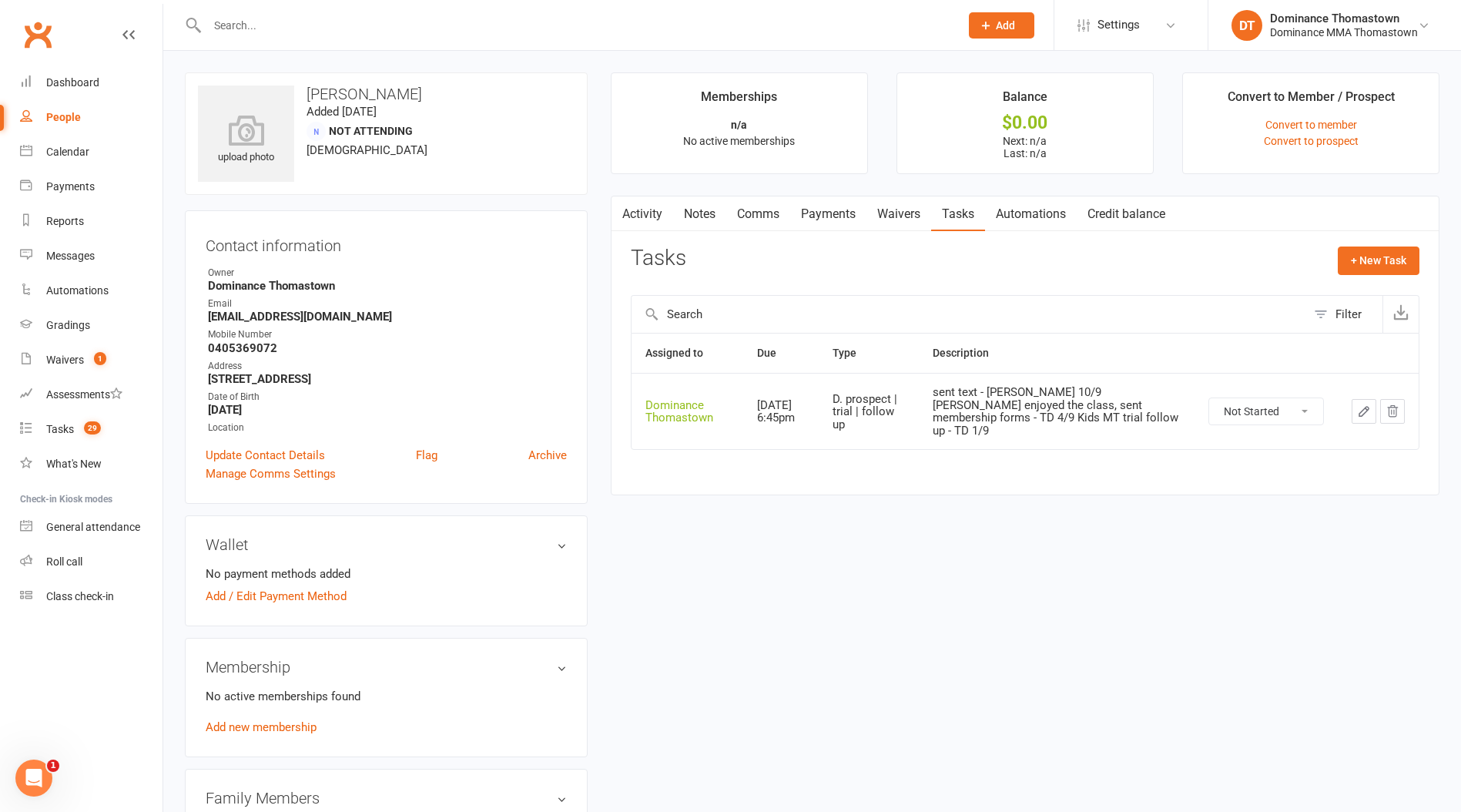
click at [1368, 407] on icon "button" at bounding box center [1364, 411] width 9 height 9
select select "12547"
select select "3812"
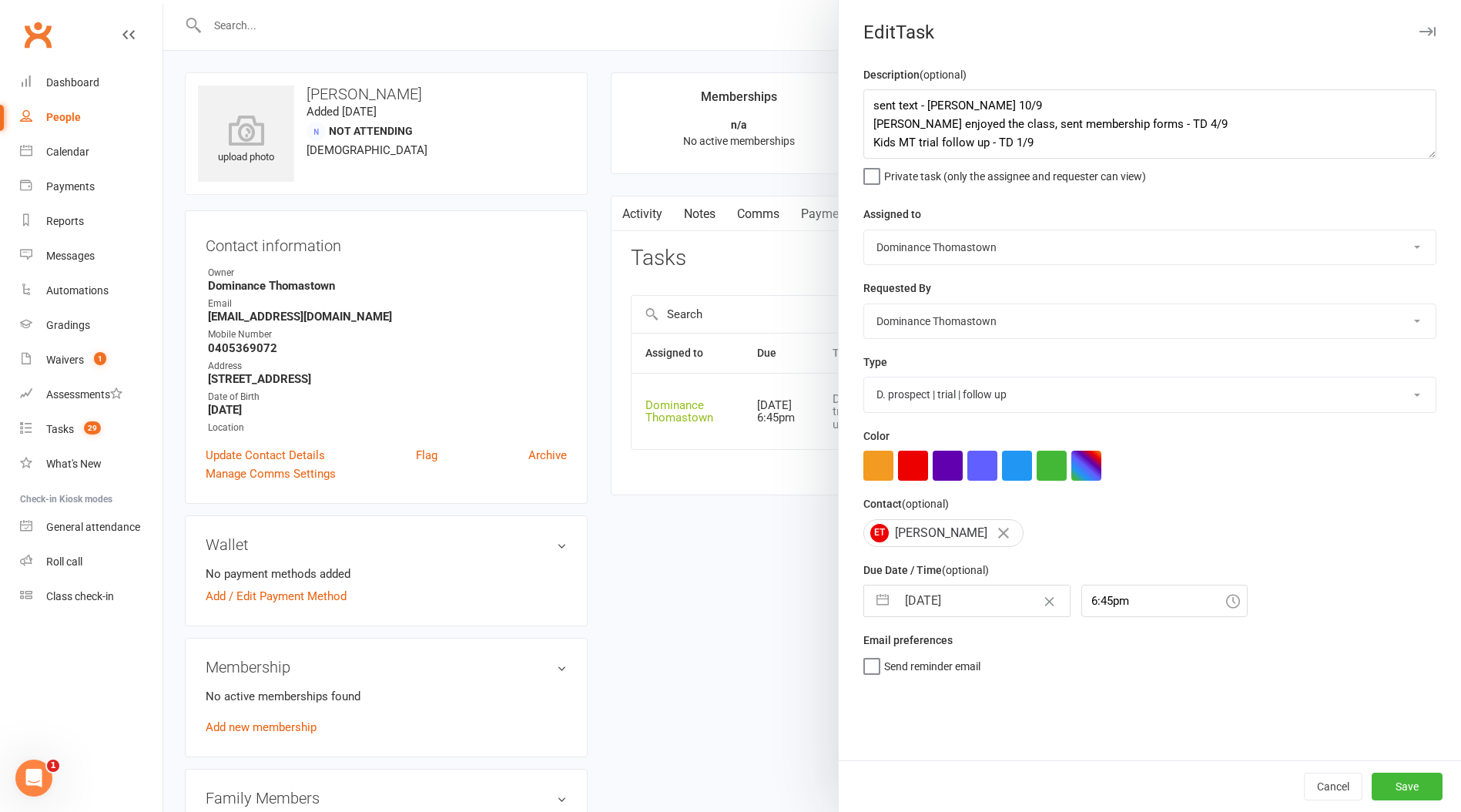
click at [604, 185] on div at bounding box center [811, 406] width 1297 height 812
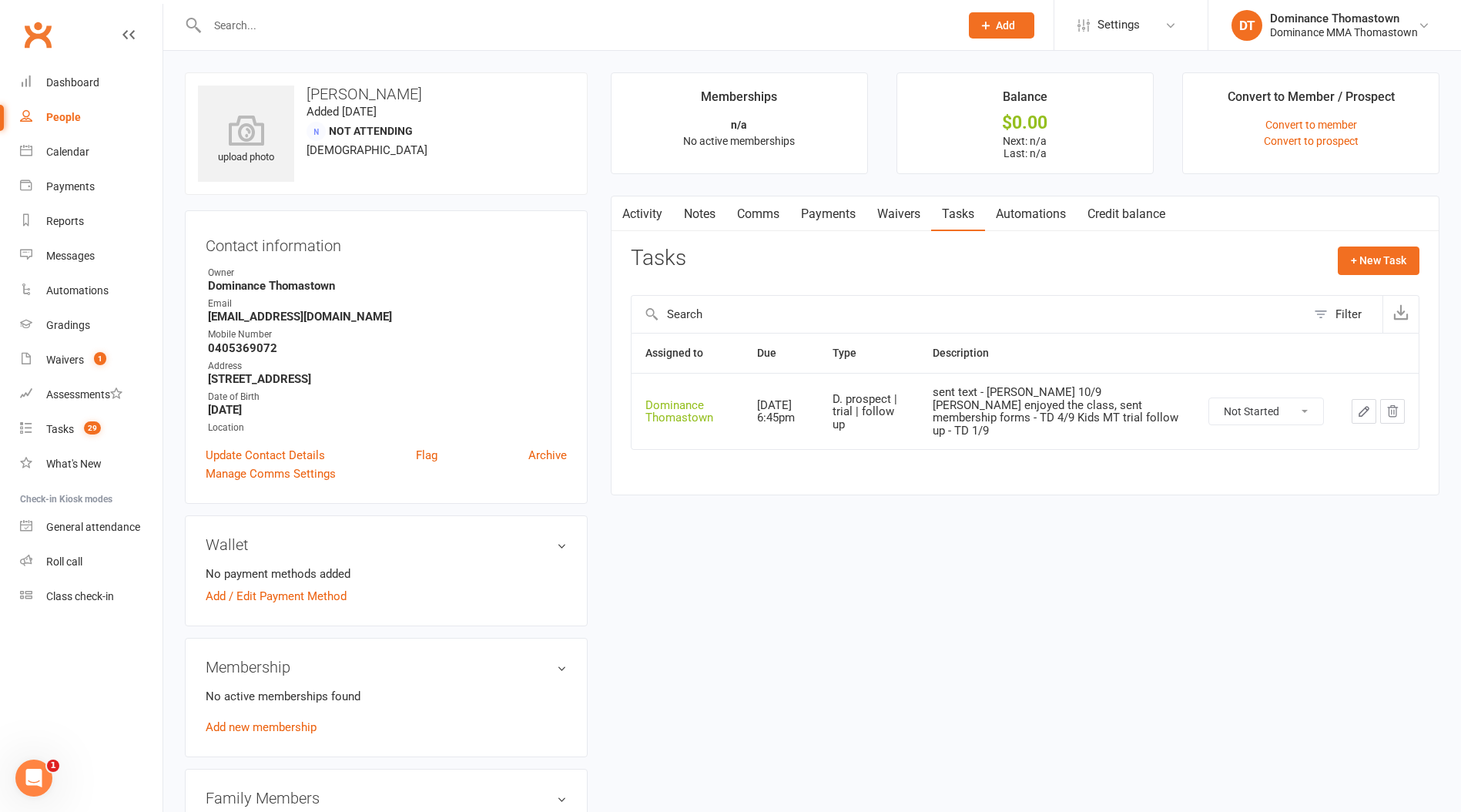
click at [899, 214] on link "Waivers" at bounding box center [898, 213] width 65 height 35
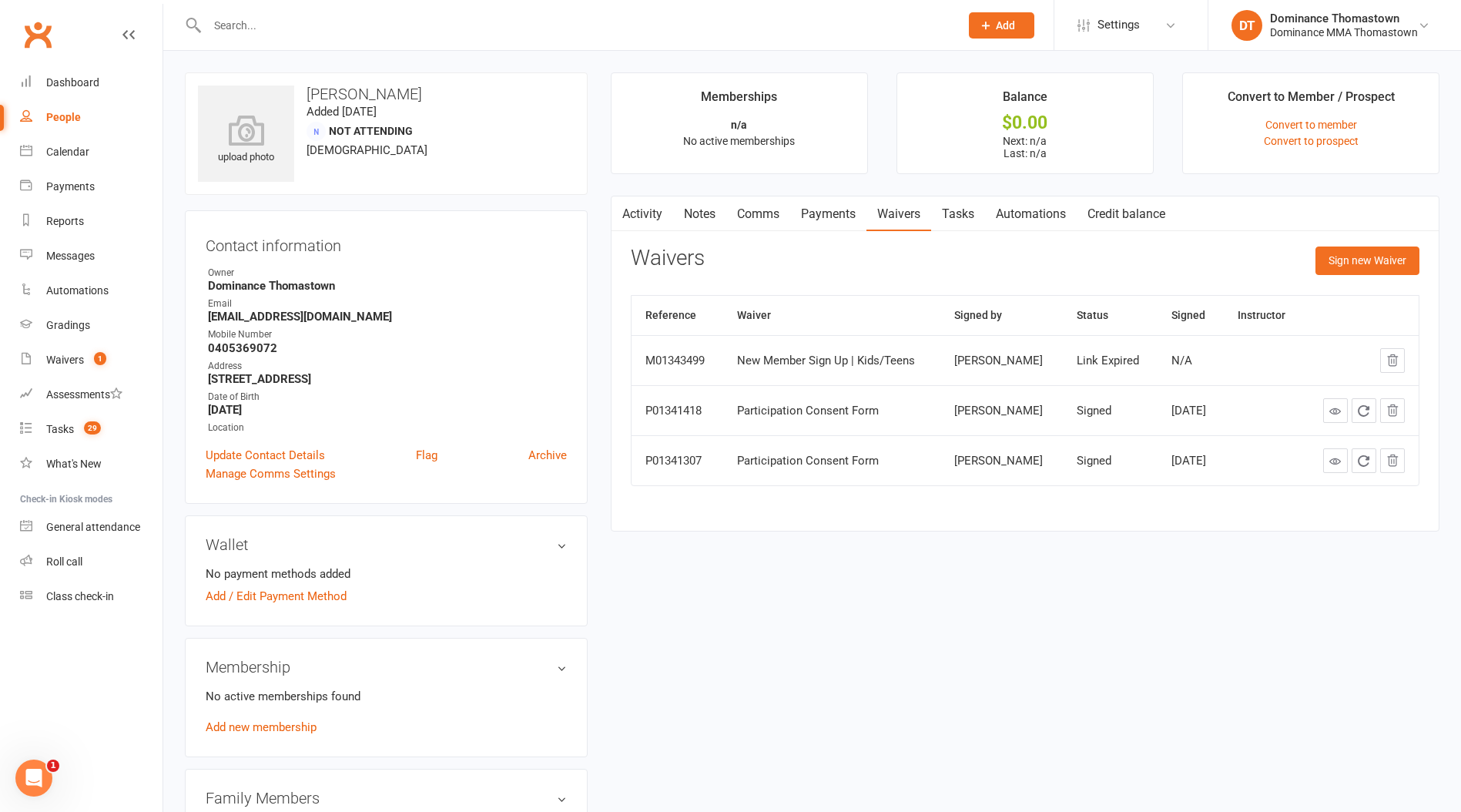
drag, startPoint x: 965, startPoint y: 210, endPoint x: 934, endPoint y: 224, distance: 34.0
click at [965, 210] on link "Tasks" at bounding box center [958, 213] width 54 height 35
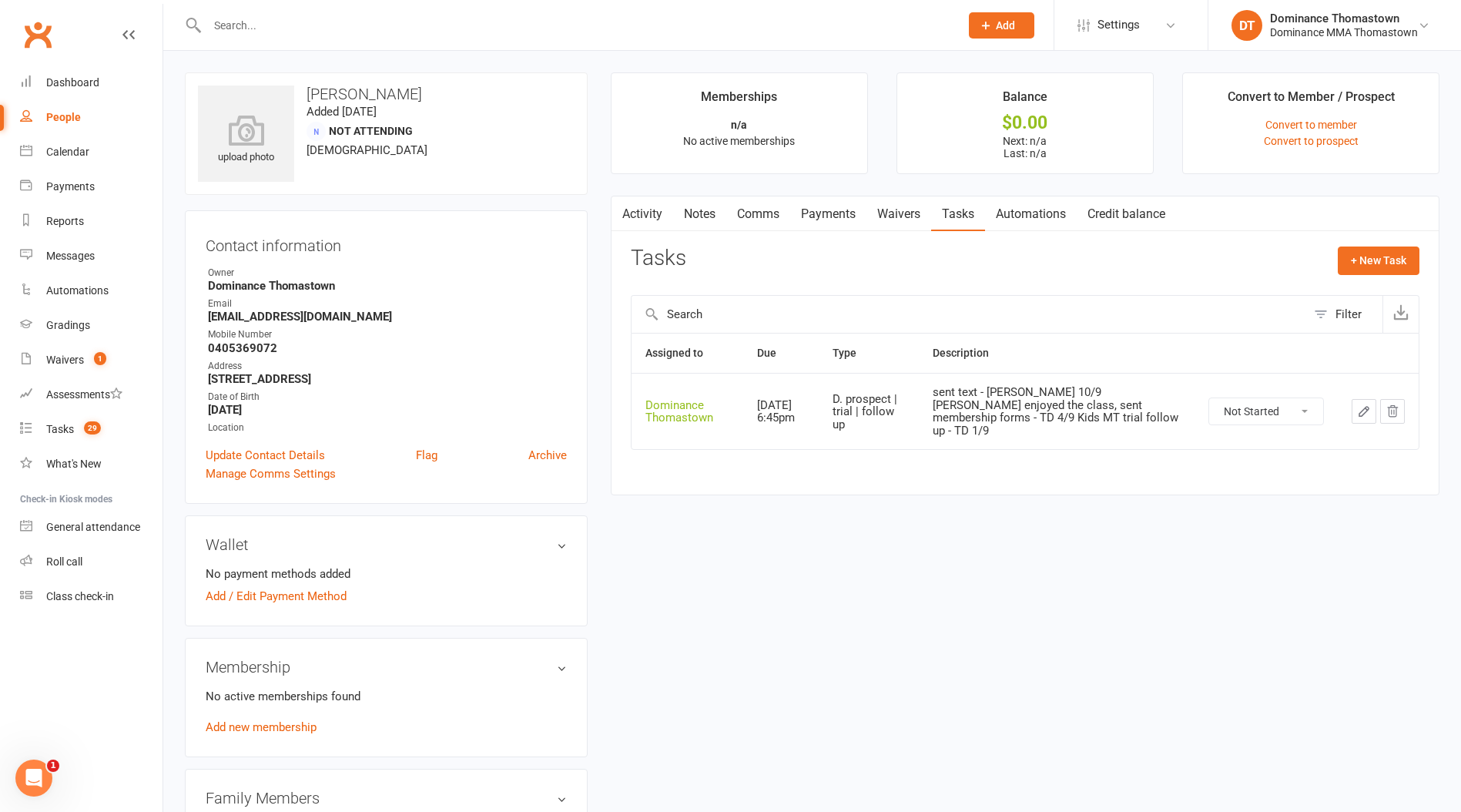
click at [1366, 408] on icon "button" at bounding box center [1363, 411] width 14 height 14
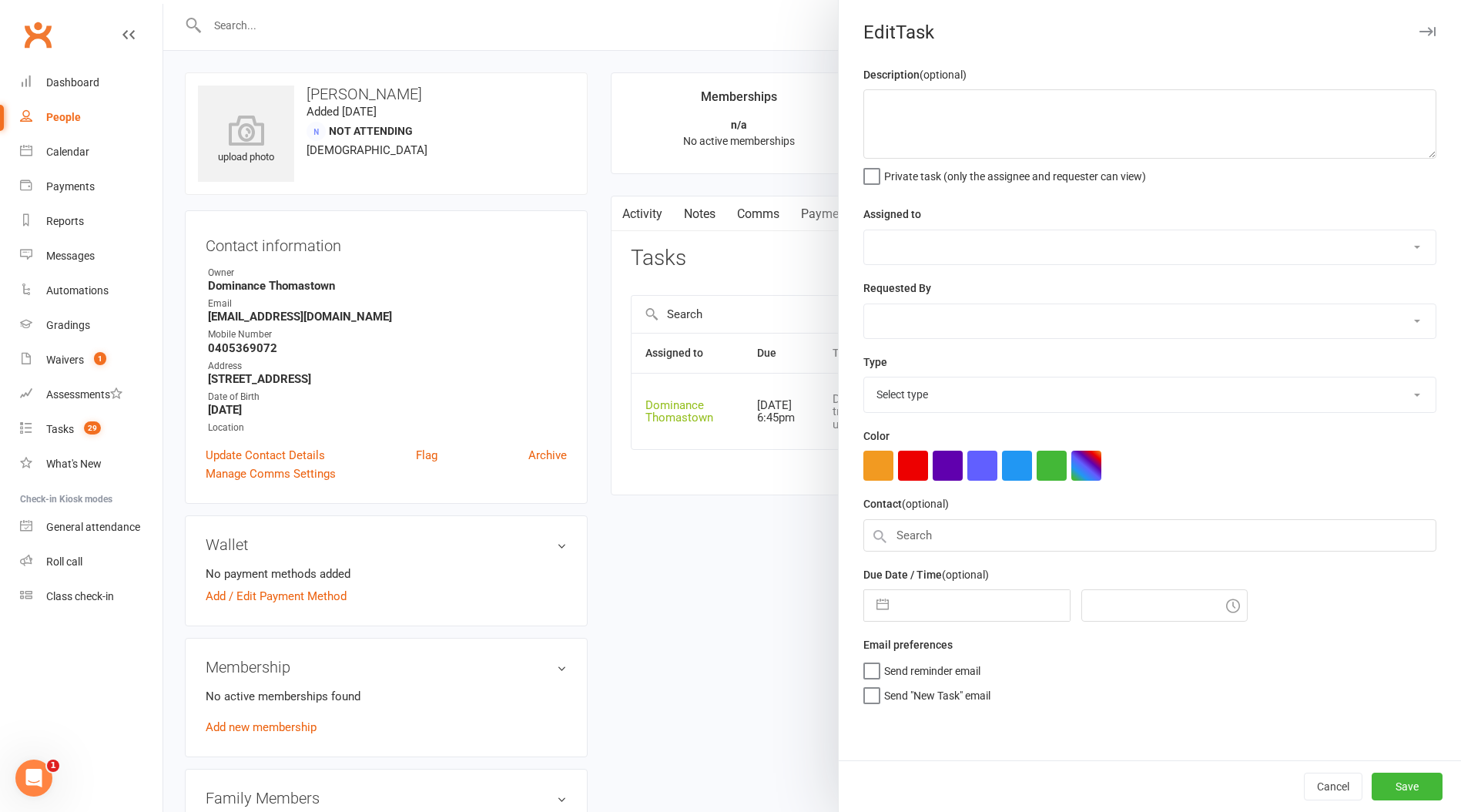
type textarea "sent text - Ellen 10/9 Timmy enjoyed the class, sent membership forms - TD 4/9 …"
select select "12547"
type input "[DATE]"
type input "6:45pm"
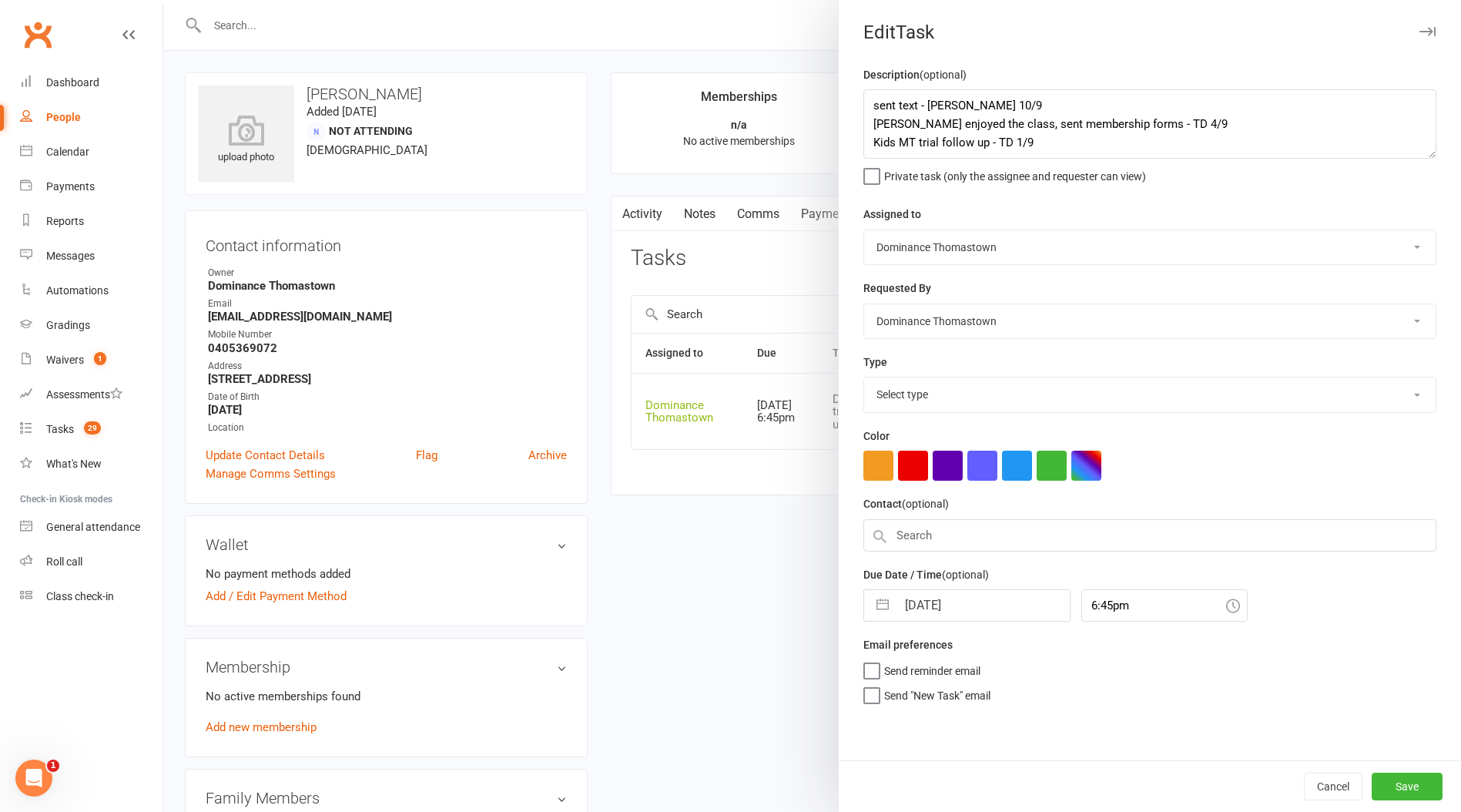
select select "3812"
drag, startPoint x: 872, startPoint y: 104, endPoint x: 1047, endPoint y: 80, distance: 176.6
click at [874, 104] on textarea "sent text - Ellen 10/9 Timmy enjoyed the class, sent membership forms - TD 4/9 …" at bounding box center [1150, 123] width 573 height 69
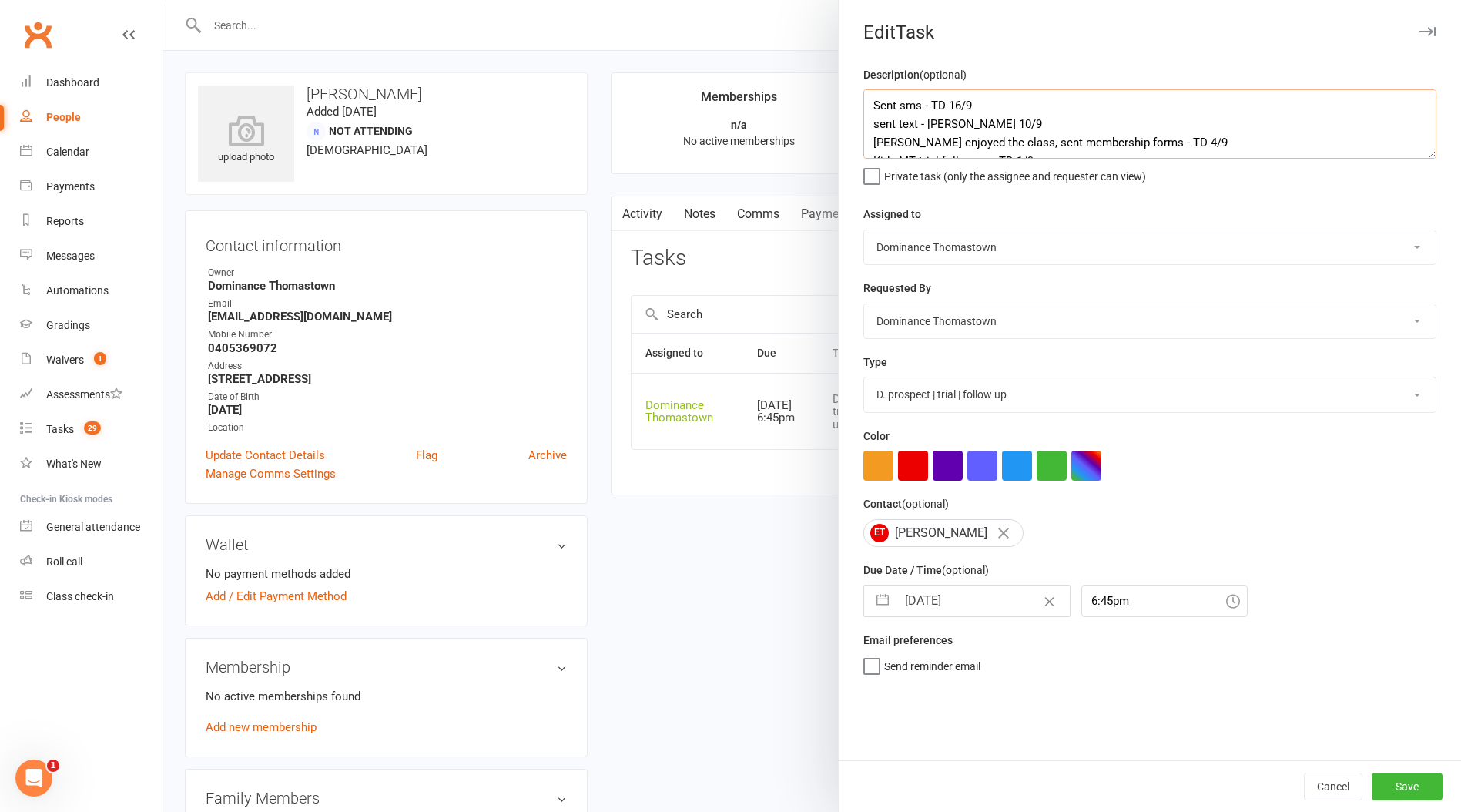
type textarea "Sent sms - TD 16/9 sent text - Ellen 10/9 Timmy enjoyed the class, sent members…"
select select "7"
select select "2025"
select select "8"
select select "2025"
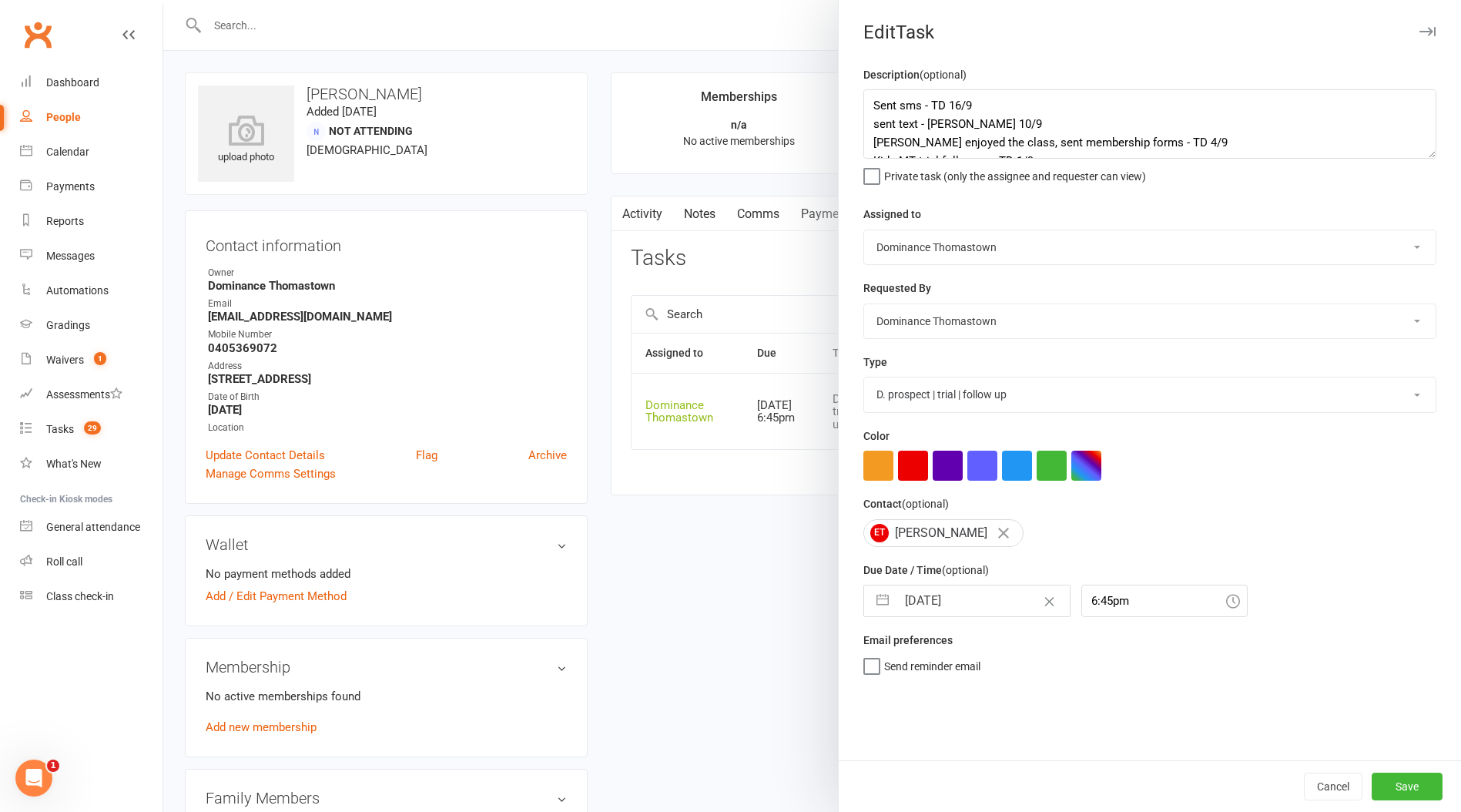
select select "9"
select select "2025"
click at [942, 611] on input "[DATE]" at bounding box center [983, 600] width 173 height 31
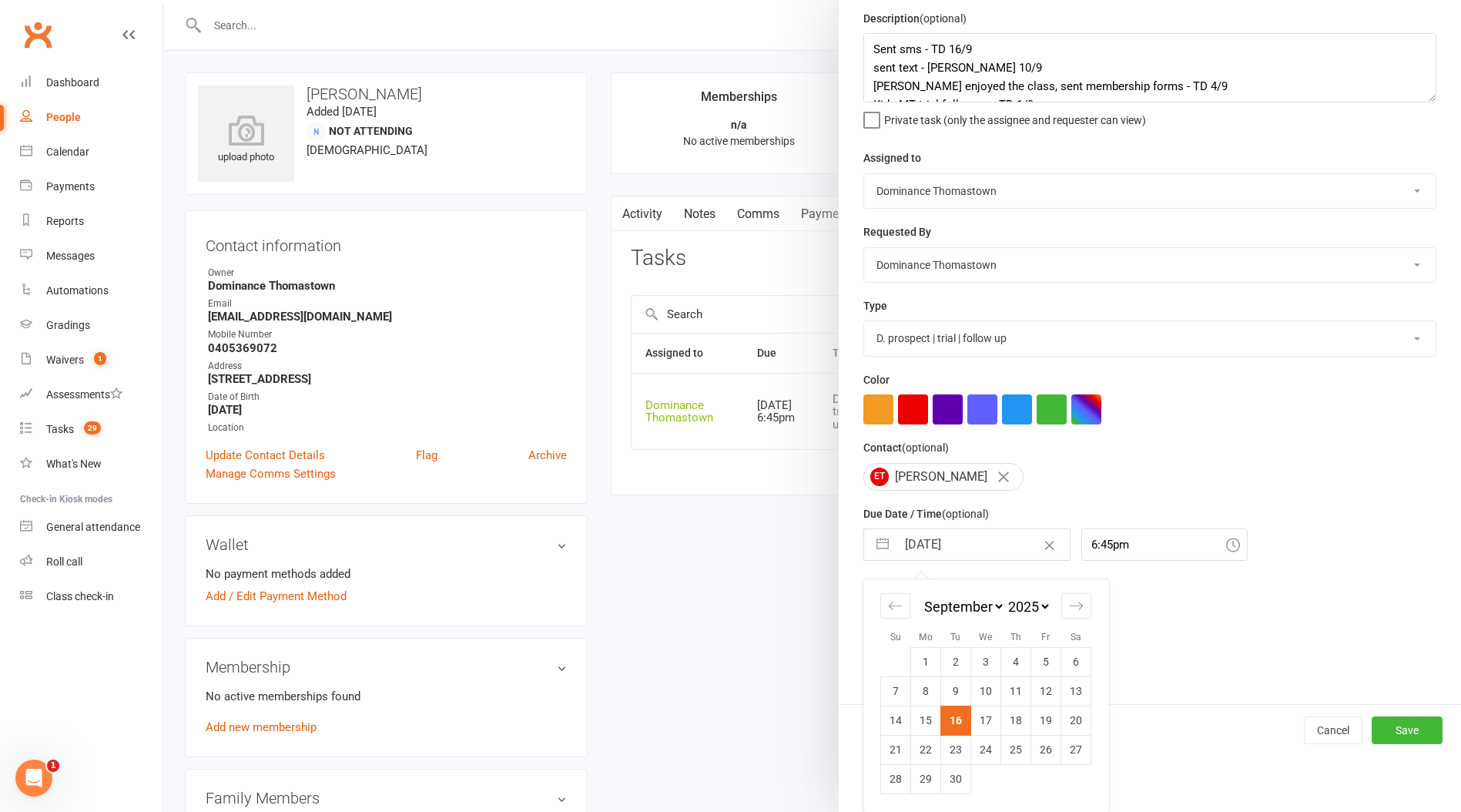
click at [1022, 719] on td "18" at bounding box center [1015, 720] width 30 height 30
type input "18 Sep 2025"
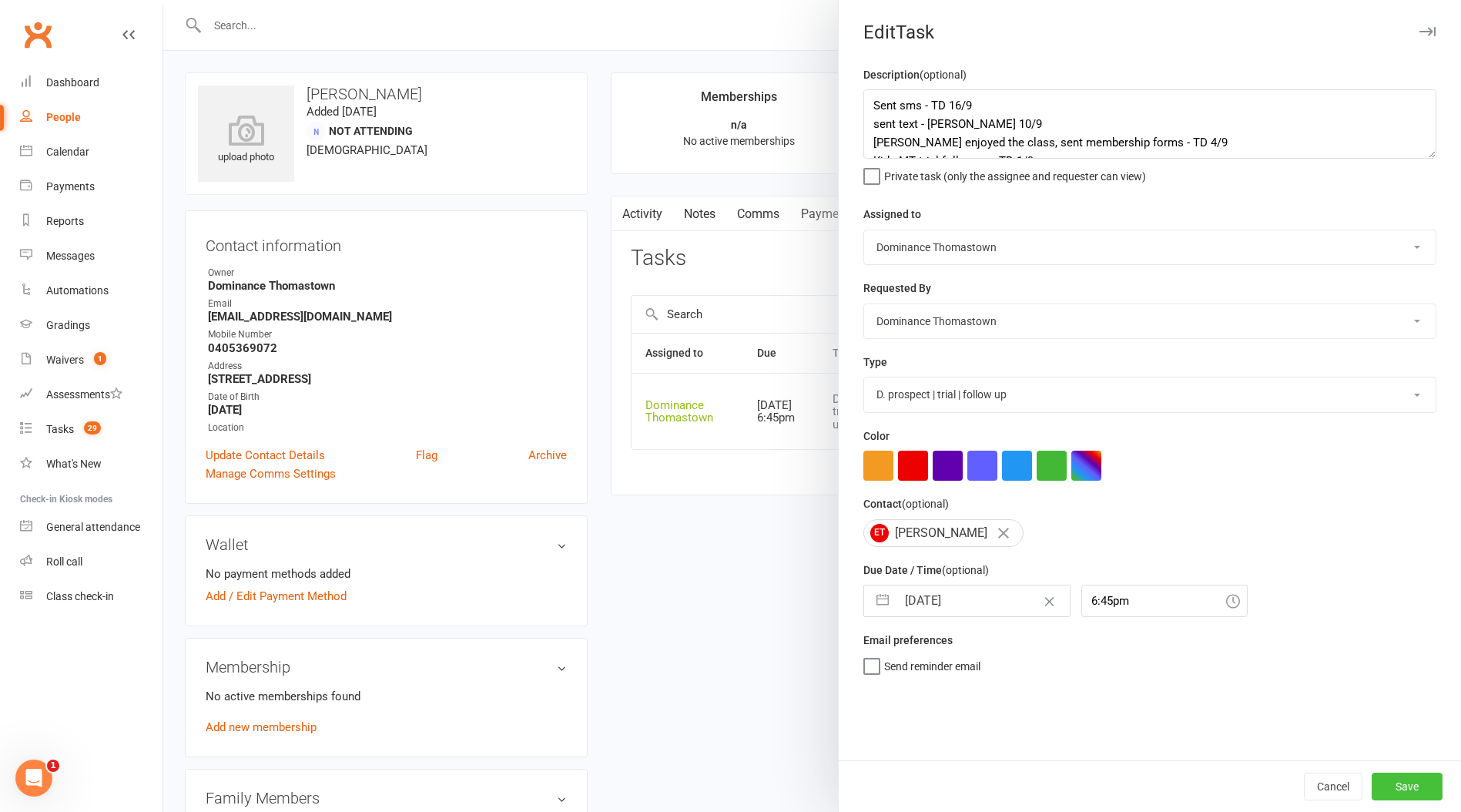
click at [1415, 778] on button "Save" at bounding box center [1406, 786] width 71 height 28
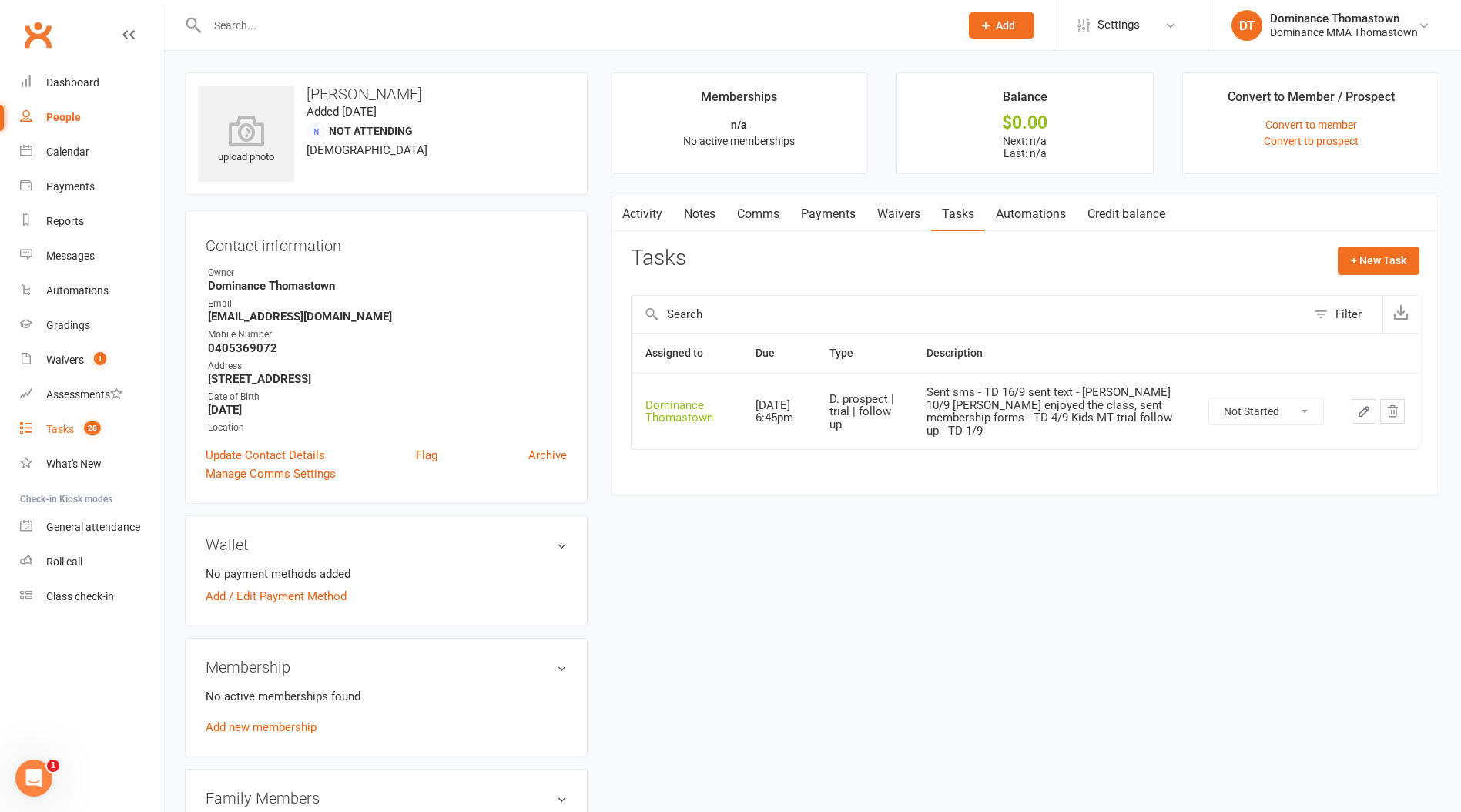
click at [63, 433] on div "Tasks" at bounding box center [59, 429] width 28 height 13
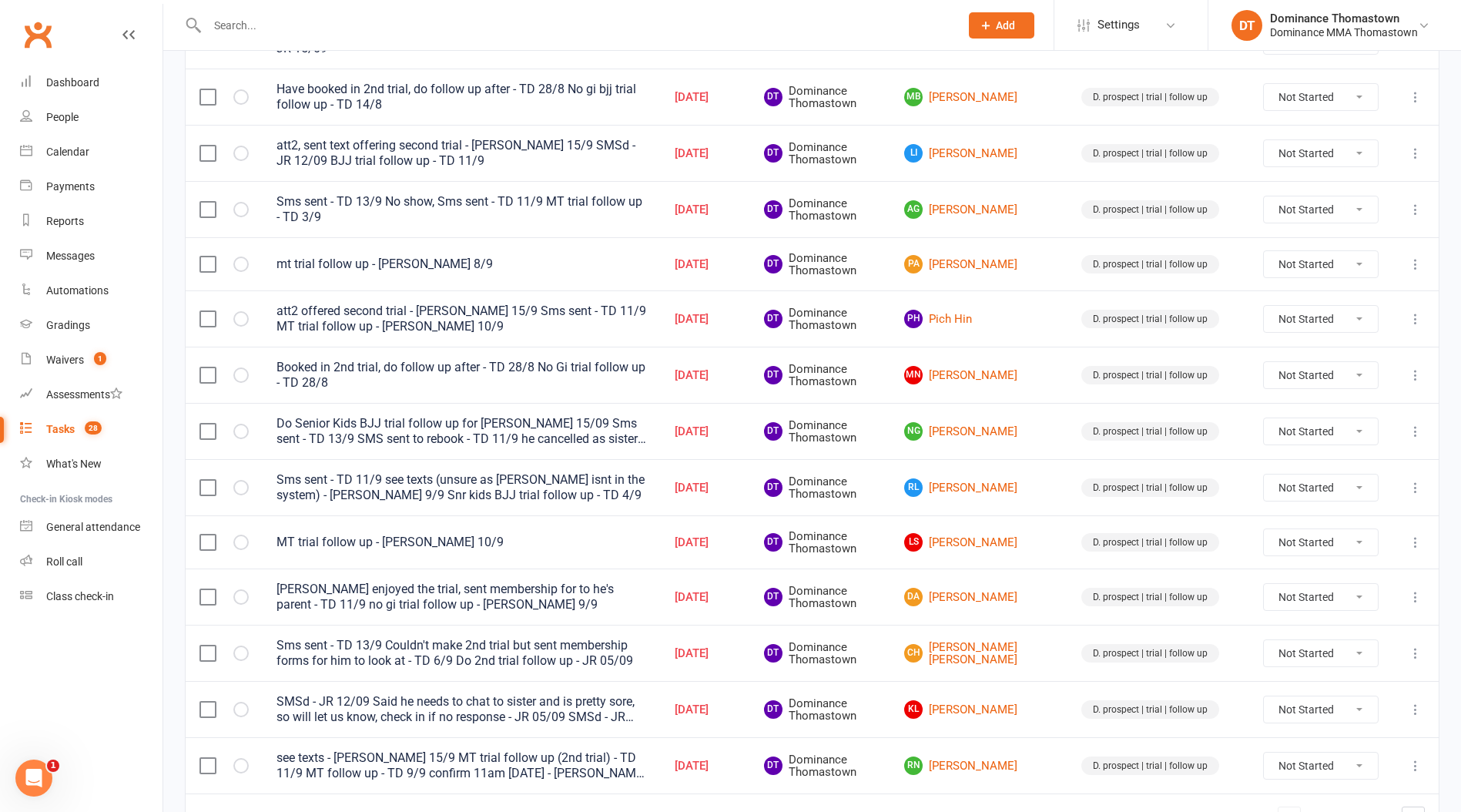
scroll to position [888, 0]
click at [991, 205] on link "AG Anish Gaire" at bounding box center [979, 208] width 149 height 19
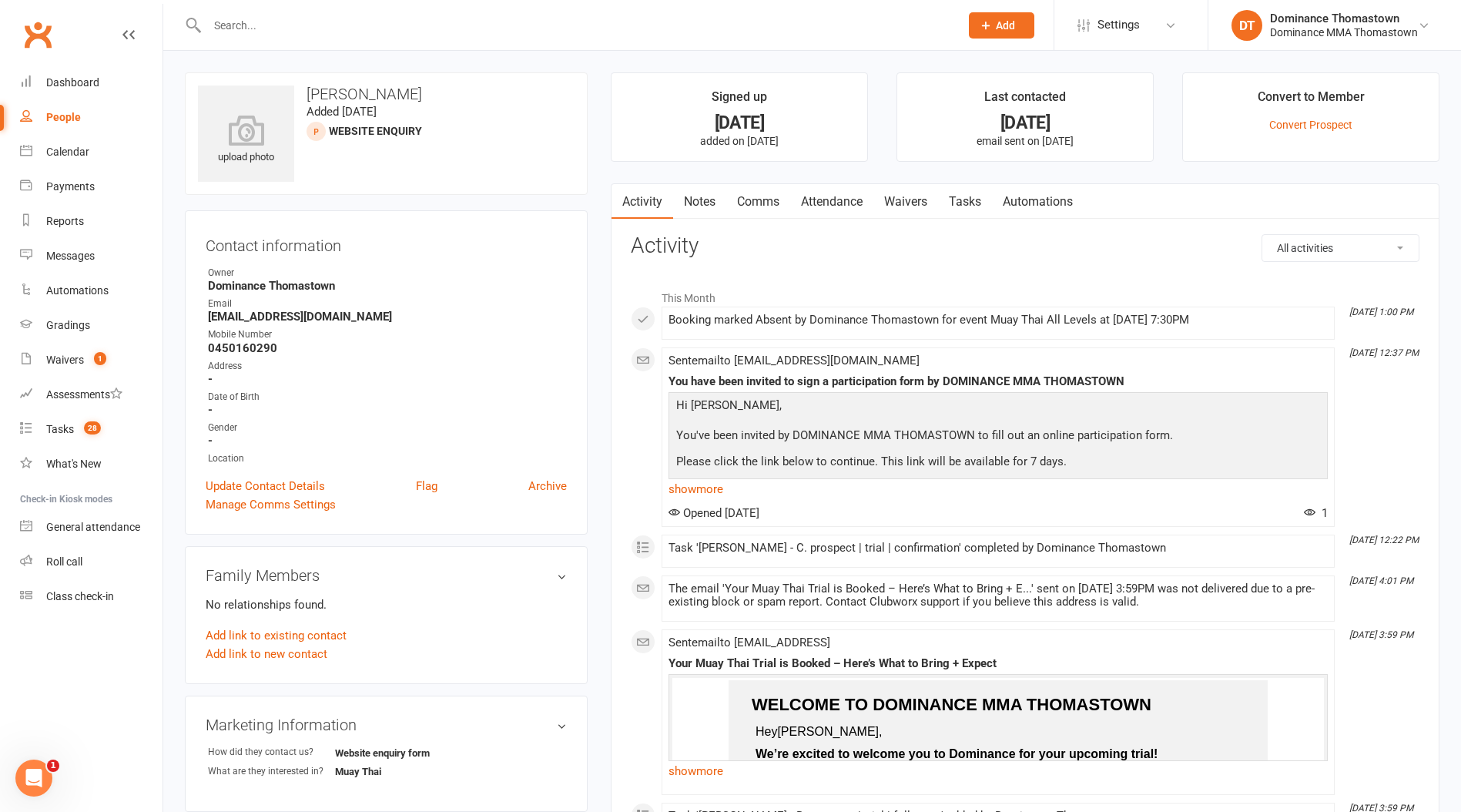
click at [980, 207] on link "Tasks" at bounding box center [965, 201] width 54 height 35
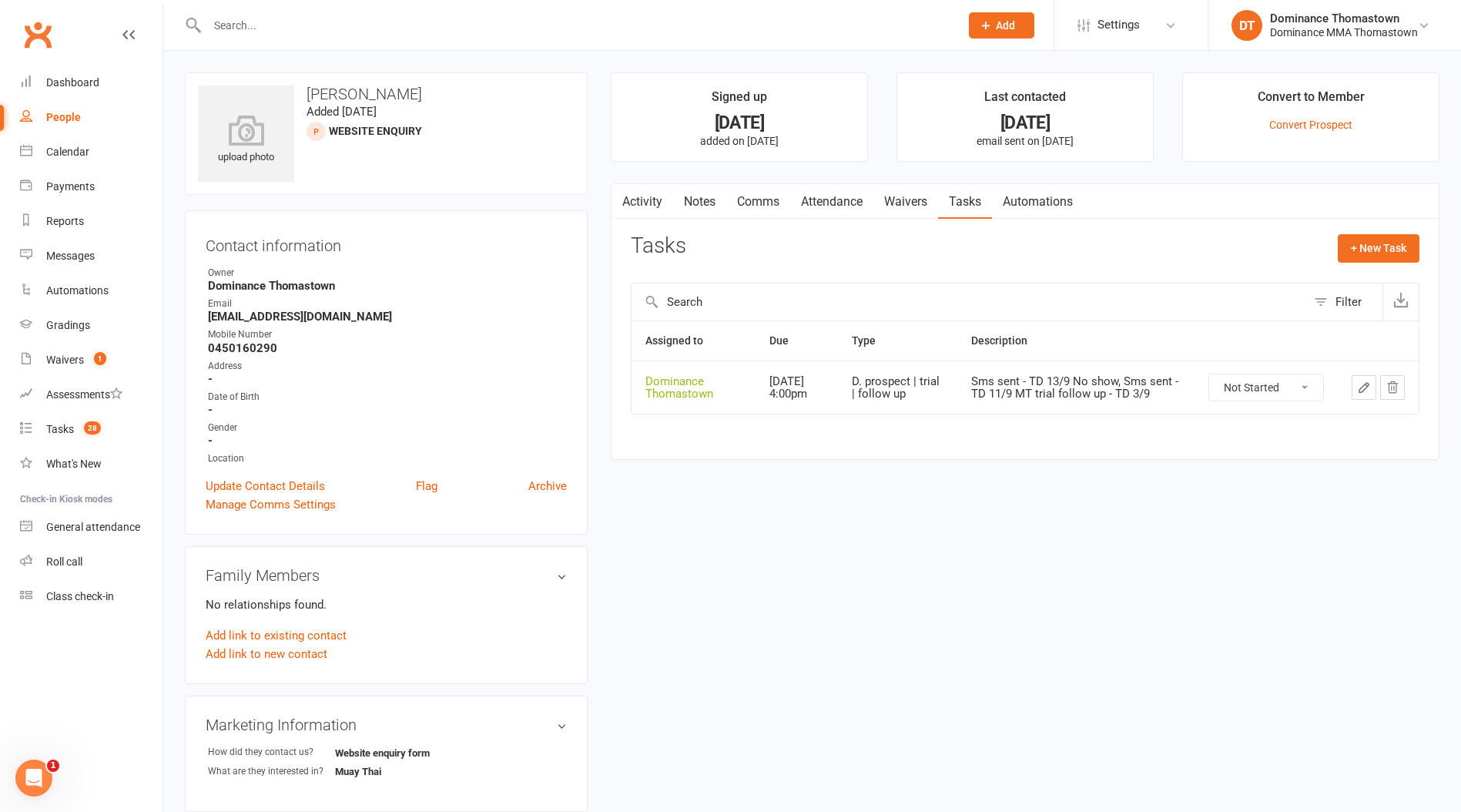
click at [1370, 386] on icon "button" at bounding box center [1363, 387] width 14 height 14
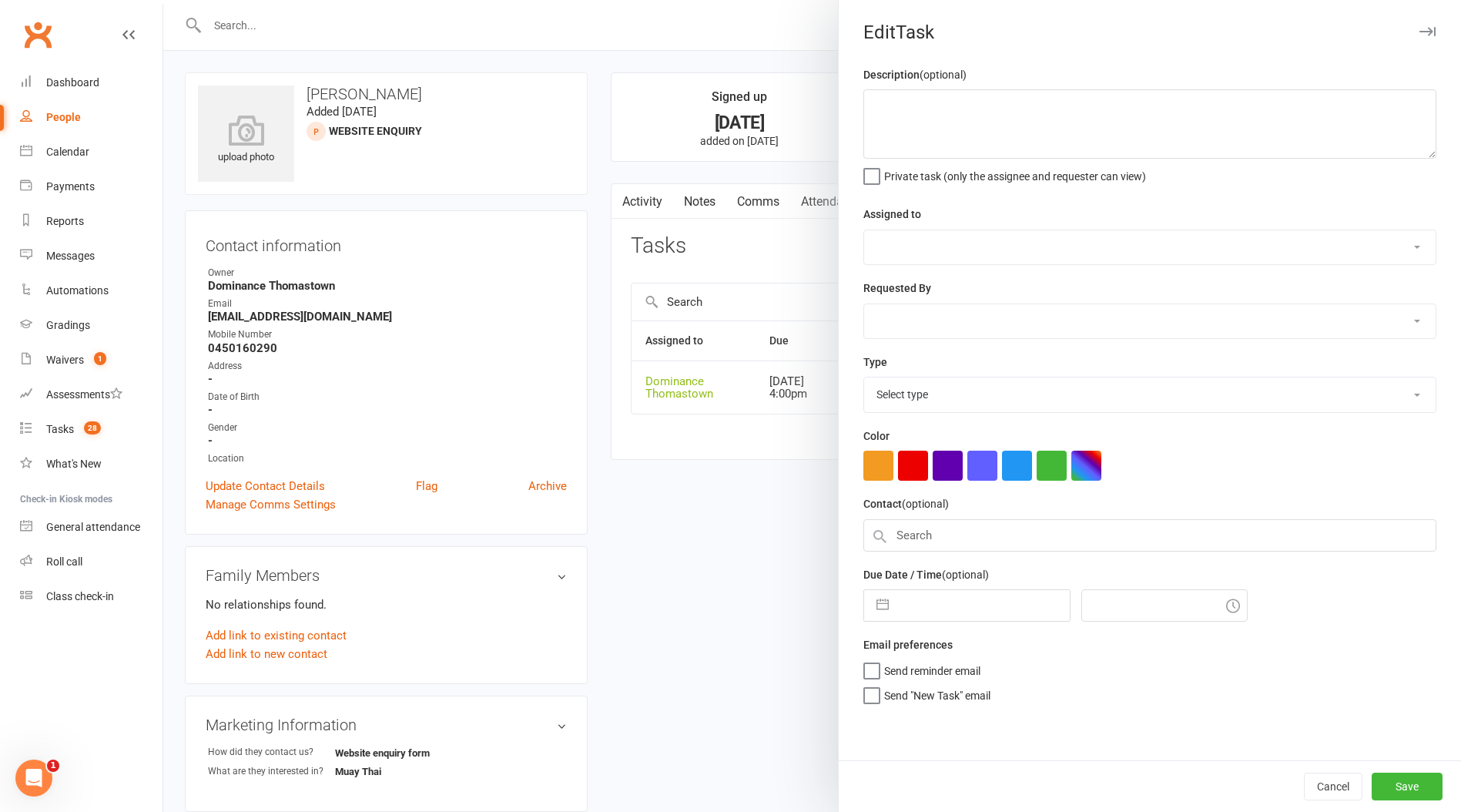
type textarea "Sms sent - TD 13/9 No show, Sms sent - TD 11/9 MT trial follow up - TD 3/9"
select select "12547"
type input "[DATE]"
type input "4:00pm"
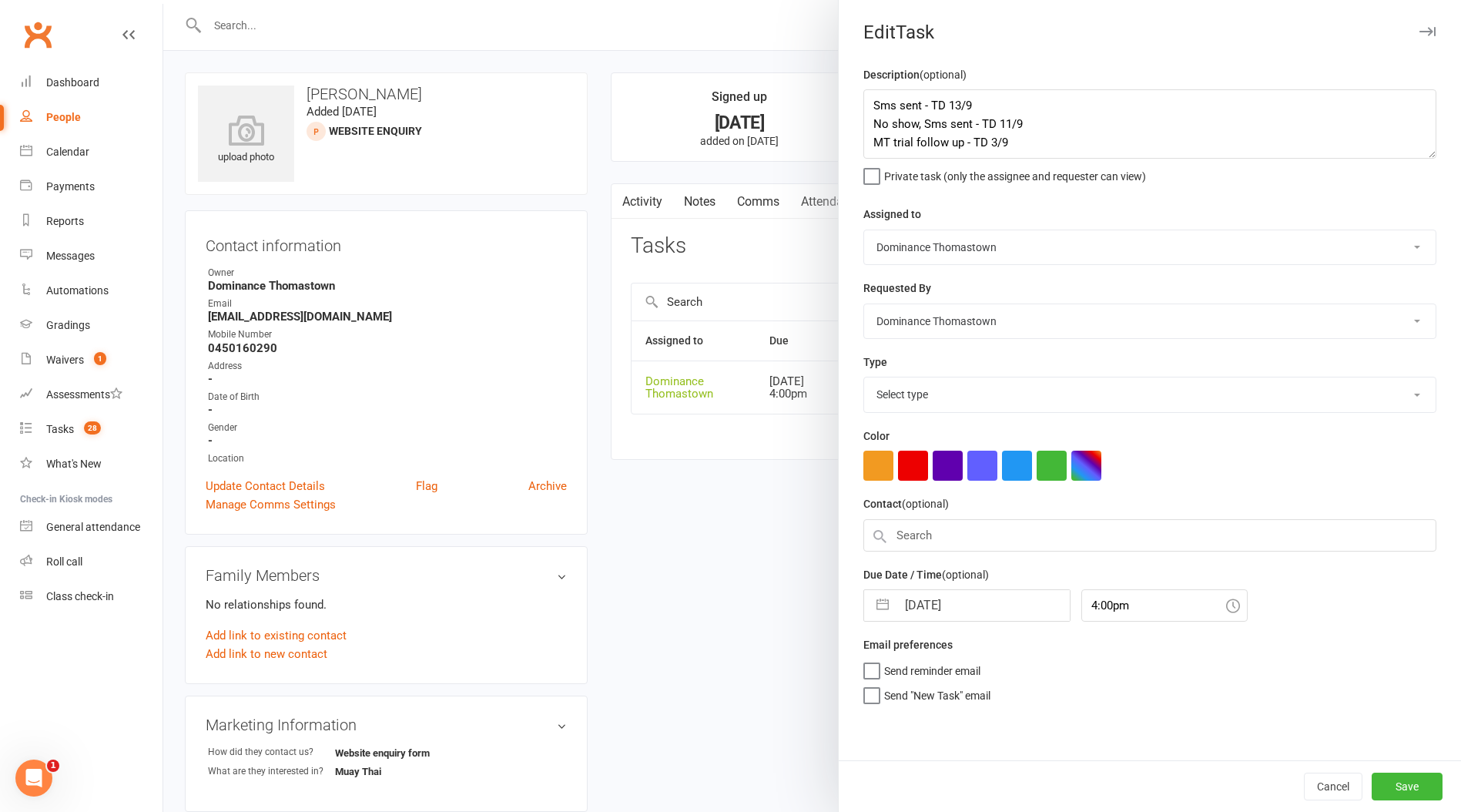
select select "3812"
click at [1402, 790] on button "Save" at bounding box center [1406, 786] width 71 height 28
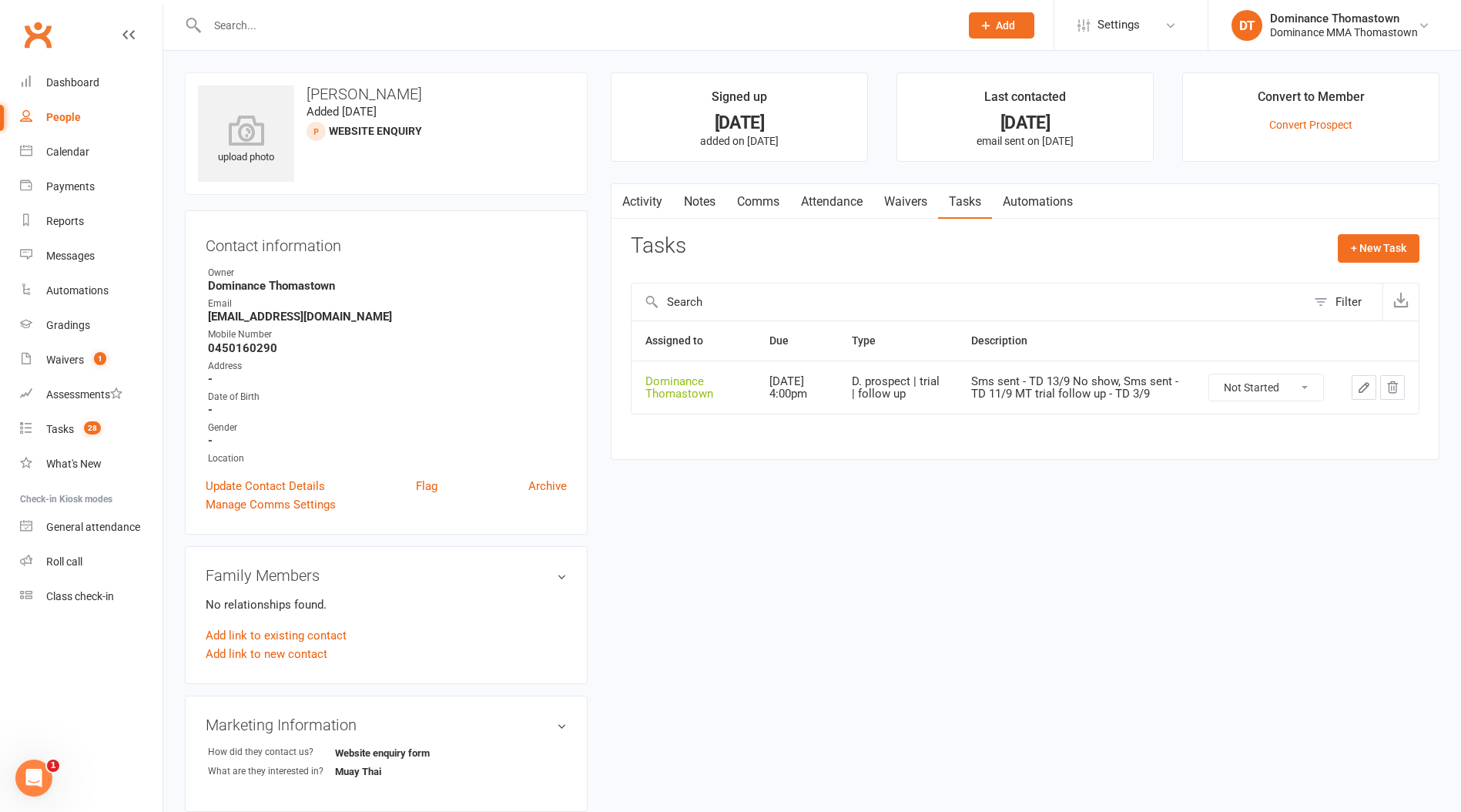
click at [1249, 387] on select "Not Started In Progress Waiting Complete" at bounding box center [1266, 387] width 114 height 26
click at [1209, 374] on select "Not Started In Progress Waiting Complete" at bounding box center [1266, 387] width 114 height 26
select select "unstarted"
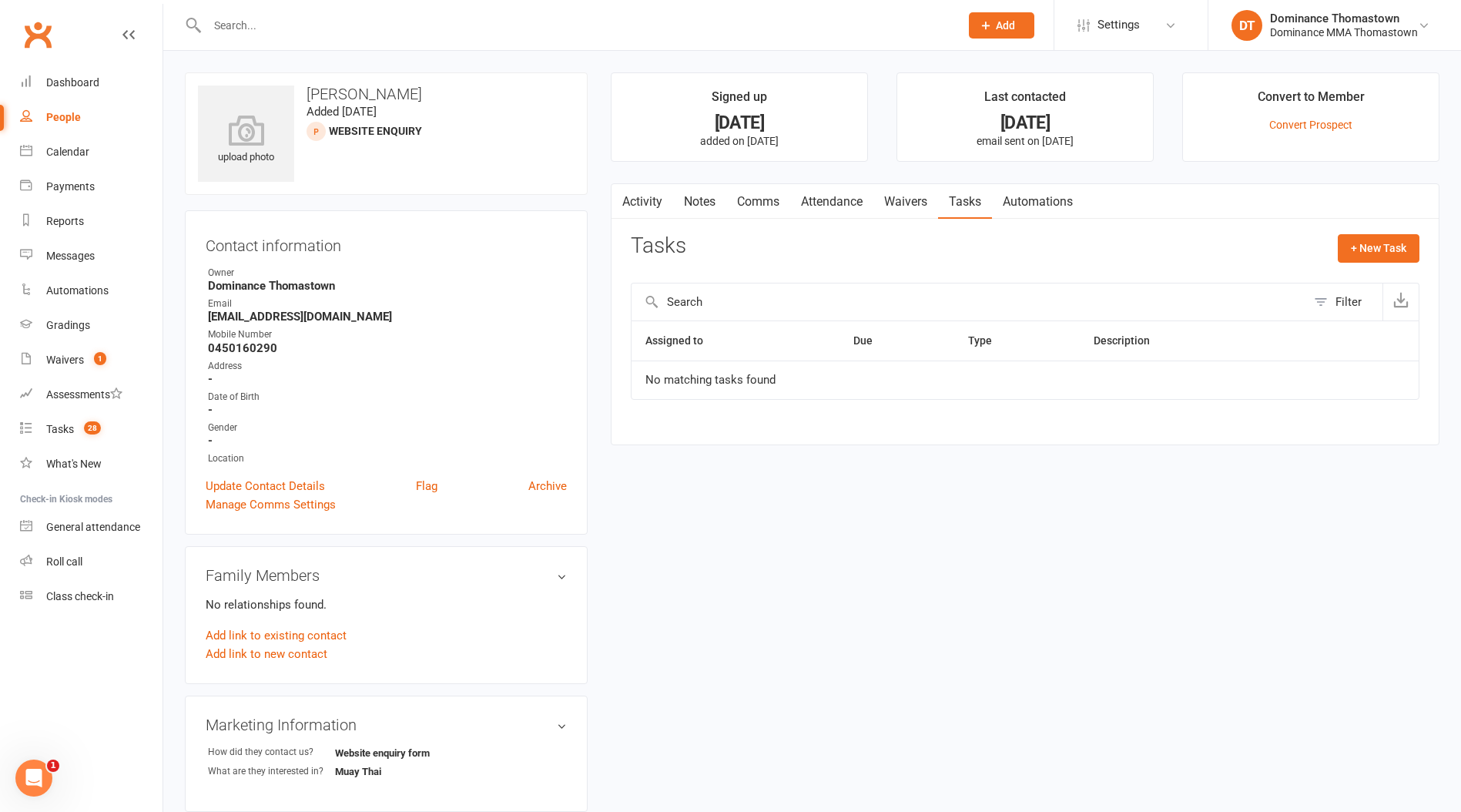
click at [701, 200] on link "Notes" at bounding box center [699, 201] width 53 height 35
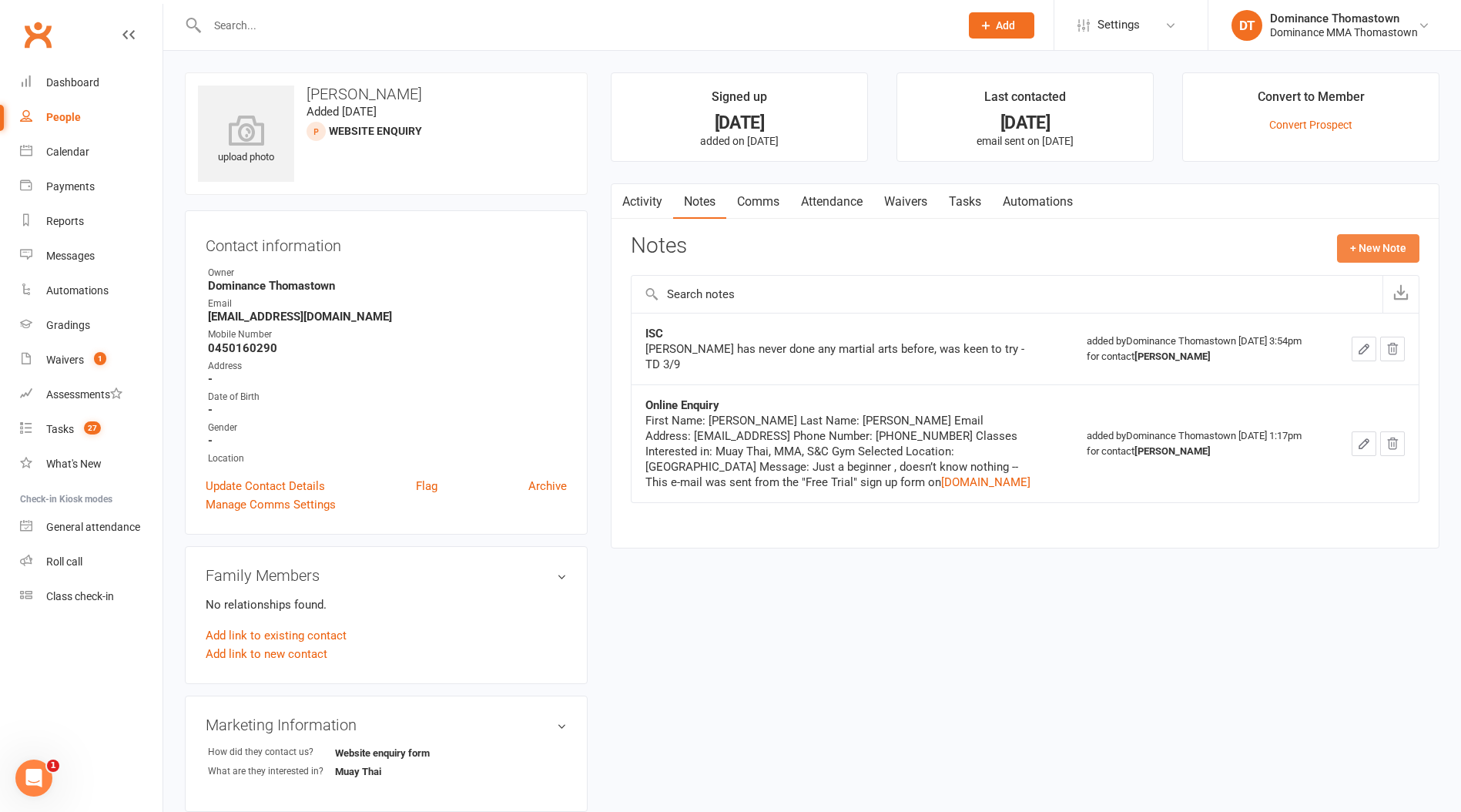
click at [1362, 248] on button "+ New Note" at bounding box center [1378, 248] width 83 height 28
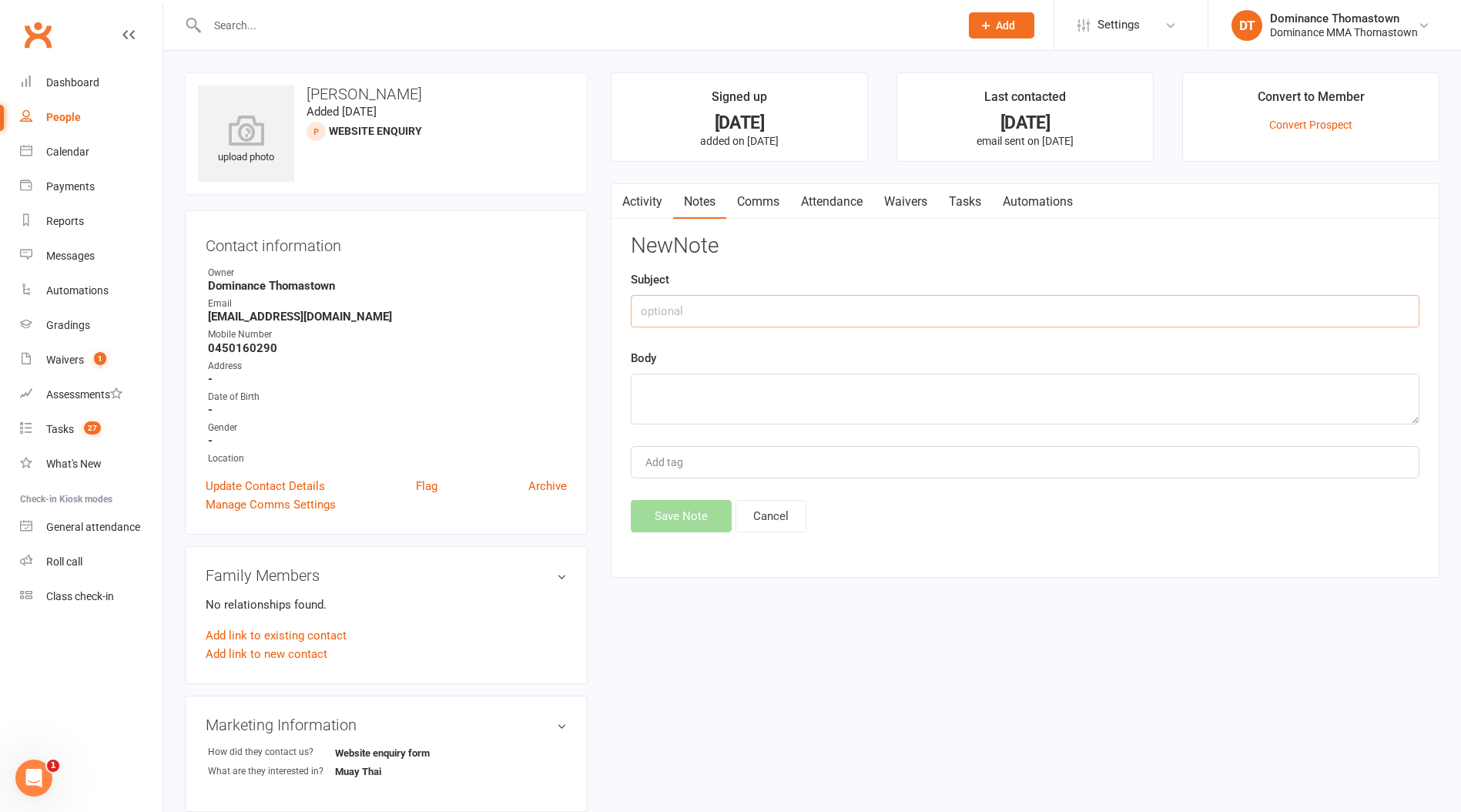
click at [759, 305] on input "text" at bounding box center [1025, 311] width 789 height 32
type input "Drop"
drag, startPoint x: 670, startPoint y: 386, endPoint x: 686, endPoint y: 392, distance: 17.1
click at [673, 387] on textarea at bounding box center [1025, 399] width 789 height 50
type textarea "No response after trial no show for MT - TD 16/9"
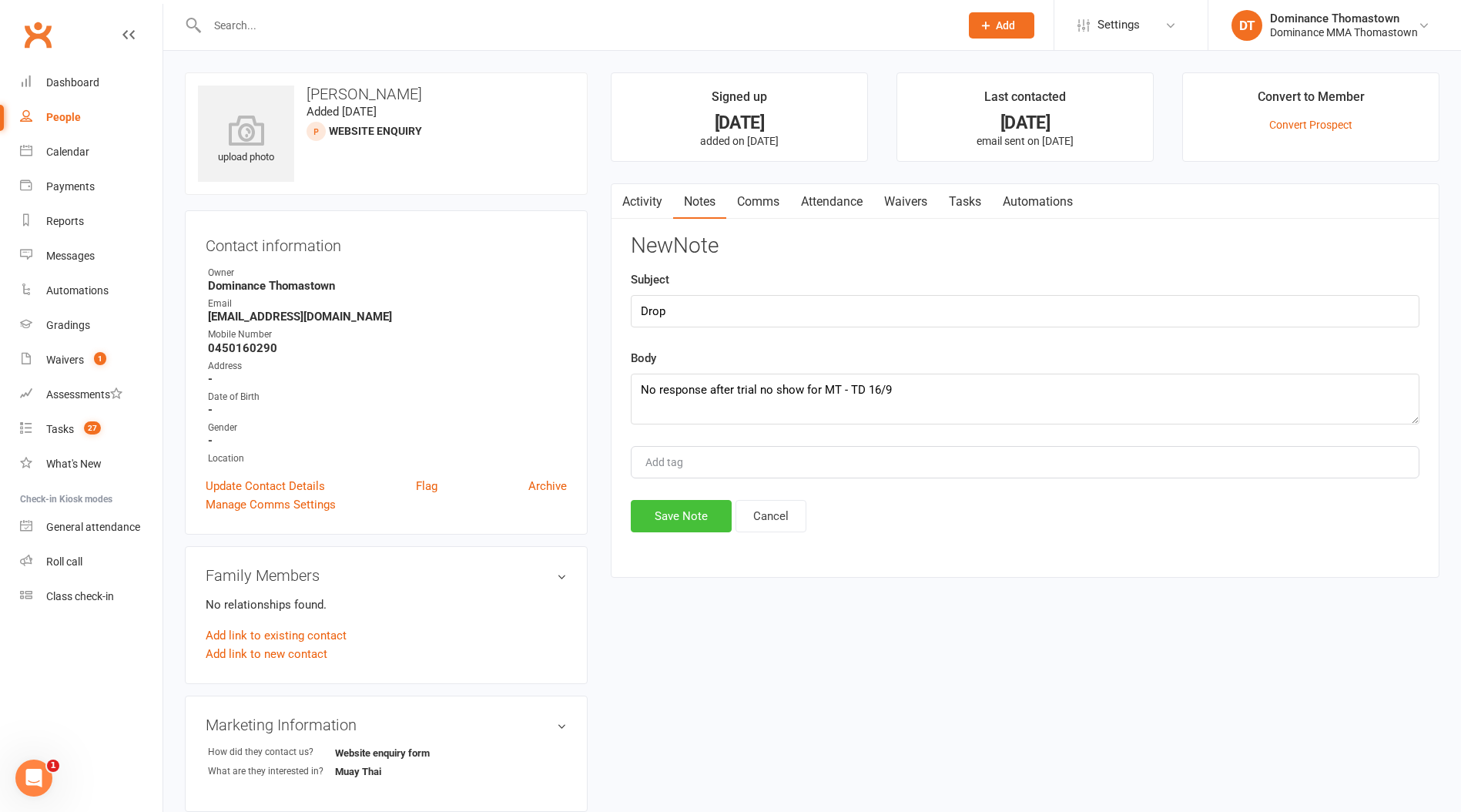
click at [679, 515] on button "Save Note" at bounding box center [681, 516] width 101 height 32
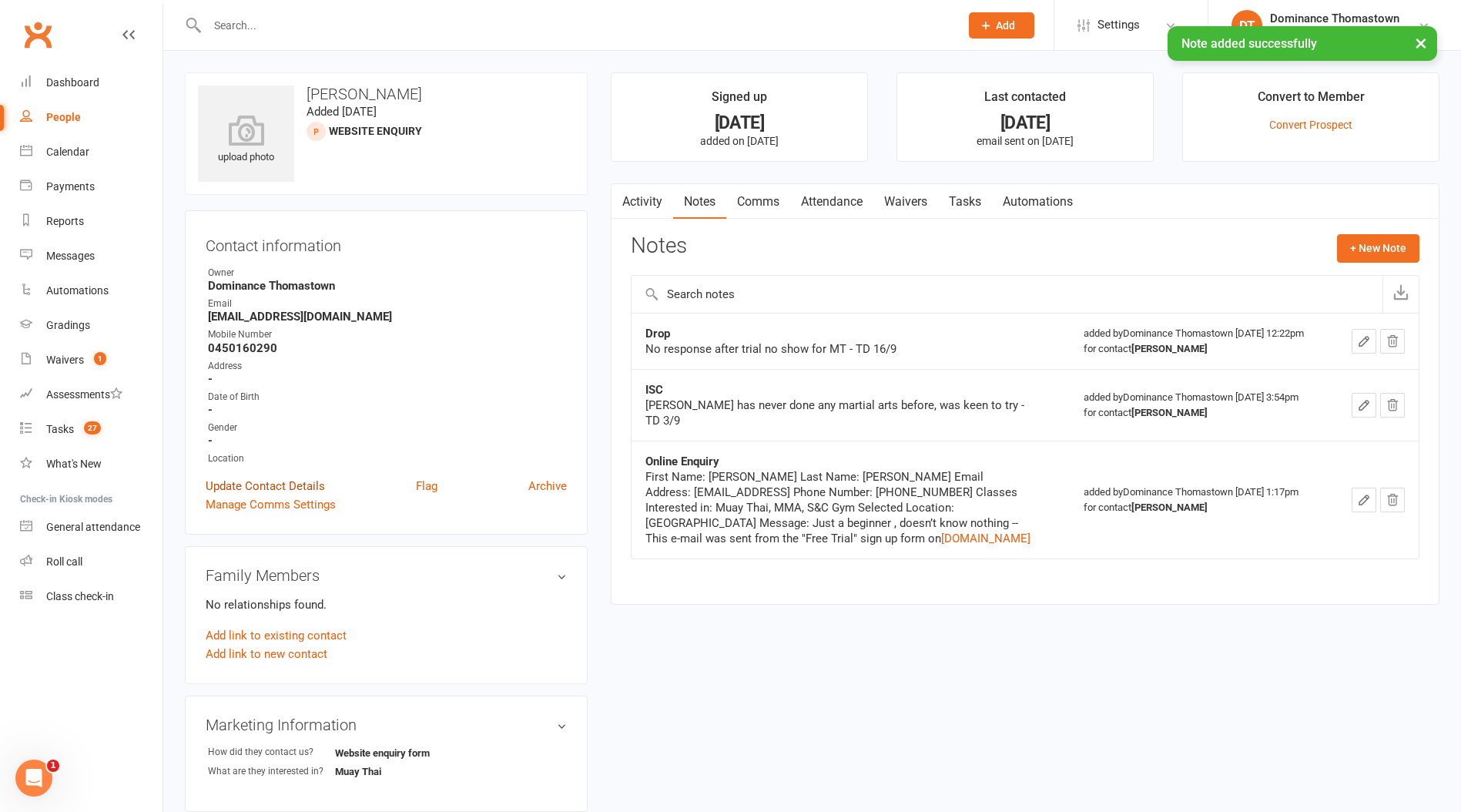
click at [293, 483] on link "Update Contact Details" at bounding box center [265, 485] width 120 height 19
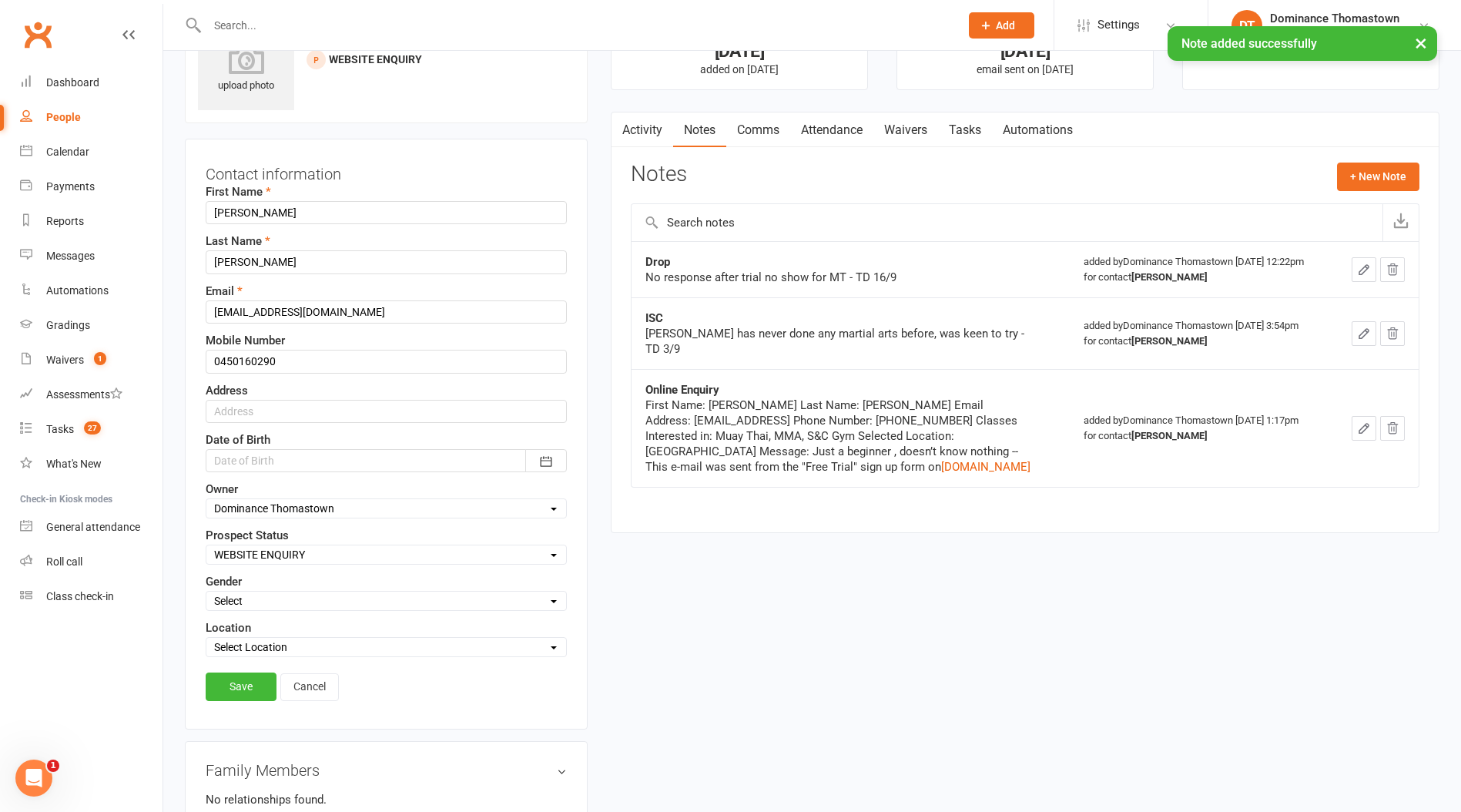
scroll to position [72, 0]
click at [302, 552] on select "Select ENQUIRY WEBSITE ENQUIRY META ADS ENQUIRY DROPPED PROSPECT DROP-IN VISITO…" at bounding box center [385, 554] width 359 height 17
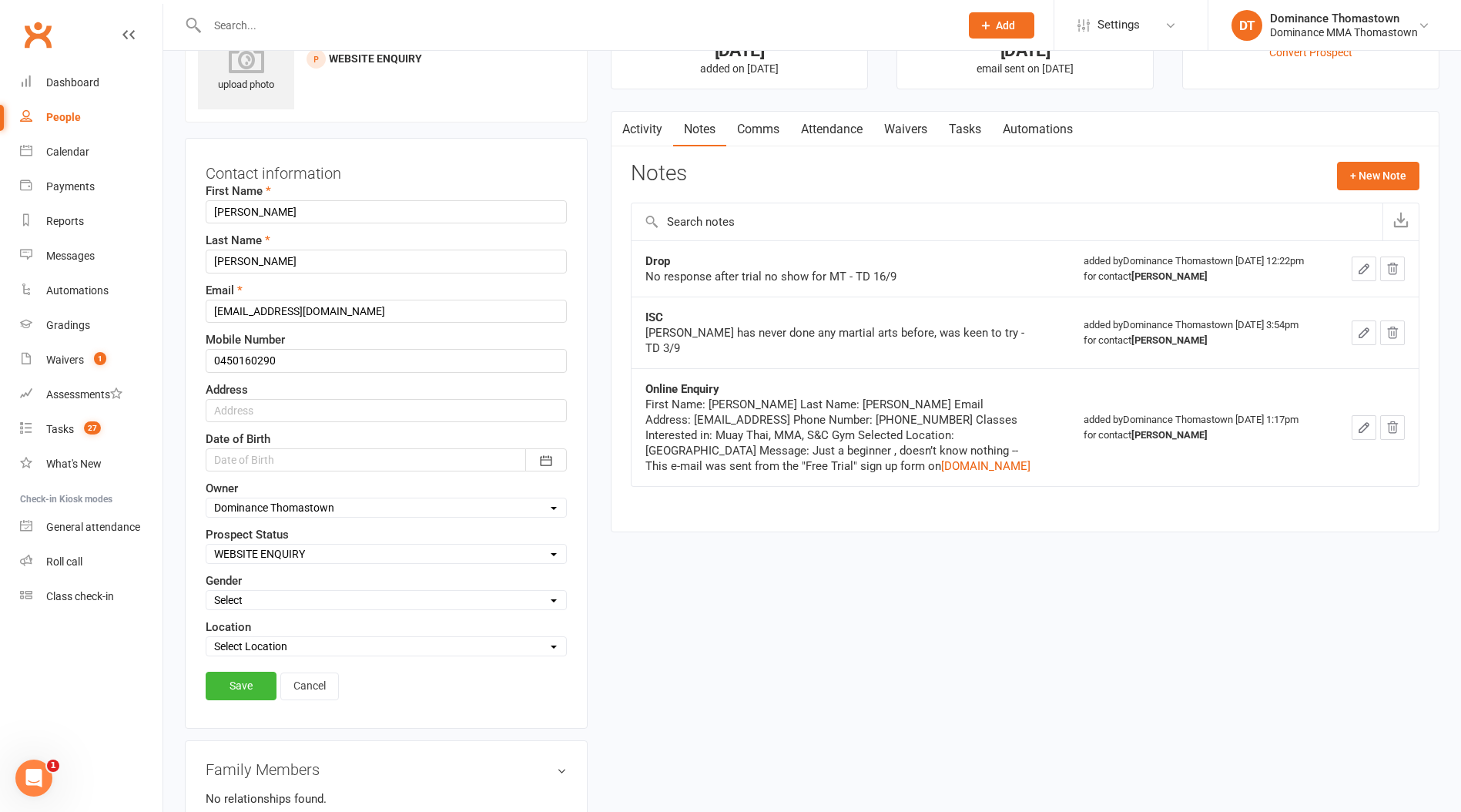
select select "DROPPED PROSPECT"
click at [206, 546] on select "Select ENQUIRY WEBSITE ENQUIRY META ADS ENQUIRY DROPPED PROSPECT DROP-IN VISITO…" at bounding box center [385, 554] width 359 height 17
click at [237, 685] on link "Save" at bounding box center [240, 685] width 71 height 28
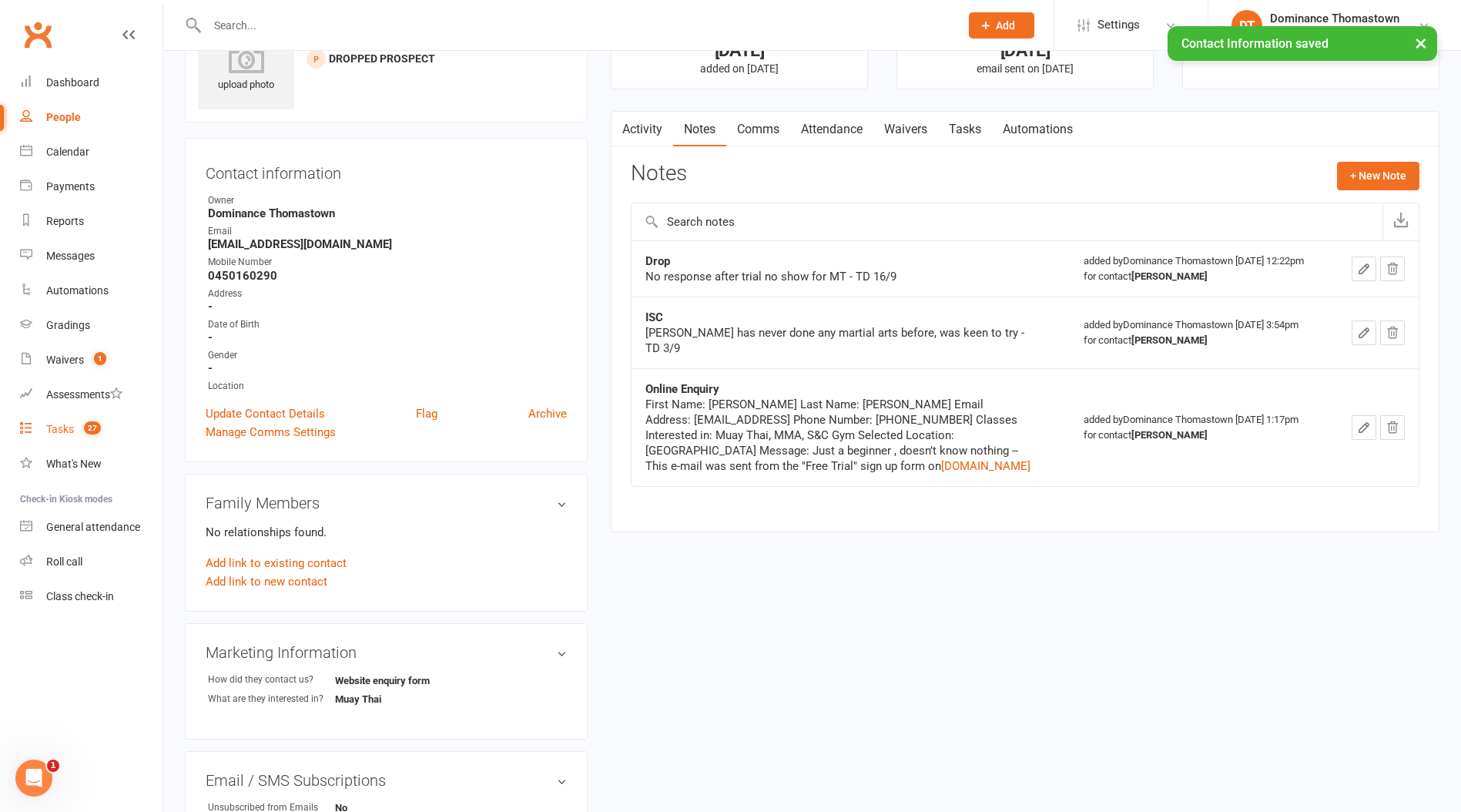
click at [58, 429] on div "Tasks" at bounding box center [59, 429] width 28 height 13
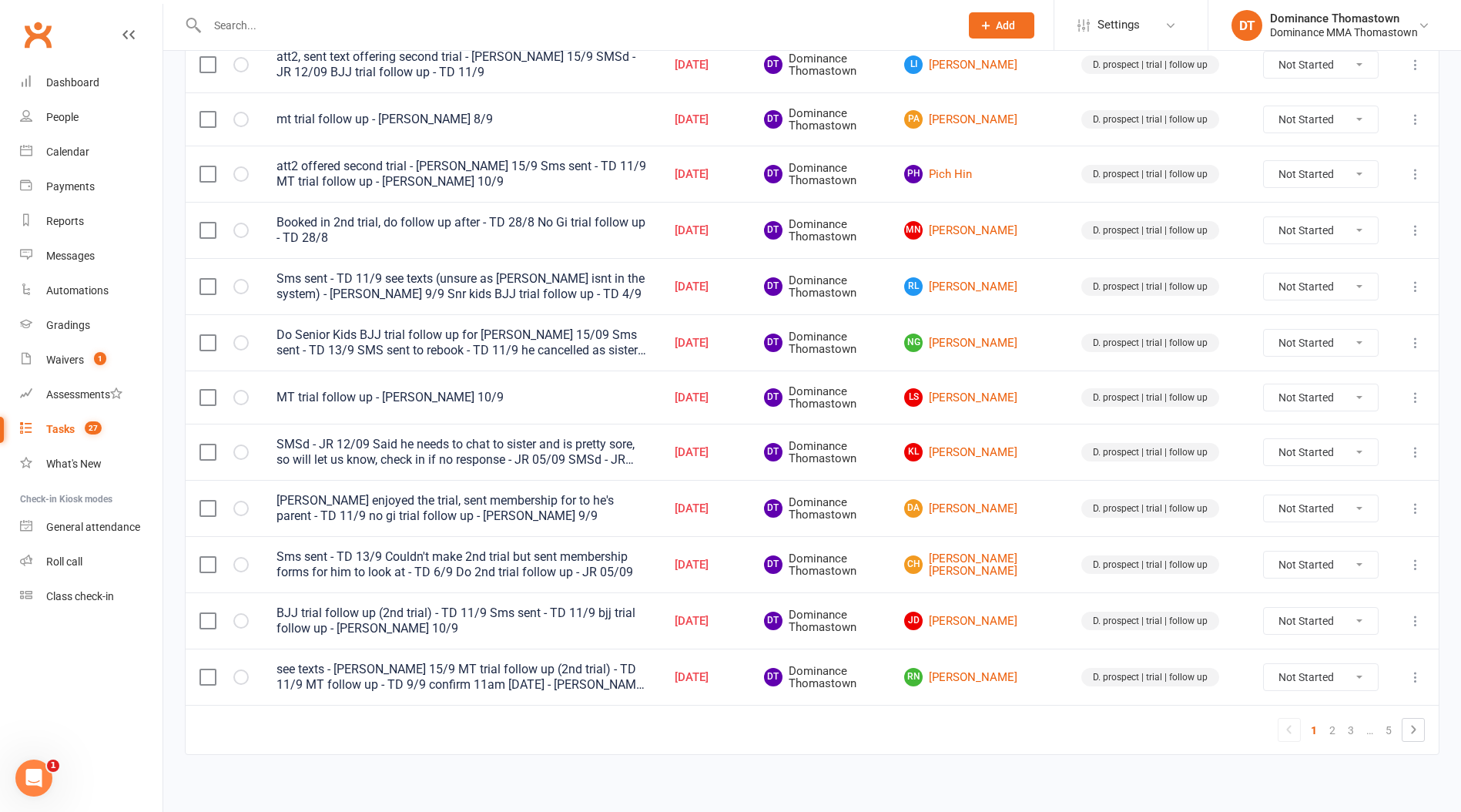
scroll to position [977, 0]
click at [1008, 338] on link "NG Nick Giffen" at bounding box center [979, 341] width 149 height 19
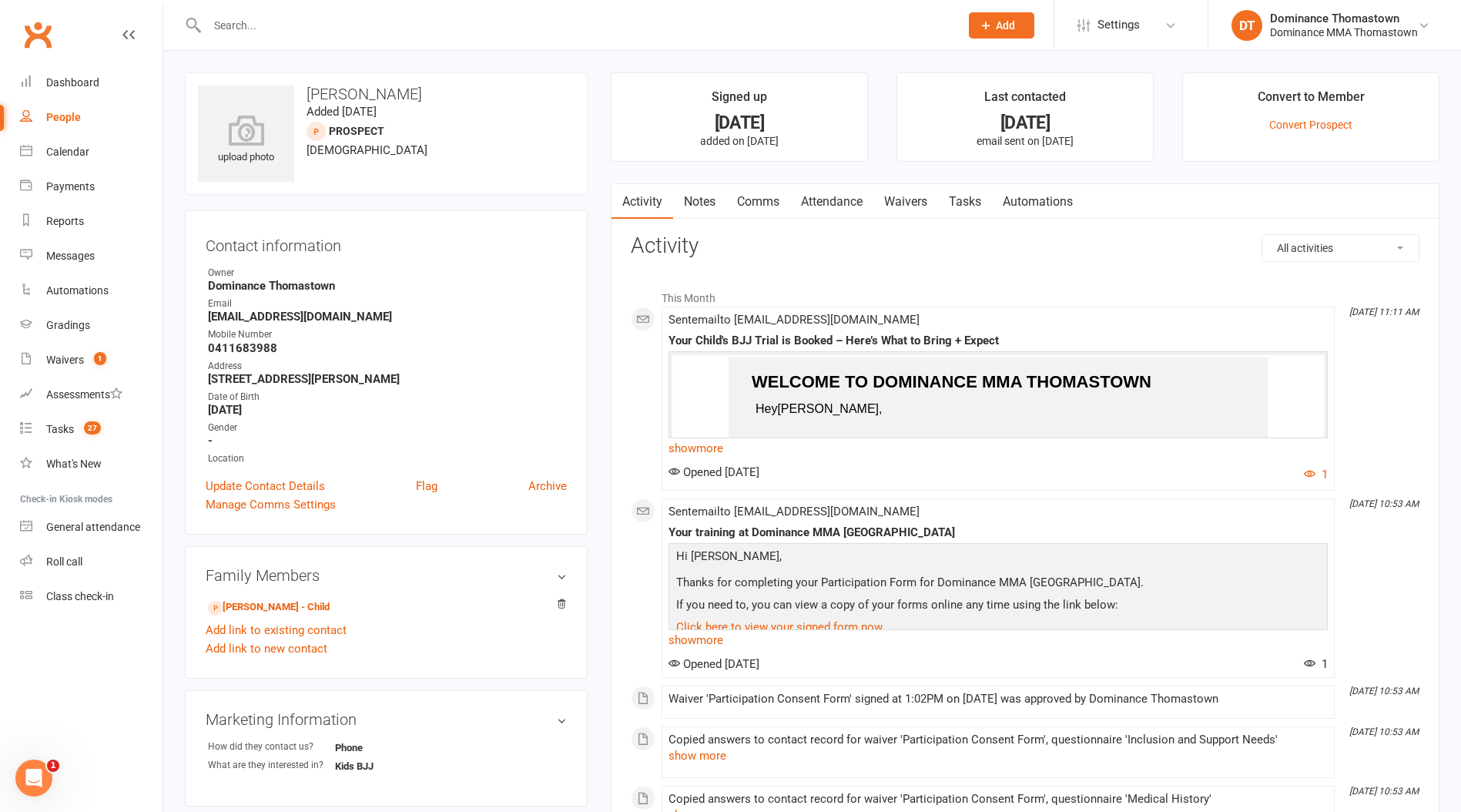
click at [844, 201] on link "Attendance" at bounding box center [832, 201] width 83 height 35
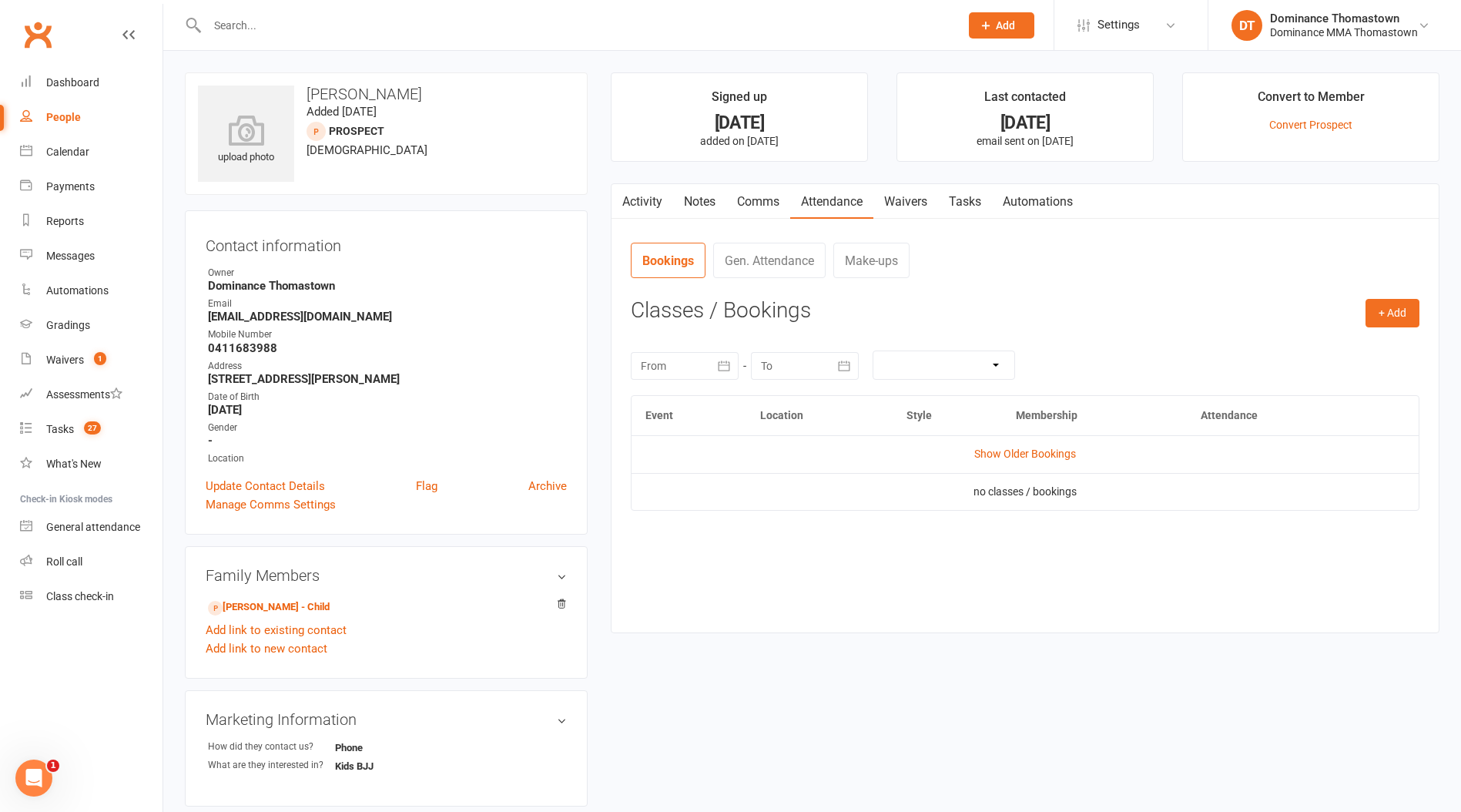
click at [902, 203] on link "Waivers" at bounding box center [906, 201] width 65 height 35
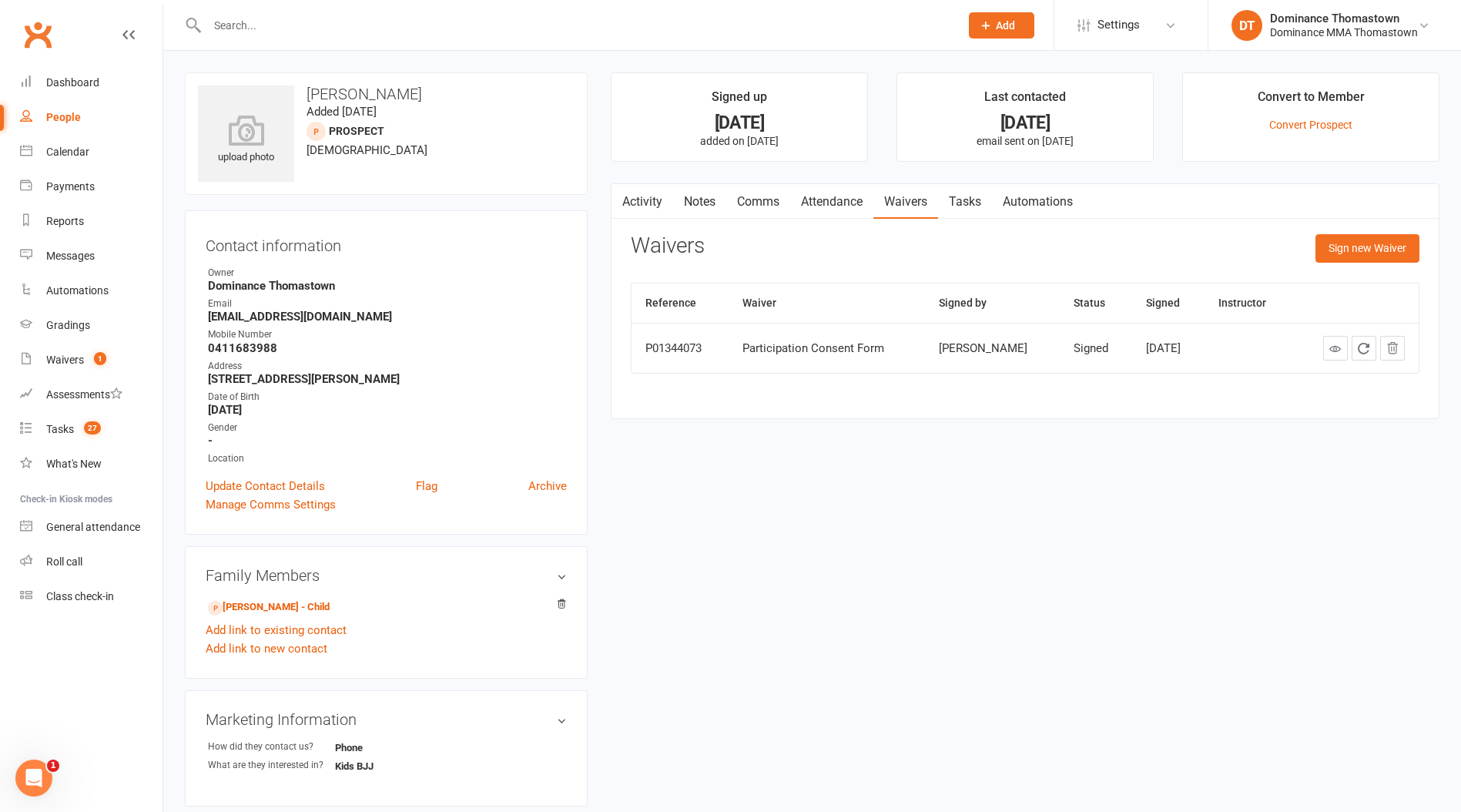
click at [972, 203] on link "Tasks" at bounding box center [965, 201] width 54 height 35
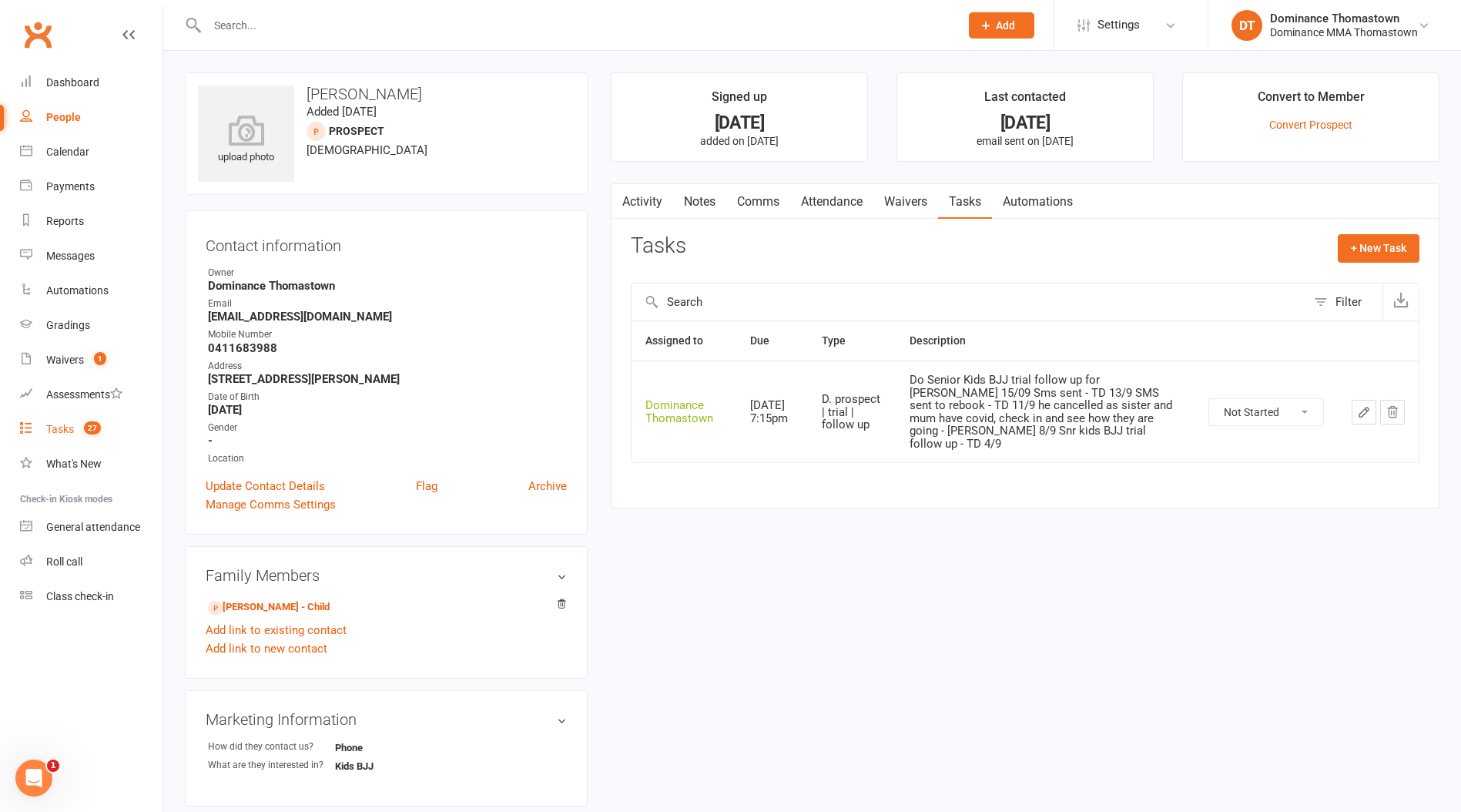
click at [50, 430] on div "Tasks" at bounding box center [59, 429] width 28 height 13
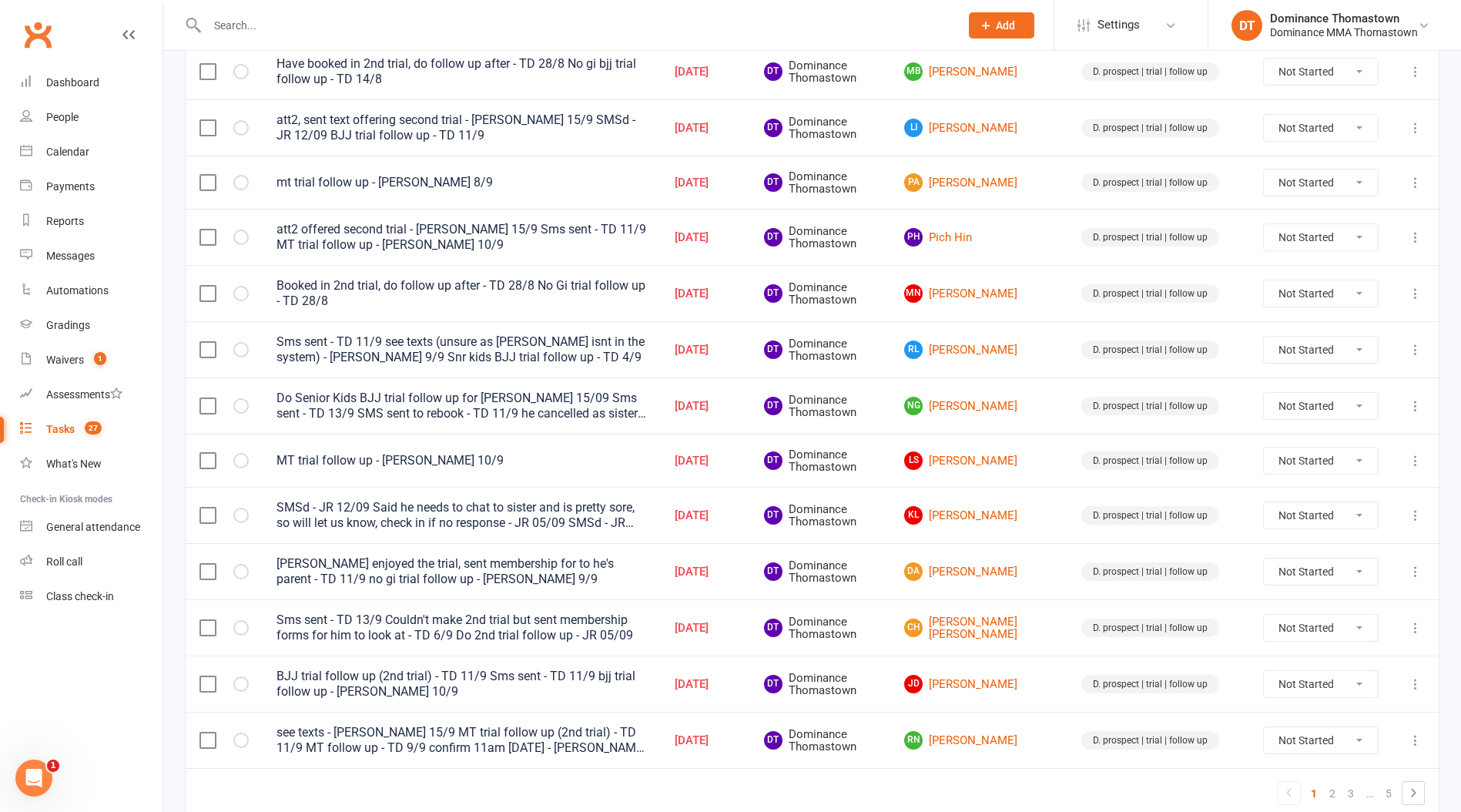
scroll to position [977, 0]
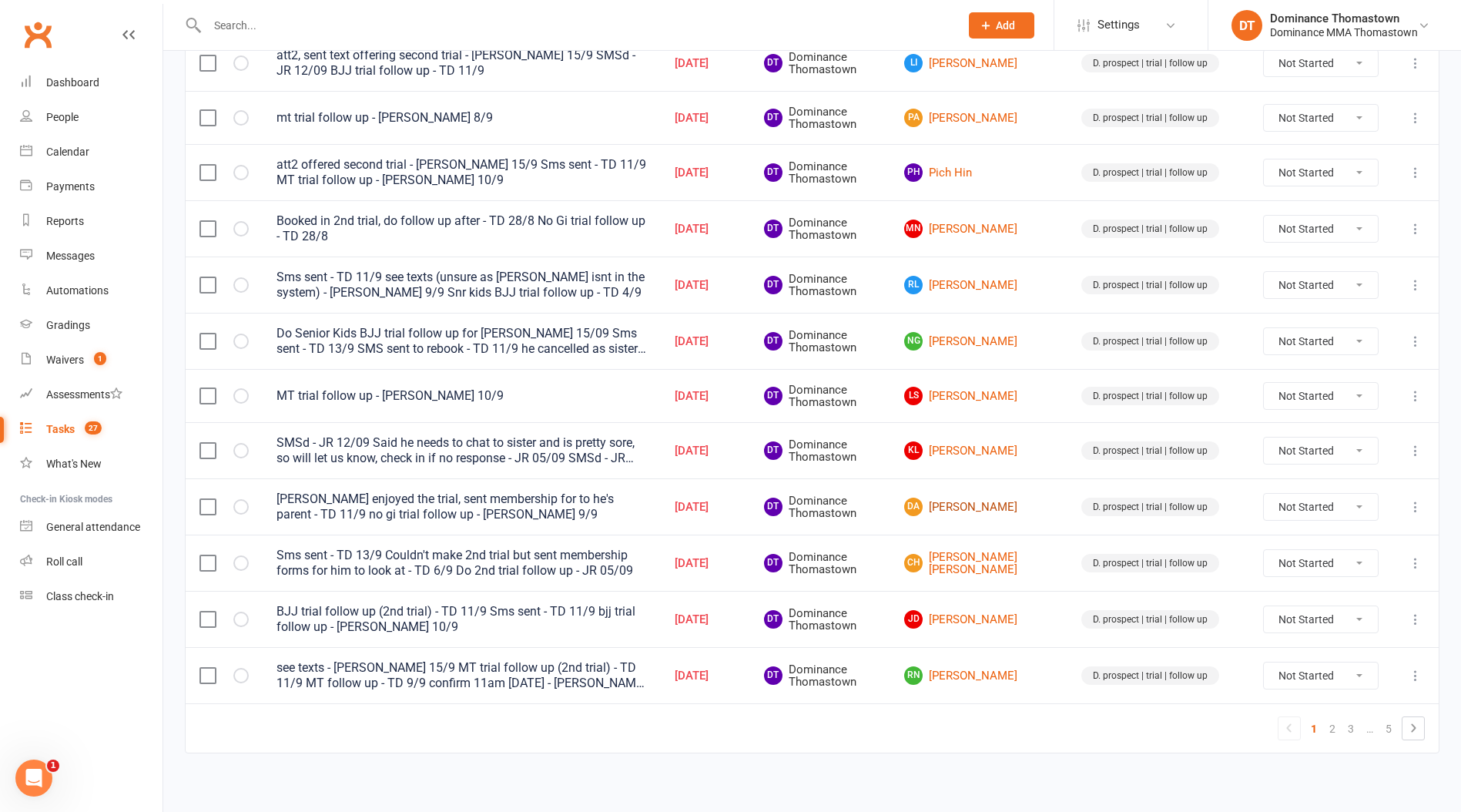
click at [1015, 499] on link "DA David Aherne" at bounding box center [979, 507] width 149 height 19
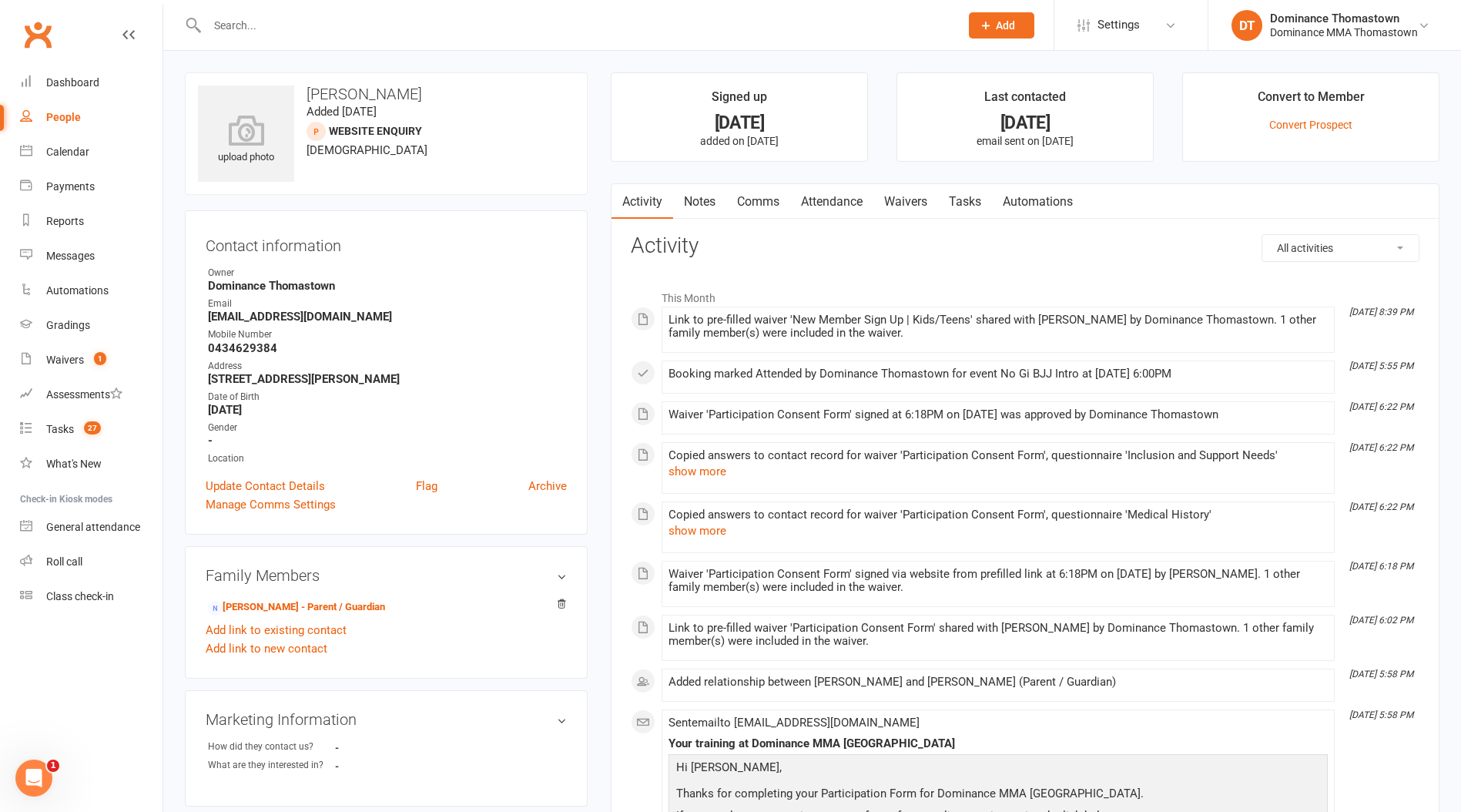
click at [850, 203] on link "Attendance" at bounding box center [832, 201] width 83 height 35
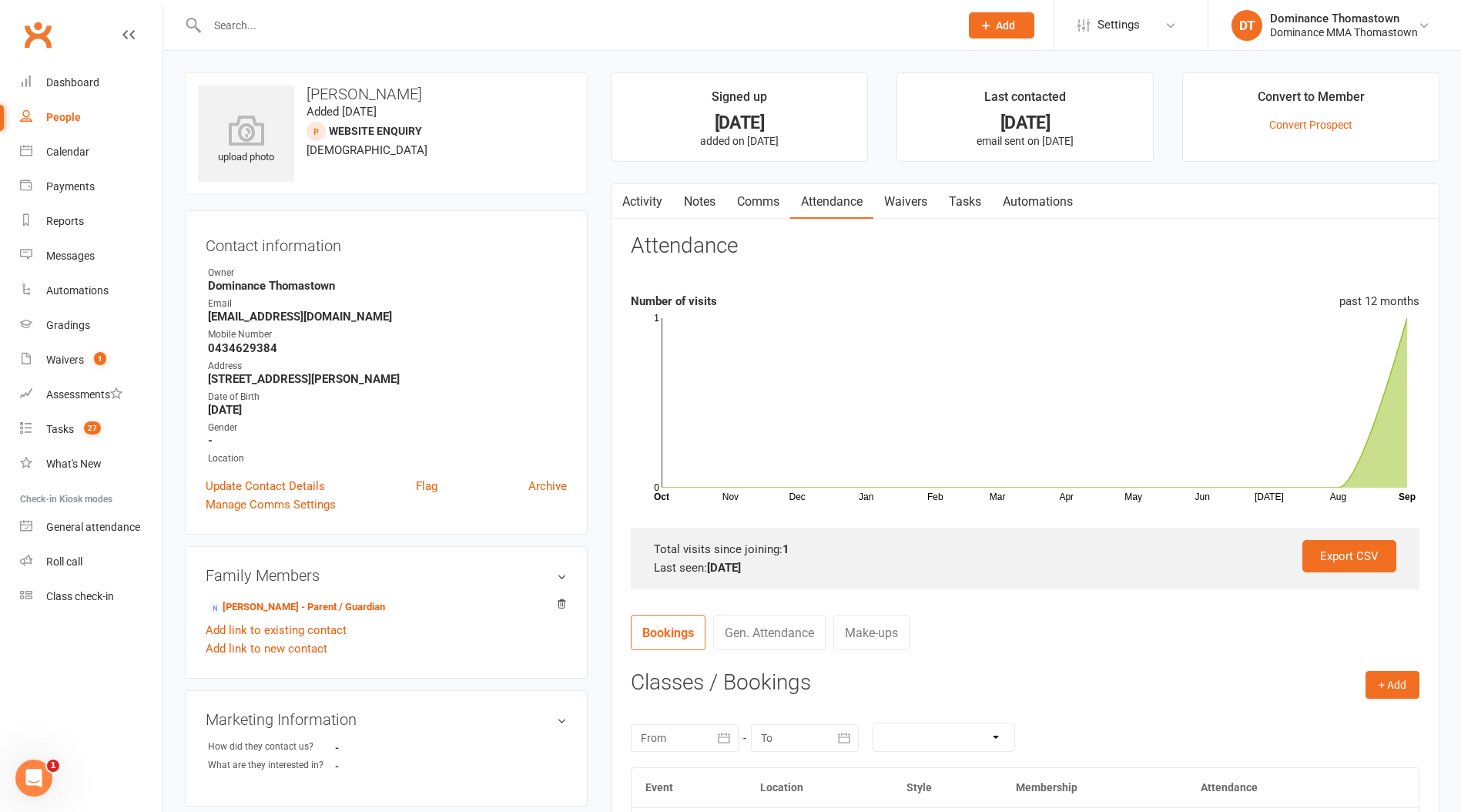
click at [905, 203] on link "Waivers" at bounding box center [906, 201] width 65 height 35
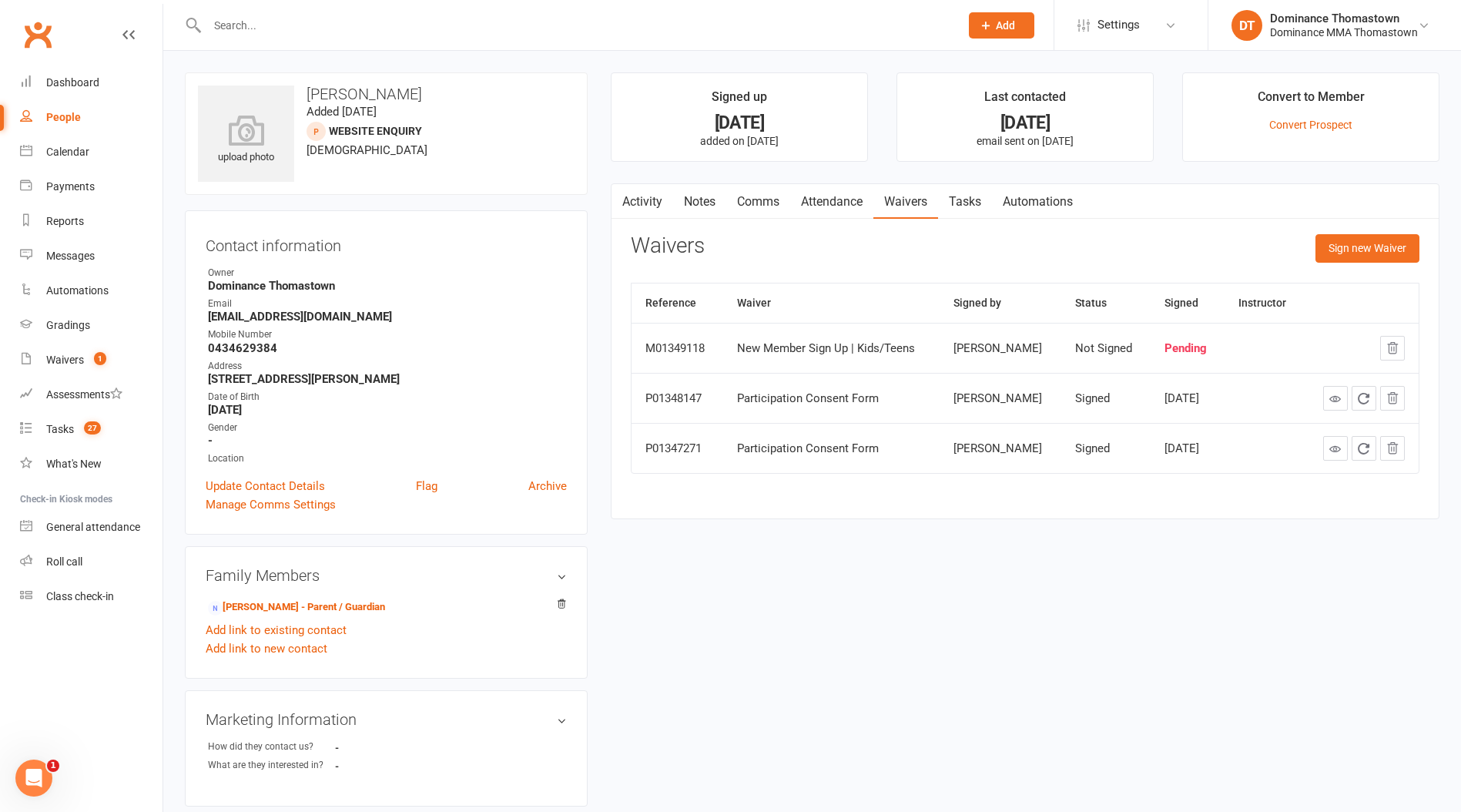
click at [975, 205] on link "Tasks" at bounding box center [965, 201] width 54 height 35
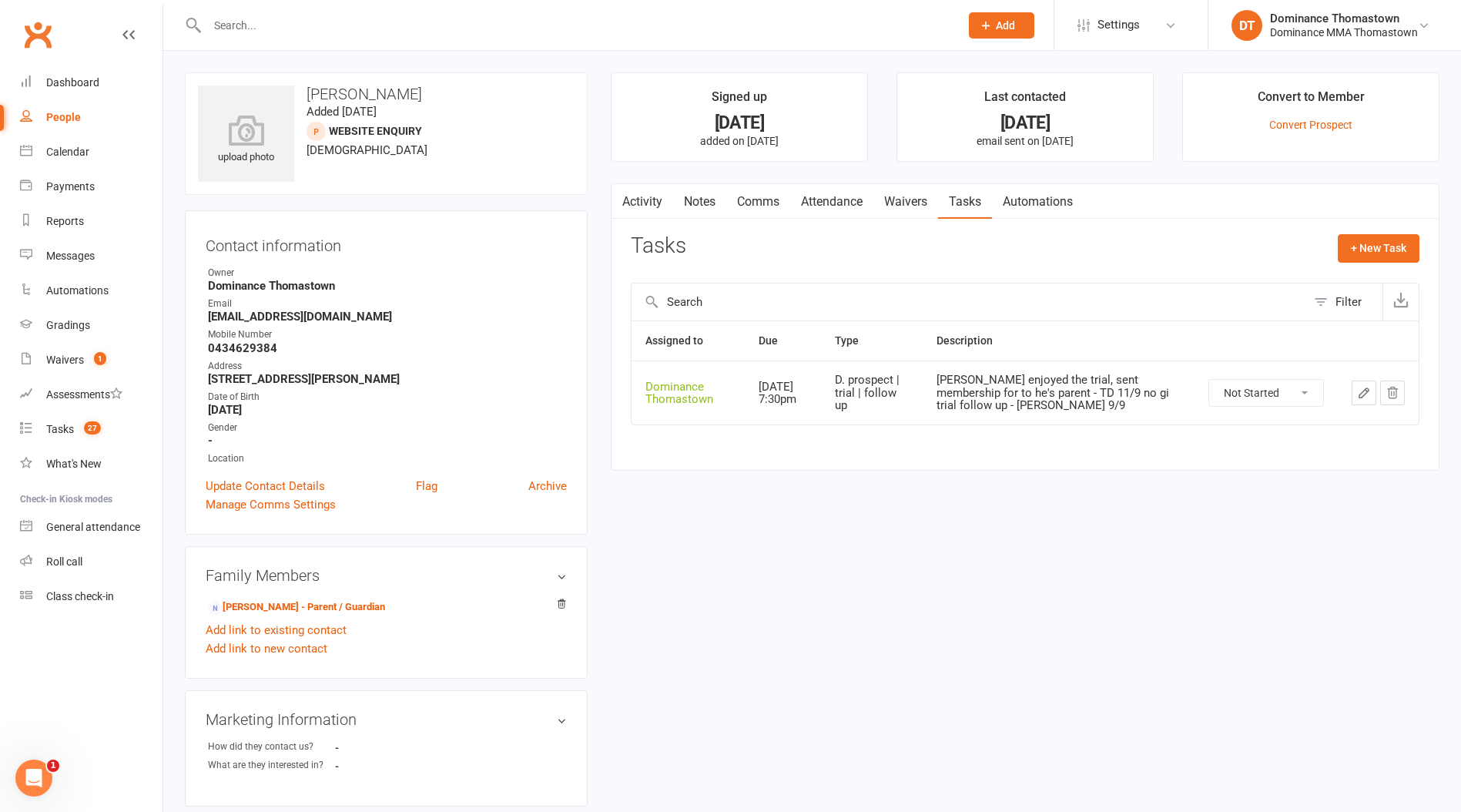
click at [1360, 393] on icon "button" at bounding box center [1364, 392] width 9 height 9
select select "12547"
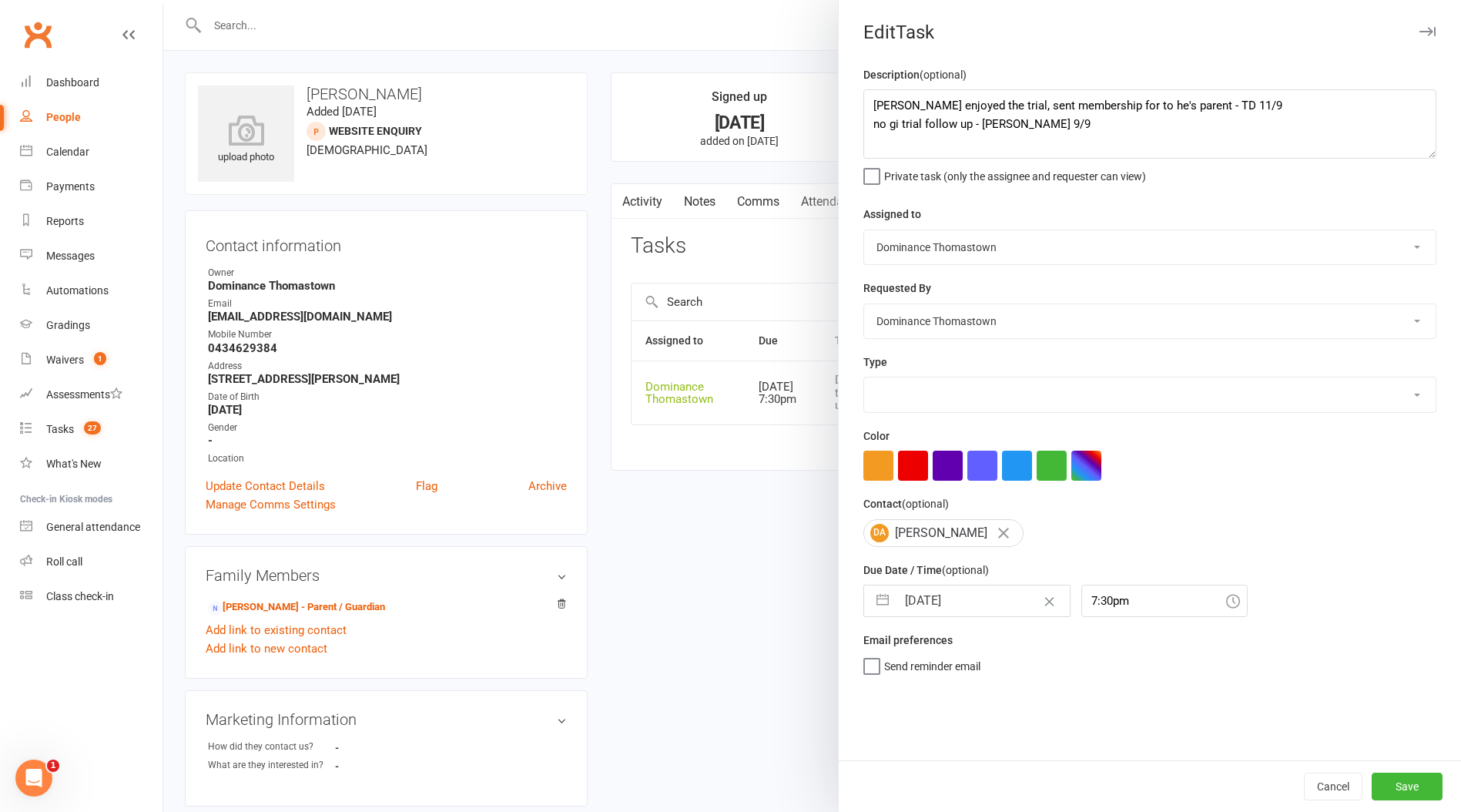
select select "3812"
drag, startPoint x: 1099, startPoint y: 105, endPoint x: 1110, endPoint y: 105, distance: 11.0
click at [1100, 105] on textarea "David enjoyed the trial, sent membership for to he's parent - TD 11/9 no gi tri…" at bounding box center [1150, 123] width 573 height 69
type textarea "David enjoyed the trial, sent membership form to he's parent - TD 11/9 no gi tr…"
click at [1403, 791] on button "Save" at bounding box center [1406, 786] width 71 height 28
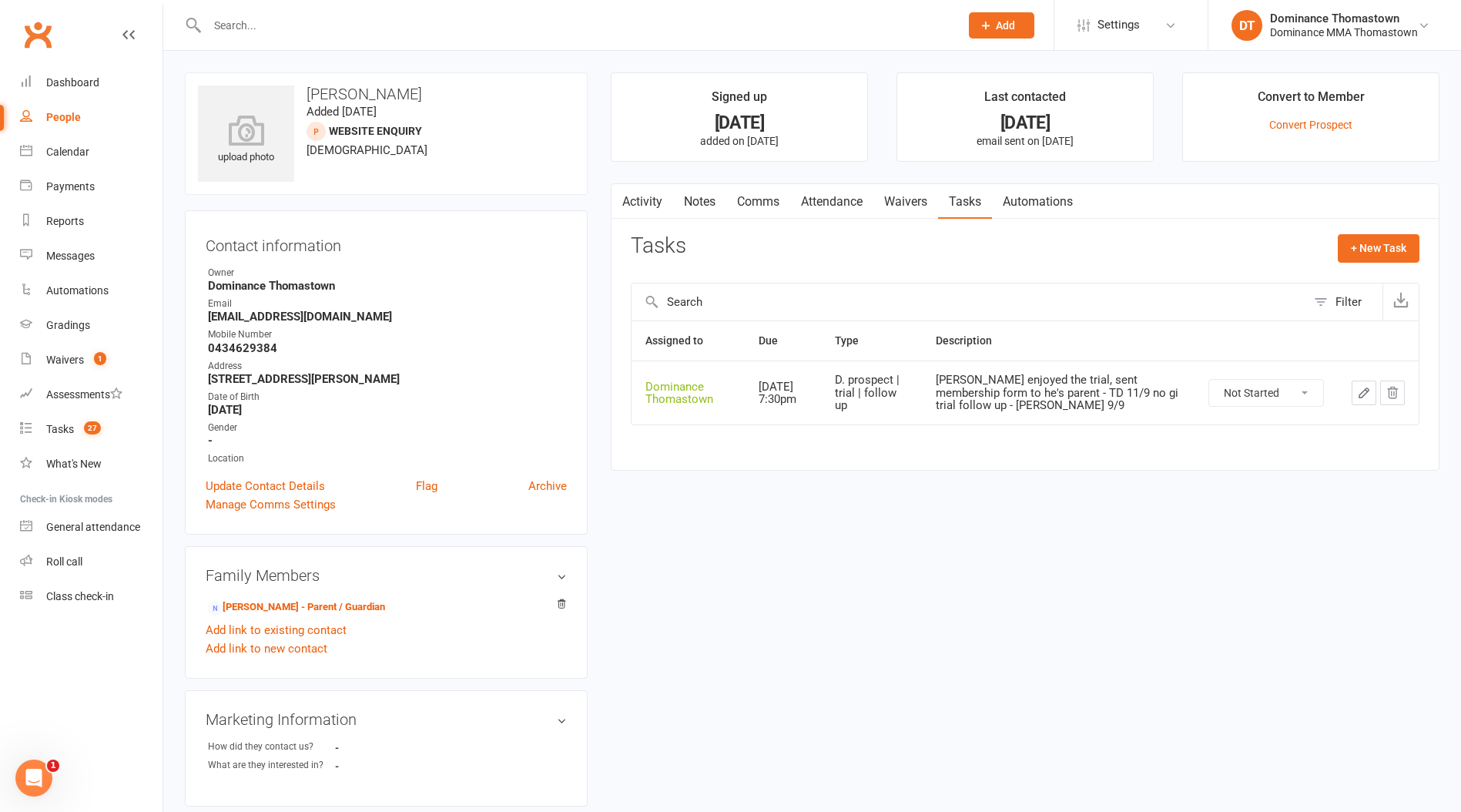
click at [1364, 393] on icon "button" at bounding box center [1364, 392] width 9 height 9
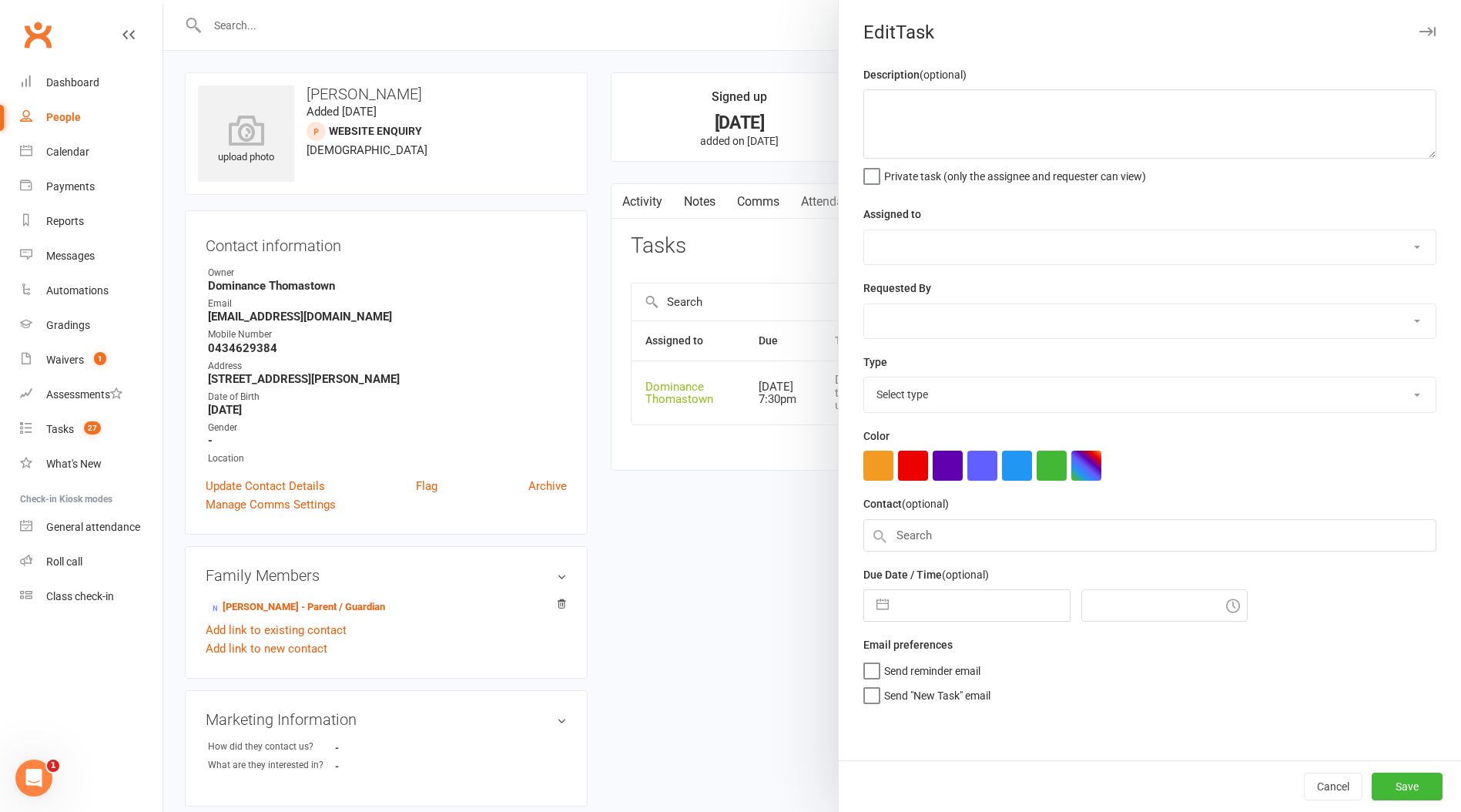
type textarea "David enjoyed the trial, sent membership form to he's parent - TD 11/9 no gi tr…"
select select "12547"
type input "[DATE]"
type input "7:30pm"
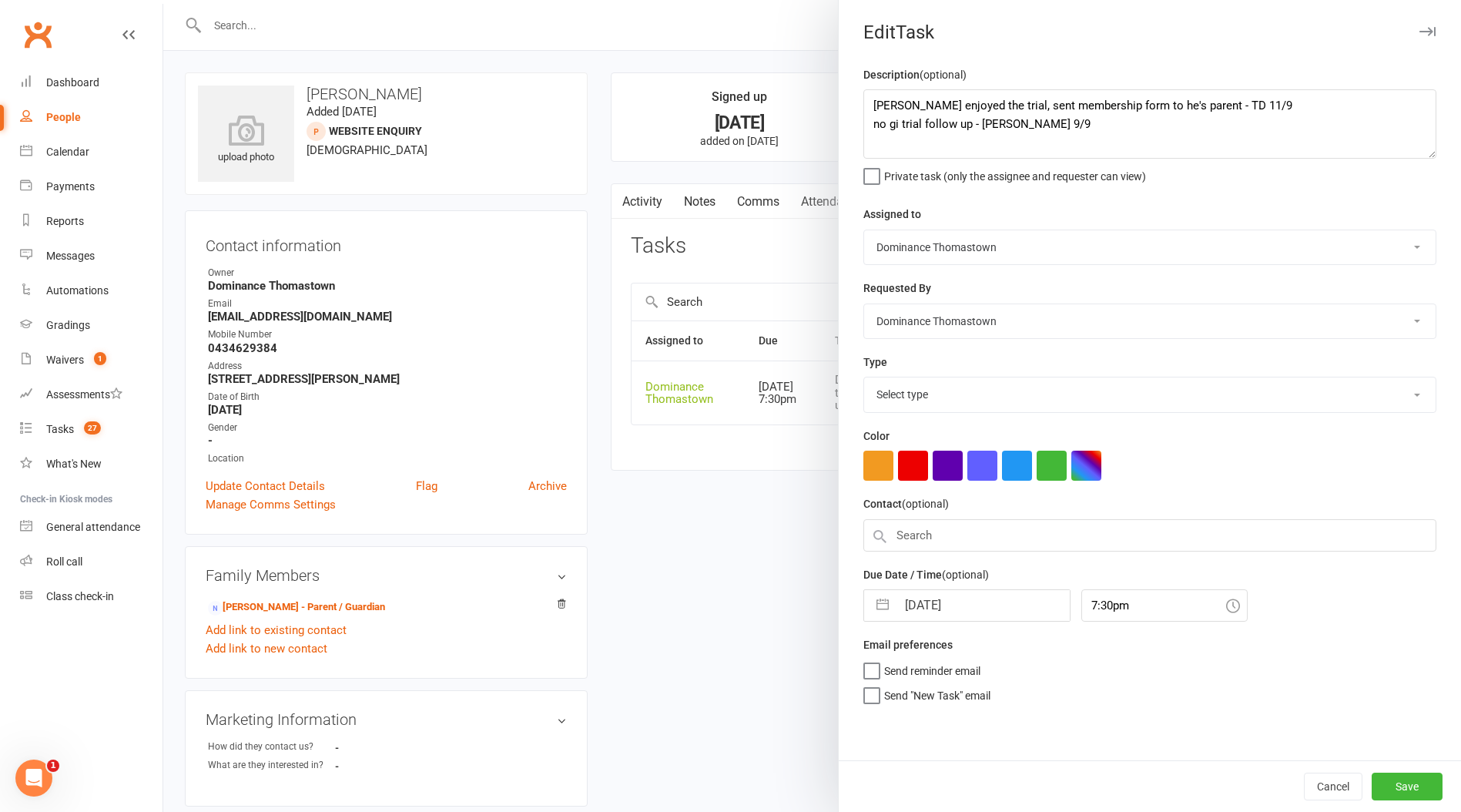
select select "3812"
click at [871, 98] on textarea "David enjoyed the trial, sent membership form to he's parent - TD 11/9 no gi tr…" at bounding box center [1150, 123] width 573 height 69
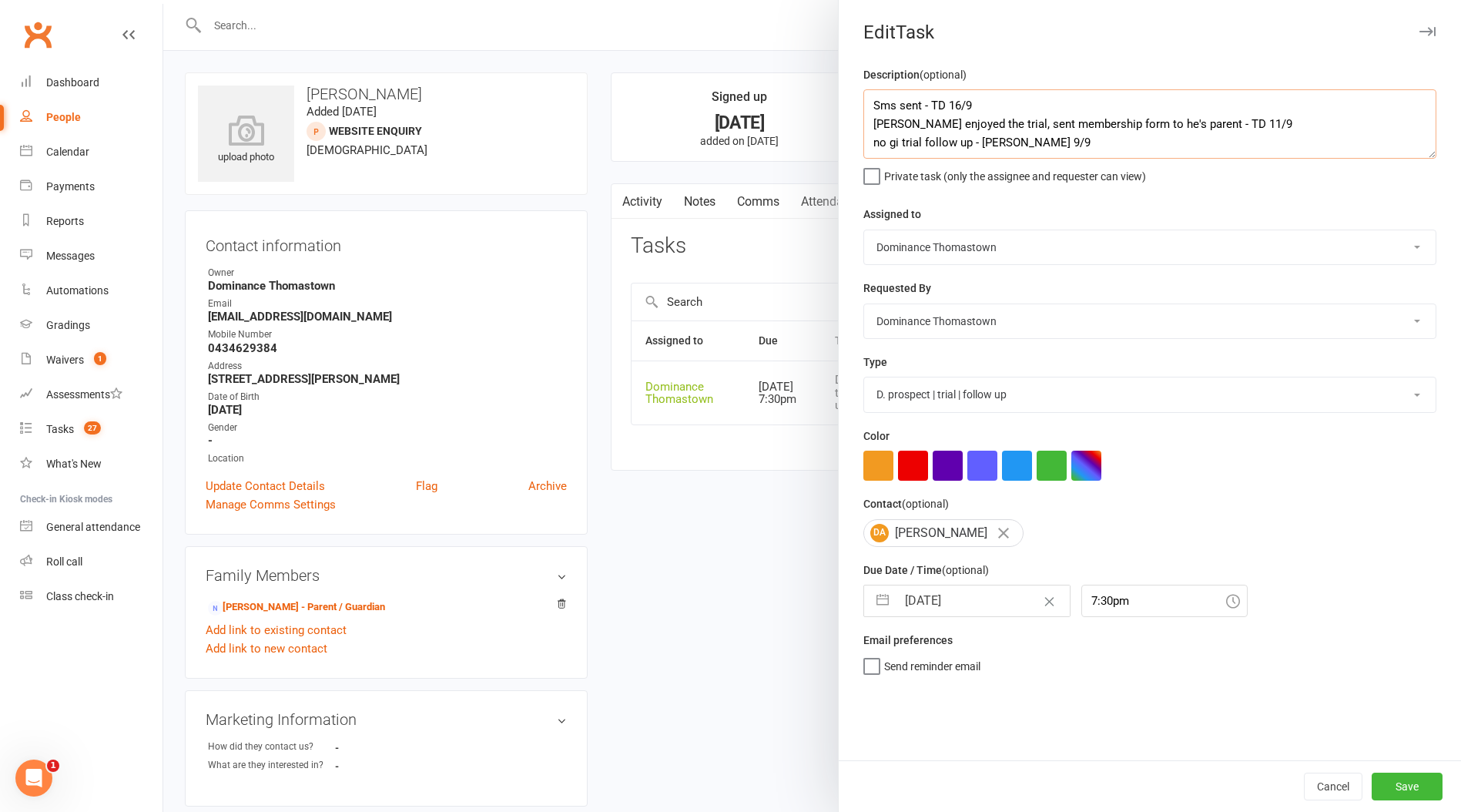
type textarea "Sms sent - TD 16/9 David enjoyed the trial, sent membership form to he's parent…"
select select "7"
select select "2025"
select select "8"
select select "2025"
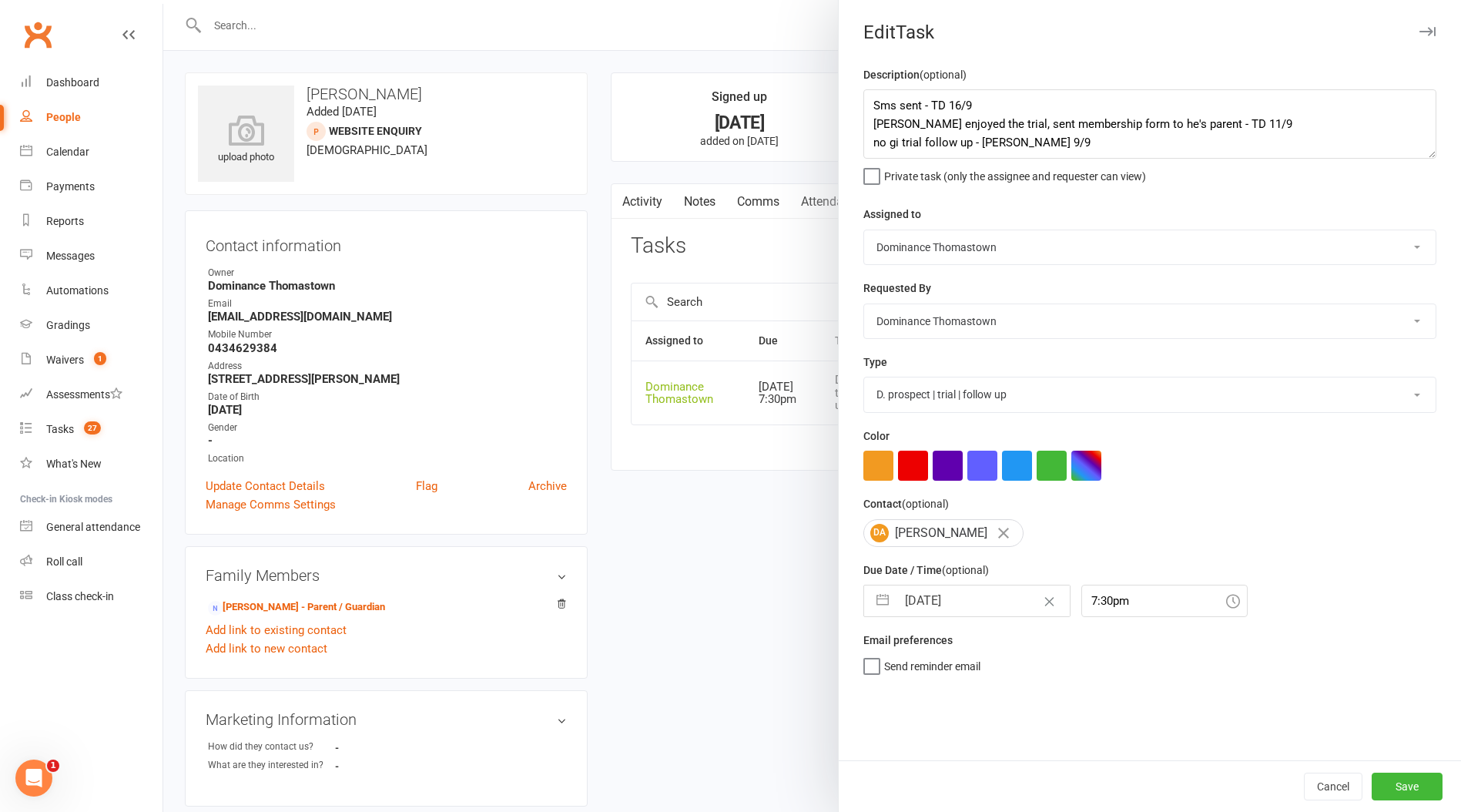
select select "9"
select select "2025"
click at [941, 596] on input "[DATE]" at bounding box center [983, 600] width 173 height 31
click at [1015, 785] on td "18" at bounding box center [1015, 776] width 30 height 30
type input "18 Sep 2025"
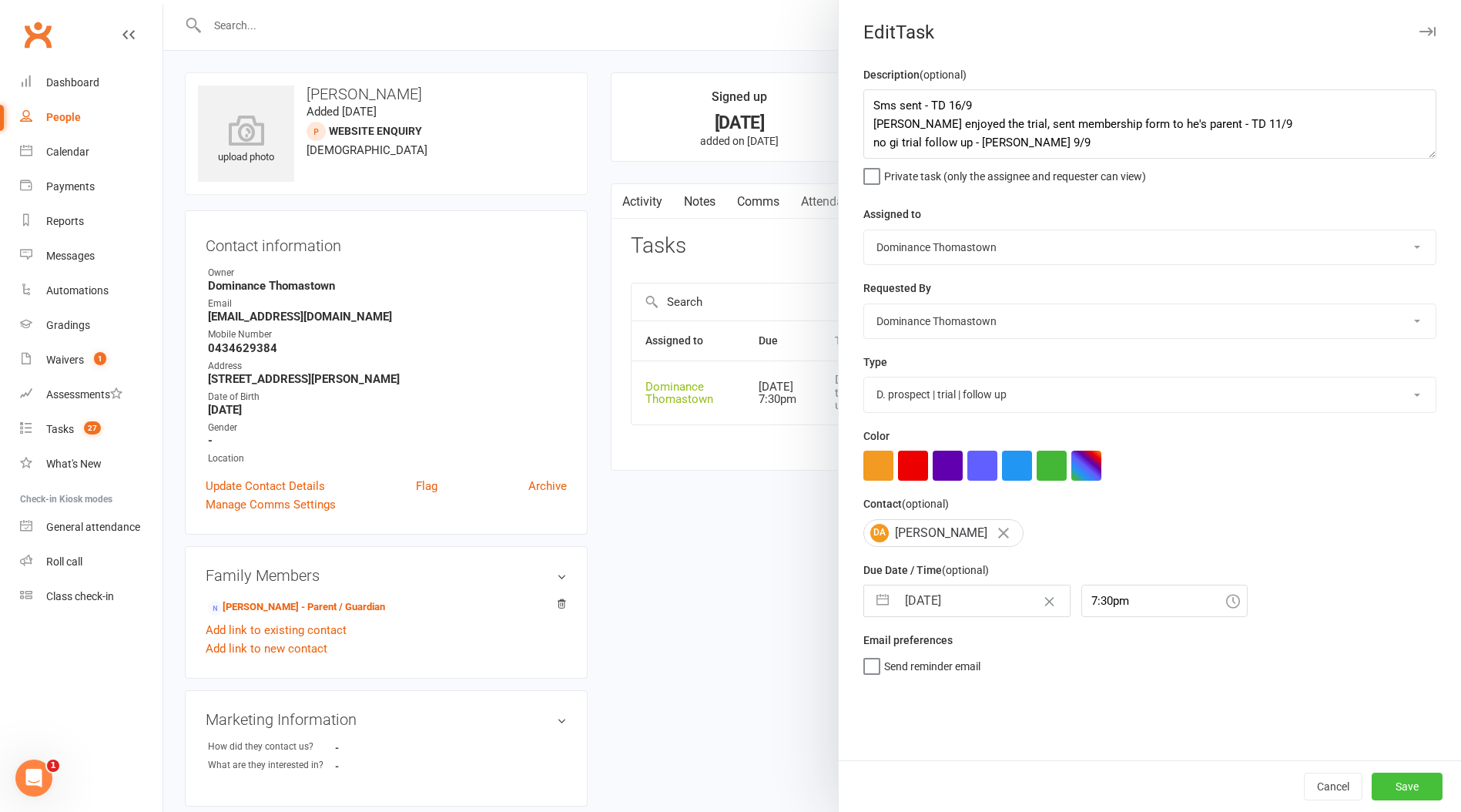
click at [1385, 786] on button "Save" at bounding box center [1406, 786] width 71 height 28
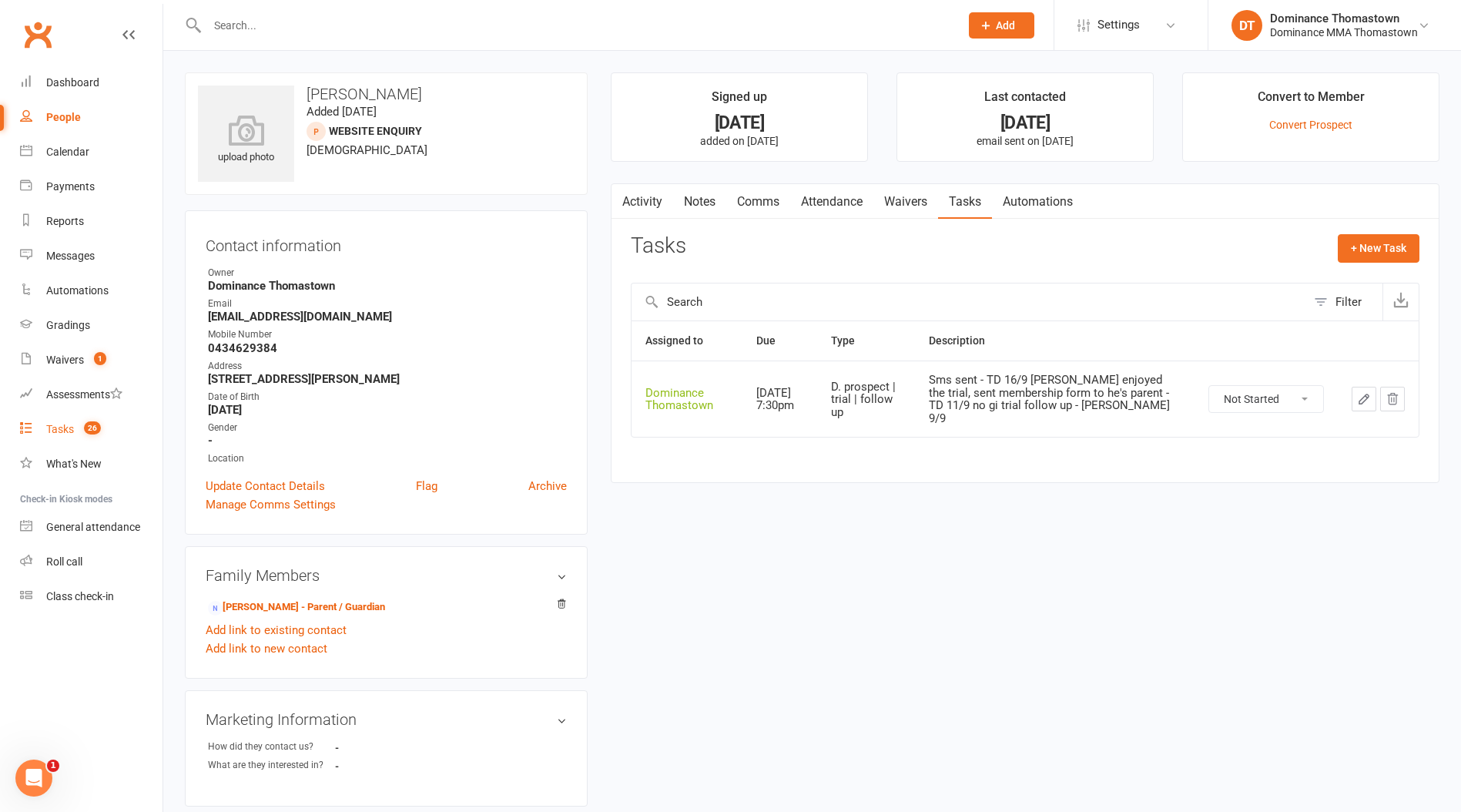
click at [57, 429] on div "Tasks" at bounding box center [59, 429] width 28 height 13
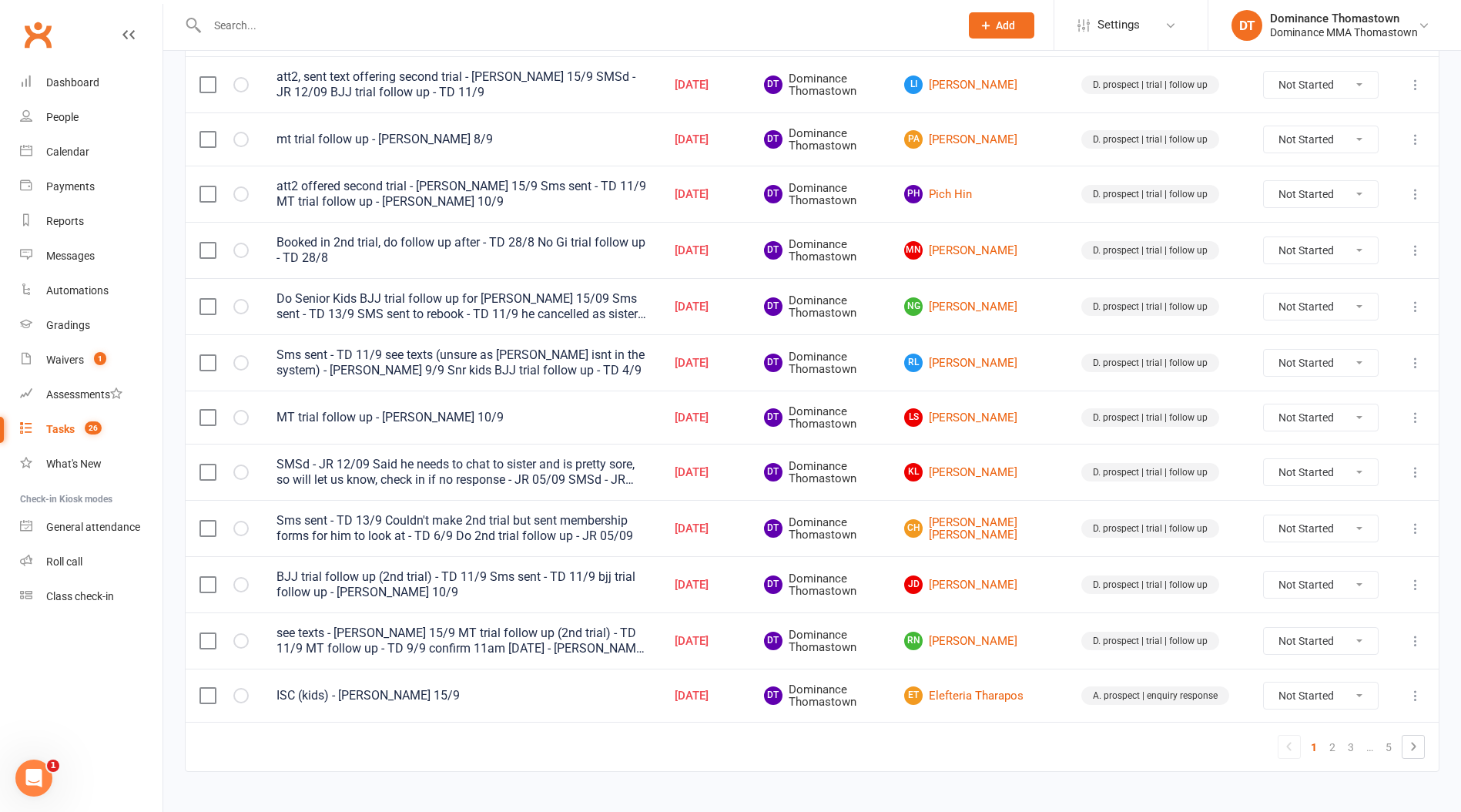
scroll to position [958, 0]
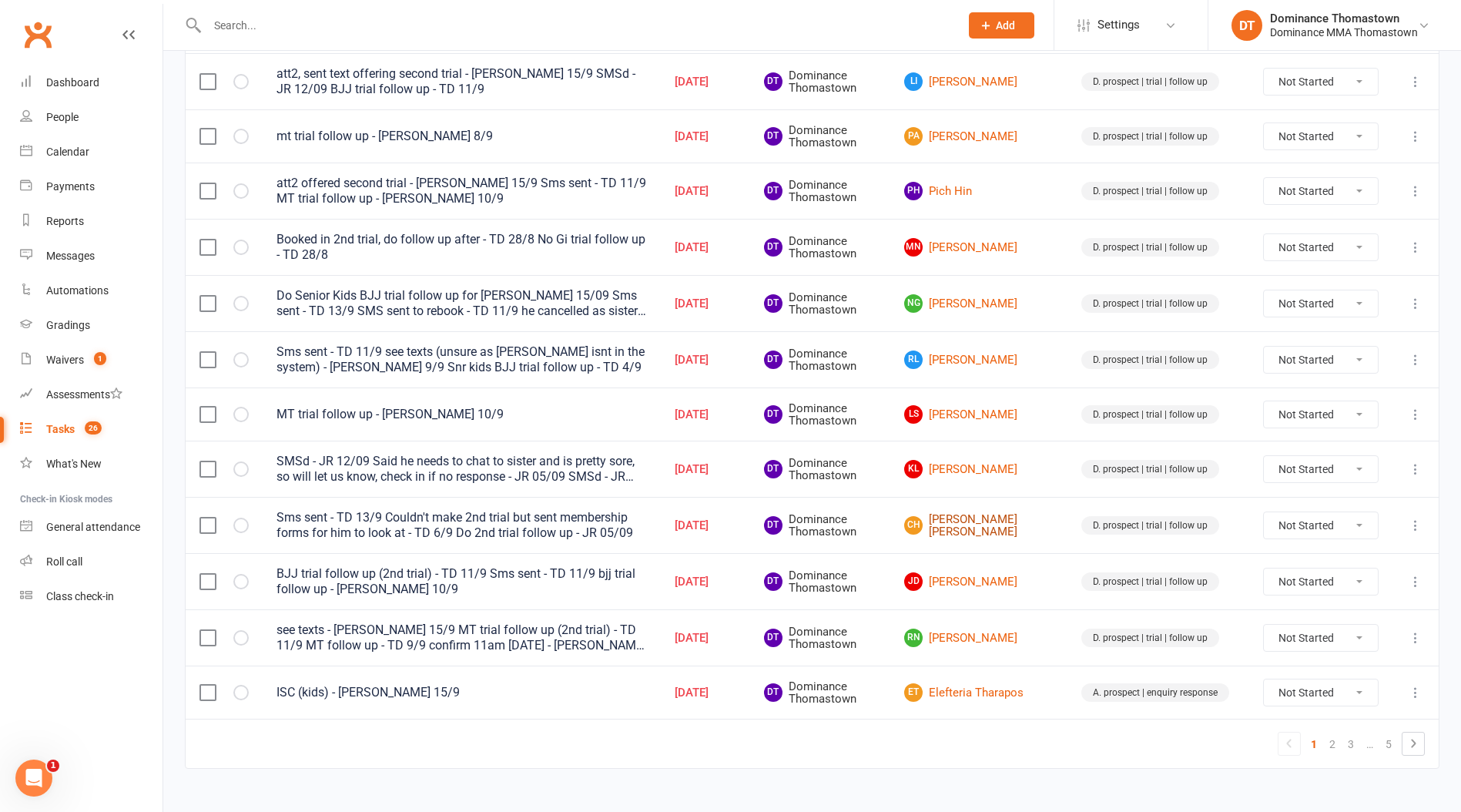
click at [985, 523] on link "CH Cooper Hardy" at bounding box center [979, 526] width 149 height 25
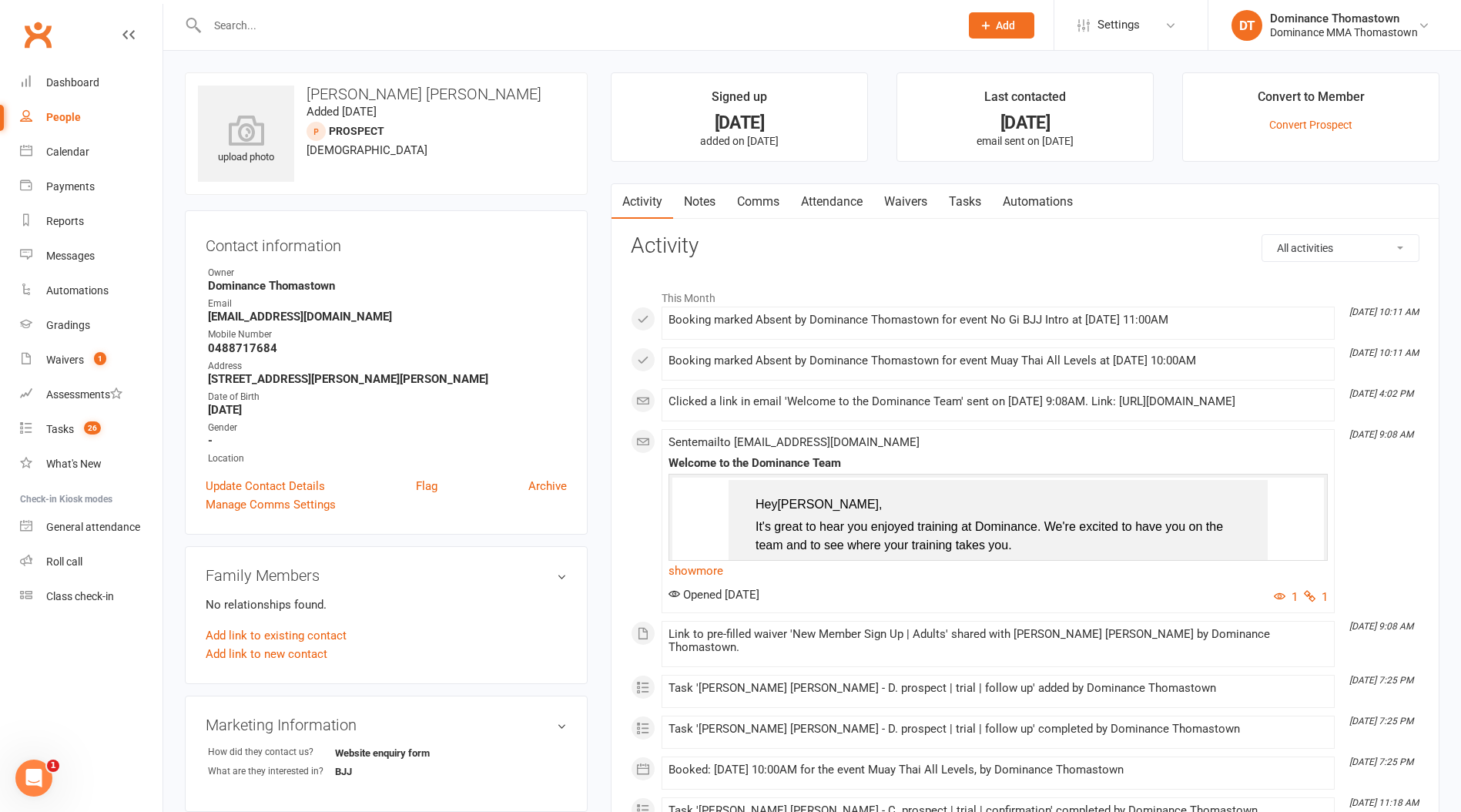
click at [981, 195] on link "Tasks" at bounding box center [965, 201] width 54 height 35
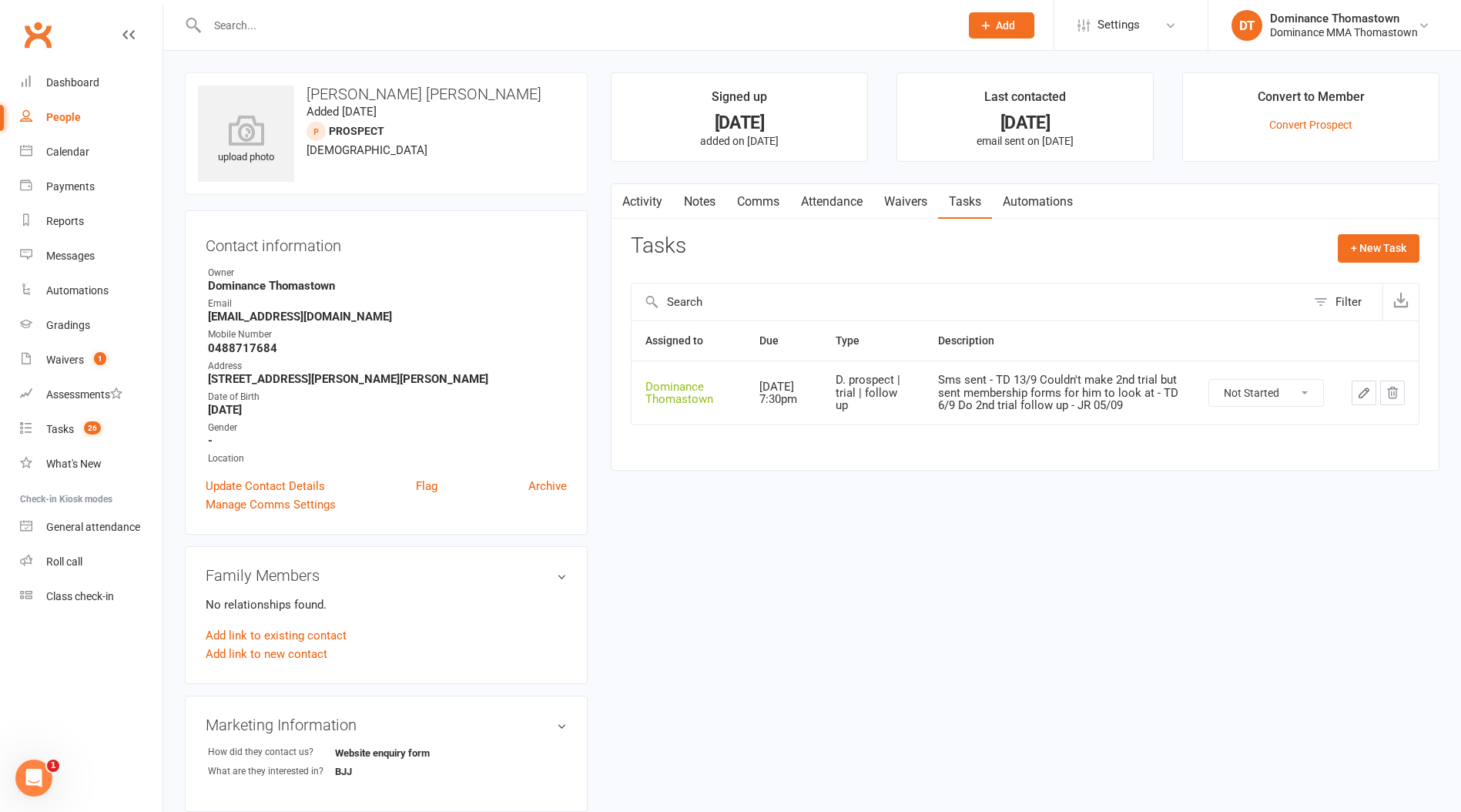
click at [1365, 391] on icon "button" at bounding box center [1363, 392] width 14 height 14
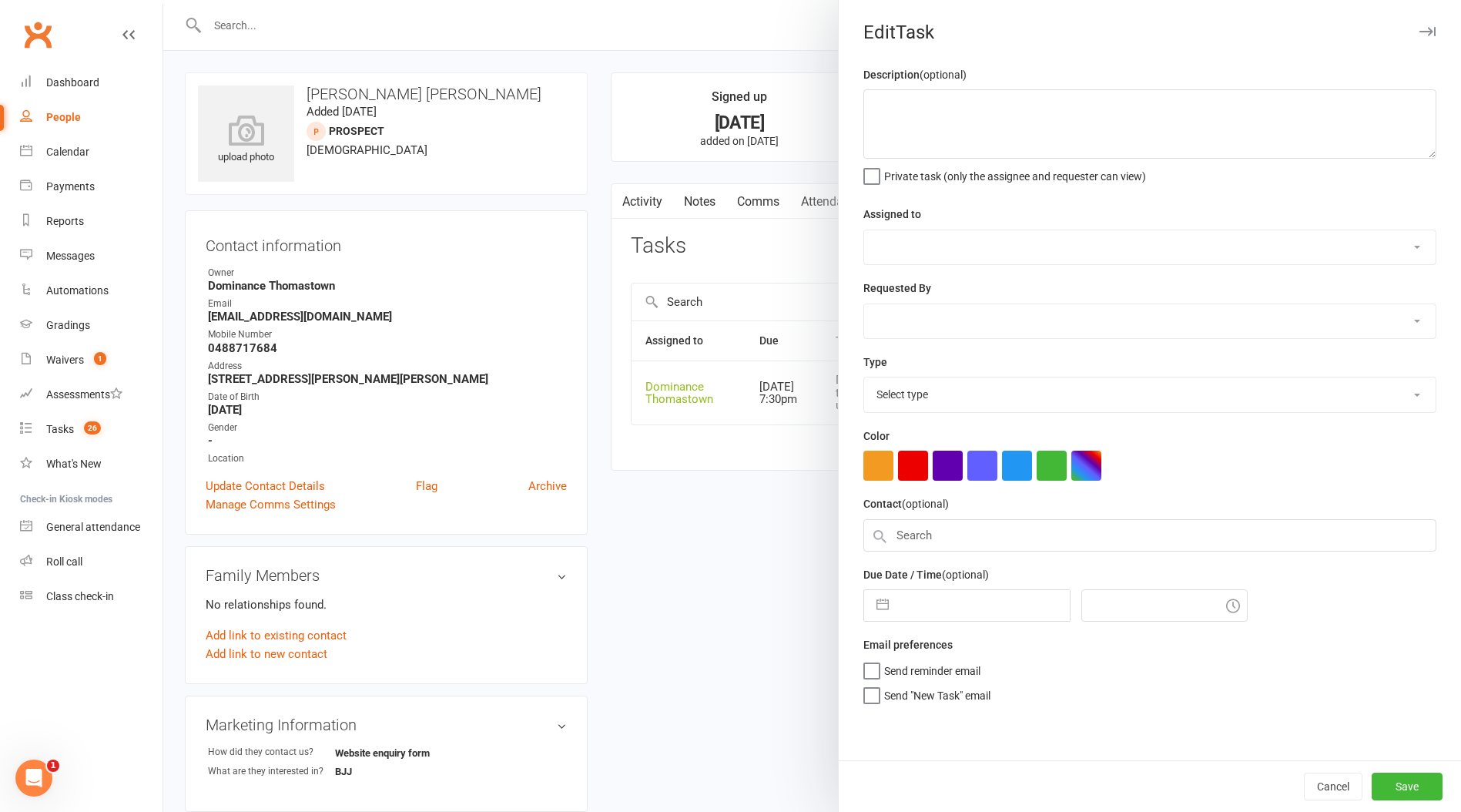
type textarea "Sms sent - TD 13/9 Couldn't make 2nd trial but sent membership forms for him to…"
select select "12547"
type input "[DATE]"
type input "7:30pm"
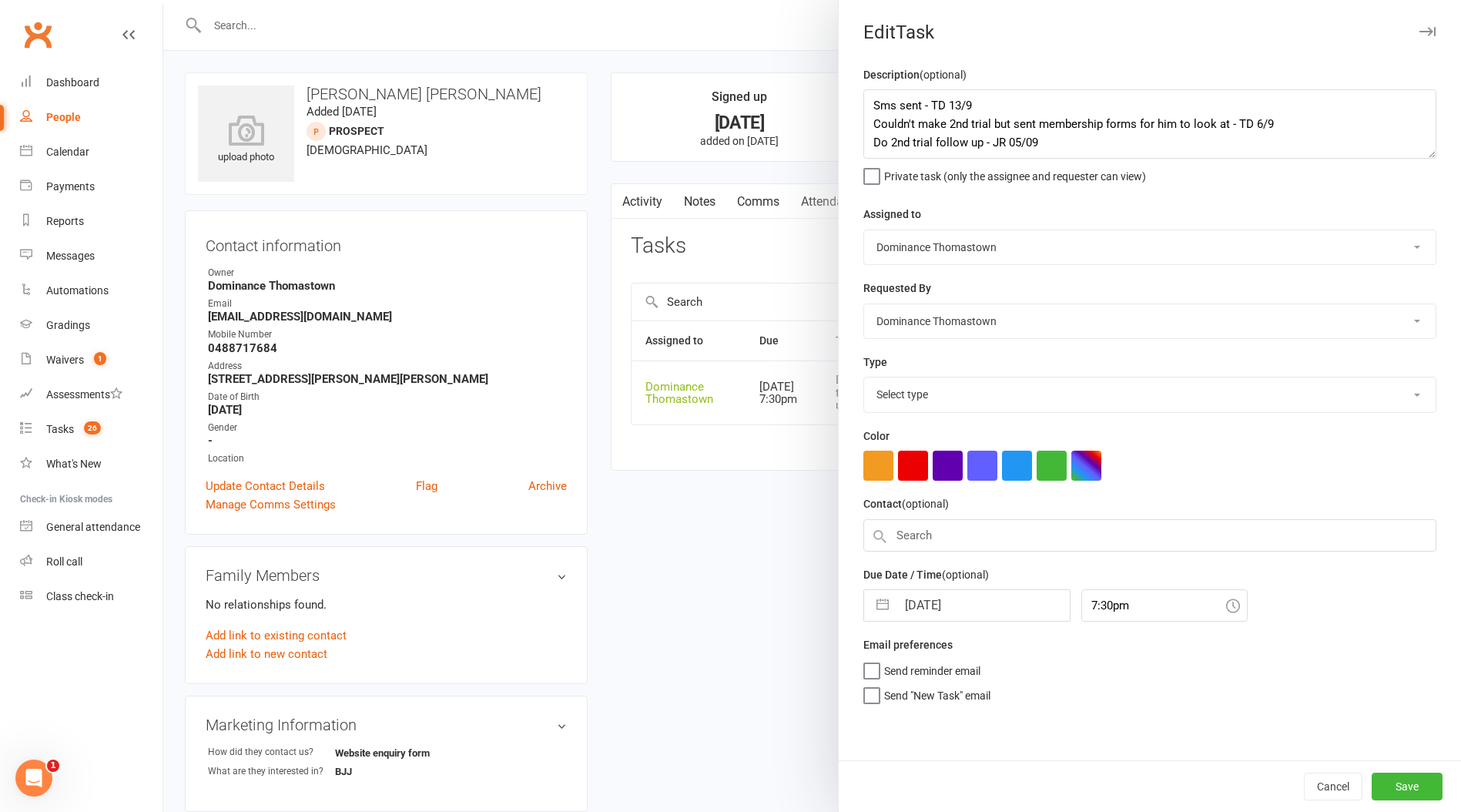
select select "3812"
drag, startPoint x: 621, startPoint y: 176, endPoint x: 644, endPoint y: 176, distance: 23.0
click at [621, 176] on div at bounding box center [811, 406] width 1297 height 812
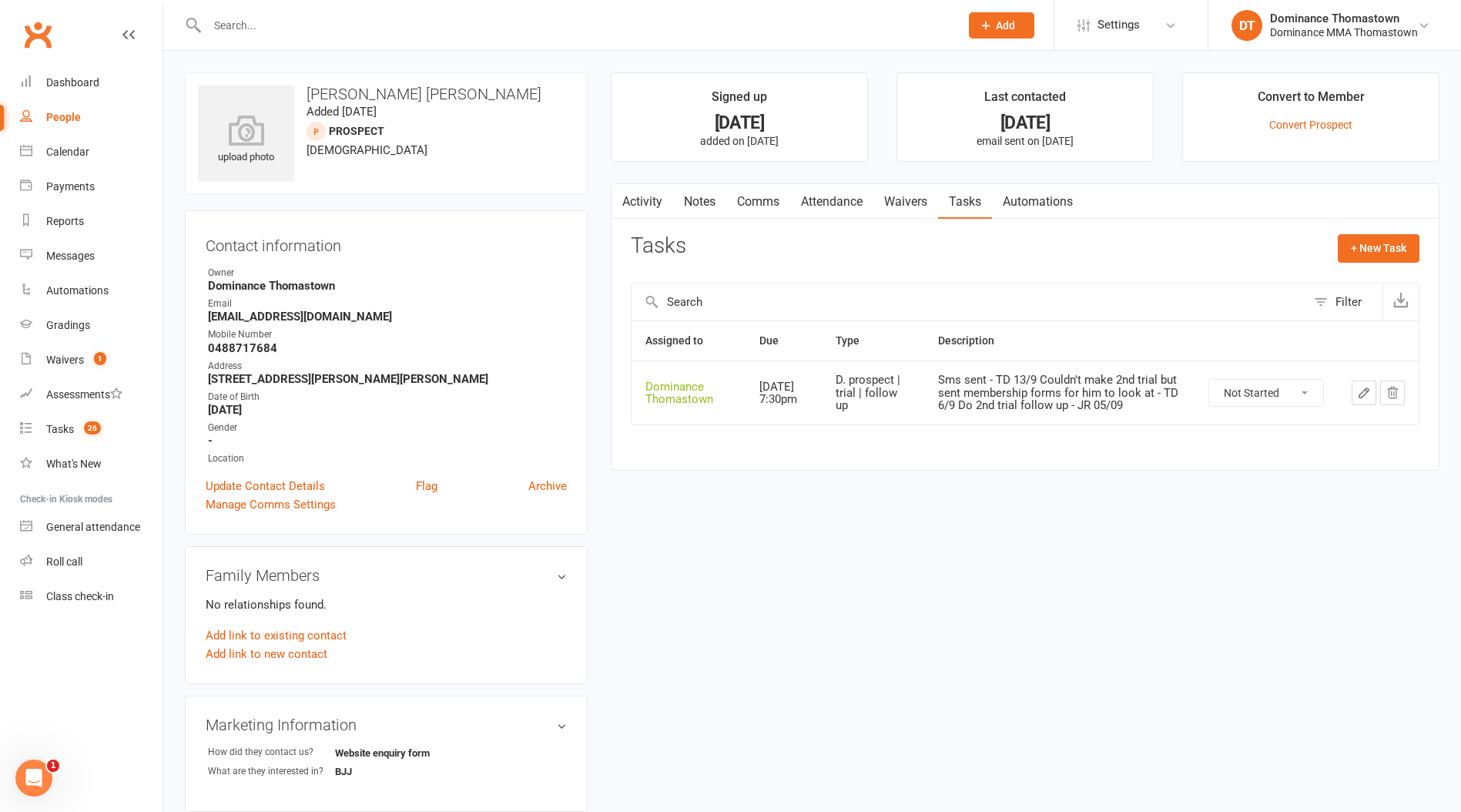
click at [893, 205] on link "Waivers" at bounding box center [906, 201] width 65 height 35
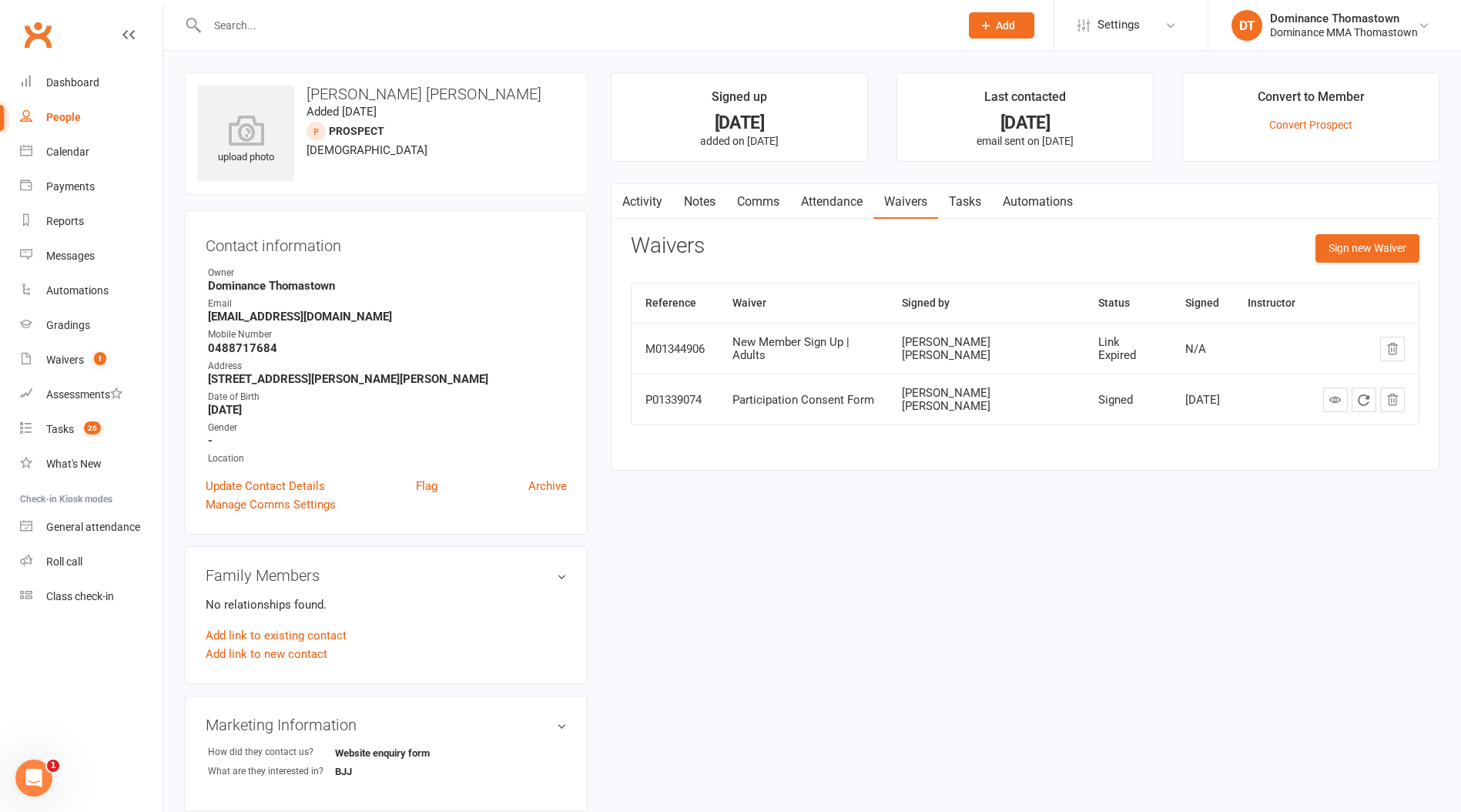
click at [956, 203] on link "Tasks" at bounding box center [965, 201] width 54 height 35
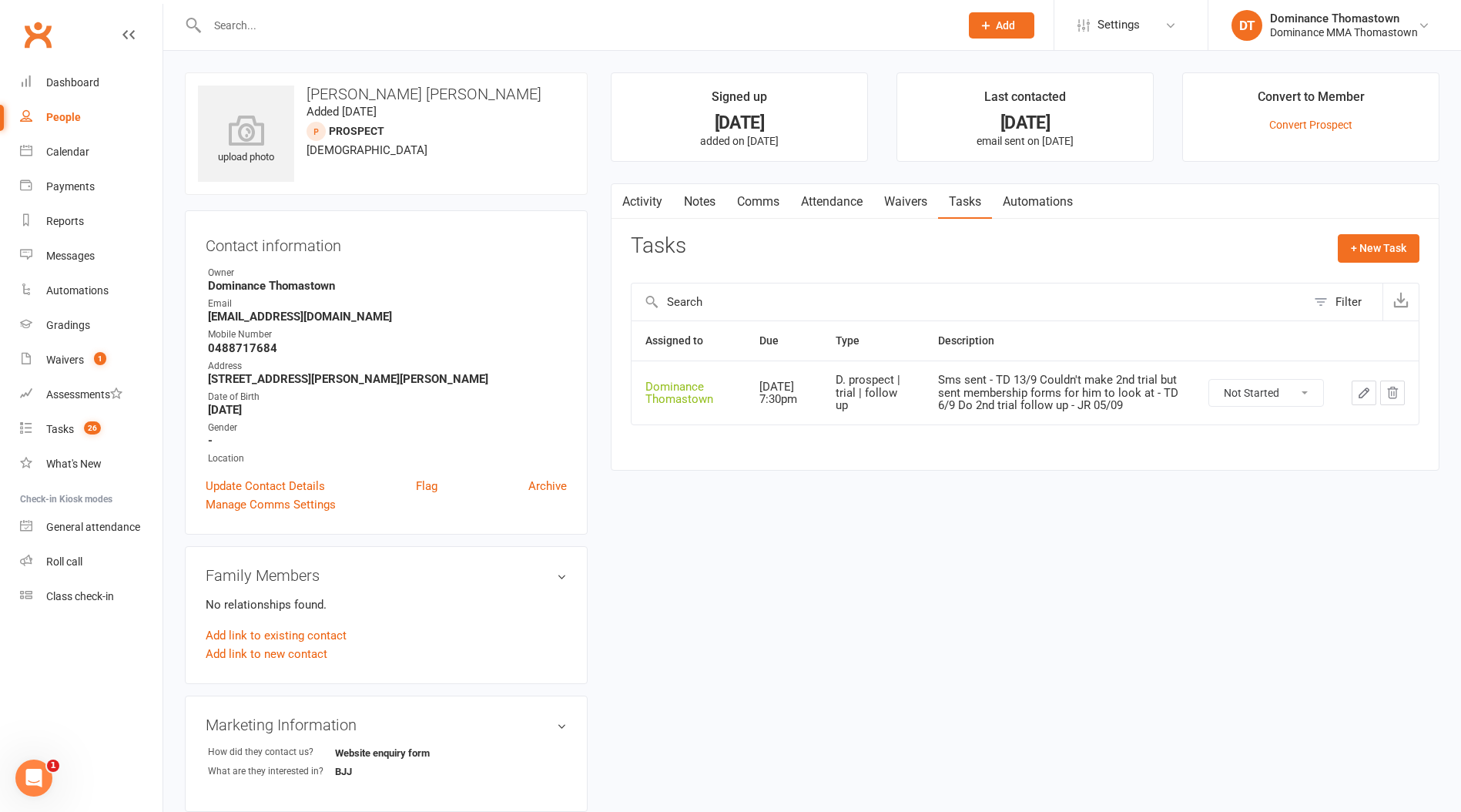
click at [1363, 397] on icon "button" at bounding box center [1363, 392] width 14 height 14
select select "12547"
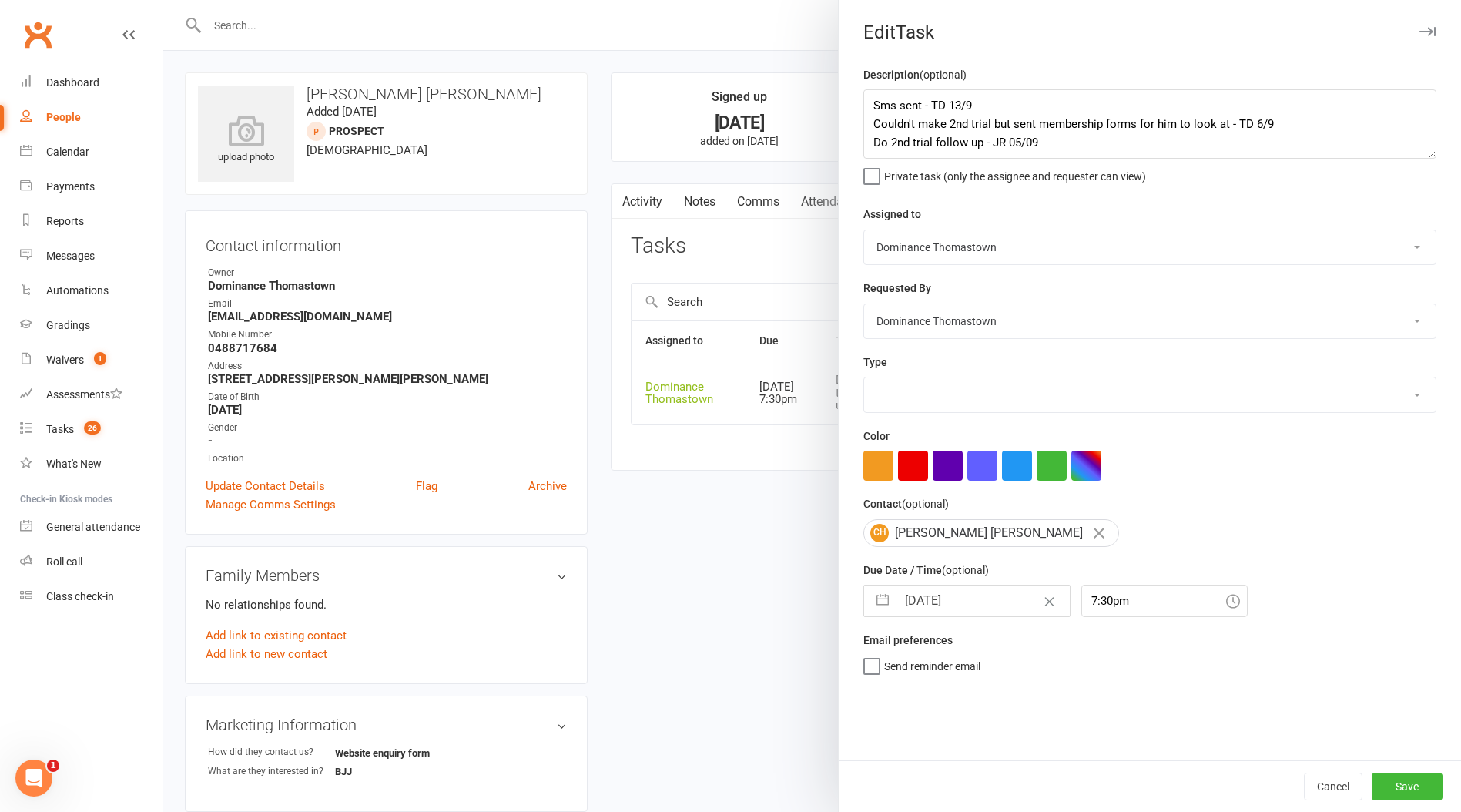
select select "3812"
click at [595, 313] on div at bounding box center [811, 406] width 1297 height 812
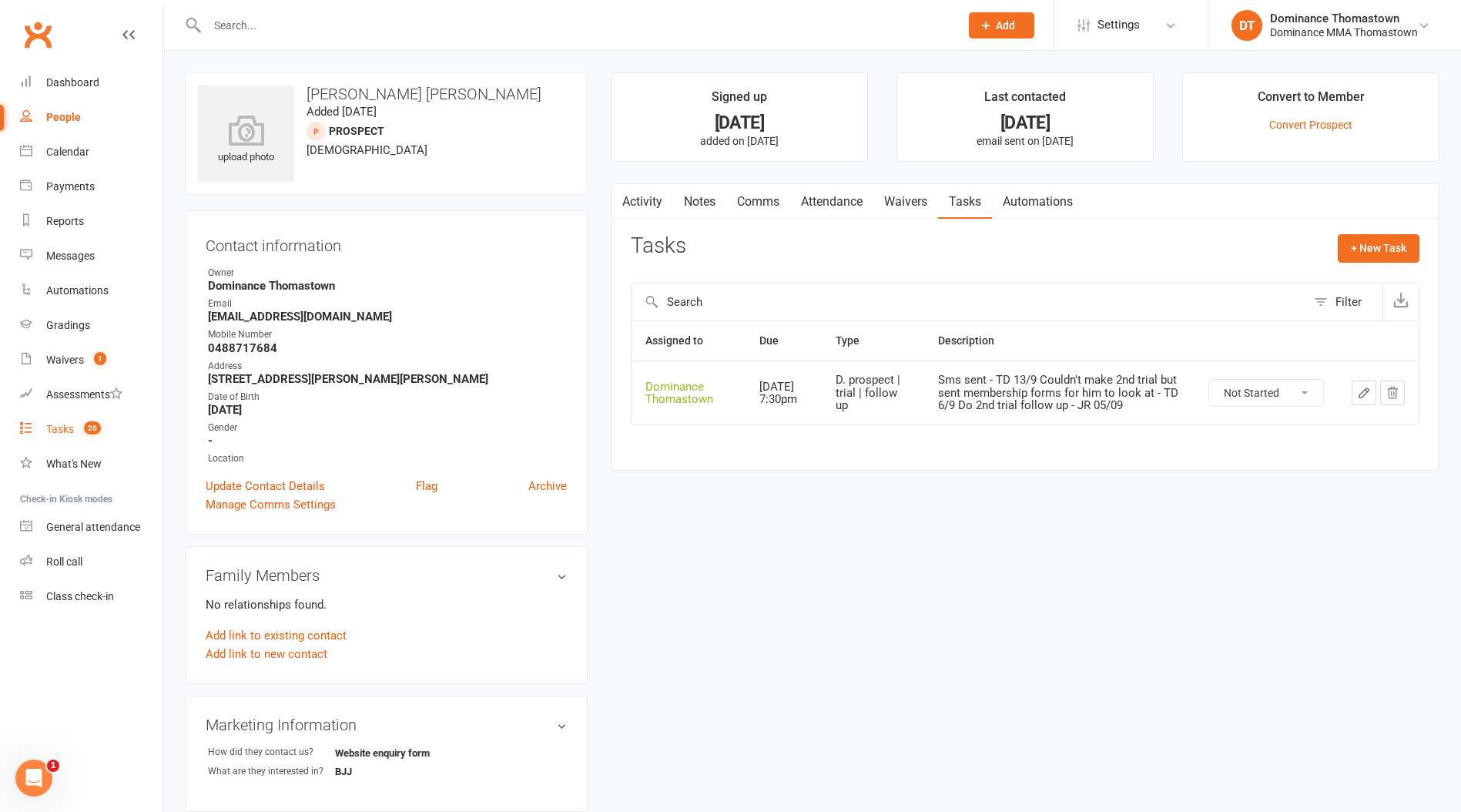
click at [68, 433] on div "Tasks" at bounding box center [59, 429] width 28 height 13
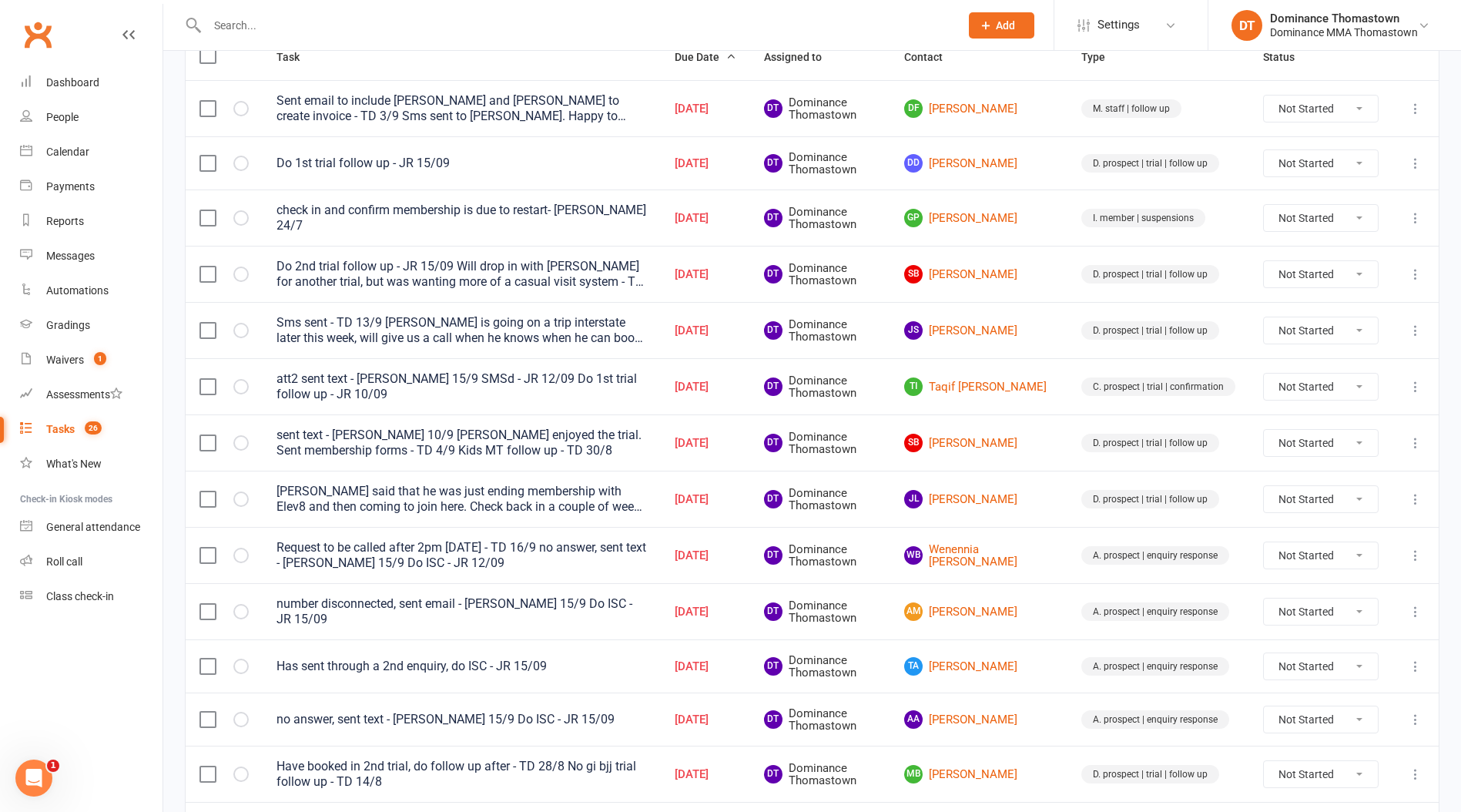
scroll to position [205, 0]
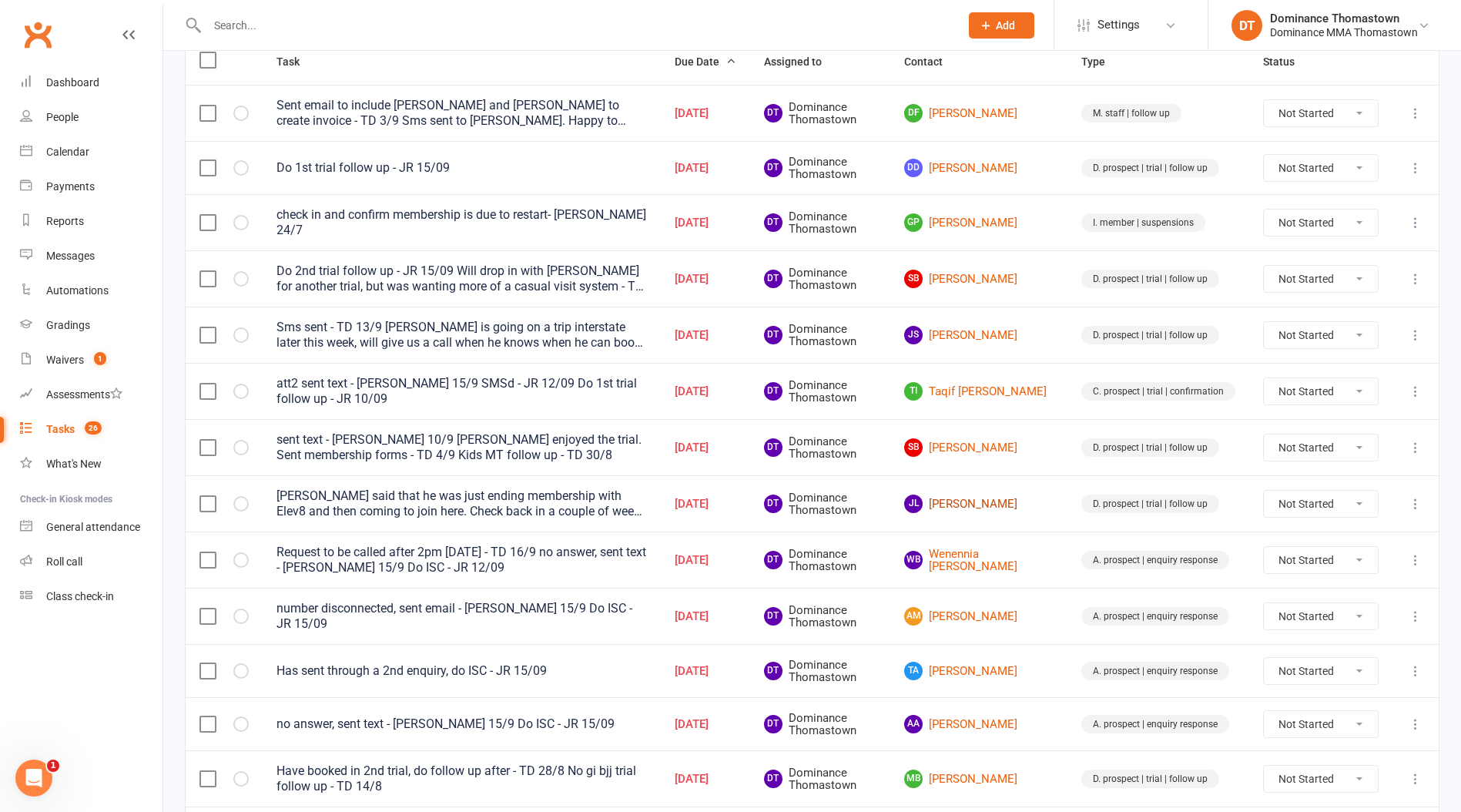
click at [1016, 503] on link "JL James Lawrence" at bounding box center [979, 503] width 149 height 19
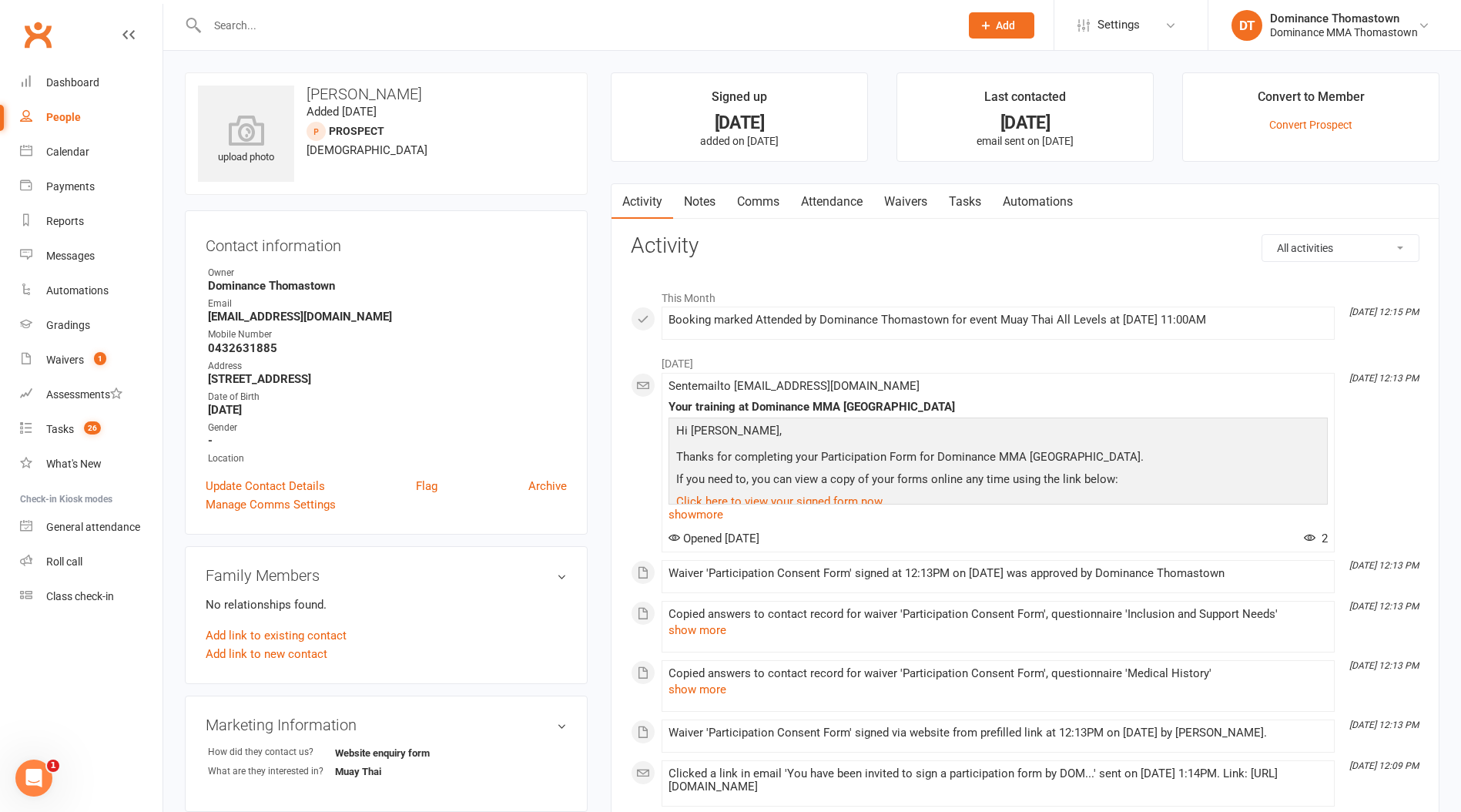
click at [924, 205] on link "Waivers" at bounding box center [906, 201] width 65 height 35
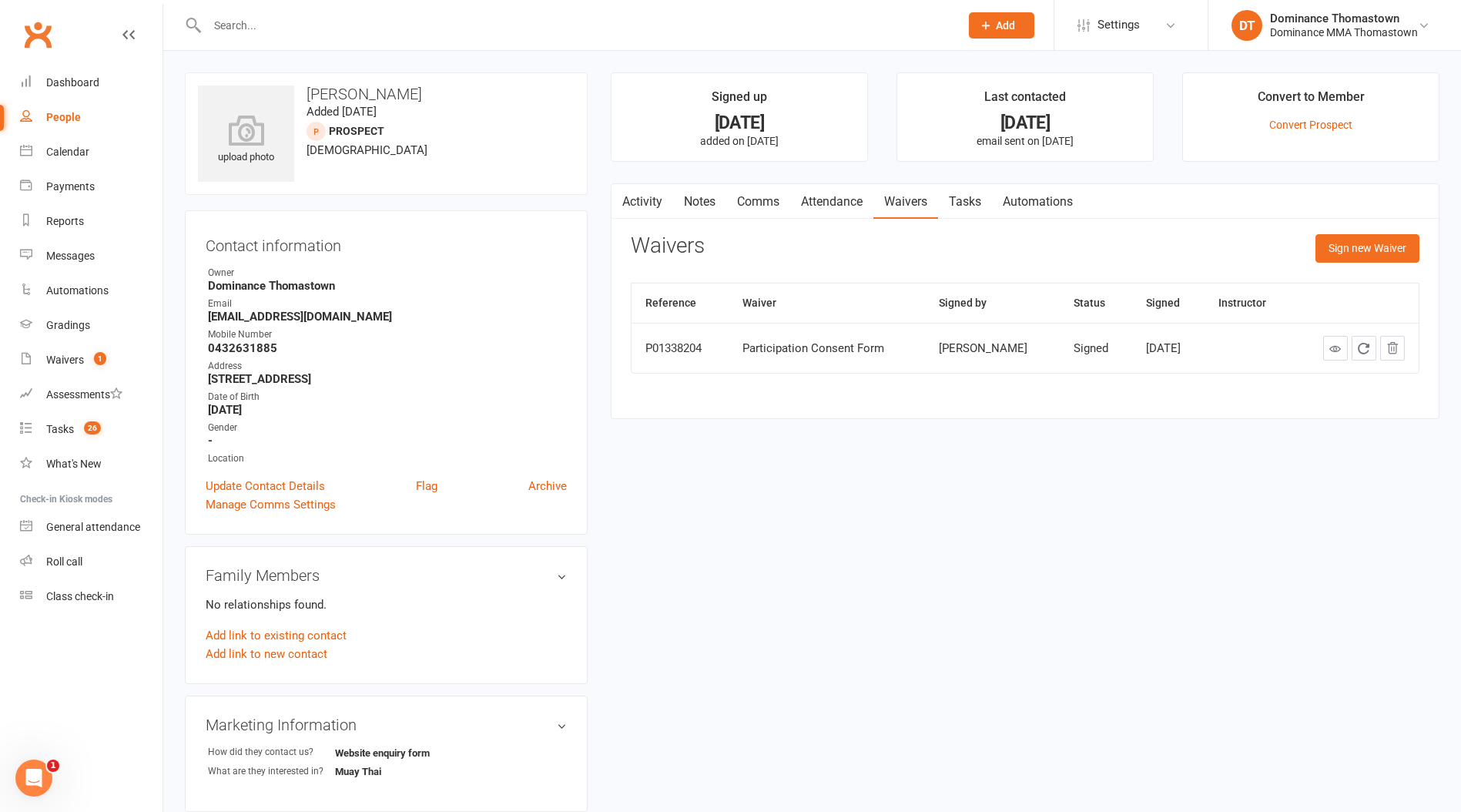
click at [951, 203] on link "Tasks" at bounding box center [965, 201] width 54 height 35
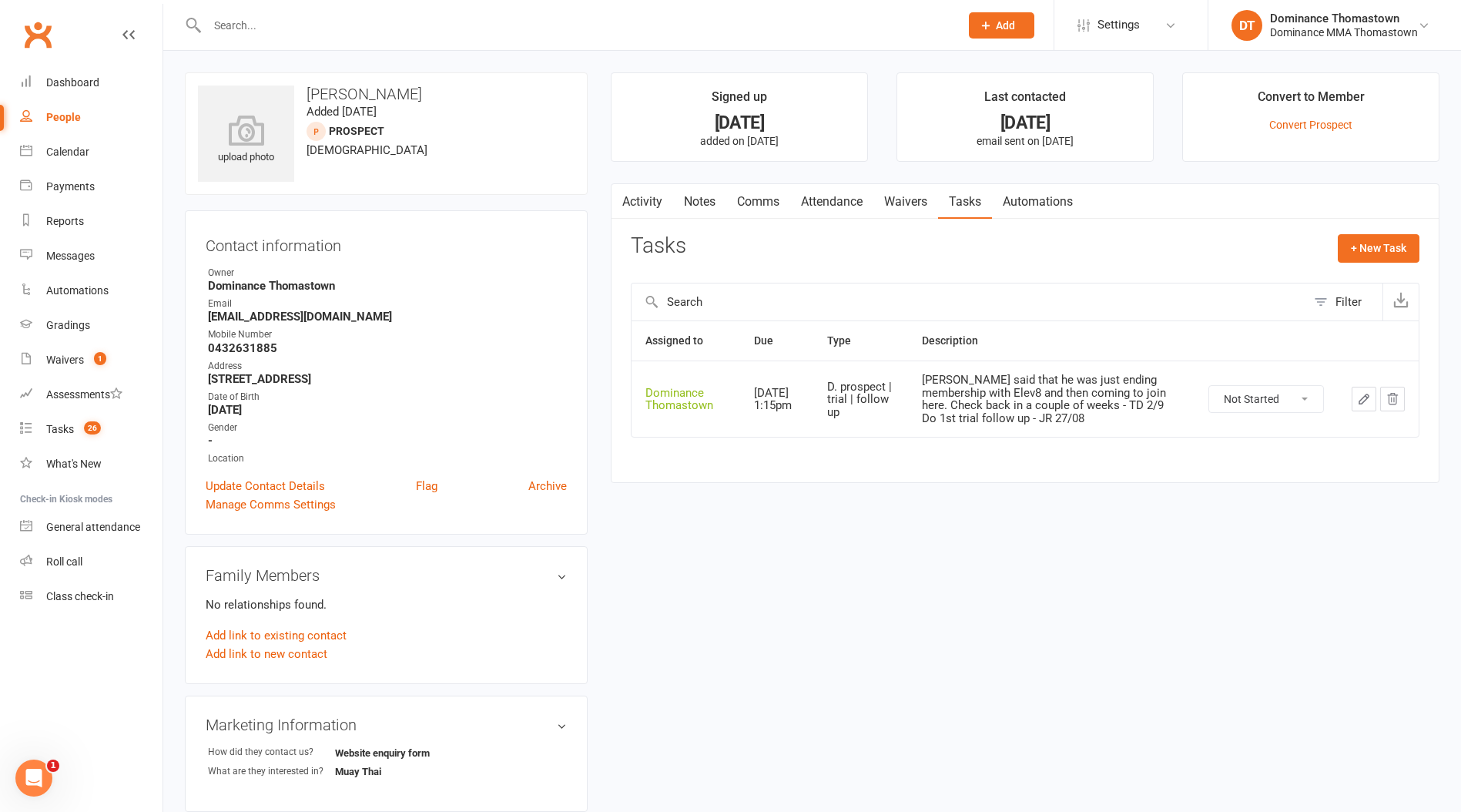
click at [1356, 400] on button "button" at bounding box center [1363, 398] width 24 height 24
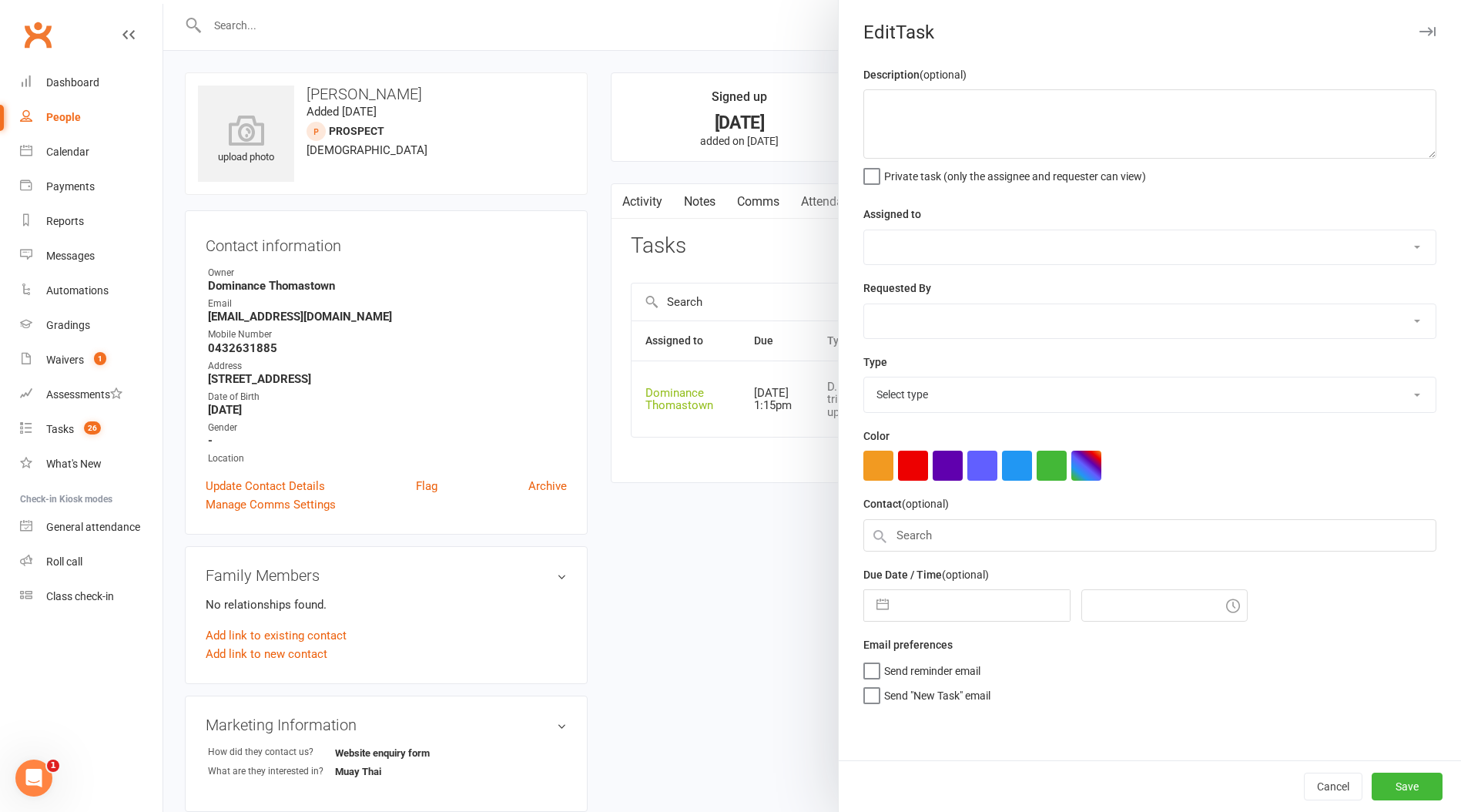
type textarea "James said that he was just ending membership with Elev8 and then coming to joi…"
select select "12547"
type input "[DATE]"
type input "1:15pm"
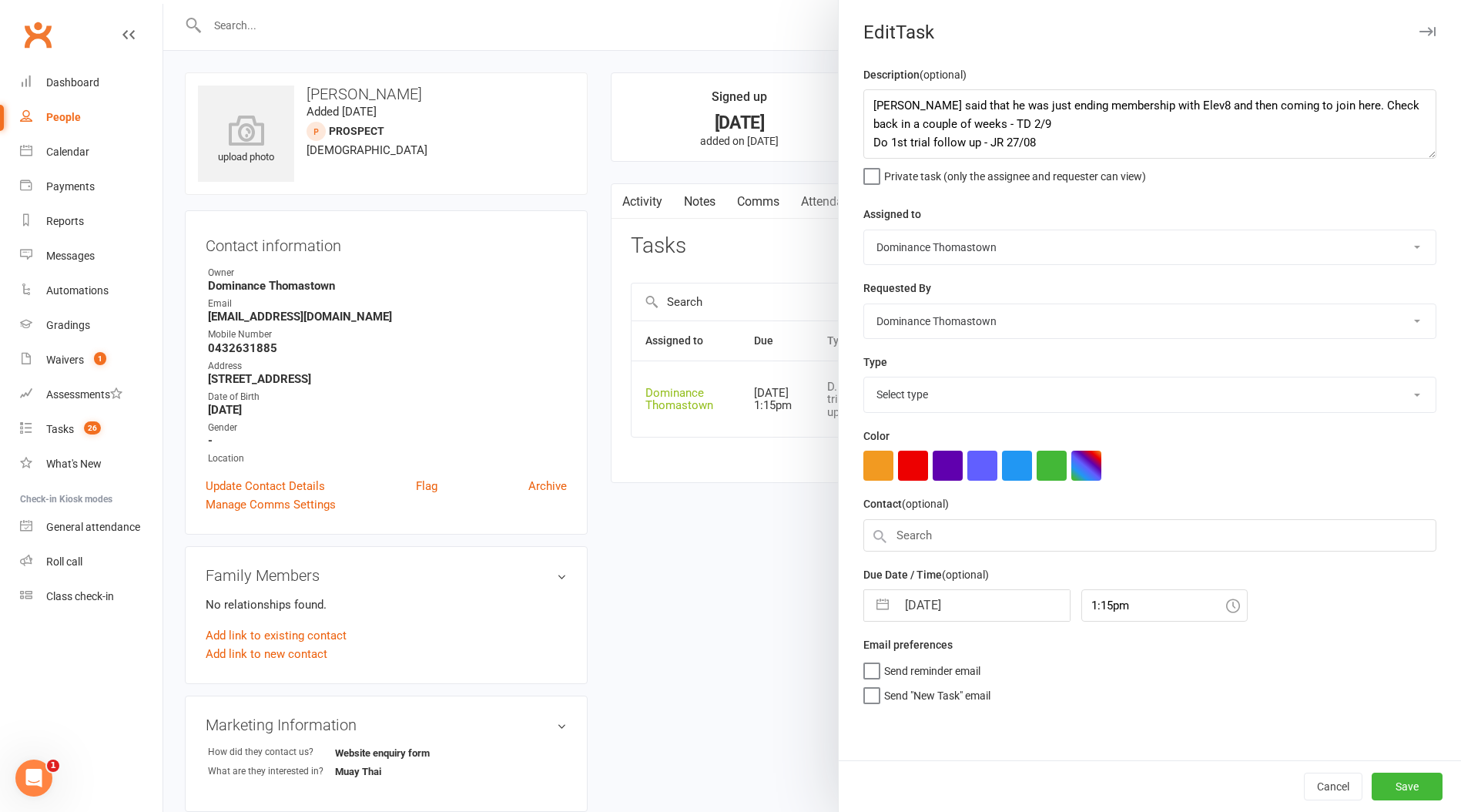
select select "3812"
click at [761, 162] on div at bounding box center [811, 406] width 1297 height 812
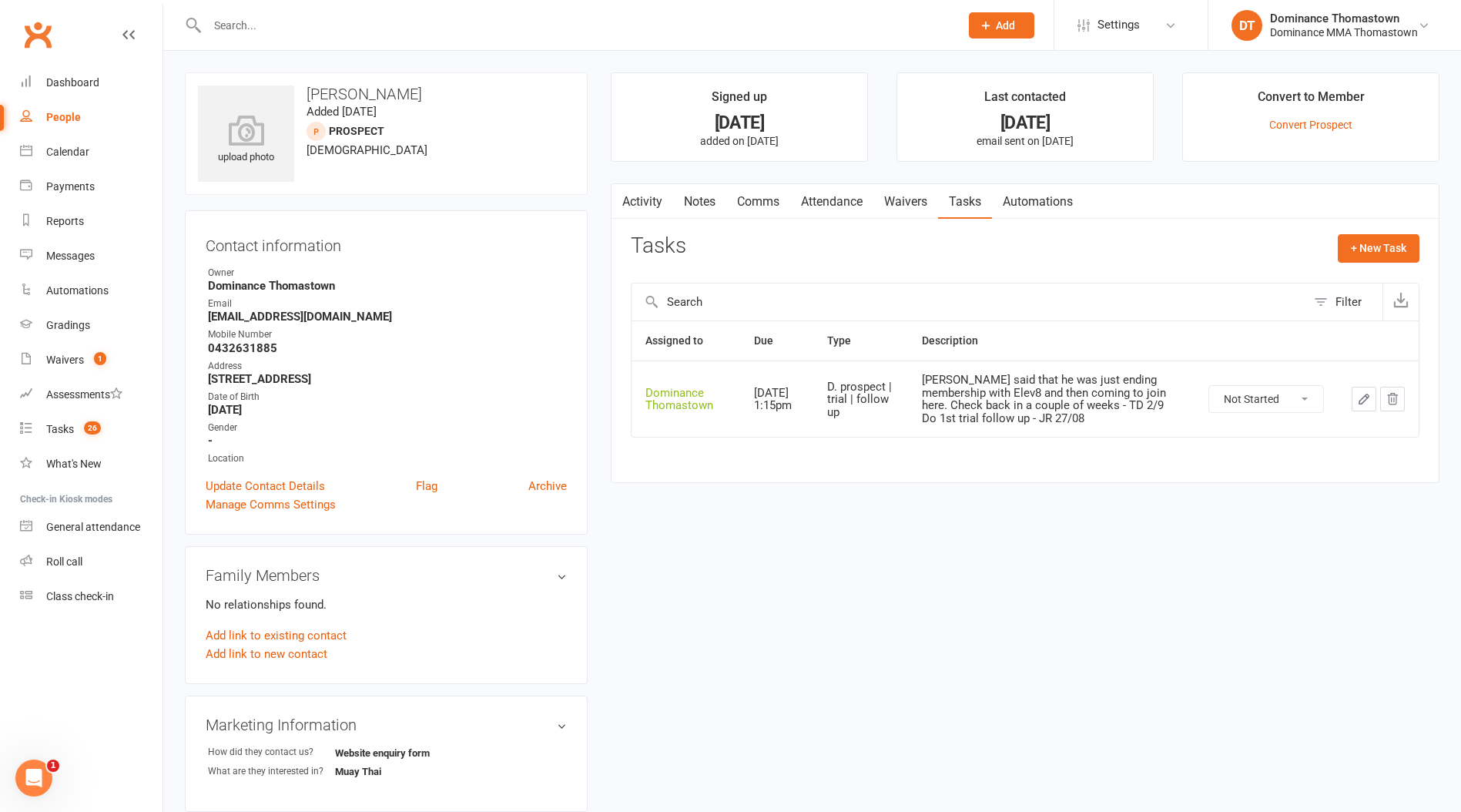
click at [905, 204] on link "Waivers" at bounding box center [906, 201] width 65 height 35
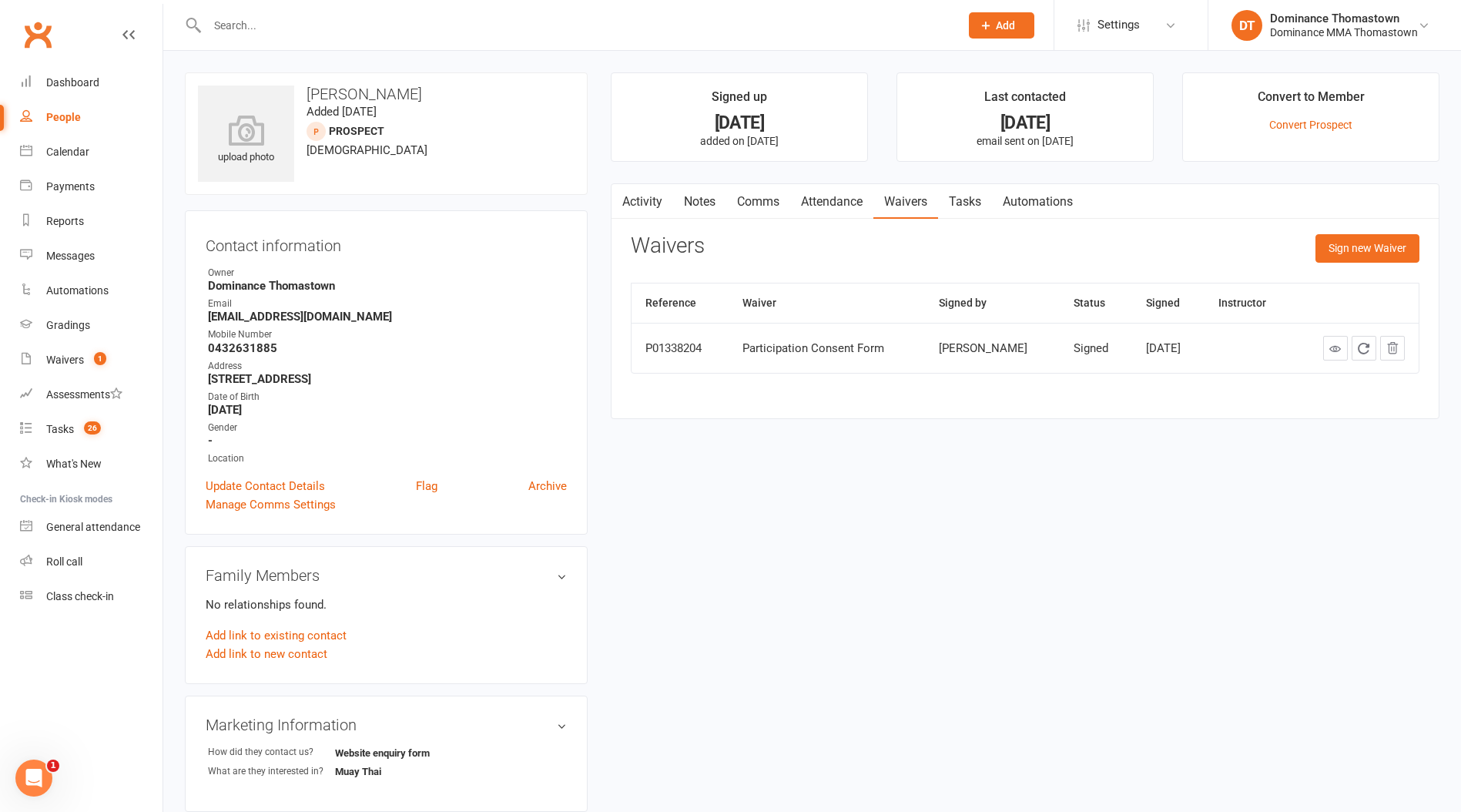
click at [841, 204] on link "Attendance" at bounding box center [832, 201] width 83 height 35
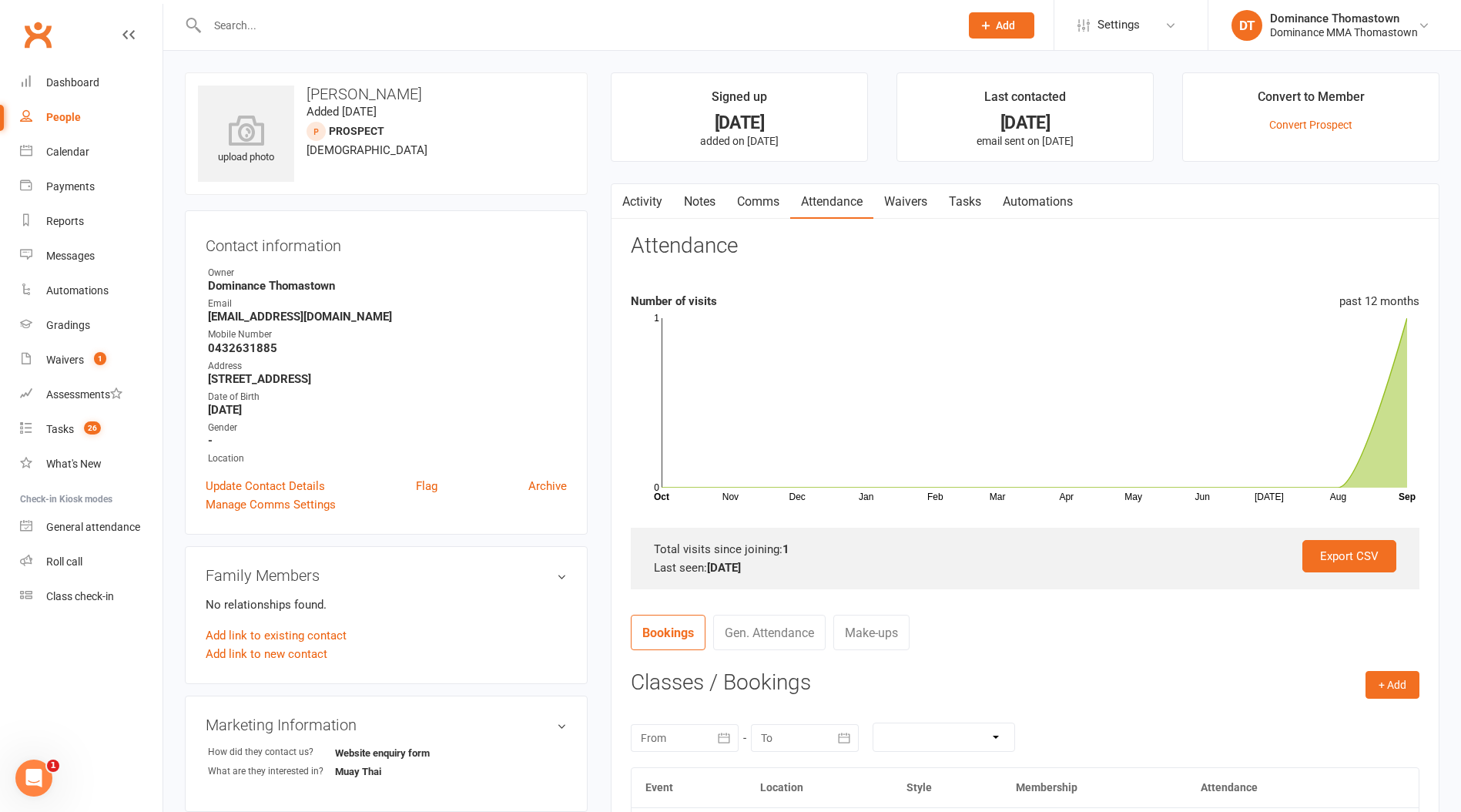
click at [901, 204] on link "Waivers" at bounding box center [906, 201] width 65 height 35
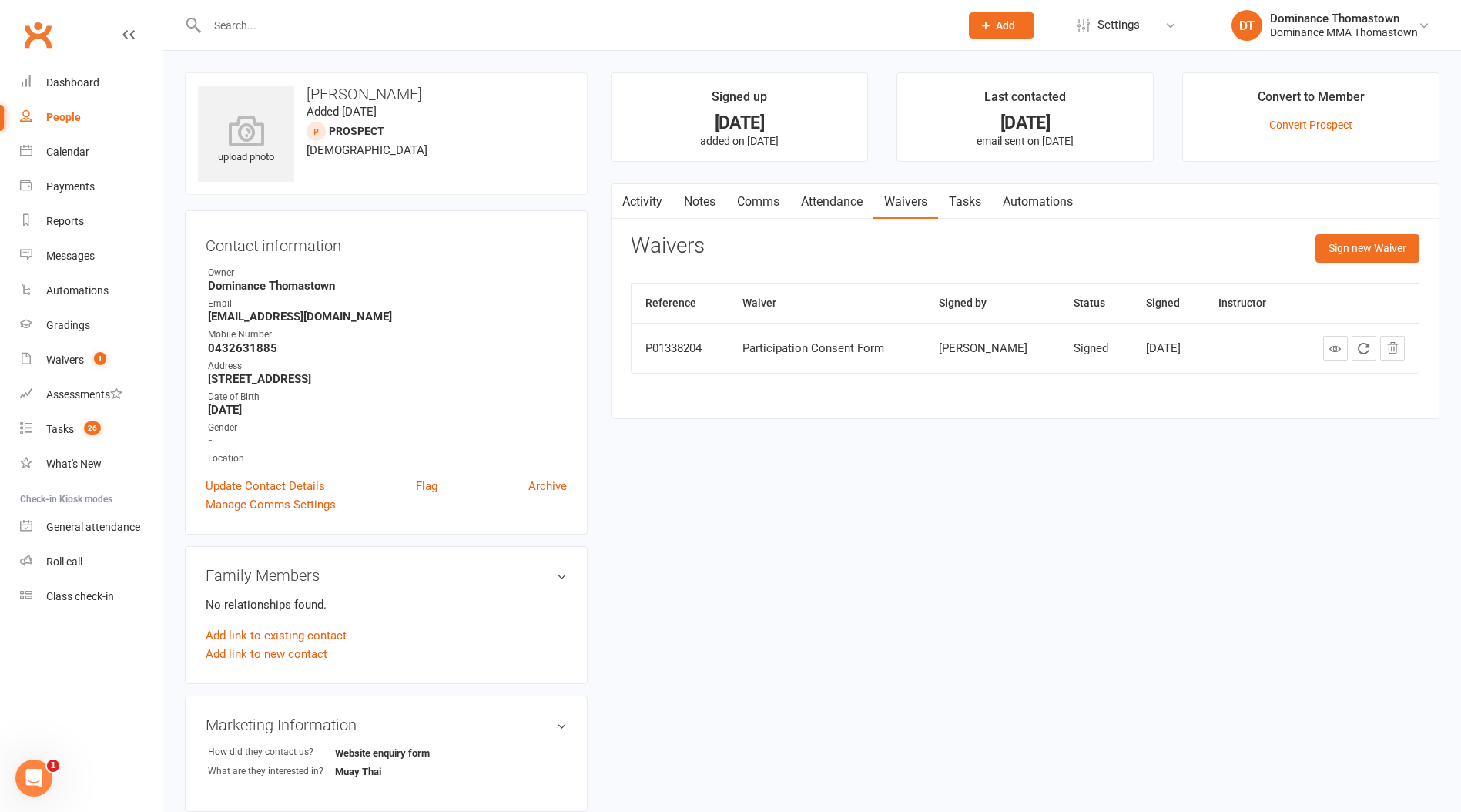
click at [951, 200] on link "Tasks" at bounding box center [965, 201] width 54 height 35
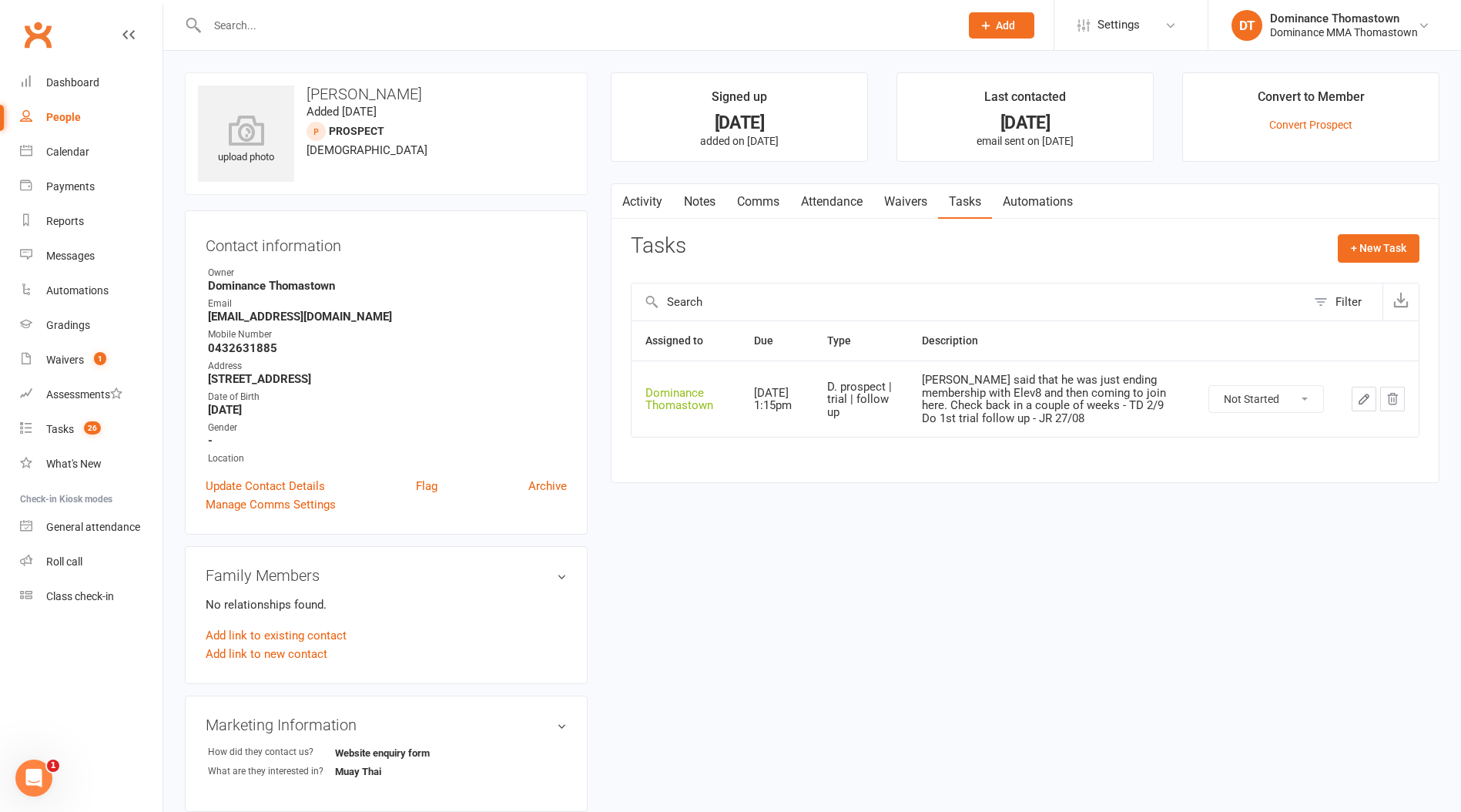
click at [924, 207] on link "Waivers" at bounding box center [906, 201] width 65 height 35
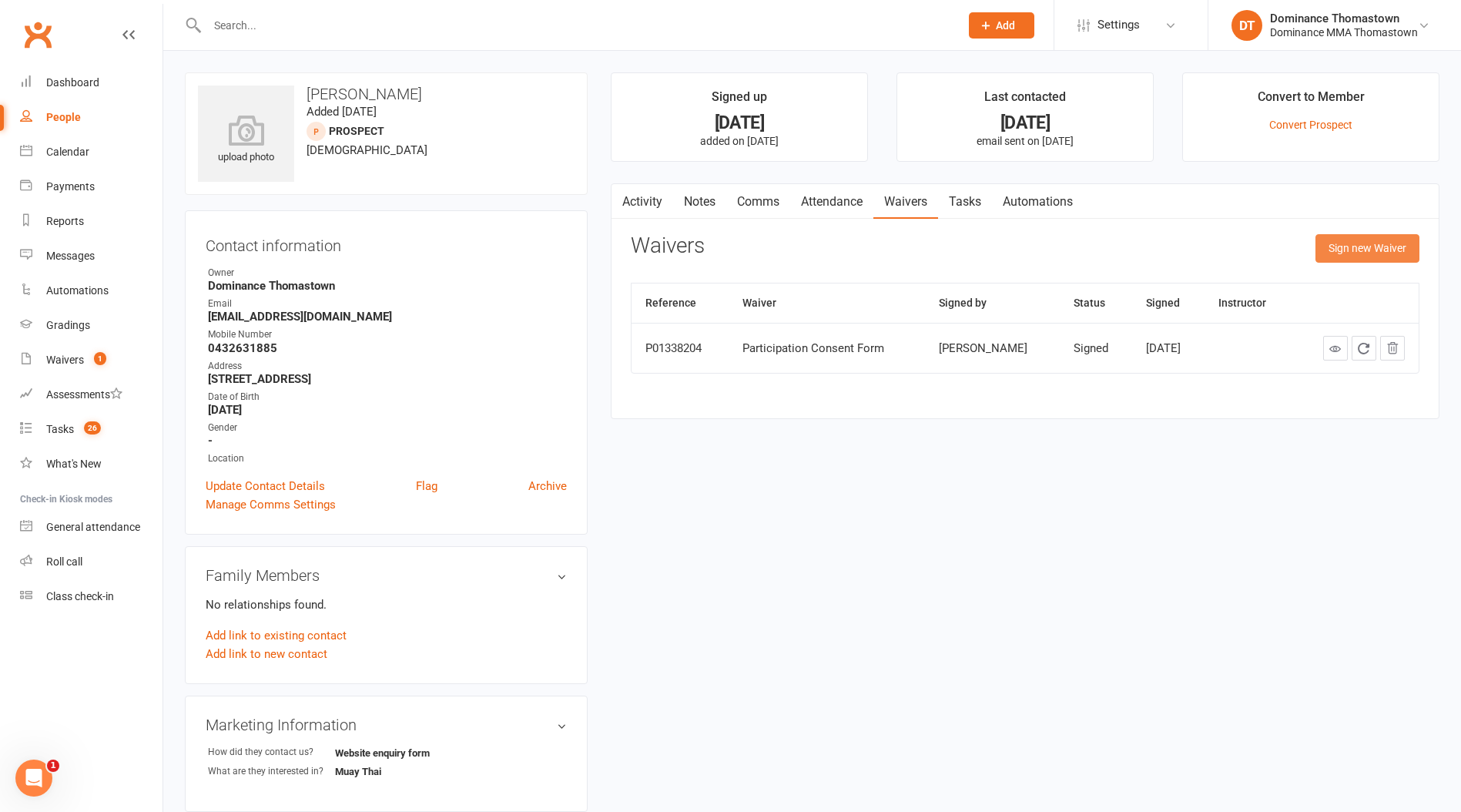
click at [1359, 254] on button "Sign new Waiver" at bounding box center [1366, 248] width 104 height 28
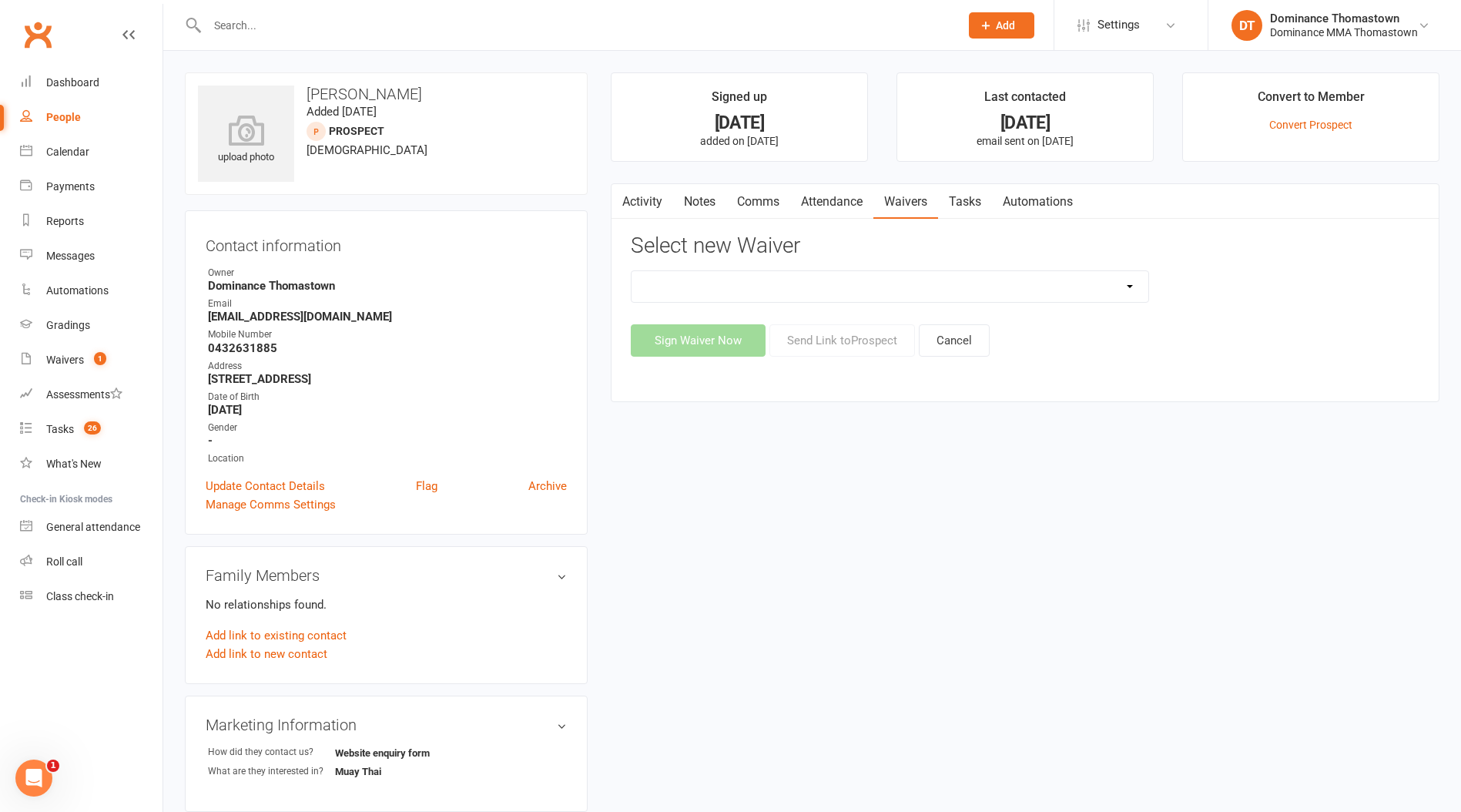
click at [962, 291] on select "Member | Cancellation | Adults Member | Injury Report Form (FOH staff use only)…" at bounding box center [889, 286] width 517 height 31
select select "370"
click at [631, 271] on select "Member | Cancellation | Adults Member | Injury Report Form (FOH staff use only)…" at bounding box center [889, 286] width 517 height 31
click at [823, 342] on button "Send Link to Prospect" at bounding box center [843, 340] width 146 height 32
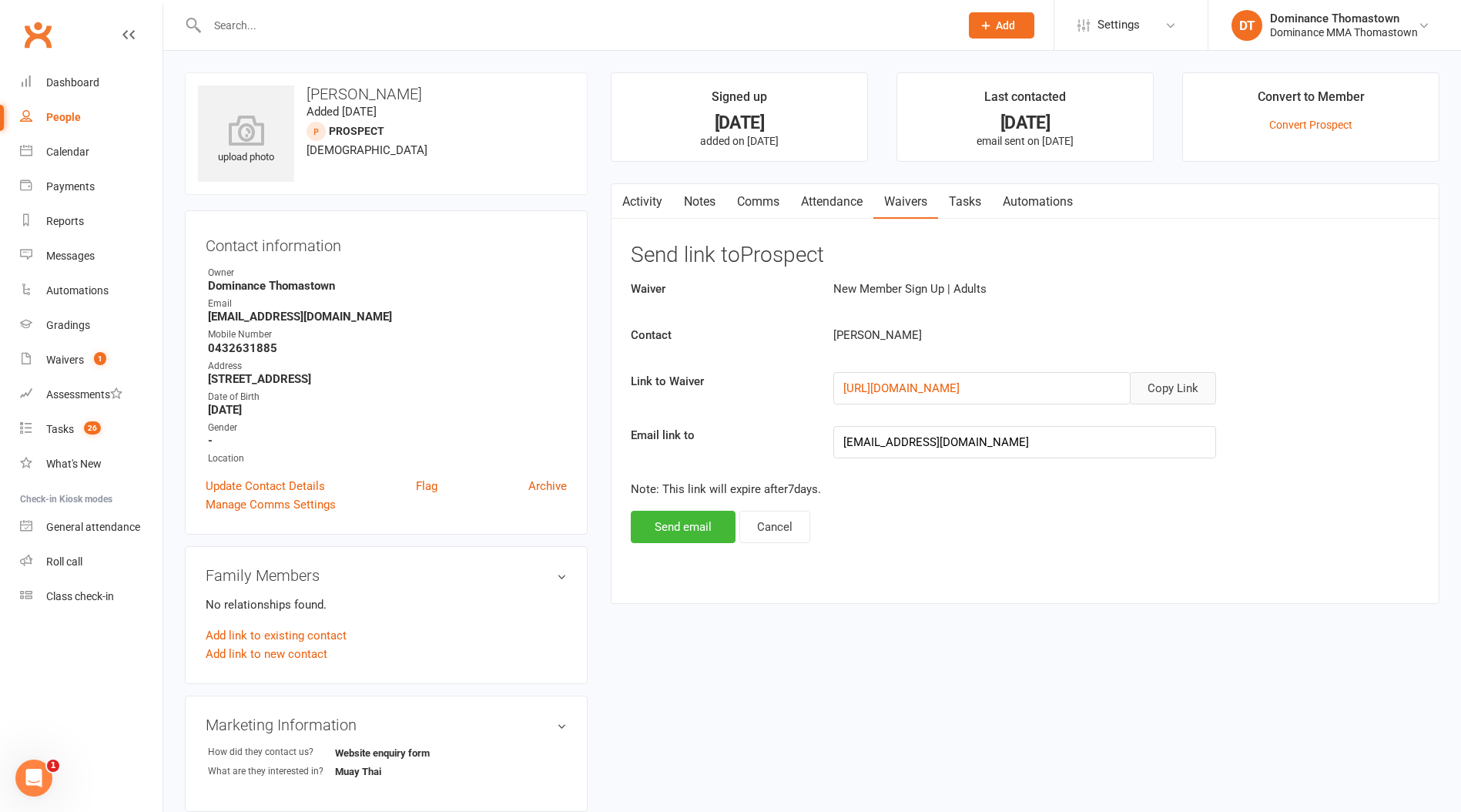
click at [1172, 390] on button "Copy Link" at bounding box center [1173, 388] width 86 height 32
drag, startPoint x: 758, startPoint y: 204, endPoint x: 748, endPoint y: 204, distance: 10.0
click at [758, 204] on link "Comms" at bounding box center [758, 201] width 64 height 35
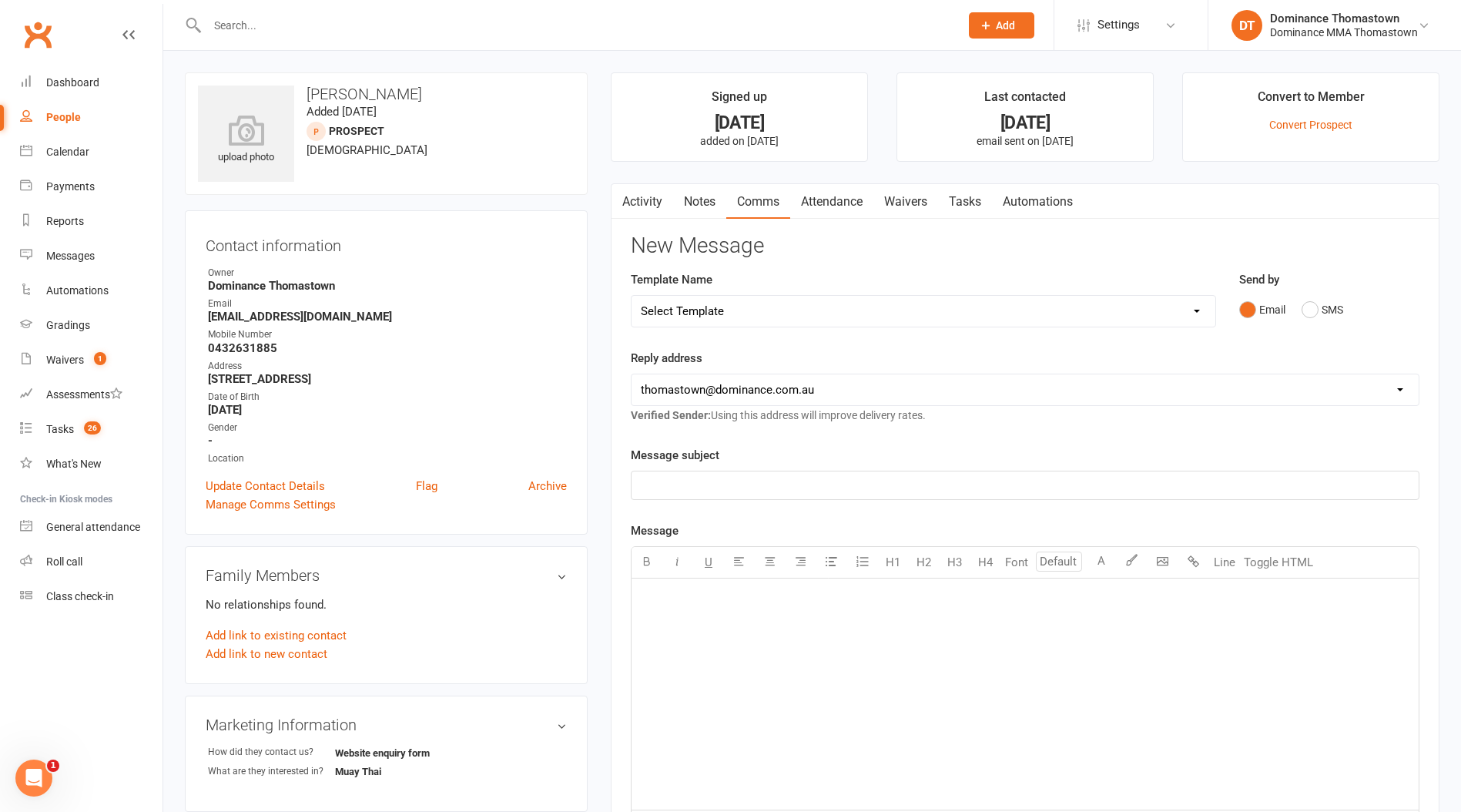
click at [777, 309] on select "Select Template [Email] MARKETING | 10TH BIRTHDAY SPECIAL | CANCELLED MEMBERS […" at bounding box center [923, 311] width 583 height 31
select select "11"
click at [631, 295] on select "Select Template [Email] MARKETING | 10TH BIRTHDAY SPECIAL | CANCELLED MEMBERS […" at bounding box center [923, 311] width 583 height 31
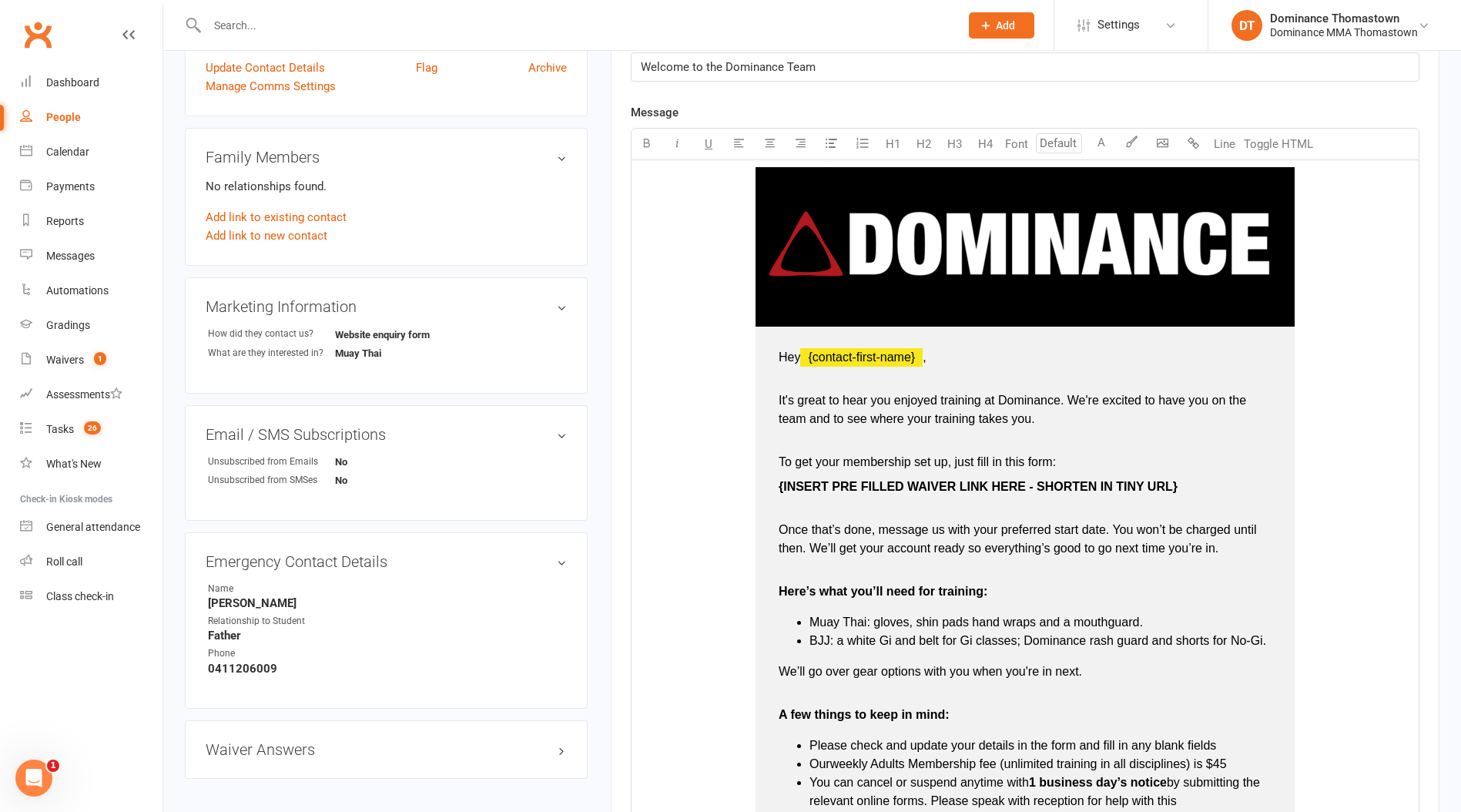
scroll to position [464, 0]
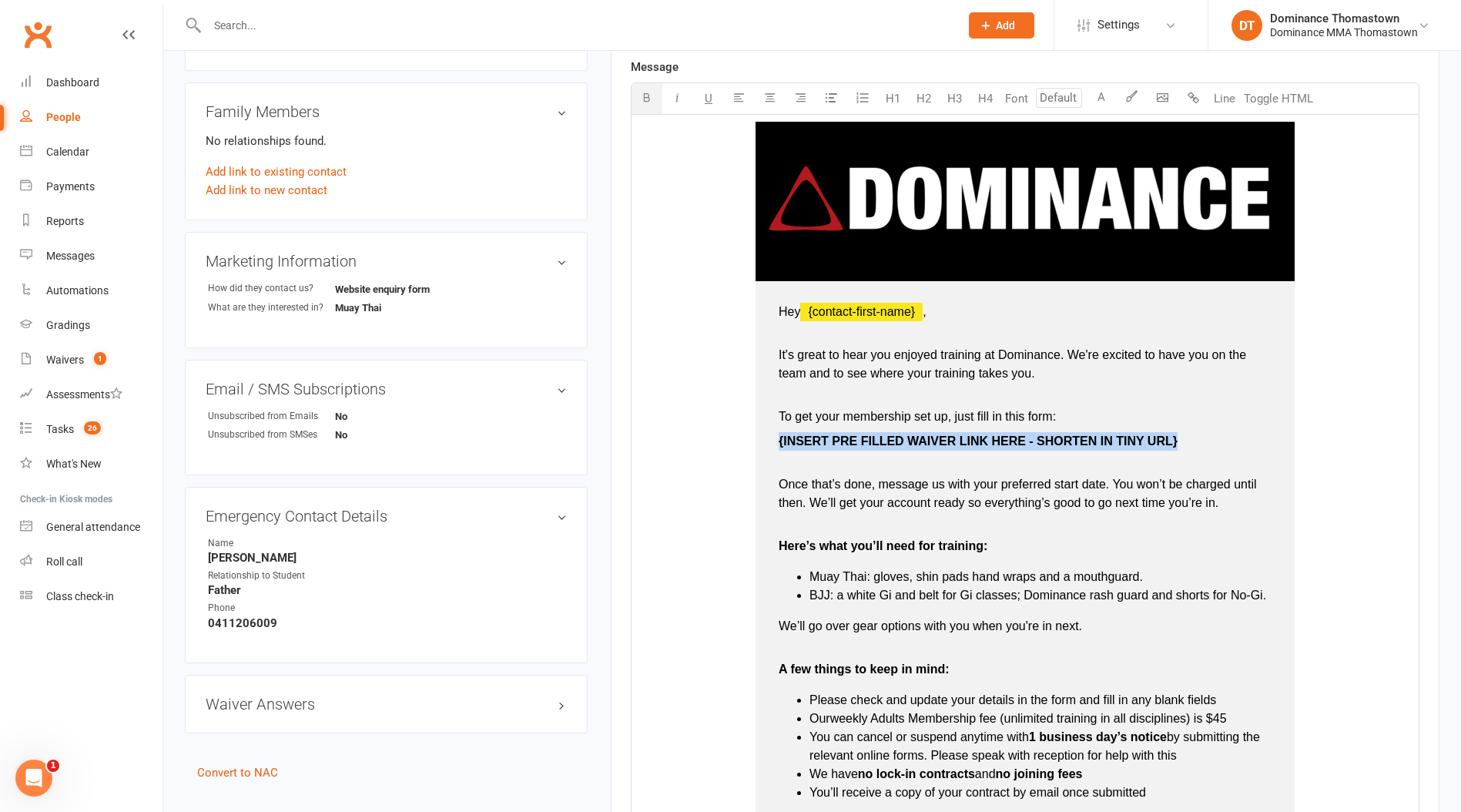
drag, startPoint x: 775, startPoint y: 443, endPoint x: 1179, endPoint y: 444, distance: 404.0
click at [1194, 445] on td "Hey ﻿ {contact-first-name} , It's great to hear you enjoyed training at Dominan…" at bounding box center [1024, 611] width 539 height 661
drag, startPoint x: 772, startPoint y: 440, endPoint x: 1015, endPoint y: 444, distance: 243.0
click at [1015, 444] on td "Hey ﻿ {contact-first-name} , It's great to hear you enjoyed training at Dominan…" at bounding box center [1024, 611] width 539 height 661
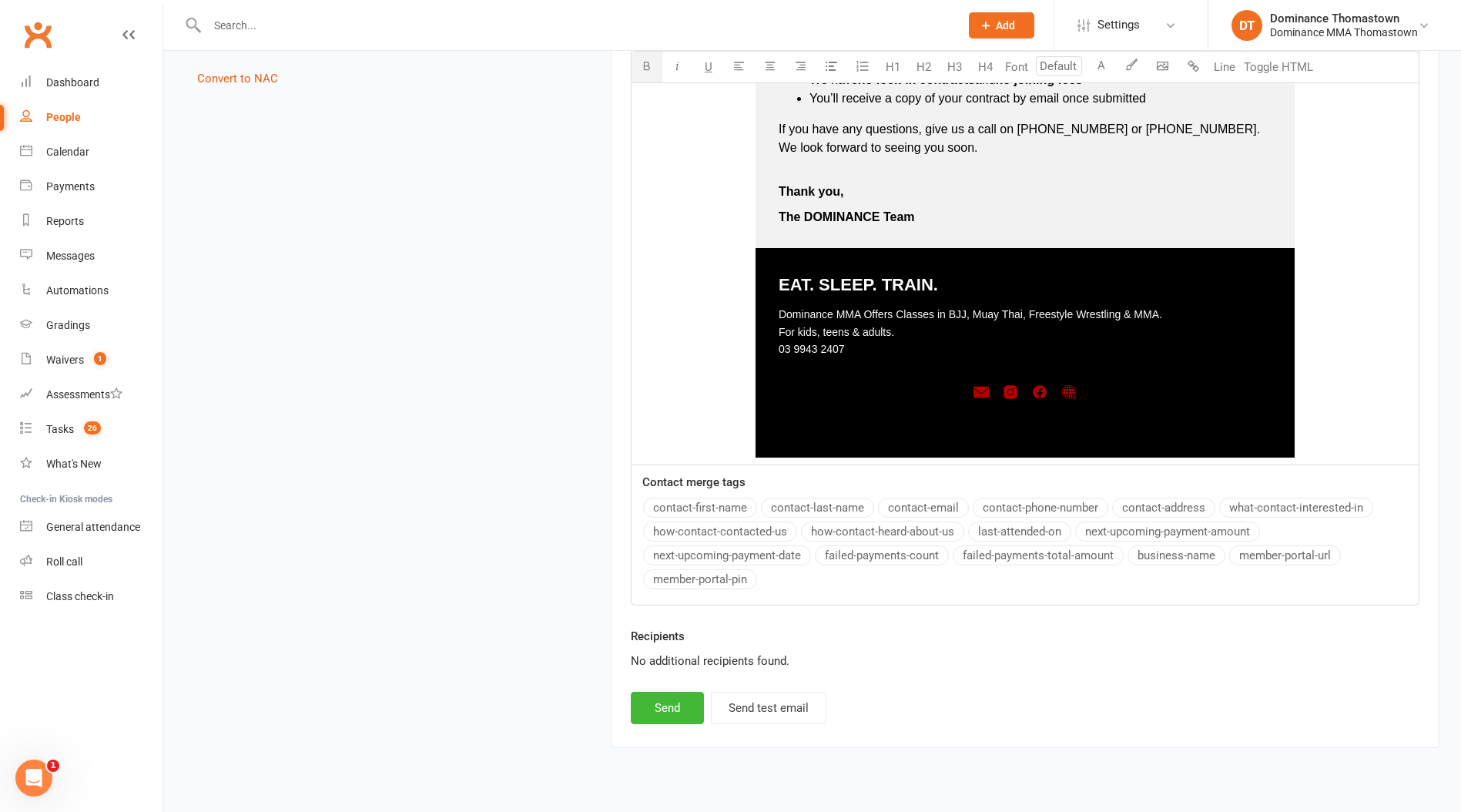
scroll to position [1191, 0]
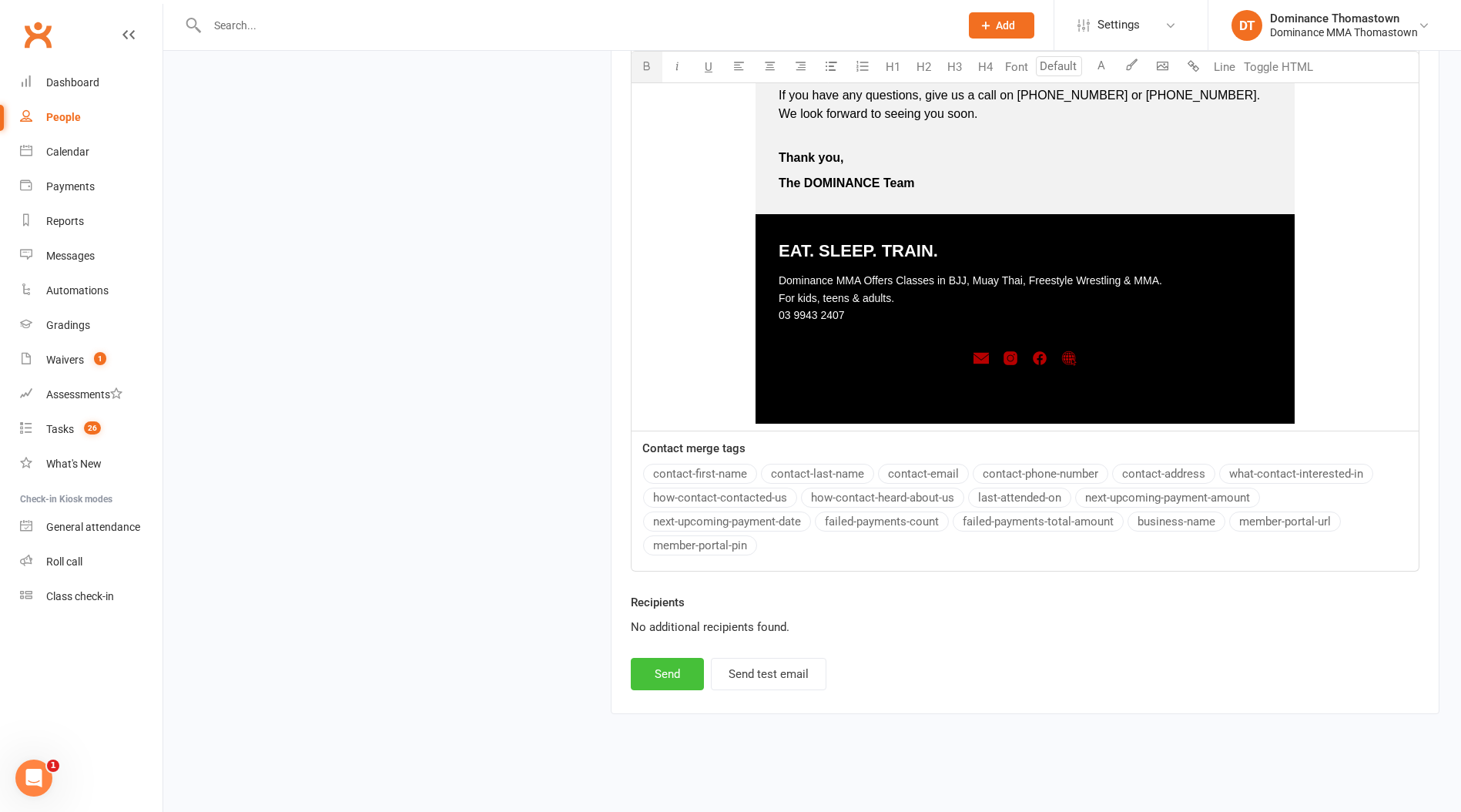
click at [666, 686] on button "Send" at bounding box center [667, 674] width 73 height 32
select select
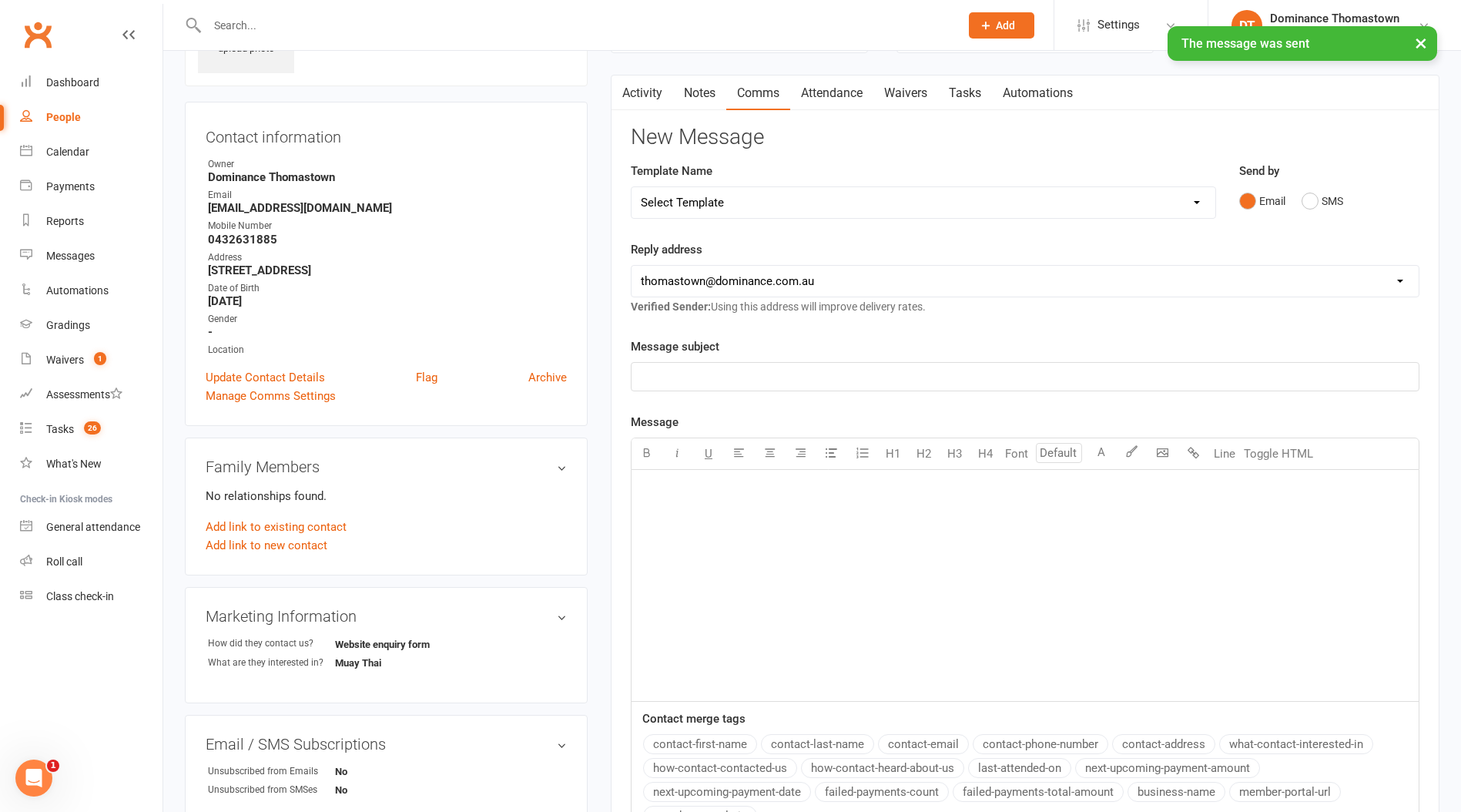
scroll to position [0, 0]
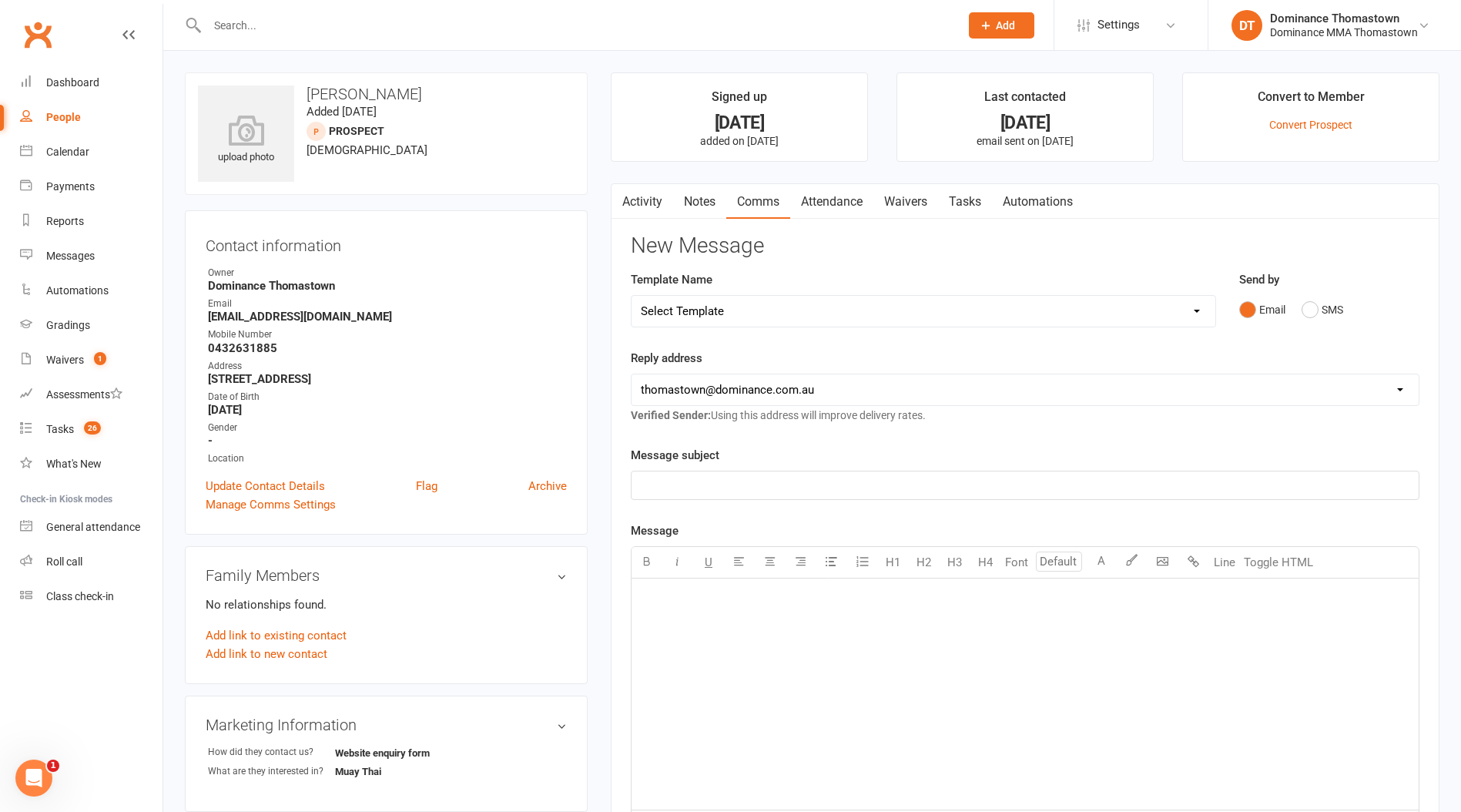
drag, startPoint x: 969, startPoint y: 205, endPoint x: 957, endPoint y: 204, distance: 12.0
click at [969, 205] on link "Tasks" at bounding box center [965, 201] width 54 height 35
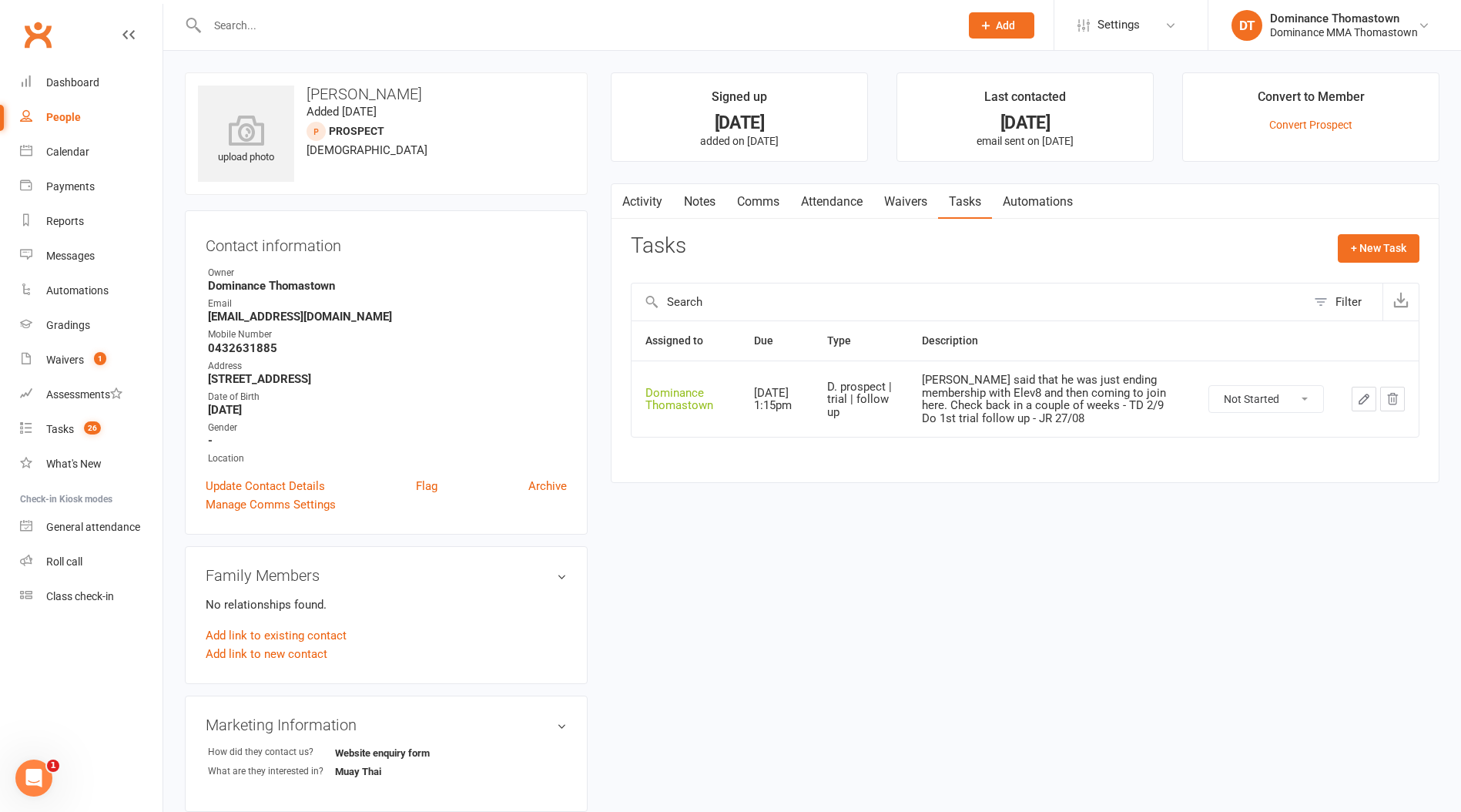
click at [1372, 397] on button "button" at bounding box center [1363, 398] width 24 height 24
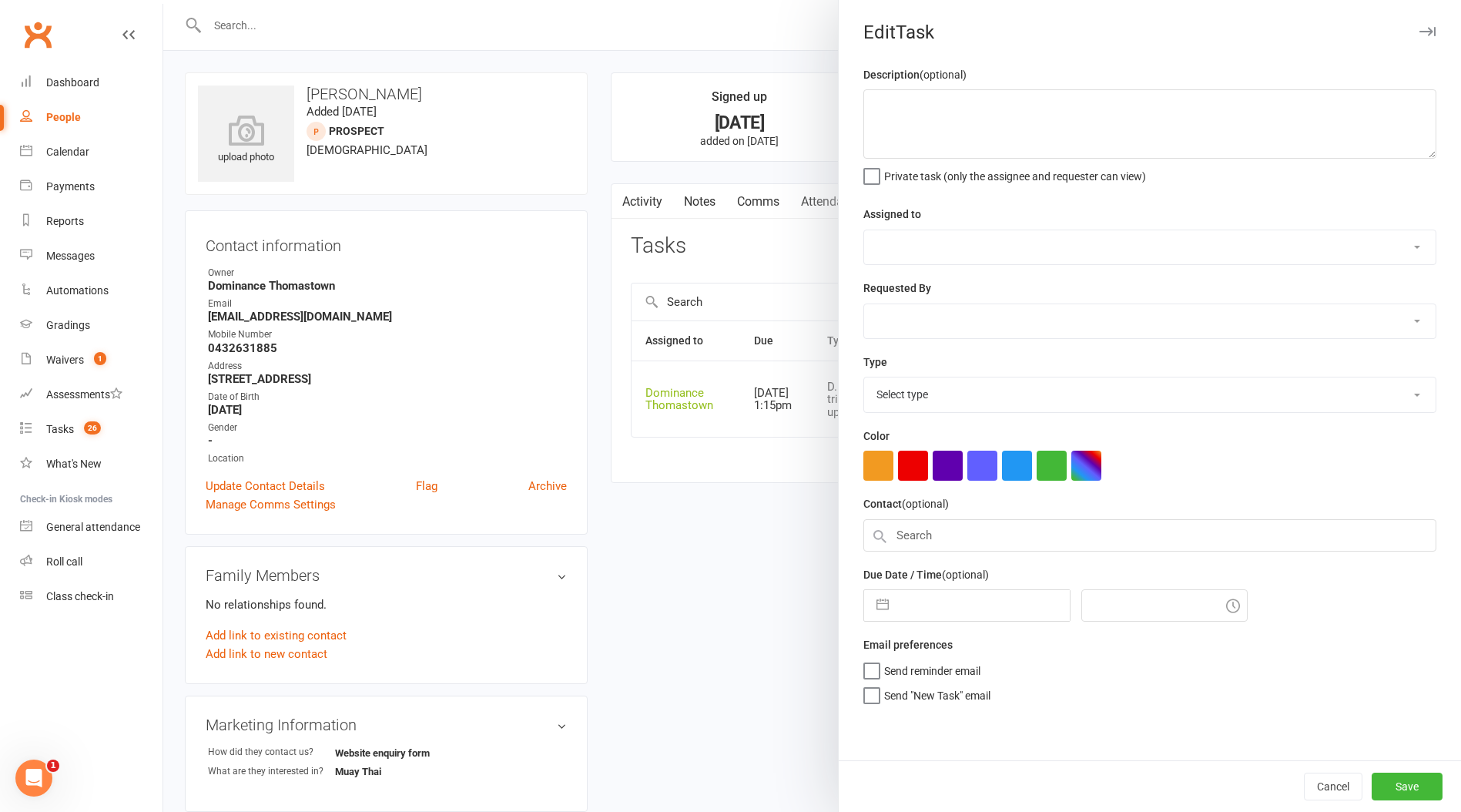
type textarea "James said that he was just ending membership with Elev8 and then coming to joi…"
select select "12547"
type input "[DATE]"
type input "1:15pm"
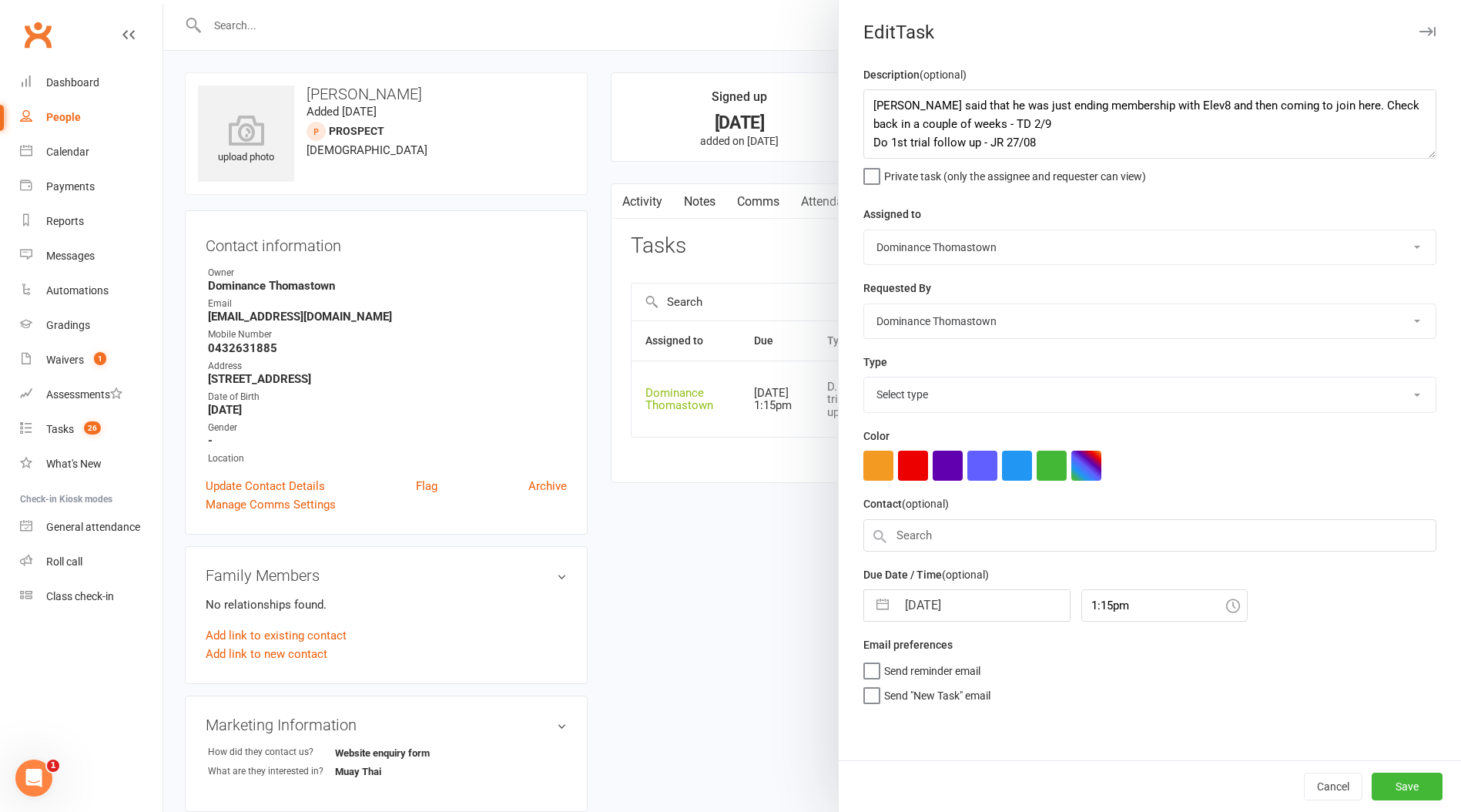
select select "3812"
click at [865, 104] on div "Description (optional) James said that he was just ending membership with Elev8…" at bounding box center [1150, 413] width 622 height 695
click at [870, 99] on textarea "James said that he was just ending membership with Elev8 and then coming to joi…" at bounding box center [1150, 123] width 573 height 69
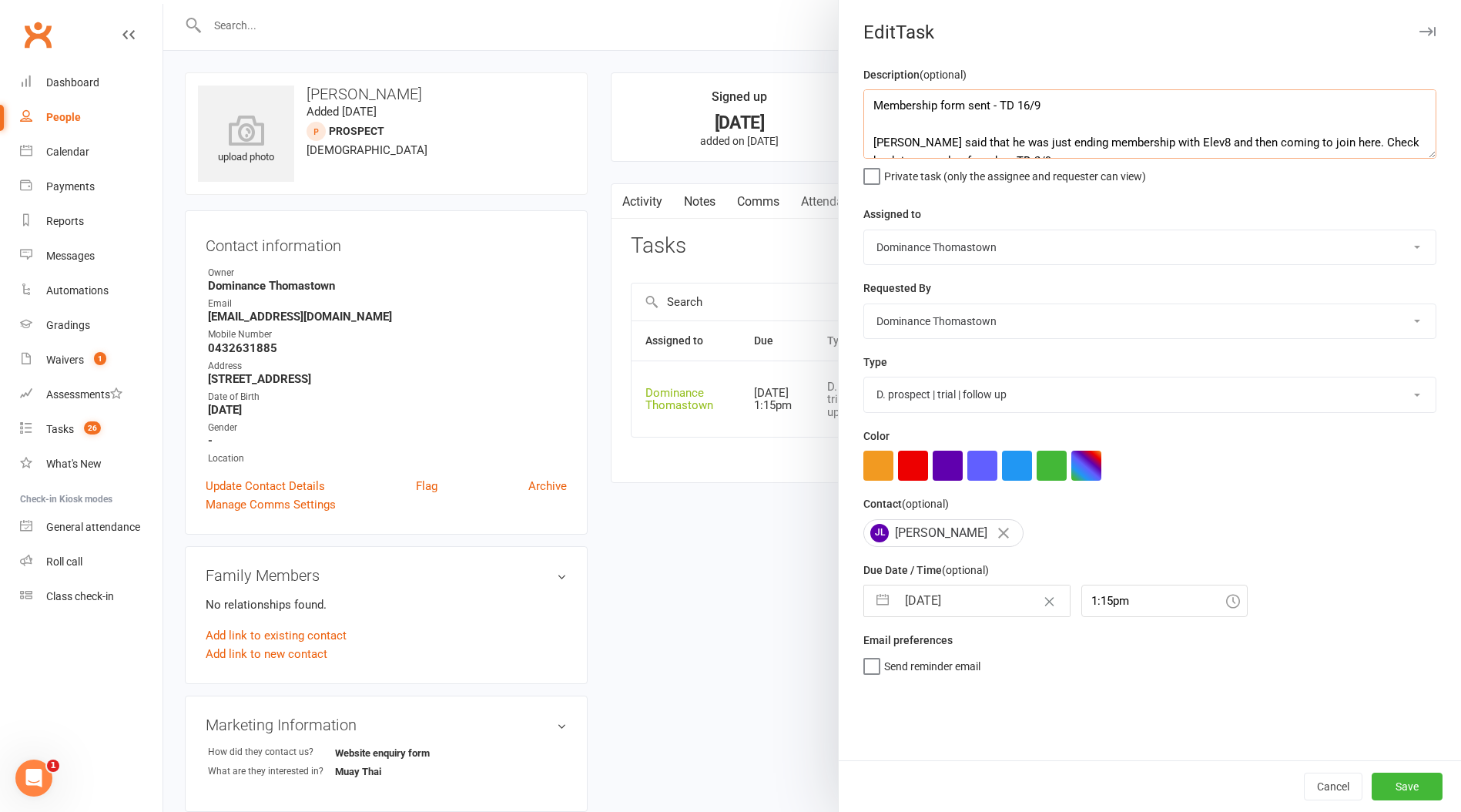
type textarea "Membership form sent - TD 16/9 James said that he was just ending membership wi…"
select select "7"
select select "2025"
select select "8"
select select "2025"
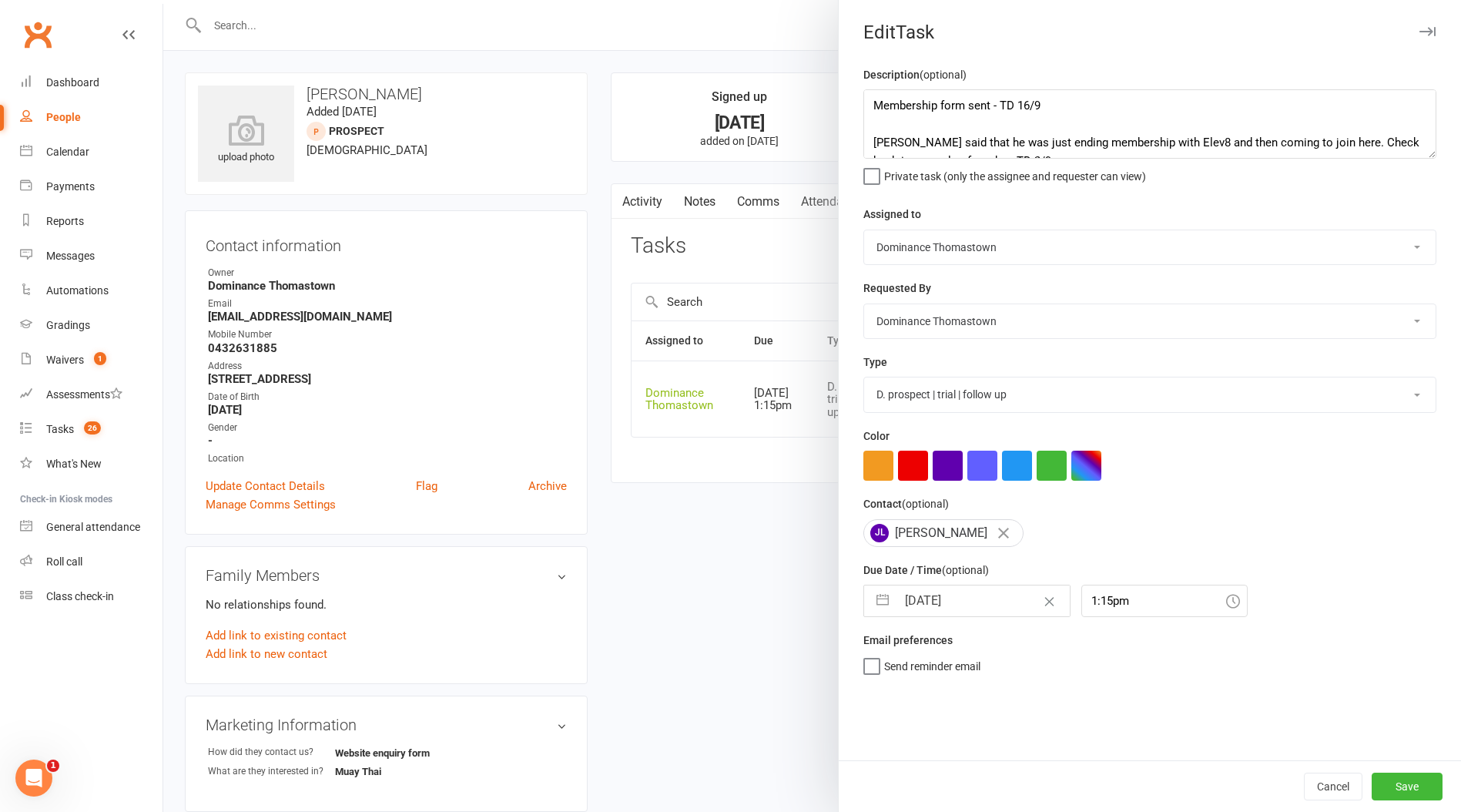
select select "9"
select select "2025"
click at [924, 606] on input "[DATE]" at bounding box center [983, 600] width 173 height 31
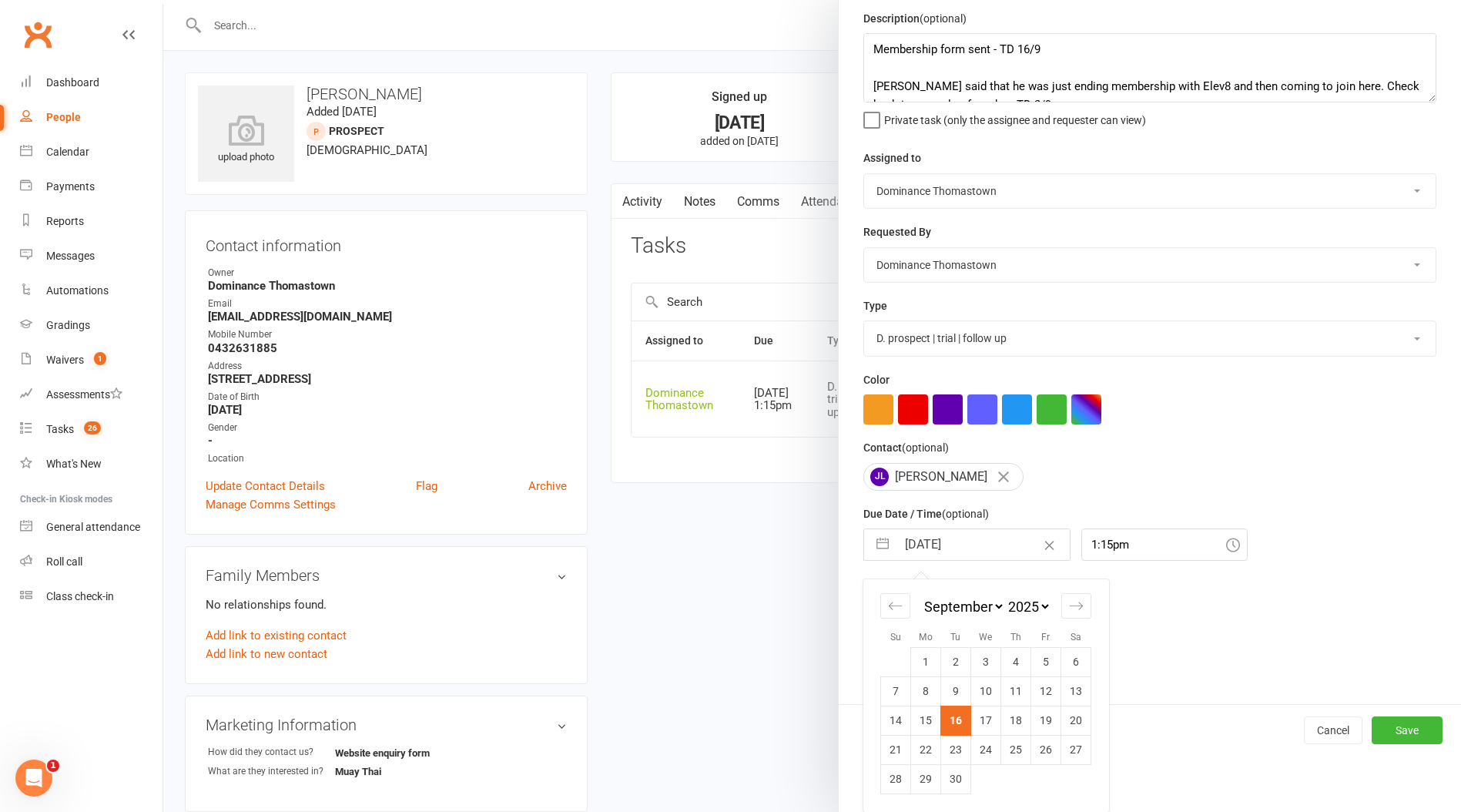
drag, startPoint x: 1084, startPoint y: 721, endPoint x: 1073, endPoint y: 719, distance: 11.2
click at [1084, 721] on td "20" at bounding box center [1076, 720] width 30 height 30
type input "20 Sep 2025"
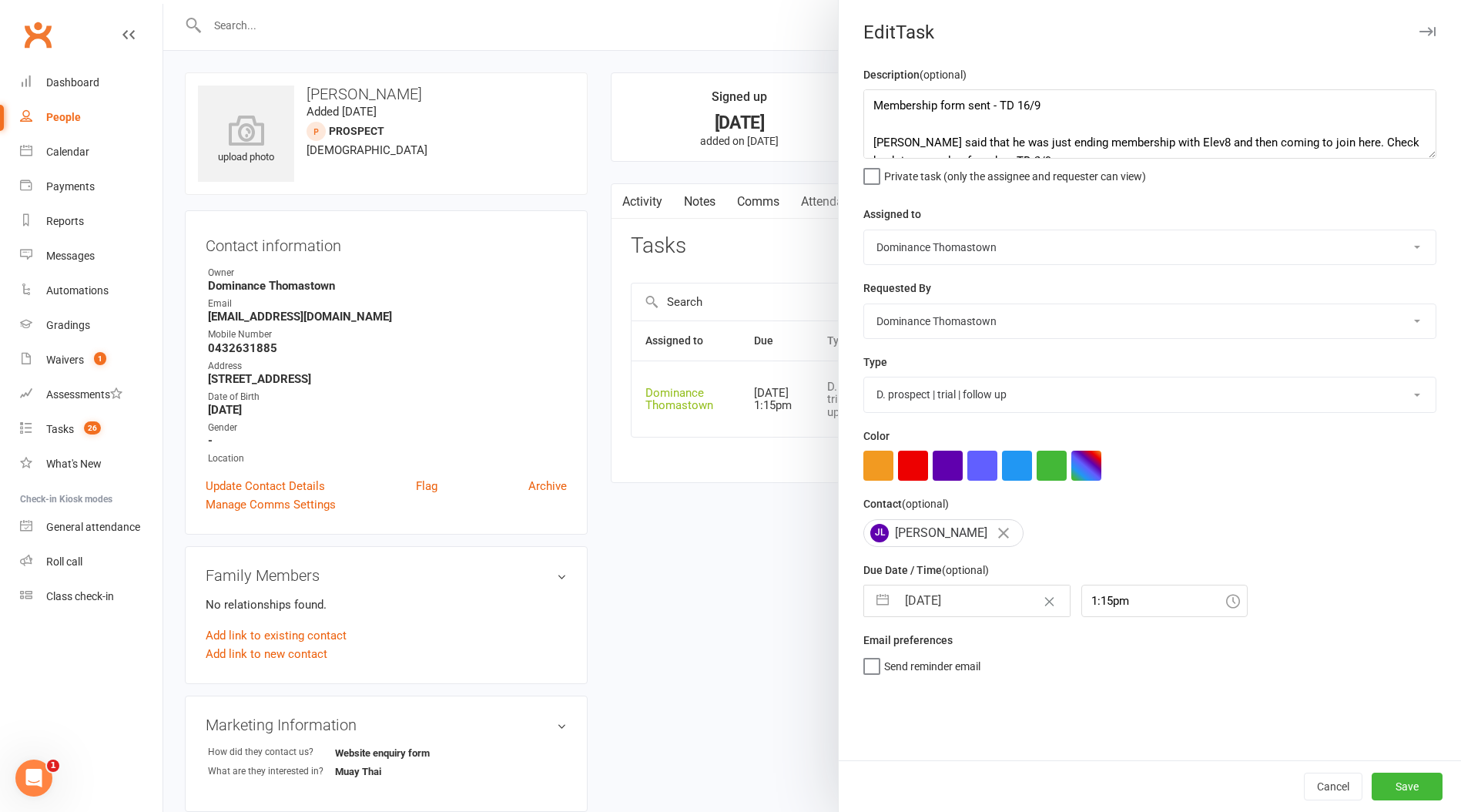
scroll to position [0, 0]
click at [1419, 787] on button "Save" at bounding box center [1406, 786] width 71 height 28
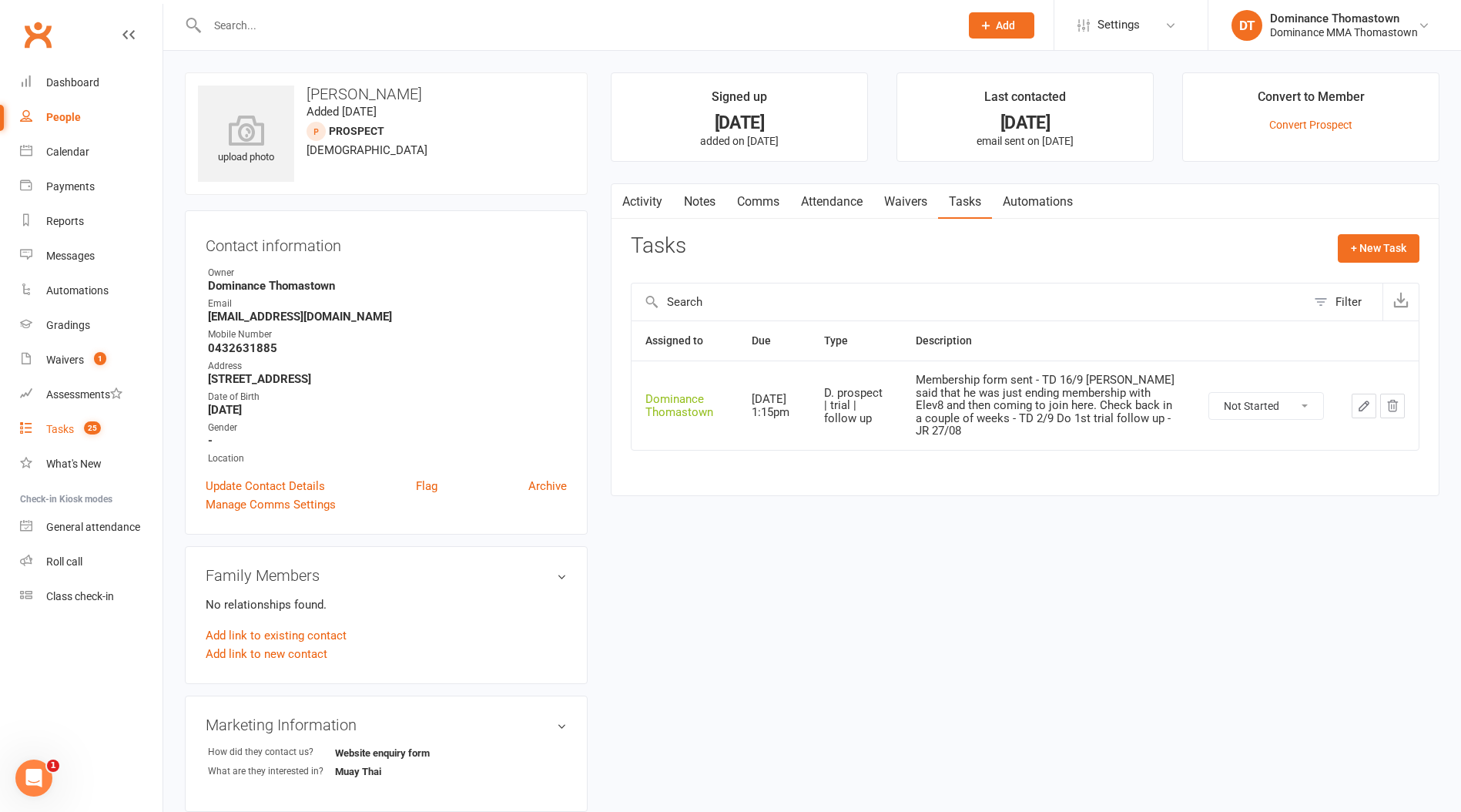
click at [61, 429] on div "Tasks" at bounding box center [59, 429] width 28 height 13
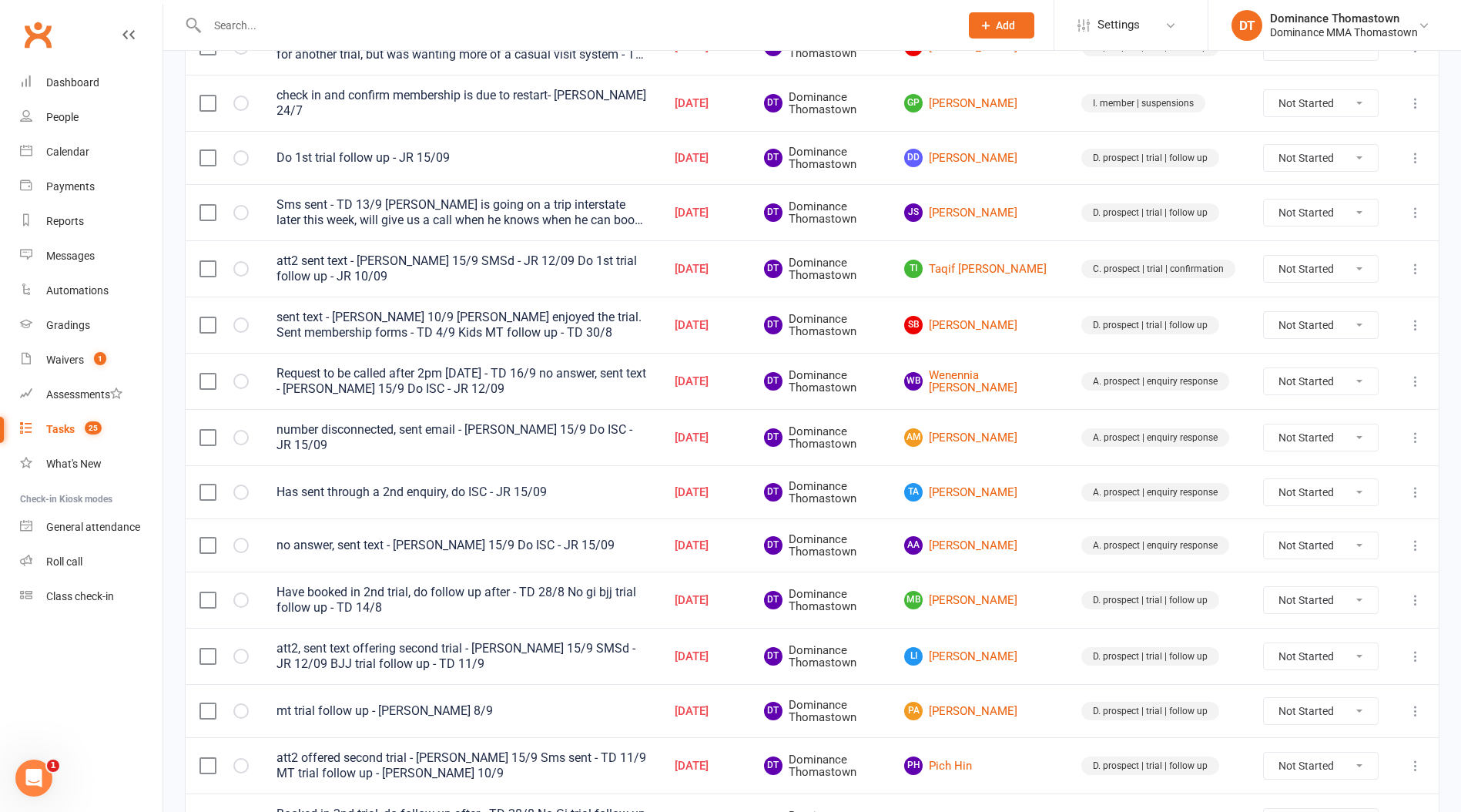
scroll to position [329, 0]
click at [989, 323] on link "SB Sanja Bojanic" at bounding box center [979, 323] width 149 height 19
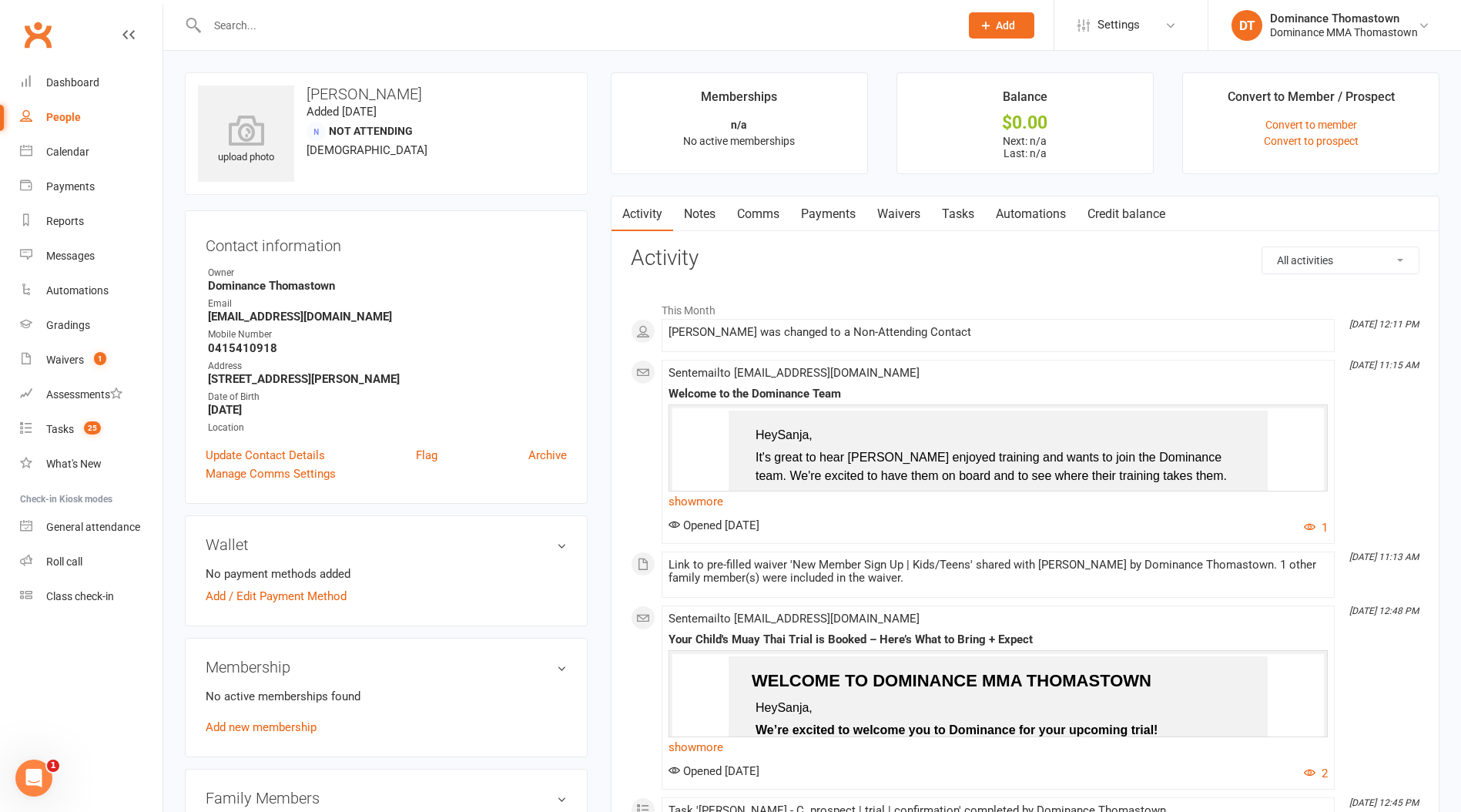
click at [969, 216] on link "Tasks" at bounding box center [958, 213] width 54 height 35
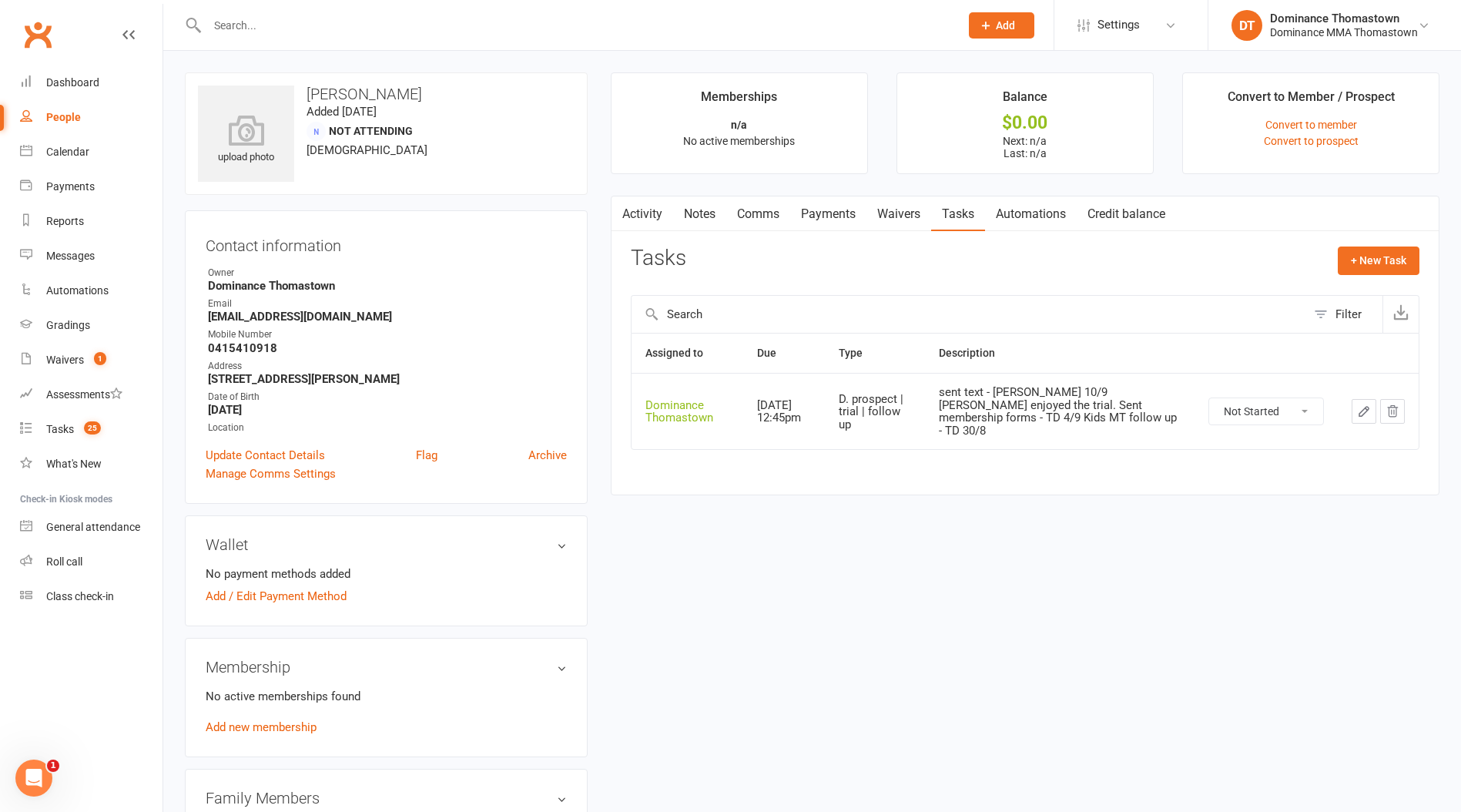
click at [1363, 410] on icon "button" at bounding box center [1363, 411] width 14 height 14
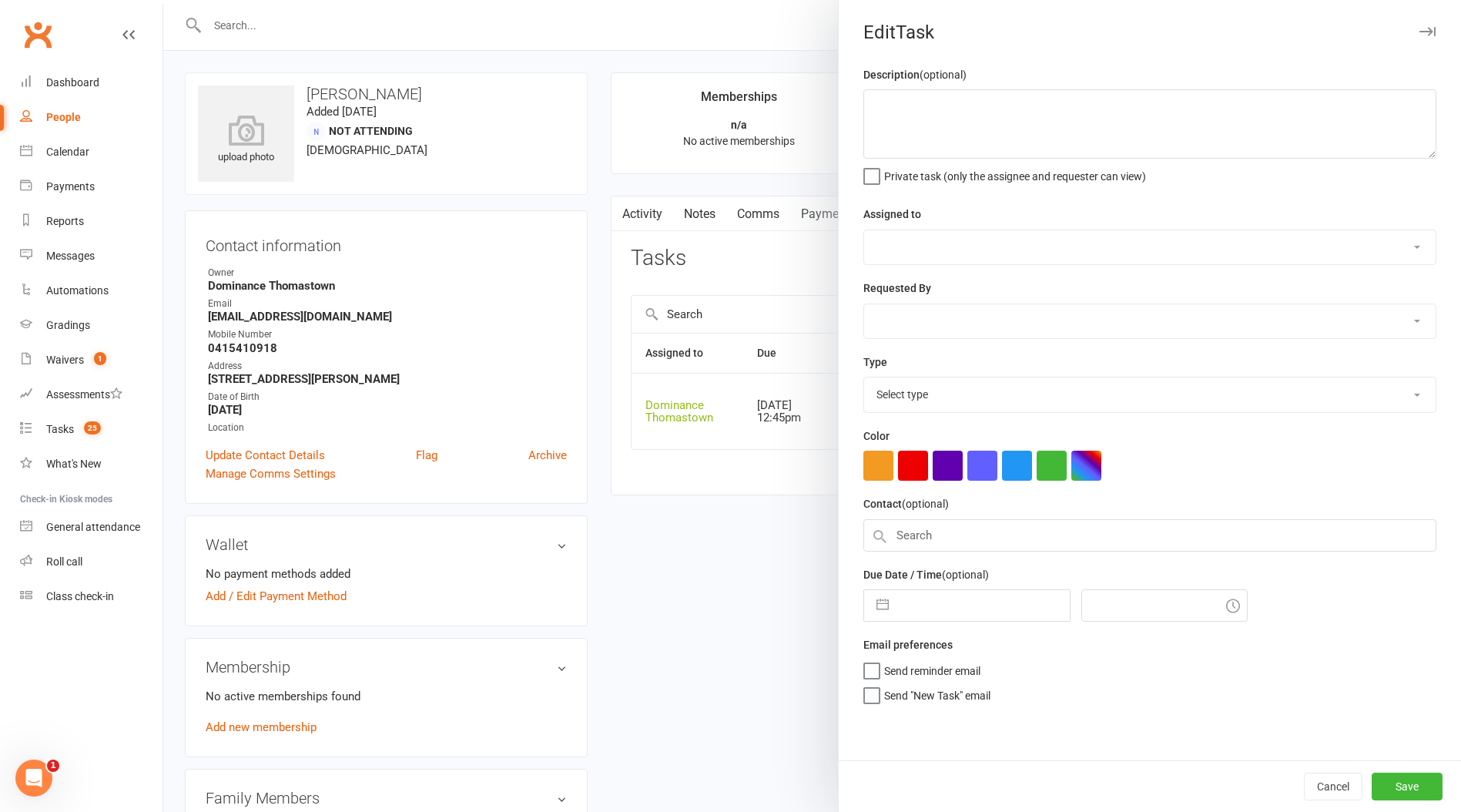
type textarea "sent text - Ellen 10/9 Dillon enjoyed the trial. Sent membership forms - TD 4/9…"
select select "12547"
type input "[DATE]"
type input "12:45pm"
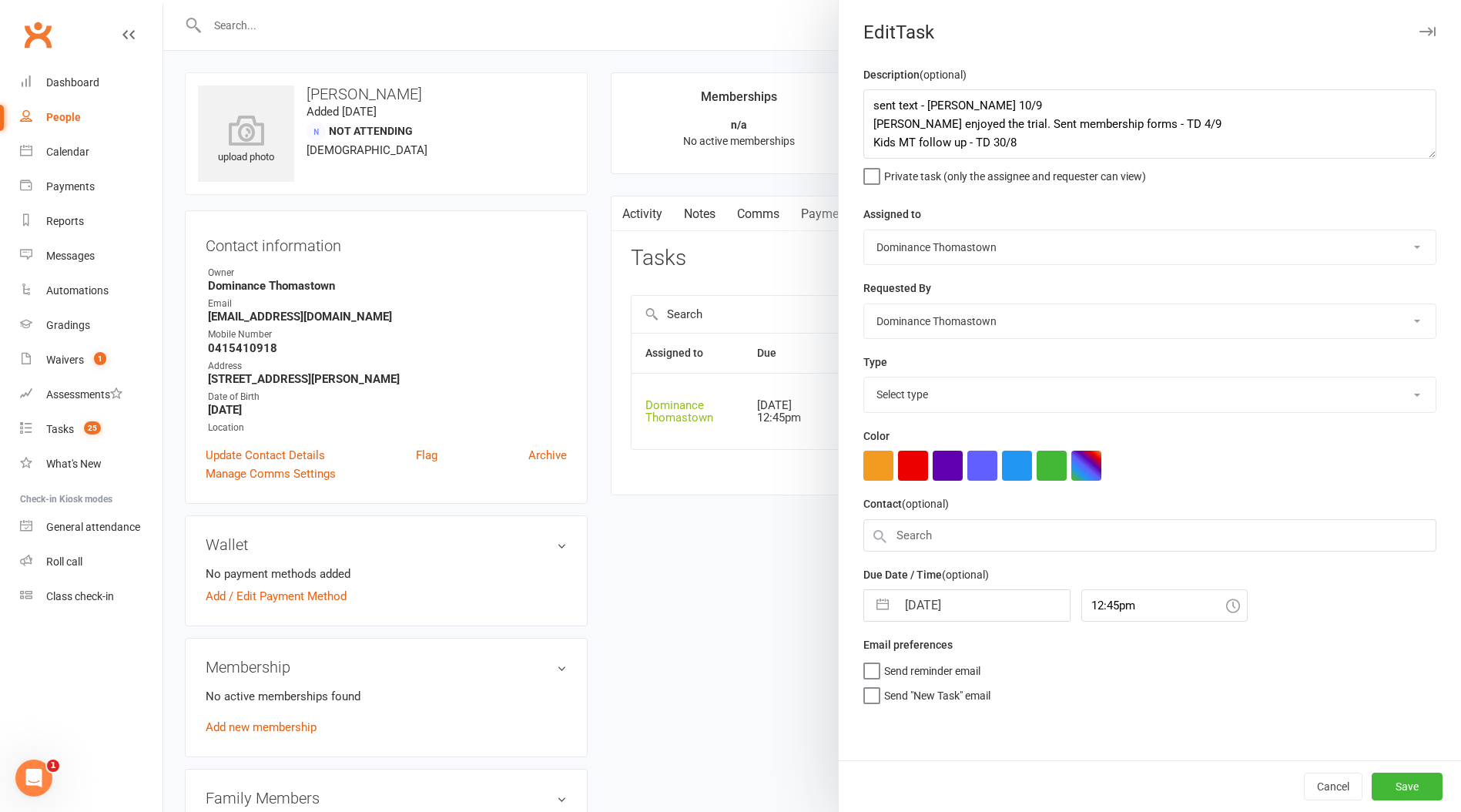
select select "3812"
click at [878, 105] on textarea "sent text - Ellen 10/9 Dillon enjoyed the trial. Sent membership forms - TD 4/9…" at bounding box center [1150, 123] width 573 height 69
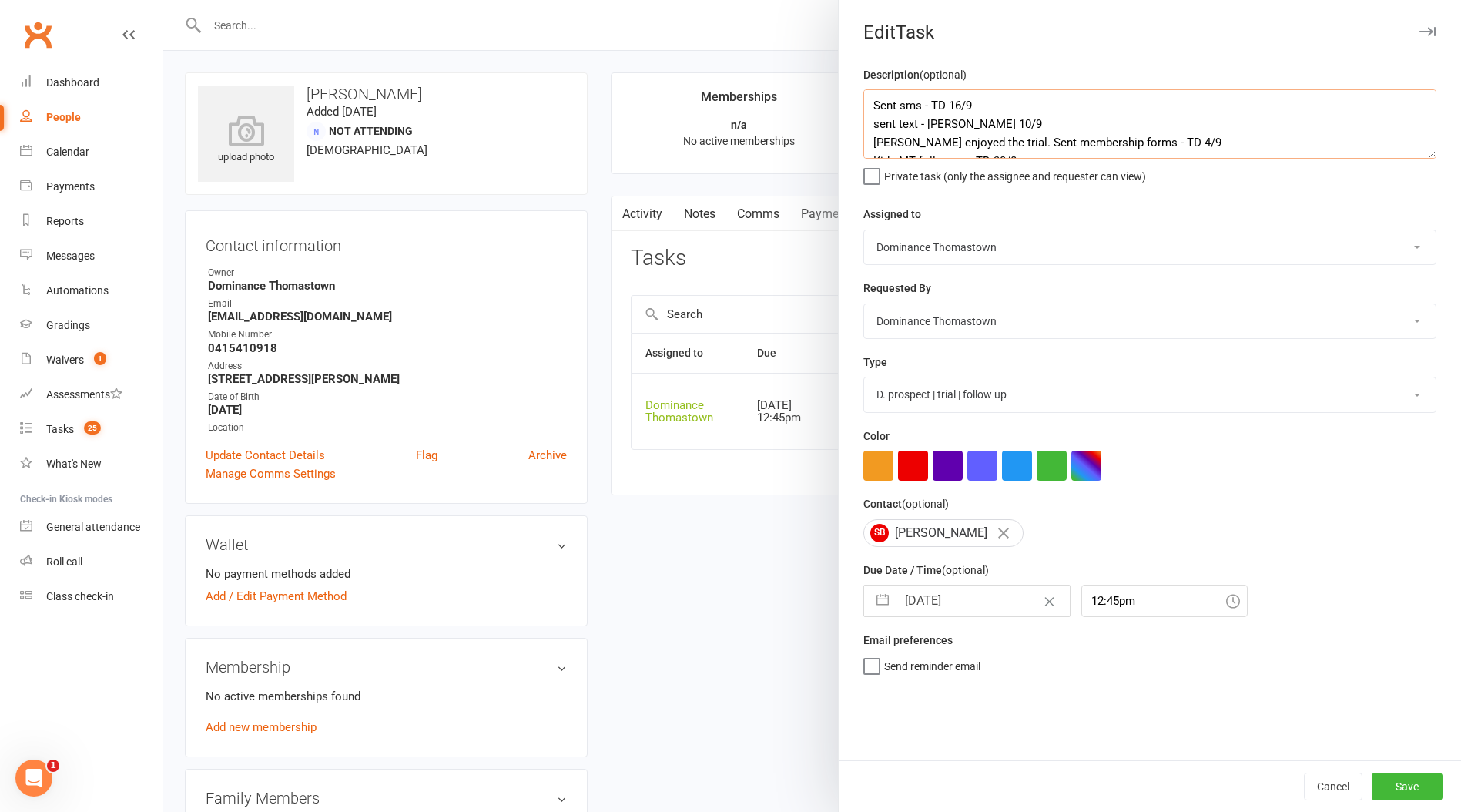
type textarea "Sent sms - TD 16/9 sent text - Ellen 10/9 Dillon enjoyed the trial. Sent member…"
select select "7"
select select "2025"
select select "8"
select select "2025"
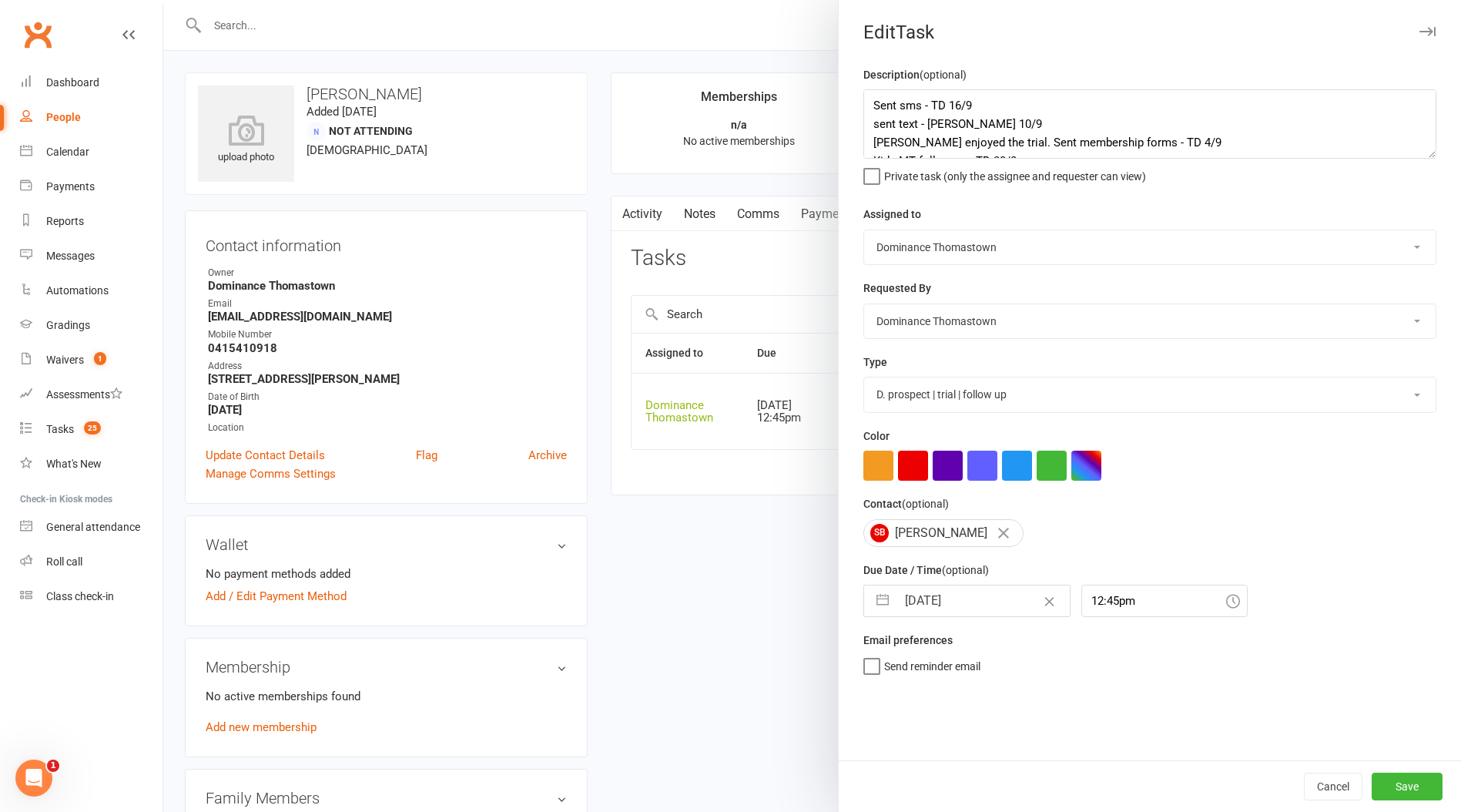
select select "9"
select select "2025"
click at [953, 610] on input "[DATE]" at bounding box center [983, 600] width 173 height 31
click at [1020, 775] on td "18" at bounding box center [1015, 776] width 30 height 30
type input "18 Sep 2025"
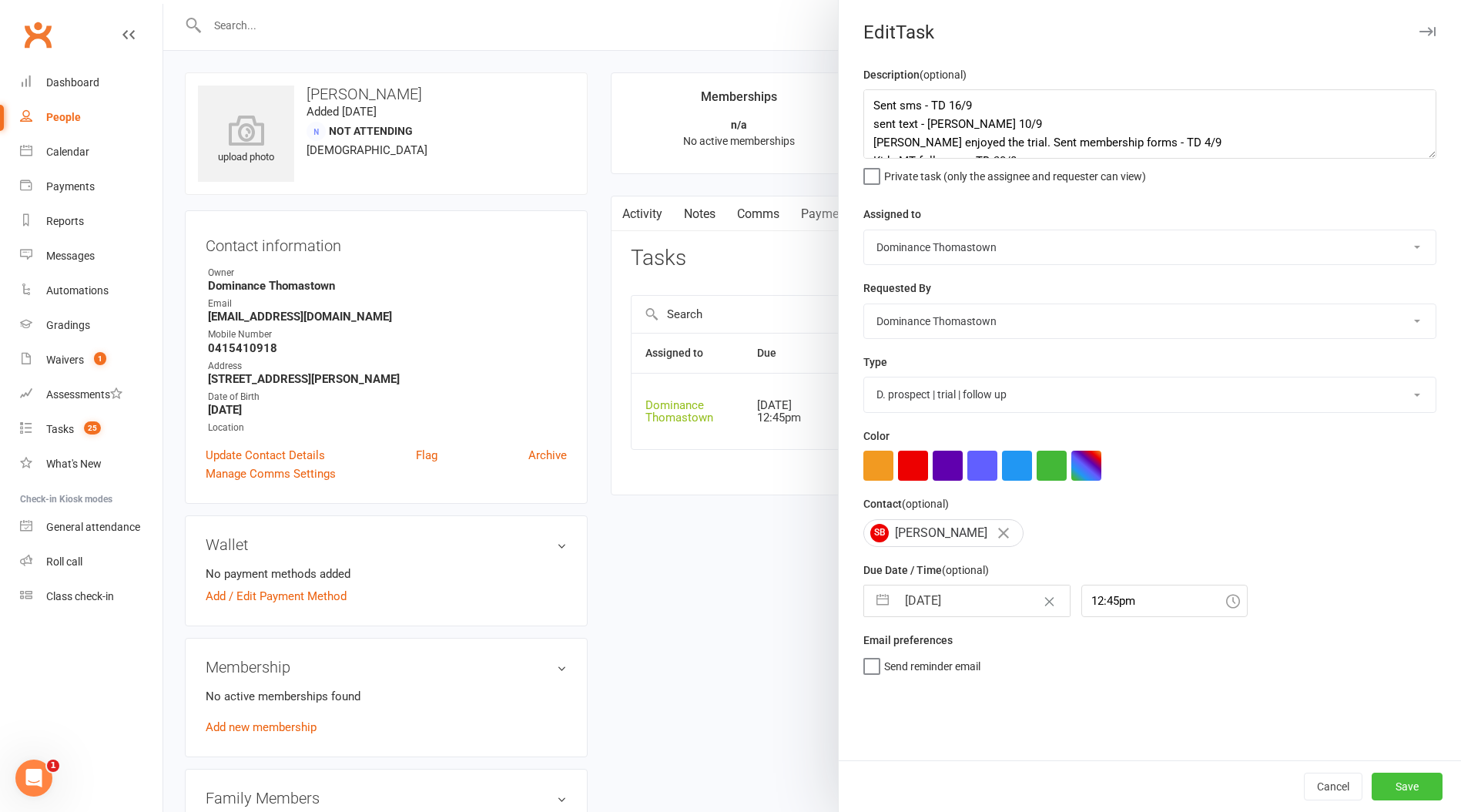
click at [1424, 789] on button "Save" at bounding box center [1406, 786] width 71 height 28
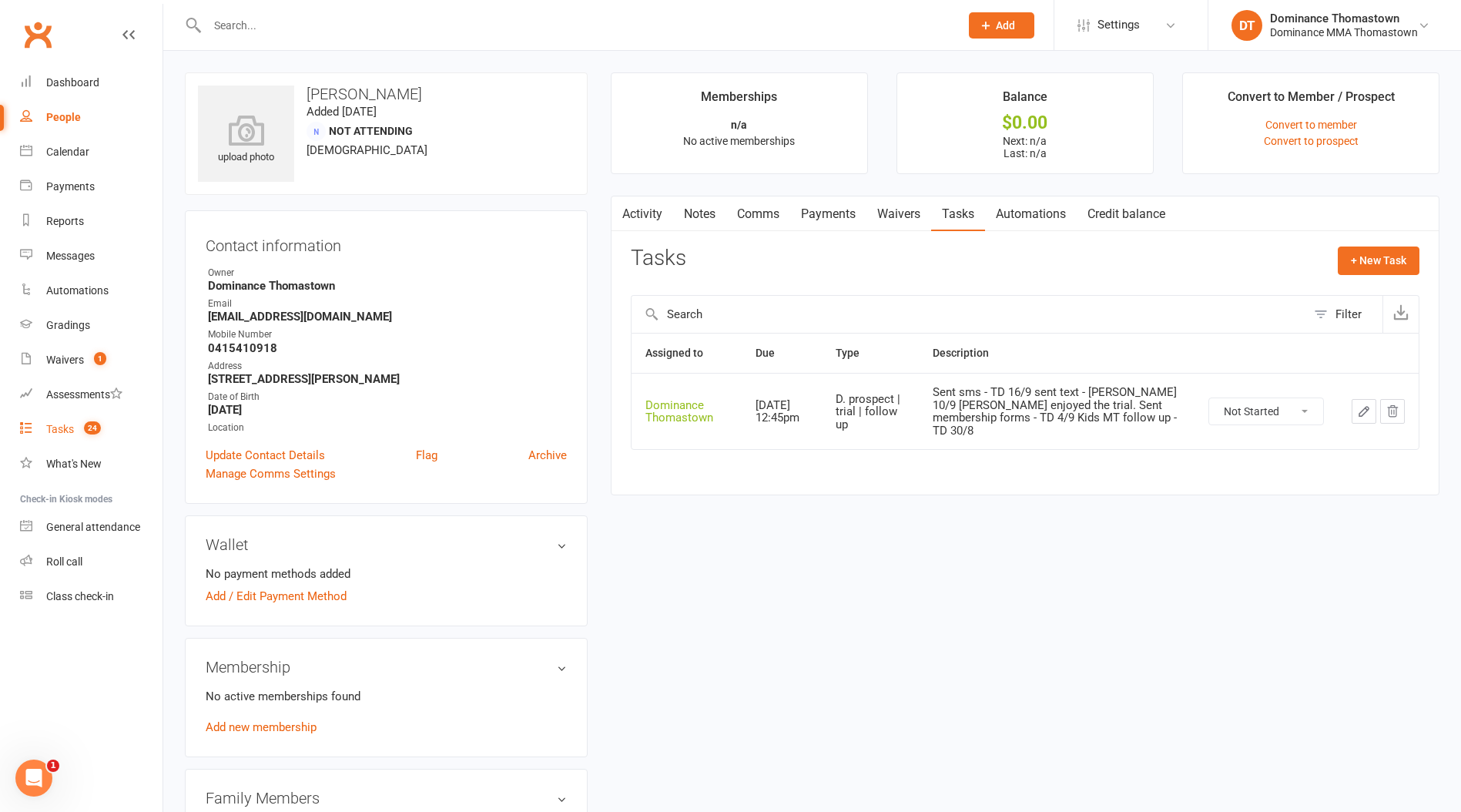
click at [58, 431] on div "Tasks" at bounding box center [59, 429] width 28 height 13
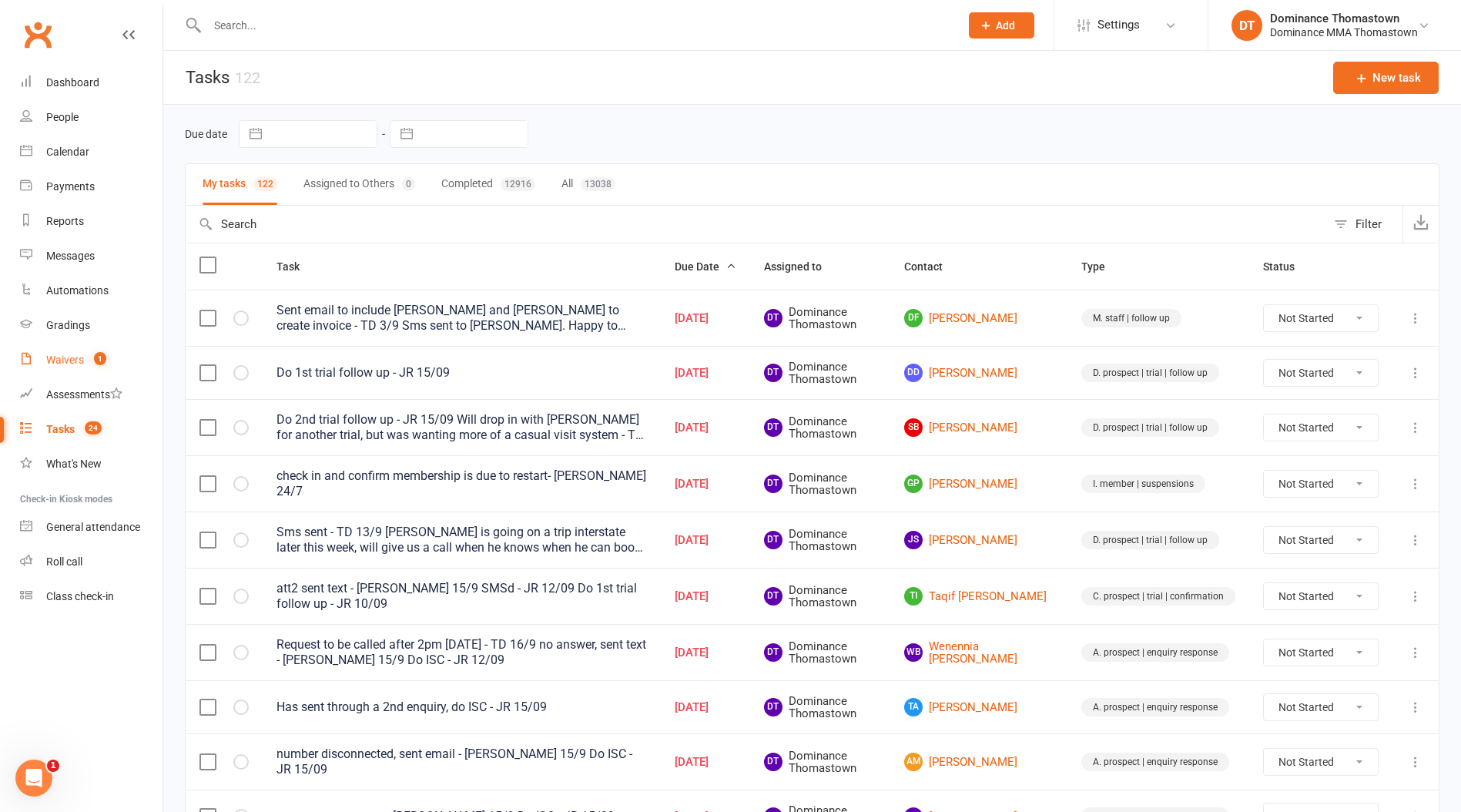
click at [64, 360] on div "Waivers" at bounding box center [65, 360] width 38 height 13
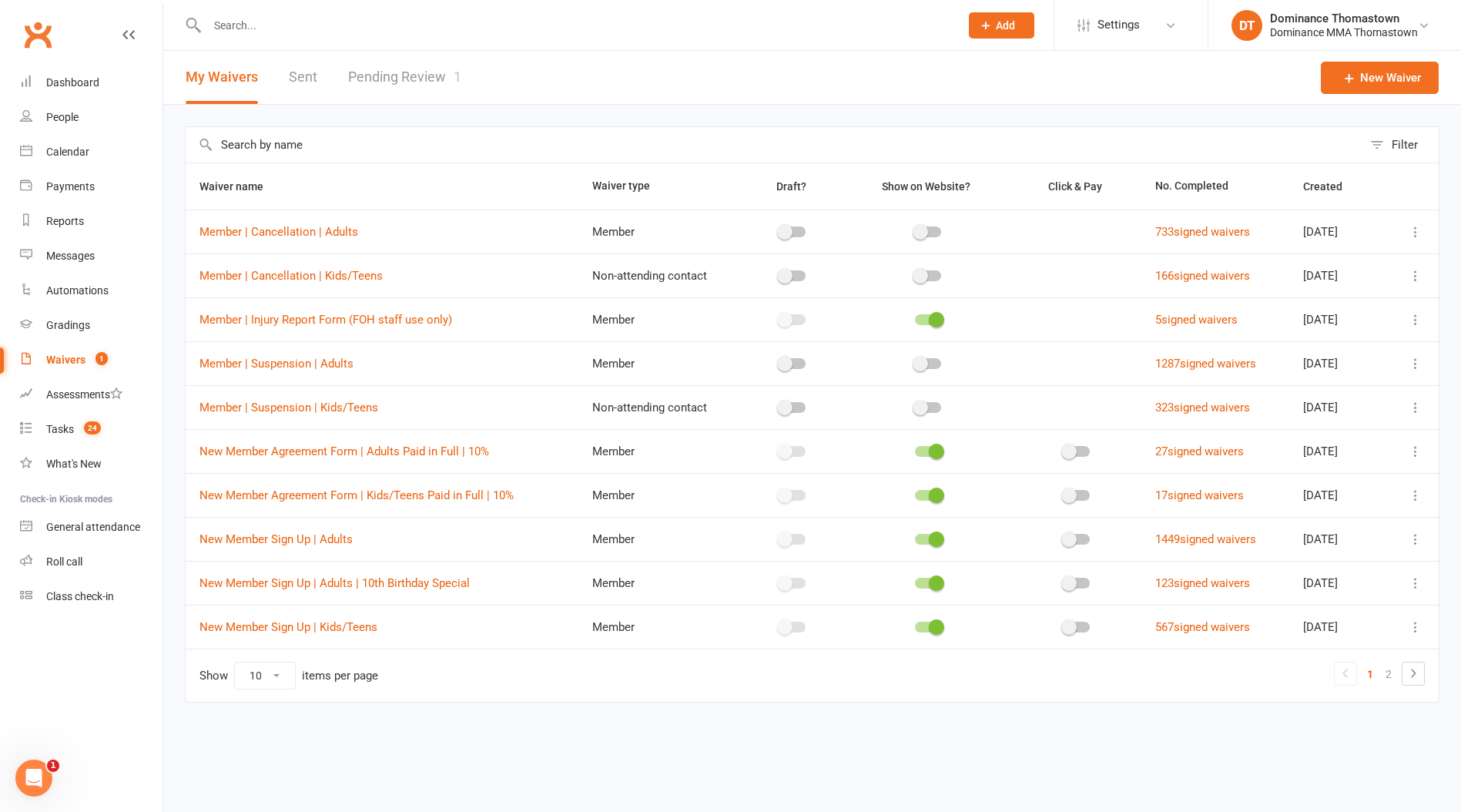
click at [390, 78] on link "Pending Review 1" at bounding box center [405, 77] width 113 height 53
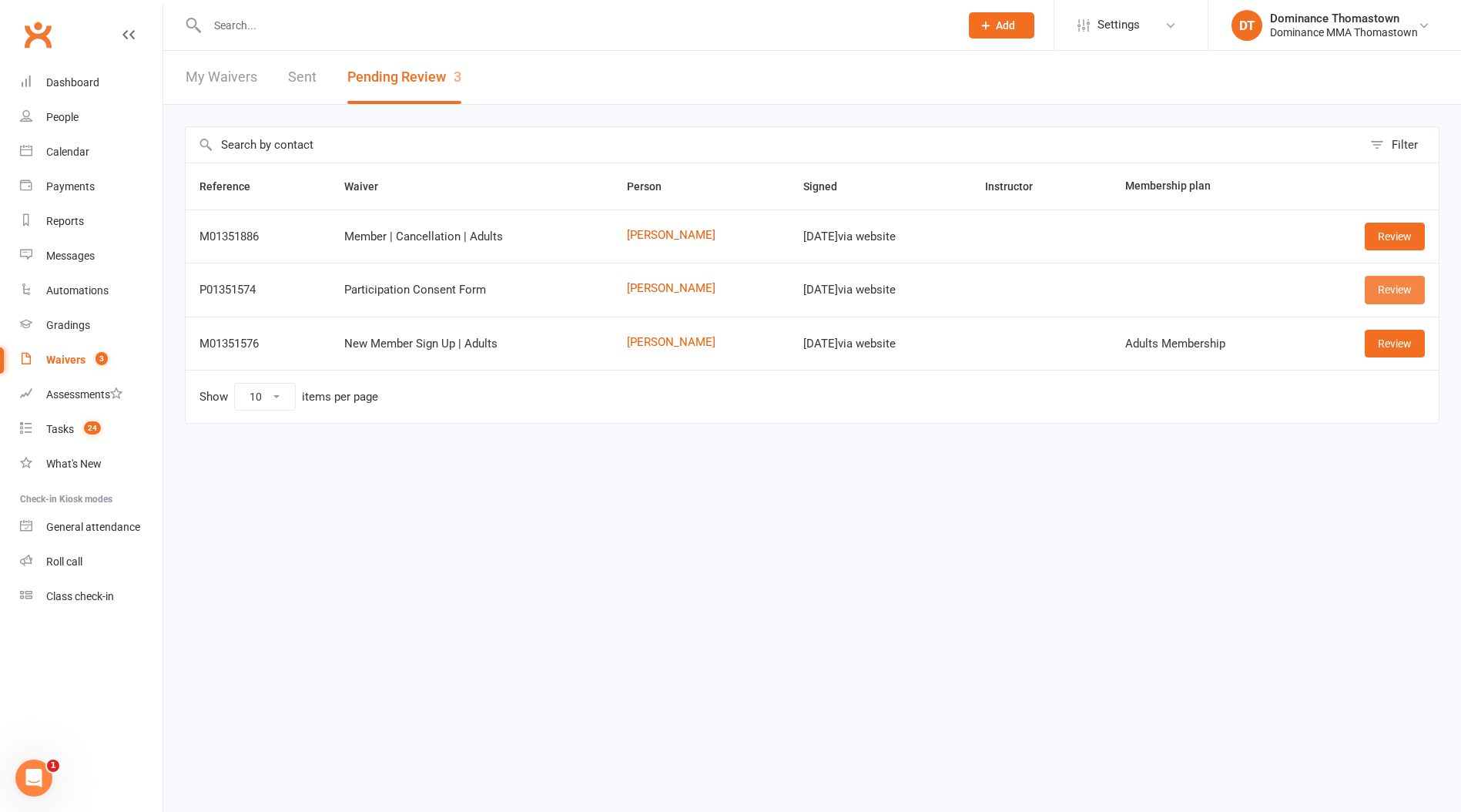
click at [1404, 293] on link "Review" at bounding box center [1394, 289] width 60 height 28
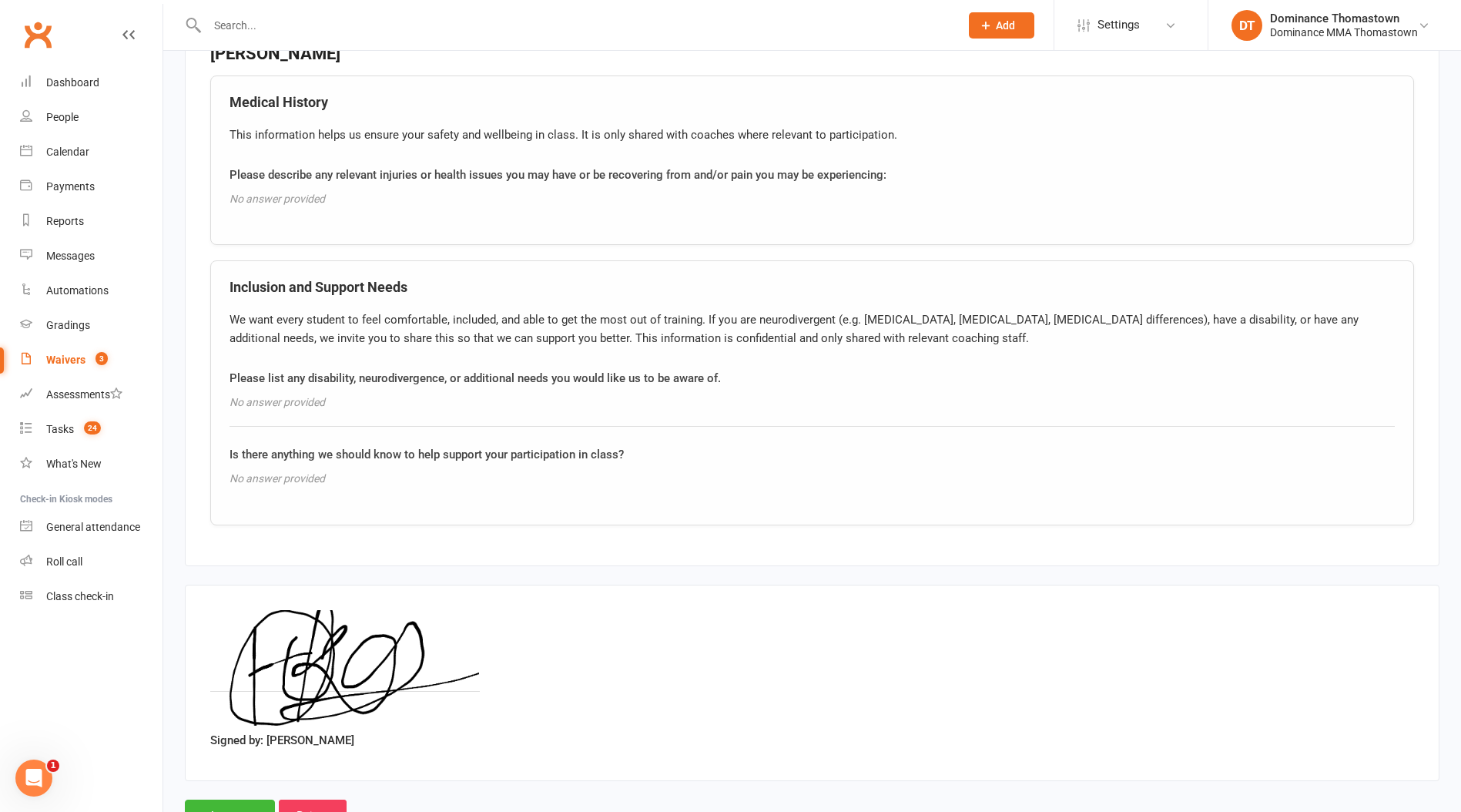
scroll to position [1142, 0]
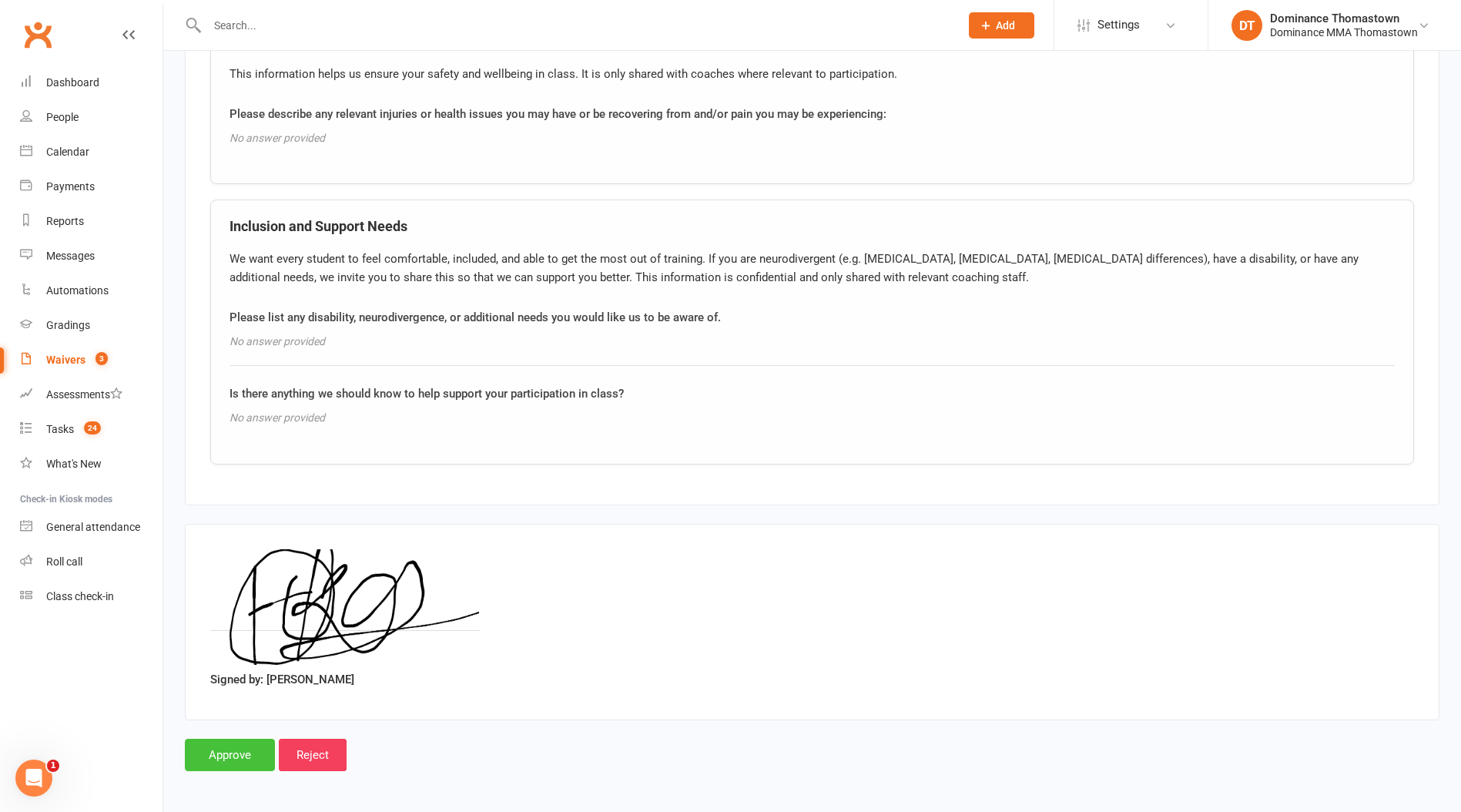
drag, startPoint x: 230, startPoint y: 748, endPoint x: 245, endPoint y: 741, distance: 16.6
click at [230, 748] on input "Approve" at bounding box center [230, 754] width 90 height 32
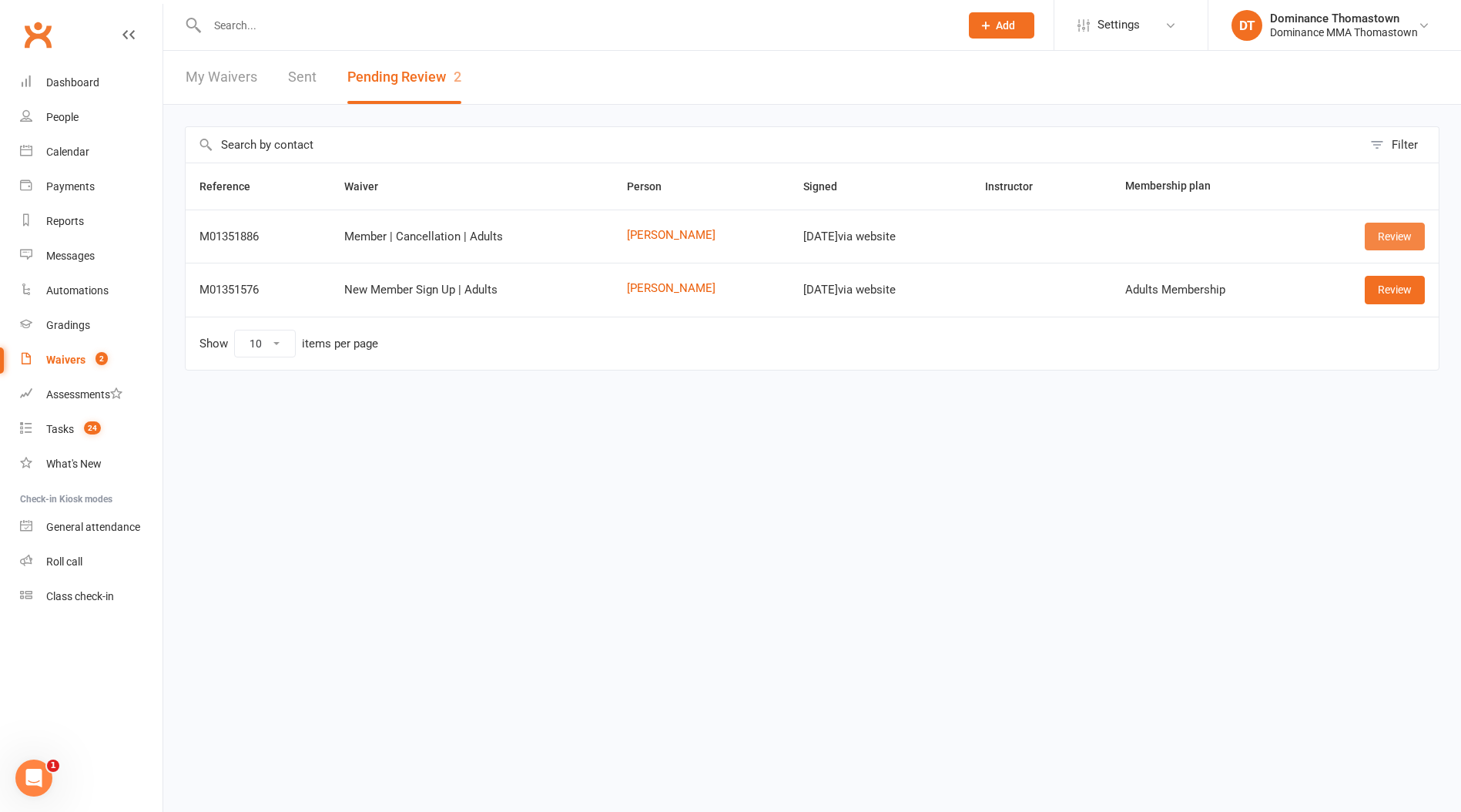
click at [1391, 239] on link "Review" at bounding box center [1394, 236] width 60 height 28
click at [658, 234] on link "[PERSON_NAME]" at bounding box center [700, 235] width 149 height 14
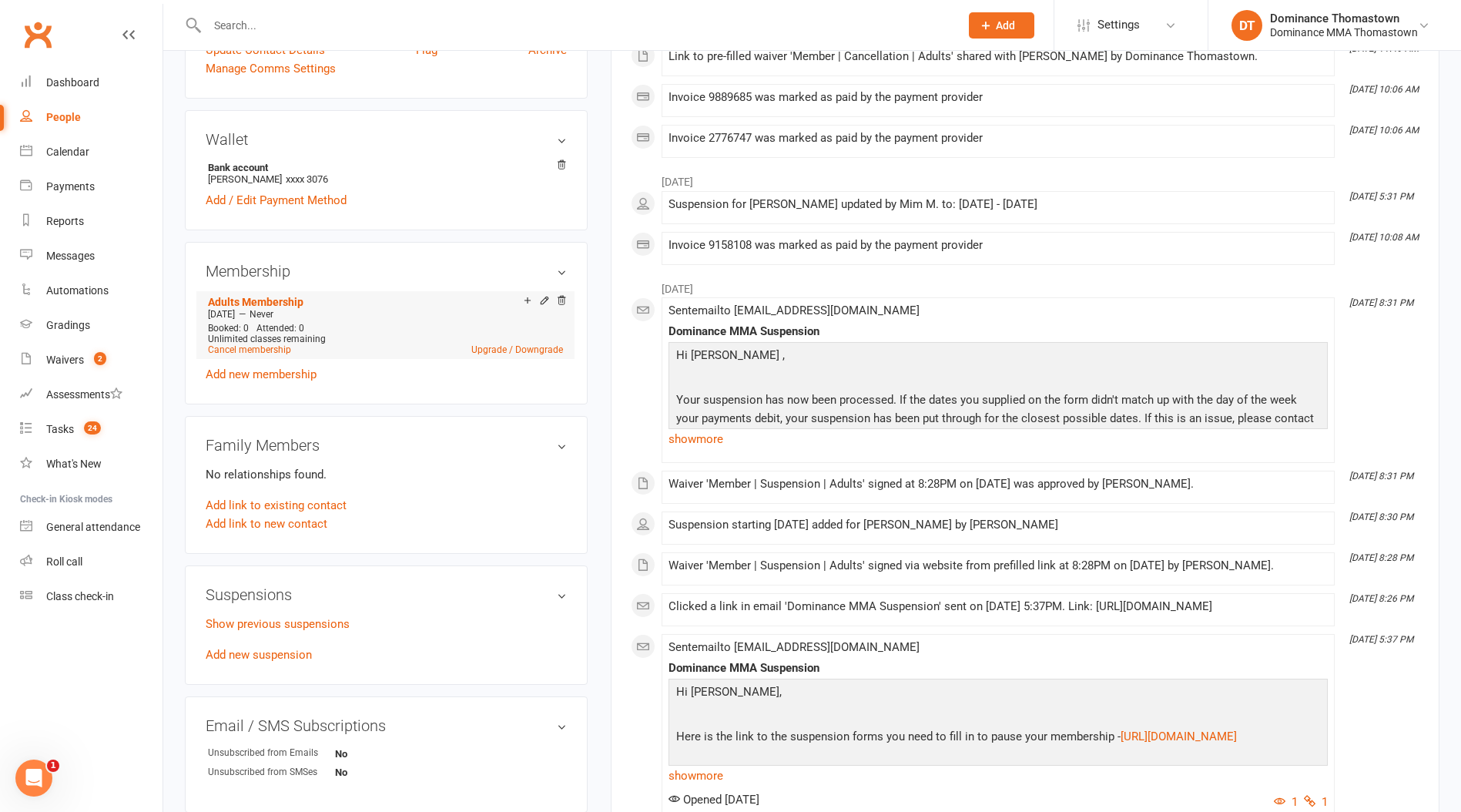
scroll to position [564, 0]
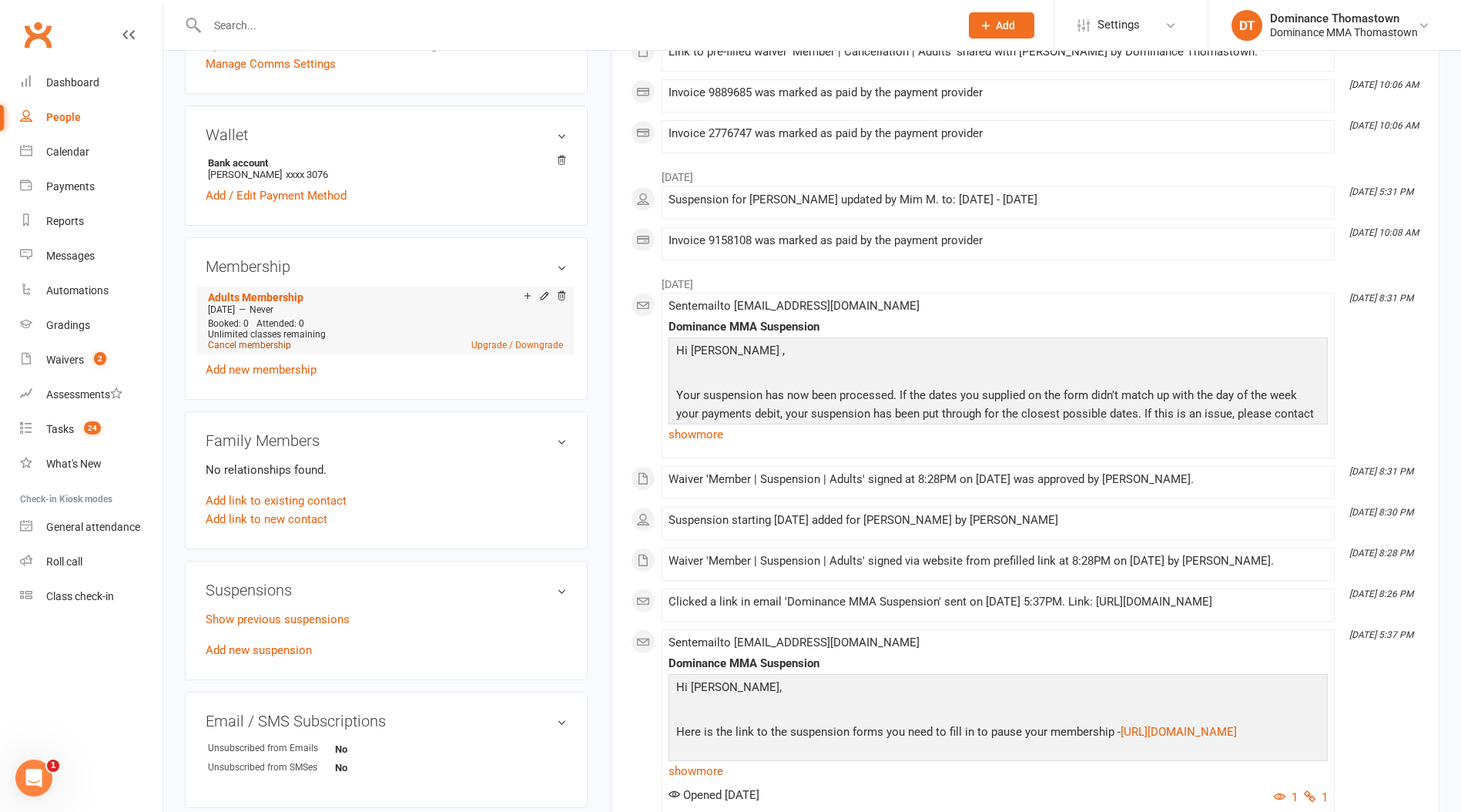
click at [267, 340] on link "Cancel membership" at bounding box center [249, 345] width 83 height 11
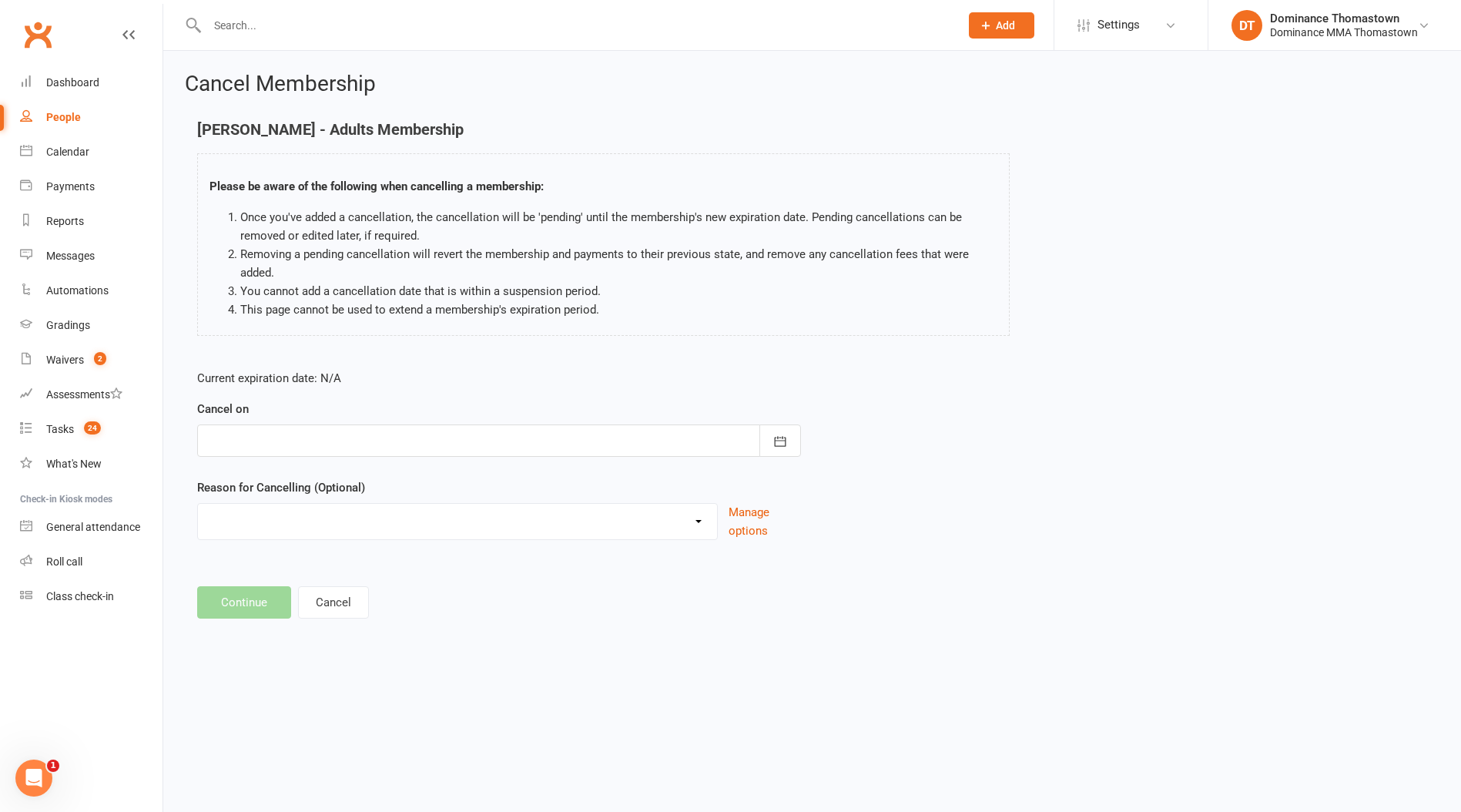
click at [408, 431] on div at bounding box center [499, 440] width 604 height 32
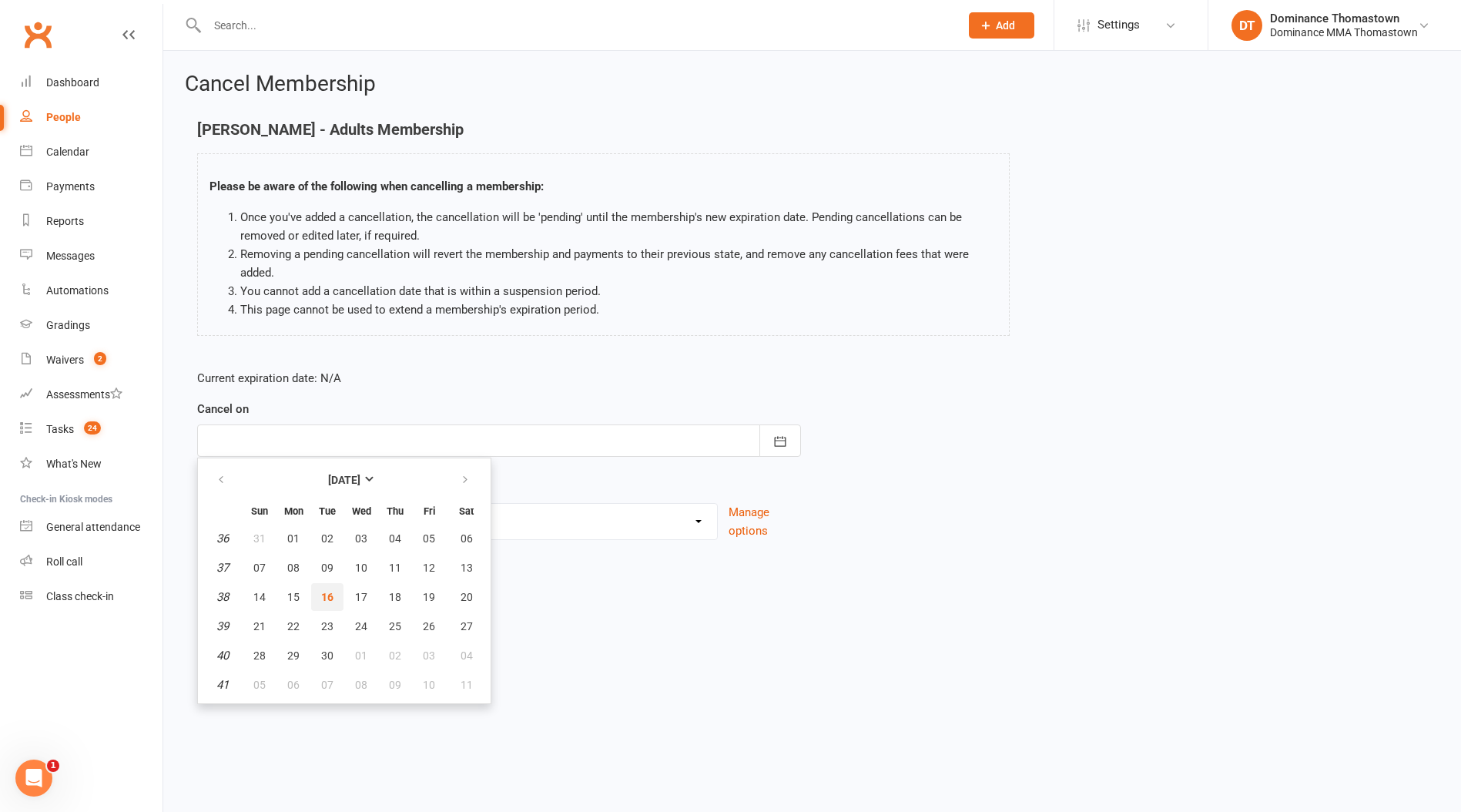
click at [326, 599] on span "16" at bounding box center [328, 597] width 13 height 13
type input "[DATE]"
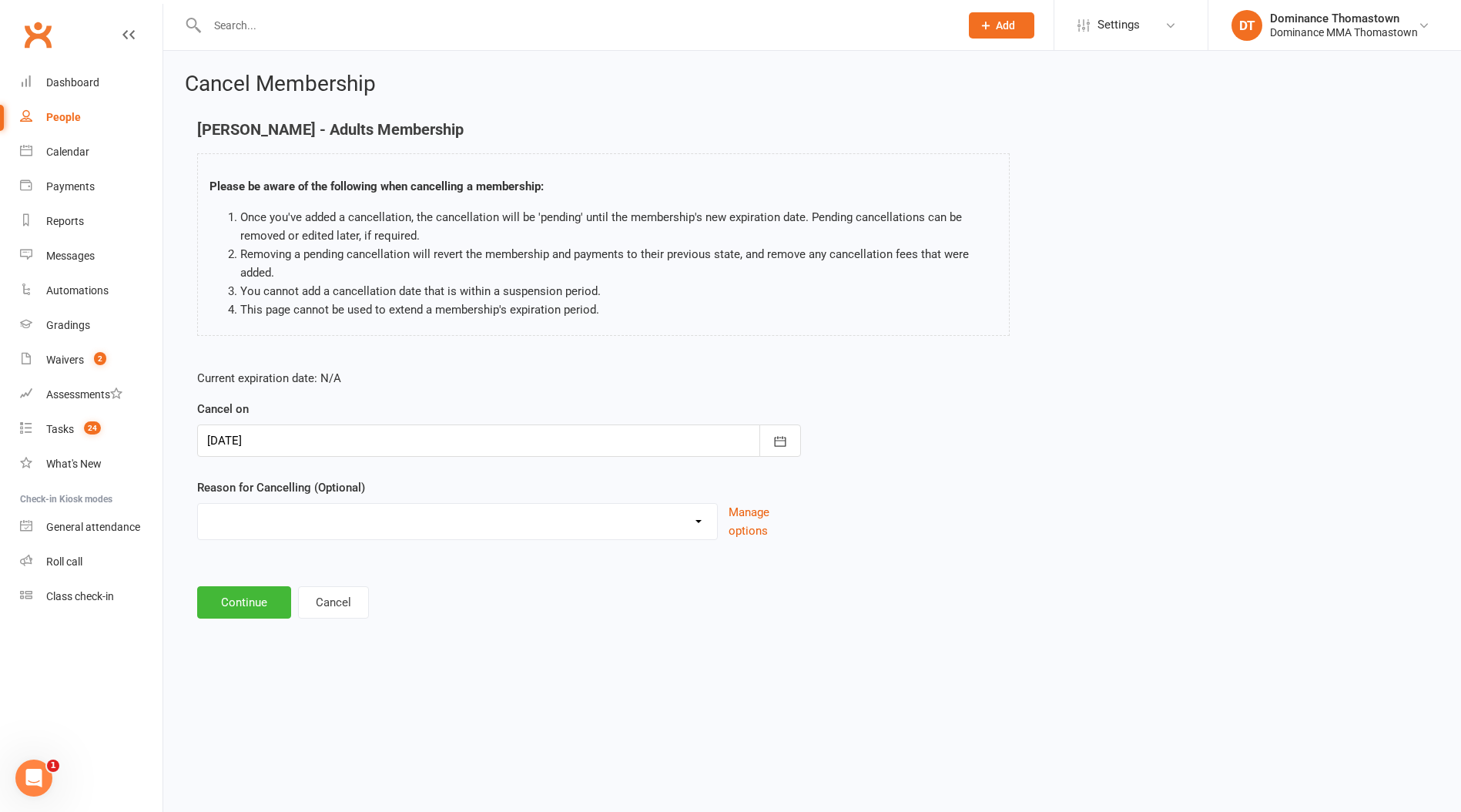
click at [278, 514] on select "Holiday Injury Other reason" at bounding box center [457, 519] width 519 height 31
select select "2"
click at [198, 503] on select "Holiday Injury Other reason" at bounding box center [457, 519] width 519 height 31
click at [287, 598] on input at bounding box center [499, 602] width 604 height 32
click at [266, 683] on button "Continue" at bounding box center [244, 681] width 94 height 32
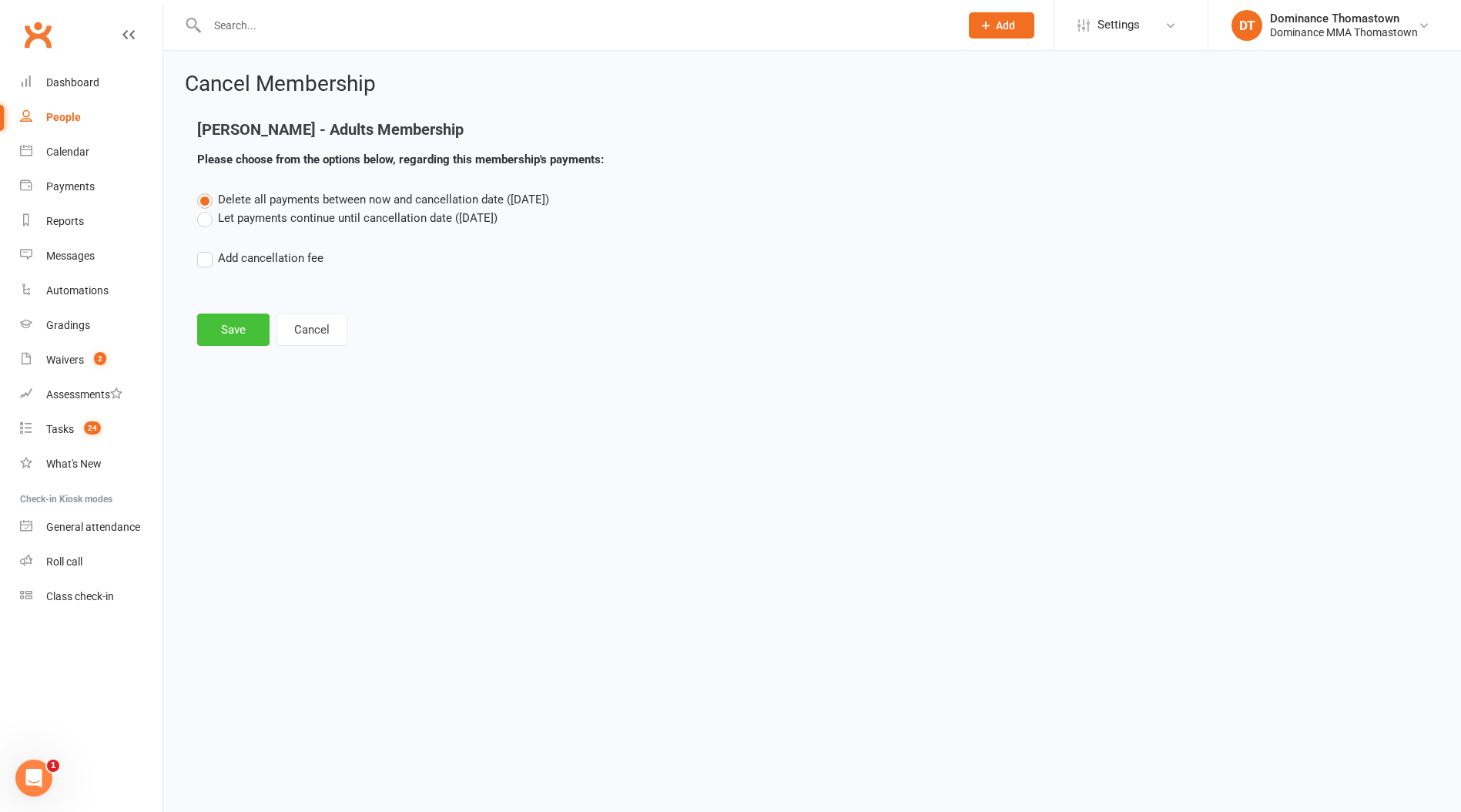
click at [221, 316] on button "Save" at bounding box center [233, 329] width 72 height 32
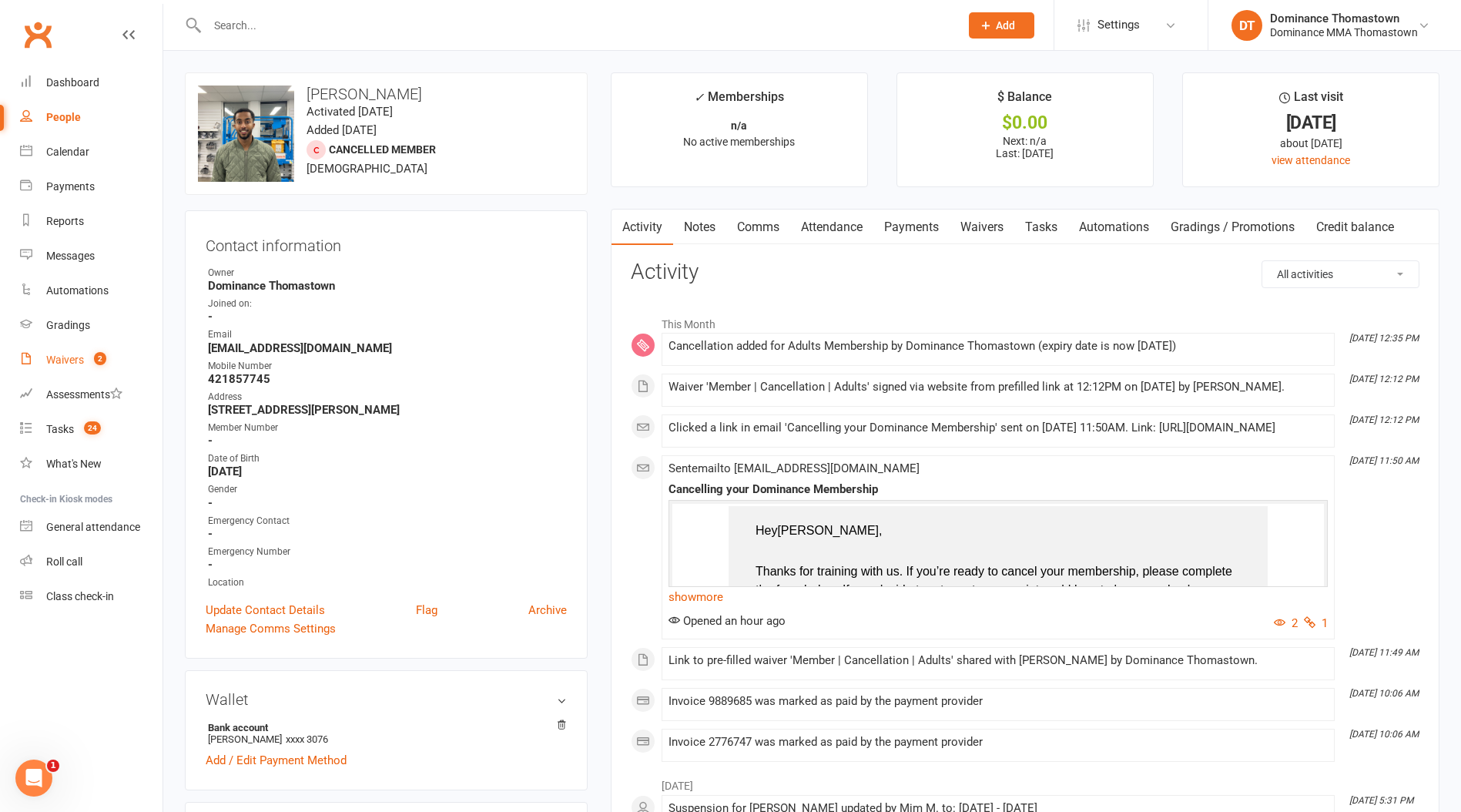
click at [68, 363] on div "Waivers" at bounding box center [65, 360] width 38 height 13
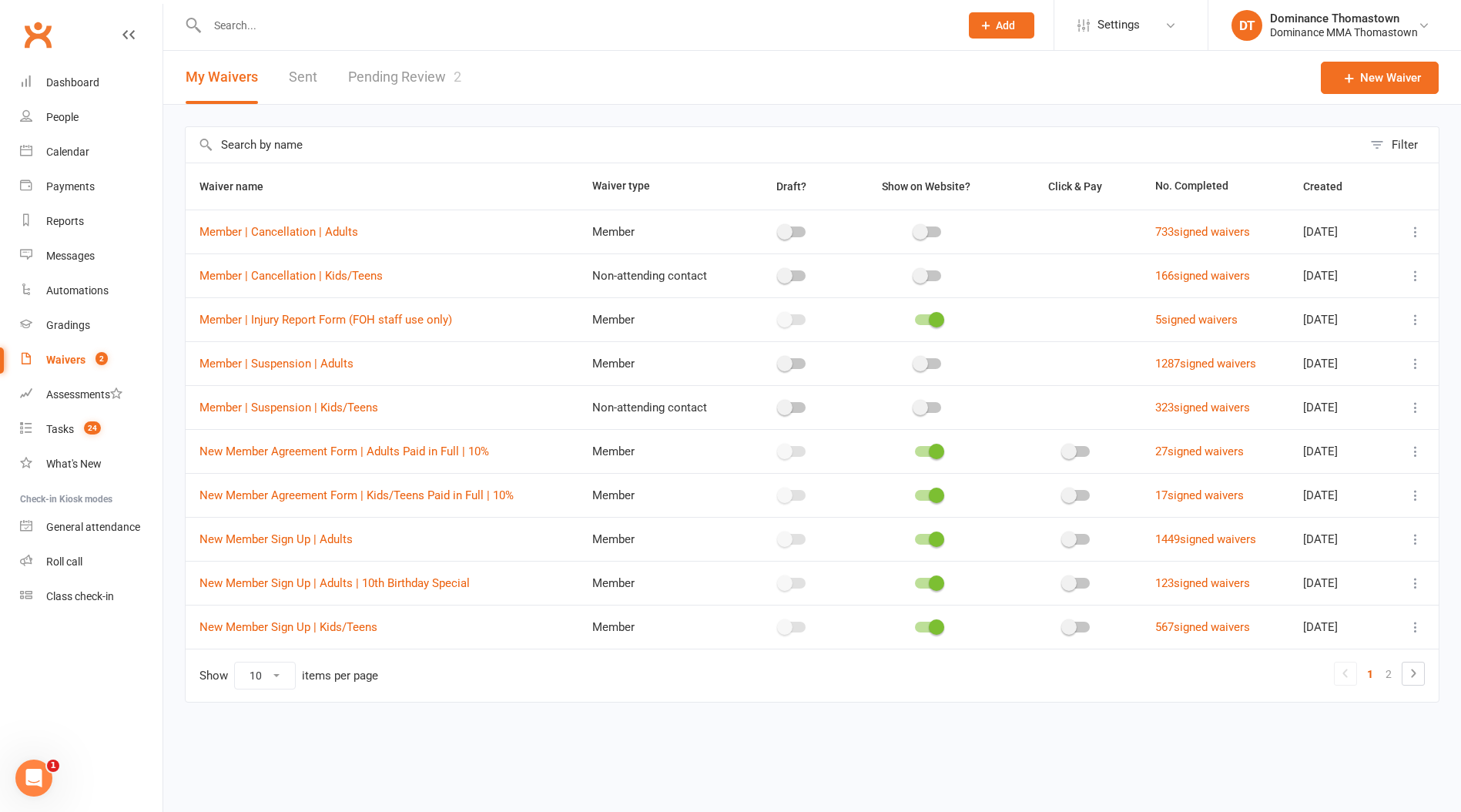
click at [391, 87] on link "Pending Review 2" at bounding box center [405, 77] width 113 height 53
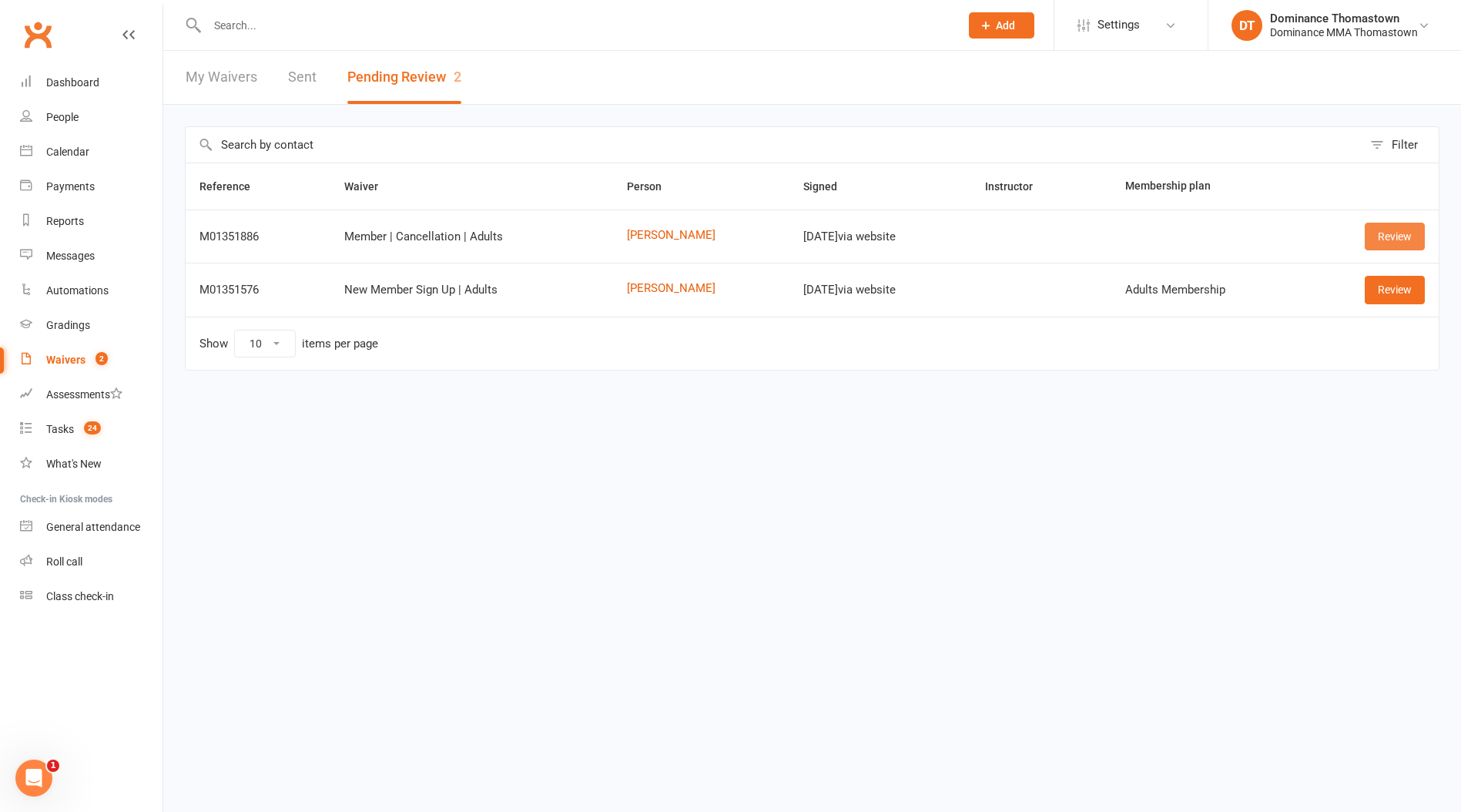
click at [1393, 233] on link "Review" at bounding box center [1394, 236] width 60 height 28
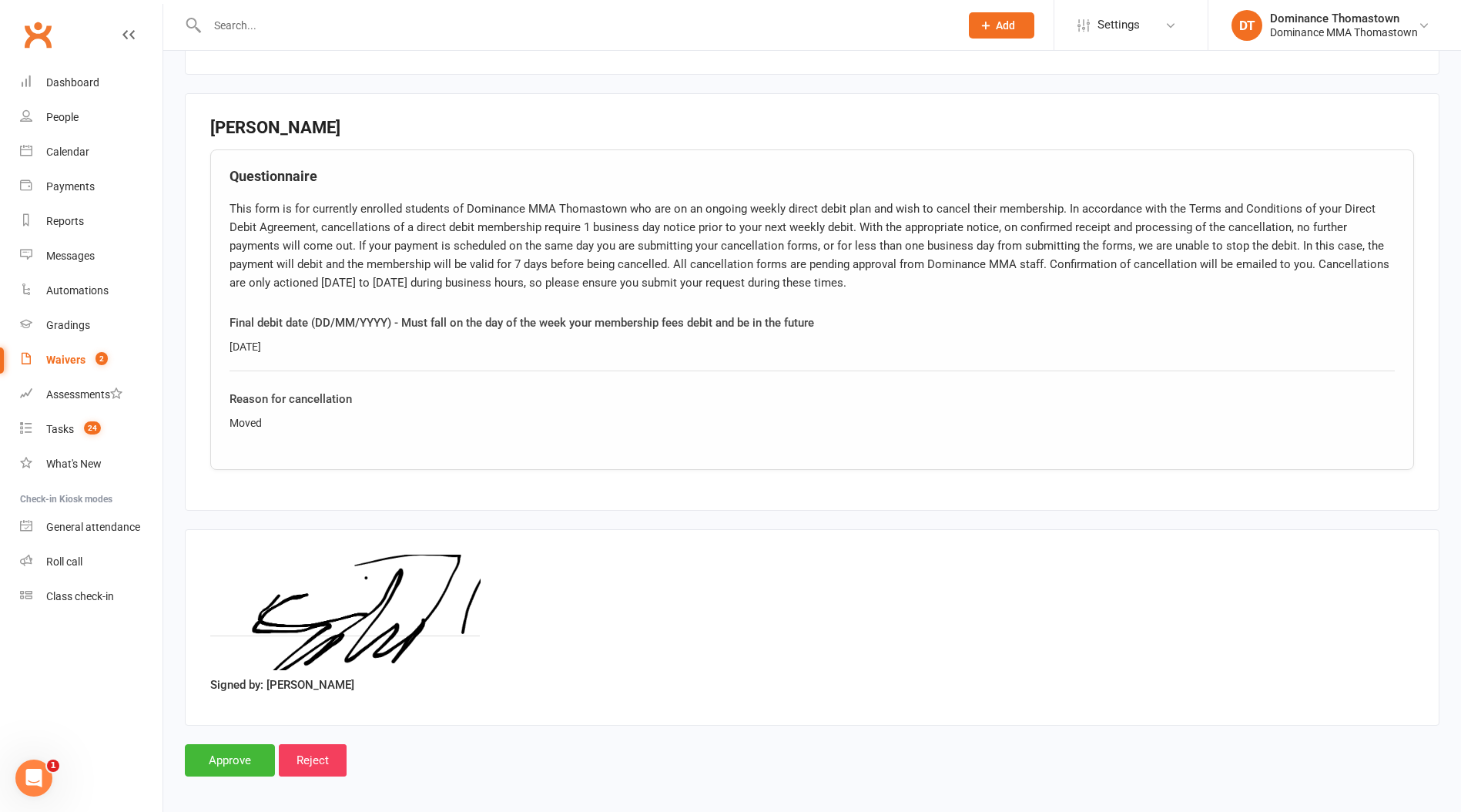
scroll to position [671, 0]
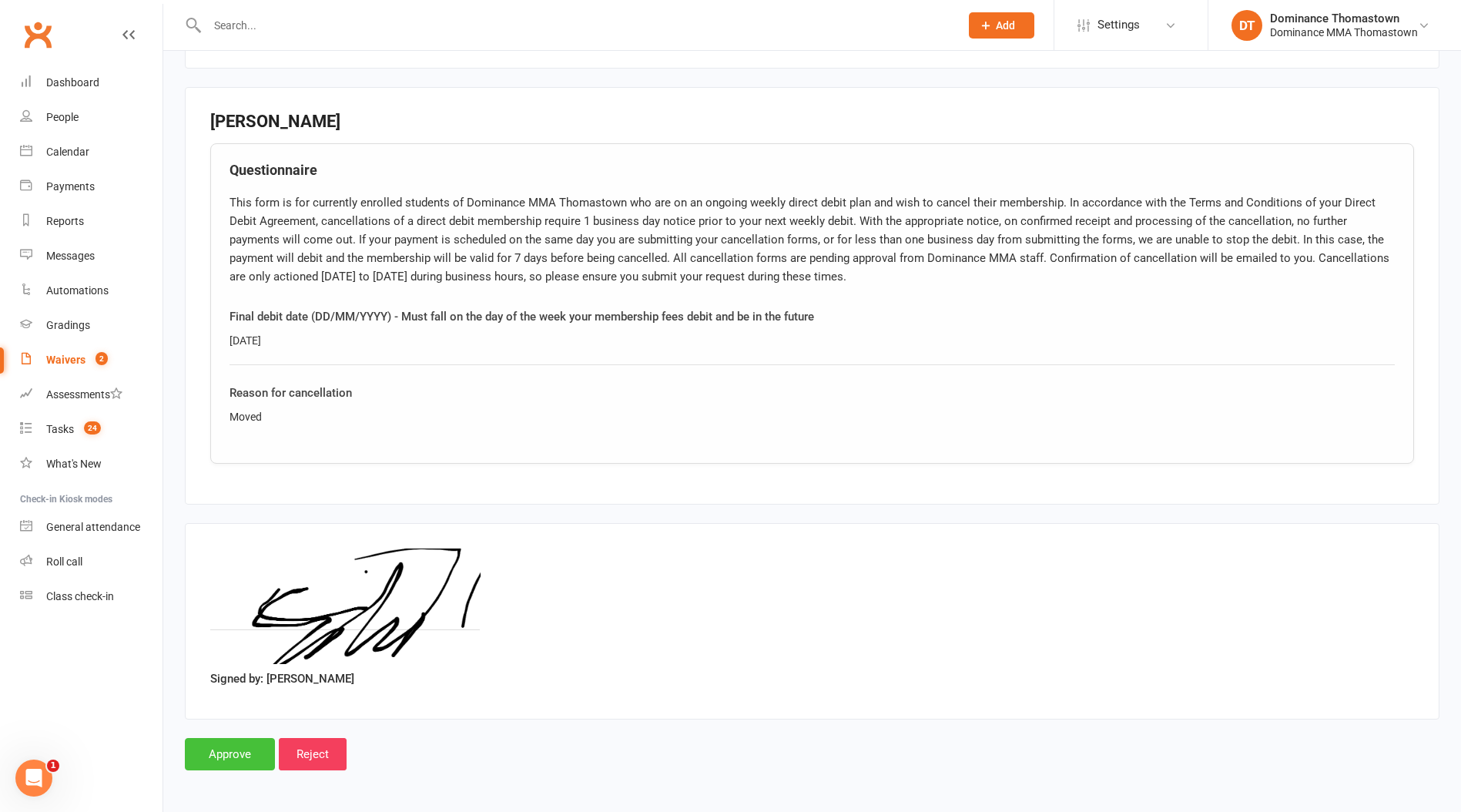
click at [245, 756] on input "Approve" at bounding box center [230, 753] width 90 height 32
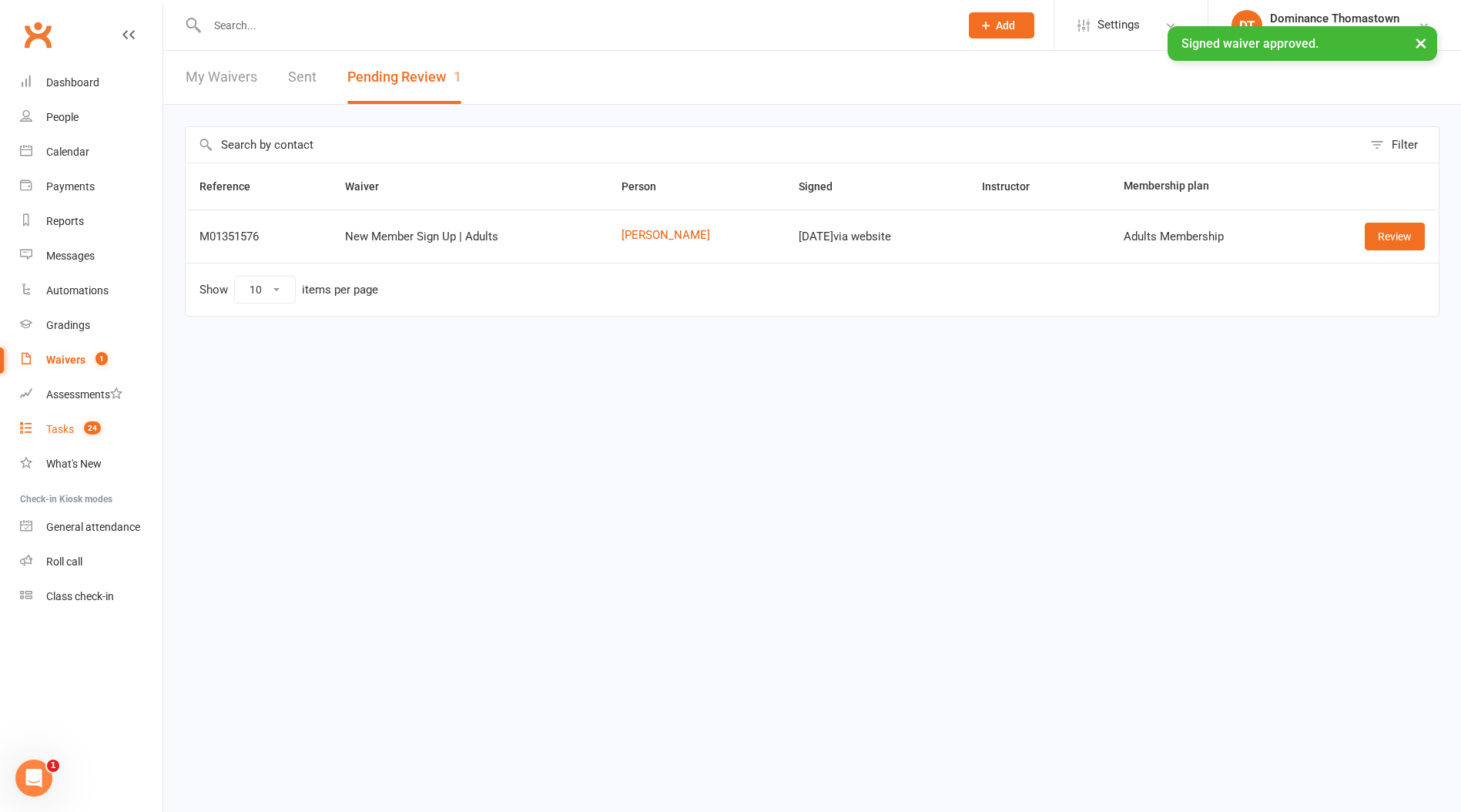
click at [58, 434] on div "Tasks" at bounding box center [59, 429] width 28 height 13
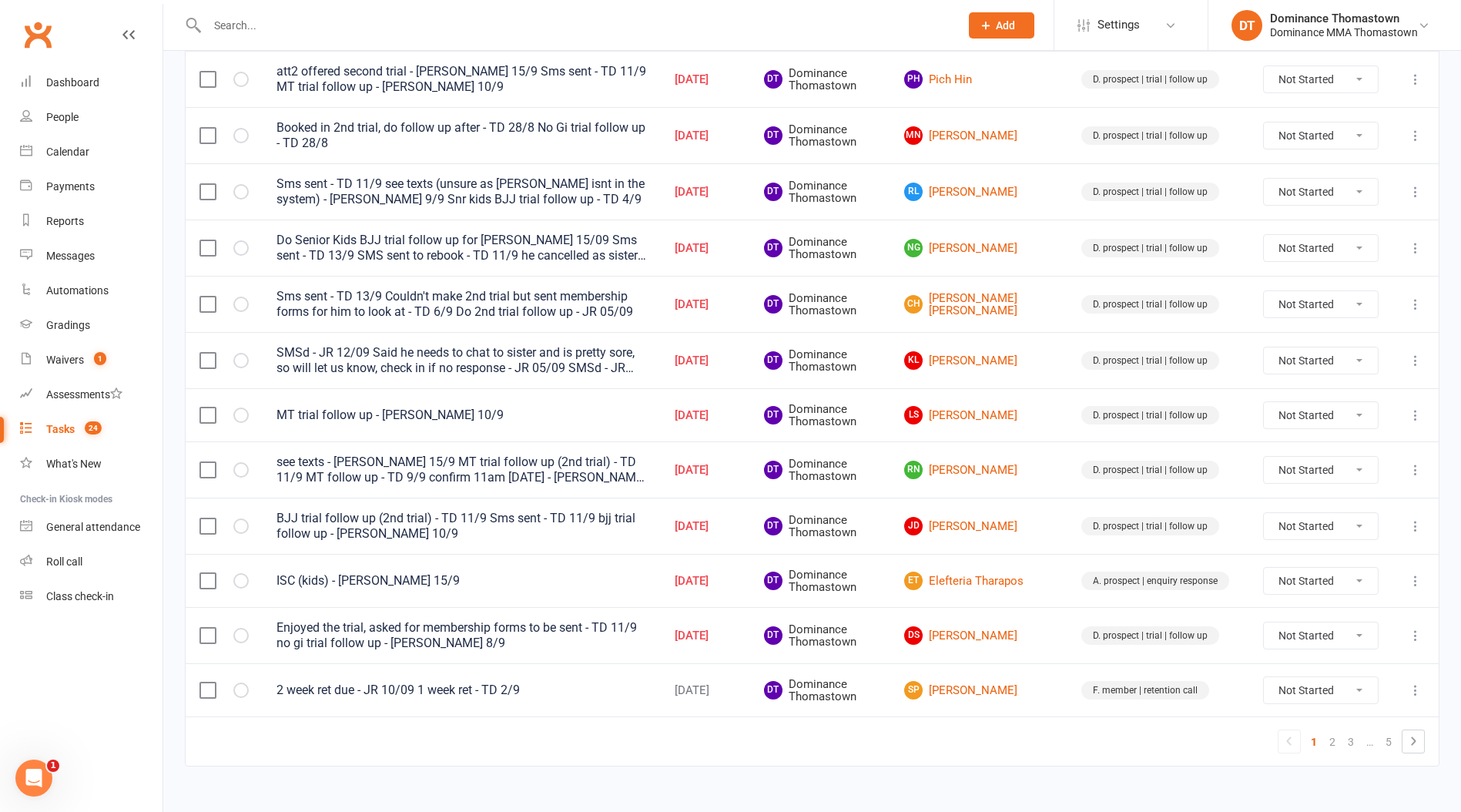
scroll to position [970, 0]
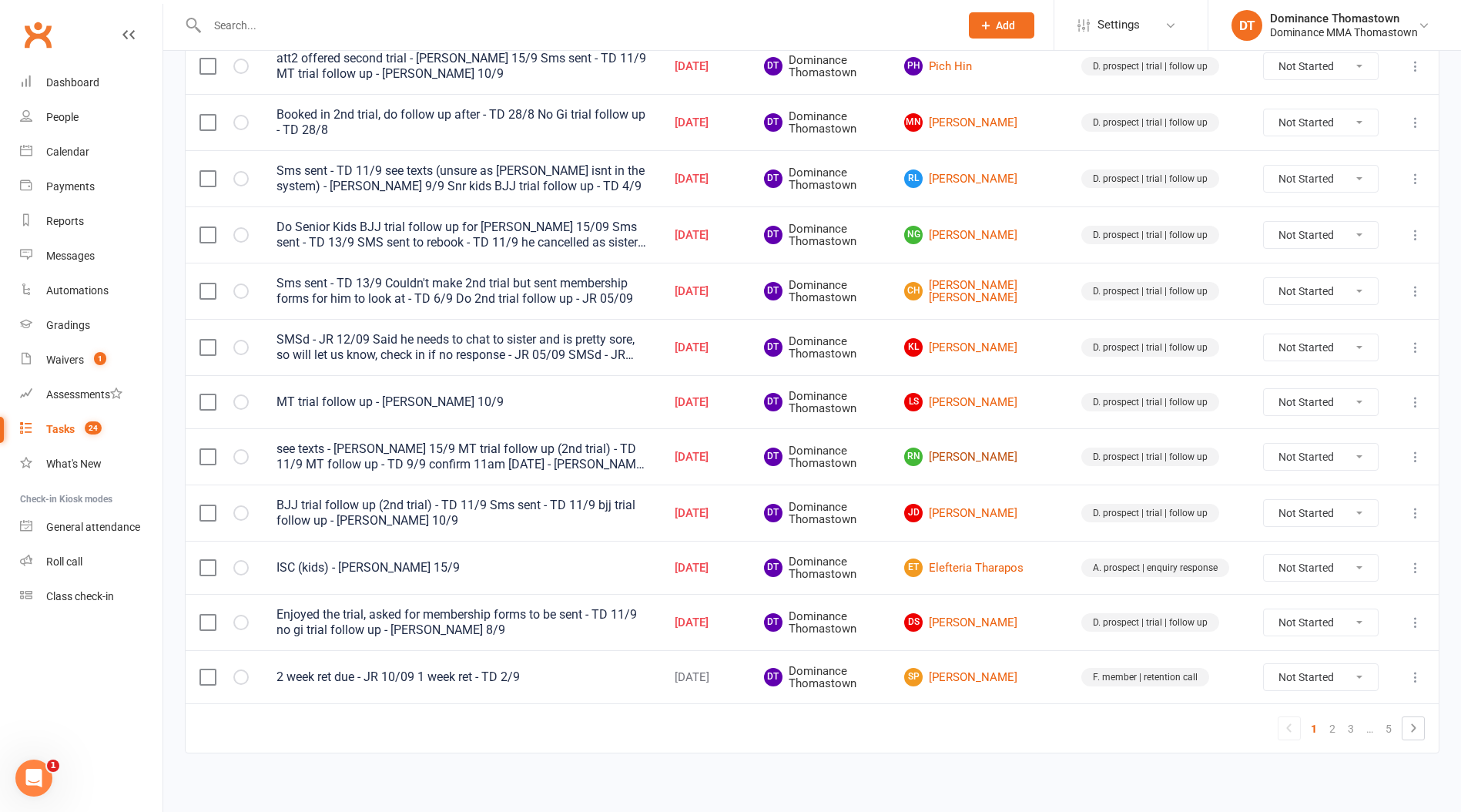
click at [987, 450] on link "RN Randy Nyema" at bounding box center [979, 456] width 149 height 19
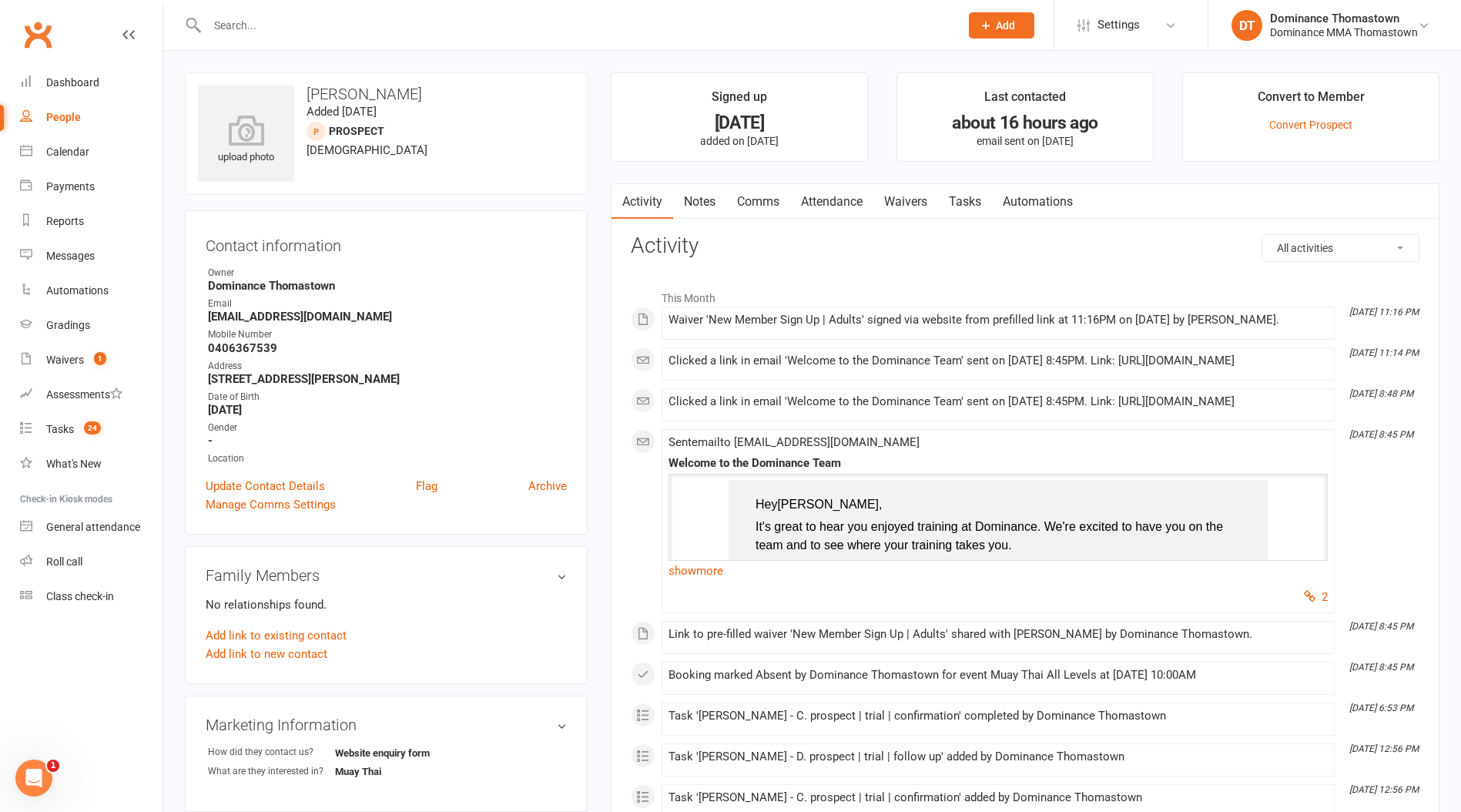
click at [960, 199] on link "Tasks" at bounding box center [965, 201] width 54 height 35
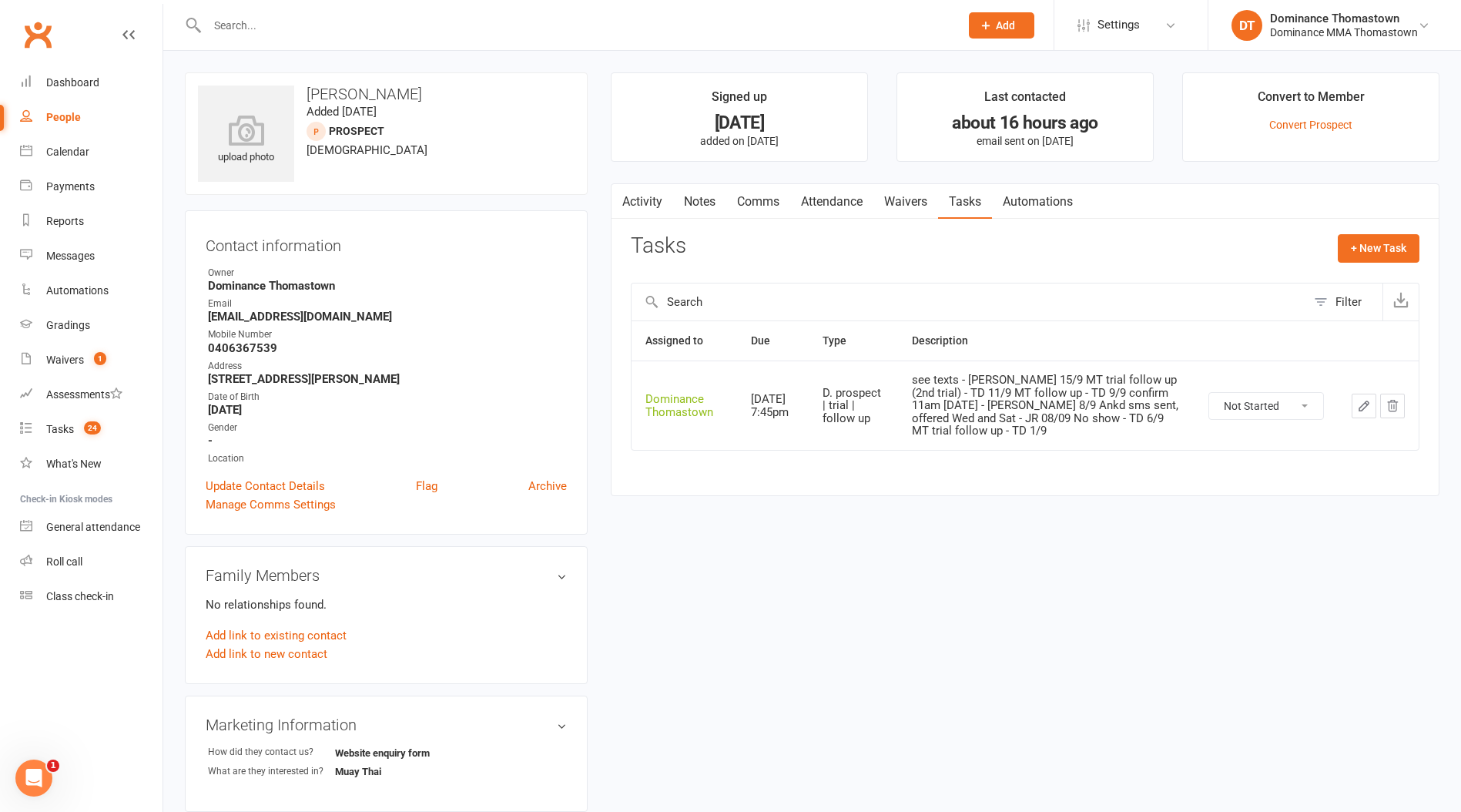
click at [1369, 413] on button "button" at bounding box center [1363, 405] width 24 height 24
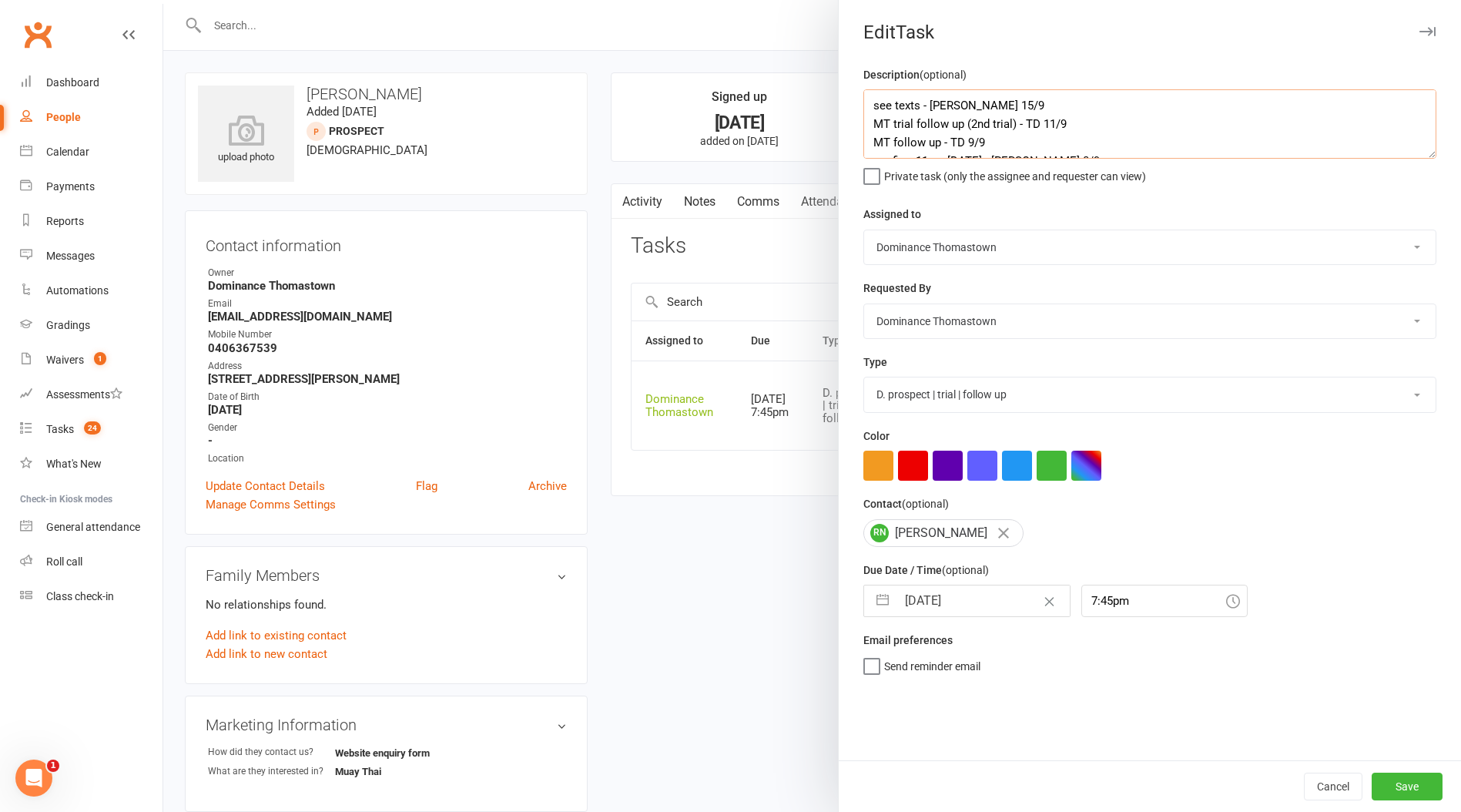
click at [870, 106] on textarea "see texts - Ellen 15/9 MT trial follow up (2nd trial) - TD 11/9 MT follow up - …" at bounding box center [1150, 123] width 573 height 69
click at [595, 239] on div at bounding box center [811, 406] width 1297 height 812
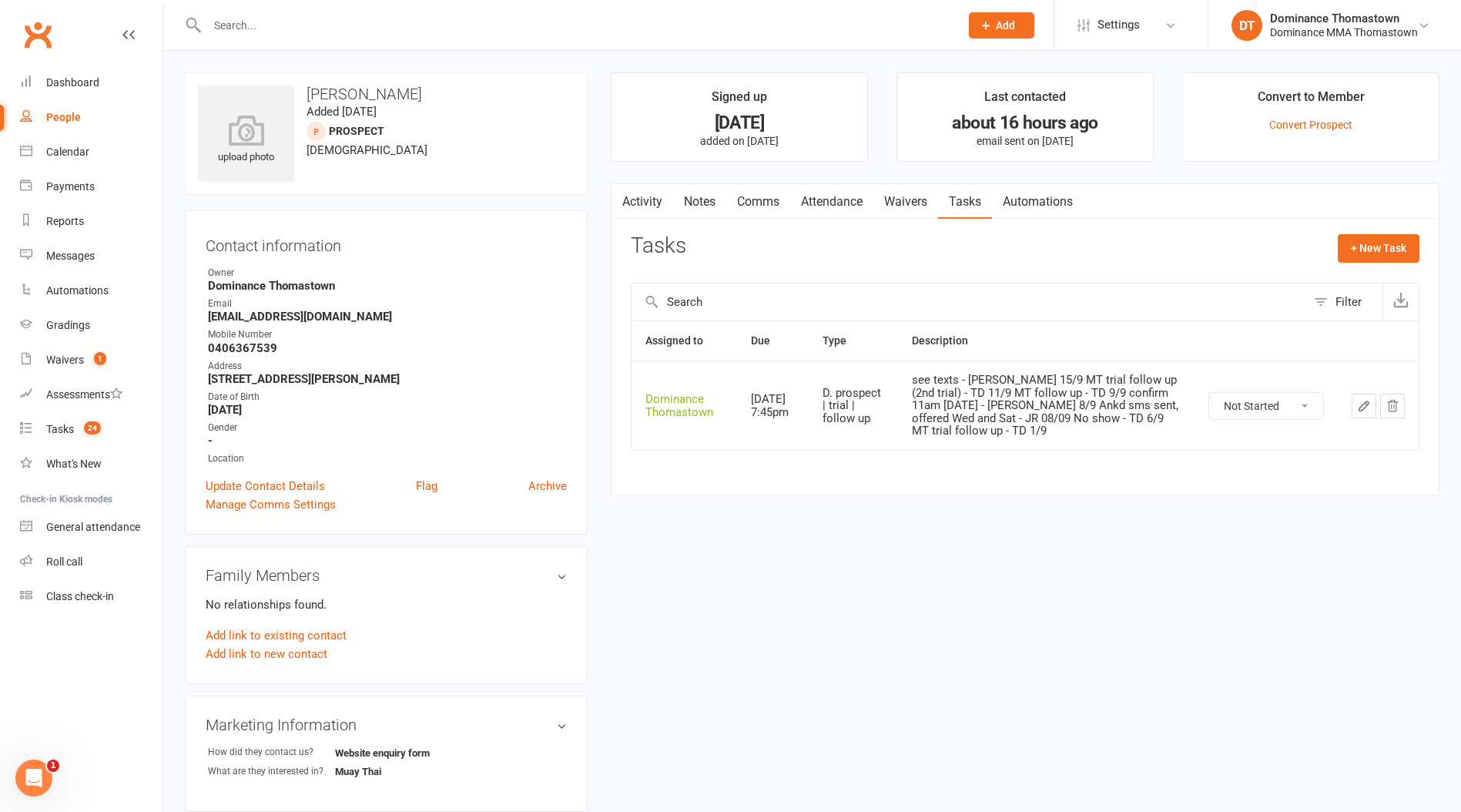
click at [1364, 408] on icon "button" at bounding box center [1363, 405] width 14 height 14
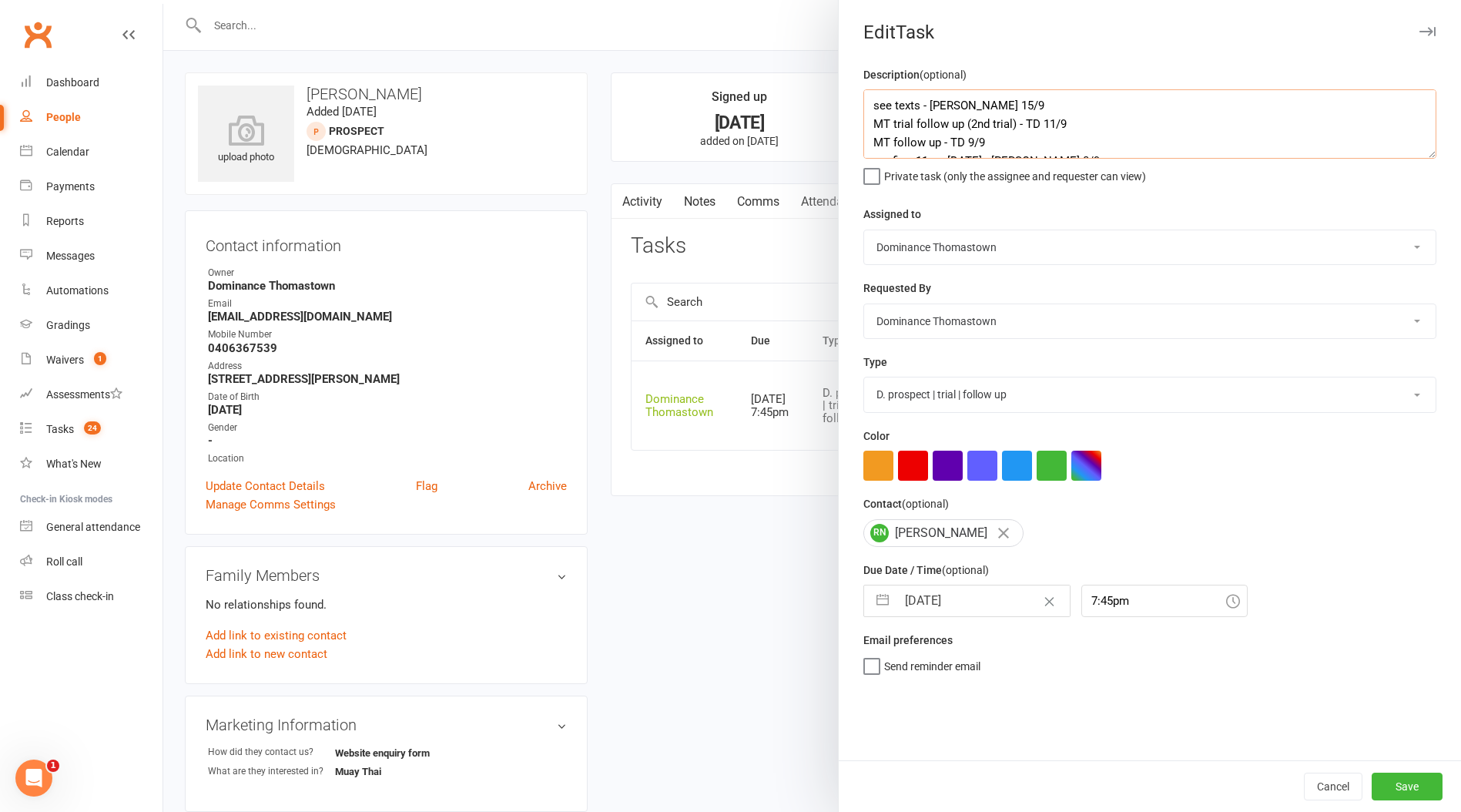
click at [865, 101] on textarea "see texts - Ellen 15/9 MT trial follow up (2nd trial) - TD 11/9 MT follow up - …" at bounding box center [1150, 123] width 573 height 69
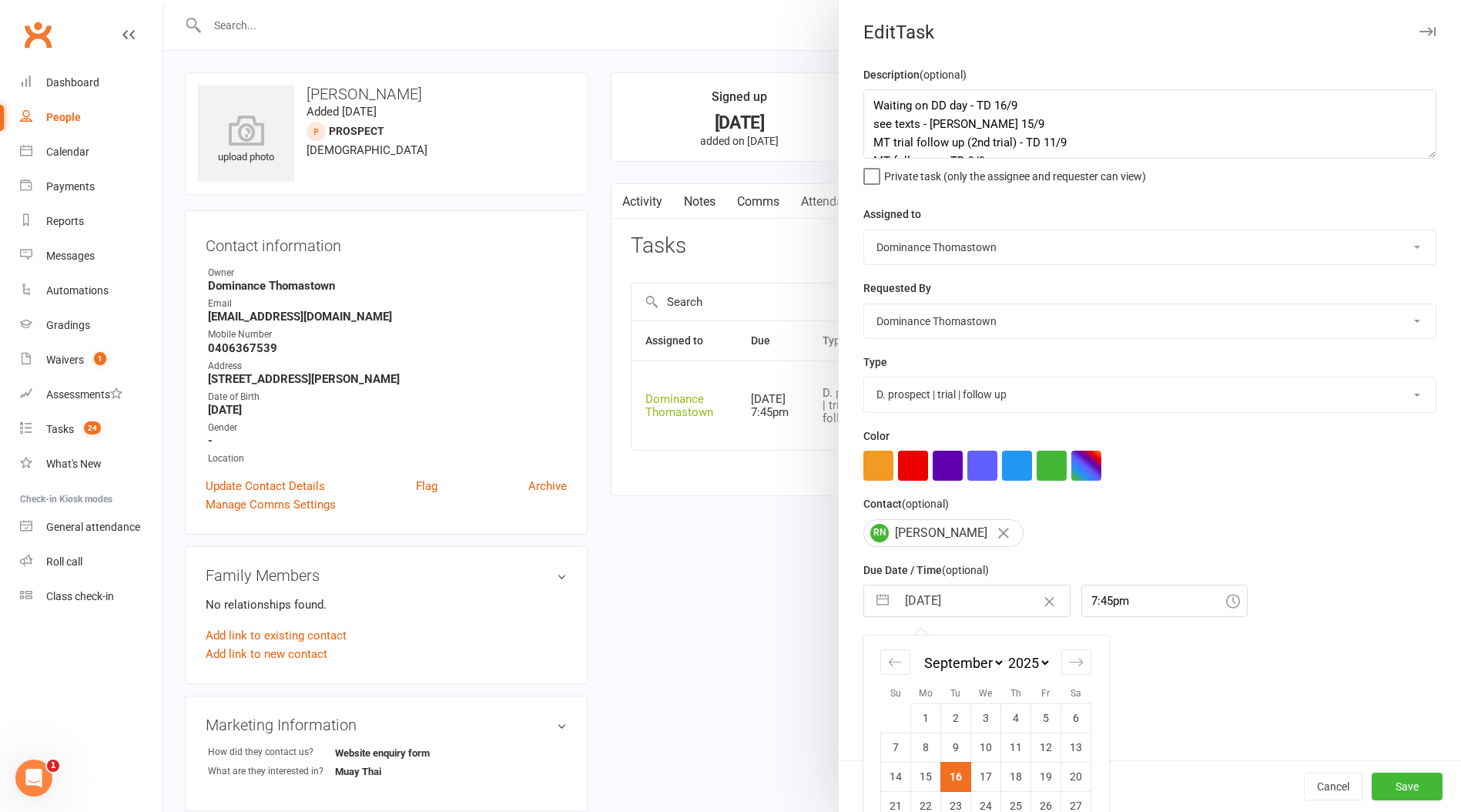
click at [969, 608] on input "[DATE]" at bounding box center [983, 600] width 173 height 31
click at [960, 773] on td "16" at bounding box center [955, 776] width 30 height 30
click at [1405, 789] on button "Save" at bounding box center [1406, 786] width 71 height 28
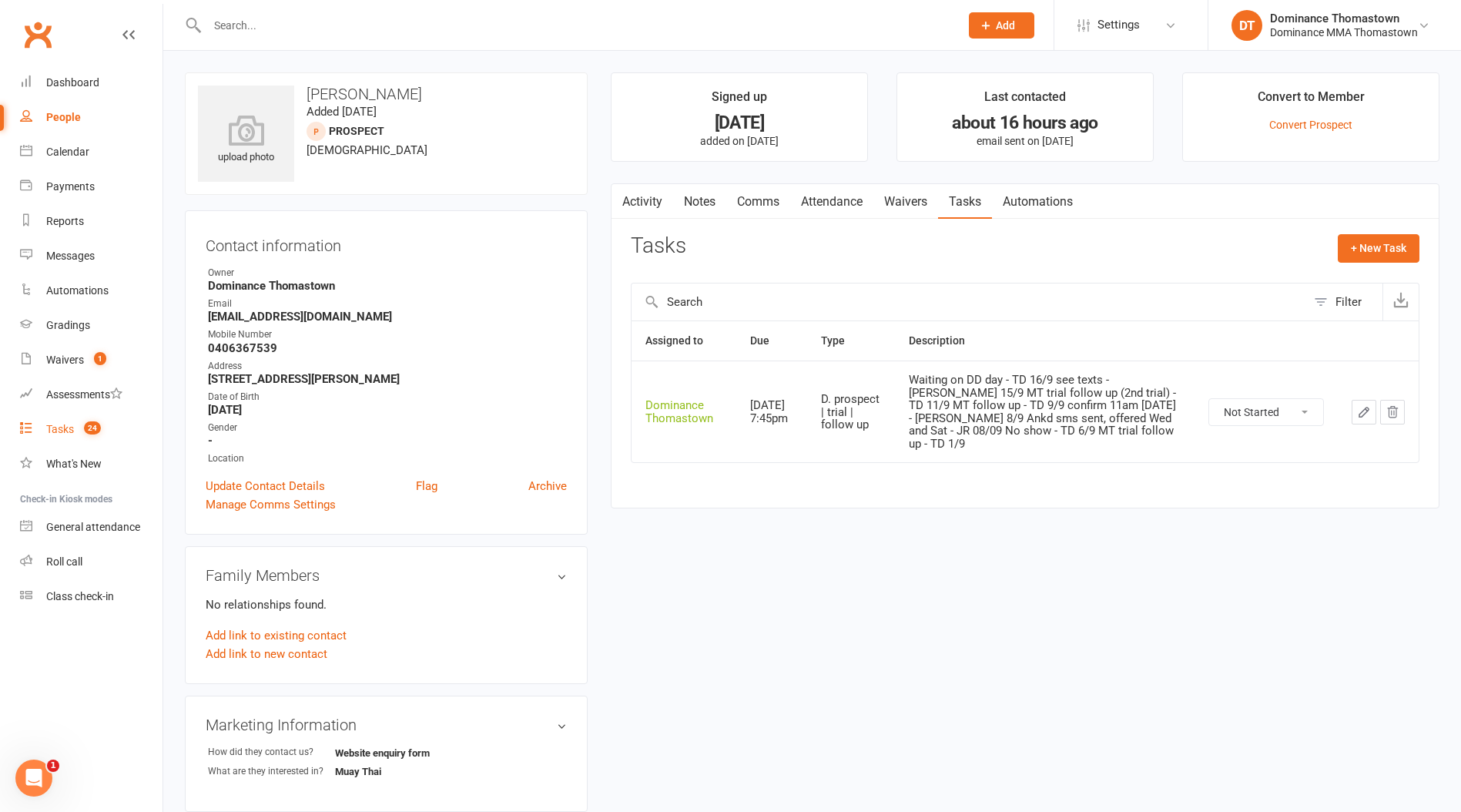
click at [60, 432] on div "Tasks" at bounding box center [59, 429] width 28 height 13
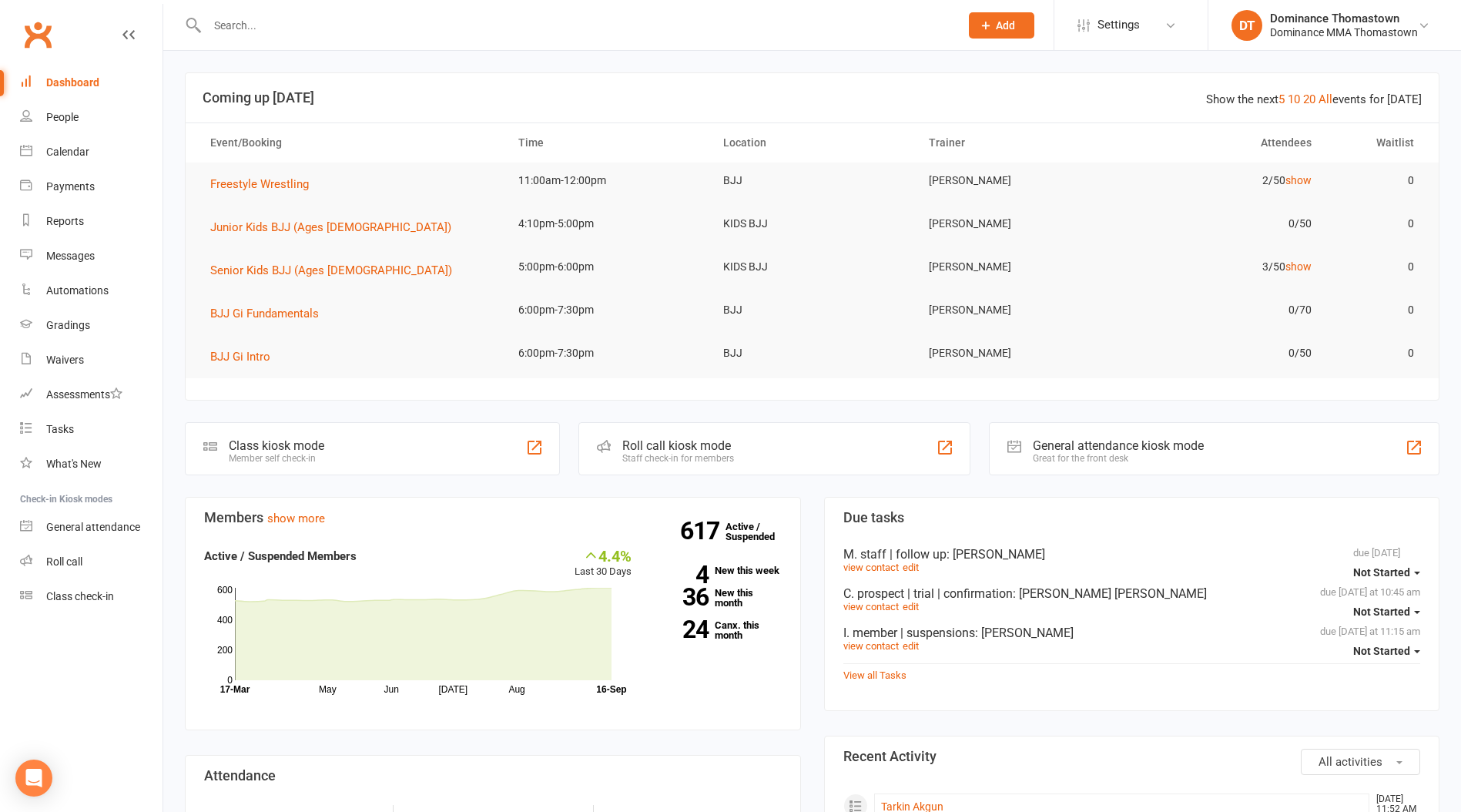
click at [239, 29] on input "text" at bounding box center [575, 25] width 746 height 22
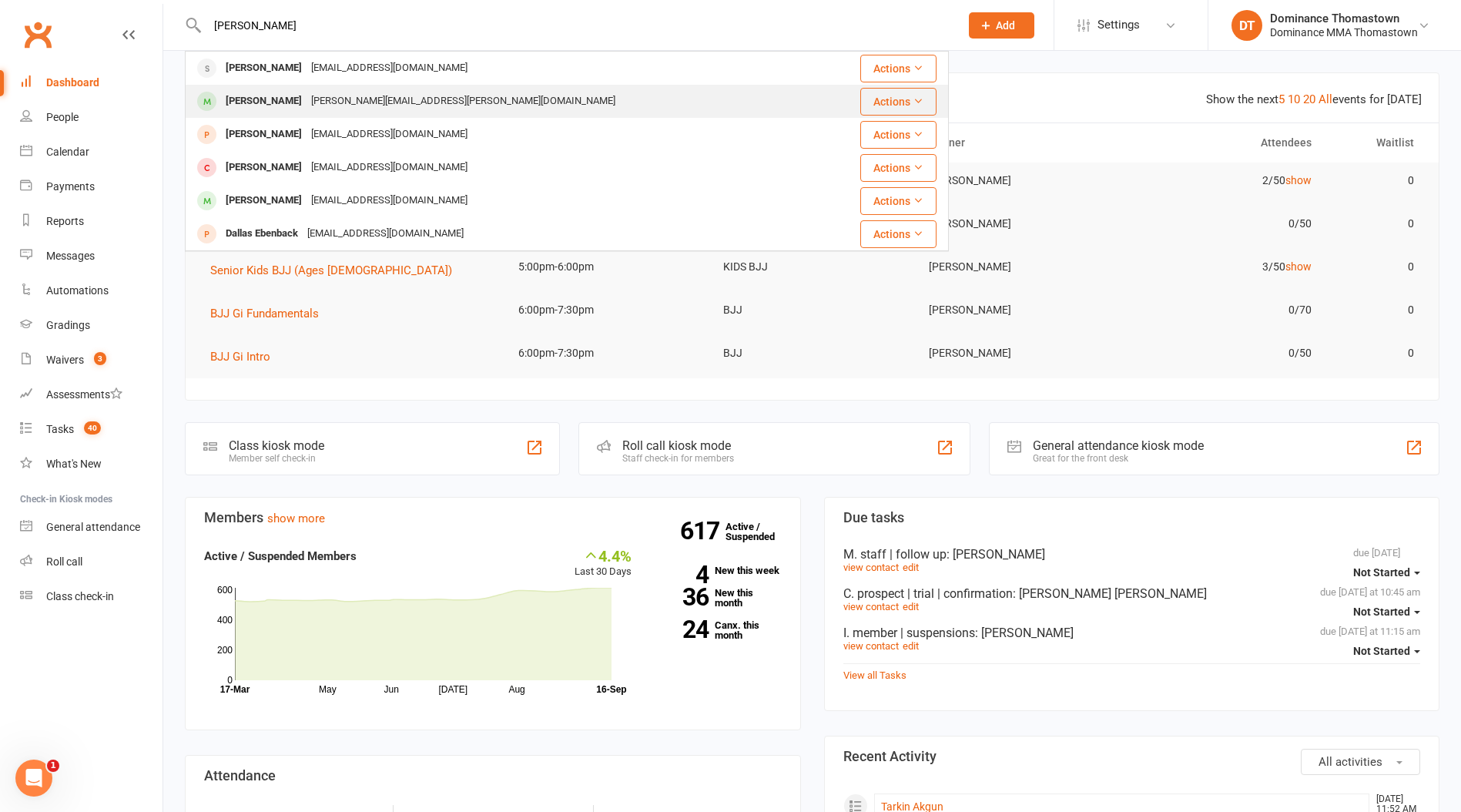
type input "[PERSON_NAME]"
click at [268, 105] on div "[PERSON_NAME]" at bounding box center [263, 101] width 86 height 23
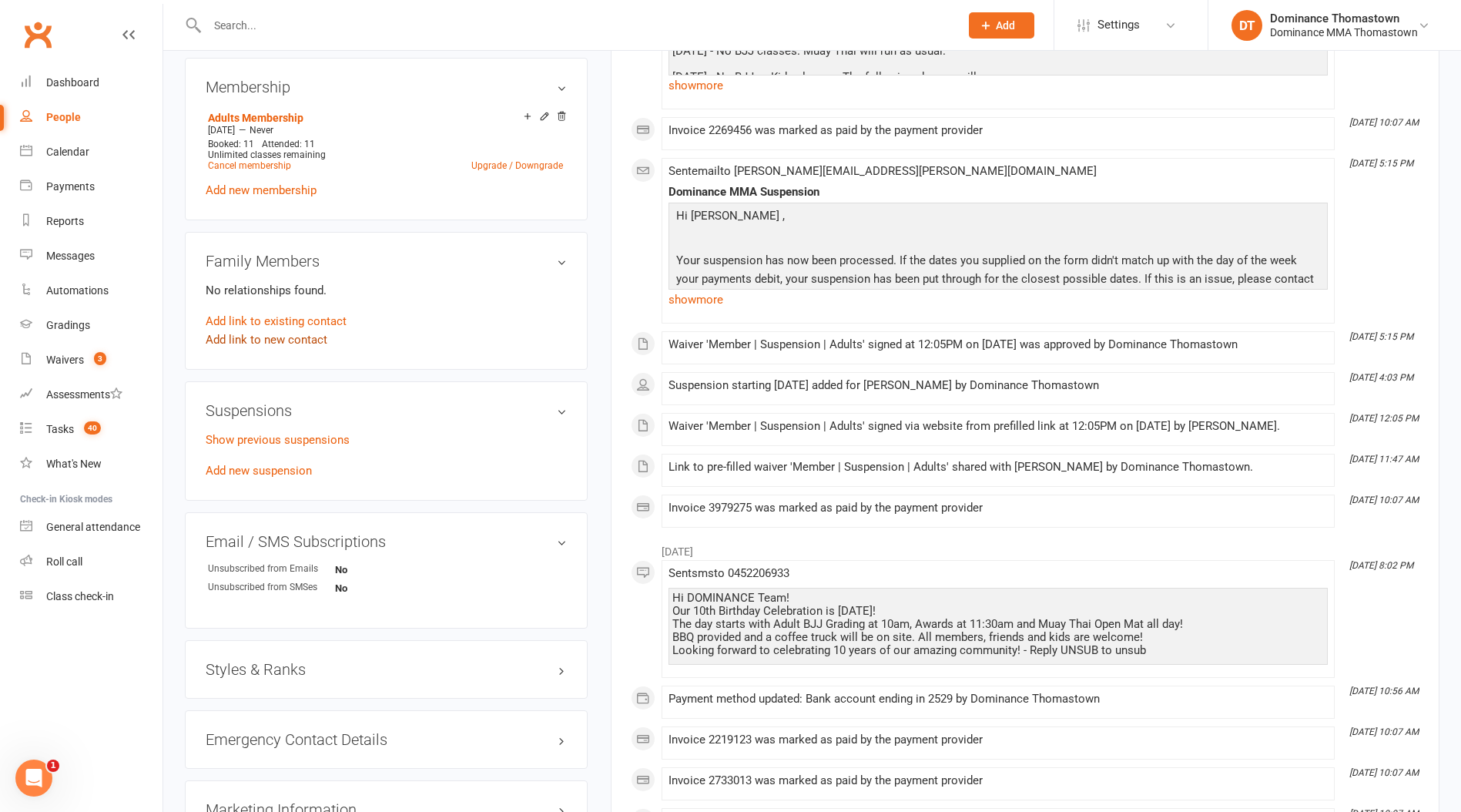
scroll to position [731, 0]
click at [277, 463] on link "Add new suspension" at bounding box center [258, 469] width 106 height 14
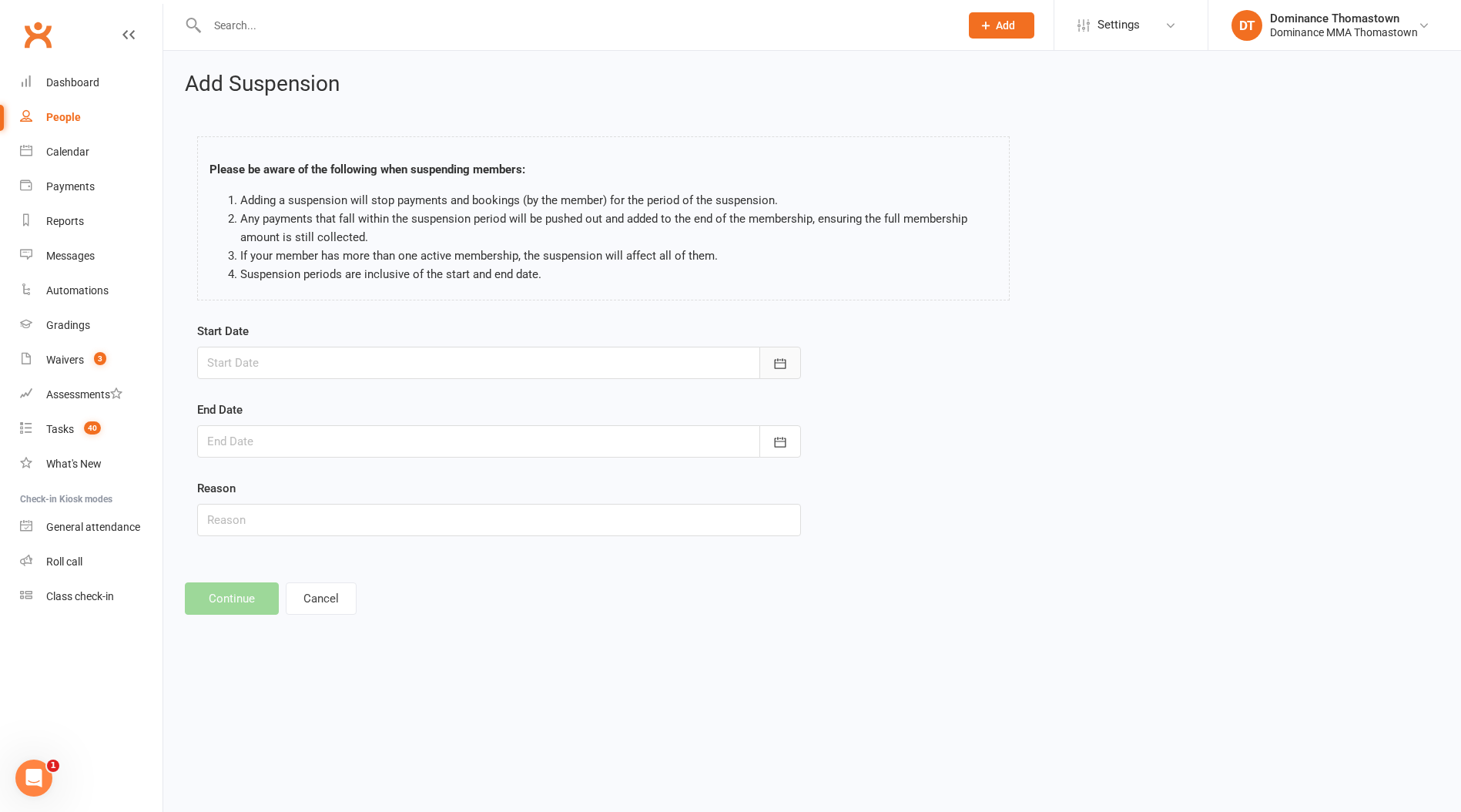
click at [786, 360] on icon "button" at bounding box center [780, 363] width 15 height 15
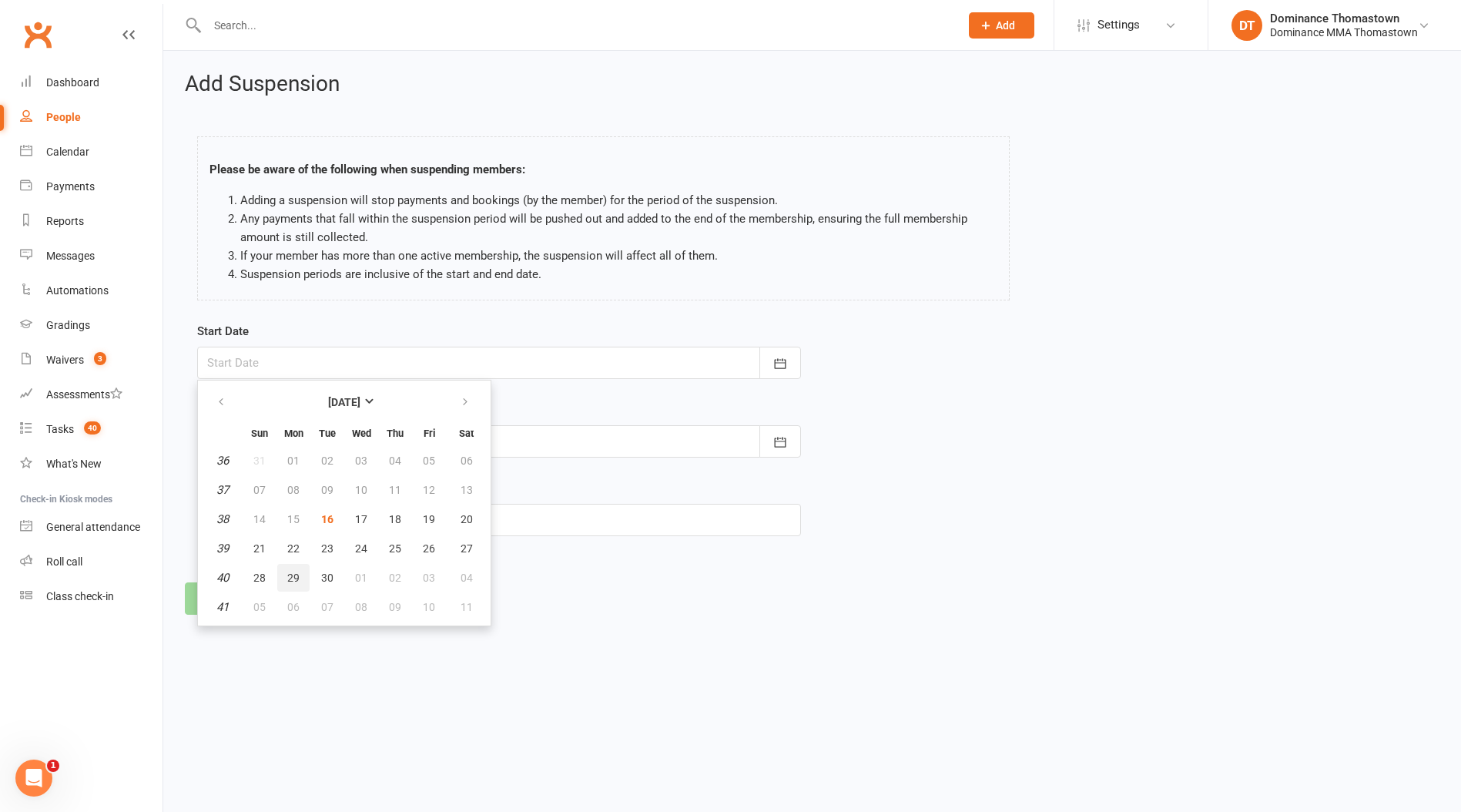
click at [289, 574] on span "29" at bounding box center [293, 578] width 13 height 13
type input "[DATE]"
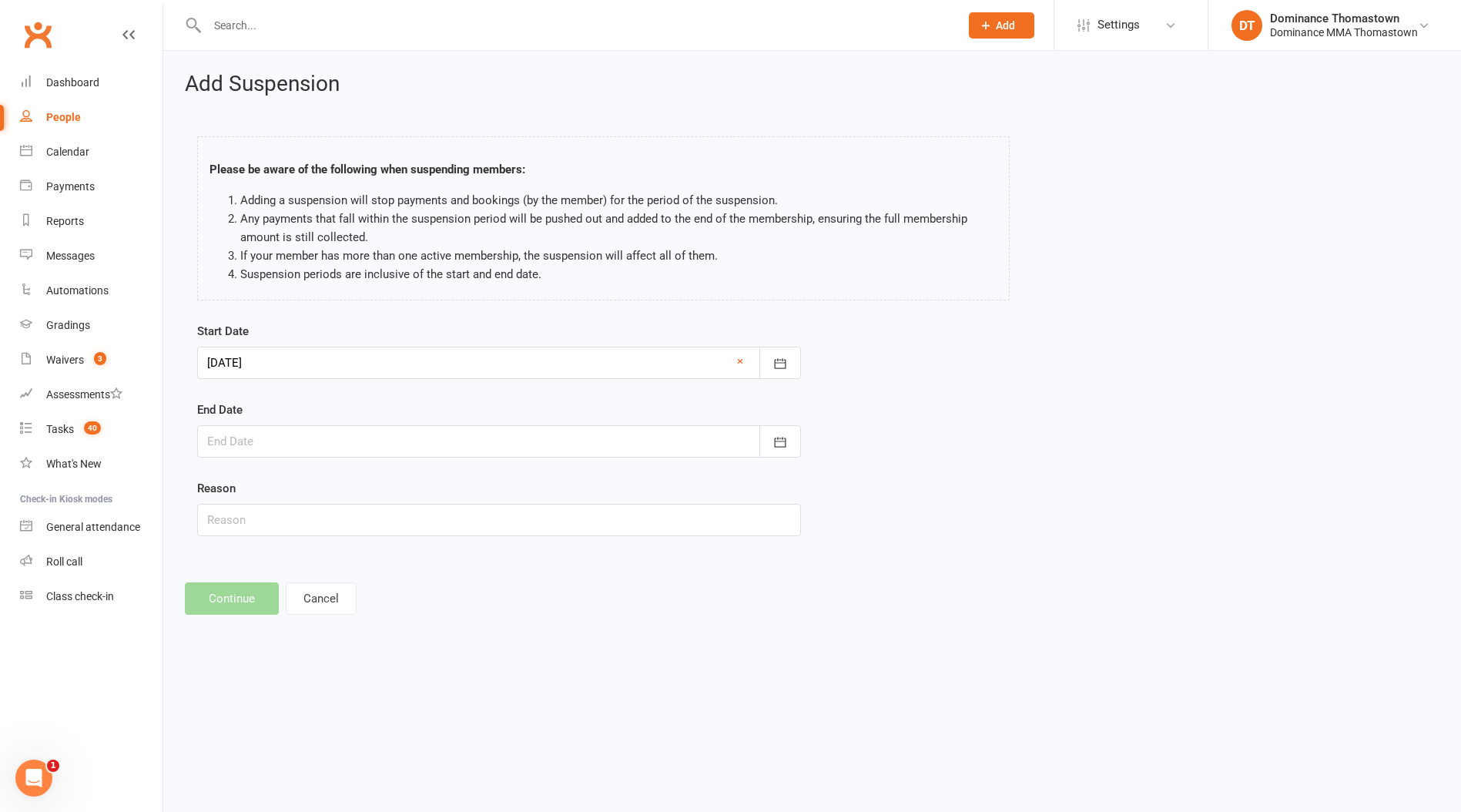
click at [252, 439] on div at bounding box center [499, 441] width 604 height 32
click at [461, 479] on icon "button" at bounding box center [465, 481] width 11 height 13
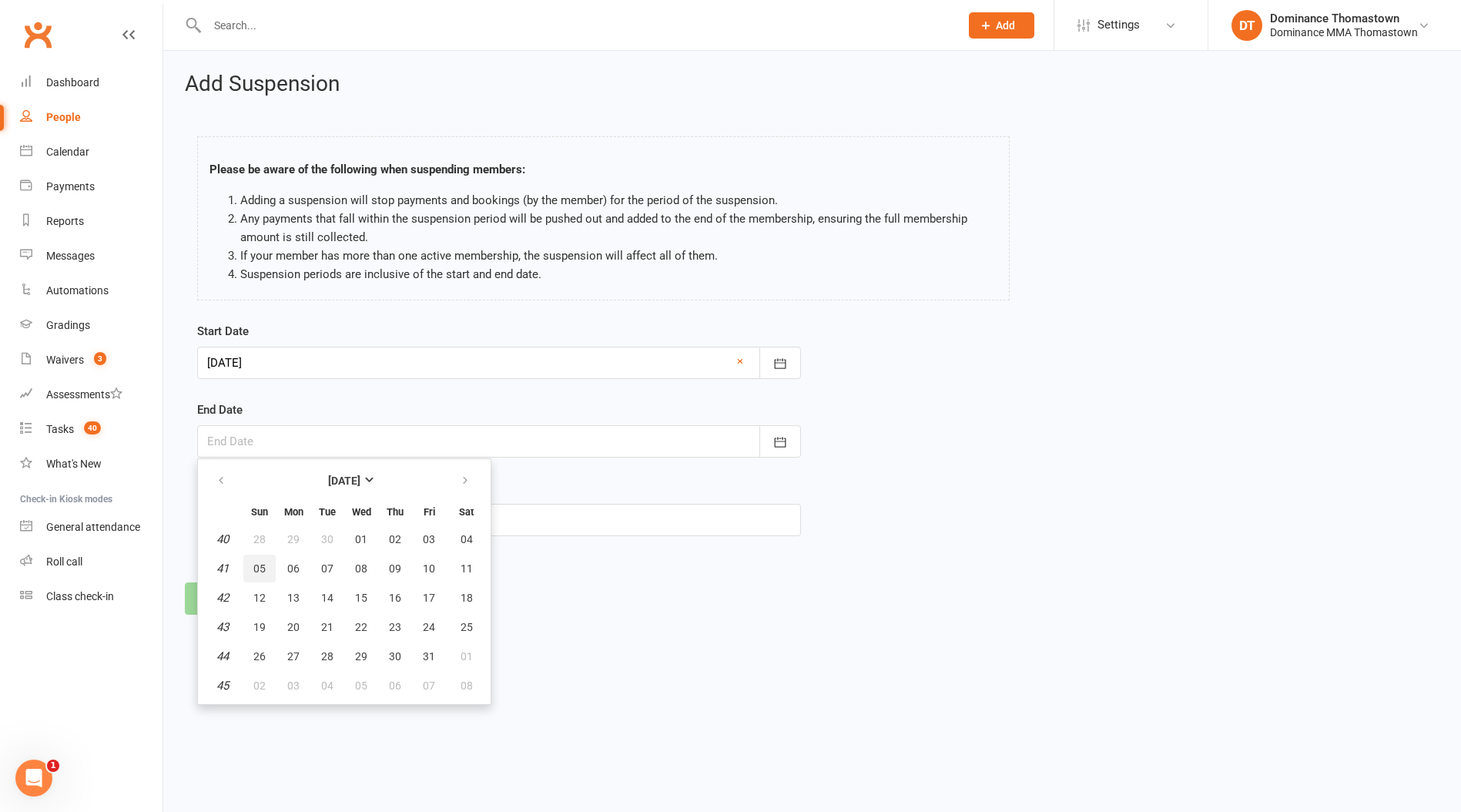
click at [260, 563] on span "05" at bounding box center [259, 568] width 13 height 13
type input "[DATE]"
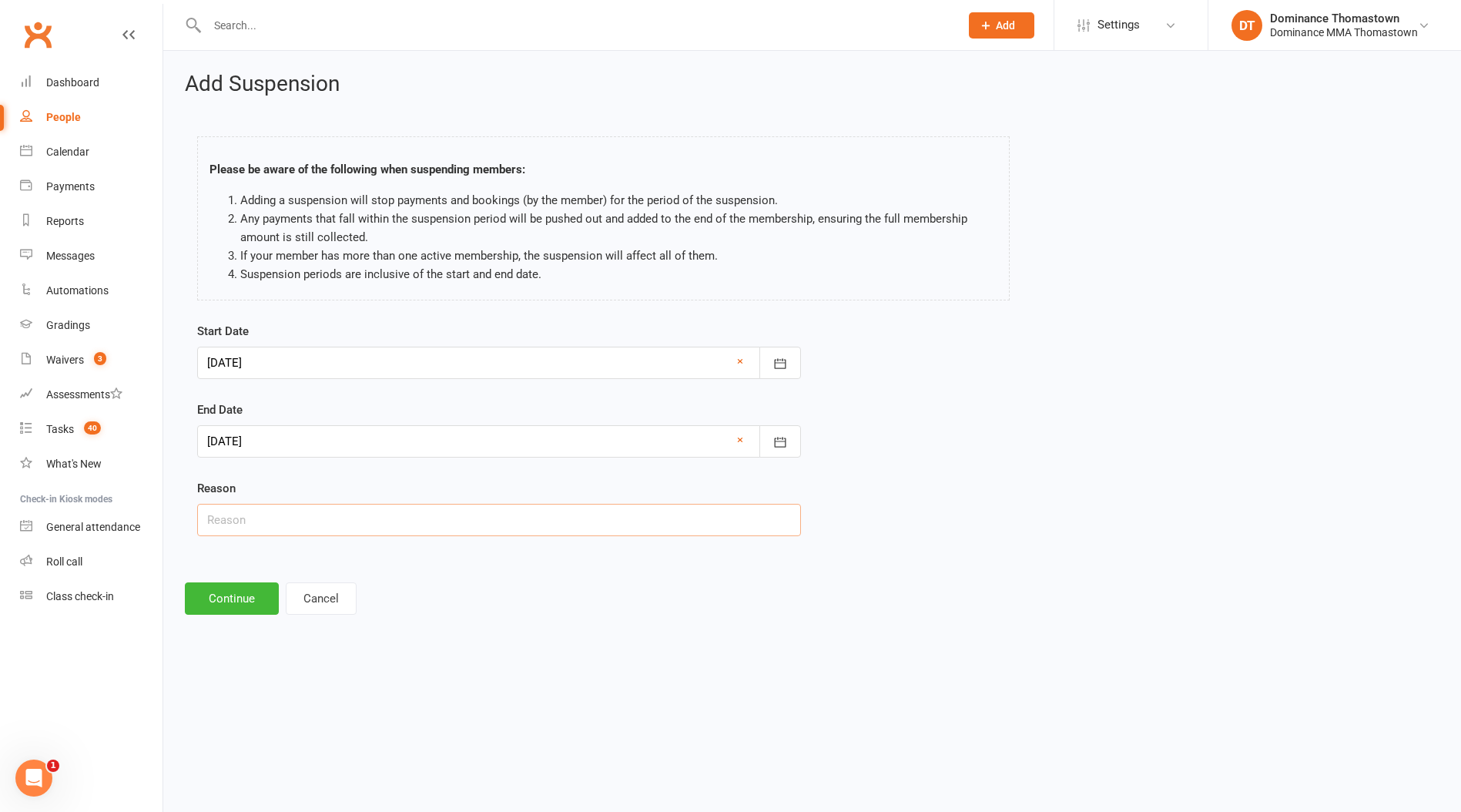
click at [224, 517] on input "text" at bounding box center [499, 519] width 604 height 32
type input "Work"
click at [232, 601] on button "Continue" at bounding box center [231, 599] width 94 height 32
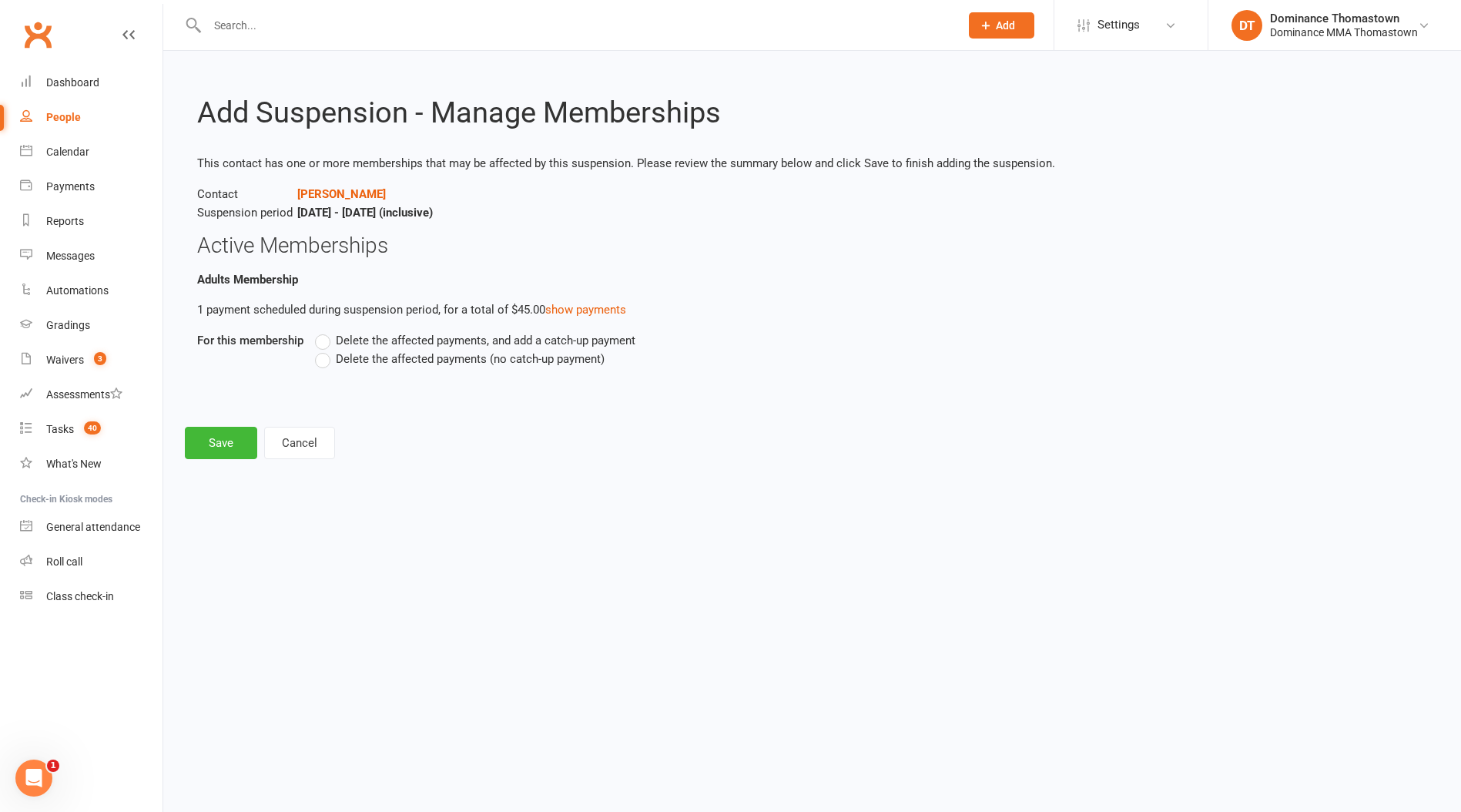
click at [323, 356] on label "Delete the affected payments (no catch-up payment)" at bounding box center [460, 358] width 290 height 19
click at [323, 349] on input "Delete the affected payments (no catch-up payment)" at bounding box center [320, 349] width 10 height 0
click at [222, 438] on button "Save" at bounding box center [221, 443] width 72 height 32
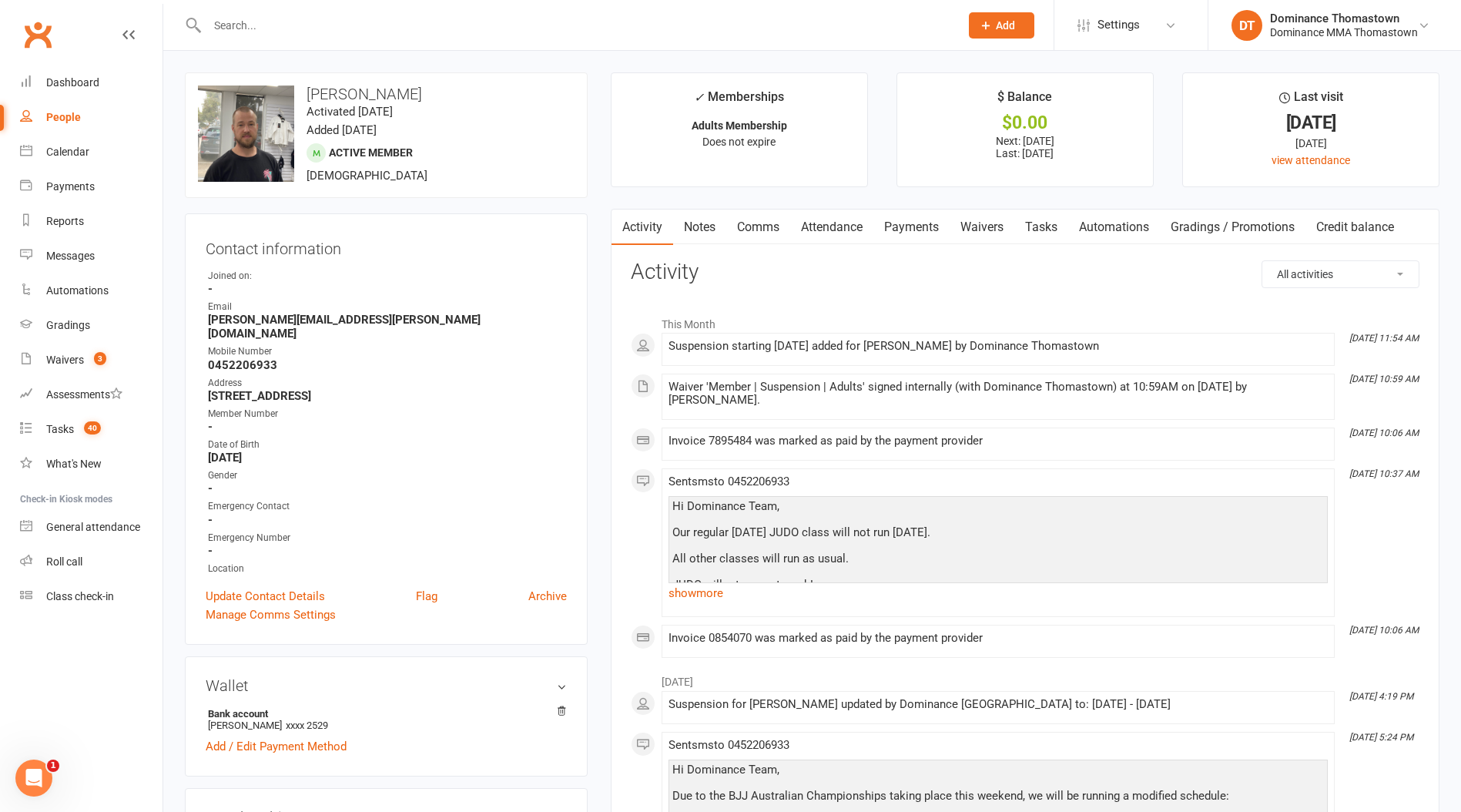
click at [552, 24] on input "text" at bounding box center [575, 25] width 746 height 22
click at [395, 9] on div at bounding box center [566, 25] width 764 height 50
click at [335, 38] on div at bounding box center [566, 25] width 764 height 50
click at [217, 23] on input "text" at bounding box center [575, 25] width 746 height 22
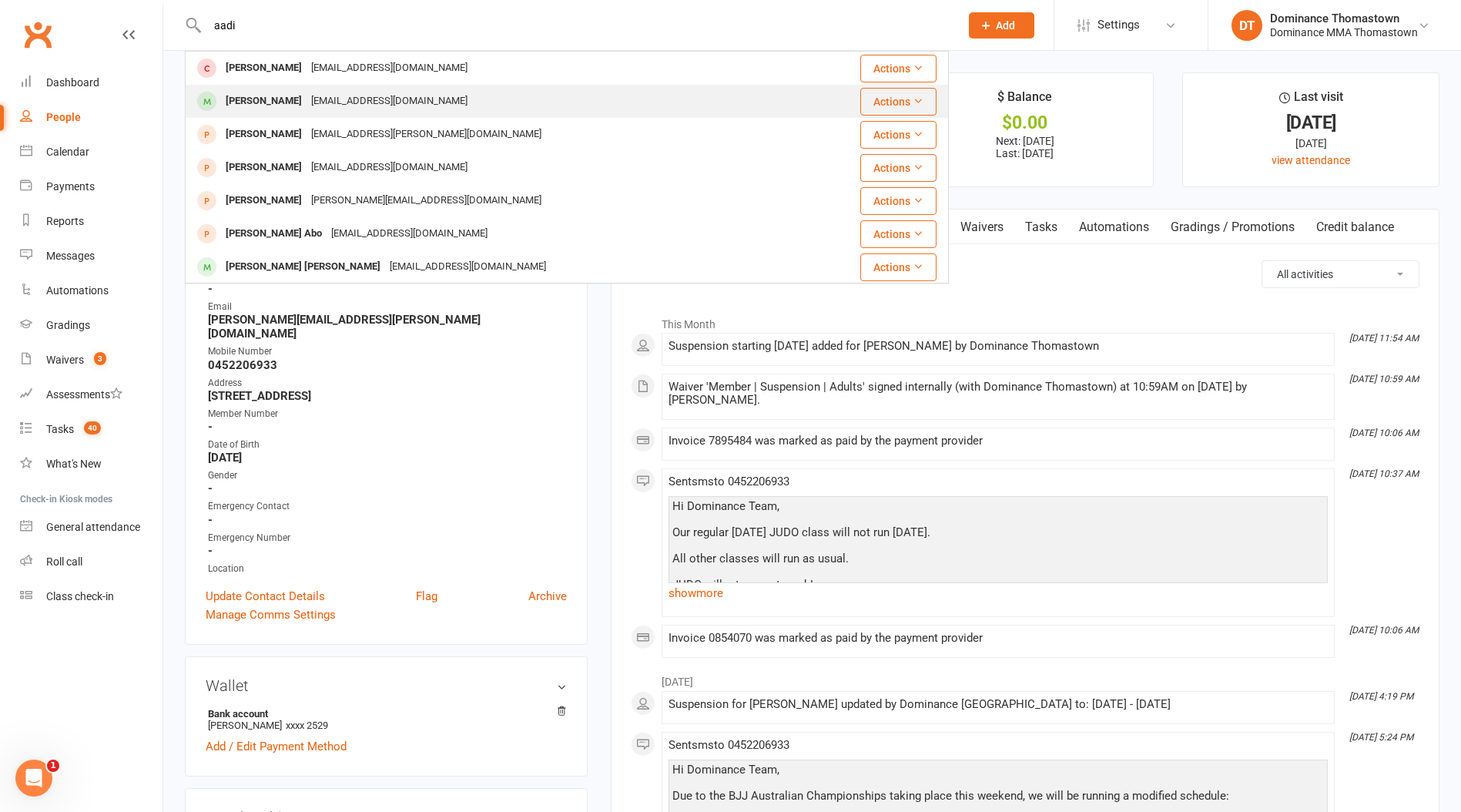
type input "aadi"
click at [321, 103] on div "[EMAIL_ADDRESS][DOMAIN_NAME]" at bounding box center [389, 101] width 166 height 23
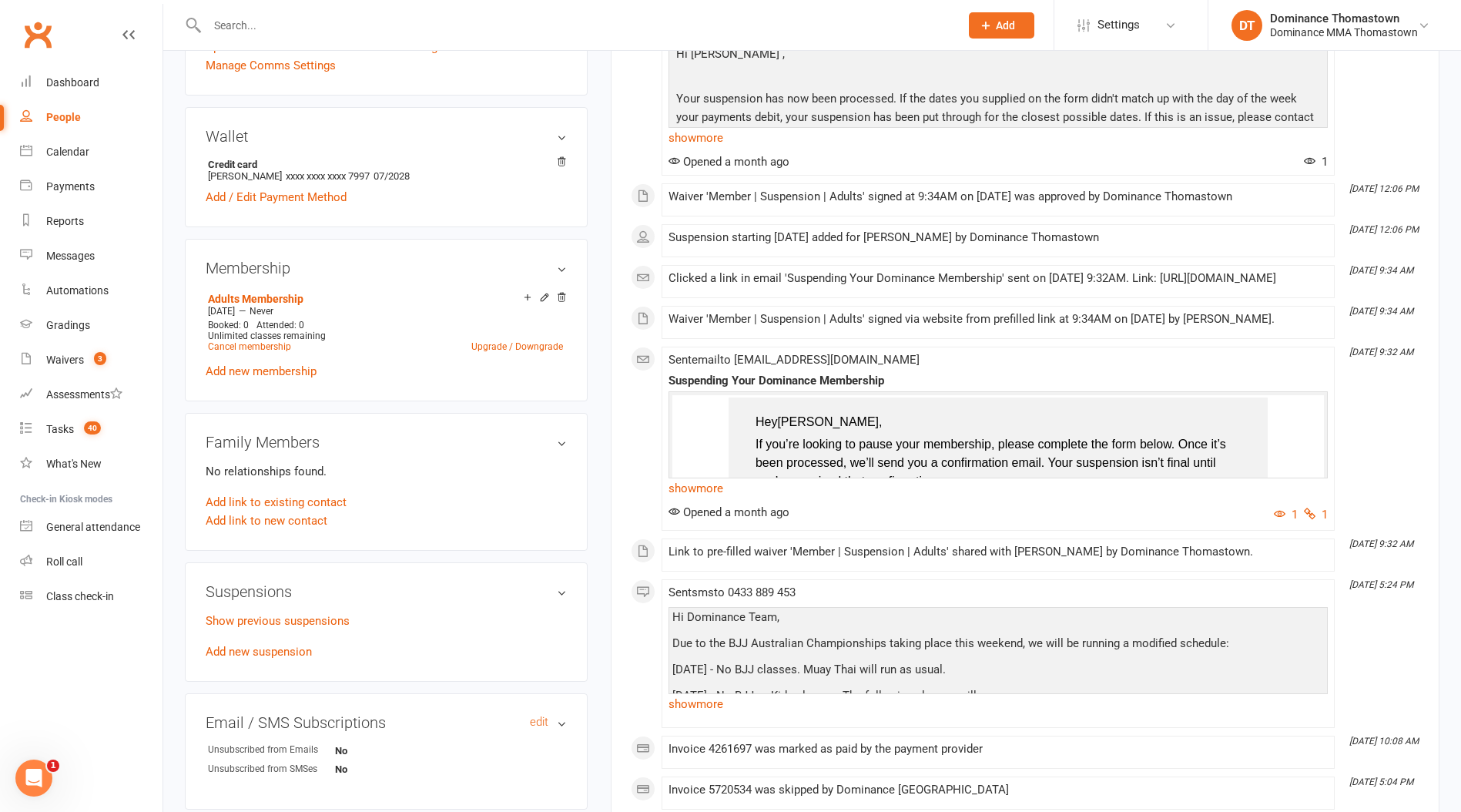
scroll to position [630, 0]
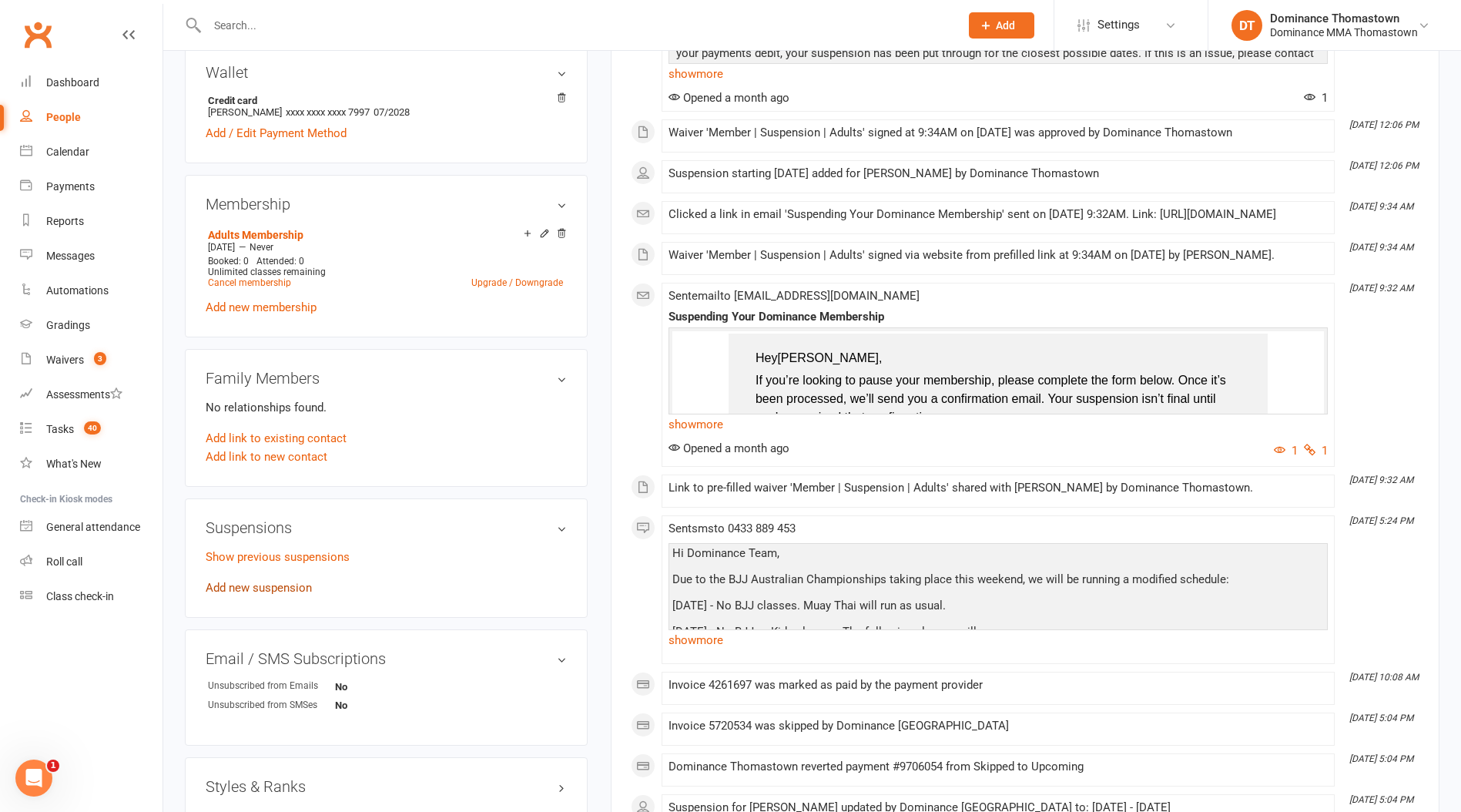
click at [263, 585] on link "Add new suspension" at bounding box center [258, 587] width 106 height 14
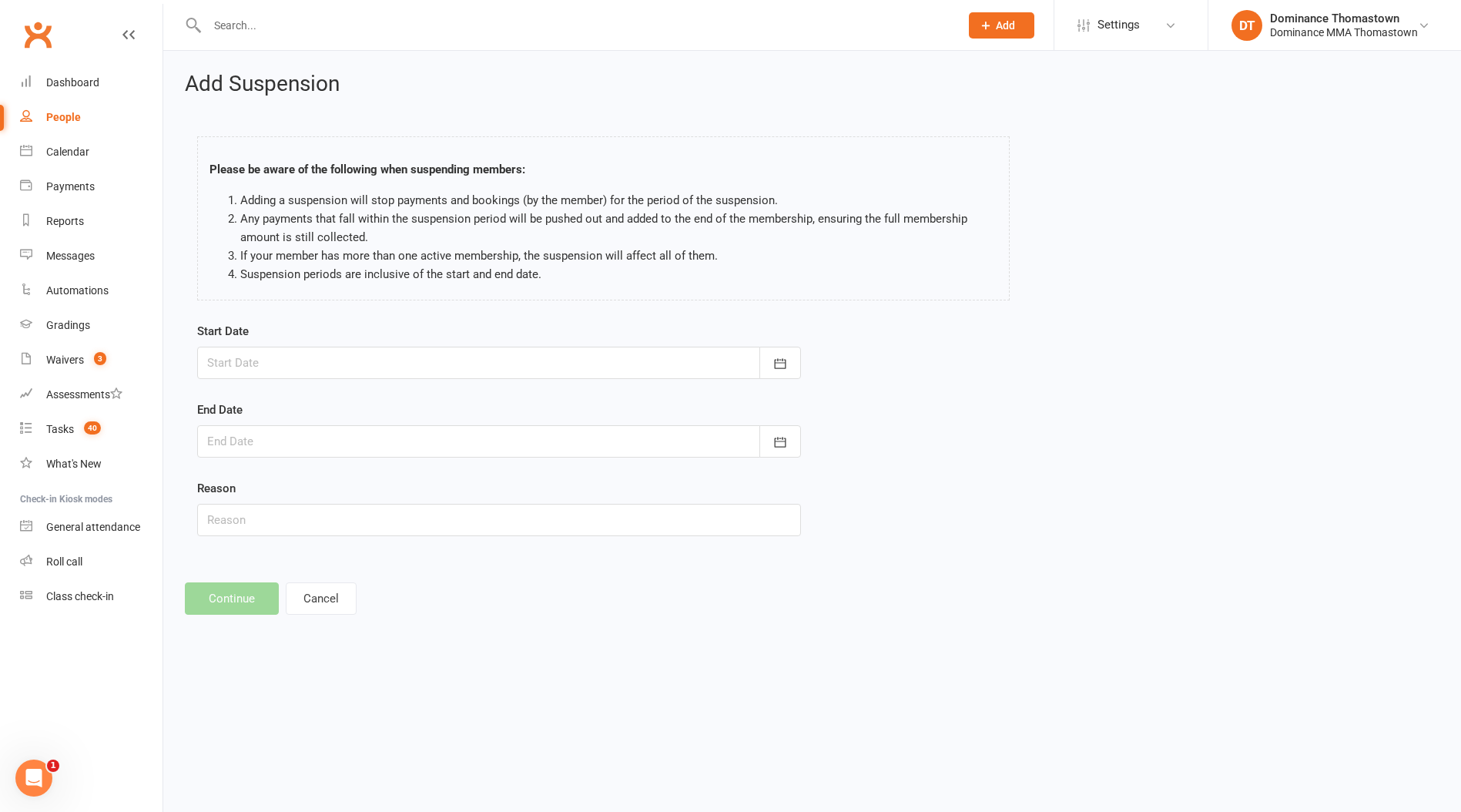
click at [455, 347] on div at bounding box center [499, 363] width 604 height 32
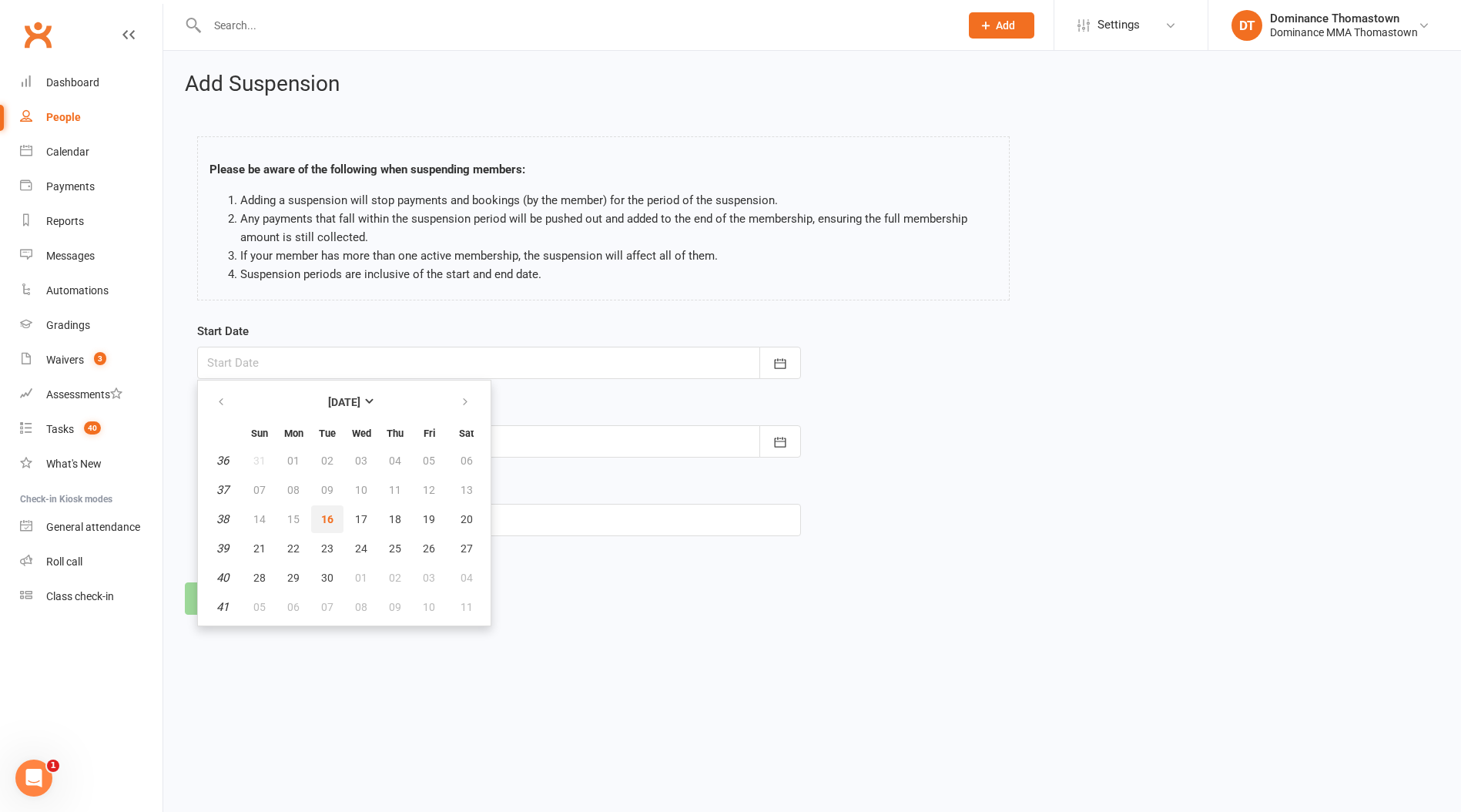
click at [326, 520] on span "16" at bounding box center [328, 519] width 13 height 13
type input "[DATE]"
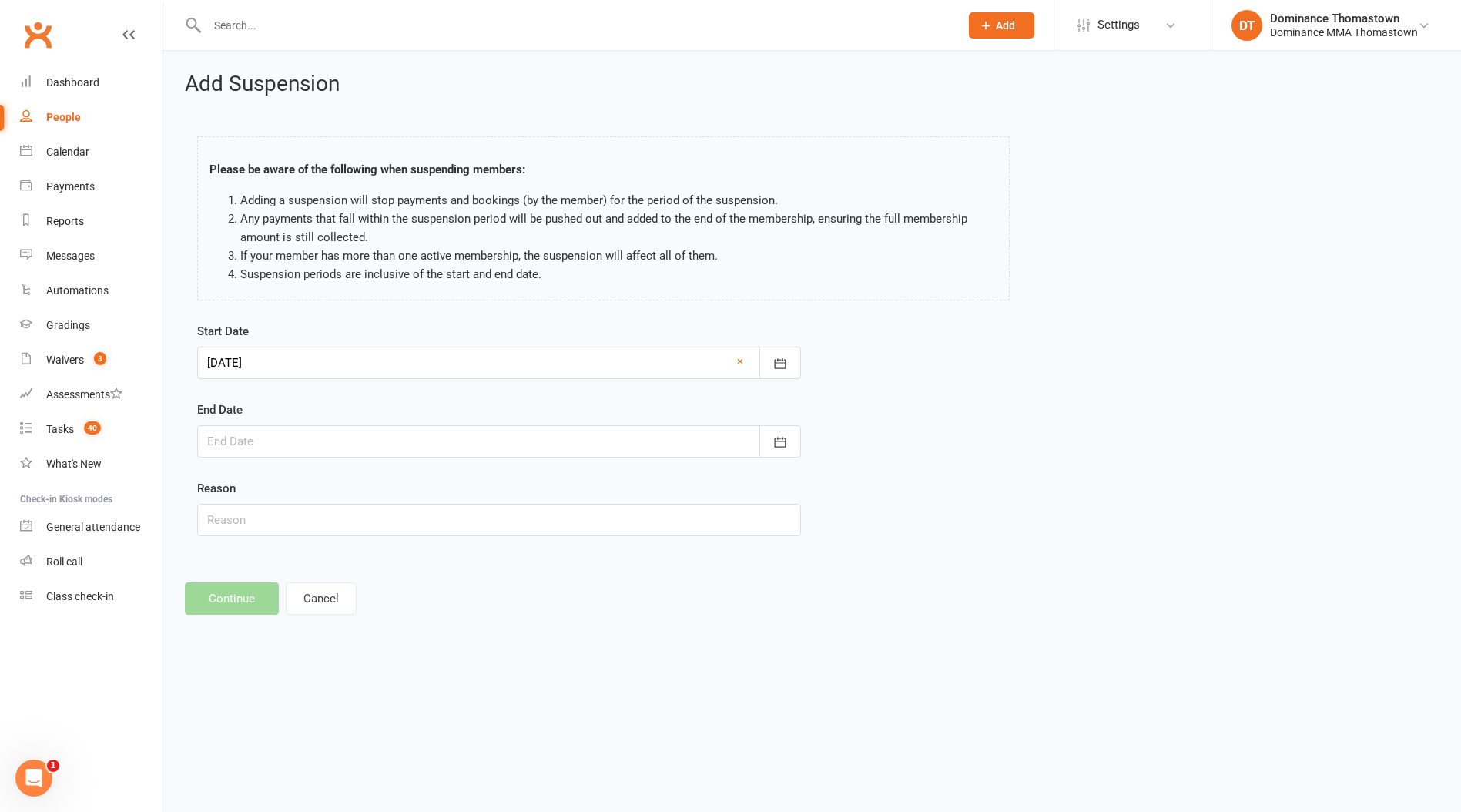
click at [372, 458] on form "Start Date [DATE] [DATE] Sun Mon Tue Wed Thu Fri Sat 36 31 01 02 03 04 05 06 37…" at bounding box center [499, 429] width 604 height 214
click at [375, 447] on div at bounding box center [499, 441] width 604 height 32
click at [258, 657] on span "28" at bounding box center [259, 656] width 13 height 13
type input "[DATE]"
click at [275, 527] on input "text" at bounding box center [499, 519] width 604 height 32
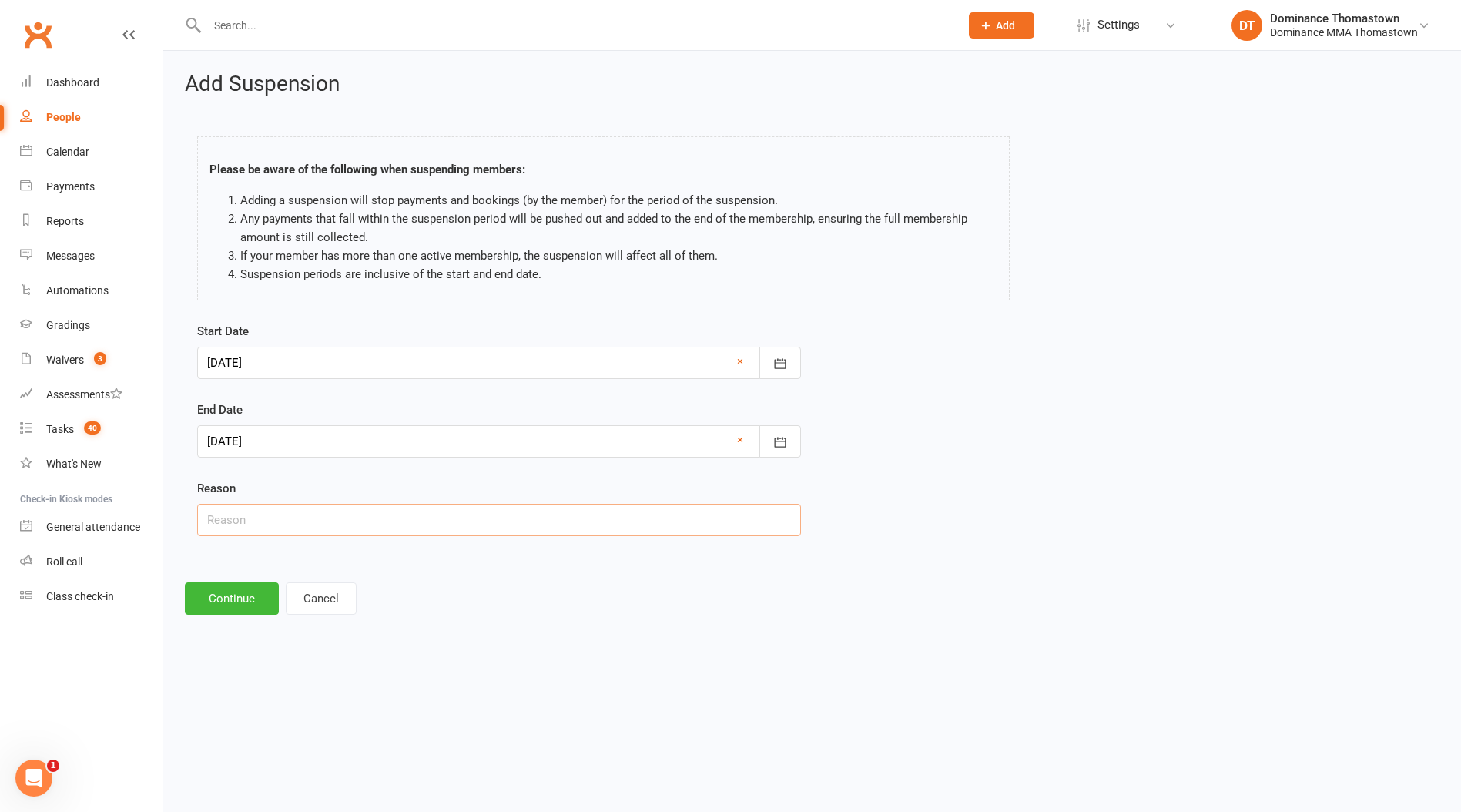
type input "Injury"
click at [226, 595] on button "Continue" at bounding box center [231, 599] width 94 height 32
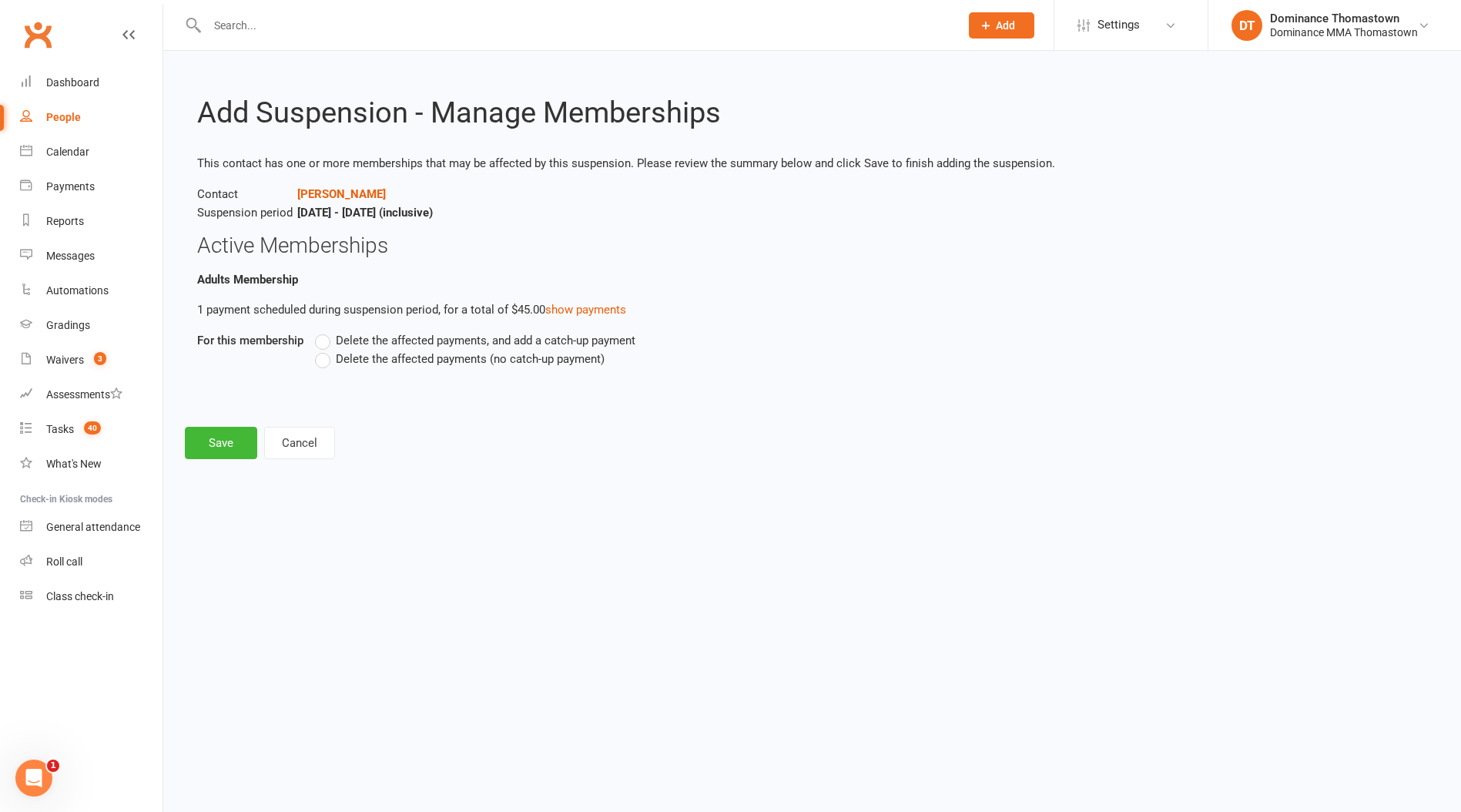
click at [324, 359] on label "Delete the affected payments (no catch-up payment)" at bounding box center [460, 358] width 290 height 19
click at [324, 349] on input "Delete the affected payments (no catch-up payment)" at bounding box center [320, 349] width 10 height 0
click at [231, 447] on button "Save" at bounding box center [221, 443] width 72 height 32
